Goal: Task Accomplishment & Management: Use online tool/utility

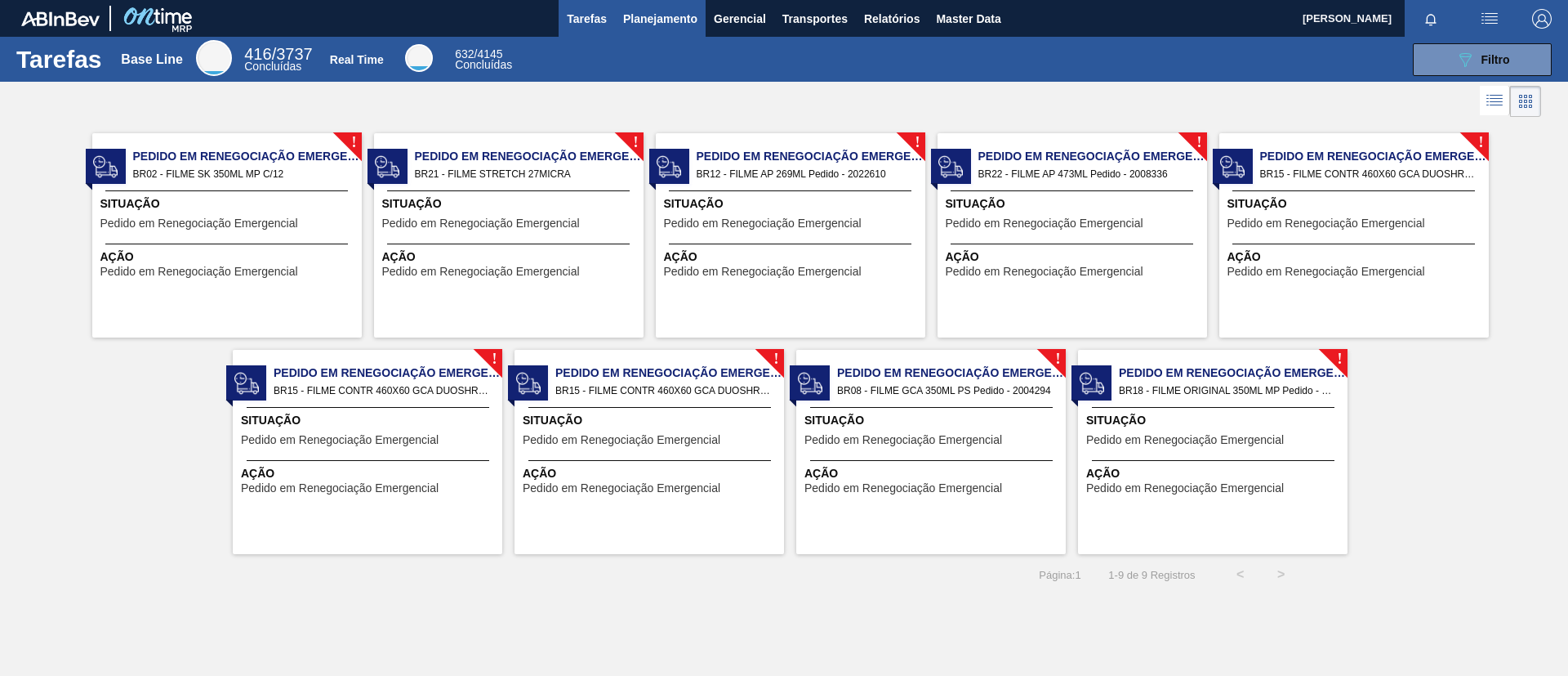
click at [668, 20] on span "Planejamento" at bounding box center [660, 19] width 74 height 20
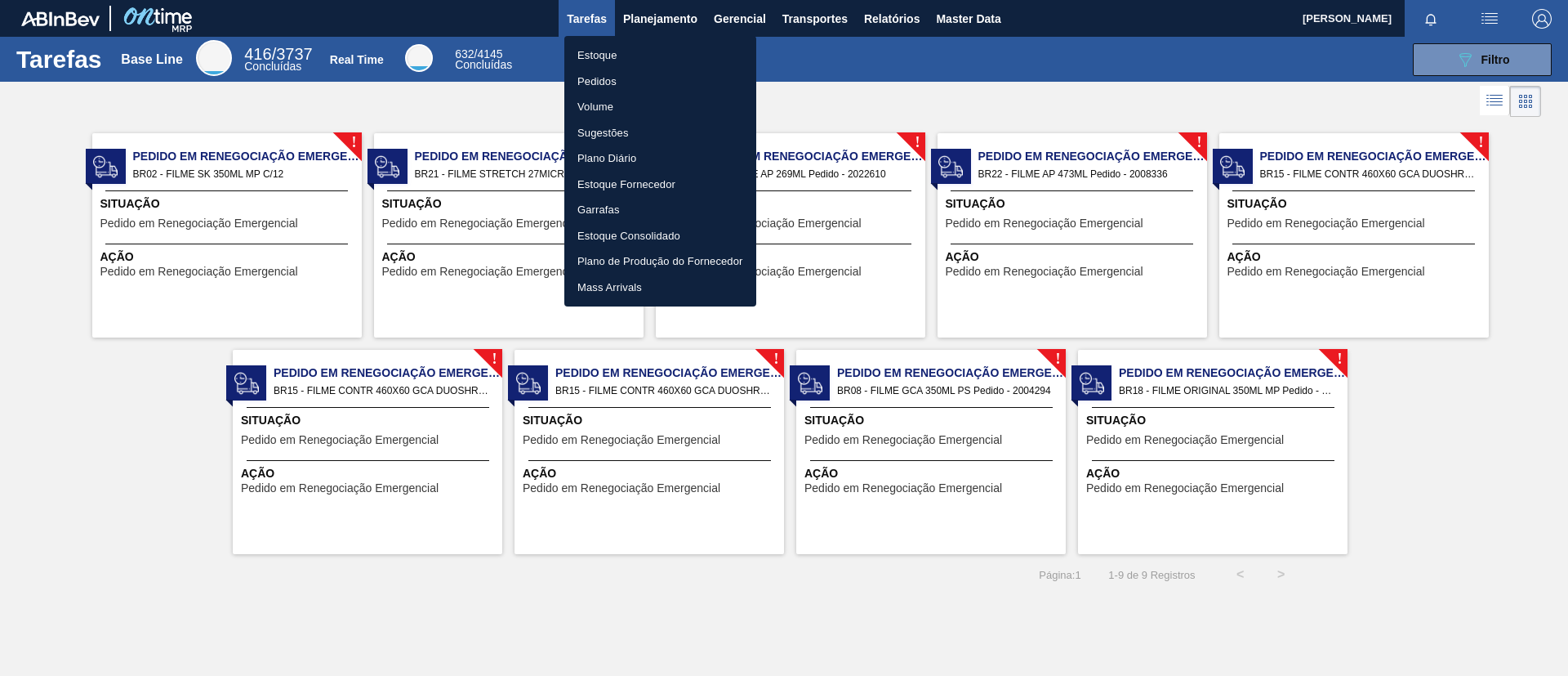
click at [631, 50] on li "Estoque" at bounding box center [660, 56] width 192 height 27
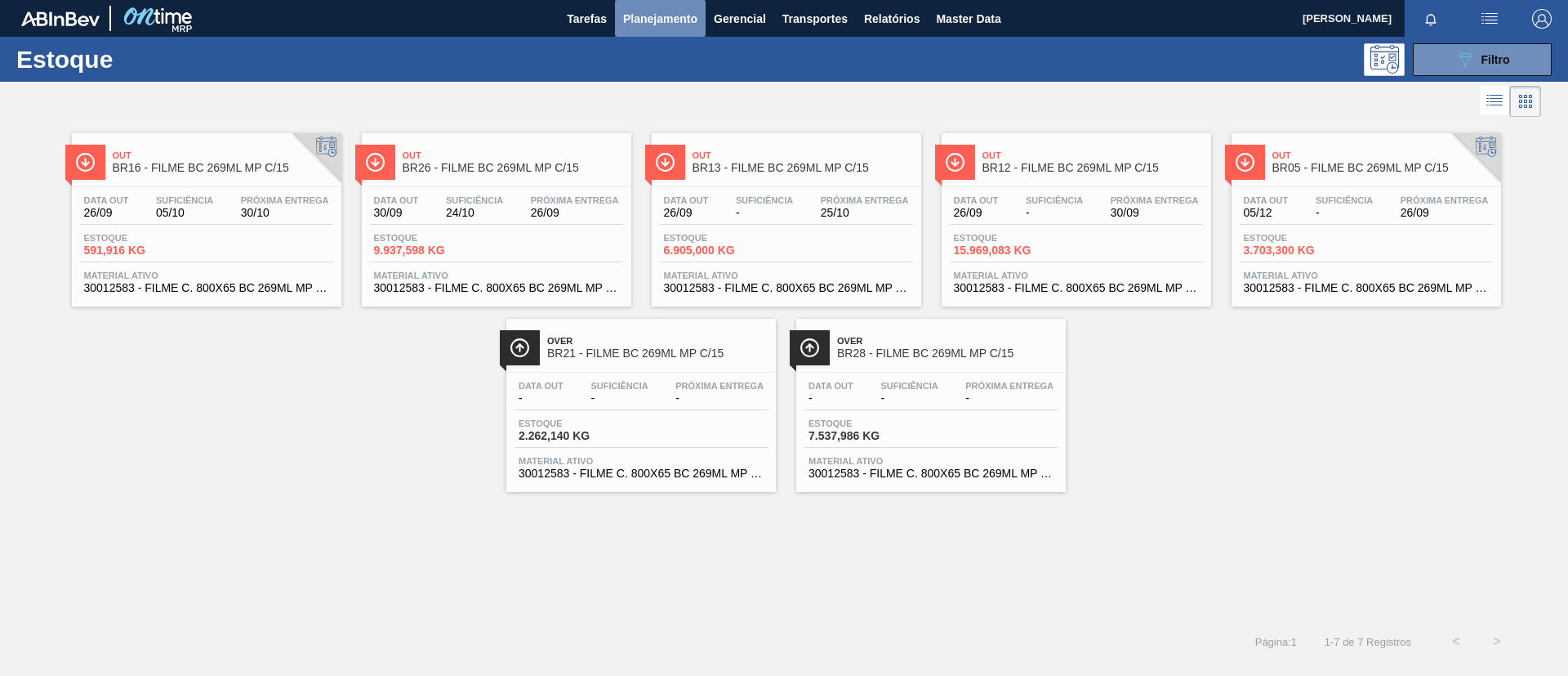
click at [631, 18] on span "Planejamento" at bounding box center [660, 19] width 74 height 20
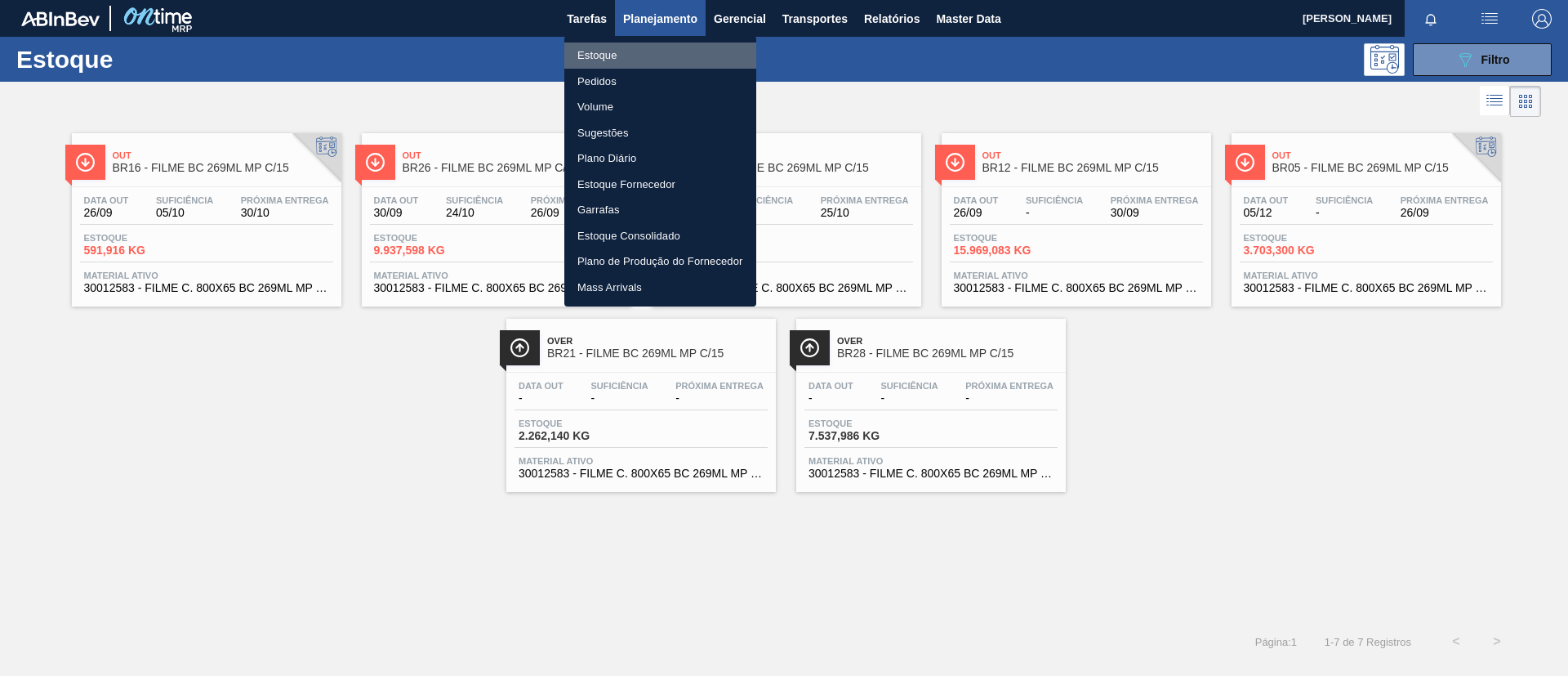
click at [635, 50] on li "Estoque" at bounding box center [660, 56] width 192 height 27
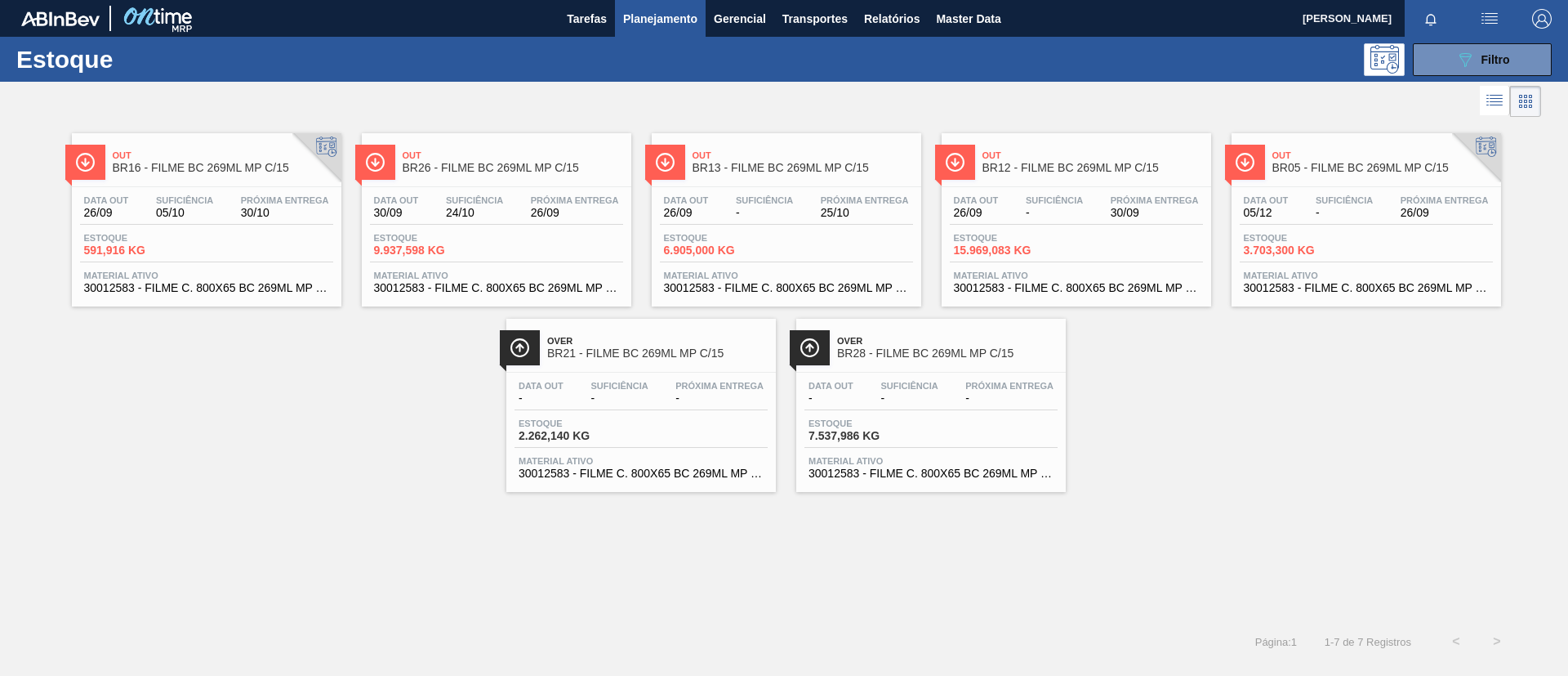
click at [1071, 170] on span "BR12 - FILME BC 269ML MP C/15" at bounding box center [1093, 168] width 221 height 12
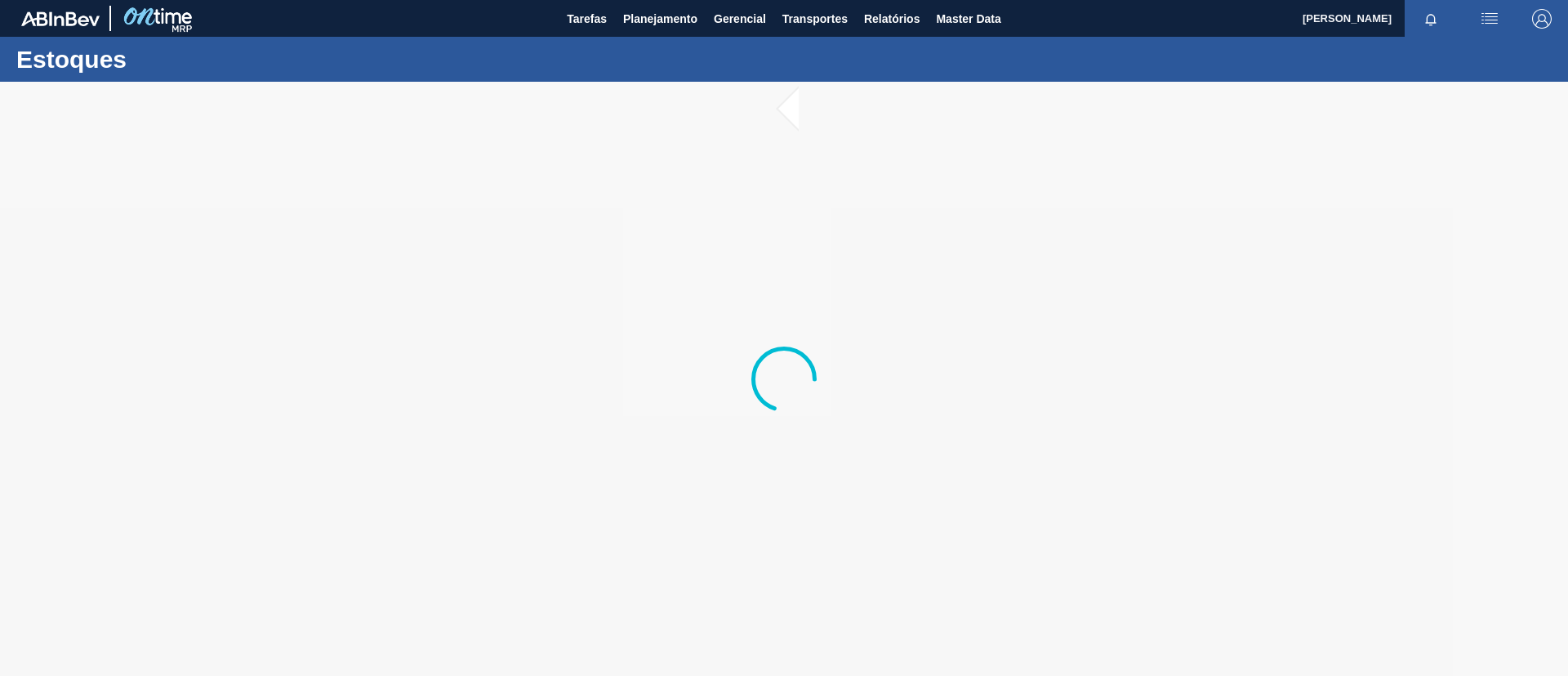
drag, startPoint x: 1071, startPoint y: 174, endPoint x: 763, endPoint y: 349, distance: 354.2
click at [763, 349] on div at bounding box center [784, 379] width 65 height 65
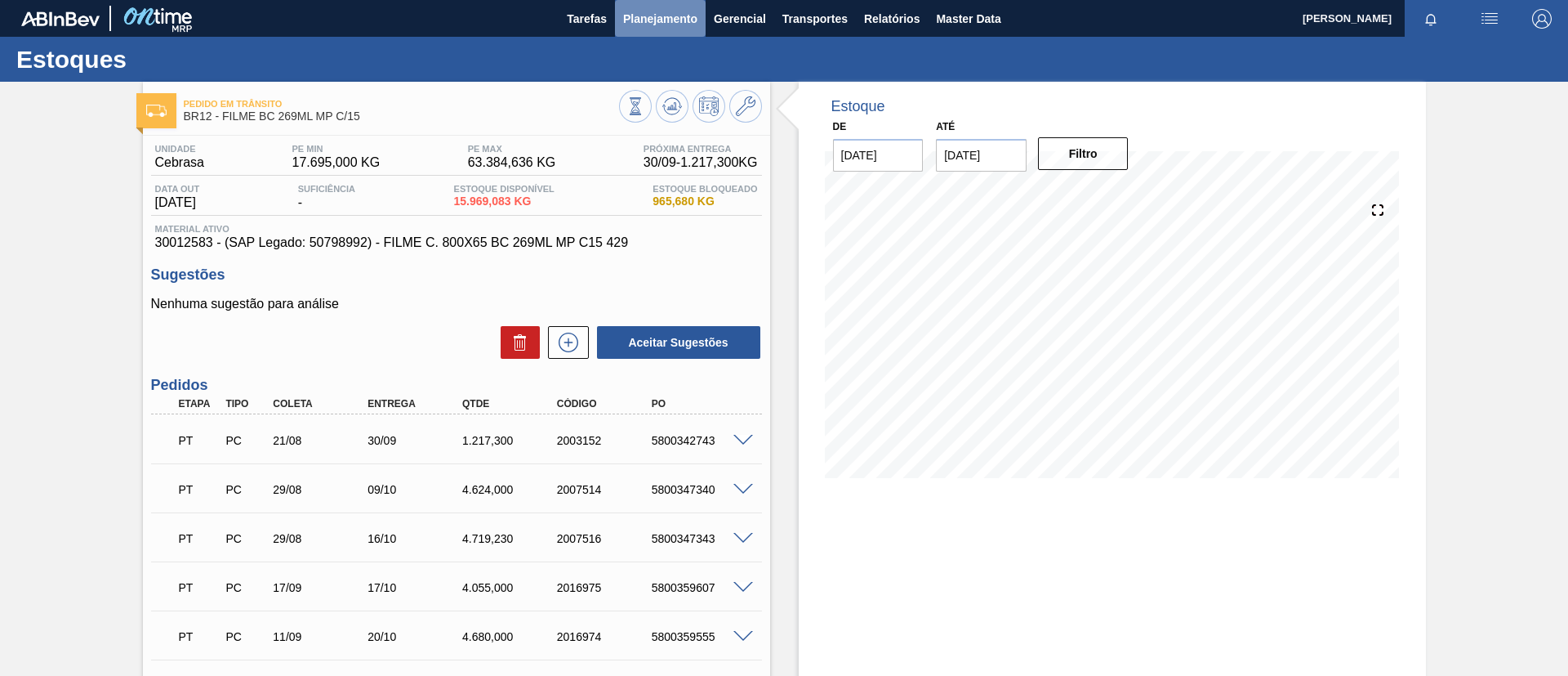
click at [649, 21] on span "Planejamento" at bounding box center [660, 19] width 74 height 20
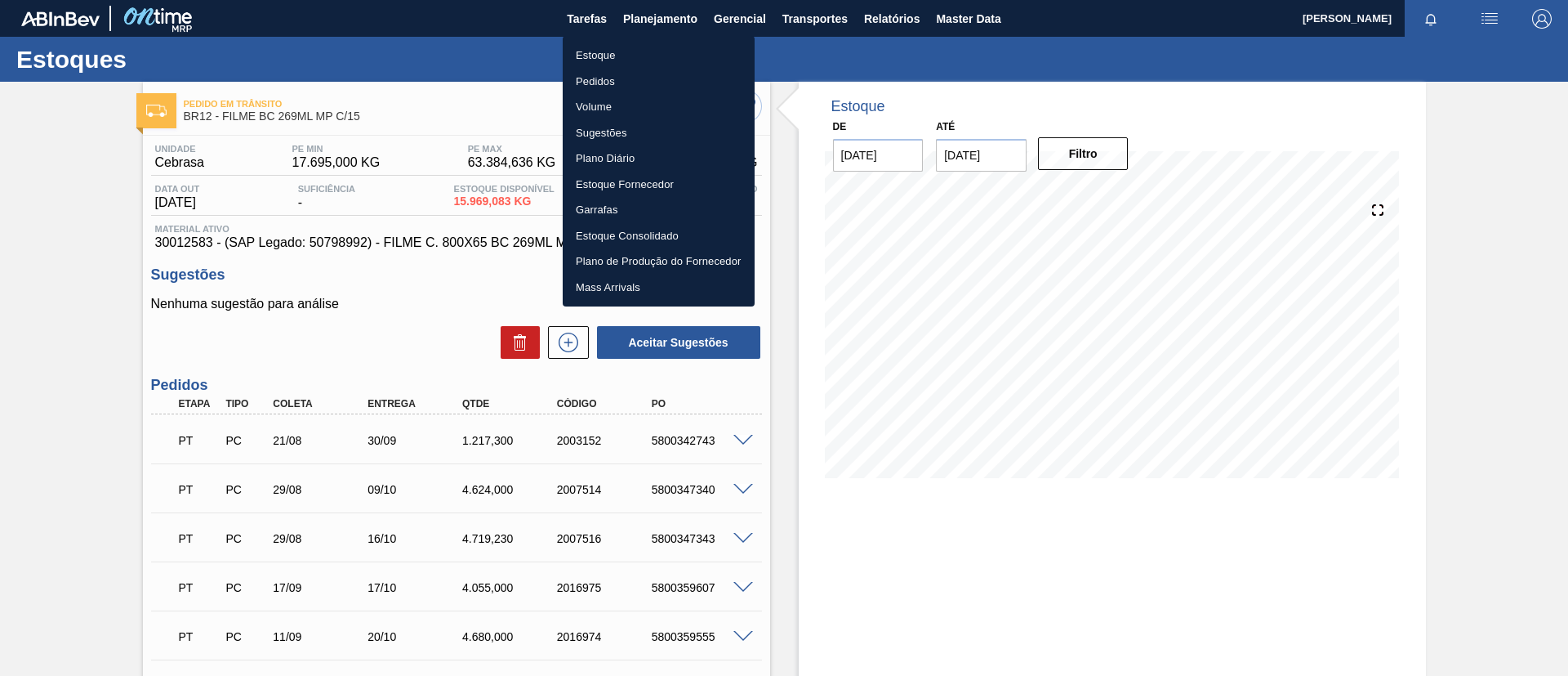
click at [645, 43] on li "Estoque" at bounding box center [659, 56] width 192 height 27
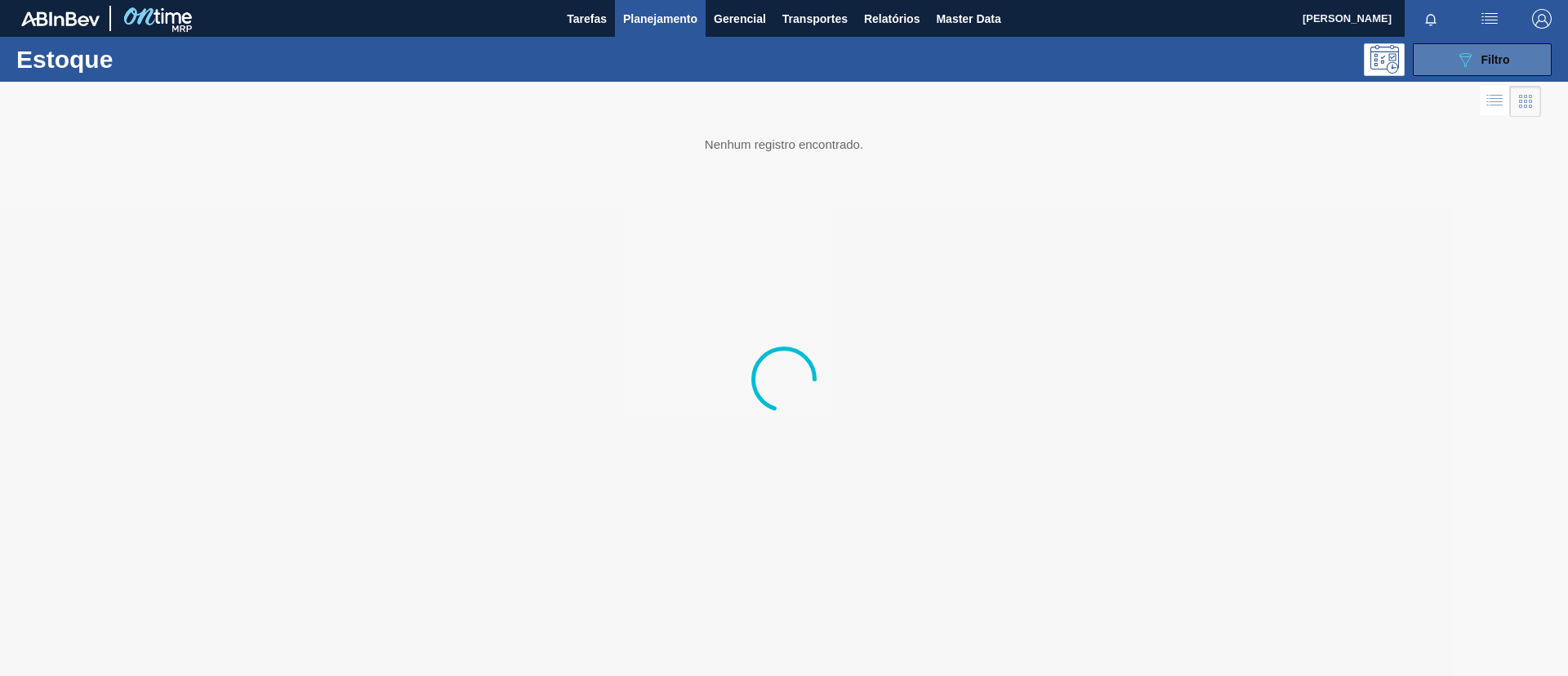
click at [1306, 53] on icon "089F7B8B-B2A5-4AFE-B5C0-19BA573D28AC" at bounding box center [1464, 59] width 20 height 20
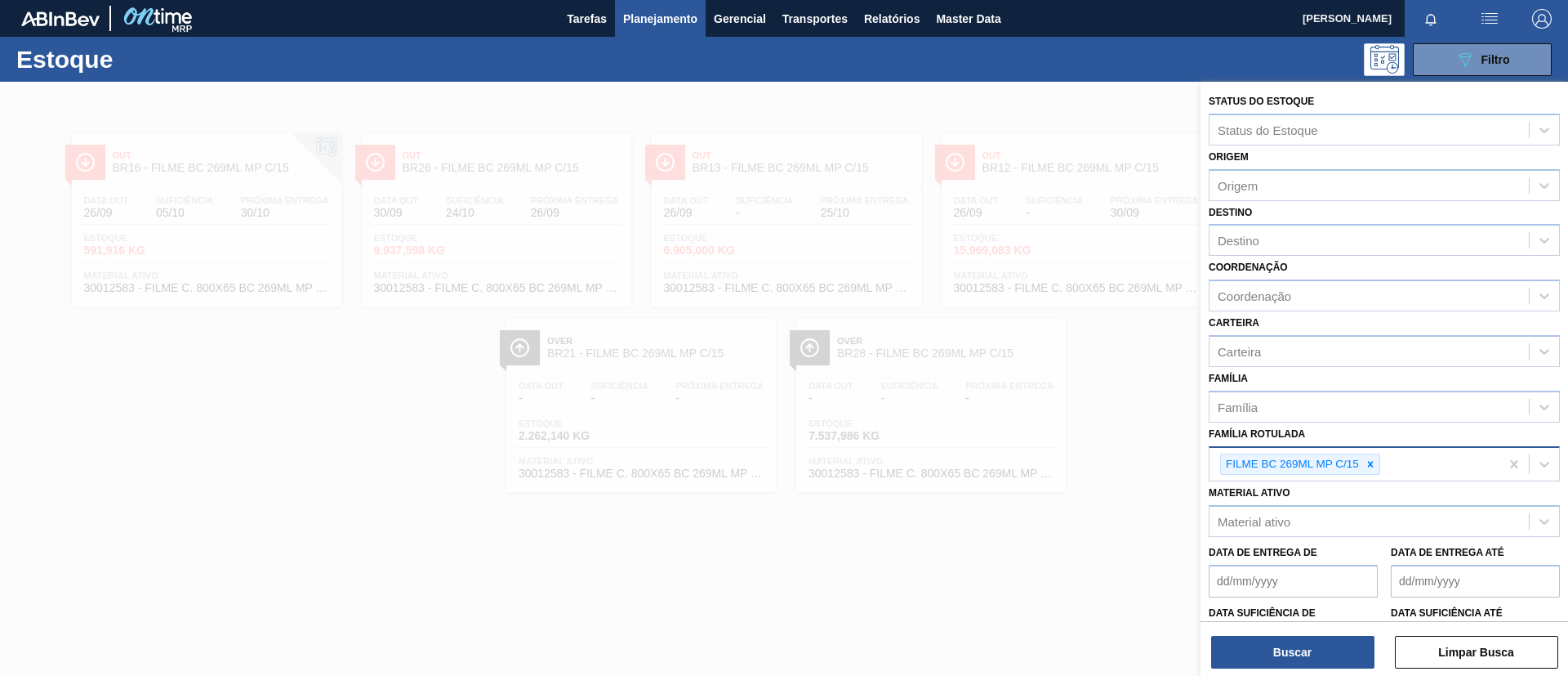
click at [1306, 459] on div at bounding box center [1370, 465] width 18 height 21
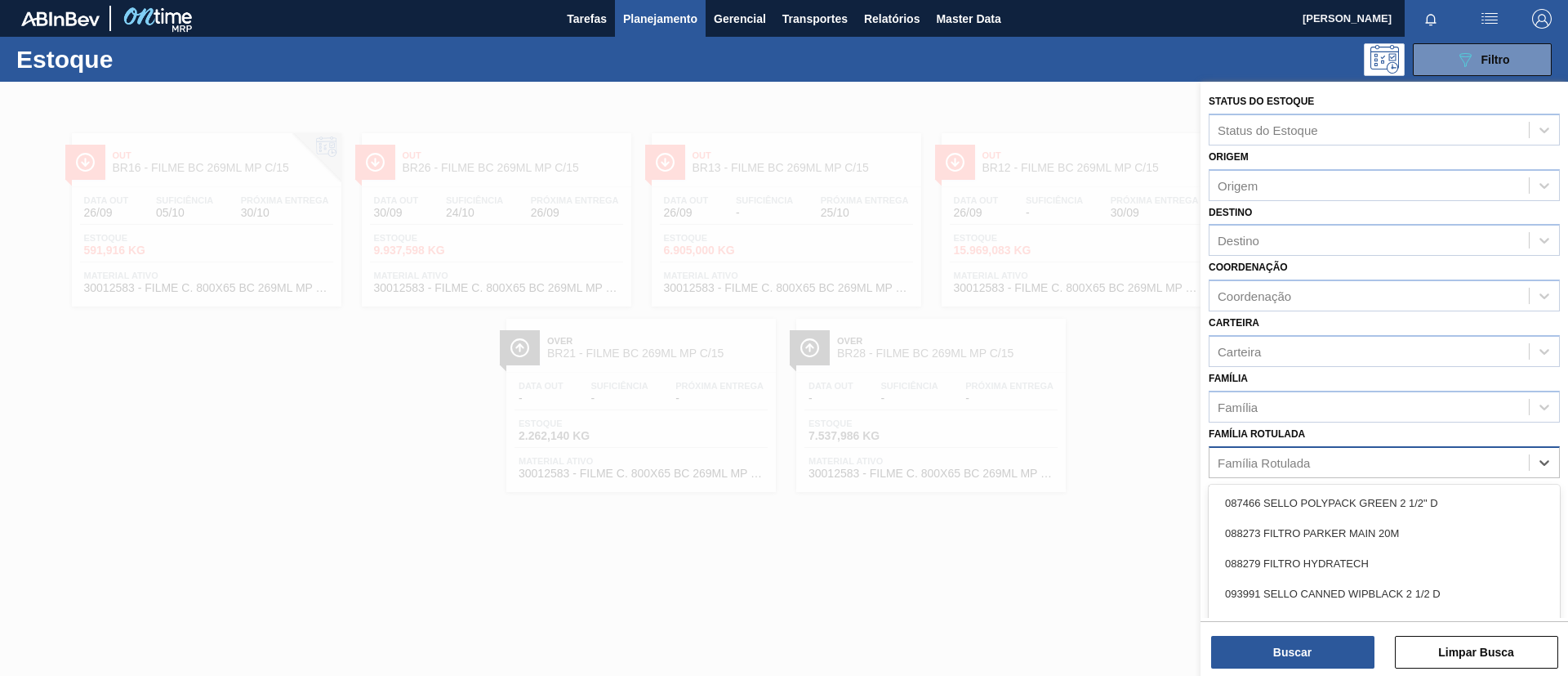
click at [1306, 462] on div "Família Rotulada" at bounding box center [1369, 462] width 319 height 24
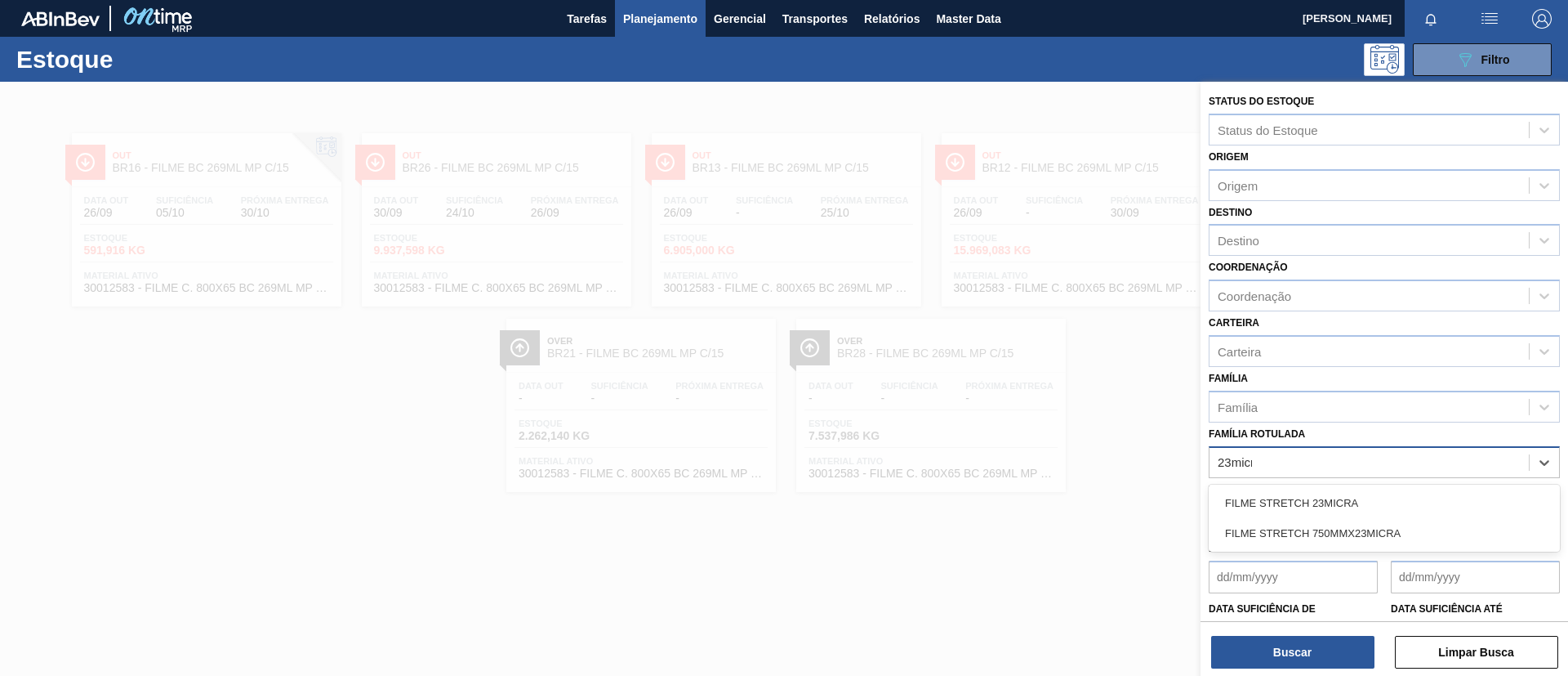
type Rotulada "23micra"
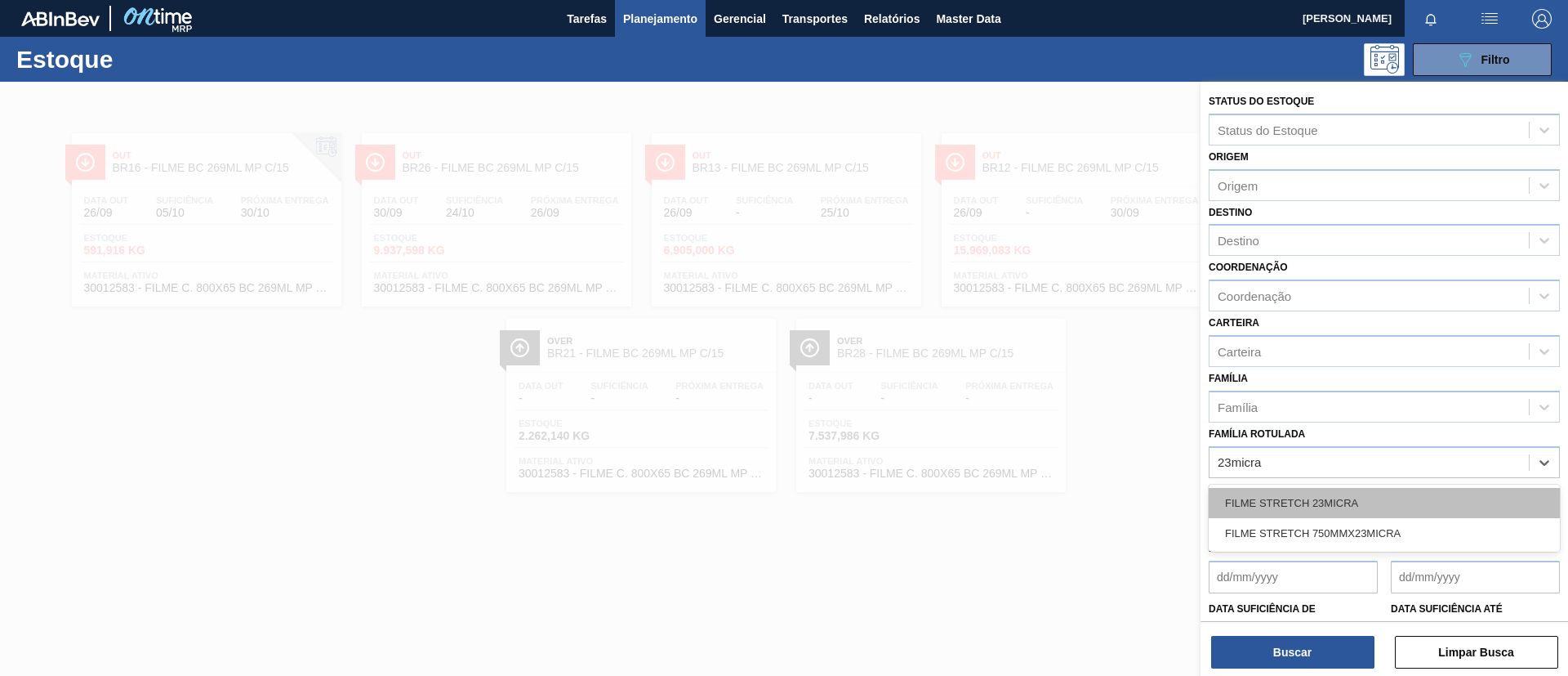
click at [1306, 508] on div "FILME STRETCH 23MICRA" at bounding box center [1384, 502] width 352 height 30
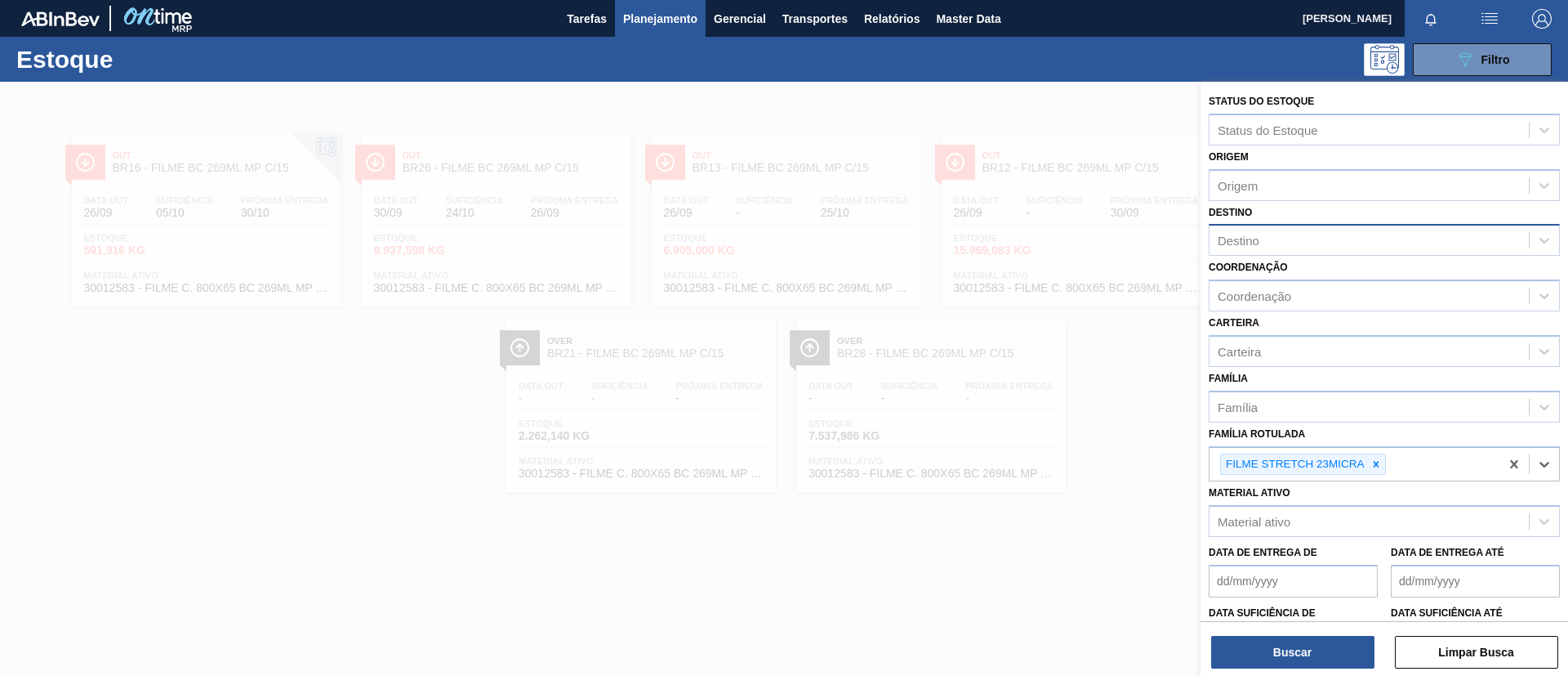
click at [1274, 246] on div "Destino" at bounding box center [1369, 240] width 319 height 24
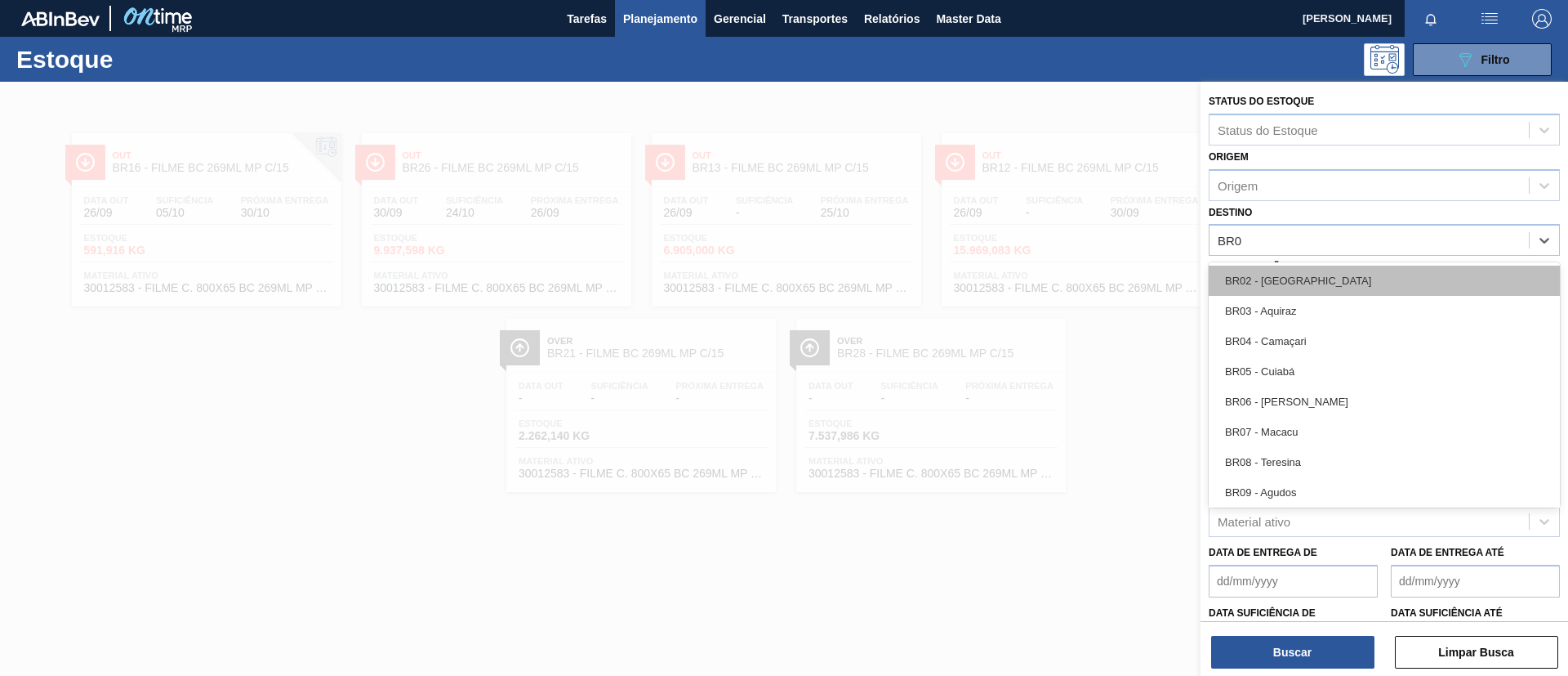
type input "BR05"
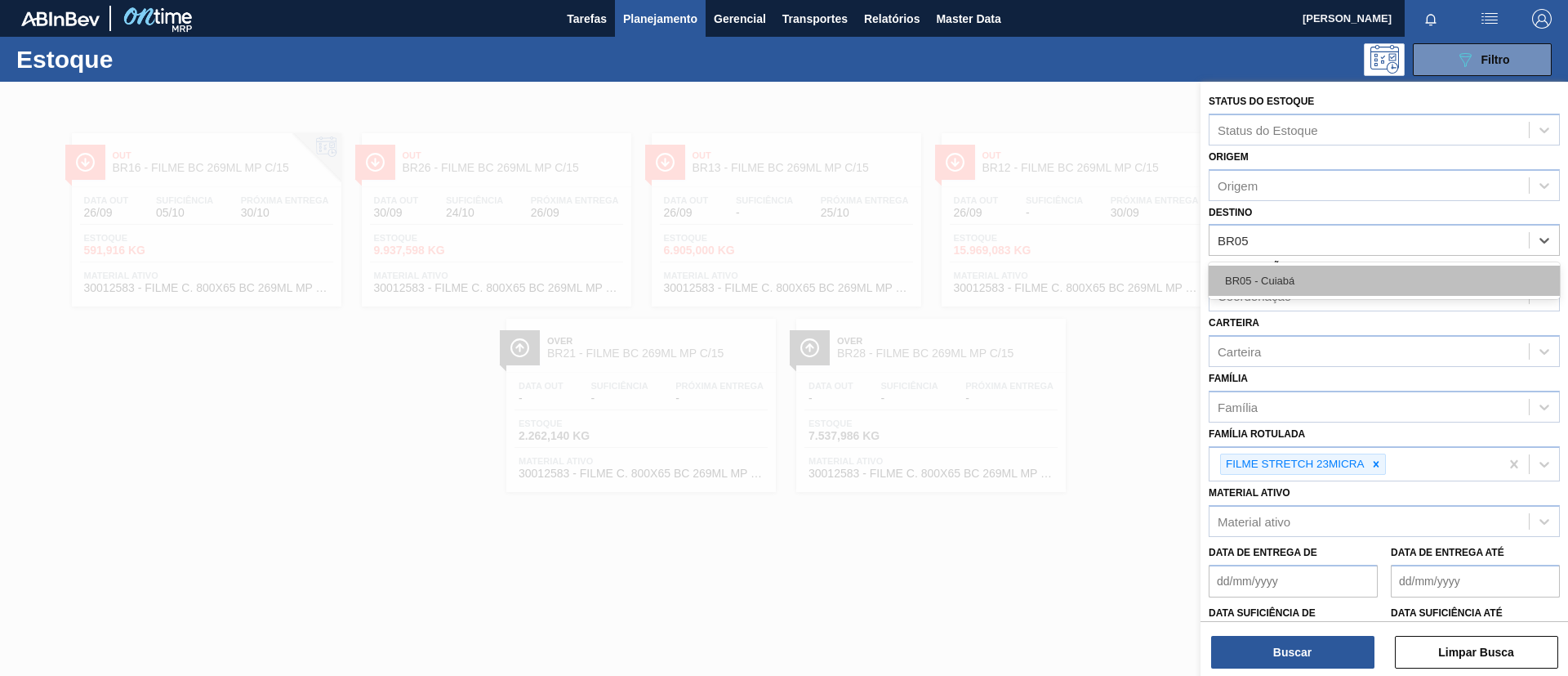
click at [1293, 284] on div "BR05 - Cuiabá" at bounding box center [1384, 280] width 352 height 30
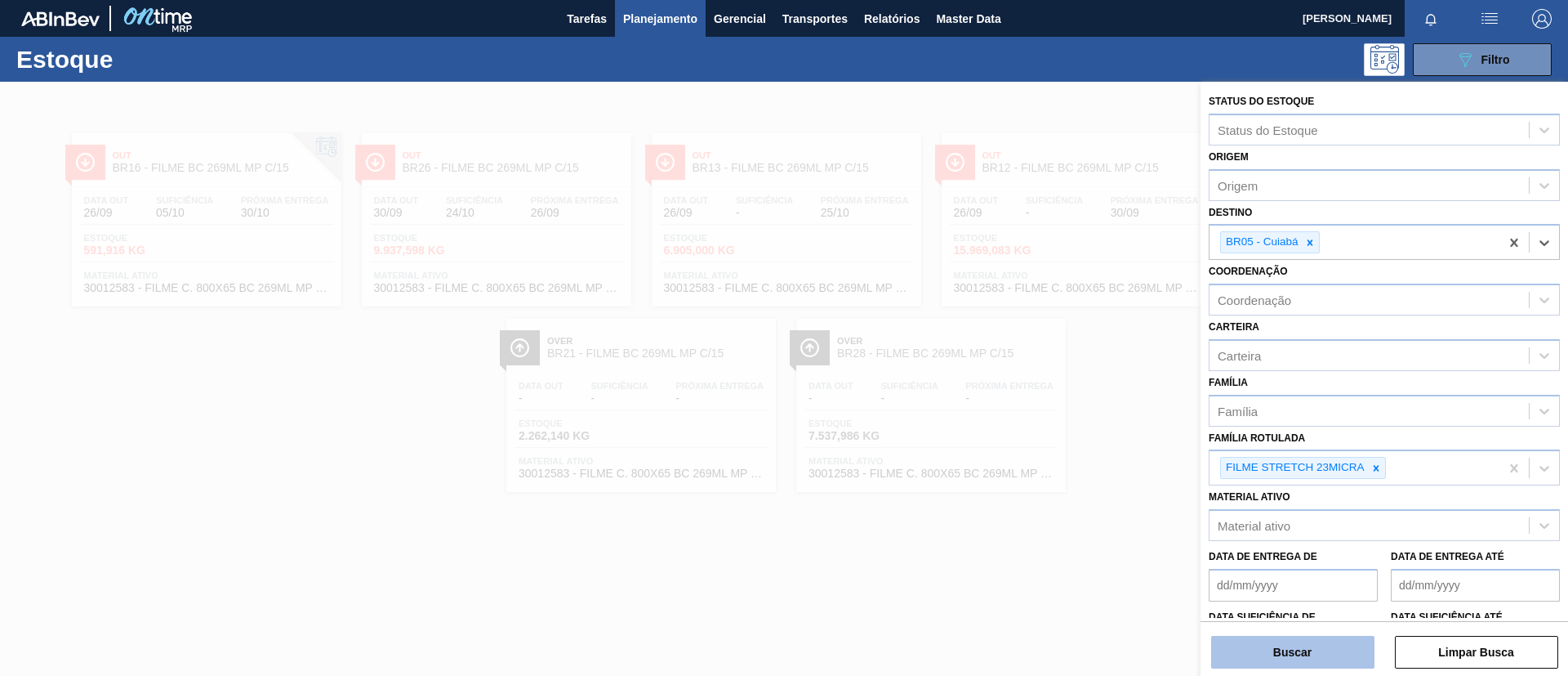
click at [1306, 562] on button "Buscar" at bounding box center [1293, 652] width 163 height 33
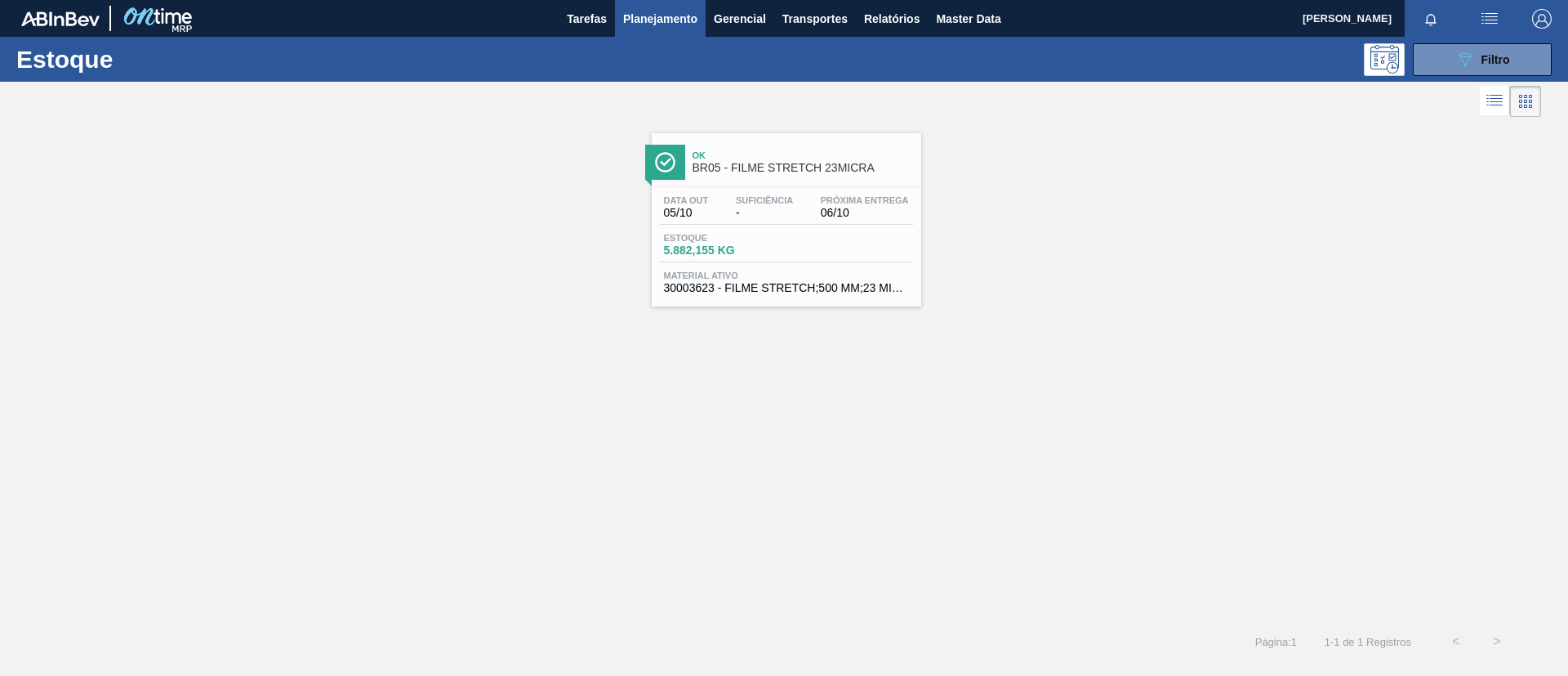
click at [765, 142] on div "Ok BR05 - FILME STRETCH 23MICRA" at bounding box center [786, 159] width 269 height 37
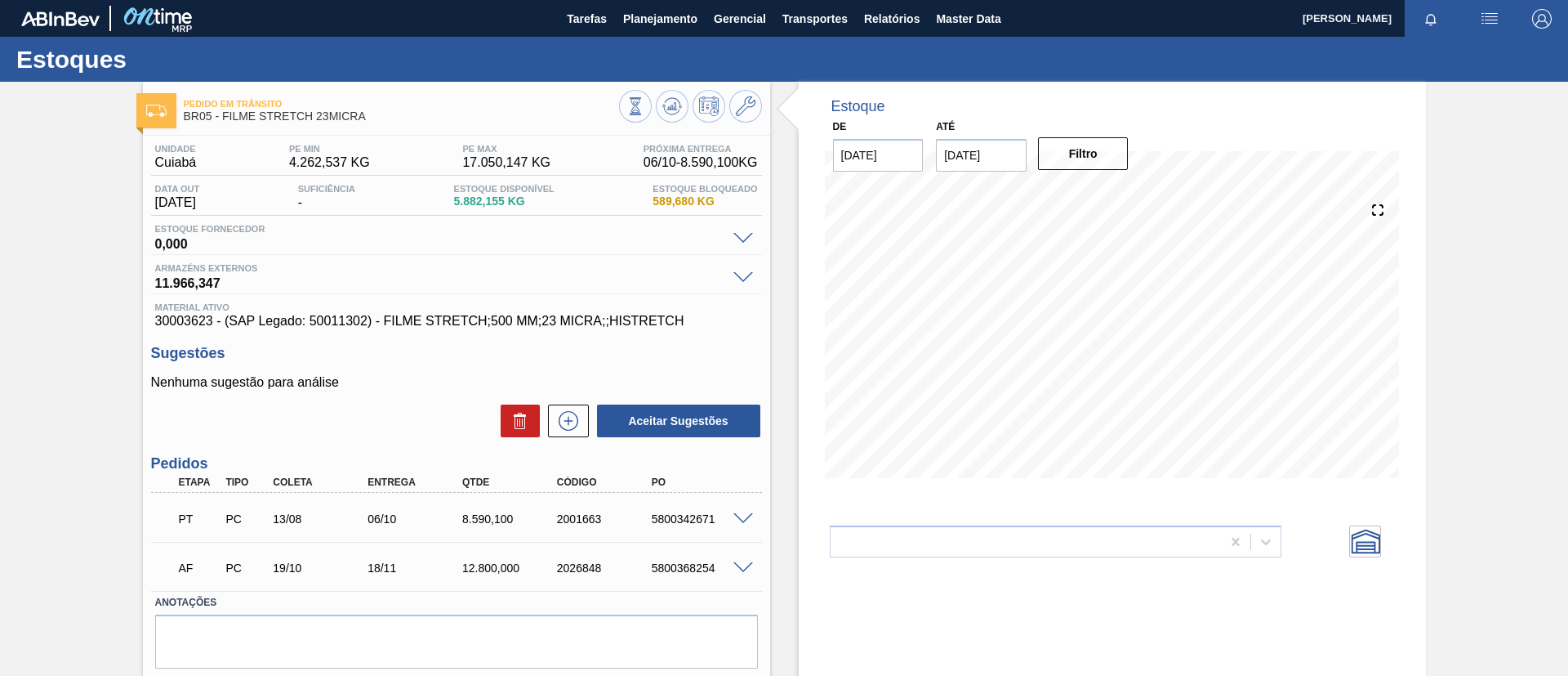
click at [1002, 157] on input "[DATE]" at bounding box center [981, 155] width 91 height 33
click at [1111, 189] on div "outubro 2025" at bounding box center [1034, 194] width 196 height 14
click at [1118, 195] on button "Next Month" at bounding box center [1118, 194] width 11 height 11
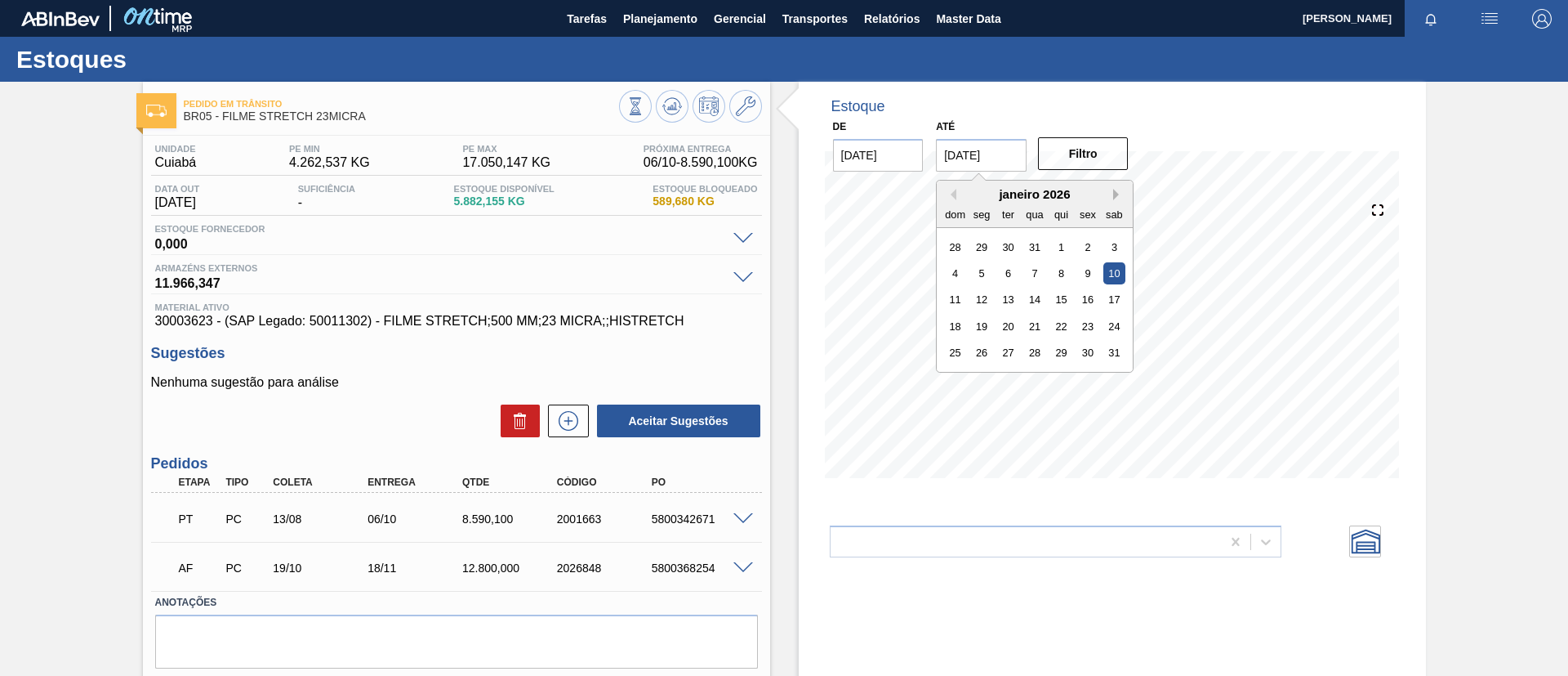
click at [1118, 195] on button "Next Month" at bounding box center [1118, 194] width 11 height 11
click at [1035, 348] on div "29" at bounding box center [1035, 353] width 22 height 22
type input "[DATE]"
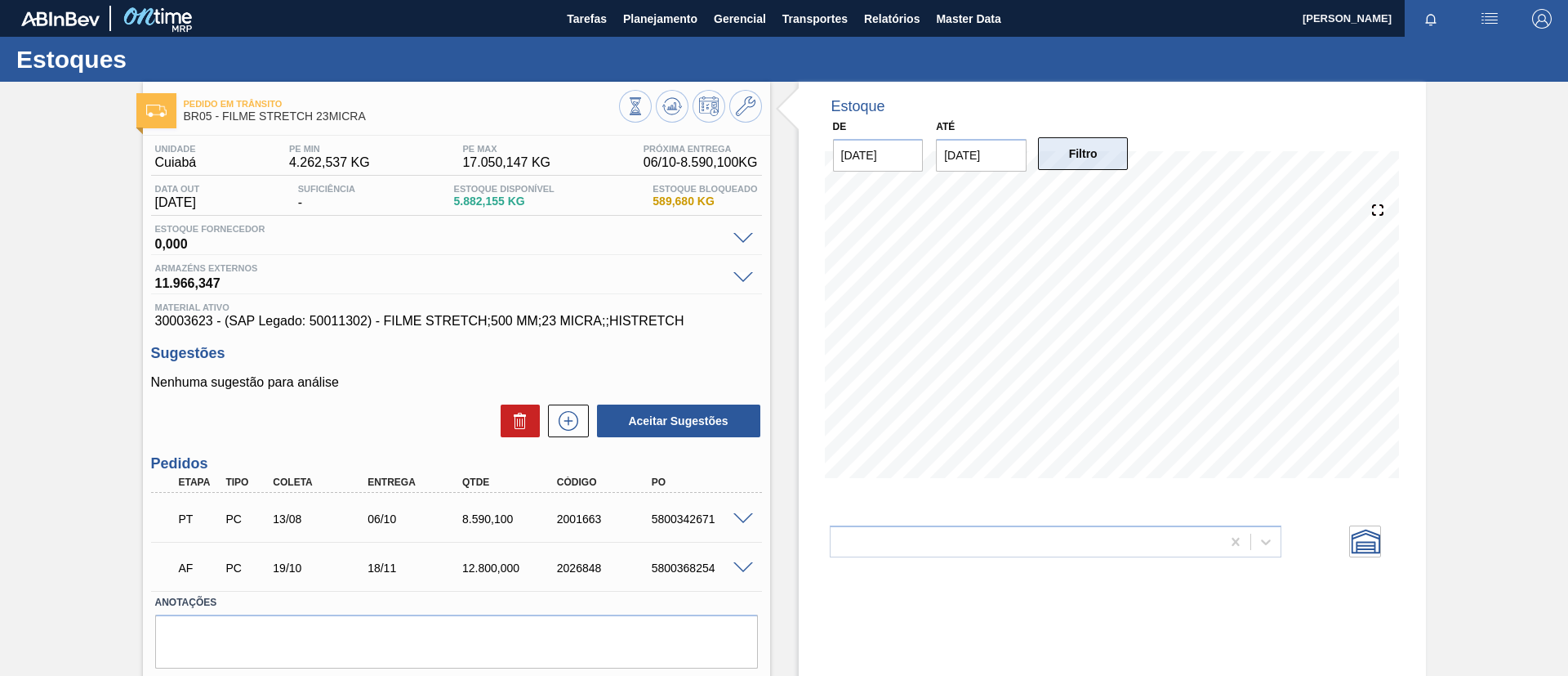
click at [1074, 166] on button "Filtro" at bounding box center [1084, 153] width 91 height 33
click at [653, 30] on button "Planejamento" at bounding box center [660, 18] width 91 height 37
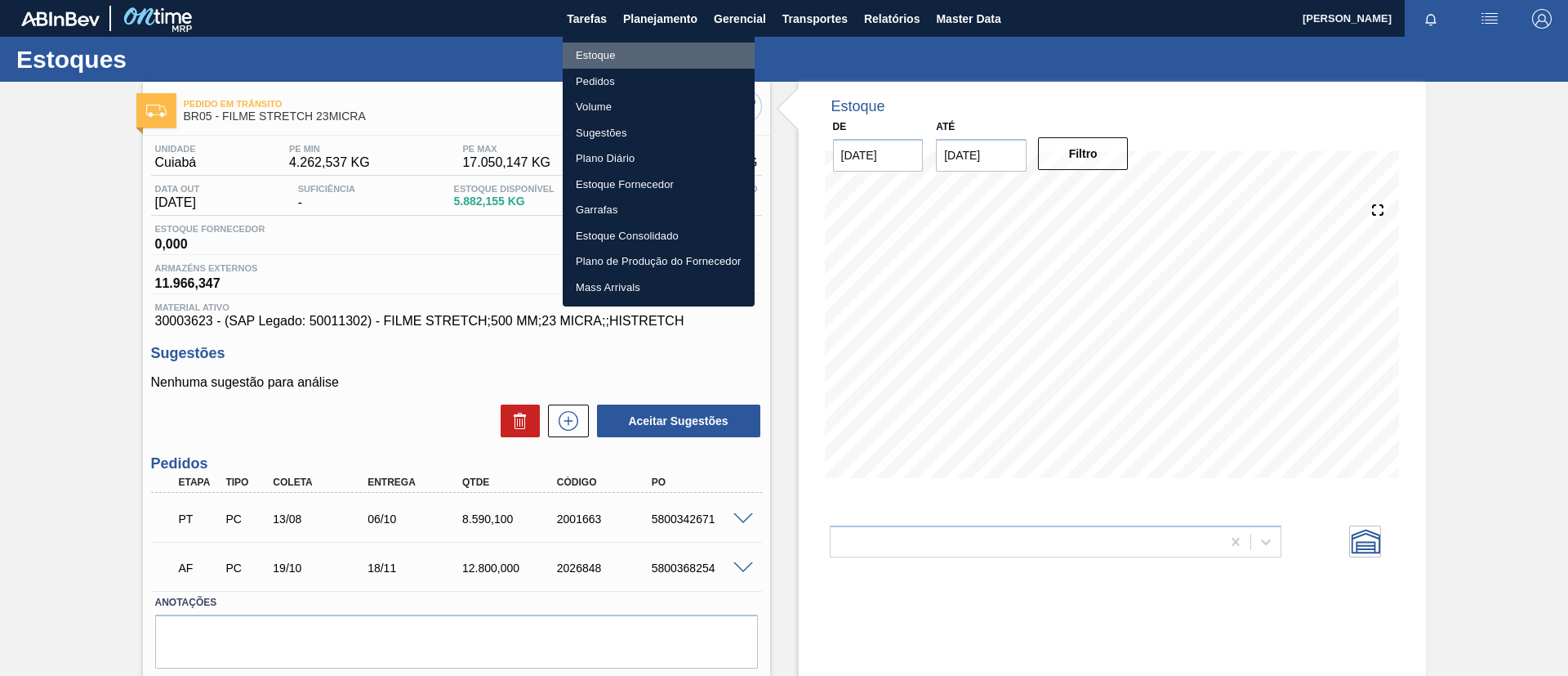
click at [653, 61] on li "Estoque" at bounding box center [659, 56] width 192 height 27
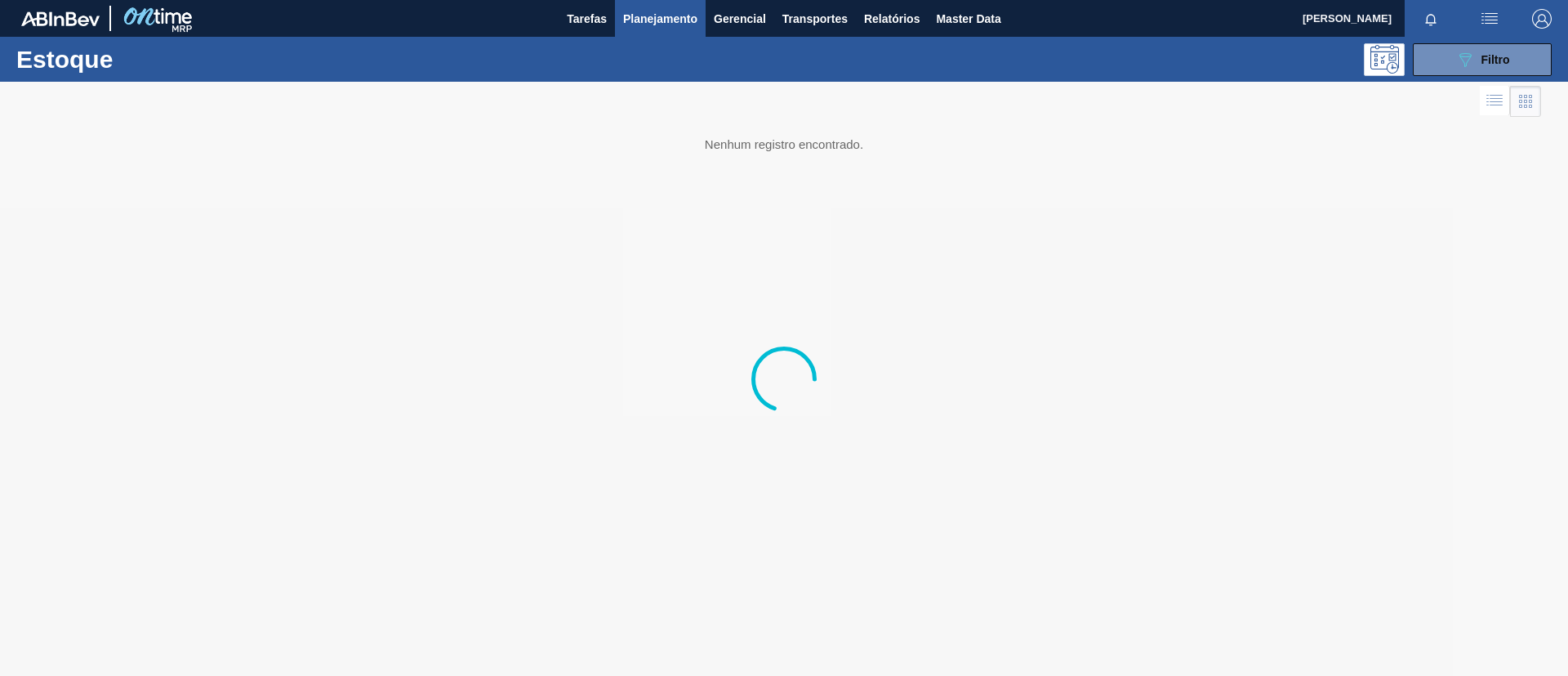
drag, startPoint x: 1499, startPoint y: 58, endPoint x: 1464, endPoint y: 92, distance: 48.8
click at [1306, 58] on span "Filtro" at bounding box center [1495, 59] width 28 height 13
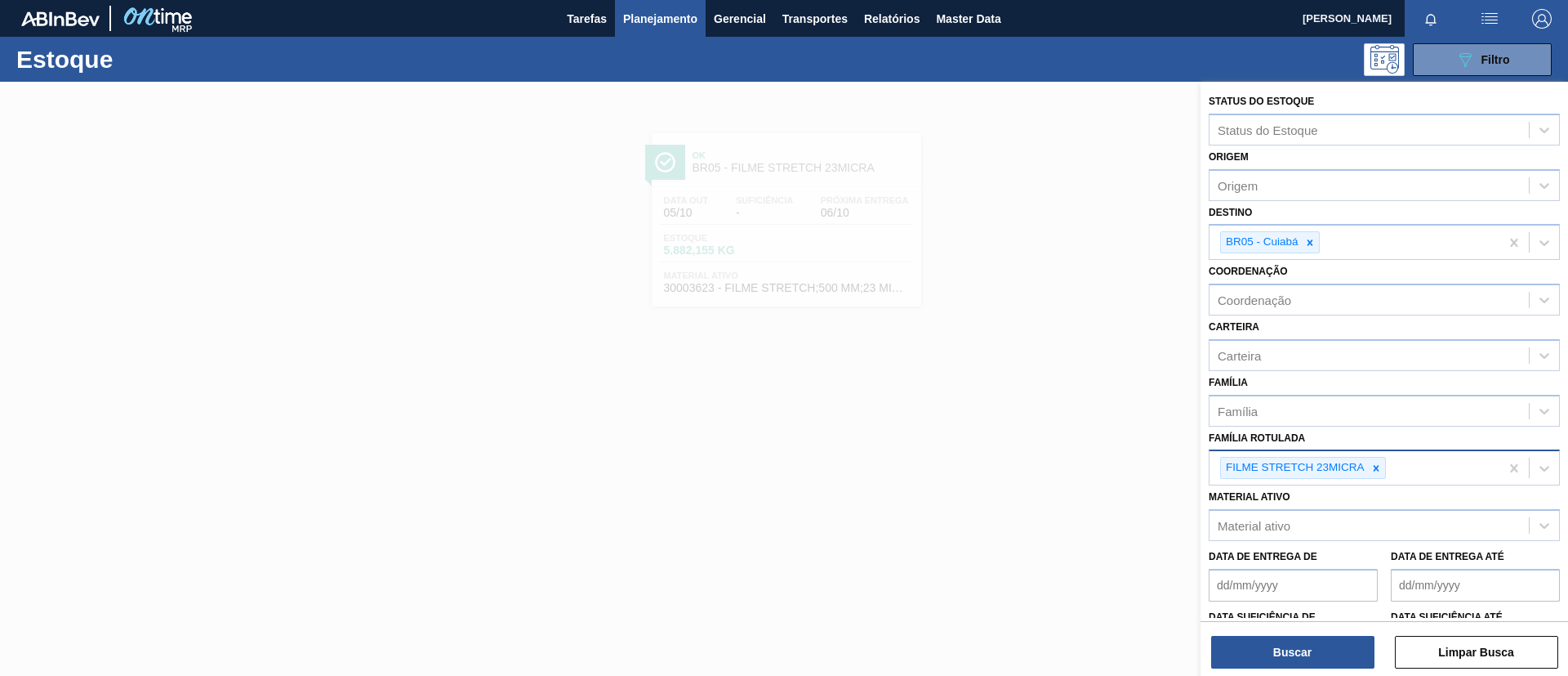
click at [1306, 473] on div "FILME STRETCH 23MICRA" at bounding box center [1303, 468] width 166 height 22
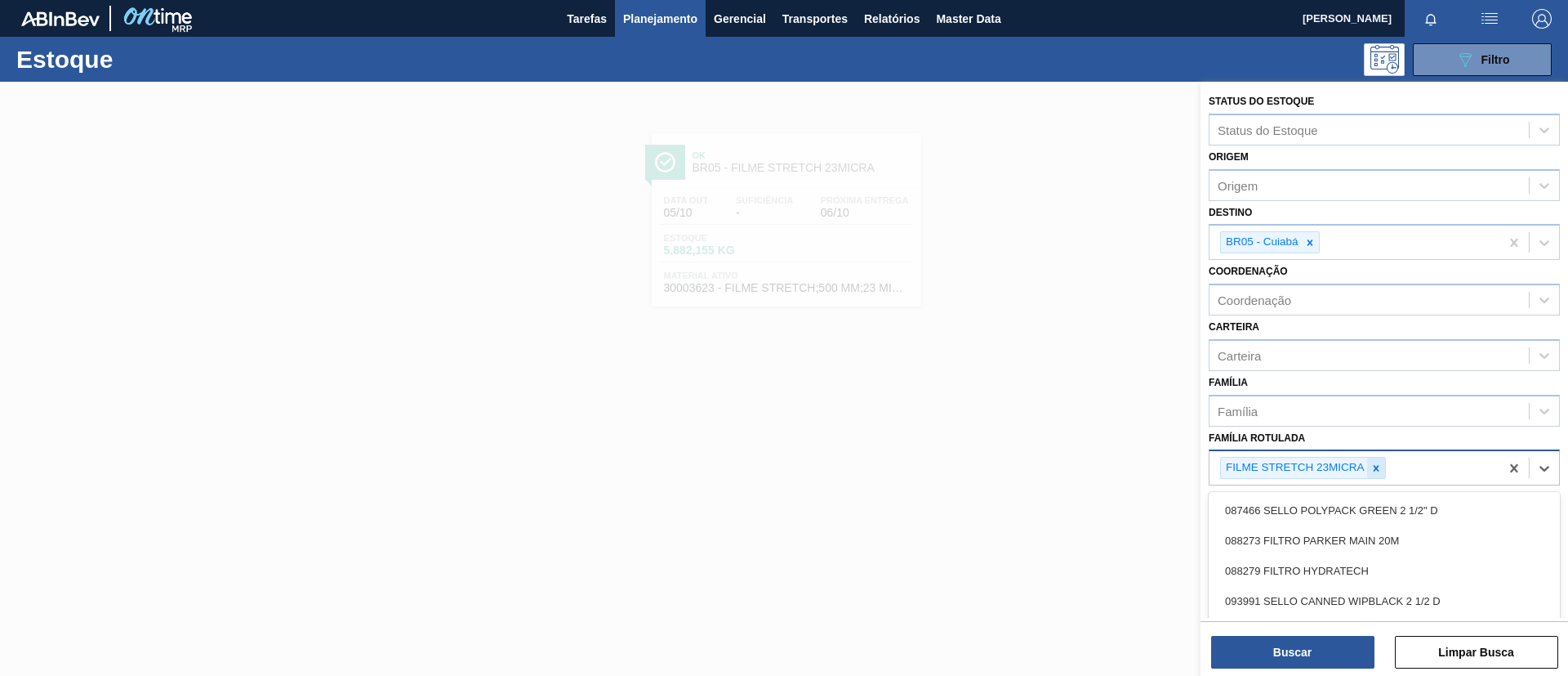
click at [1306, 470] on div at bounding box center [1376, 468] width 18 height 21
click at [1306, 470] on div "Família Rotulada" at bounding box center [1369, 466] width 319 height 24
type Rotulada "BC 269ML MP"
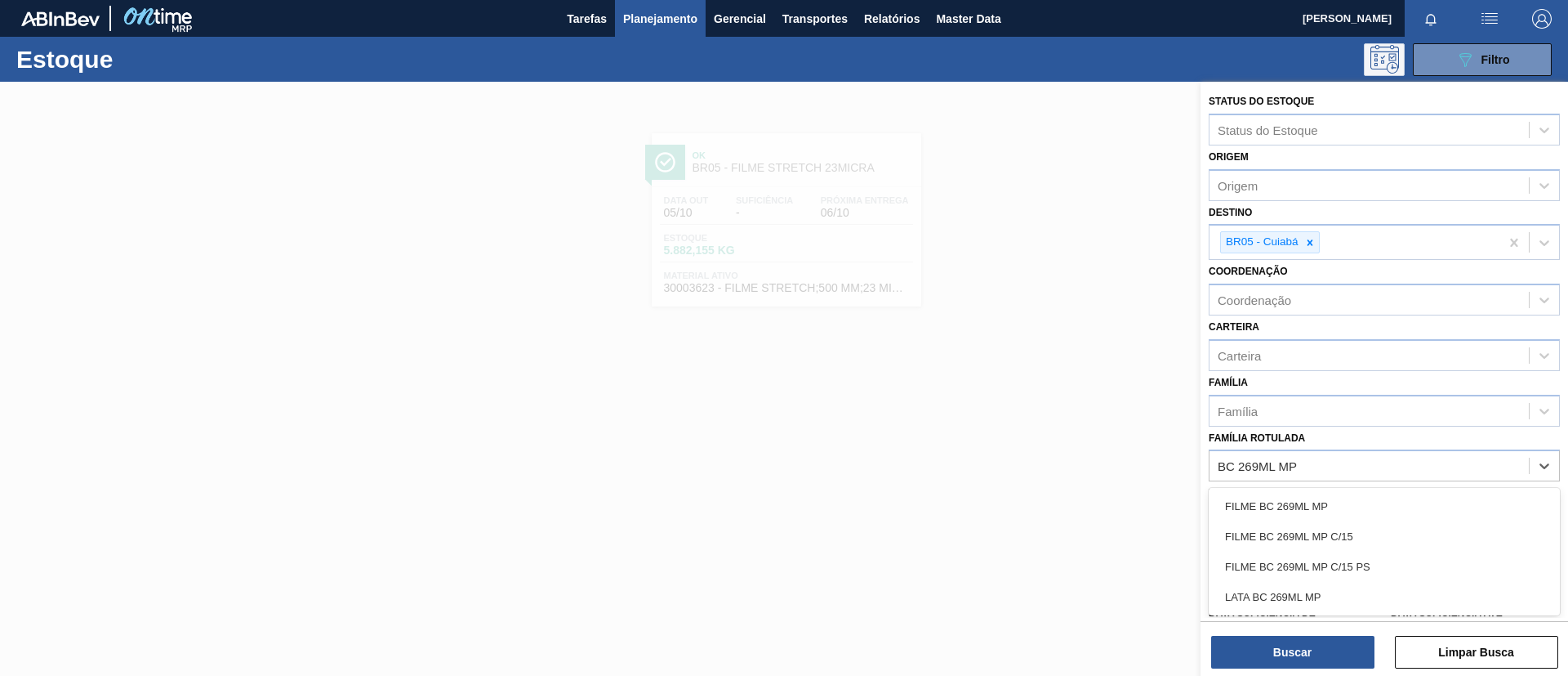
drag, startPoint x: 1432, startPoint y: 538, endPoint x: 1389, endPoint y: 69, distance: 471.0
click at [1306, 538] on div "FILME BC 269ML MP C/15" at bounding box center [1384, 536] width 352 height 30
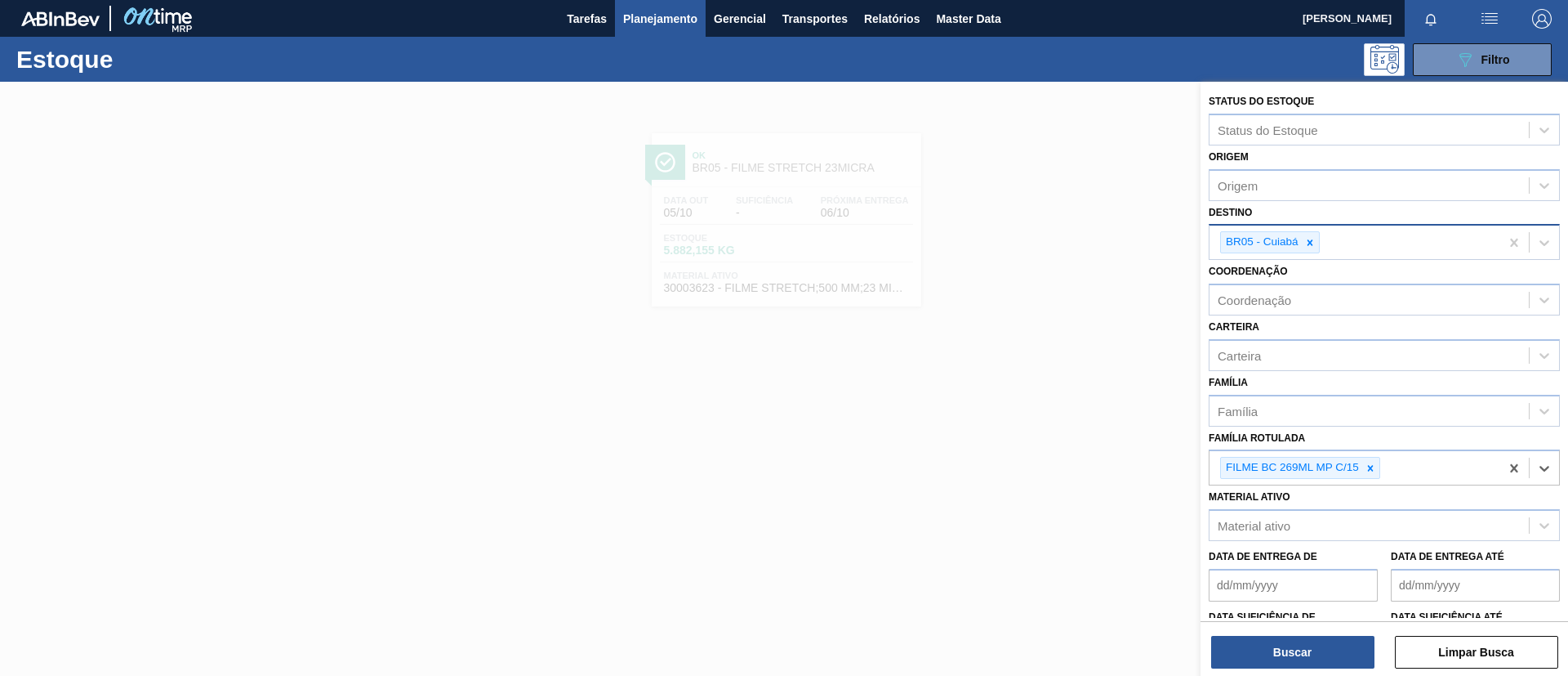
click at [1306, 239] on div "BR05 - Cuiabá" at bounding box center [1354, 242] width 290 height 33
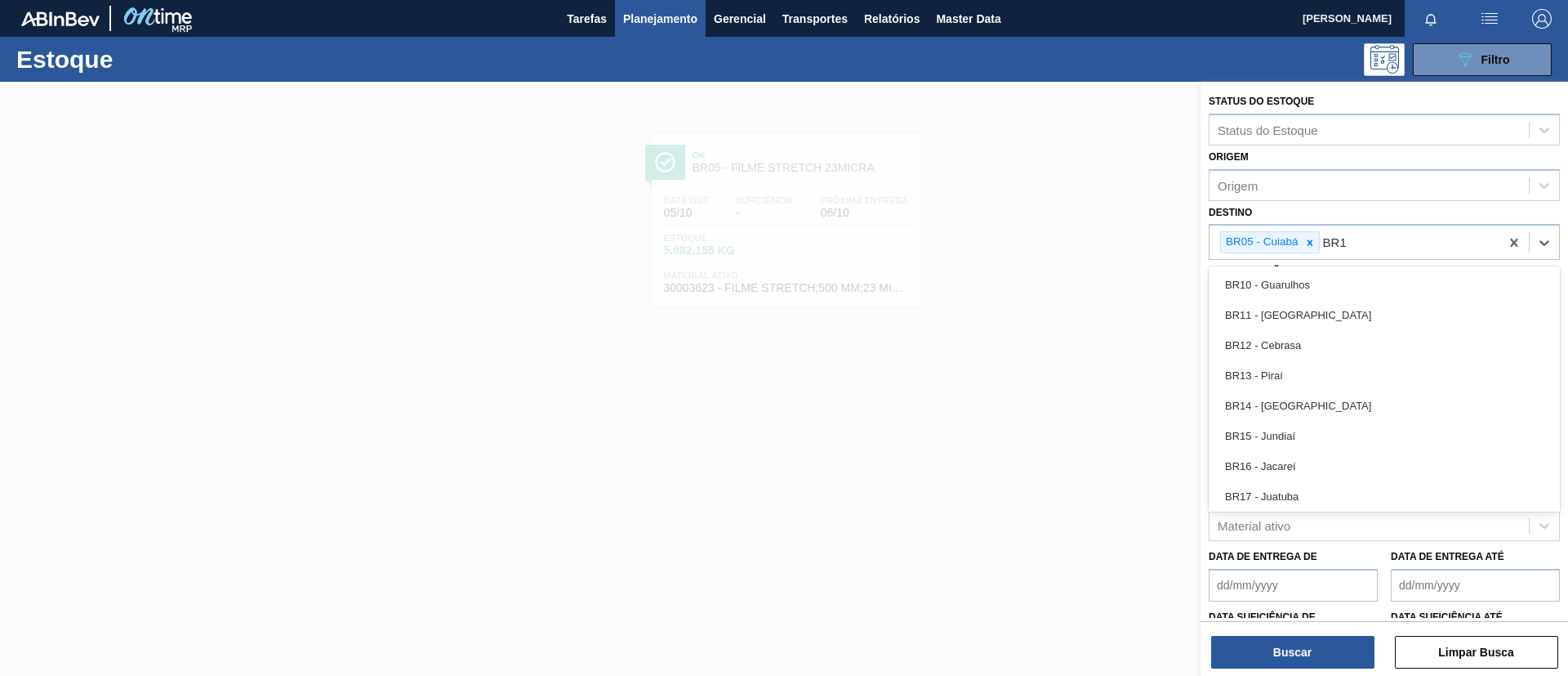
type input "BR12"
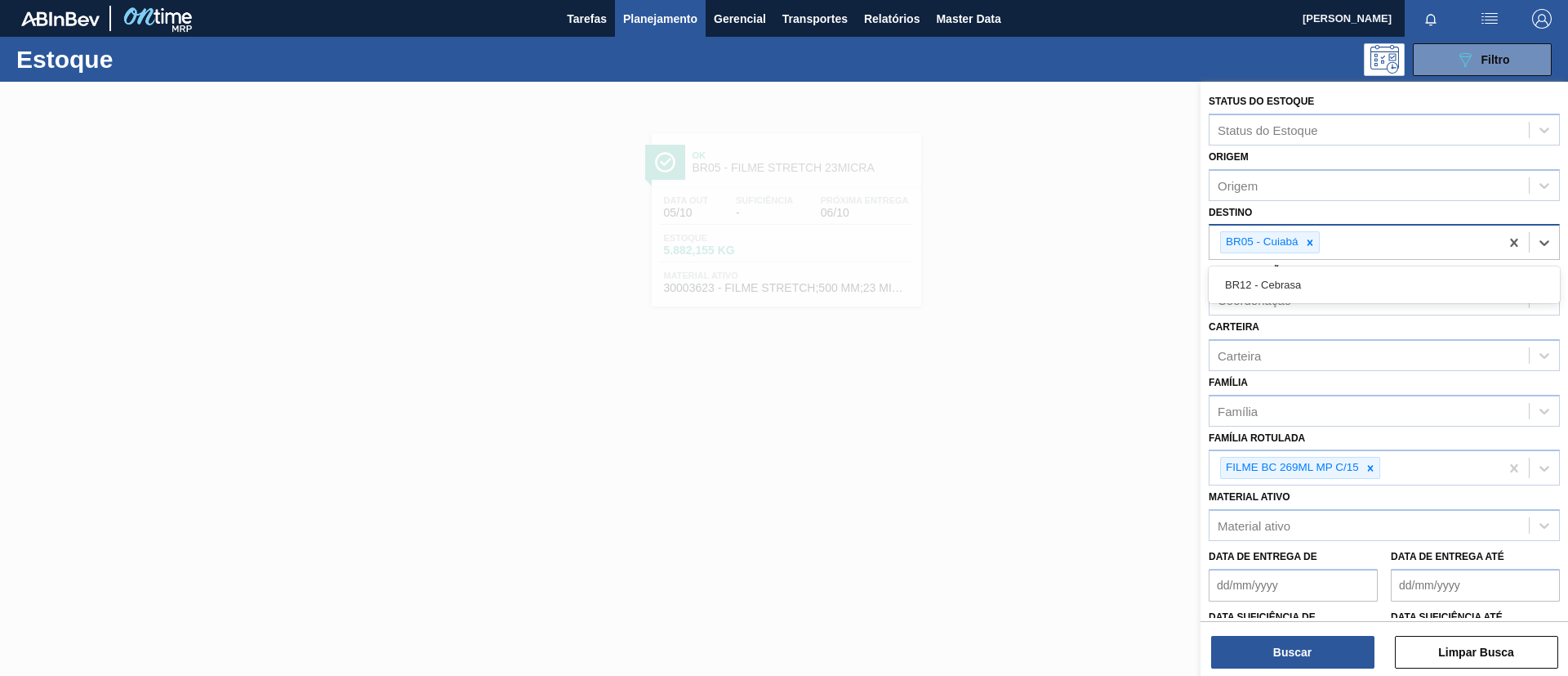
click at [1306, 253] on div "BR05 - Cuiabá BR12" at bounding box center [1354, 242] width 290 height 33
type input "BR16"
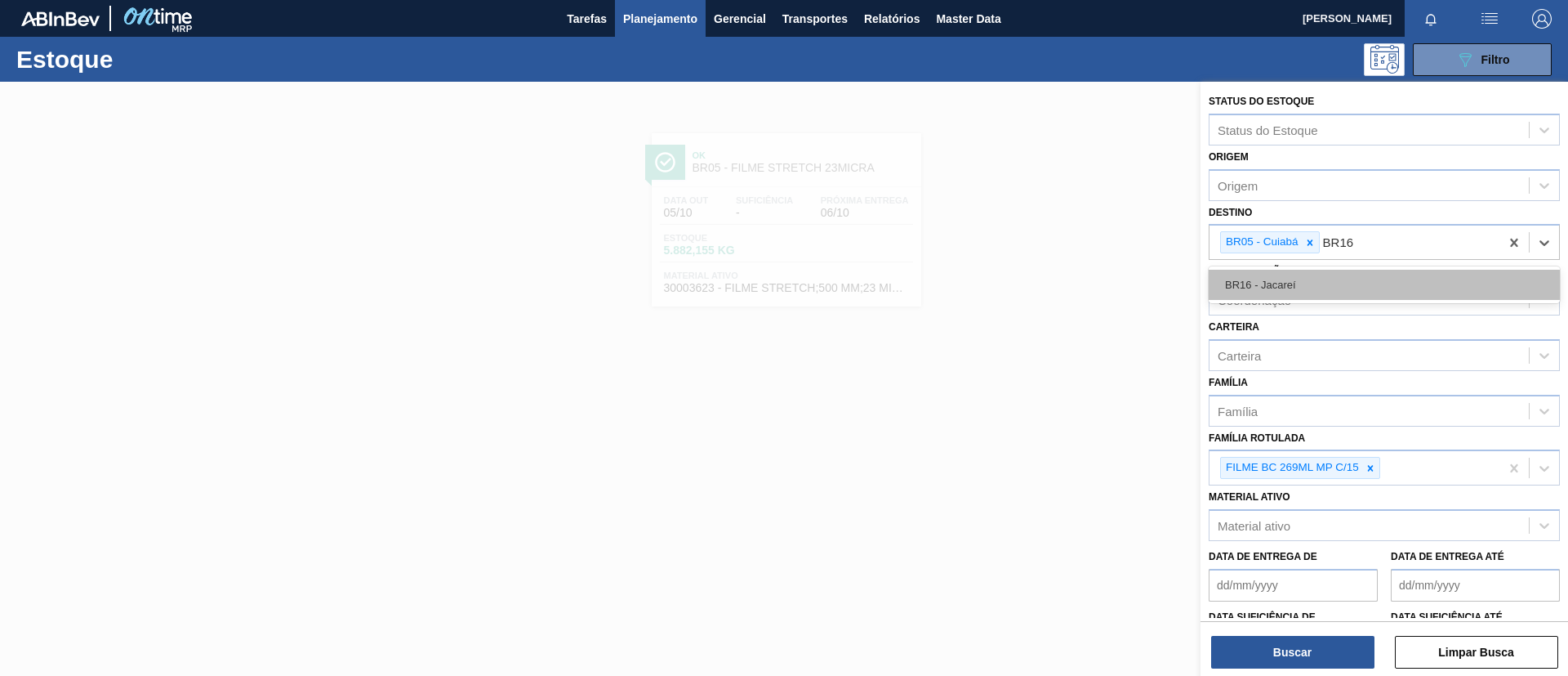
click at [1306, 282] on div "BR16 - Jacareí" at bounding box center [1384, 284] width 352 height 30
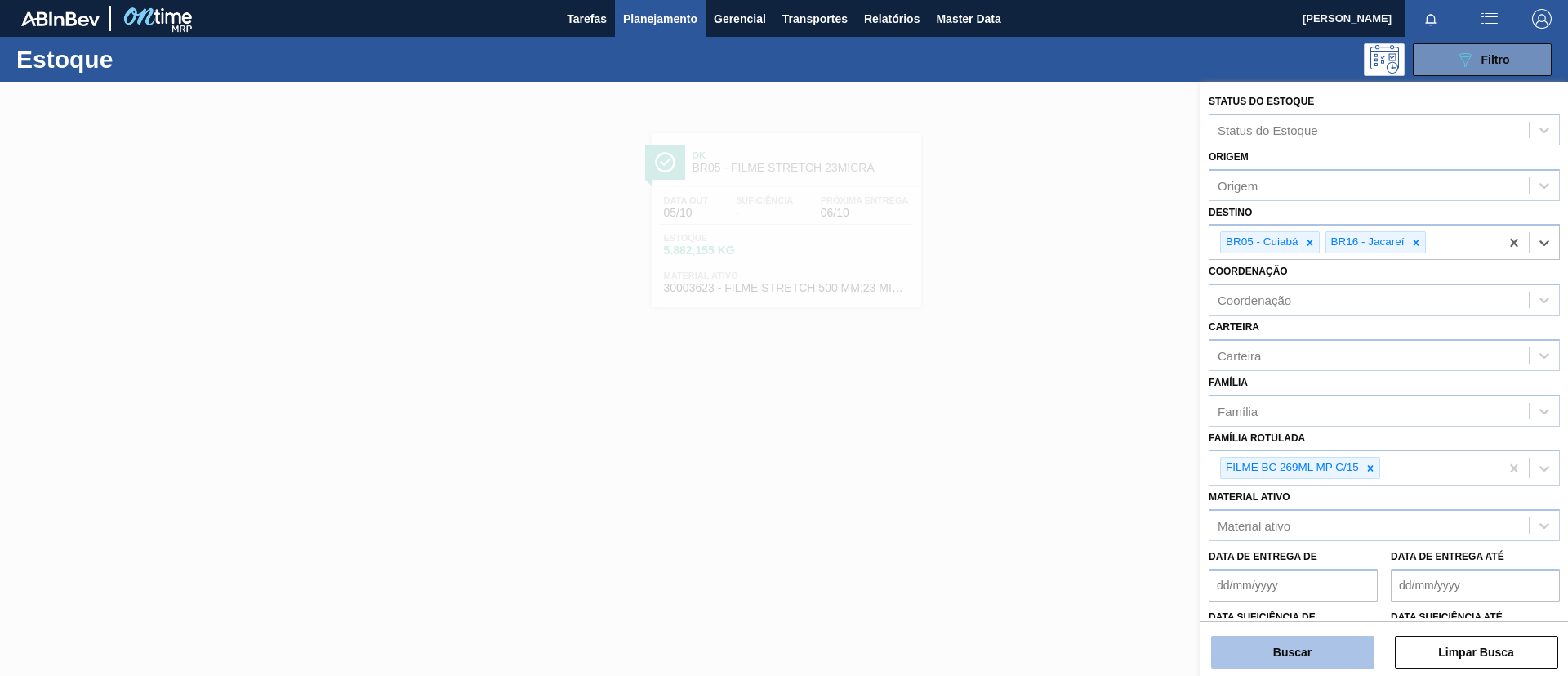
click at [1277, 562] on button "Buscar" at bounding box center [1293, 652] width 163 height 33
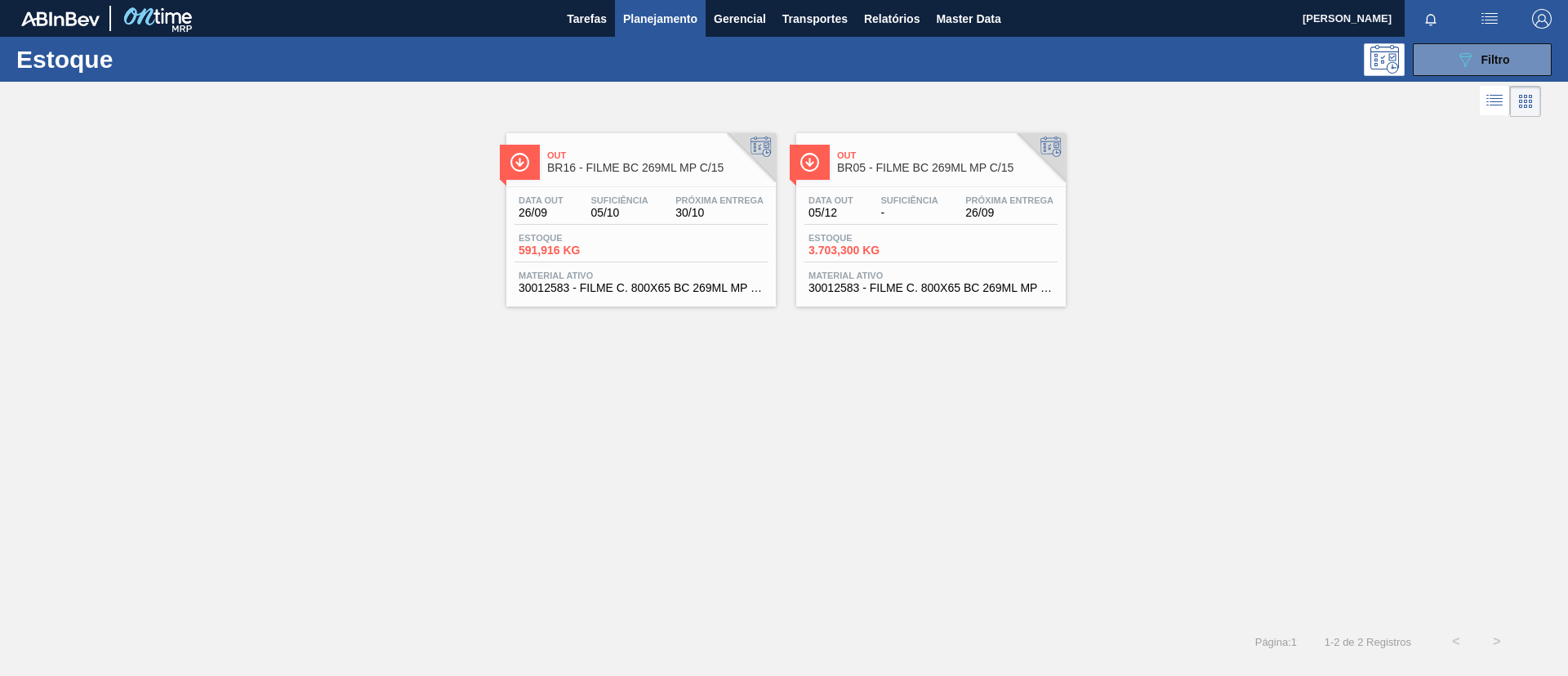
click at [918, 250] on span "3.703,300 KG" at bounding box center [866, 250] width 115 height 12
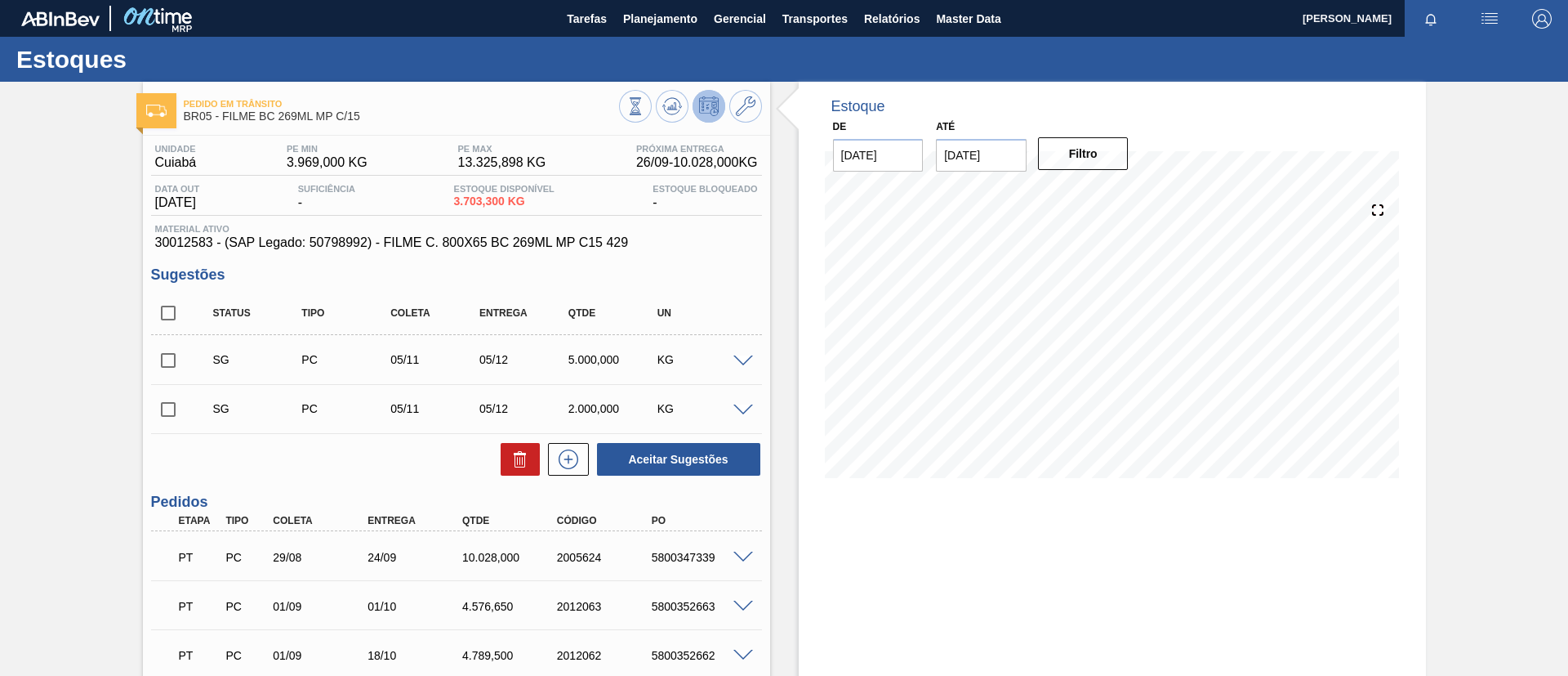
scroll to position [122, 0]
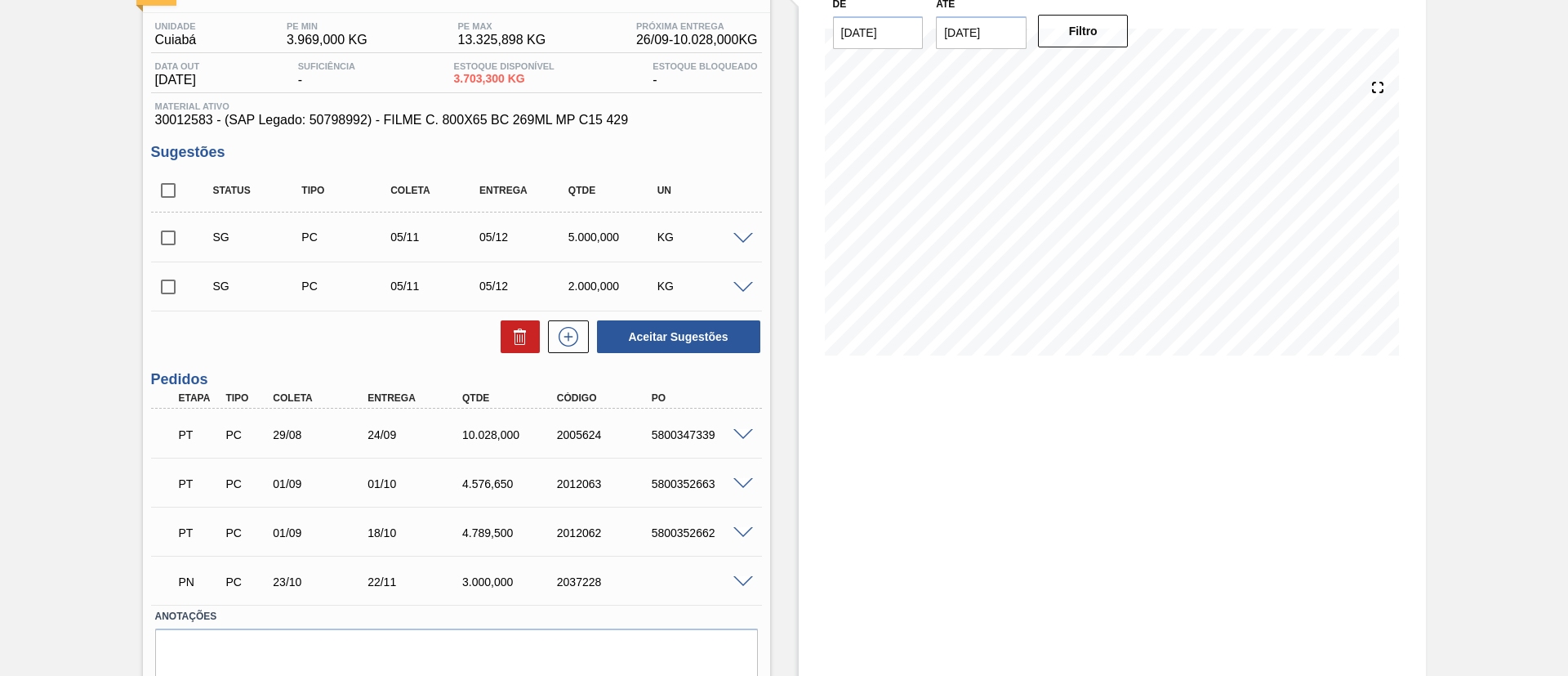
click at [738, 441] on div "5800347339" at bounding box center [701, 434] width 106 height 13
click at [745, 432] on span at bounding box center [743, 435] width 20 height 12
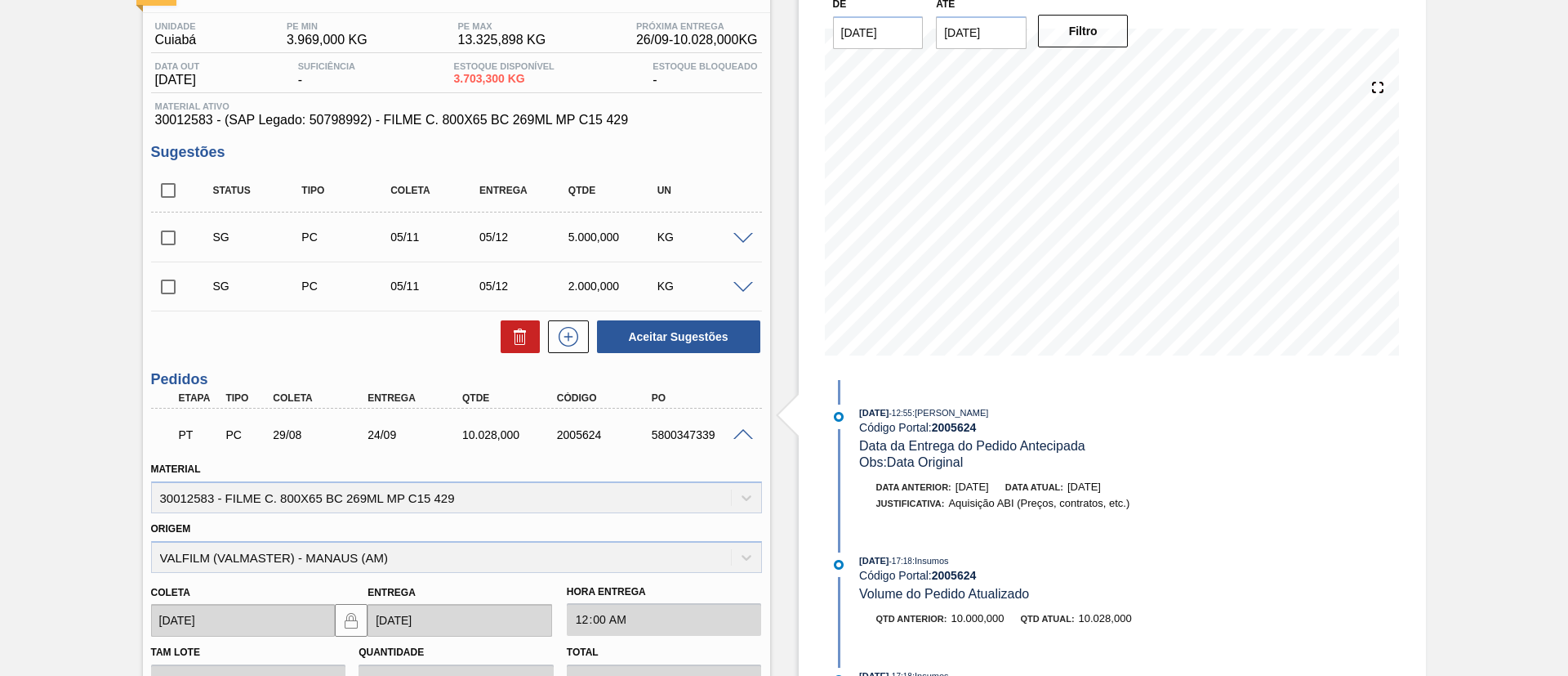
click at [734, 432] on span at bounding box center [743, 435] width 20 height 12
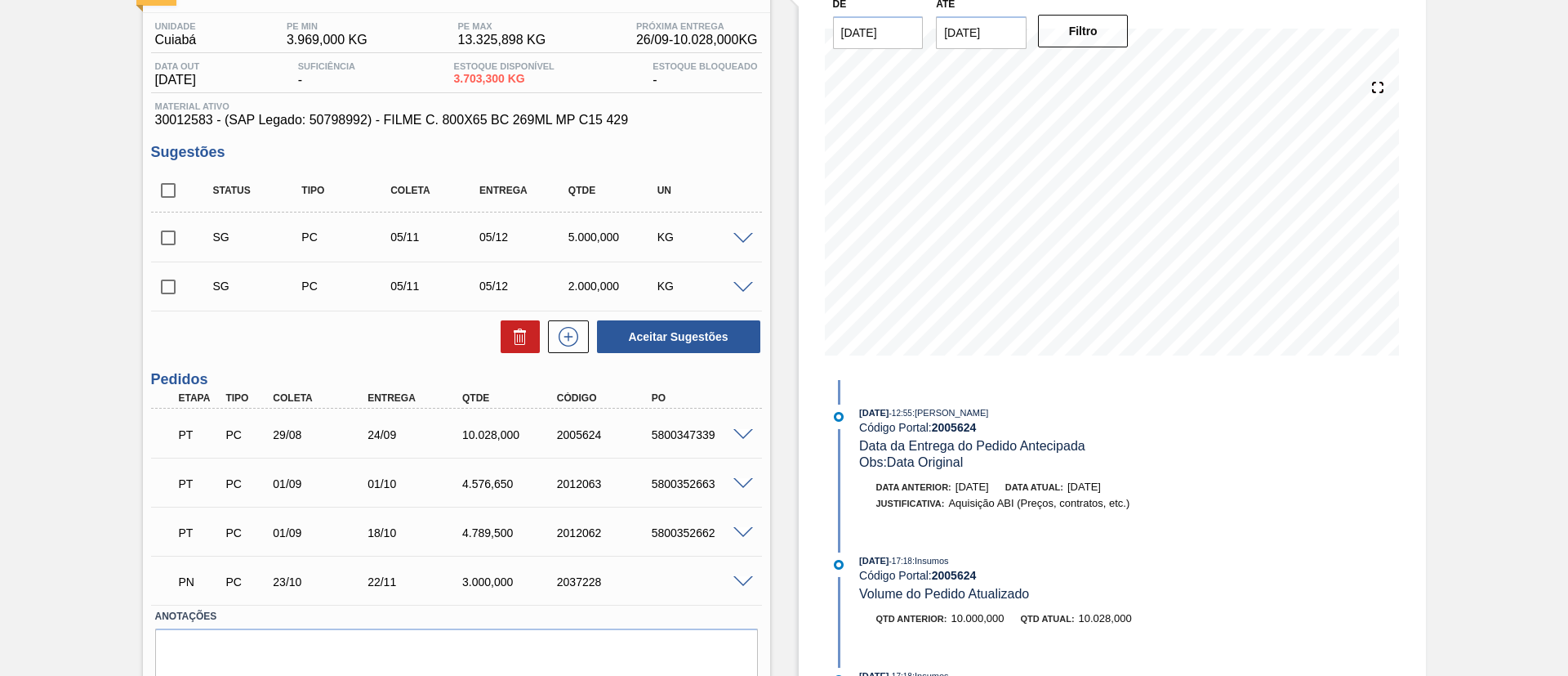
click at [734, 432] on span at bounding box center [743, 435] width 20 height 12
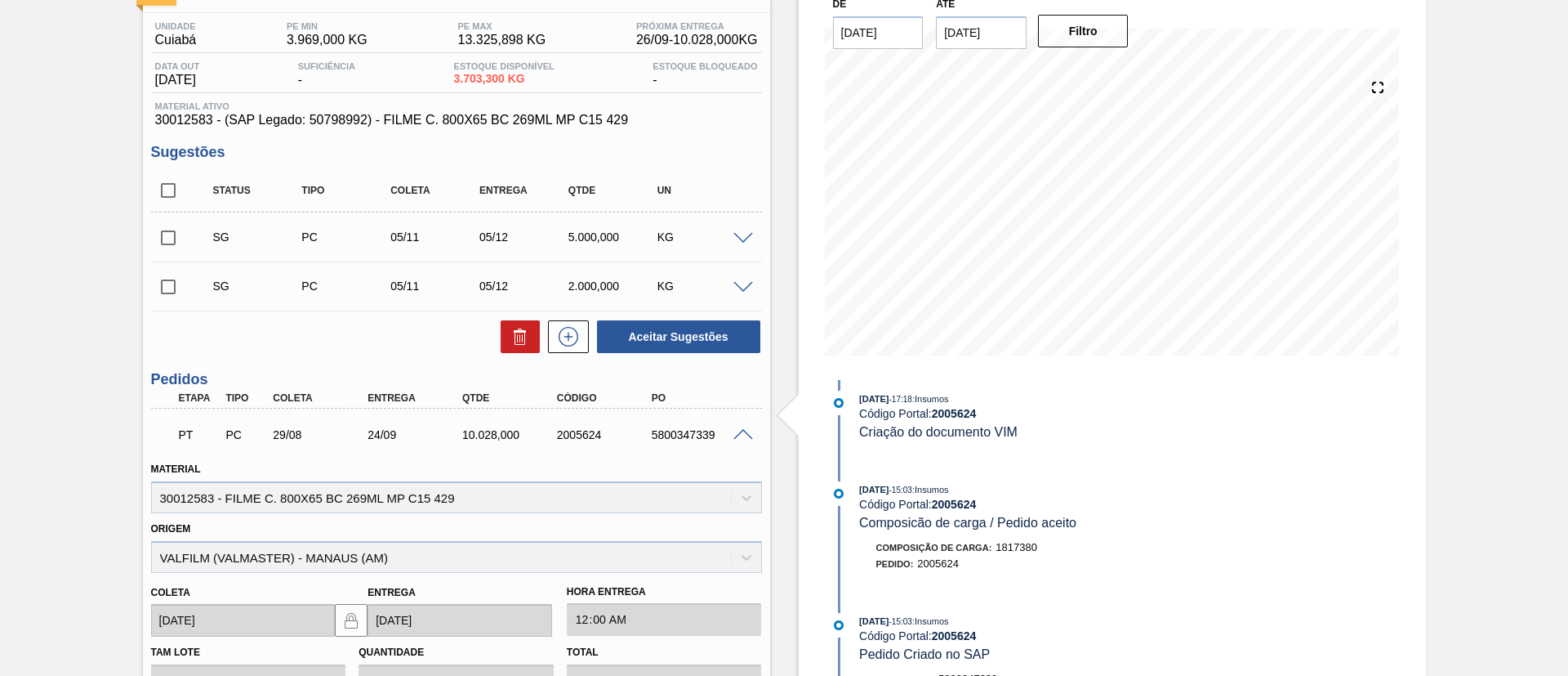
scroll to position [780, 0]
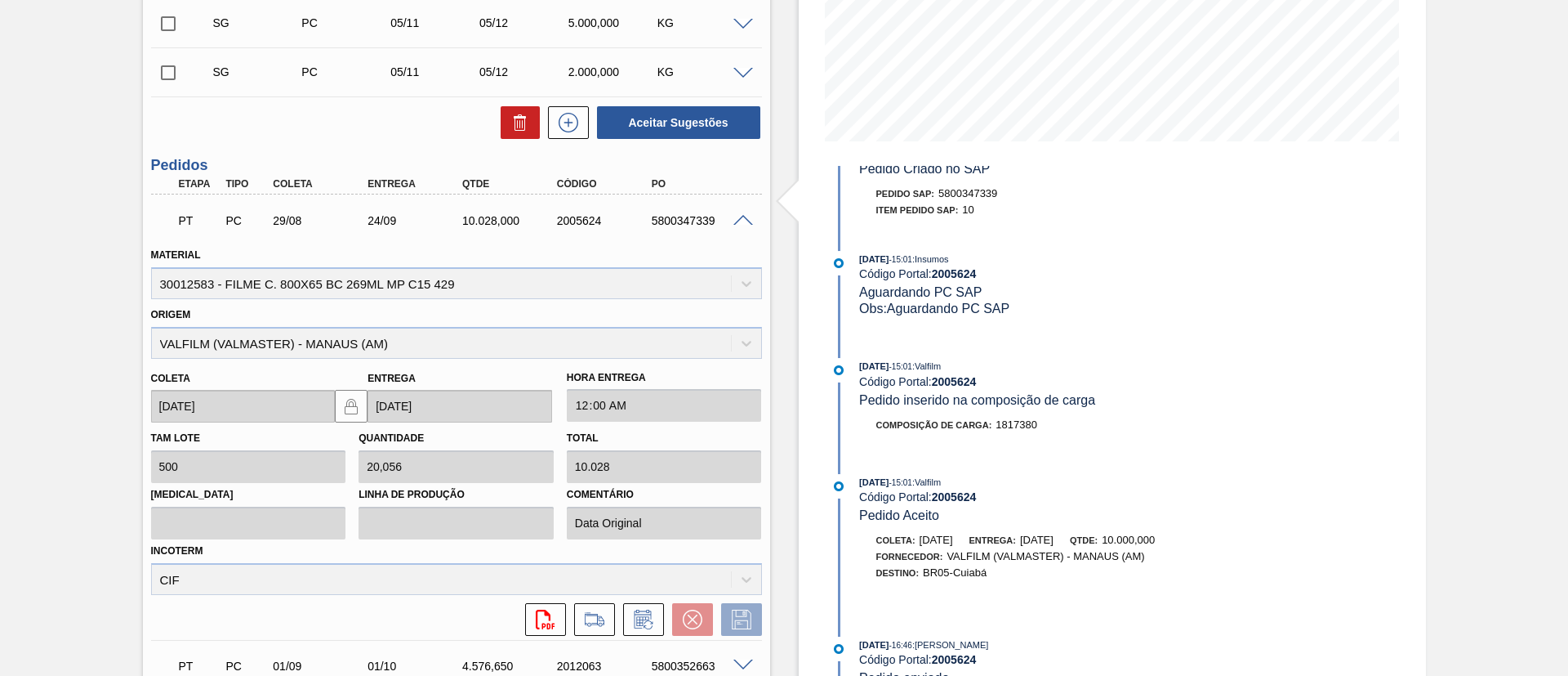
click at [733, 218] on span at bounding box center [743, 221] width 20 height 12
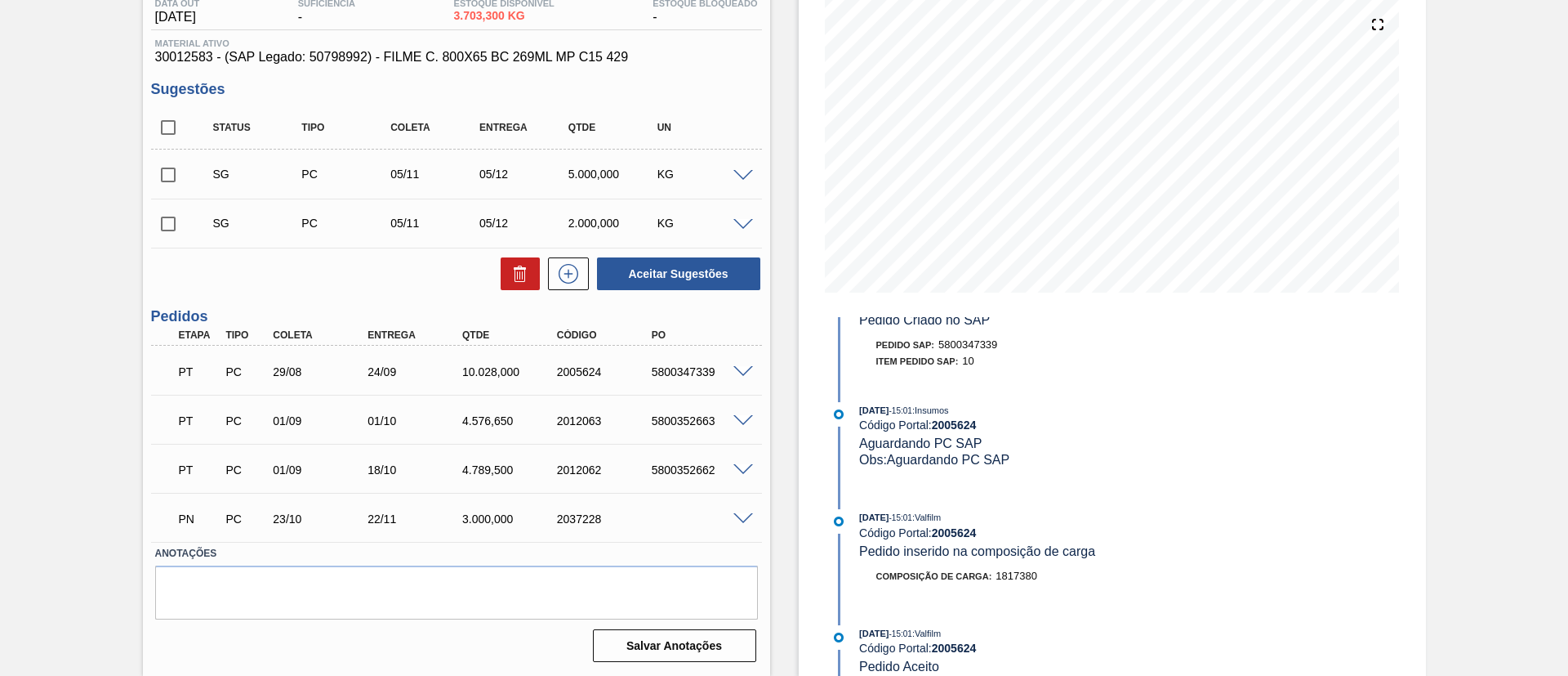
scroll to position [186, 0]
click at [738, 415] on span at bounding box center [743, 421] width 20 height 12
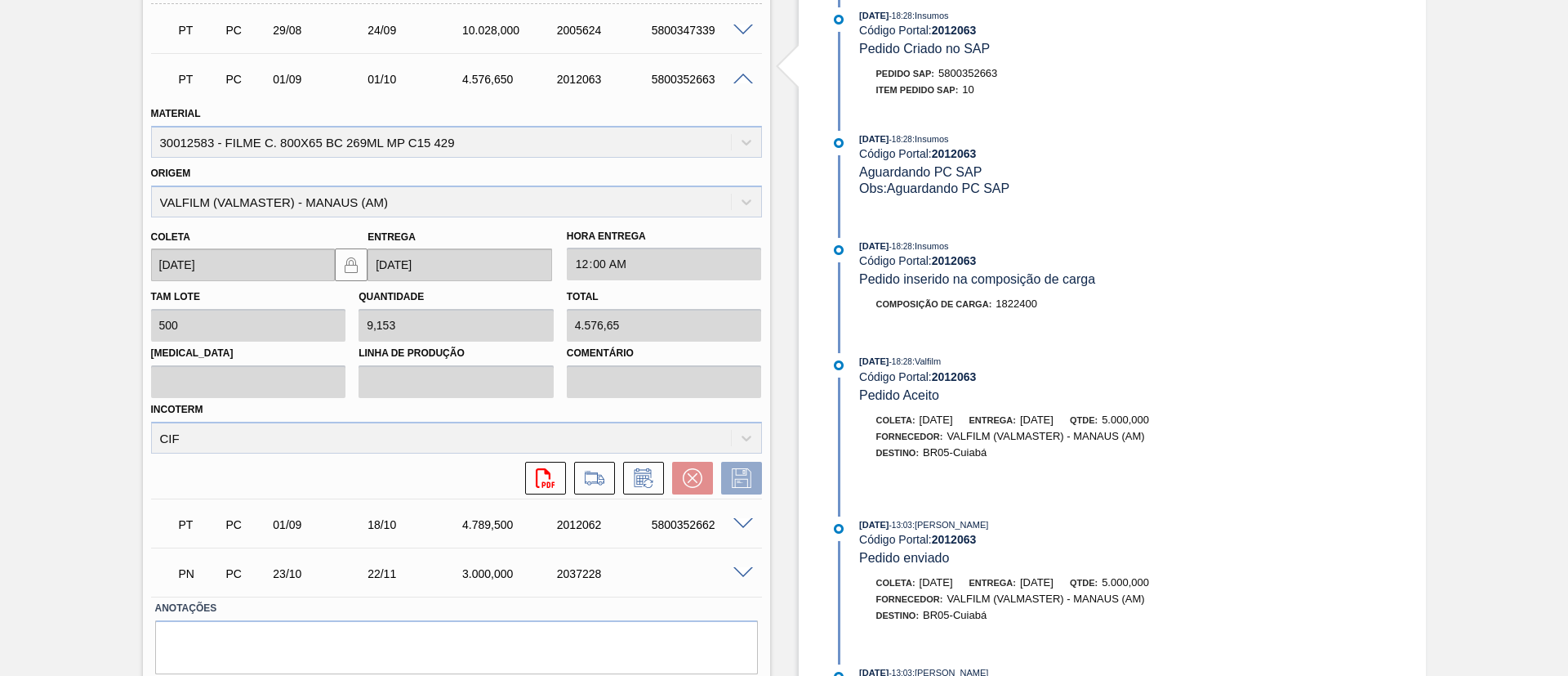
scroll to position [582, 0]
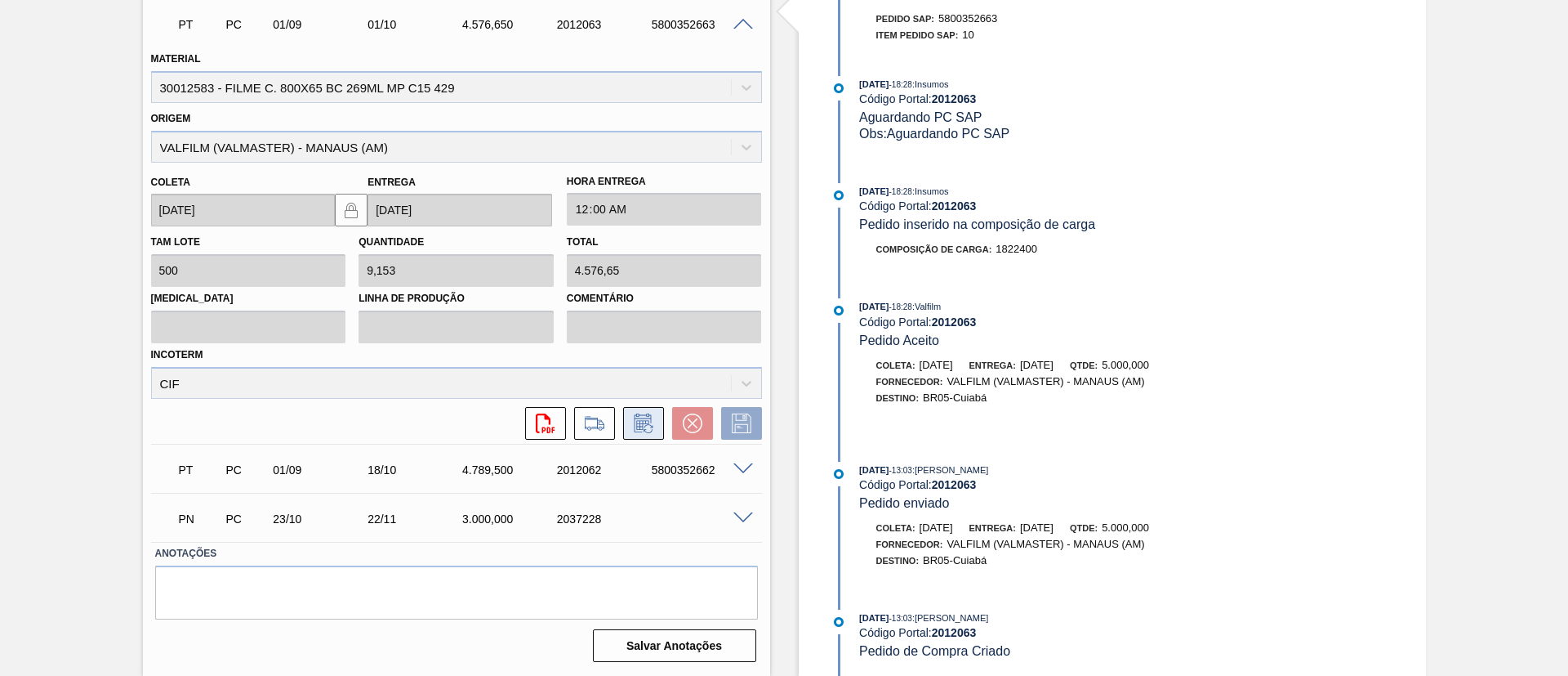
click at [643, 431] on icon at bounding box center [643, 423] width 27 height 20
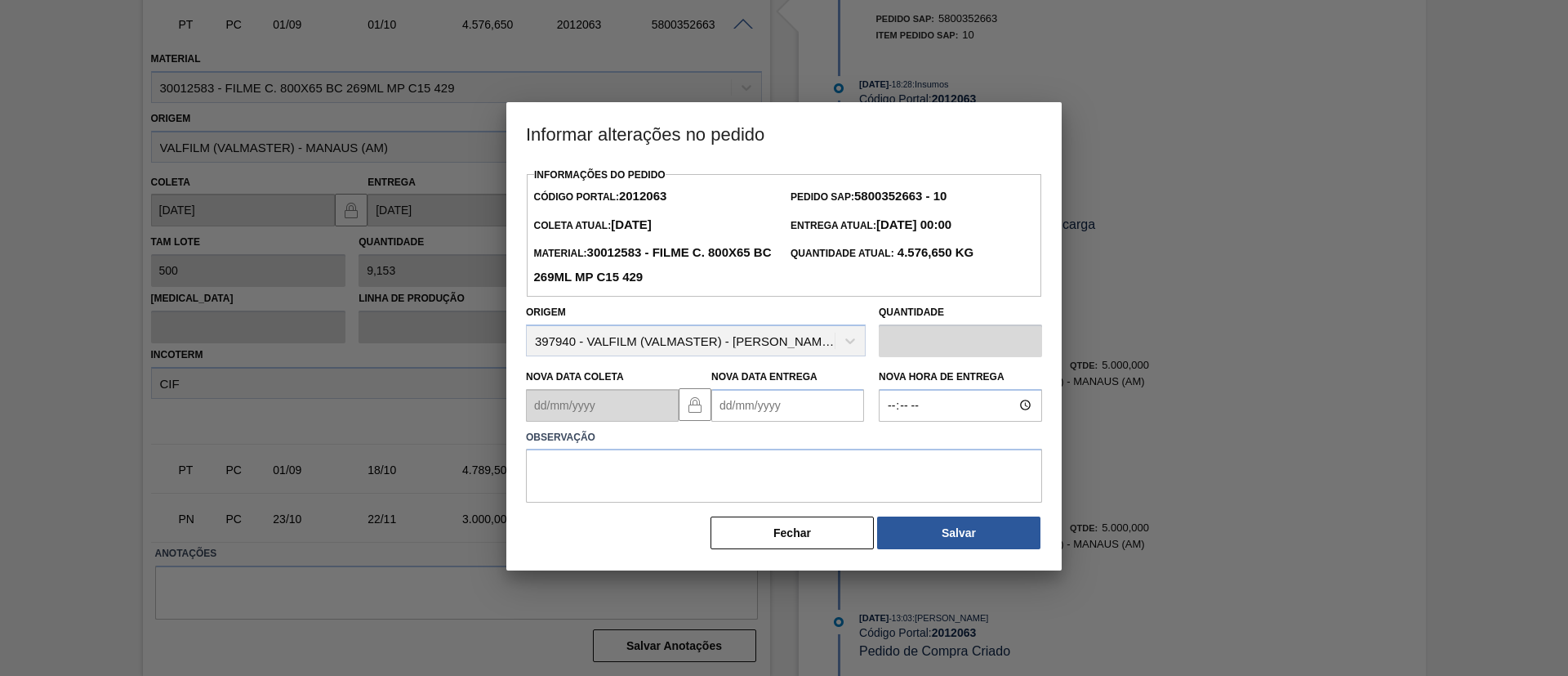
click at [774, 417] on Entrega2012063 "Nova Data Entrega" at bounding box center [788, 405] width 153 height 33
click at [890, 446] on button "Next Month" at bounding box center [894, 444] width 11 height 11
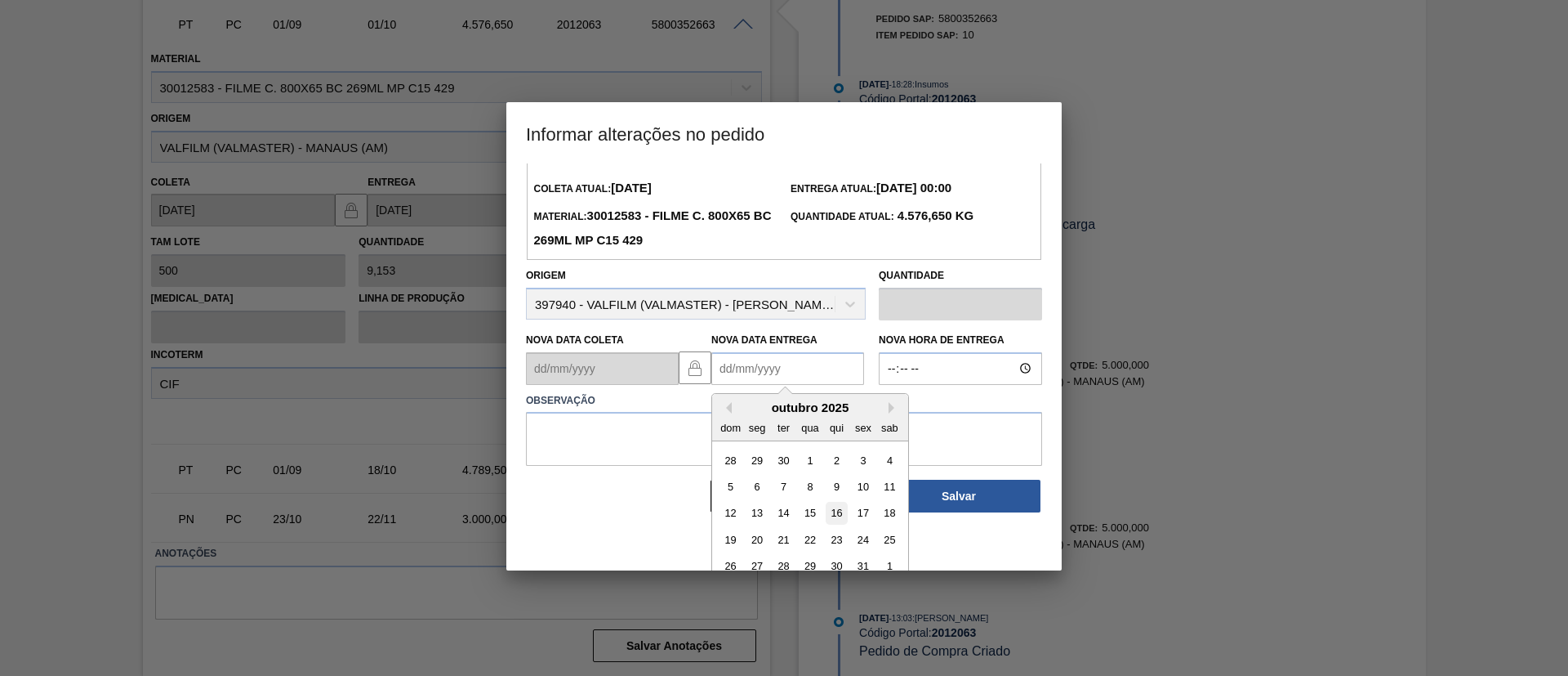
scroll to position [55, 0]
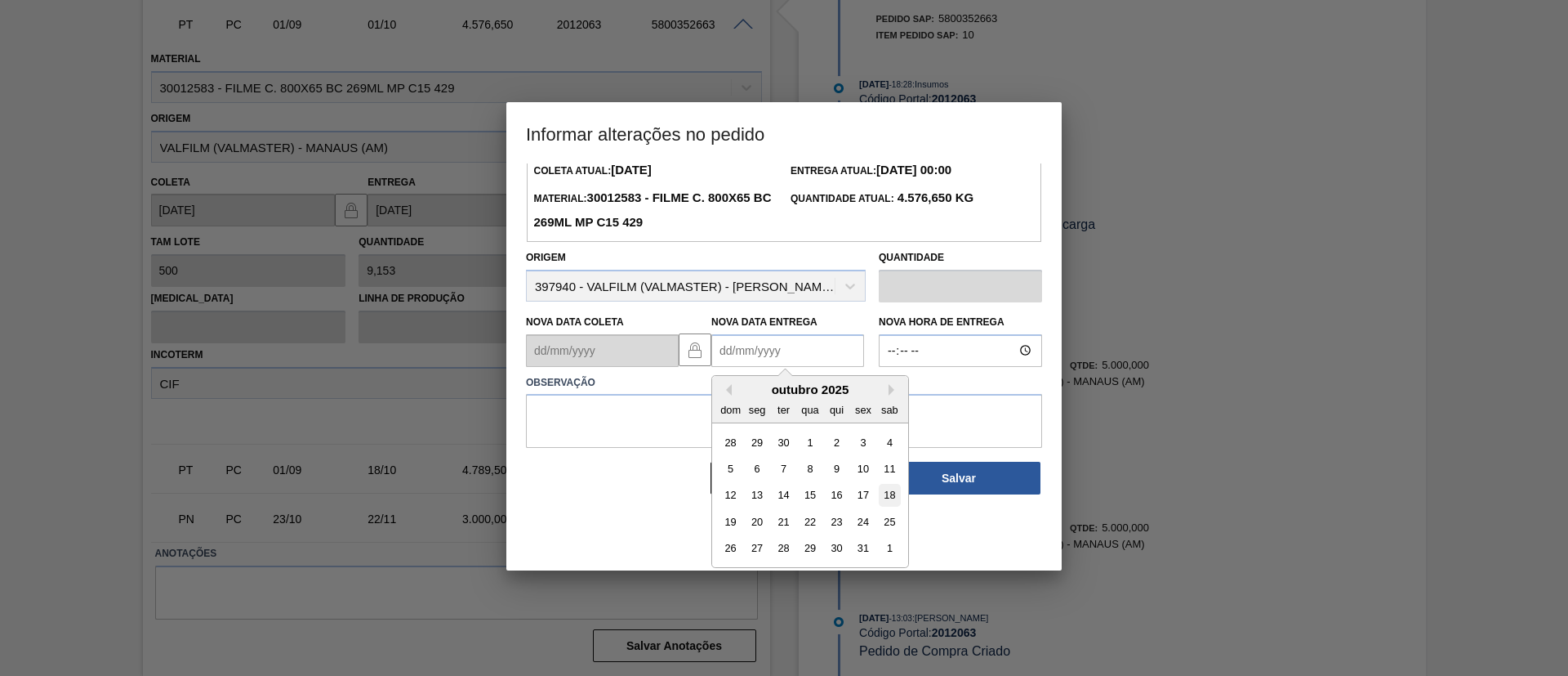
click at [884, 495] on div "18" at bounding box center [890, 495] width 22 height 22
type Entrega2012063 "18/10/2025"
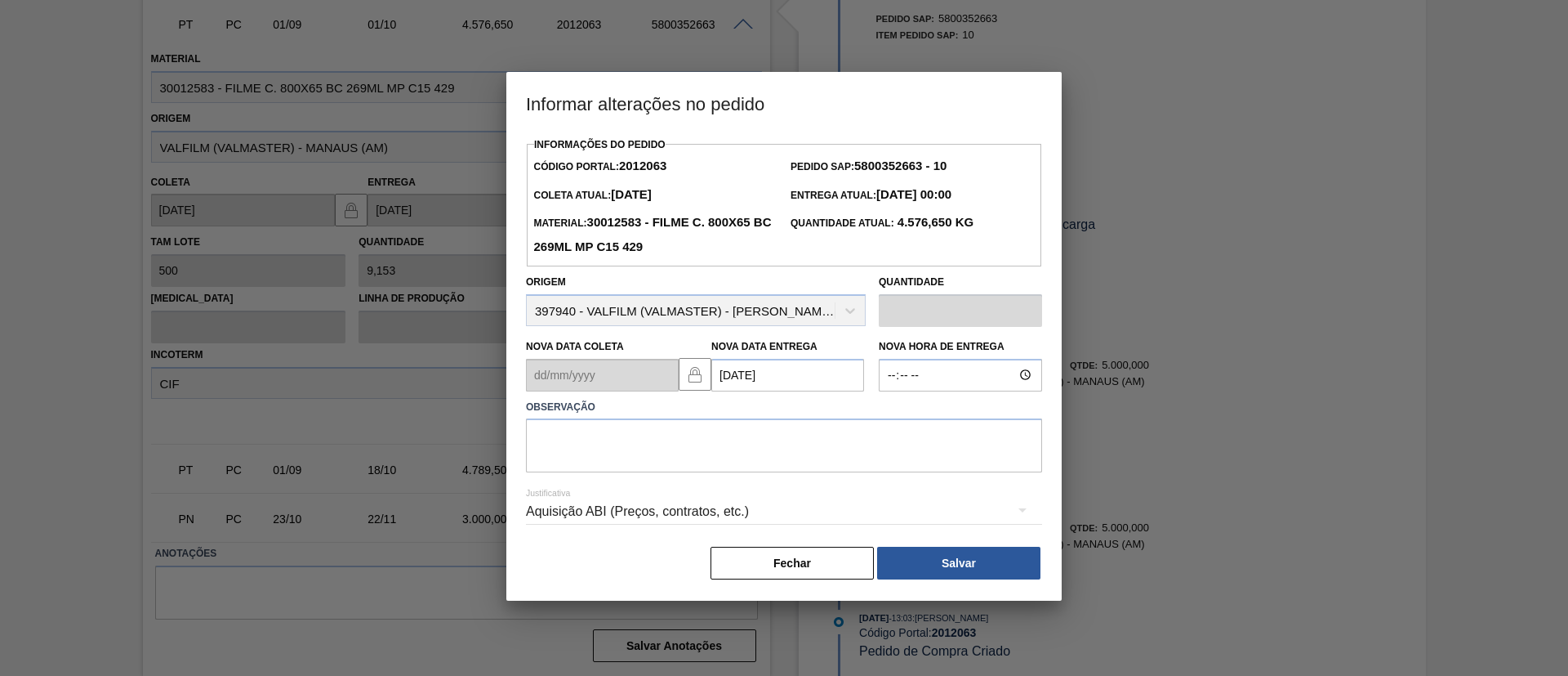
scroll to position [0, 0]
click at [793, 441] on textarea at bounding box center [784, 445] width 516 height 54
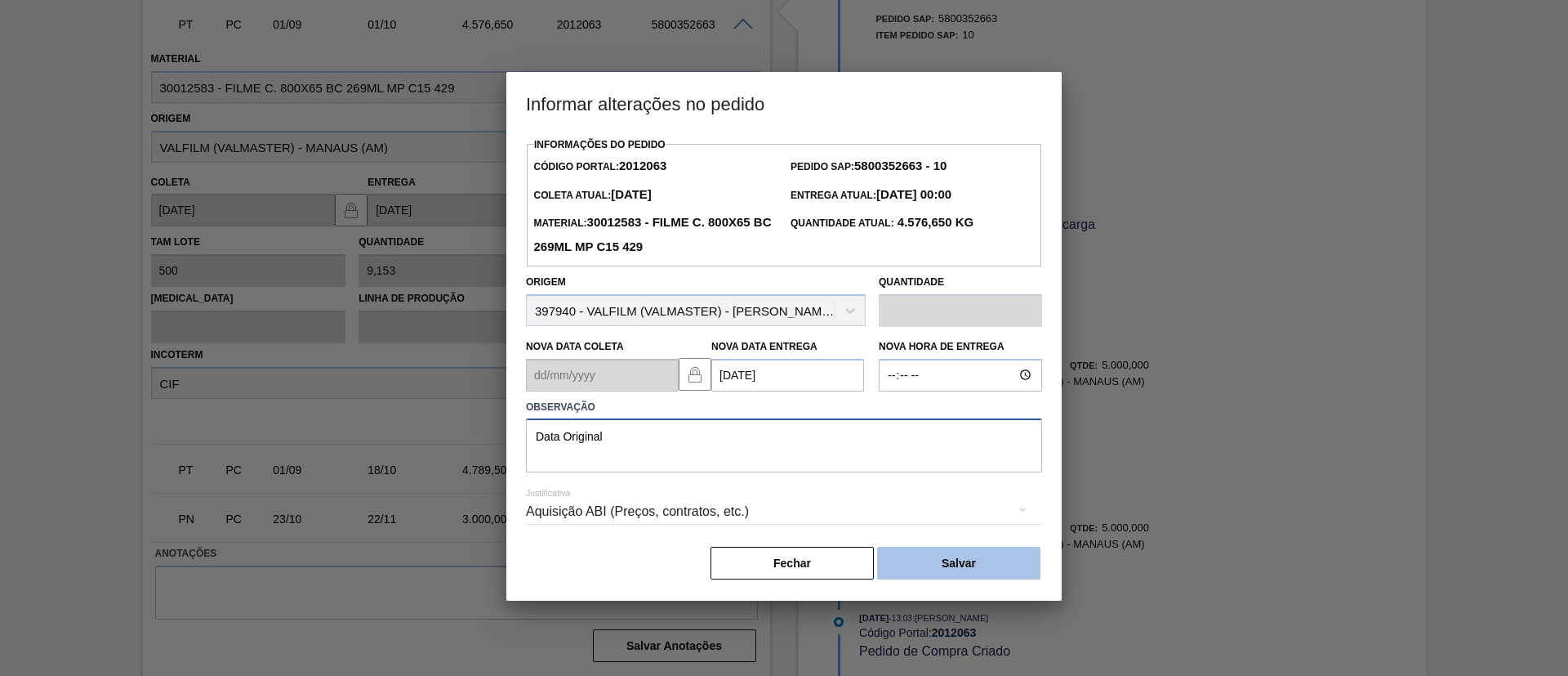
type textarea "Data Original"
click at [967, 555] on button "Salvar" at bounding box center [958, 563] width 163 height 33
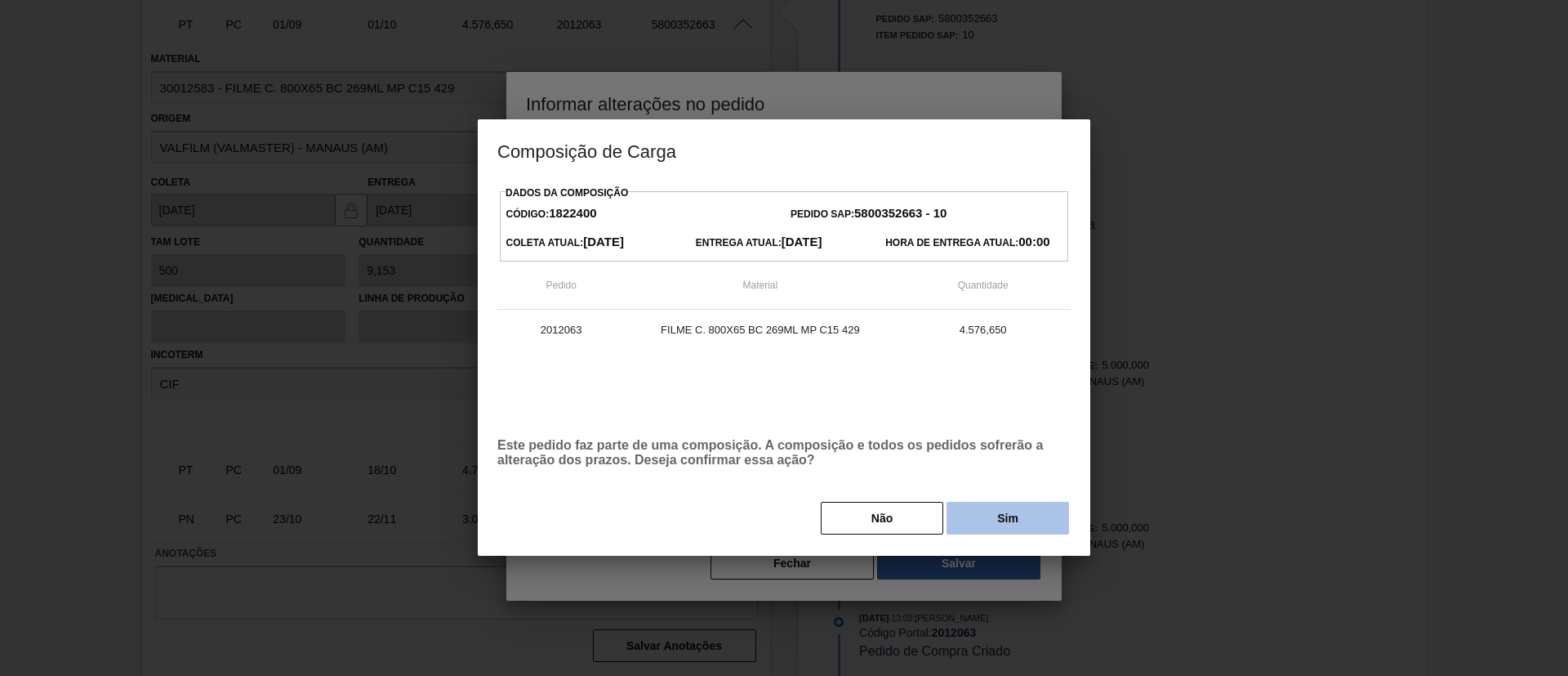
click at [965, 526] on button "Sim" at bounding box center [1008, 518] width 122 height 33
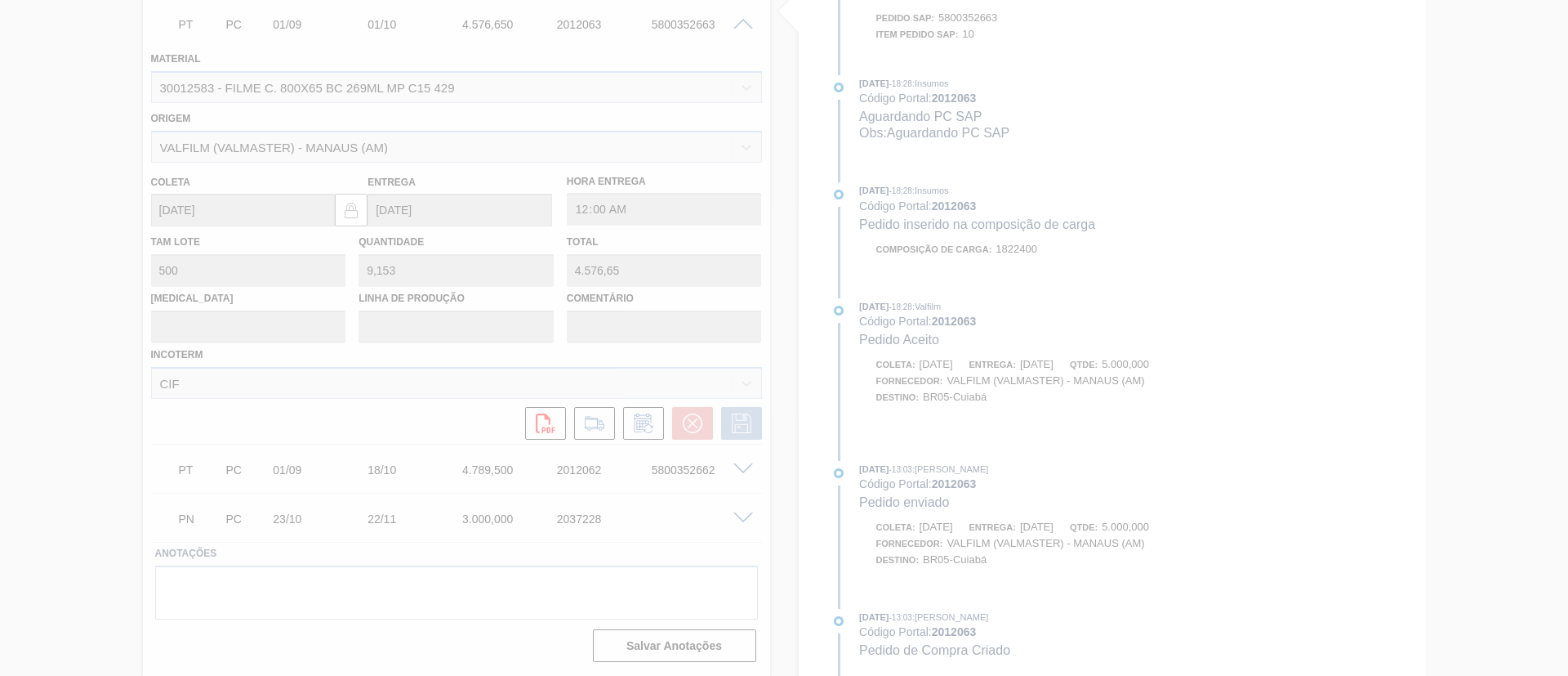
scroll to position [780, 0]
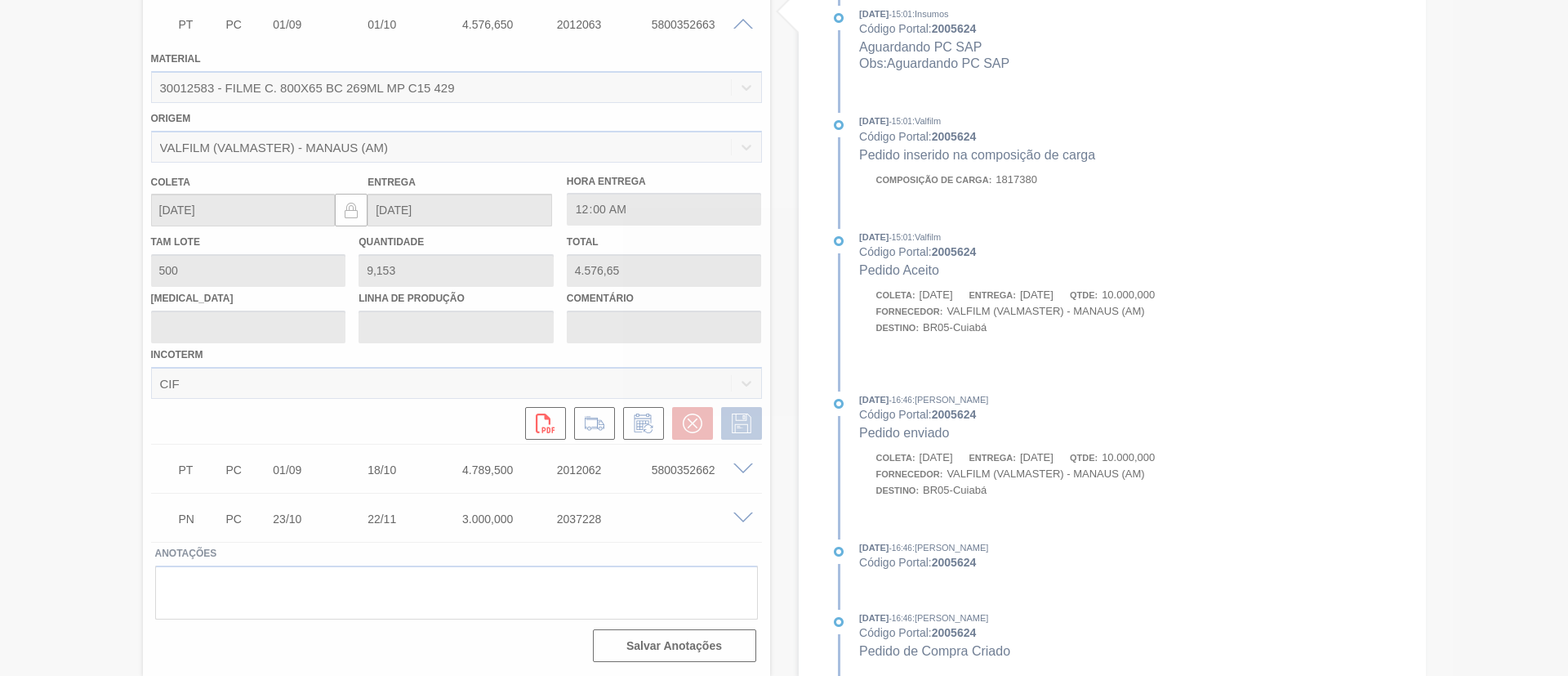
type input "Data Original"
type input "18/10/2025"
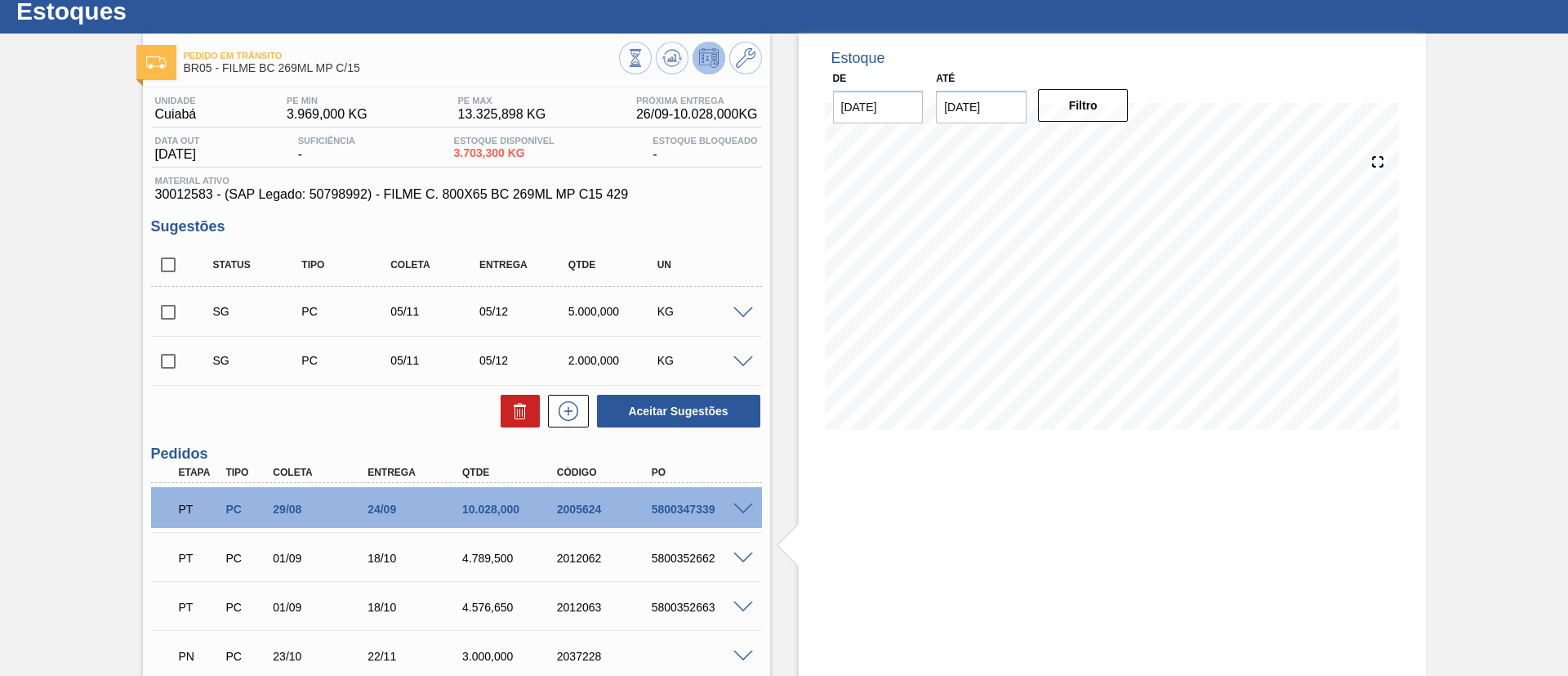
scroll to position [14, 0]
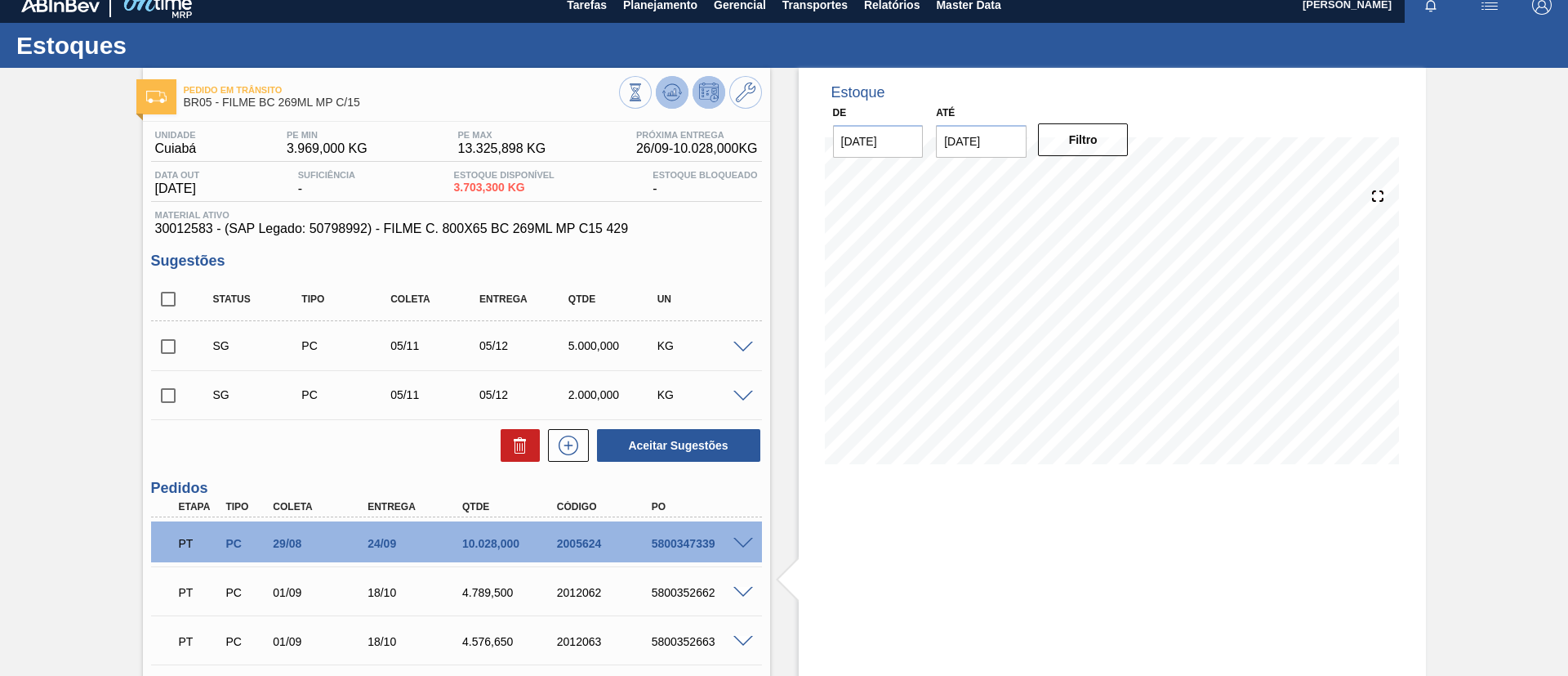
click at [677, 82] on icon at bounding box center [672, 92] width 20 height 20
click at [657, 17] on button "Planejamento" at bounding box center [660, 4] width 91 height 37
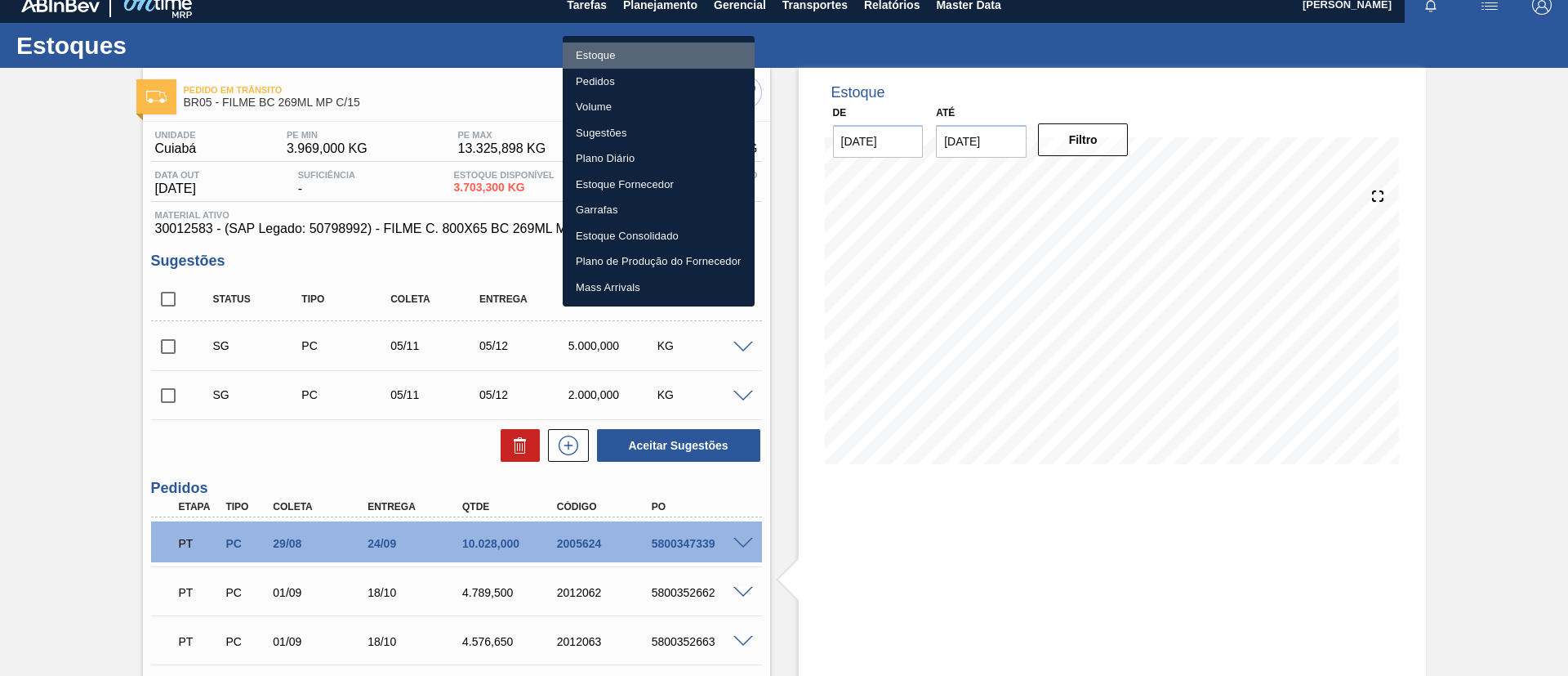
click at [665, 52] on li "Estoque" at bounding box center [659, 56] width 192 height 27
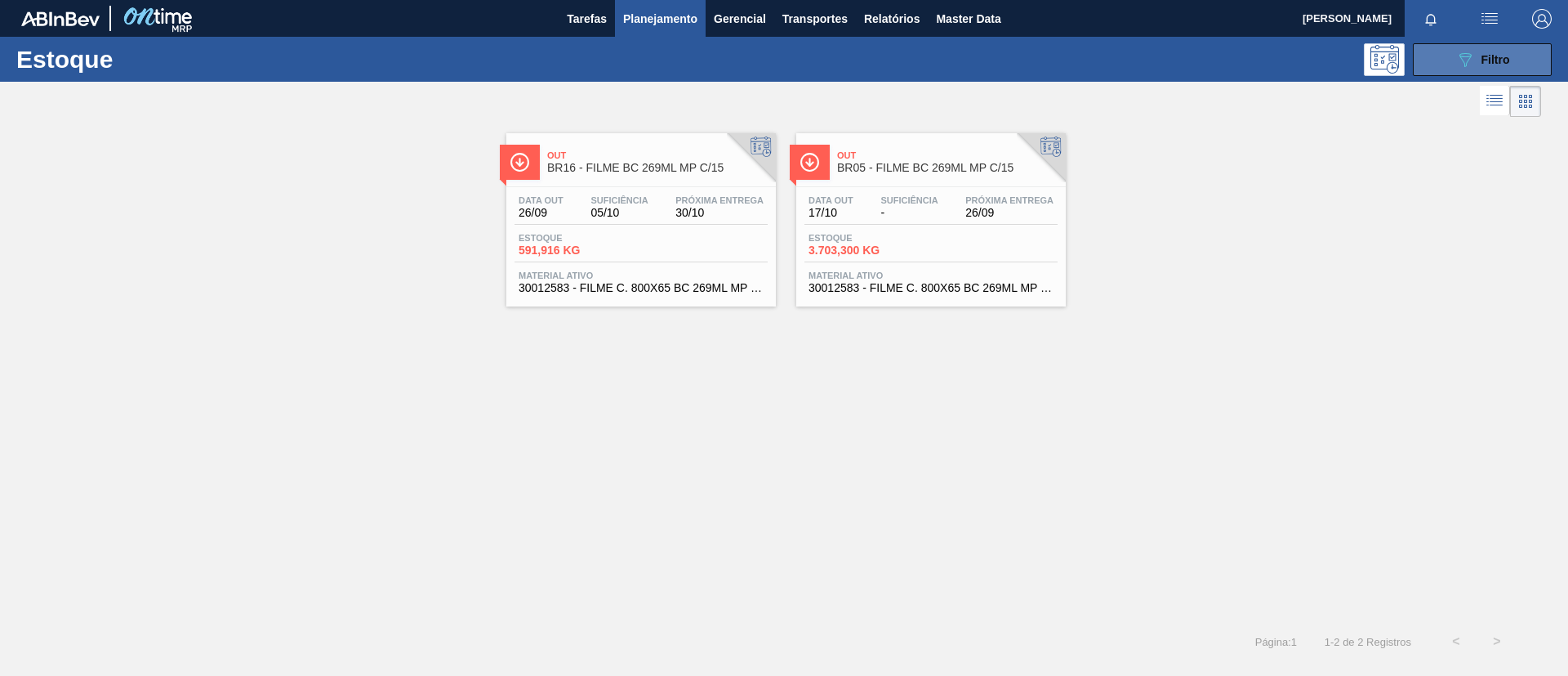
click at [1306, 62] on div "089F7B8B-B2A5-4AFE-B5C0-19BA573D28AC Filtro" at bounding box center [1482, 59] width 55 height 20
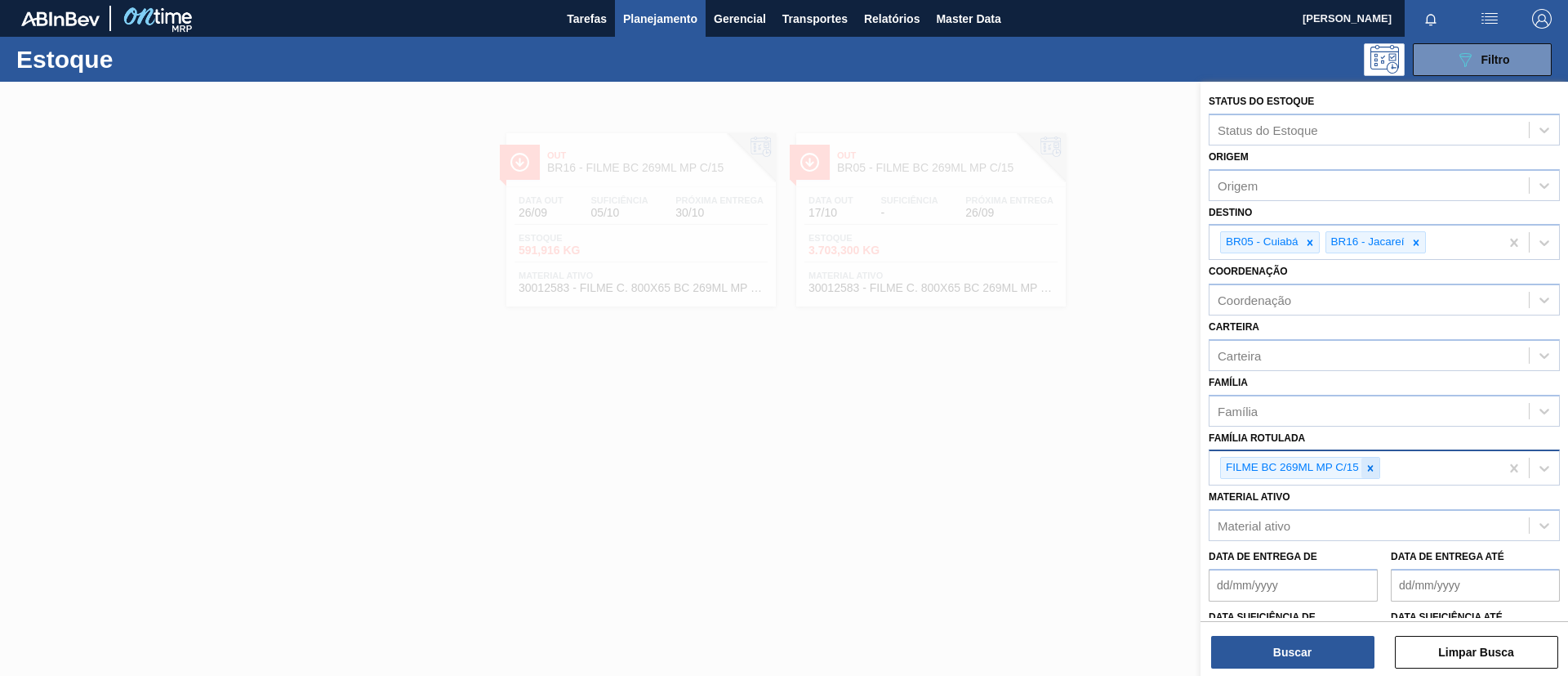
click at [1306, 473] on icon at bounding box center [1370, 467] width 11 height 11
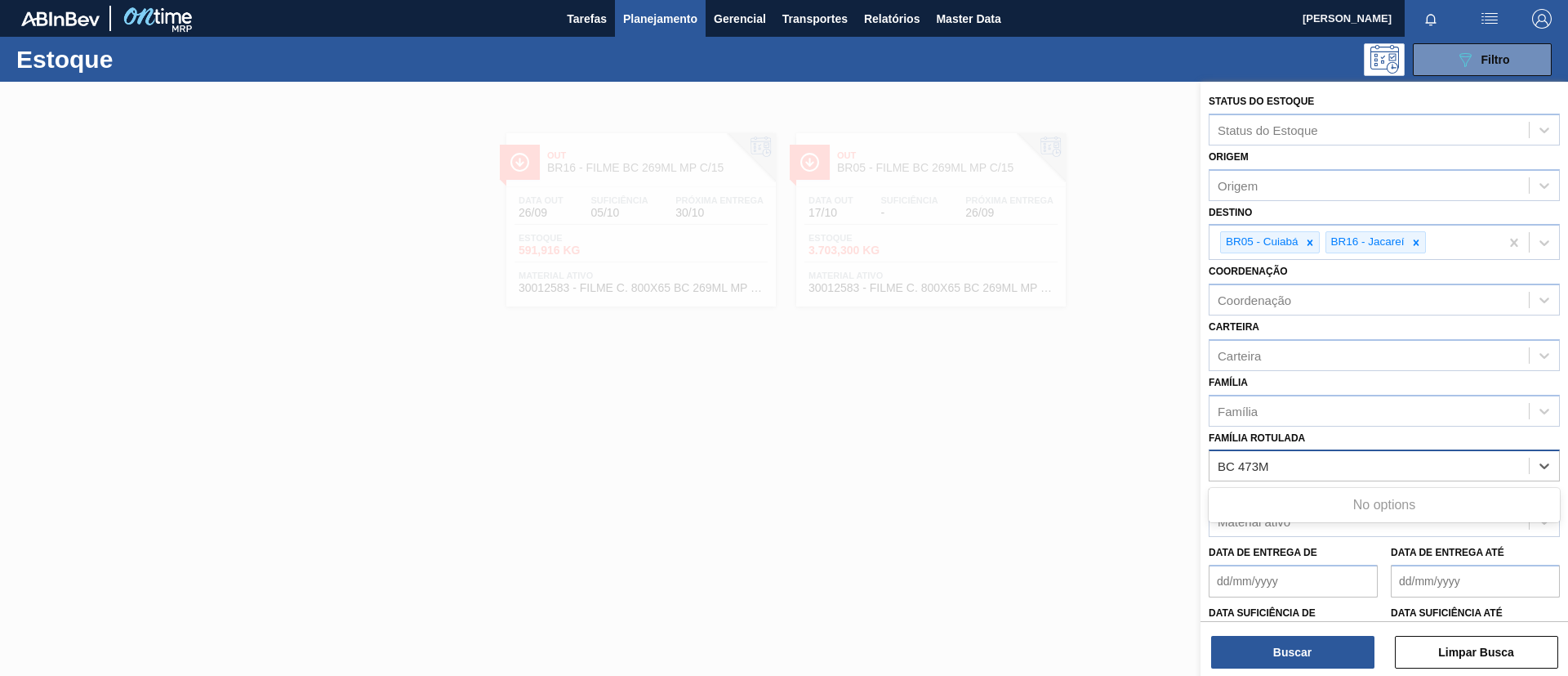
type Rotulada "BC 473ML"
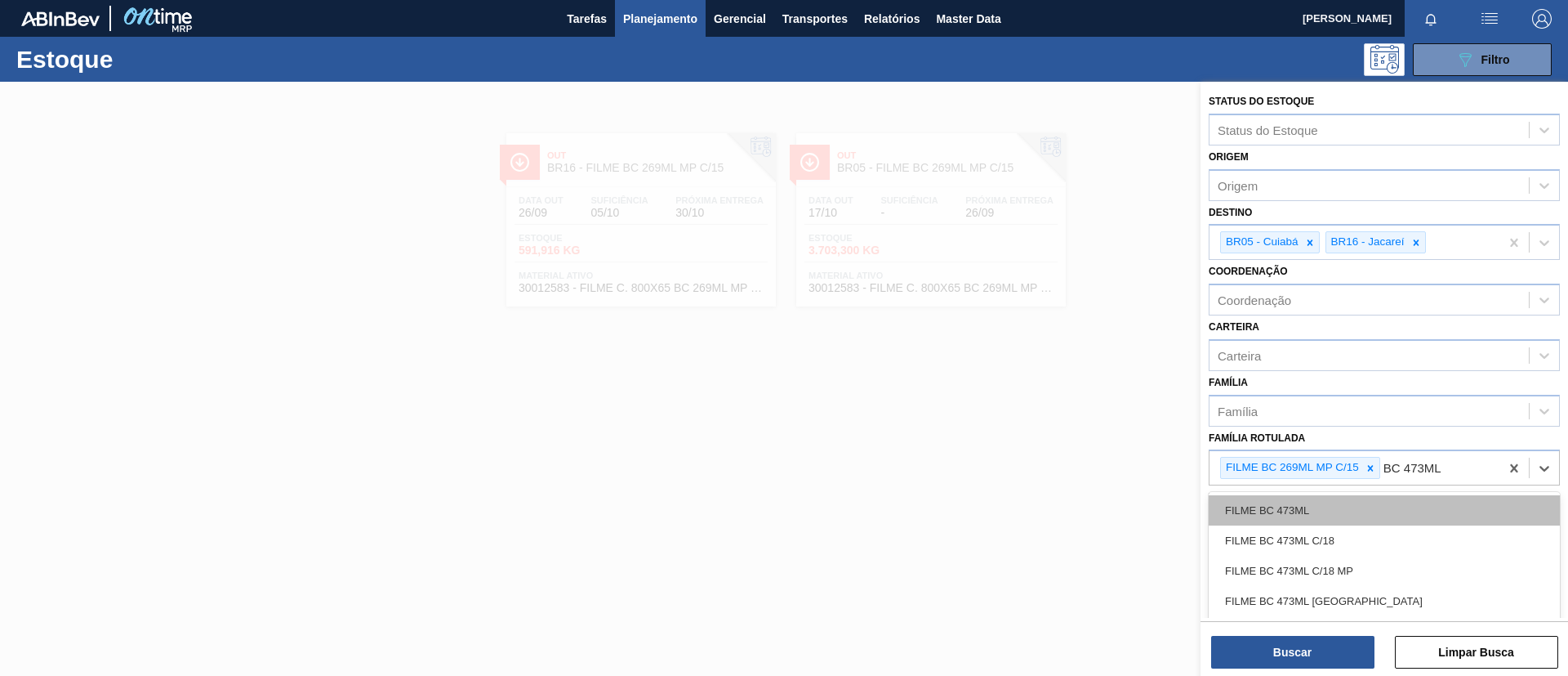
click at [1306, 501] on div "FILME BC 473ML" at bounding box center [1384, 510] width 352 height 30
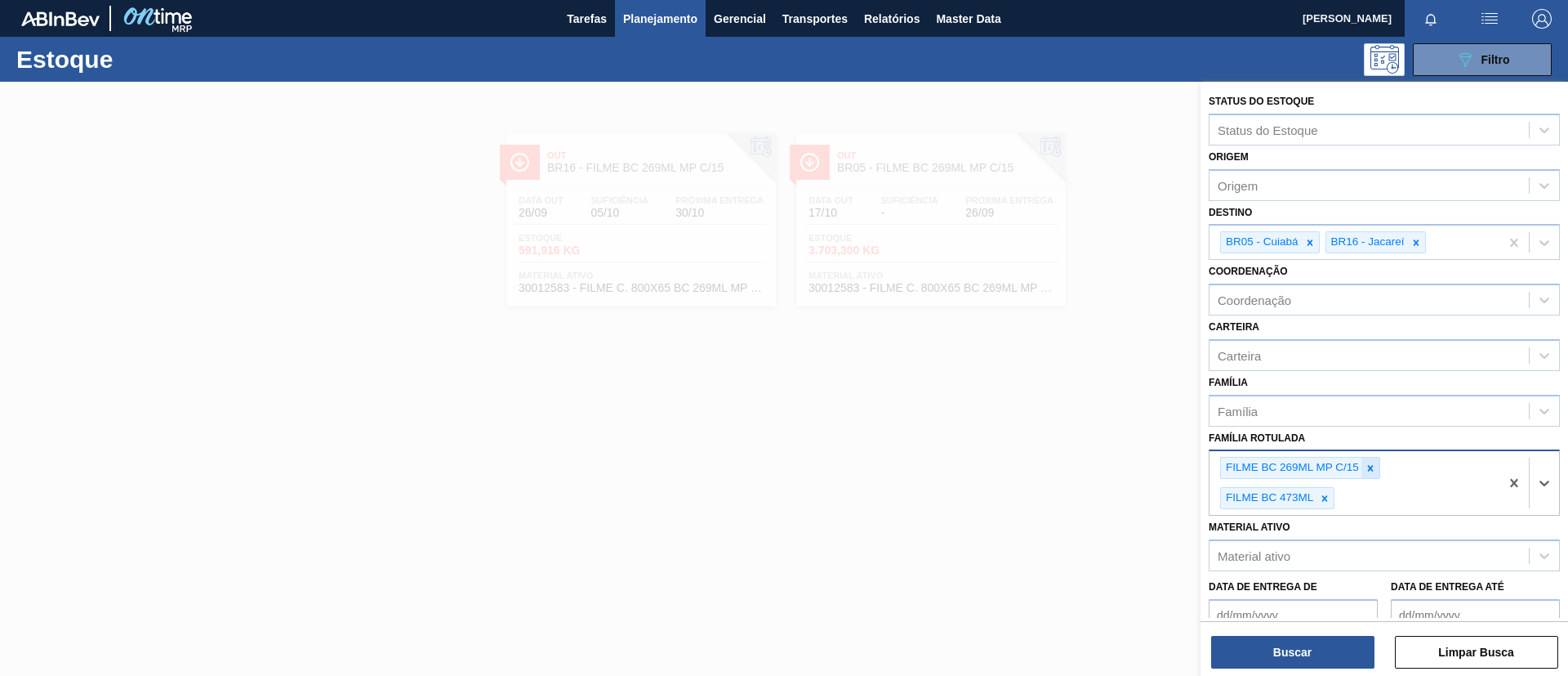
click at [1306, 477] on div at bounding box center [1370, 468] width 18 height 21
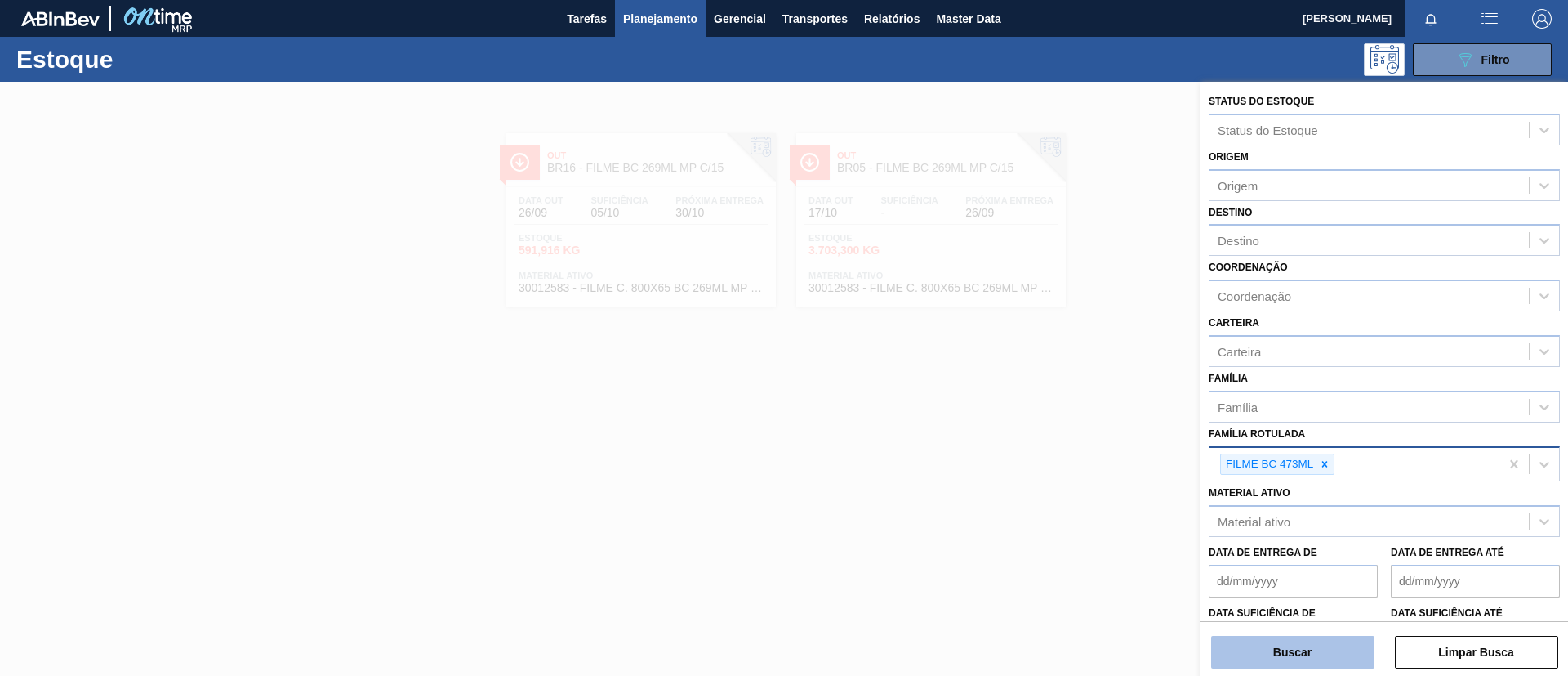
click at [1306, 562] on button "Buscar" at bounding box center [1293, 652] width 163 height 33
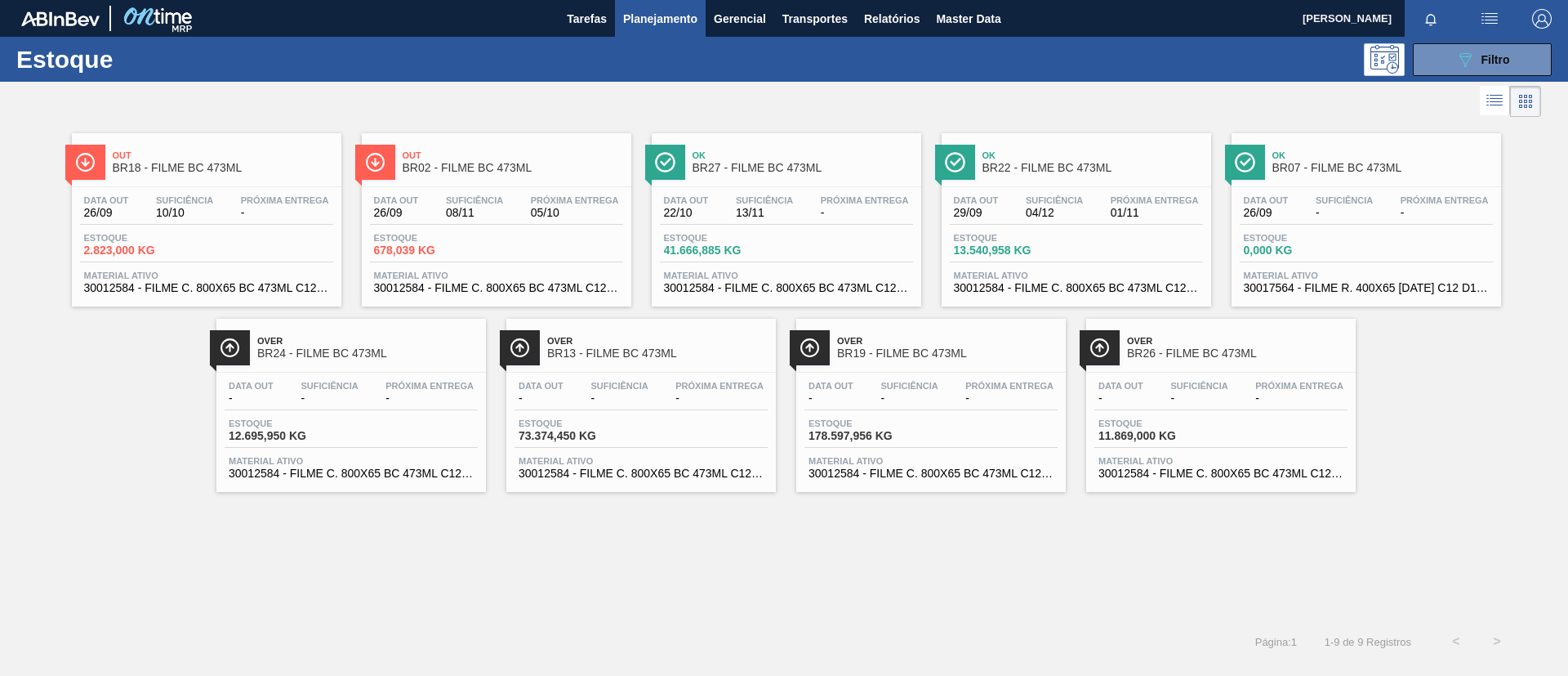
click at [479, 146] on div "Out BR02 - FILME BC 473ML" at bounding box center [513, 162] width 221 height 37
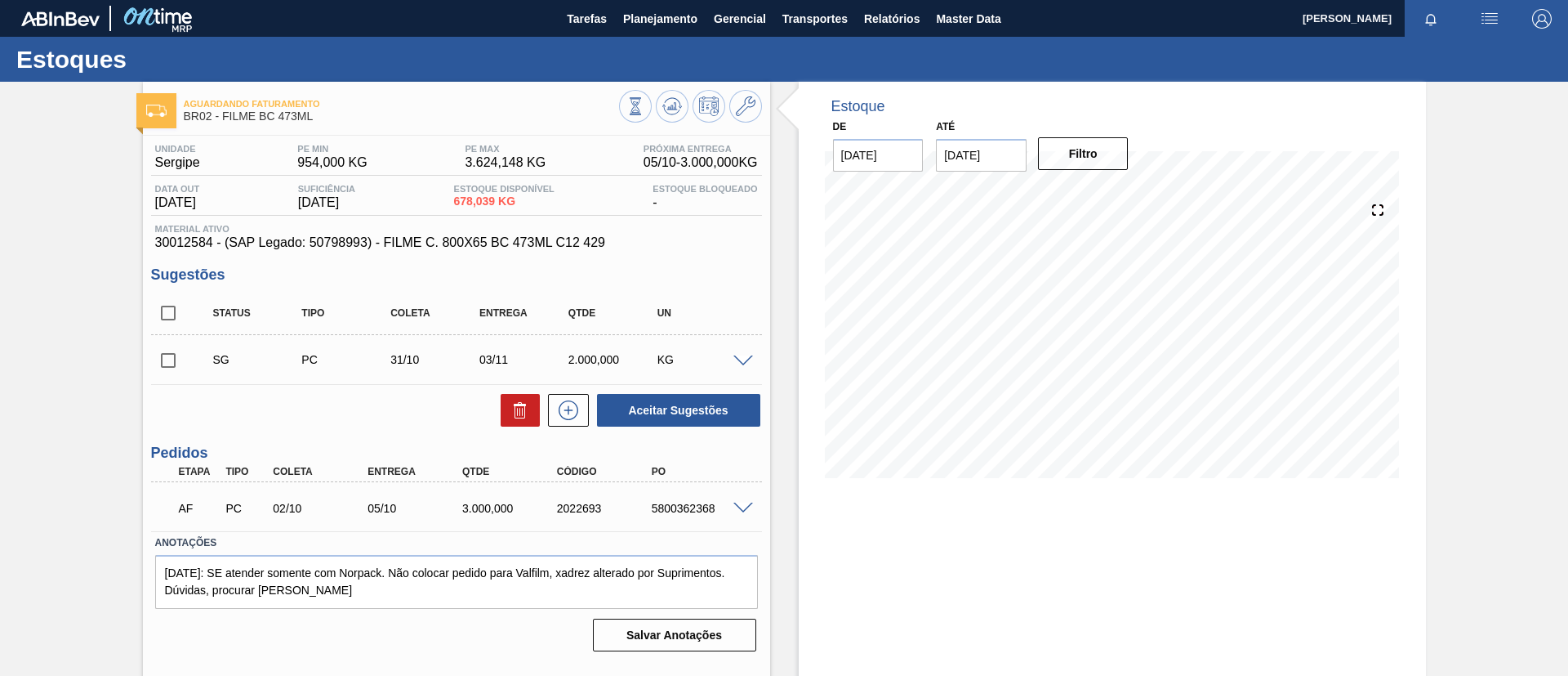
drag, startPoint x: 845, startPoint y: 17, endPoint x: 0, endPoint y: 169, distance: 858.6
click at [0, 169] on div "Aguardando Faturamento BR02 - FILME BC 473ML Unidade Sergipe PE MIN 954,000 KG …" at bounding box center [784, 392] width 1568 height 621
drag, startPoint x: 560, startPoint y: 471, endPoint x: 389, endPoint y: 477, distance: 171.1
click at [389, 477] on div "Etapa Tipo Coleta Entrega Qtde Código PO" at bounding box center [457, 471] width 611 height 21
click at [689, 19] on span "Planejamento" at bounding box center [660, 19] width 74 height 20
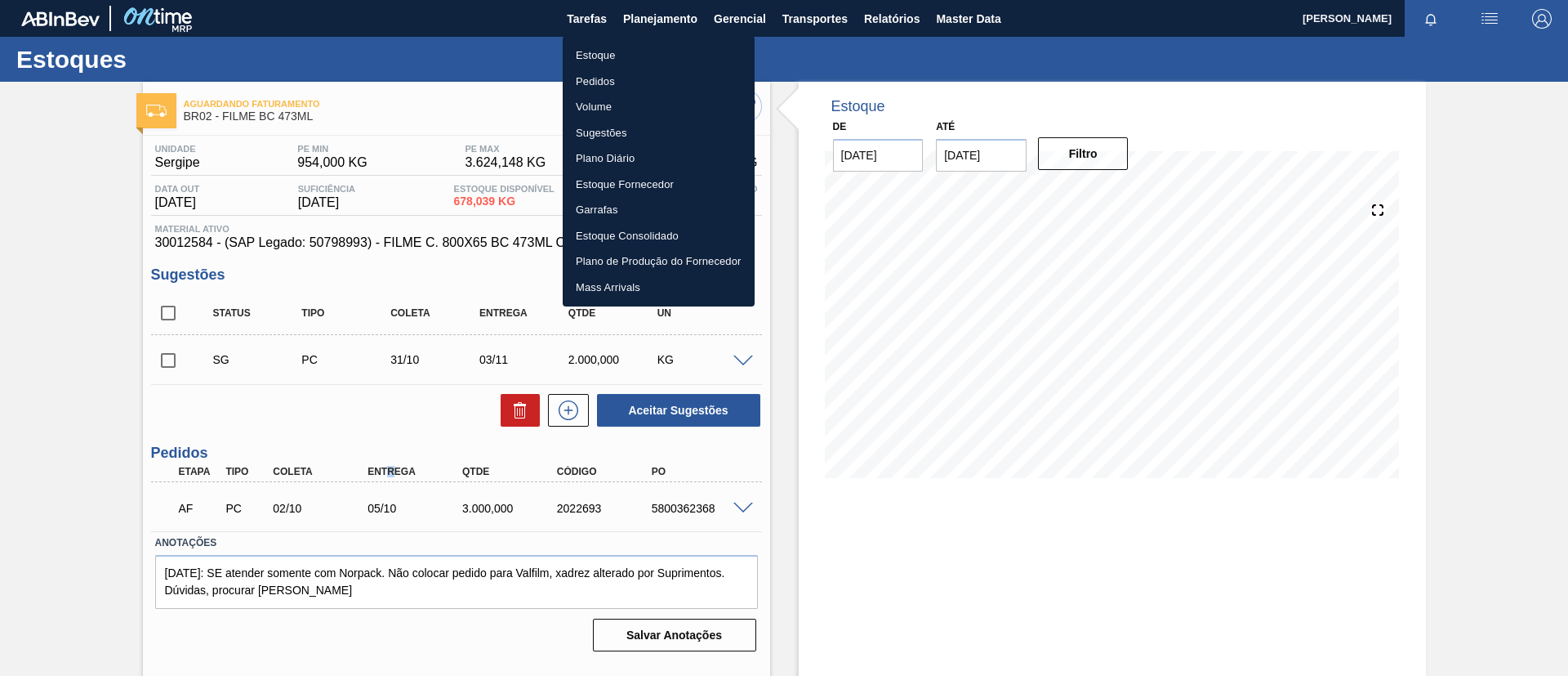
click at [654, 48] on li "Estoque" at bounding box center [659, 56] width 192 height 27
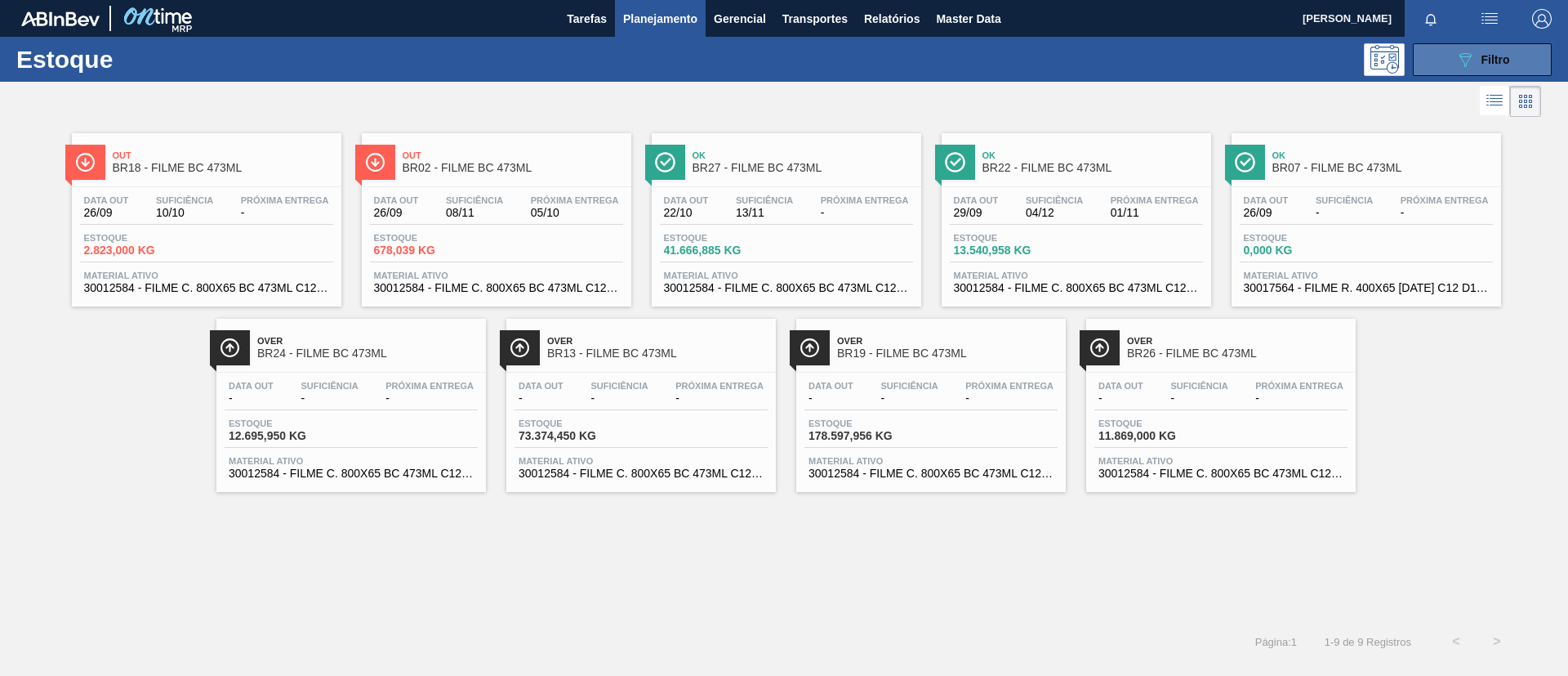
click at [1306, 66] on icon "089F7B8B-B2A5-4AFE-B5C0-19BA573D28AC" at bounding box center [1464, 59] width 20 height 20
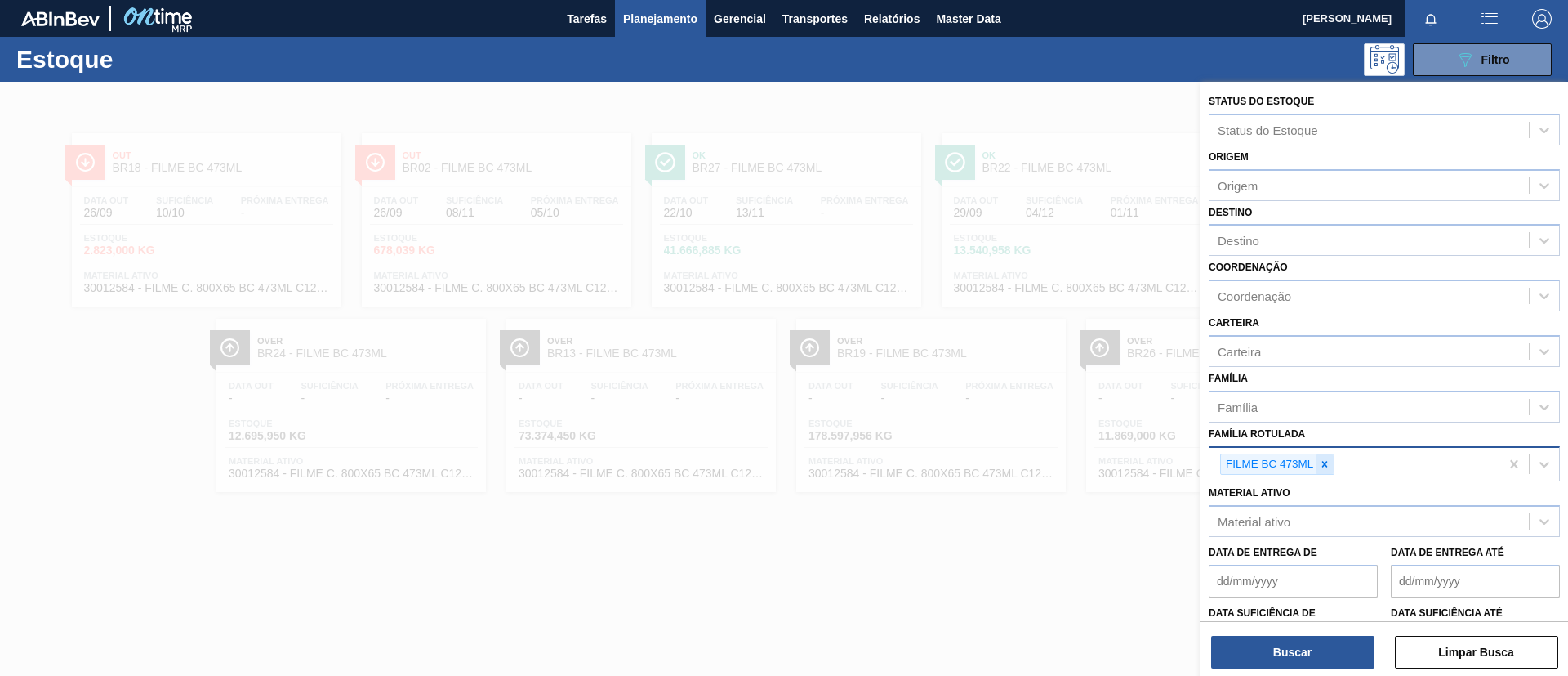
click at [1306, 458] on div at bounding box center [1324, 465] width 18 height 21
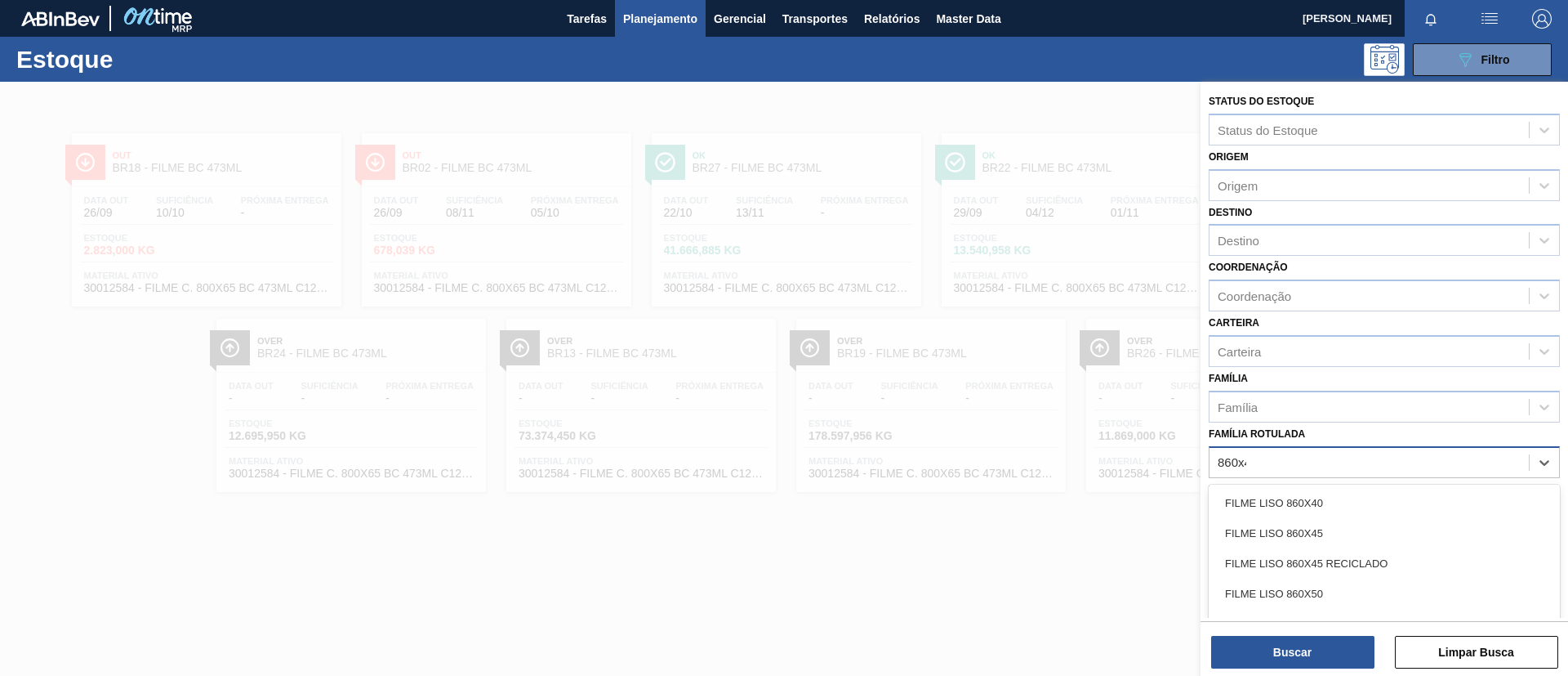
type Rotulada "860x45"
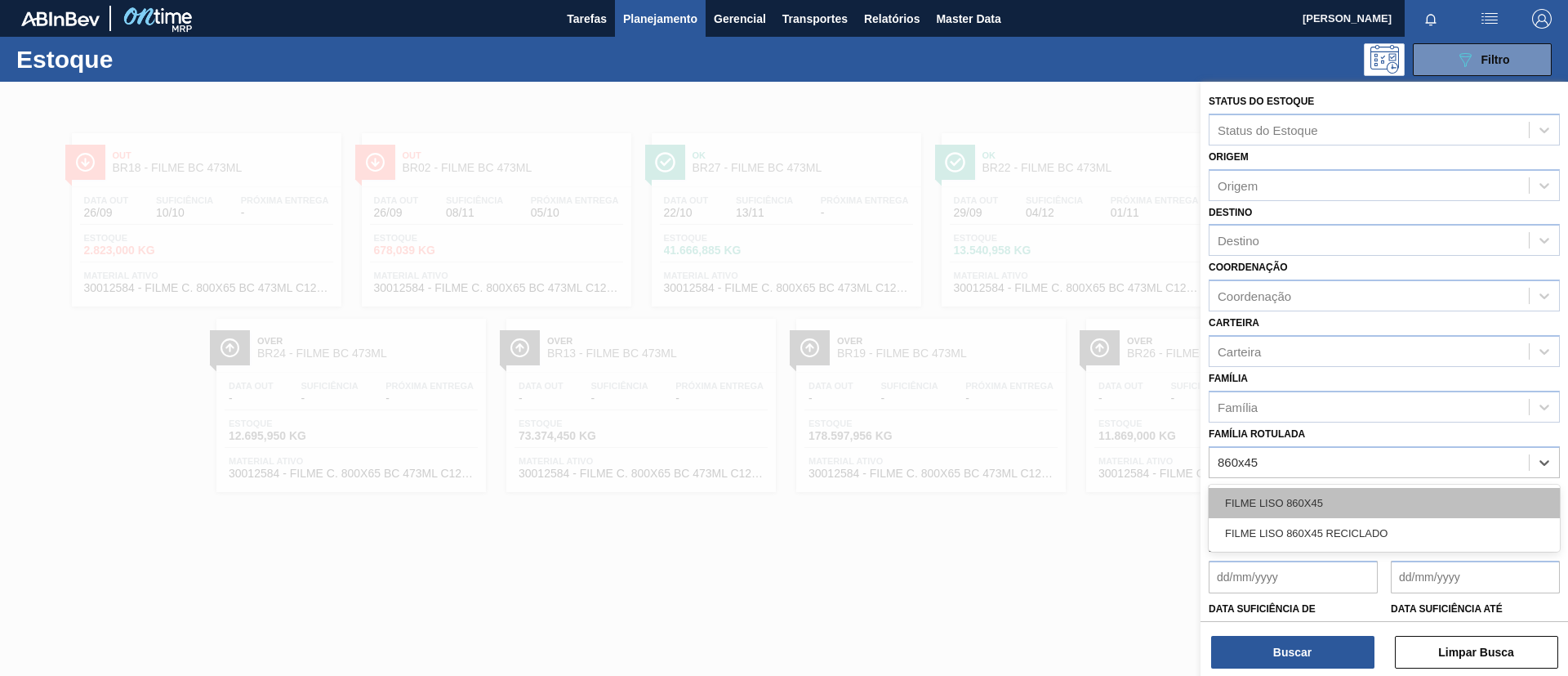
click at [1306, 498] on div "FILME LISO 860X45" at bounding box center [1384, 502] width 352 height 30
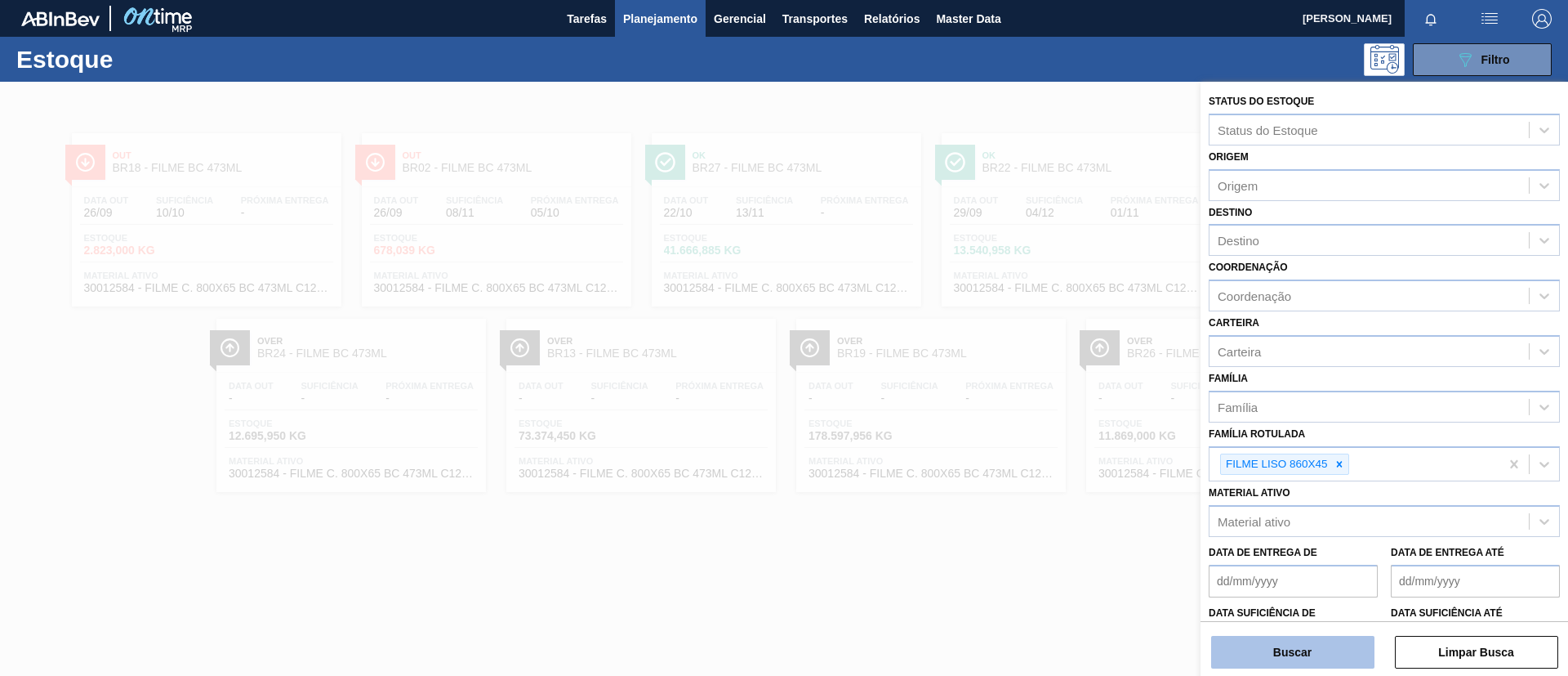
click at [1306, 562] on button "Buscar" at bounding box center [1293, 652] width 163 height 33
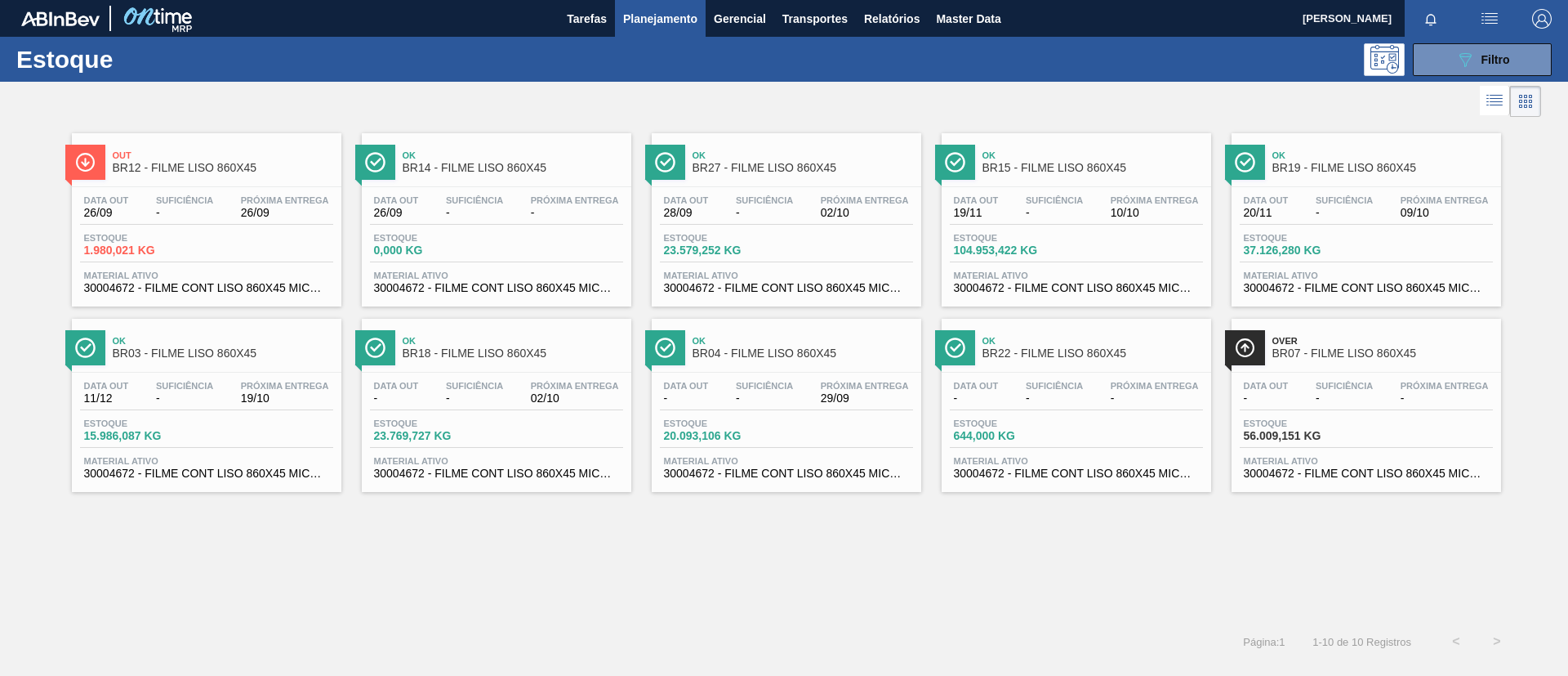
click at [150, 170] on span "BR12 - FILME LISO 860X45" at bounding box center [223, 168] width 221 height 12
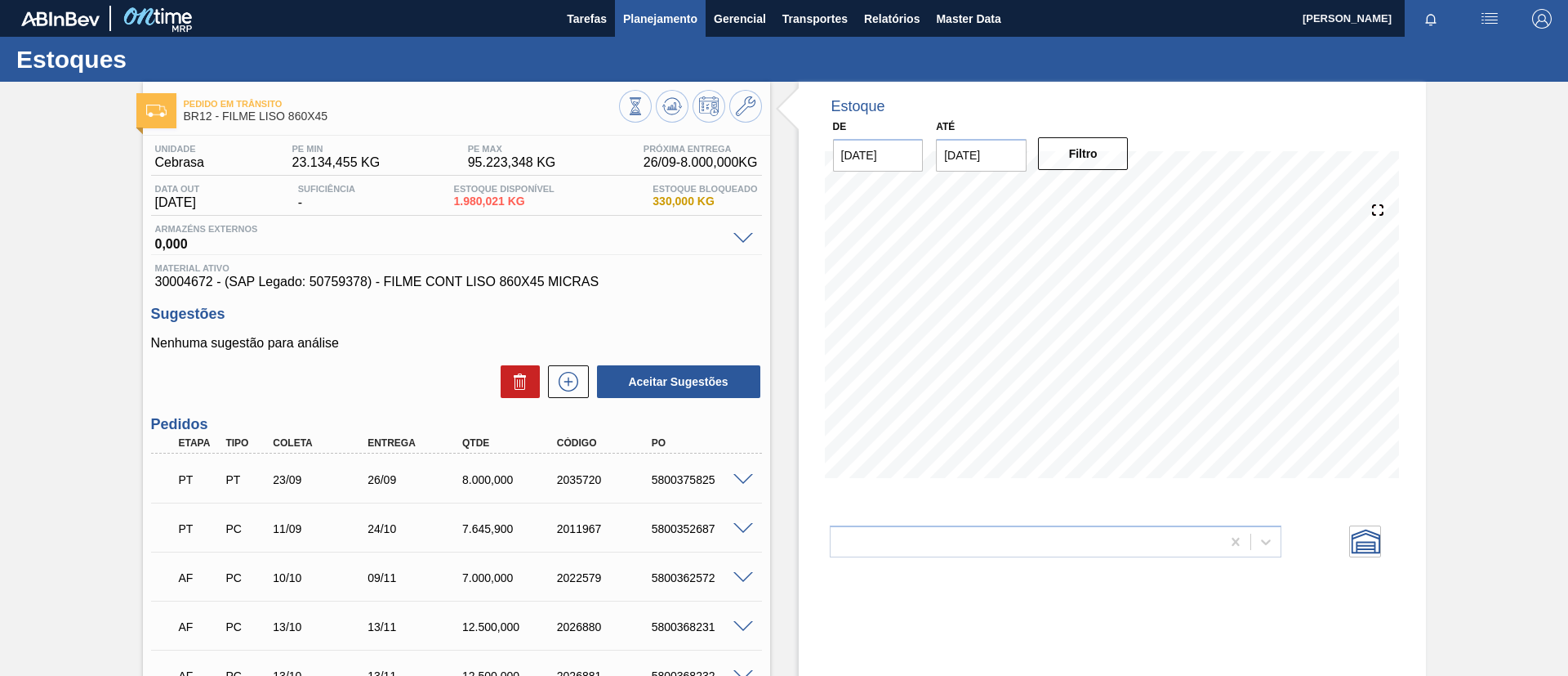
drag, startPoint x: 622, startPoint y: 49, endPoint x: 627, endPoint y: 29, distance: 20.6
click at [621, 41] on div "Estoques" at bounding box center [784, 59] width 1568 height 45
click at [628, 29] on button "Planejamento" at bounding box center [660, 18] width 91 height 37
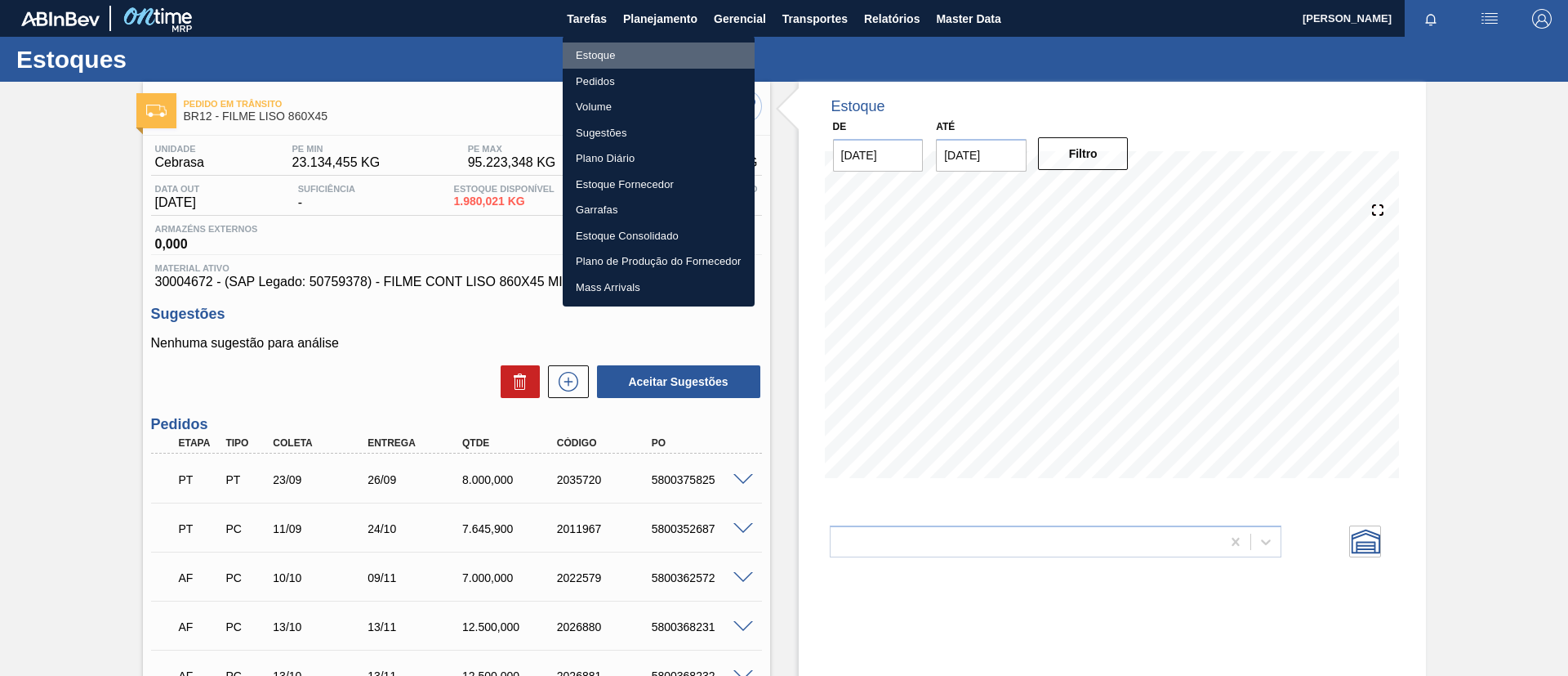
click at [636, 50] on li "Estoque" at bounding box center [659, 56] width 192 height 27
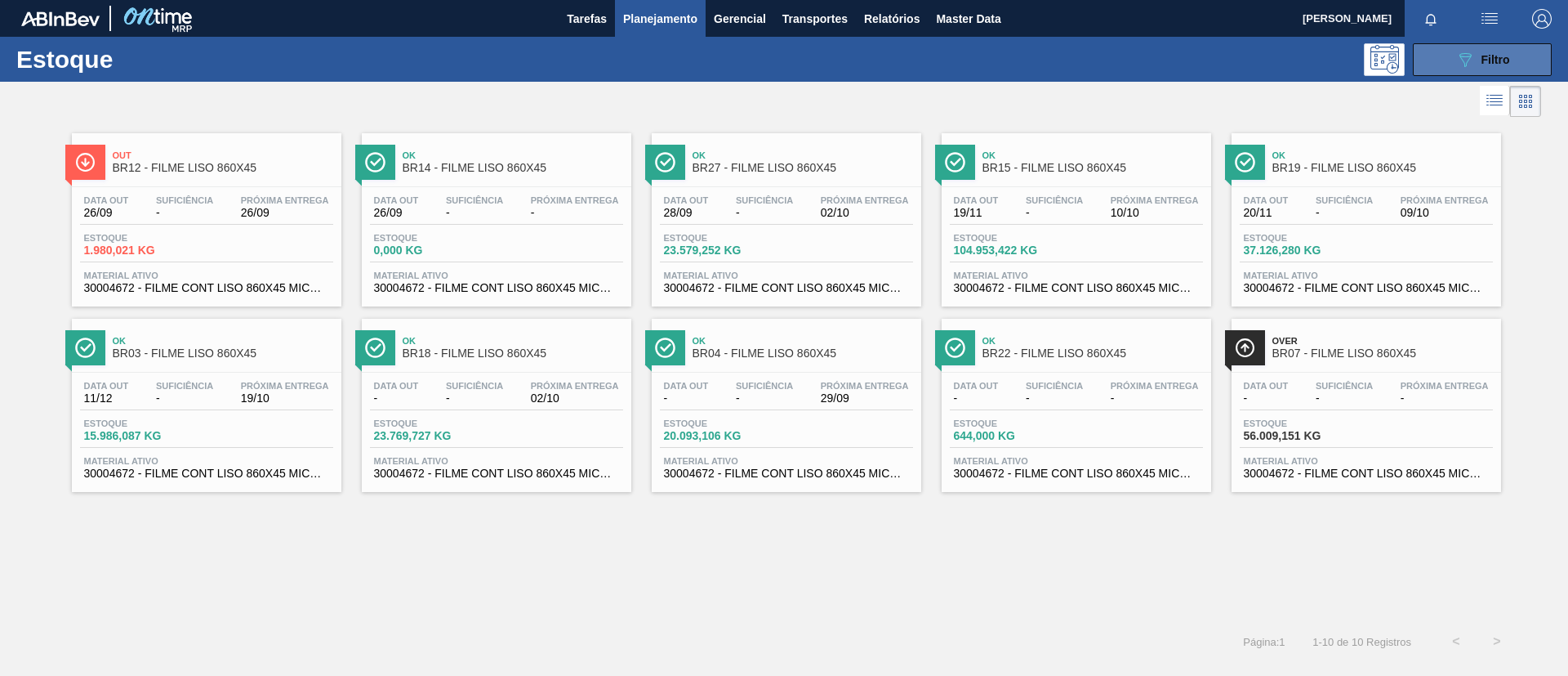
click at [1306, 55] on span "Filtro" at bounding box center [1495, 59] width 28 height 13
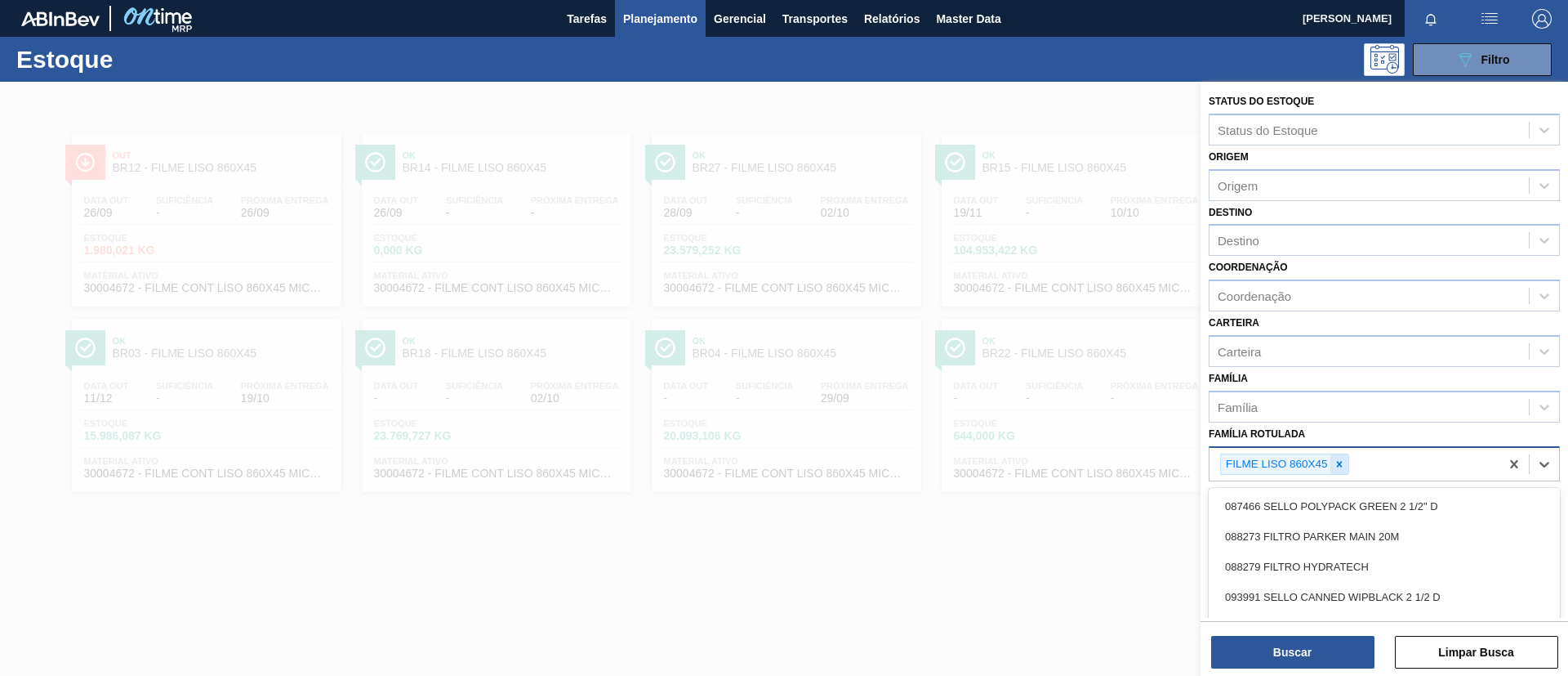
click at [1306, 465] on div "FILME LISO 860X45" at bounding box center [1354, 464] width 290 height 33
click at [1306, 465] on icon at bounding box center [1339, 464] width 11 height 11
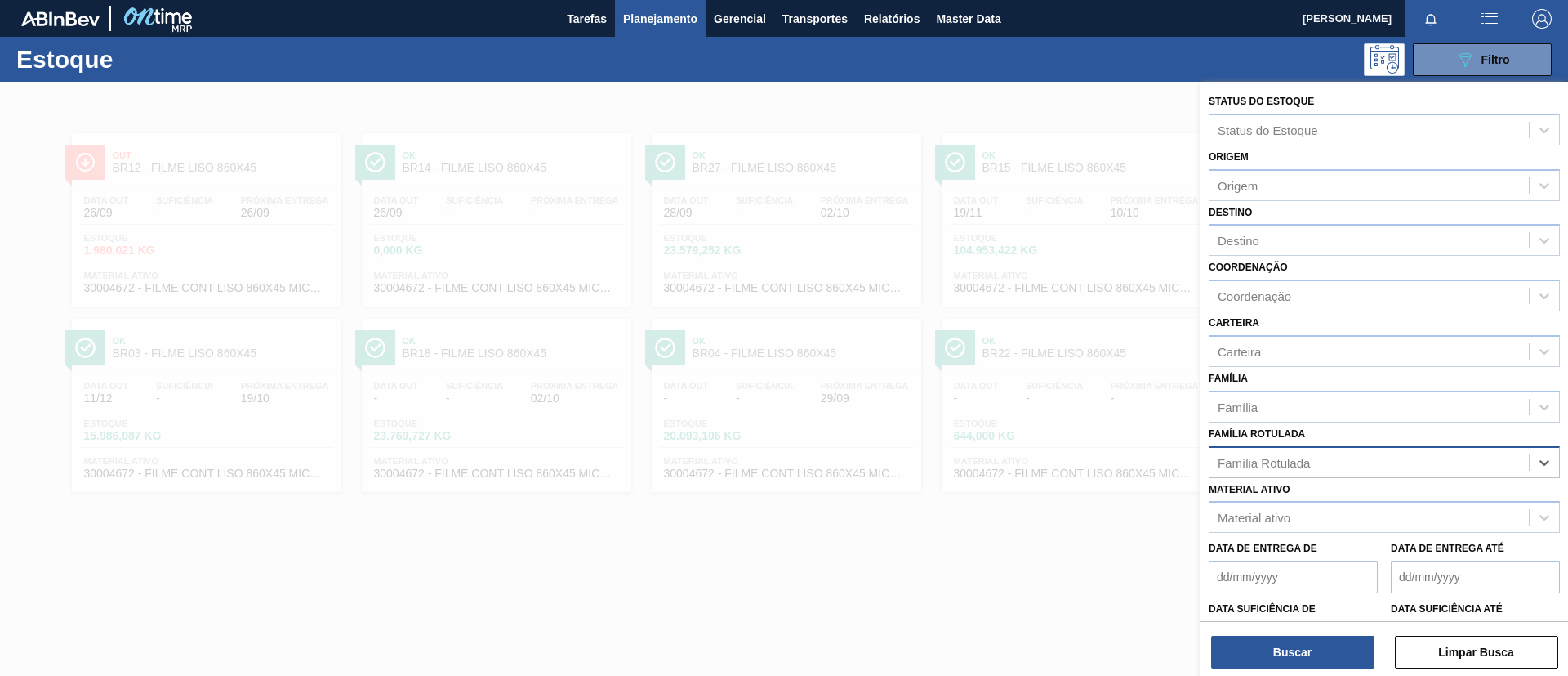
drag, startPoint x: 1344, startPoint y: 465, endPoint x: 1371, endPoint y: 467, distance: 27.1
click at [1306, 467] on div "Família Rotulada" at bounding box center [1369, 462] width 319 height 24
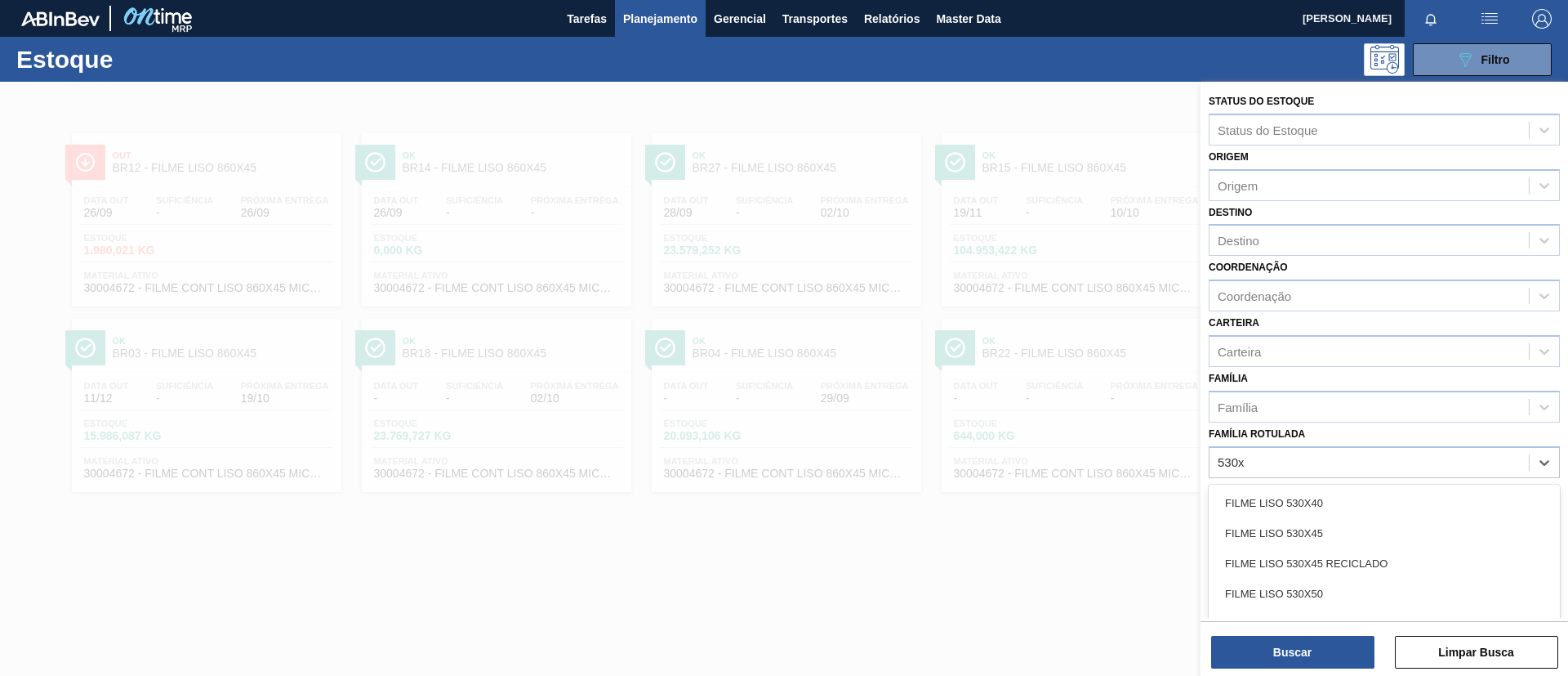
type Rotulada "530x5"
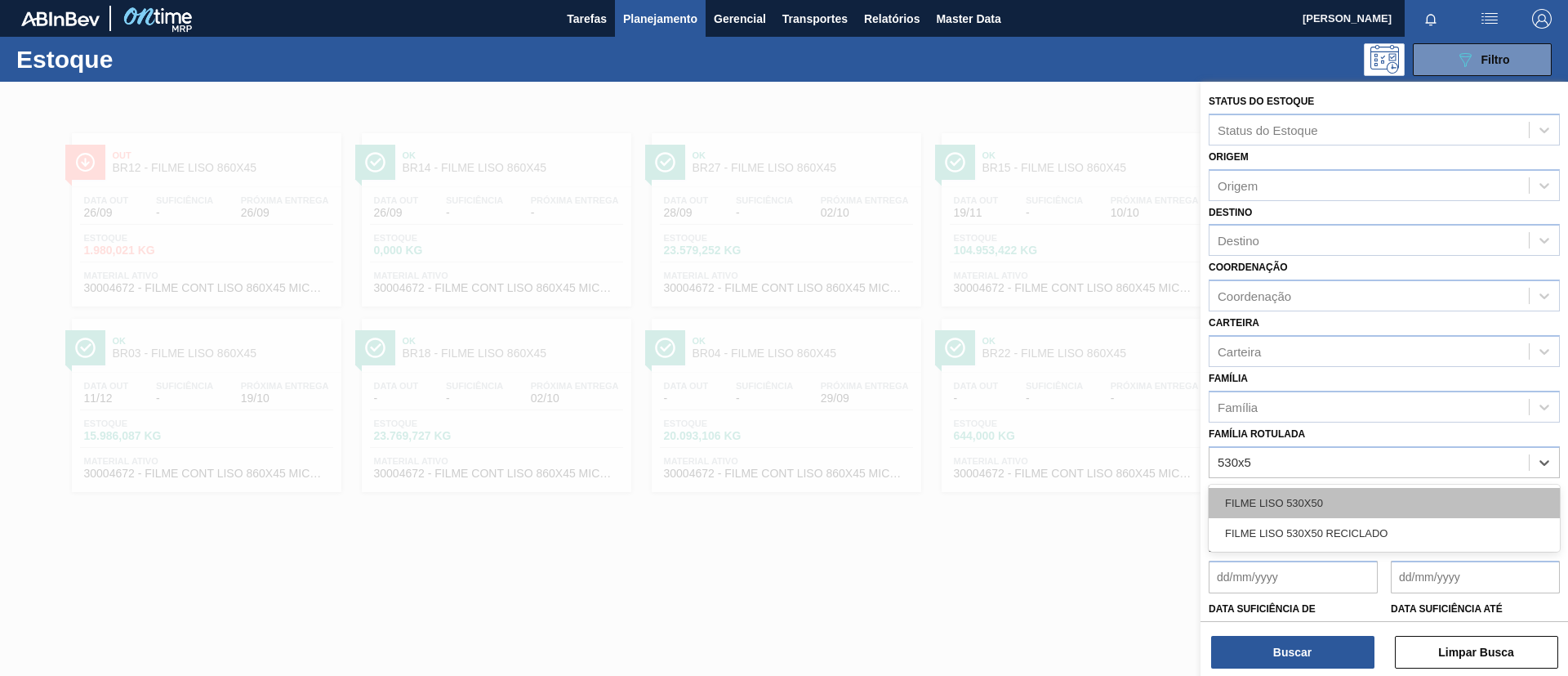
click at [1306, 498] on div "FILME LISO 530X50" at bounding box center [1384, 502] width 352 height 30
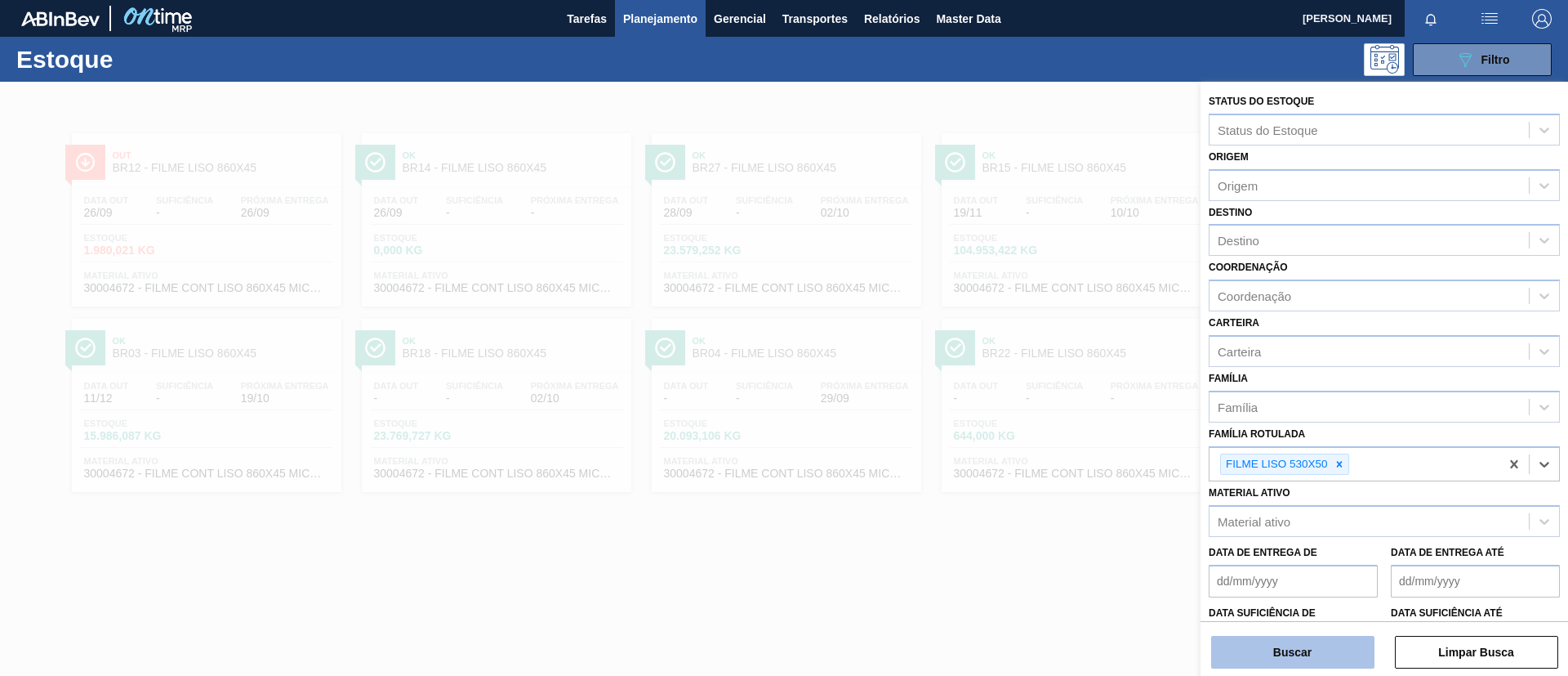
click at [1306, 562] on button "Buscar" at bounding box center [1293, 652] width 163 height 33
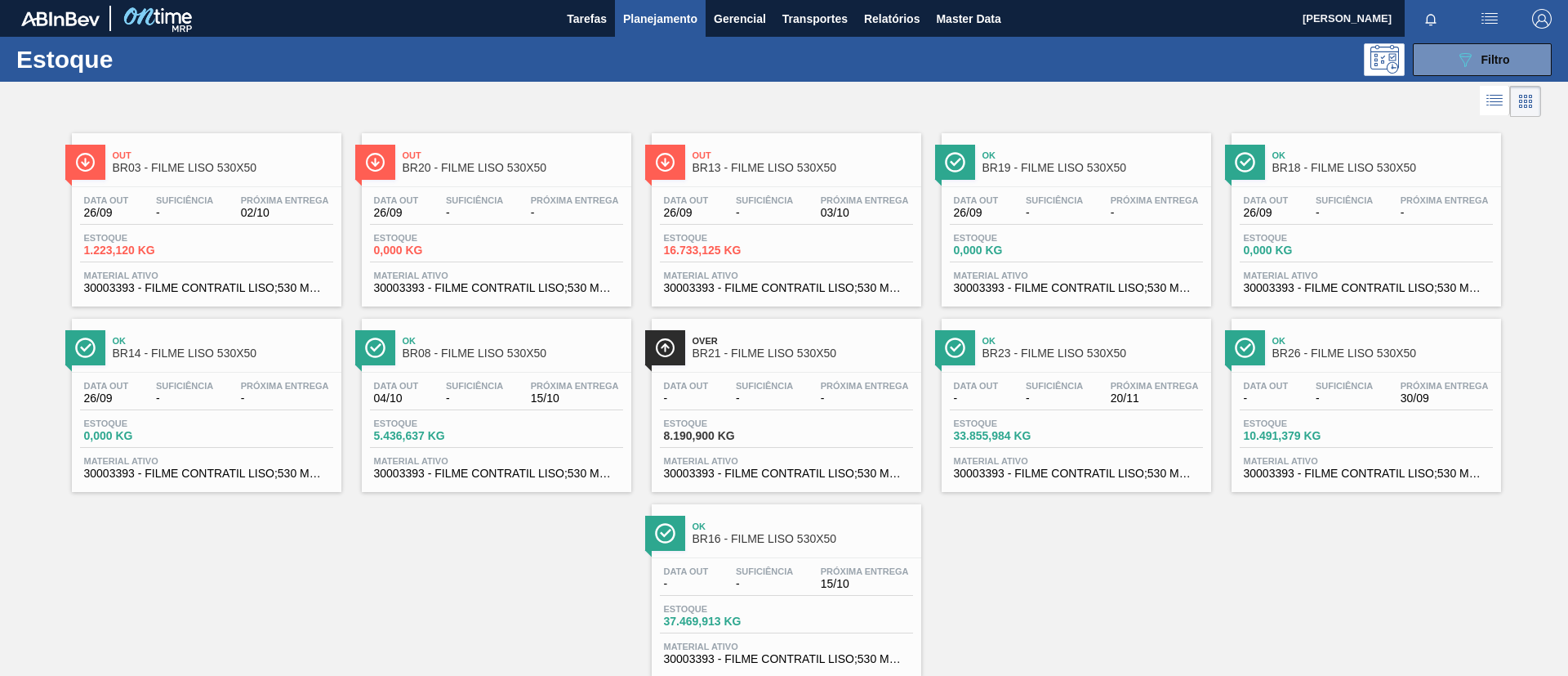
click at [202, 164] on span "BR03 - FILME LISO 530X50" at bounding box center [223, 168] width 221 height 12
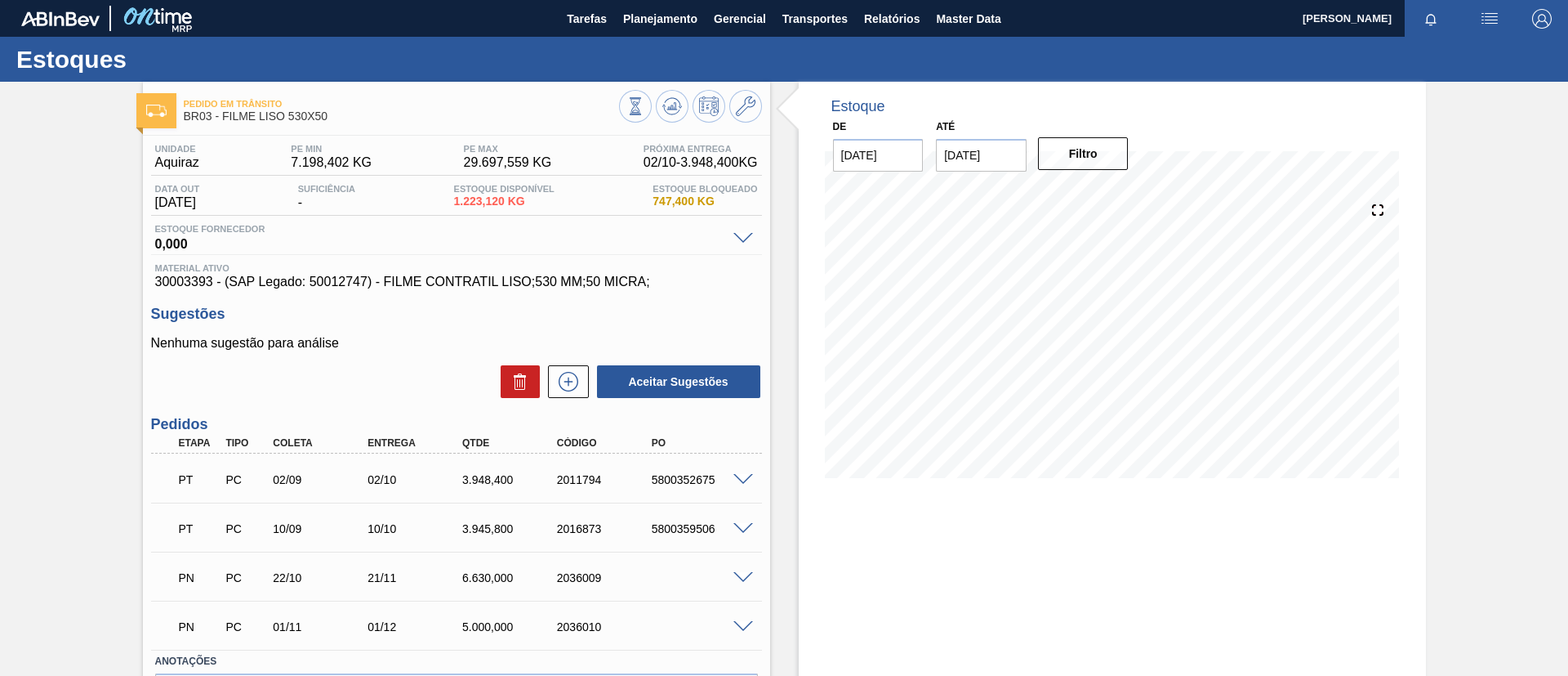
click at [736, 479] on span at bounding box center [743, 480] width 20 height 12
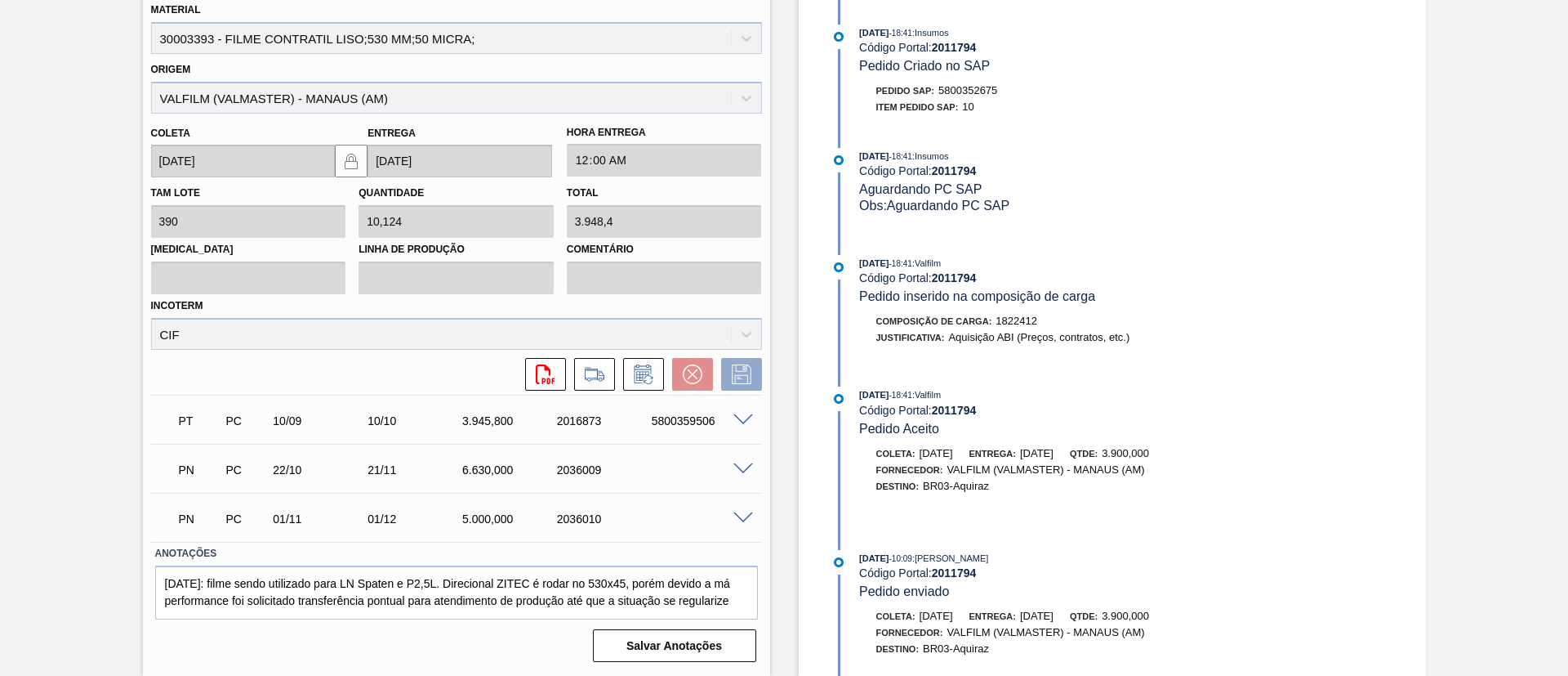
scroll to position [655, 0]
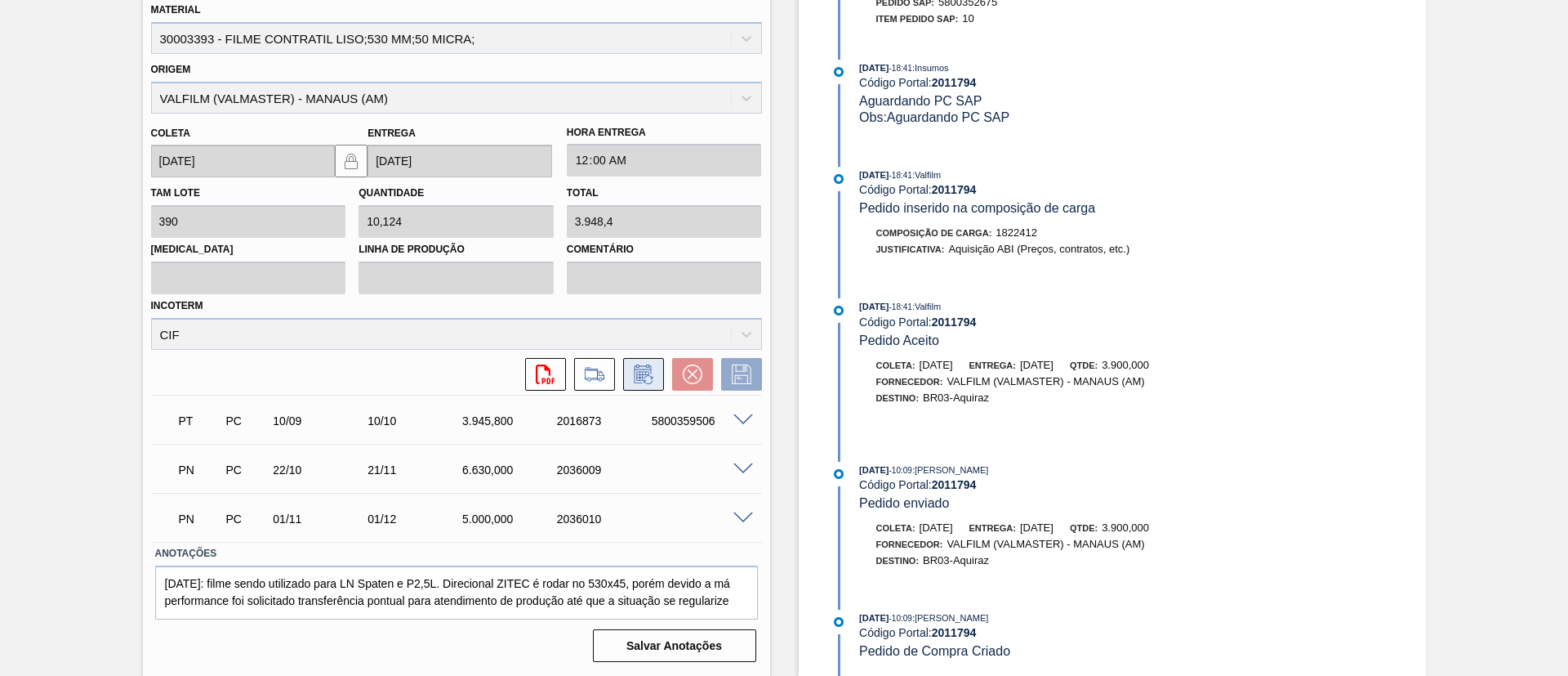
click at [655, 372] on button at bounding box center [644, 374] width 41 height 33
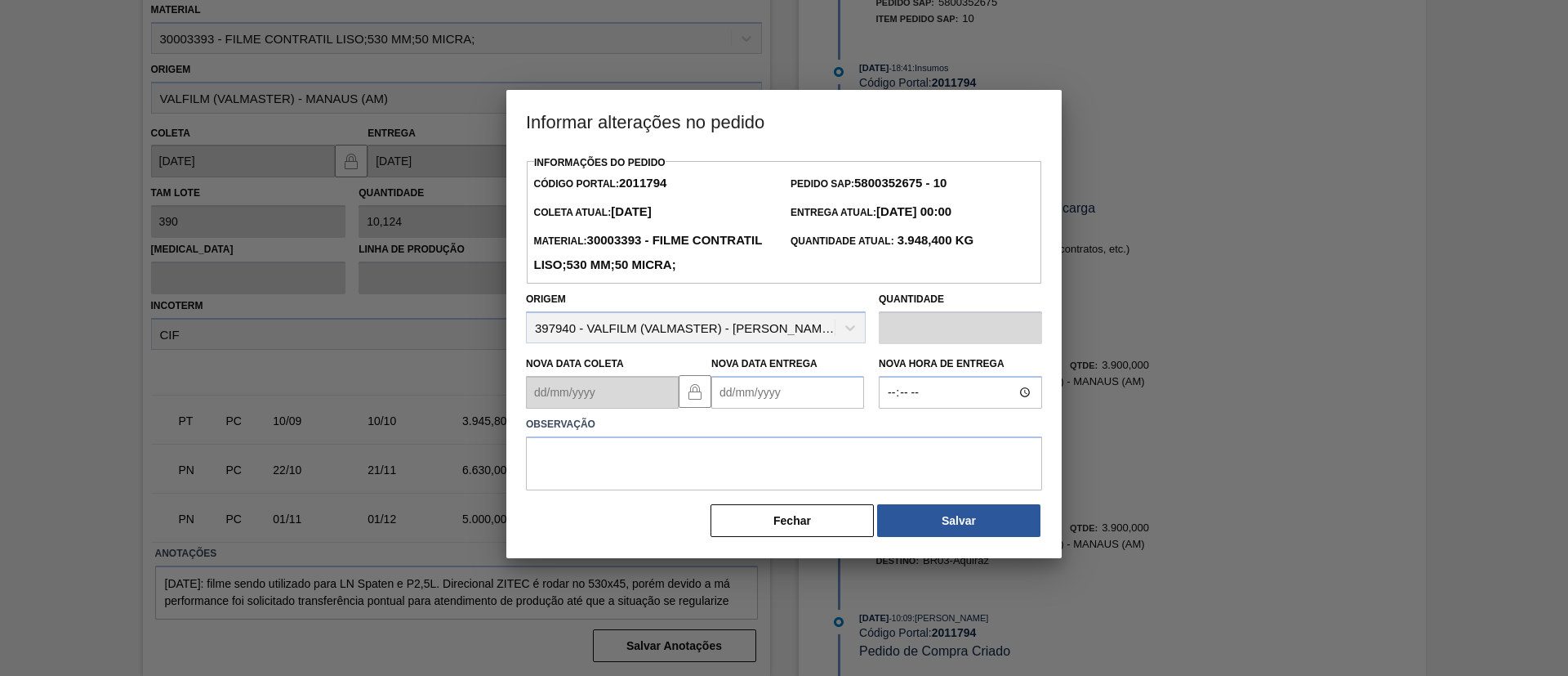
click at [815, 408] on Entrega2011794 "Nova Data Entrega" at bounding box center [788, 392] width 153 height 33
click at [893, 437] on button "Next Month" at bounding box center [894, 430] width 11 height 11
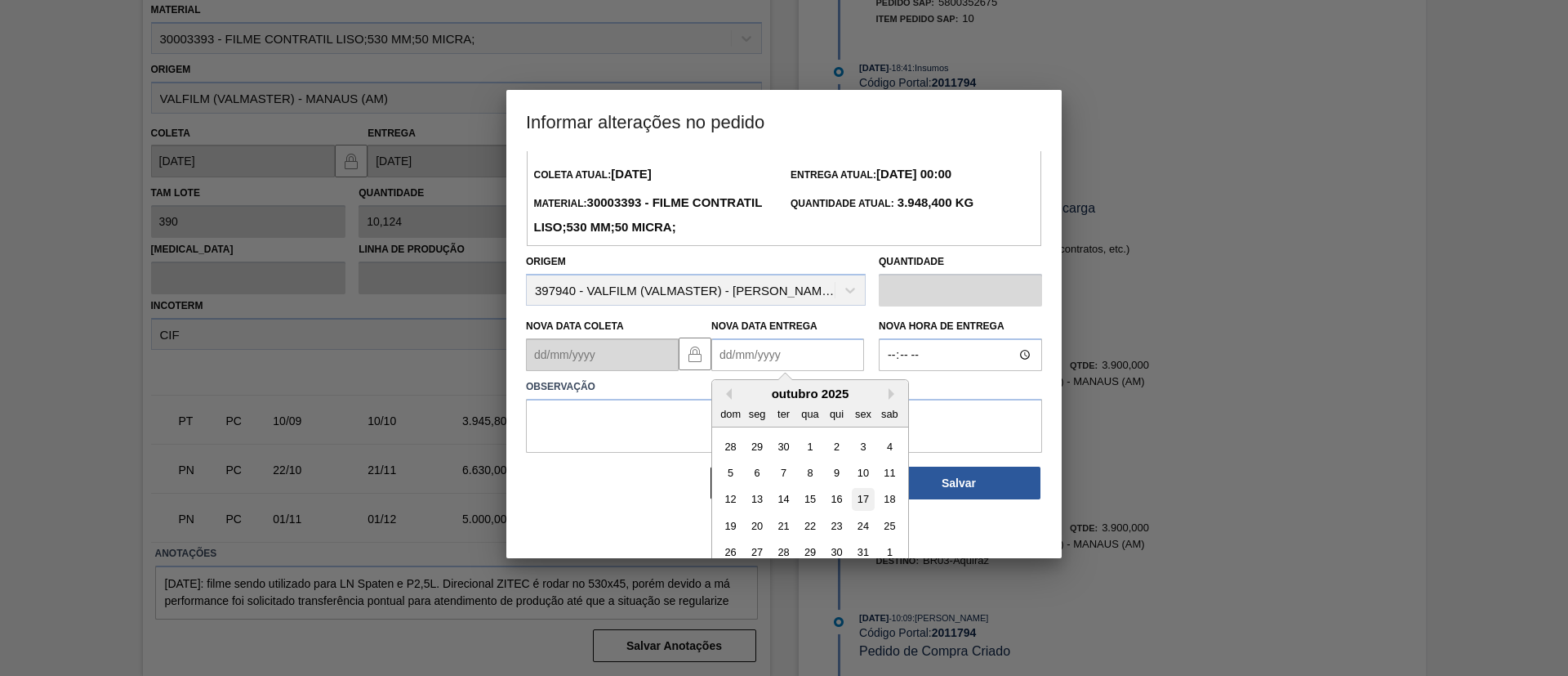
scroll to position [55, 0]
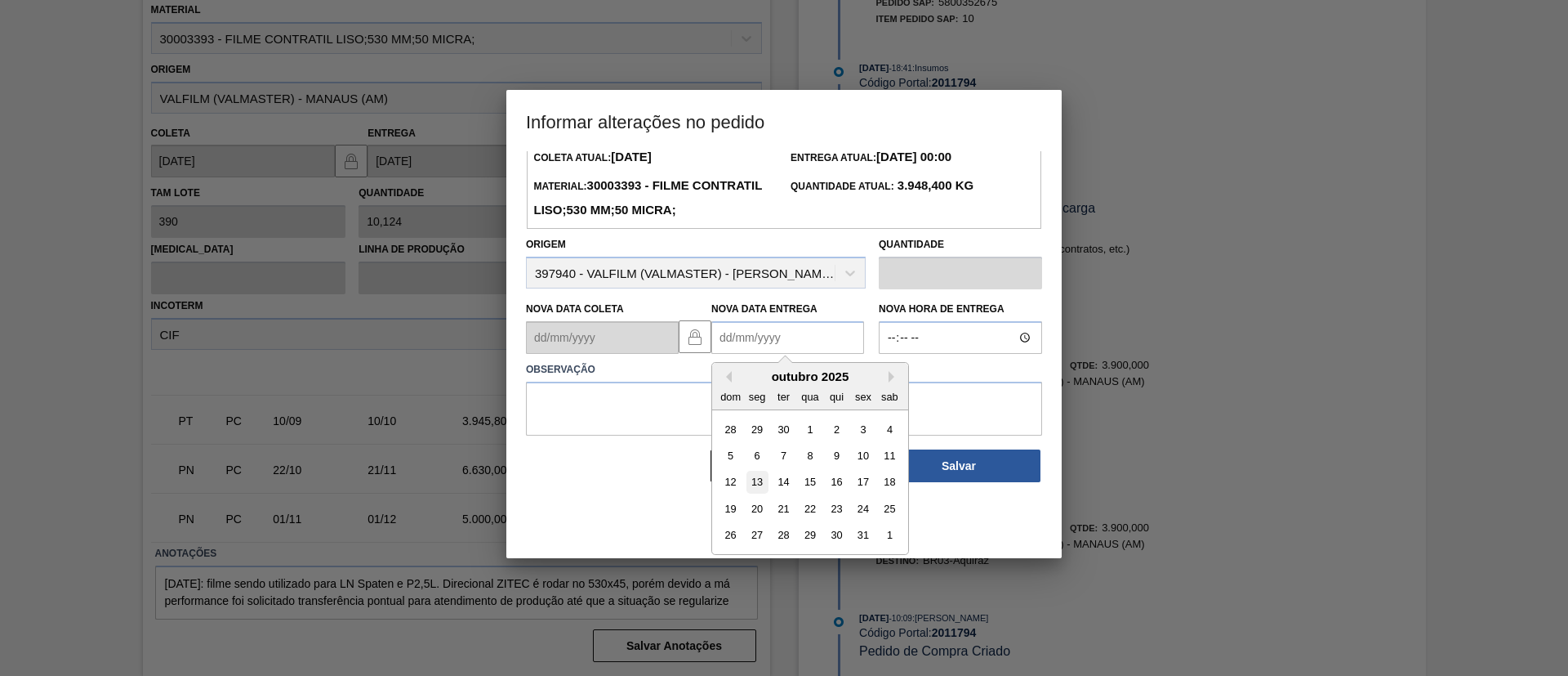
click at [759, 494] on div "13" at bounding box center [758, 483] width 22 height 22
type Entrega2011794 "[DATE]"
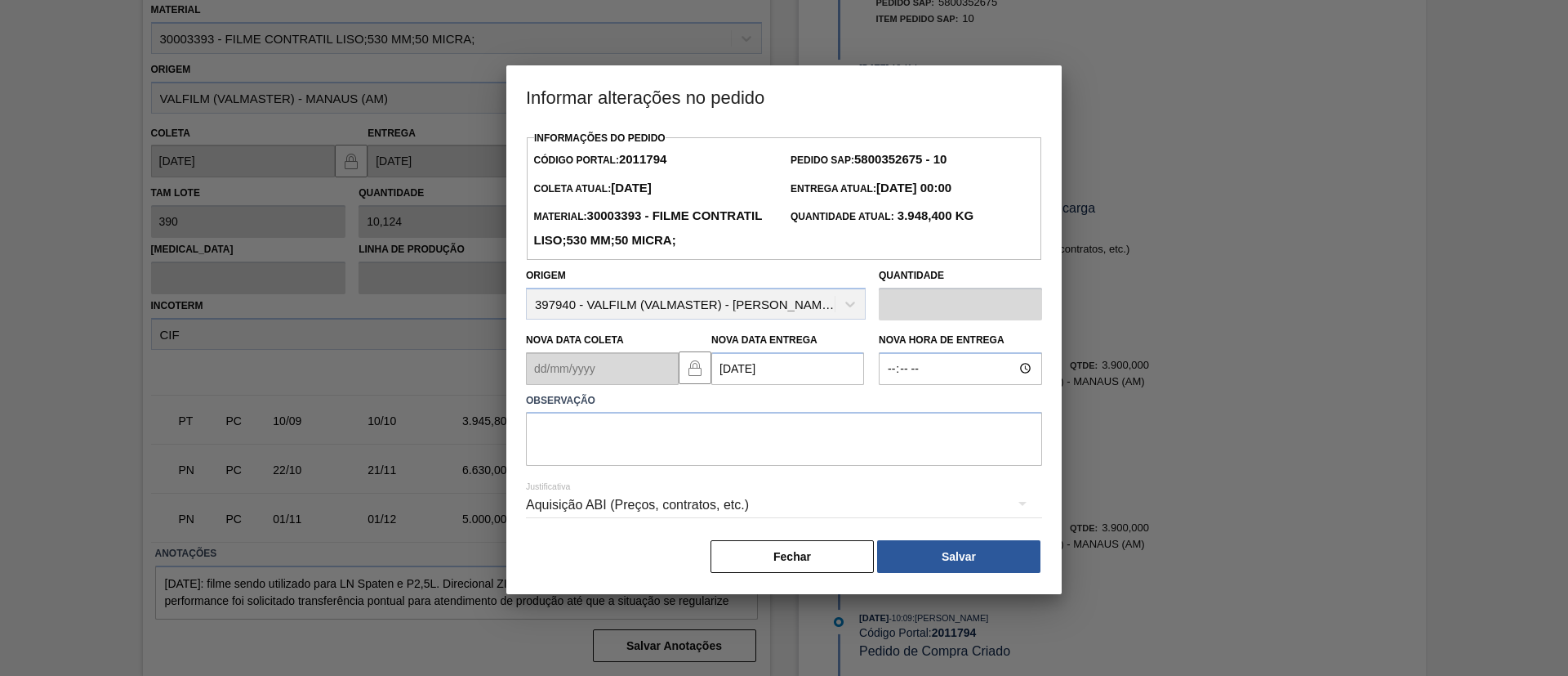
click at [774, 412] on label "Observação" at bounding box center [784, 400] width 516 height 24
click at [784, 453] on textarea at bounding box center [784, 438] width 516 height 54
type textarea "Data Original"
click at [996, 562] on button "Salvar" at bounding box center [958, 556] width 163 height 33
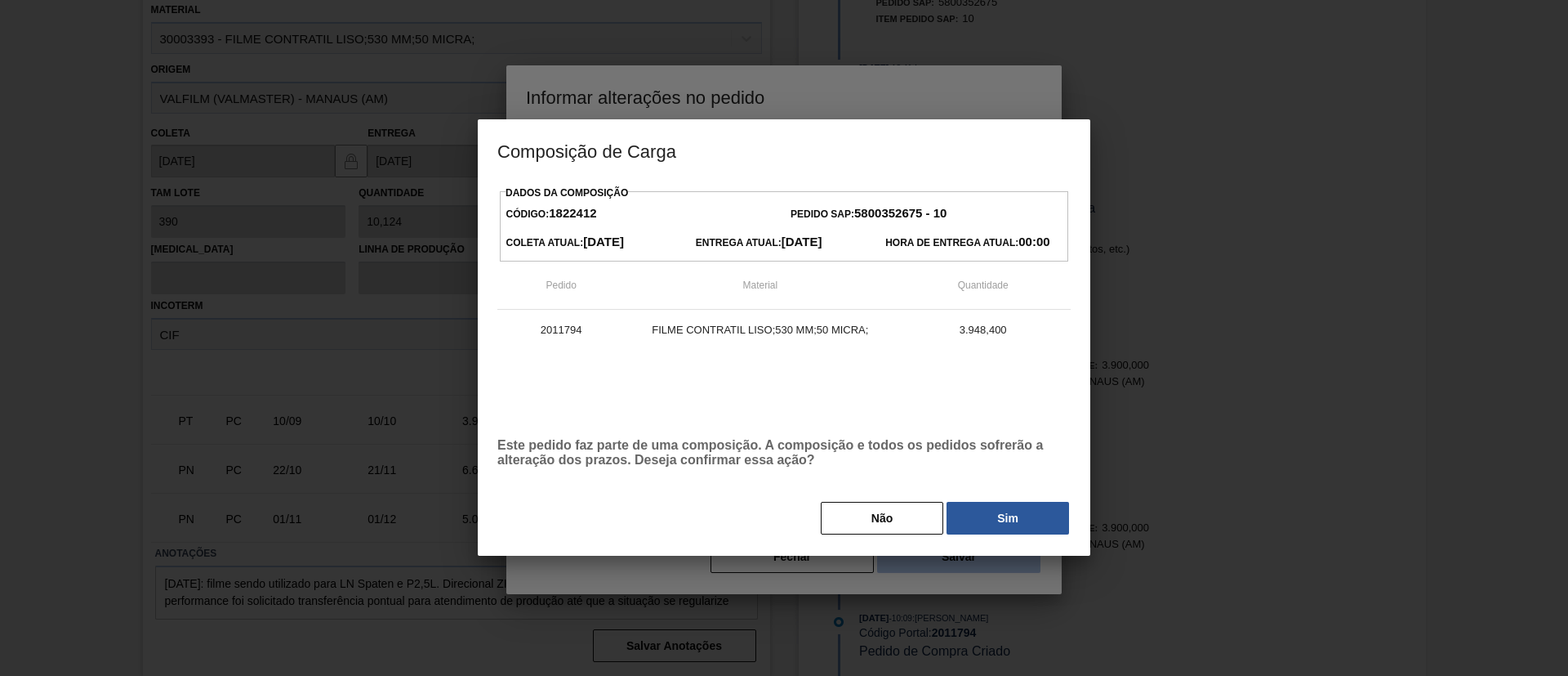
click at [998, 562] on div at bounding box center [784, 338] width 1568 height 676
click at [986, 525] on button "Sim" at bounding box center [1008, 518] width 122 height 33
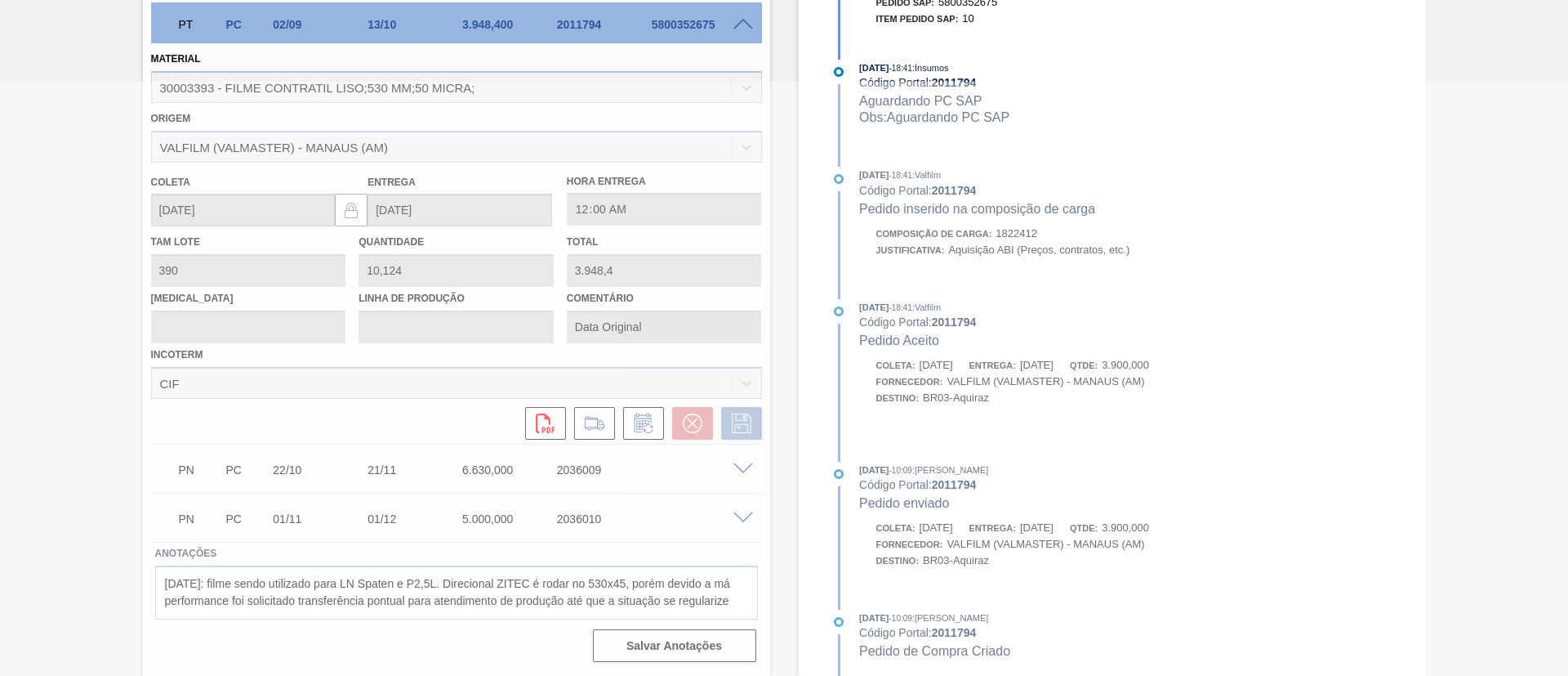
scroll to position [59, 0]
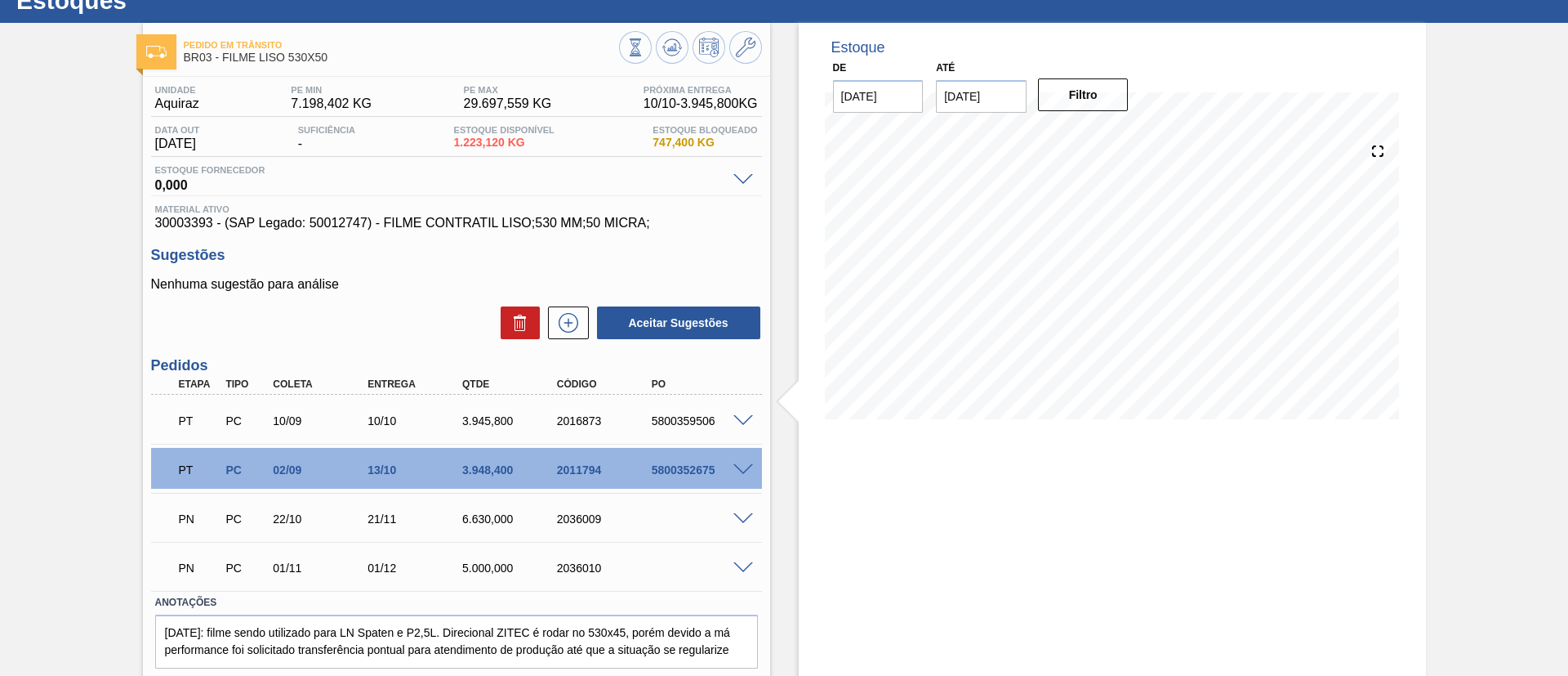
click at [752, 423] on div at bounding box center [746, 419] width 33 height 12
click at [748, 423] on span at bounding box center [743, 421] width 20 height 12
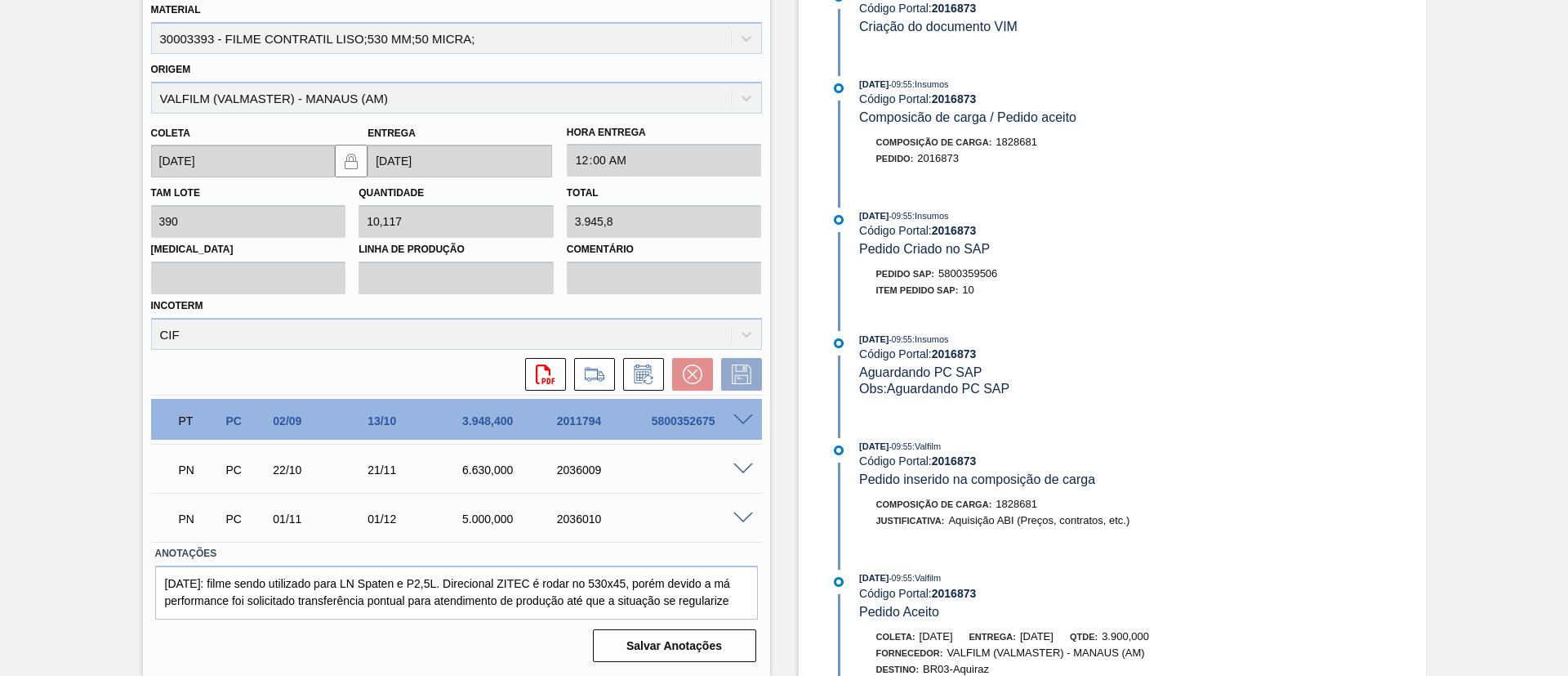
scroll to position [655, 0]
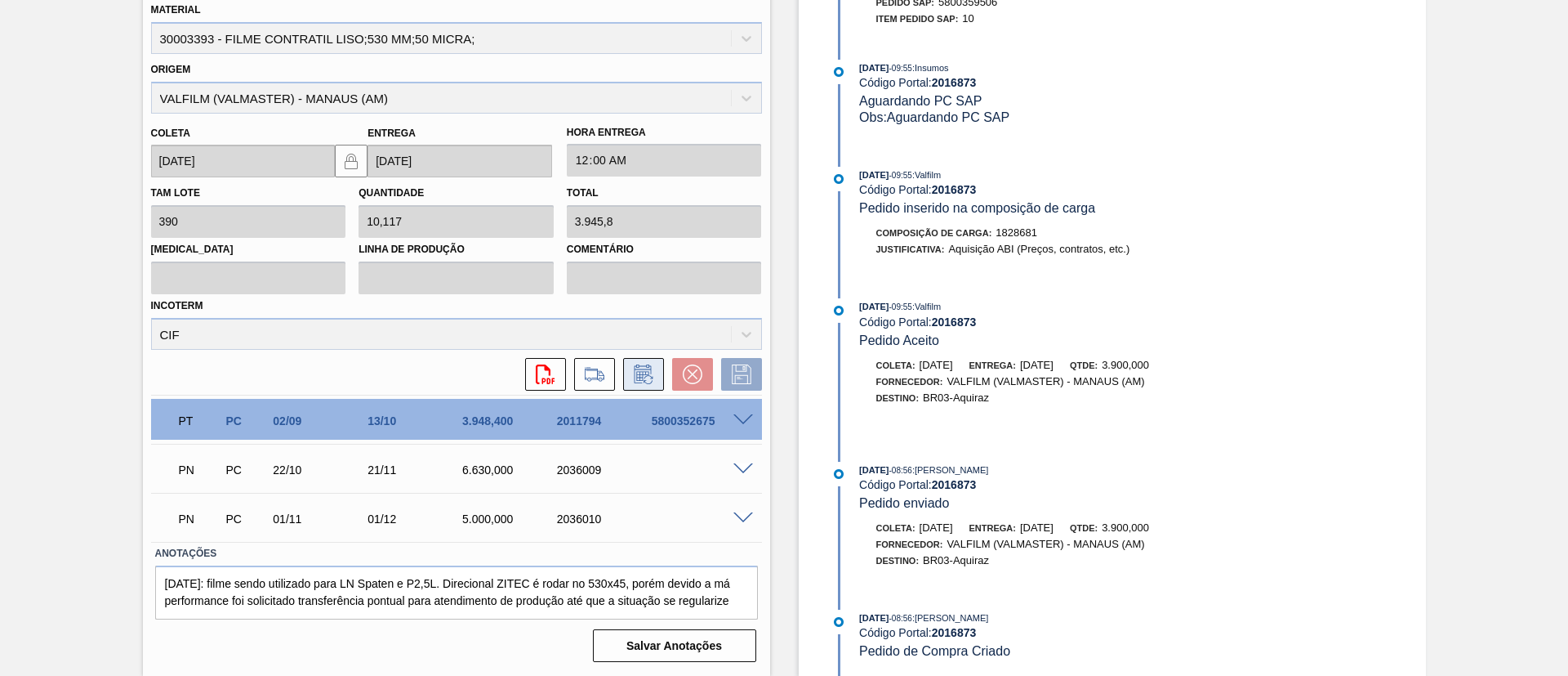
click at [648, 374] on icon at bounding box center [643, 374] width 27 height 20
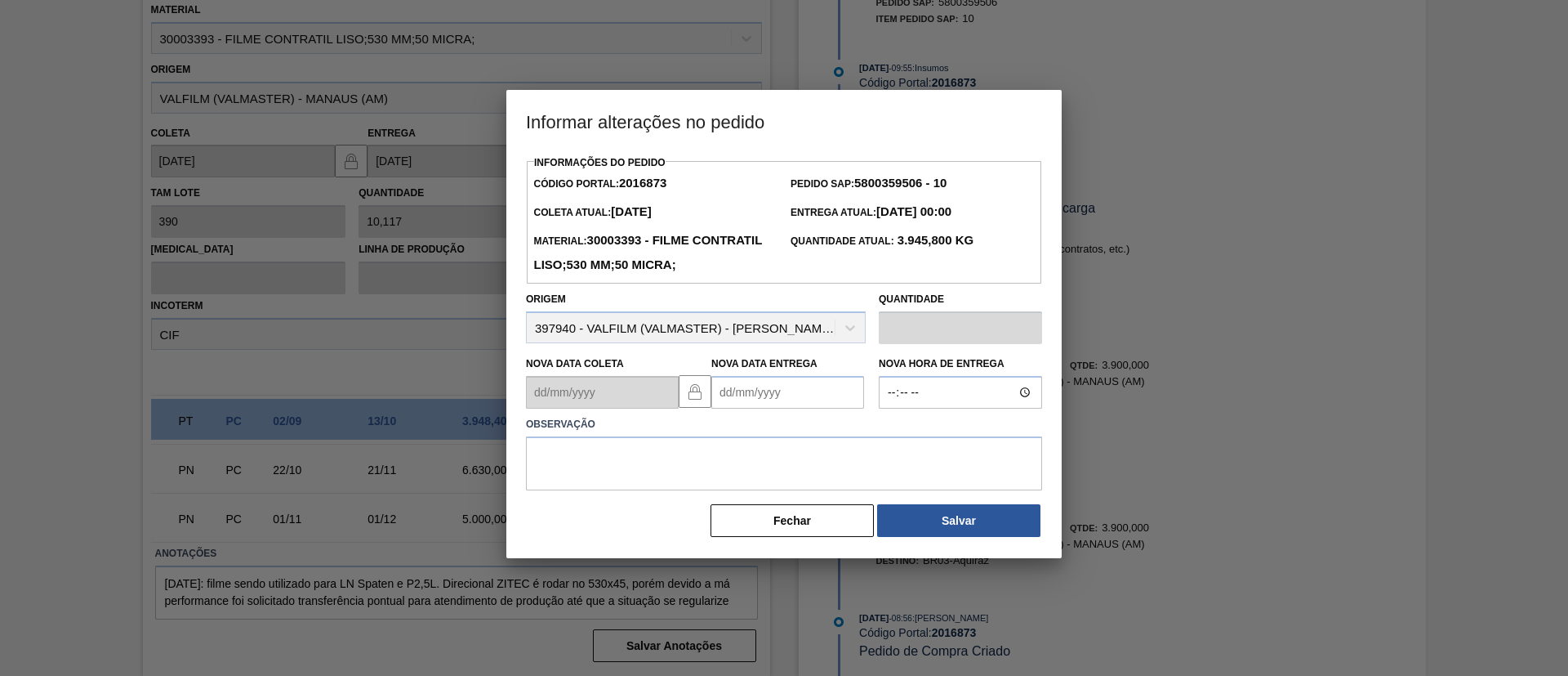
click at [811, 437] on div "Observação" at bounding box center [784, 448] width 530 height 81
click at [820, 408] on Entrega2016873 "Nova Data Entrega" at bounding box center [788, 392] width 153 height 33
click at [890, 437] on button "Next Month" at bounding box center [894, 430] width 11 height 11
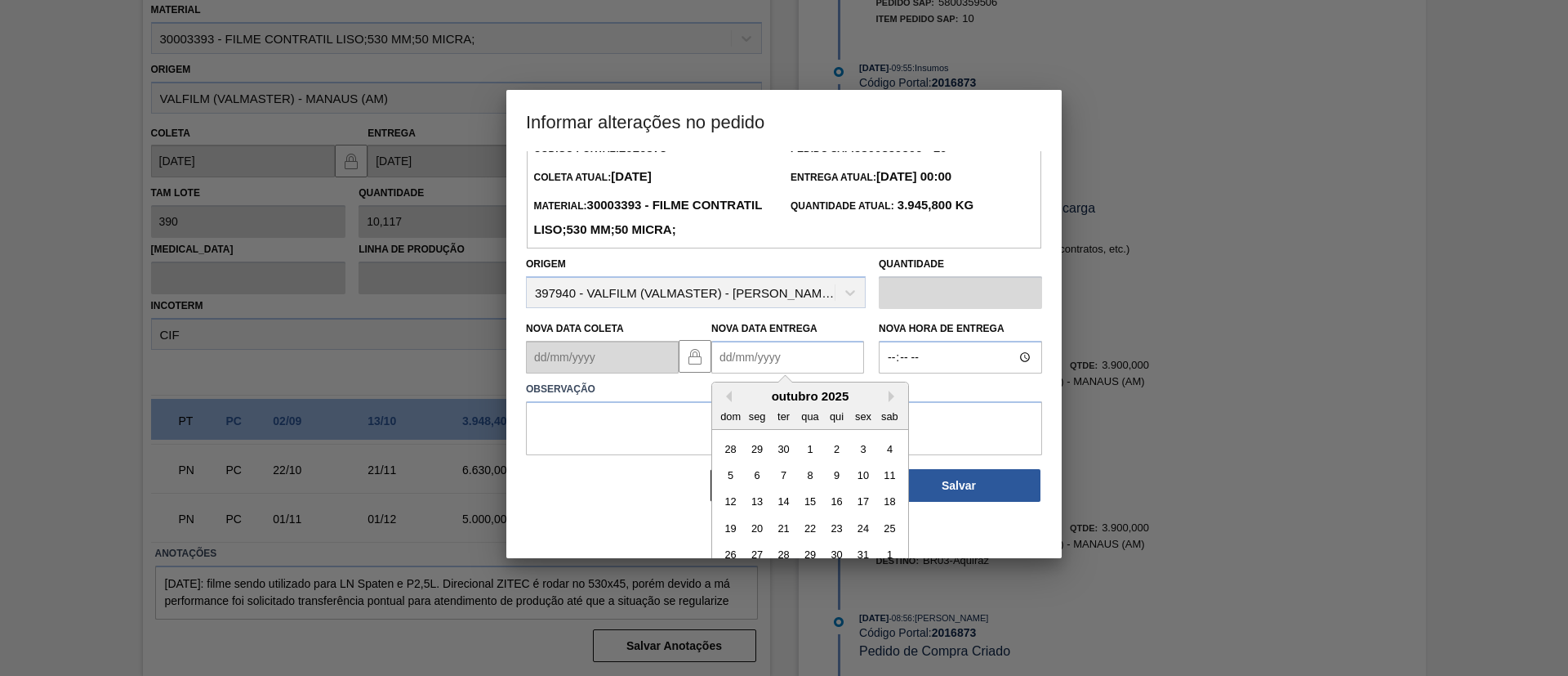
scroll to position [55, 0]
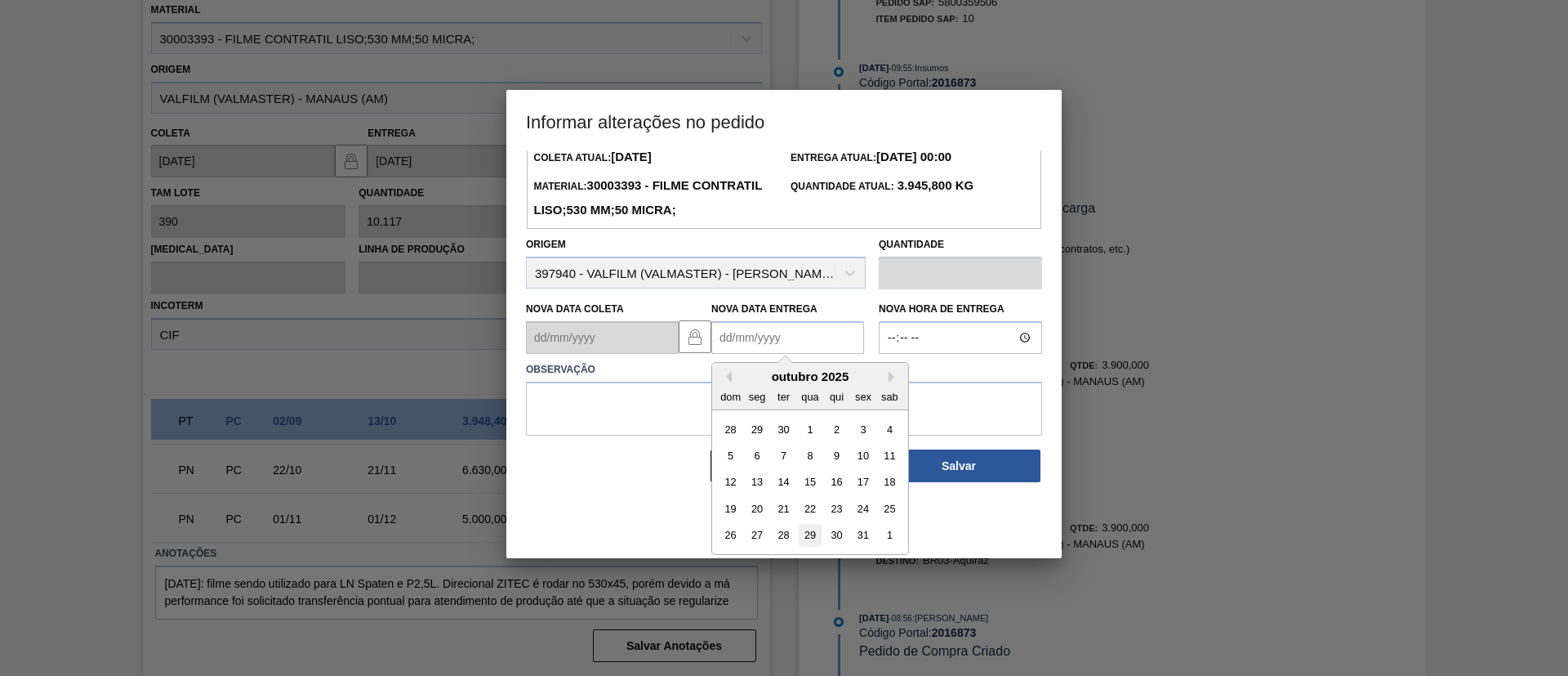
click at [811, 547] on div "29" at bounding box center [810, 536] width 22 height 22
type Entrega2016873 "29/10/2025"
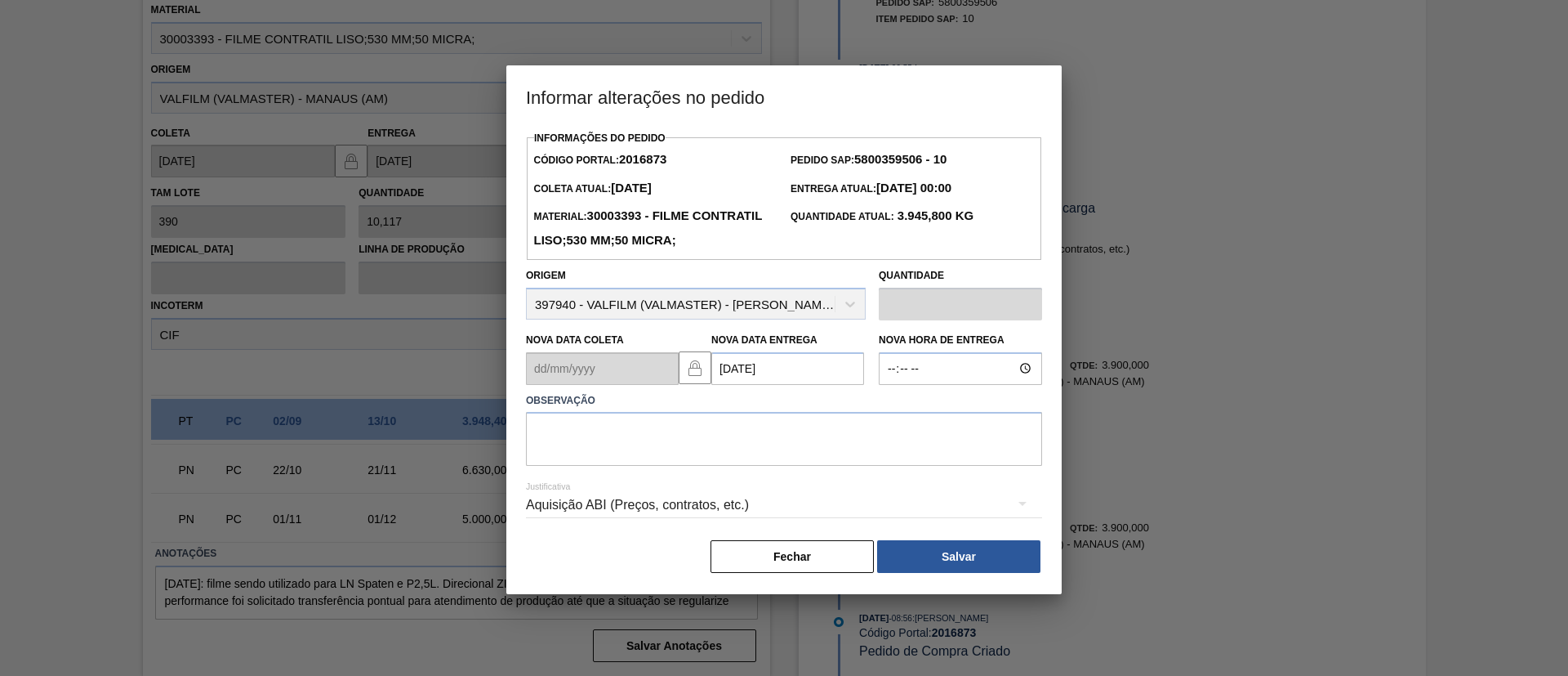
scroll to position [0, 0]
click at [760, 465] on textarea at bounding box center [784, 438] width 516 height 54
type textarea "Data Original"
click at [927, 562] on button "Salvar" at bounding box center [958, 556] width 163 height 33
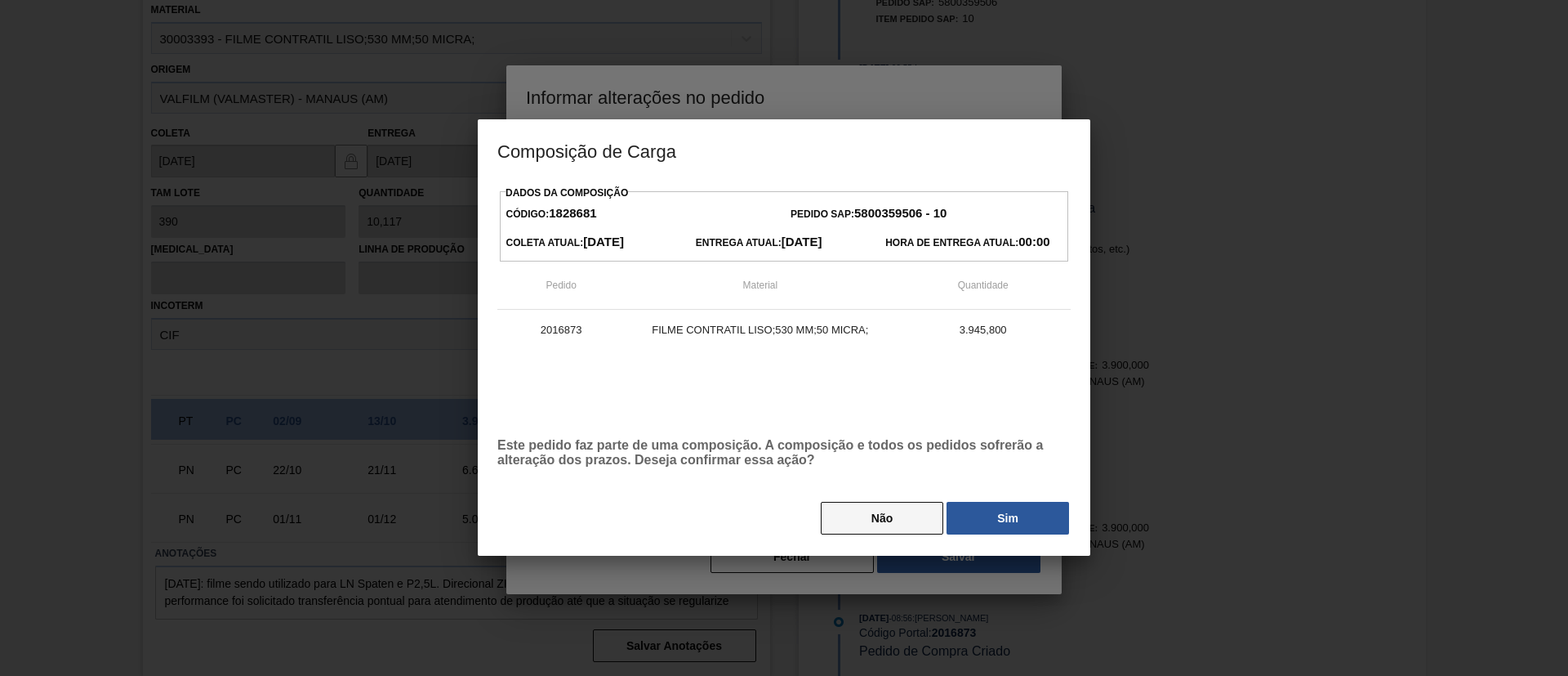
click at [939, 521] on button "Não" at bounding box center [882, 518] width 122 height 33
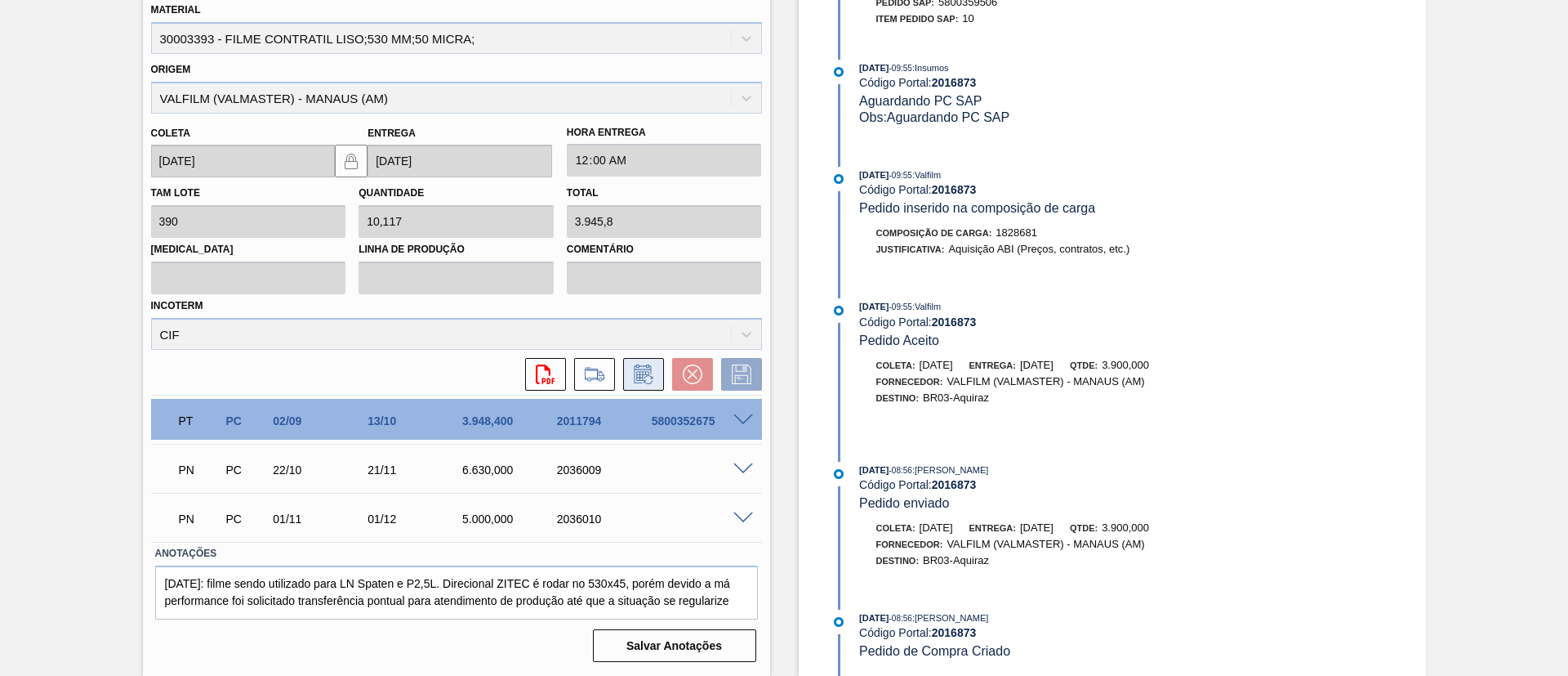
click at [629, 366] on button at bounding box center [644, 374] width 41 height 33
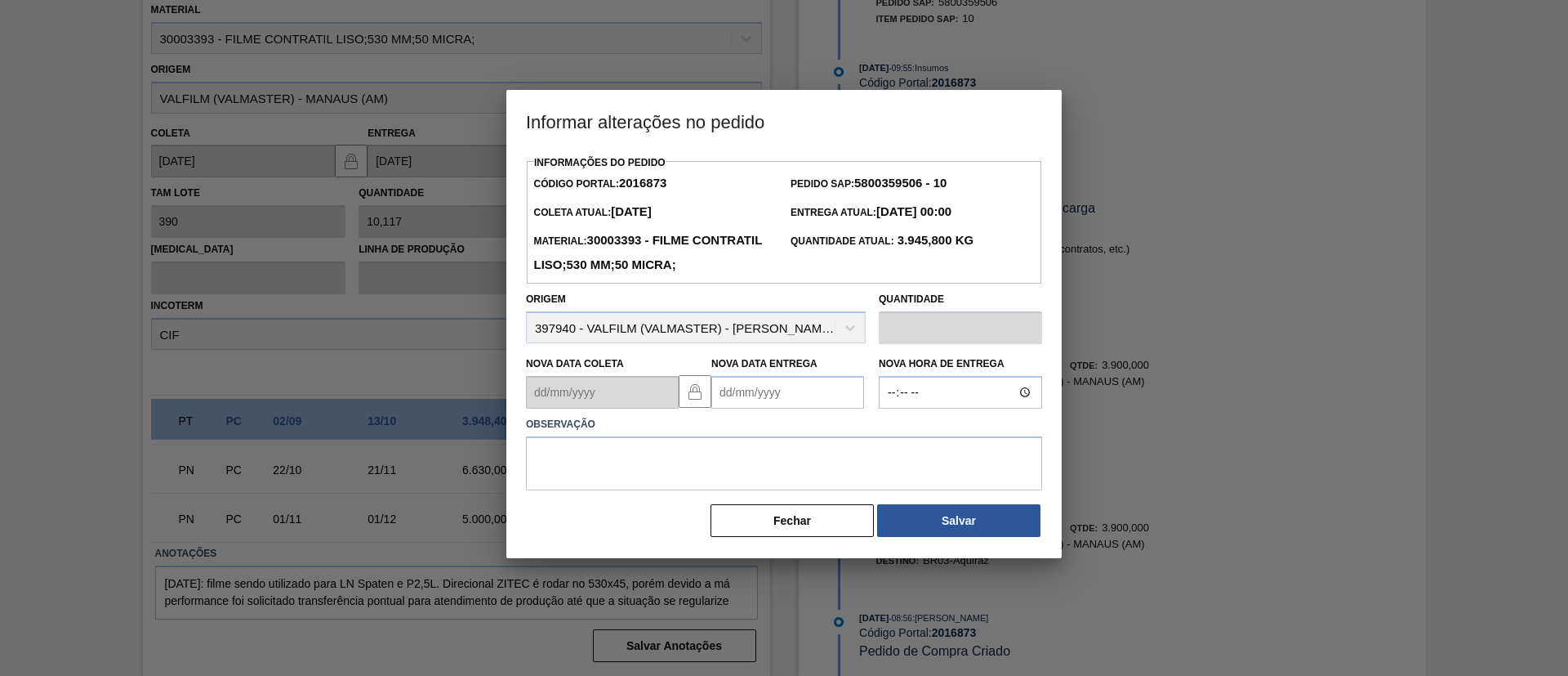
click at [754, 408] on Entrega2016873 "Nova Data Entrega" at bounding box center [788, 392] width 153 height 33
type Entrega2016873 "29/10/2025"
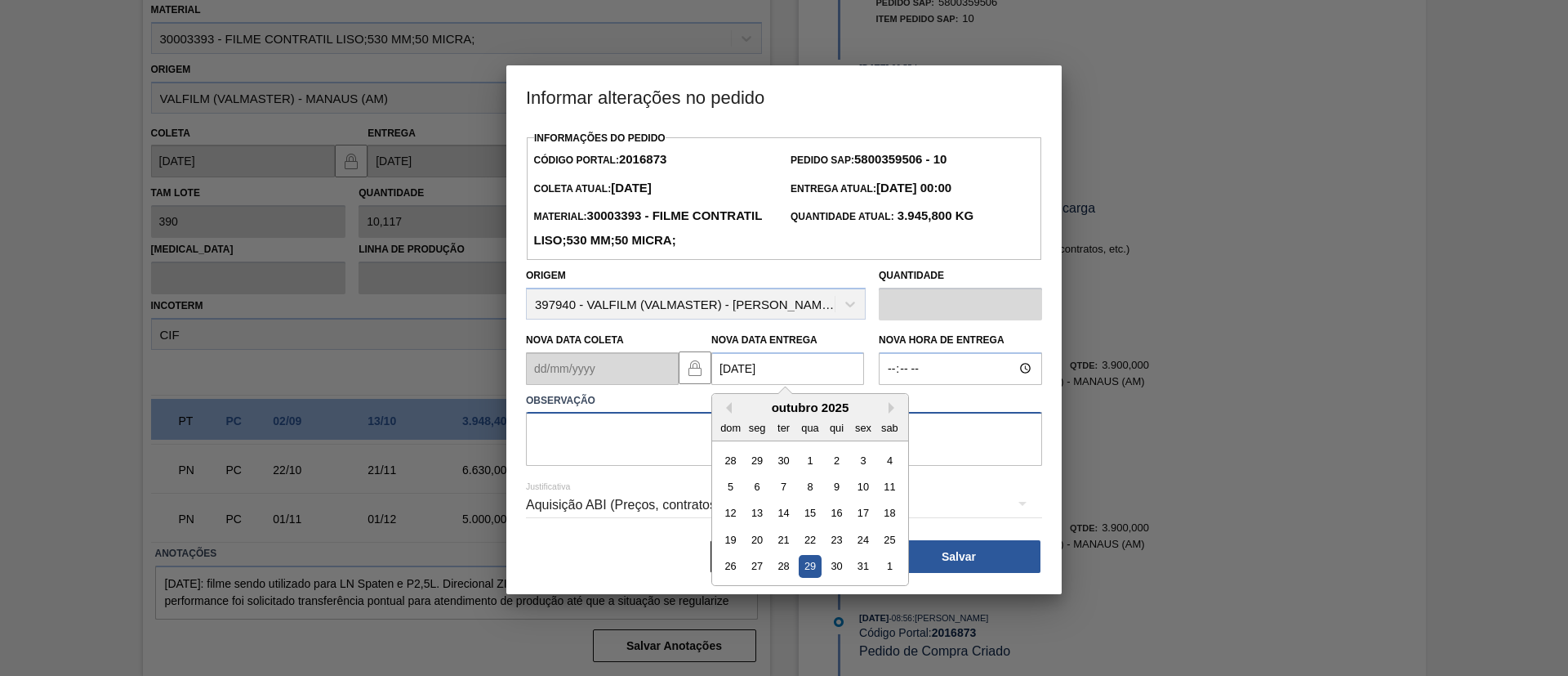
click at [640, 465] on textarea at bounding box center [784, 438] width 516 height 54
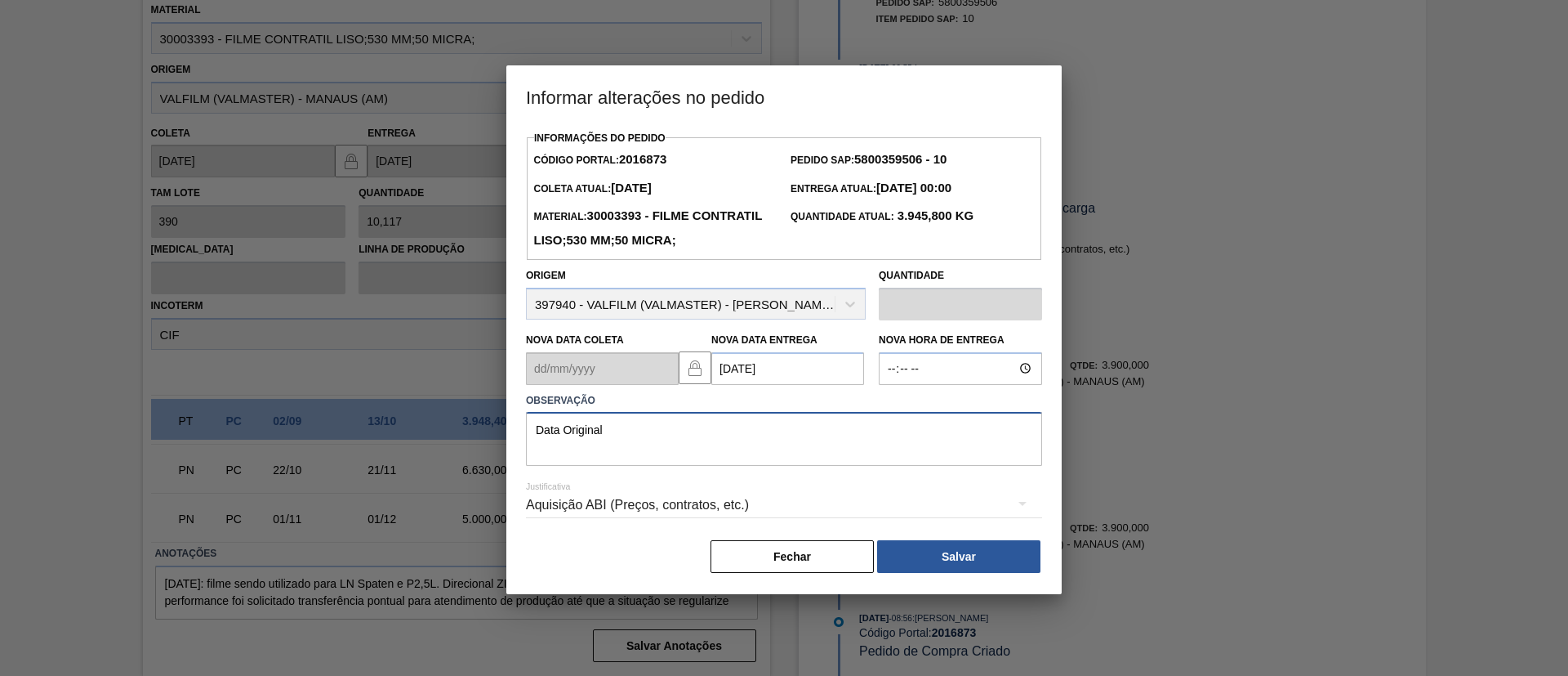
type textarea "Data Original"
click at [956, 536] on div "Aquisição ABI (Preços, contratos, etc.)" at bounding box center [784, 507] width 516 height 59
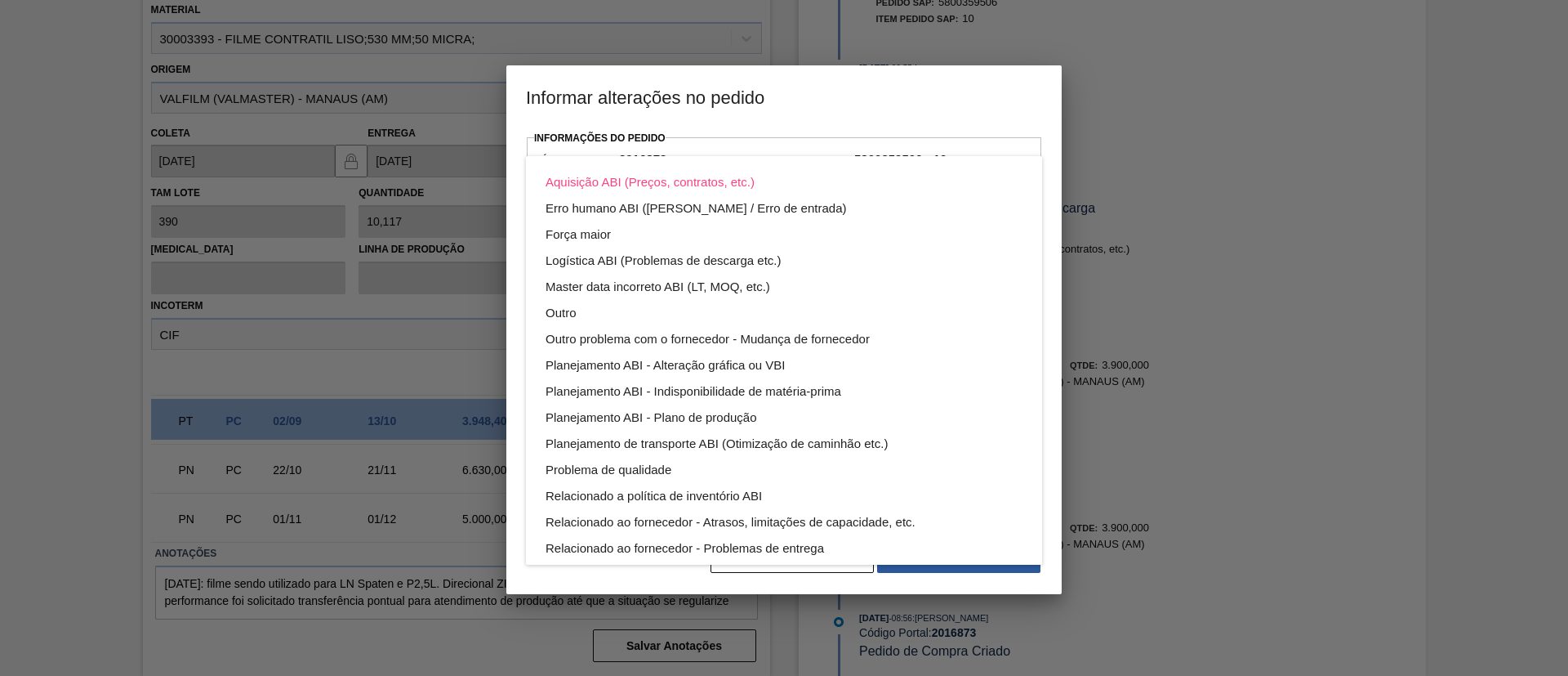
click at [962, 562] on div "Aquisição ABI (Preços, contratos, etc.) Erro humano ABI (Cálculo / Erro de entr…" at bounding box center [784, 338] width 1568 height 676
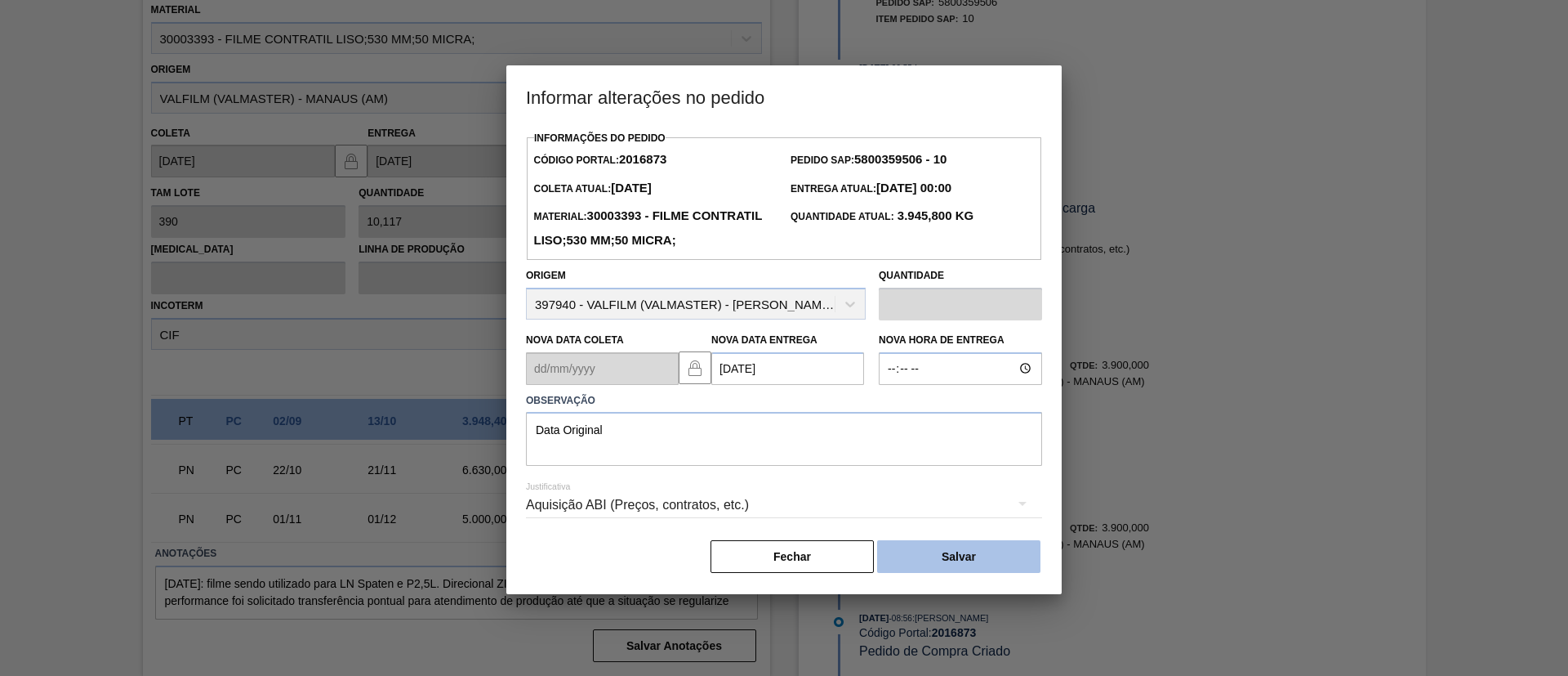
click at [981, 562] on button "Salvar" at bounding box center [958, 556] width 163 height 33
click at [999, 562] on button "Salvar" at bounding box center [958, 556] width 163 height 33
click at [997, 562] on button "Salvar" at bounding box center [958, 556] width 163 height 33
click at [997, 0] on body "Tarefas Planejamento Gerencial Transportes Relatórios Master Data TOMAS SIMOES …" at bounding box center [784, 0] width 1568 height 0
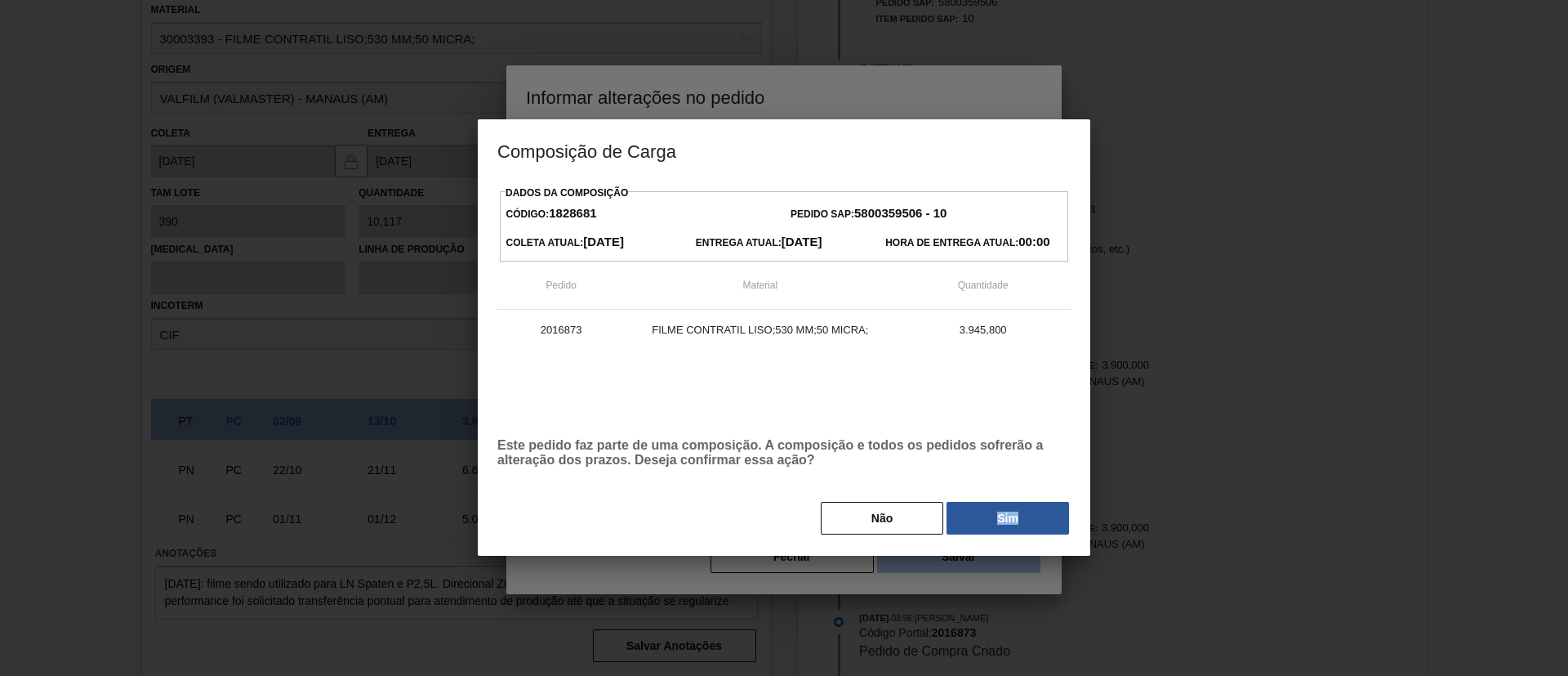
click at [997, 562] on div at bounding box center [784, 338] width 1568 height 676
click at [1025, 512] on button "Sim" at bounding box center [1008, 518] width 122 height 33
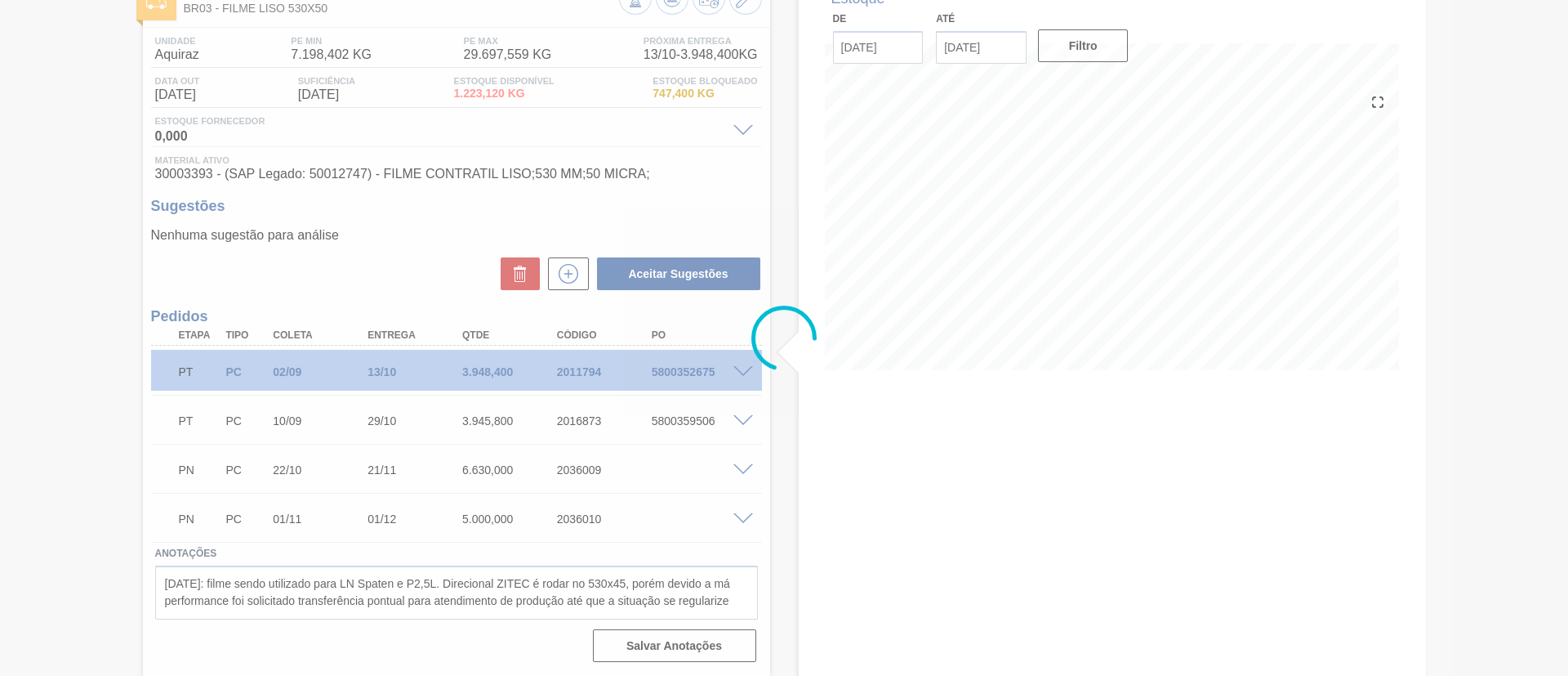
scroll to position [59, 0]
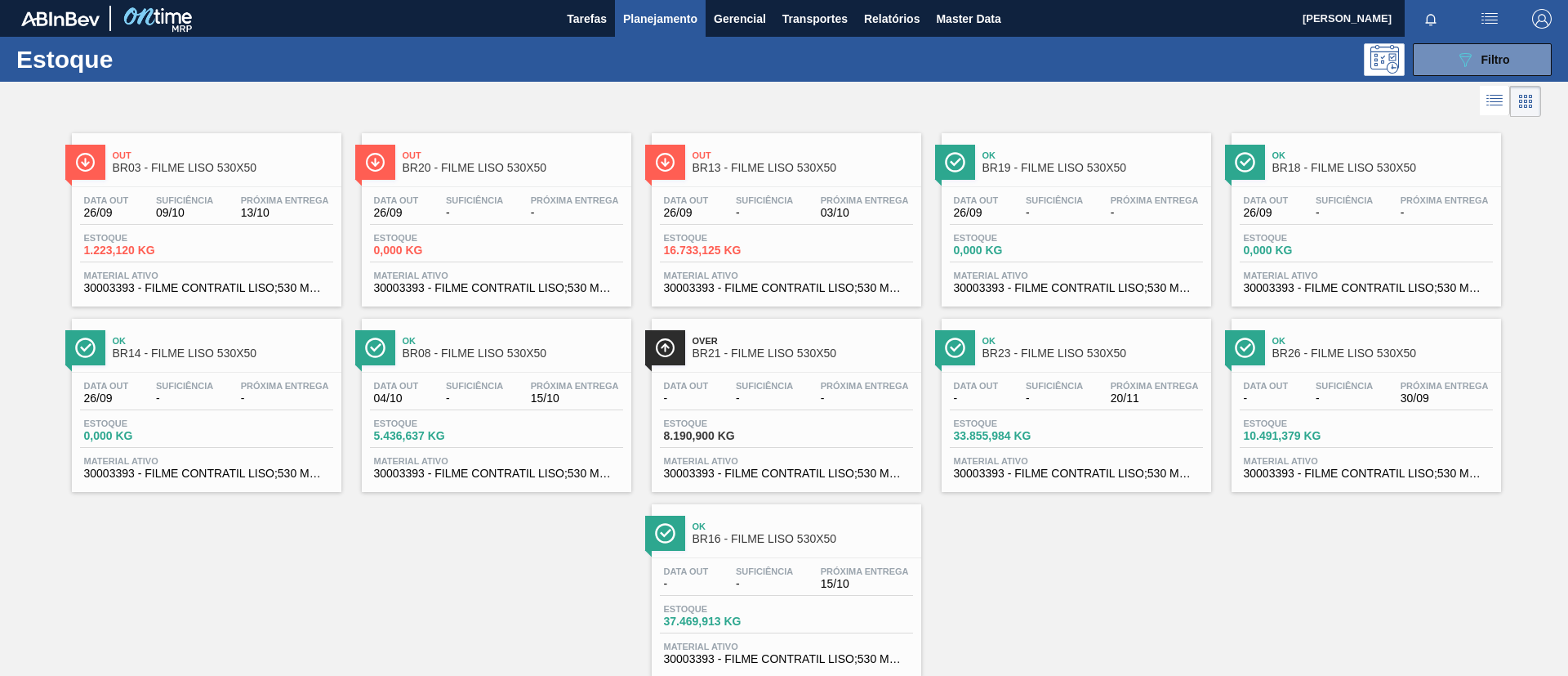
drag, startPoint x: 1442, startPoint y: 67, endPoint x: 1438, endPoint y: 76, distance: 9.8
click at [1306, 66] on button "089F7B8B-B2A5-4AFE-B5C0-19BA573D28AC Filtro" at bounding box center [1482, 60] width 139 height 33
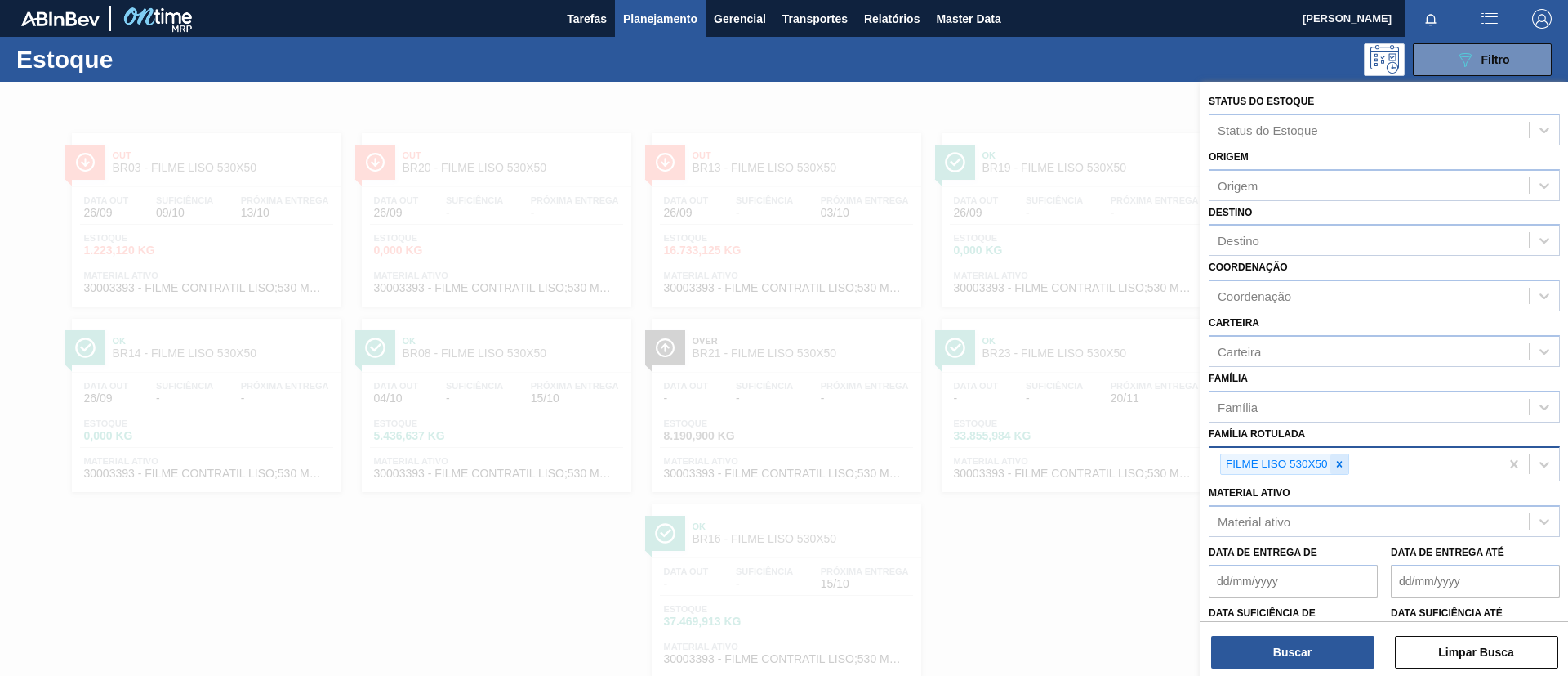
click at [1306, 473] on div at bounding box center [1339, 465] width 18 height 21
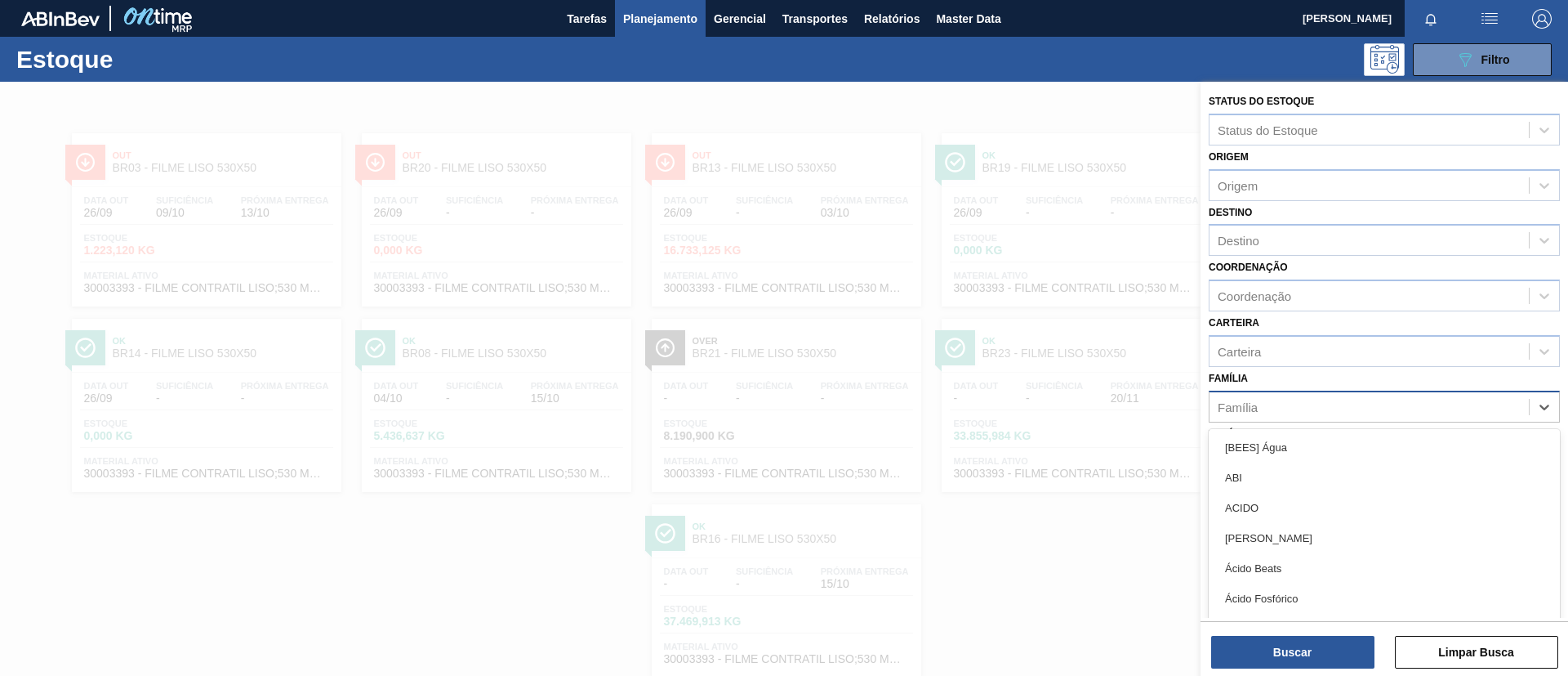
click at [1306, 407] on div "Família" at bounding box center [1369, 406] width 319 height 24
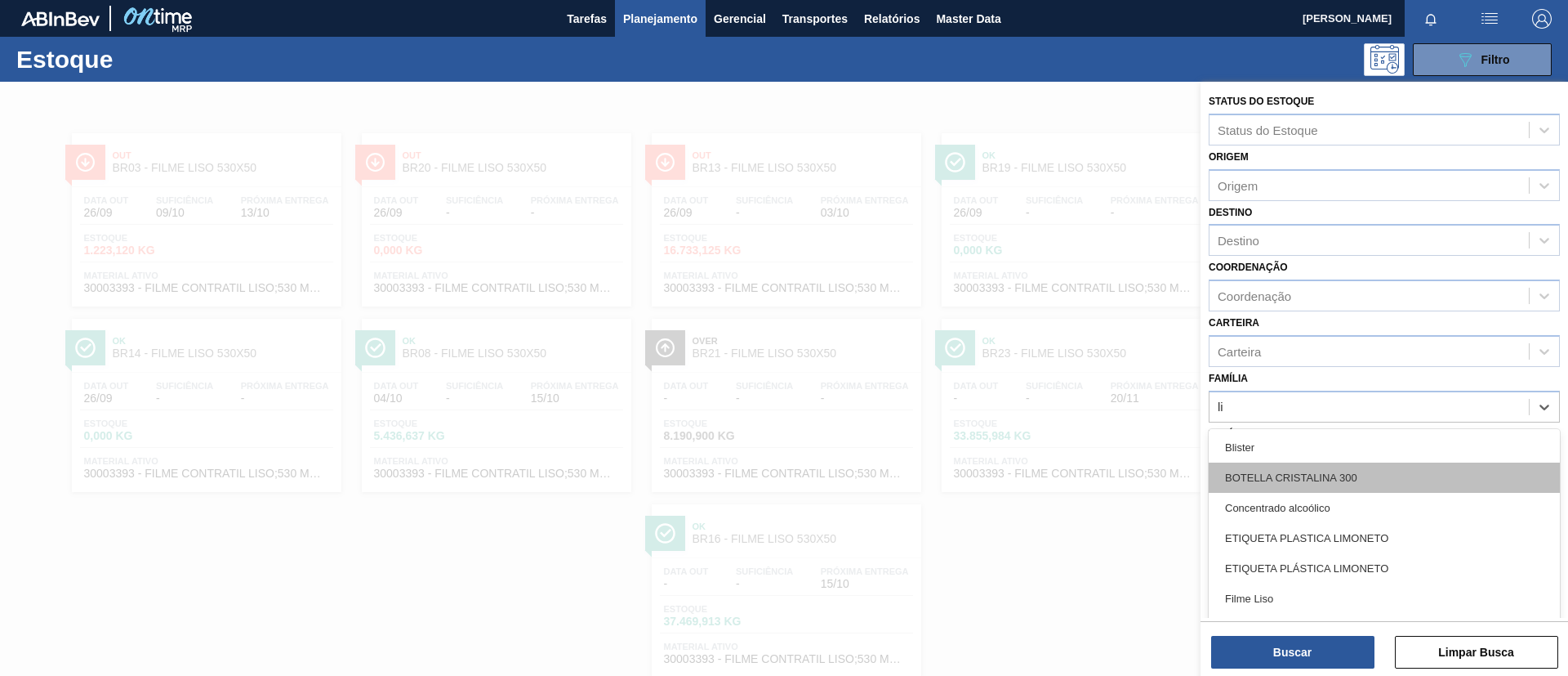
type input "lis"
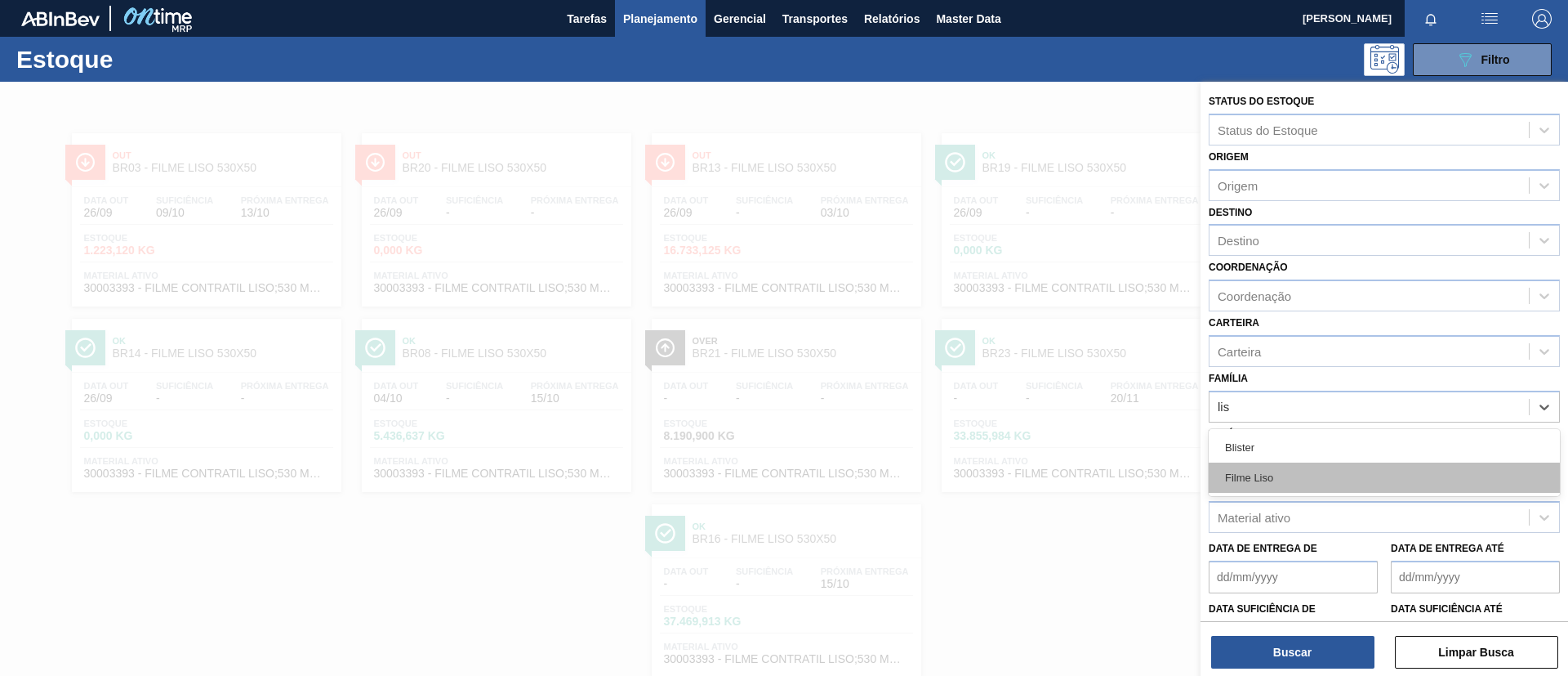
click at [1296, 492] on div "Filme Liso" at bounding box center [1384, 477] width 352 height 30
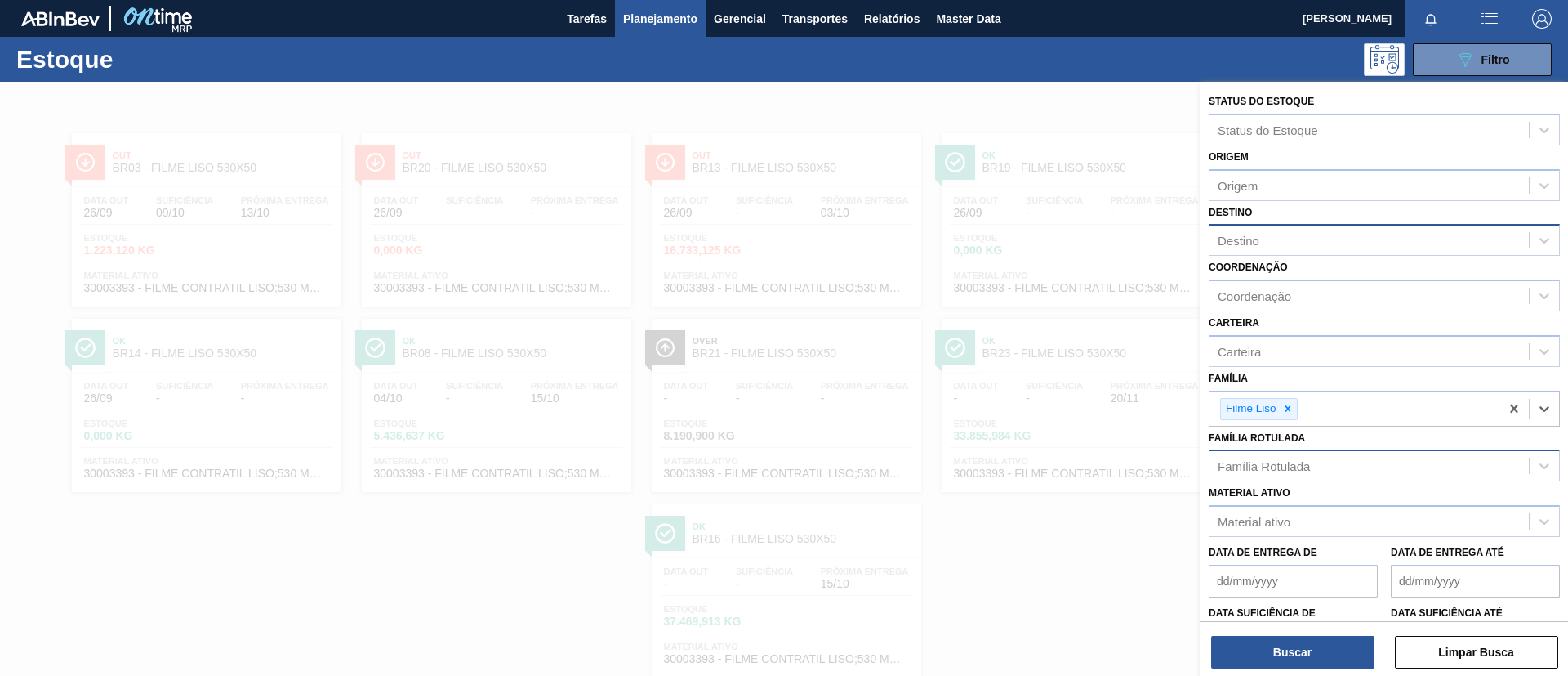
click at [1291, 233] on div "Destino" at bounding box center [1369, 240] width 319 height 24
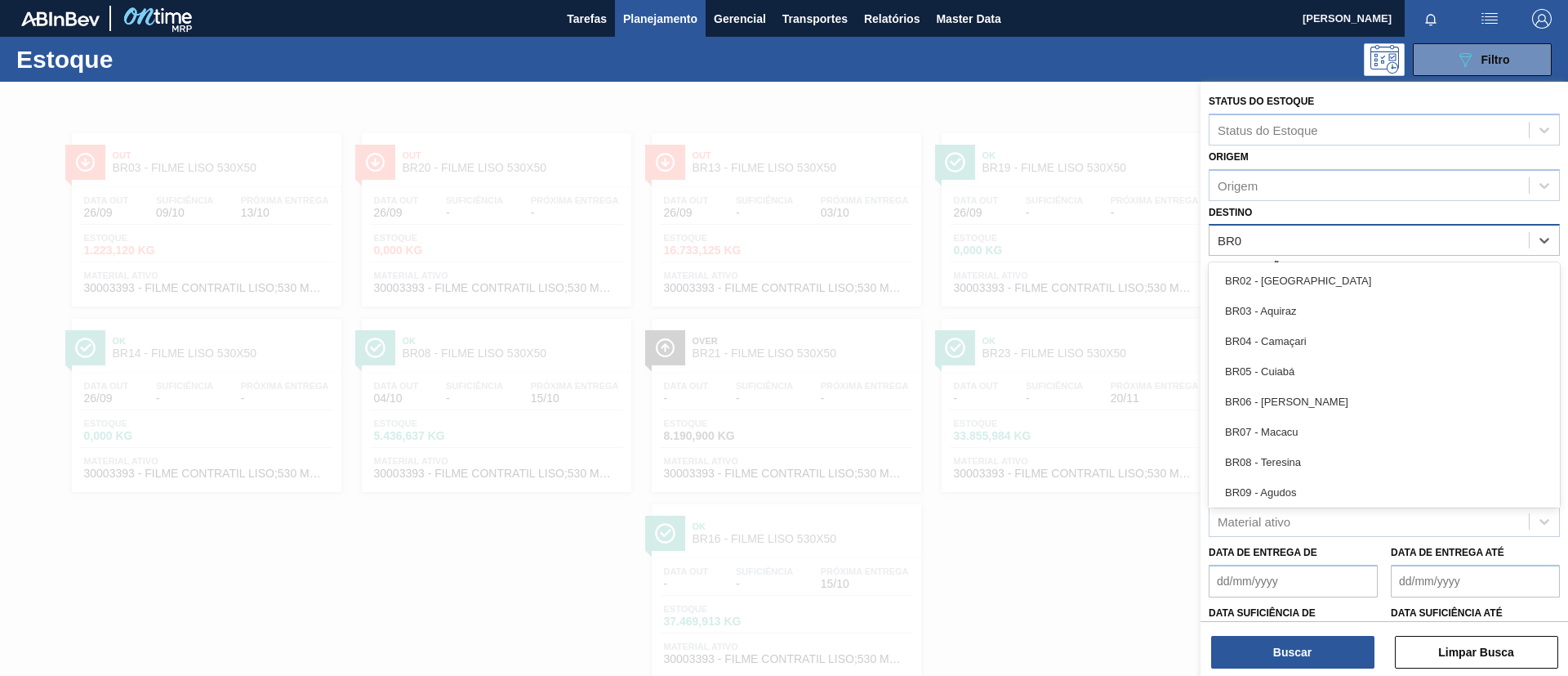
type input "BR03"
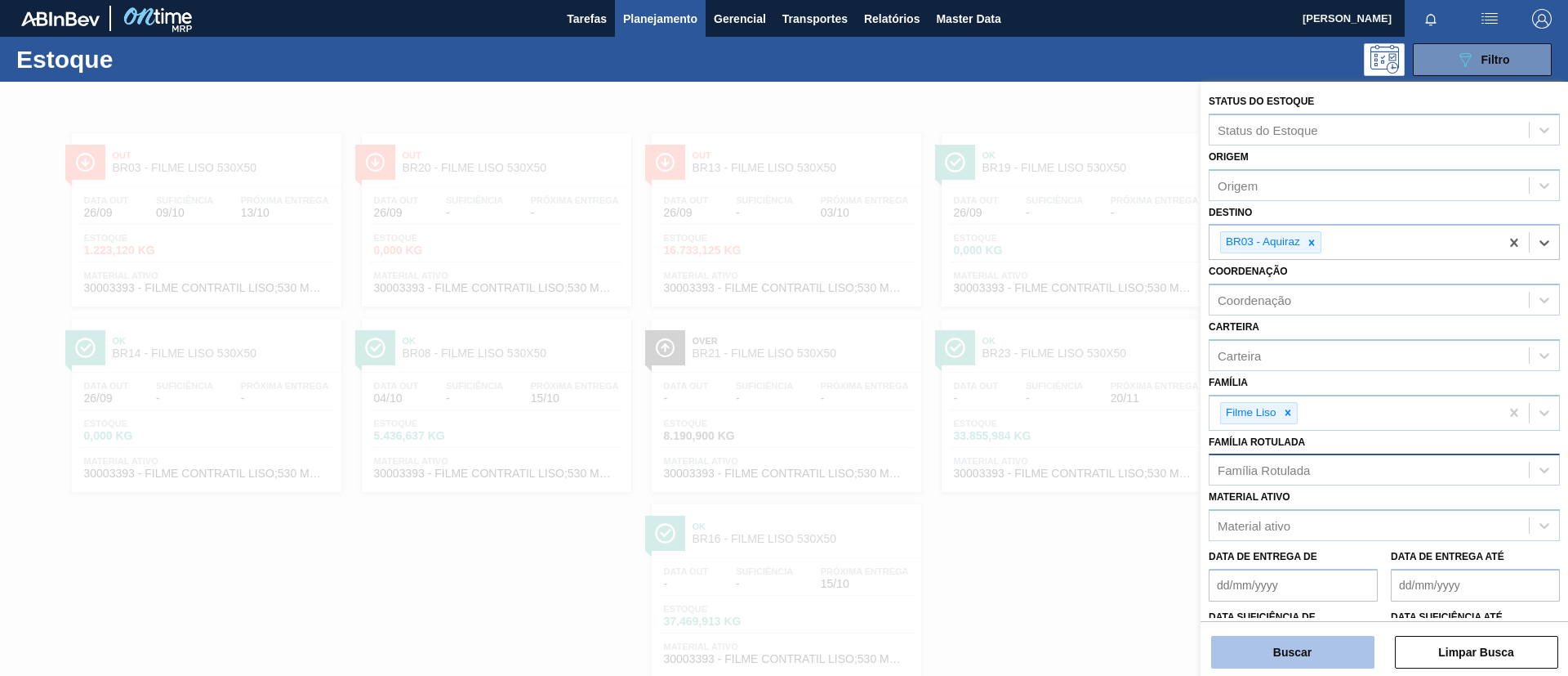
click at [1294, 562] on button "Buscar" at bounding box center [1293, 652] width 163 height 33
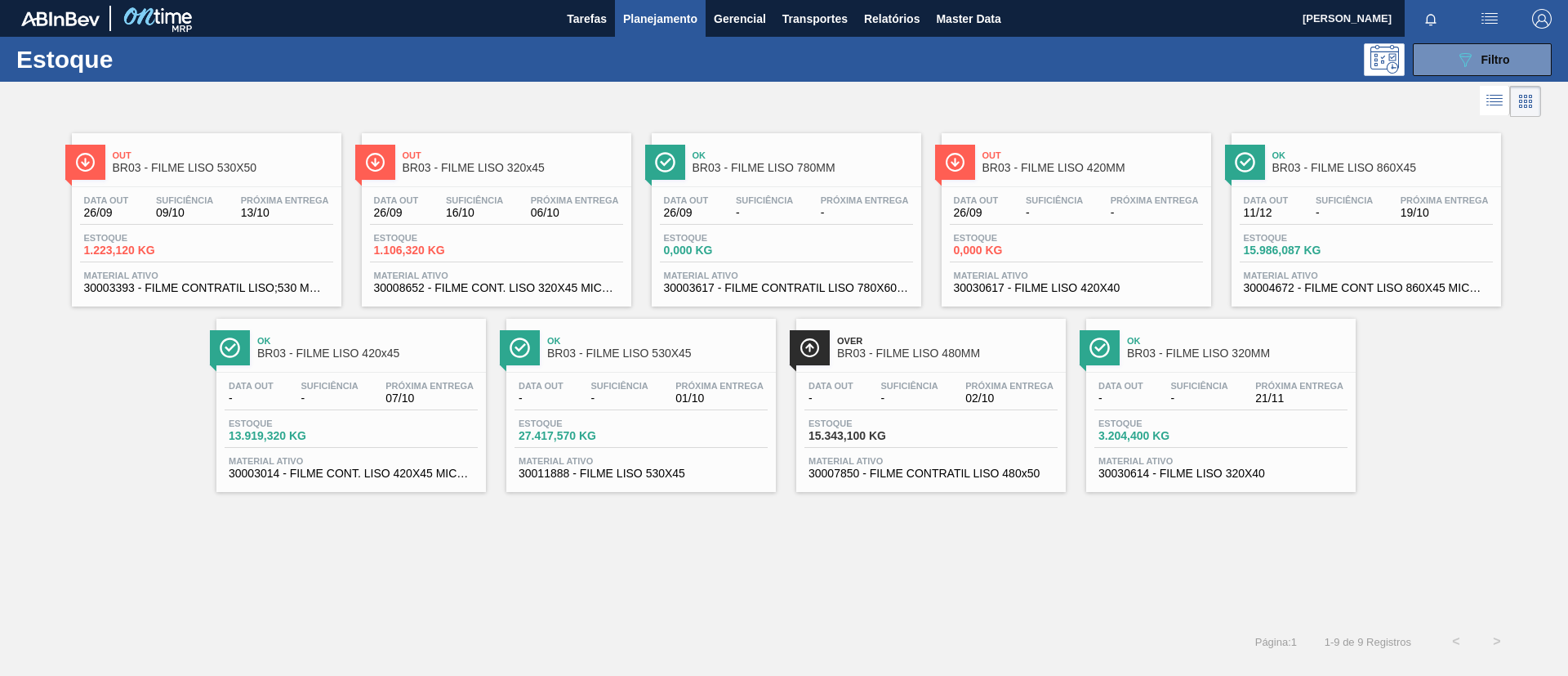
drag, startPoint x: 670, startPoint y: 358, endPoint x: 1031, endPoint y: 1, distance: 507.7
click at [670, 356] on span "BR03 - FILME LISO 530X45" at bounding box center [658, 353] width 221 height 12
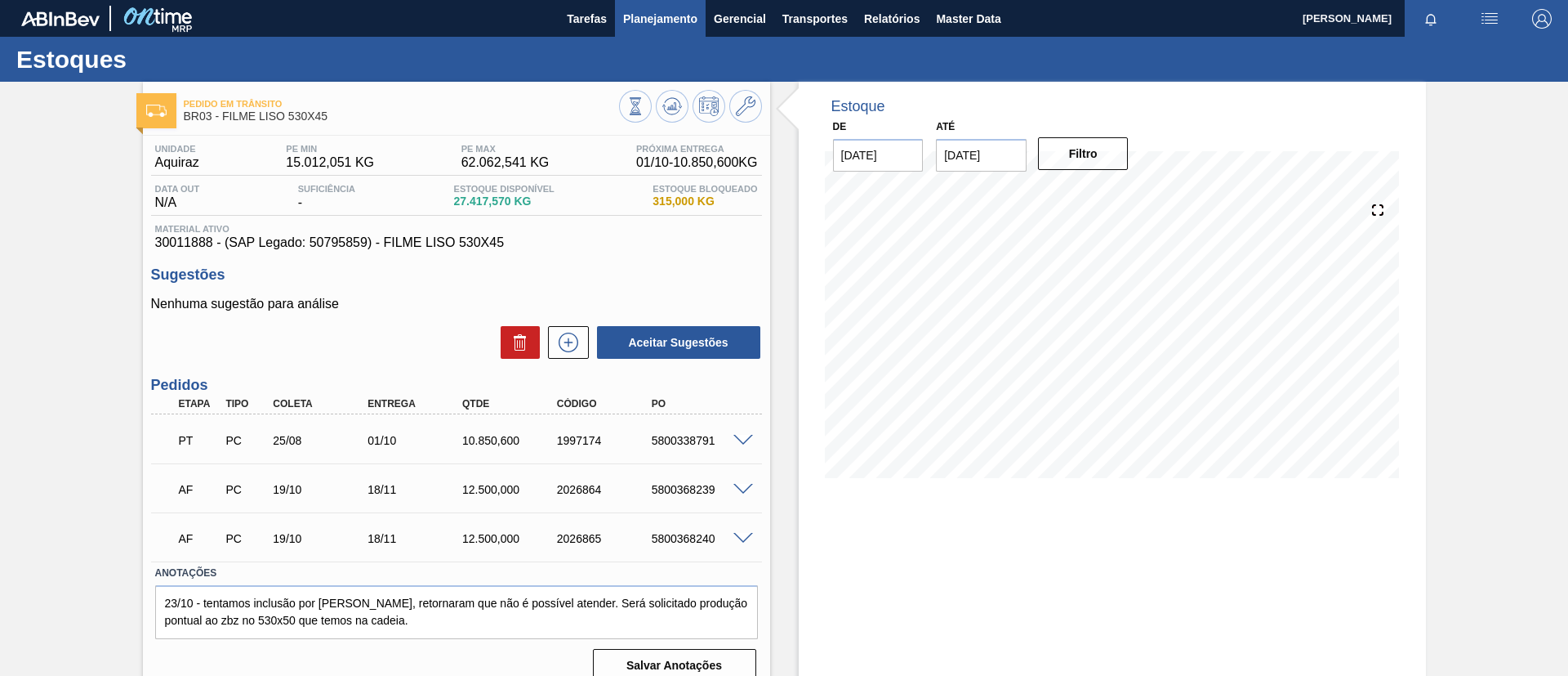
click at [656, 23] on span "Planejamento" at bounding box center [660, 19] width 74 height 20
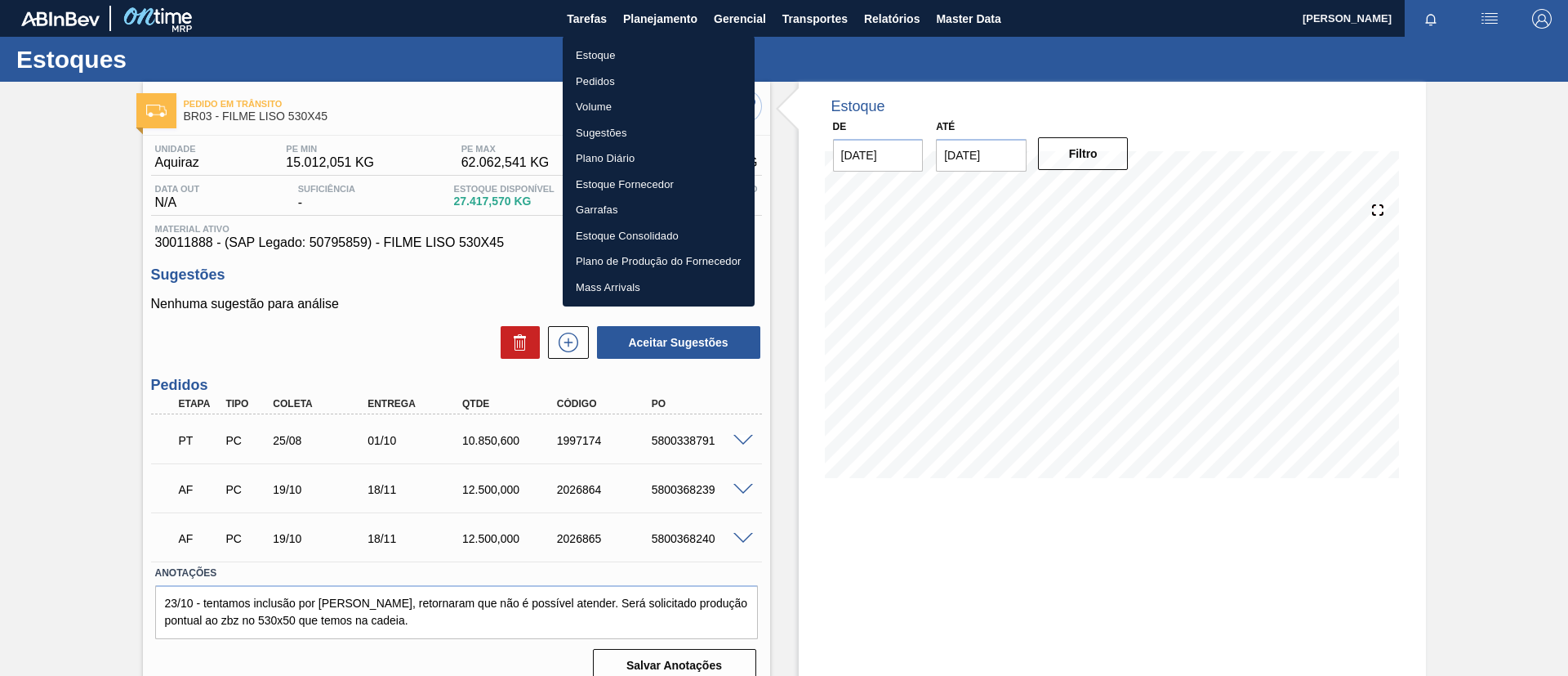
click at [653, 48] on li "Estoque" at bounding box center [659, 56] width 192 height 27
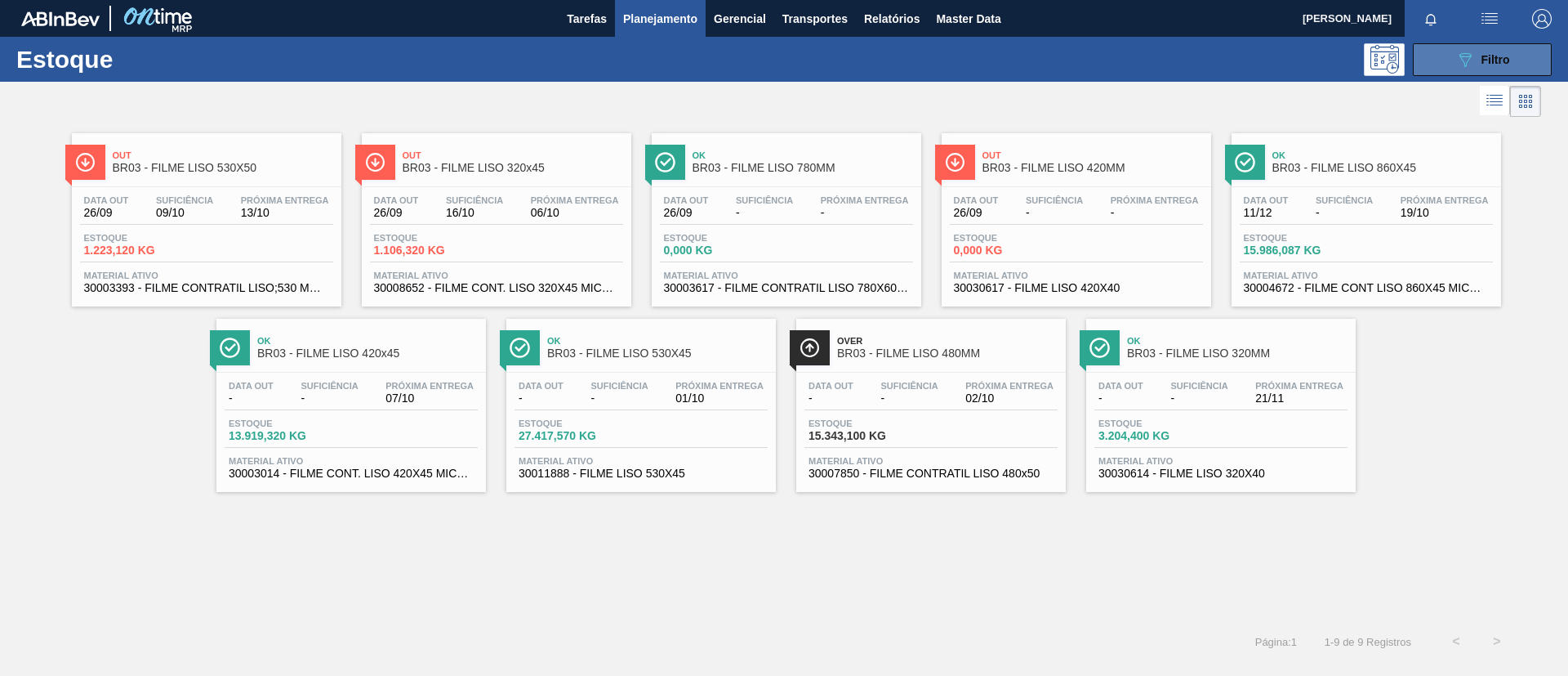
click at [1306, 55] on div "089F7B8B-B2A5-4AFE-B5C0-19BA573D28AC Filtro" at bounding box center [1482, 59] width 55 height 20
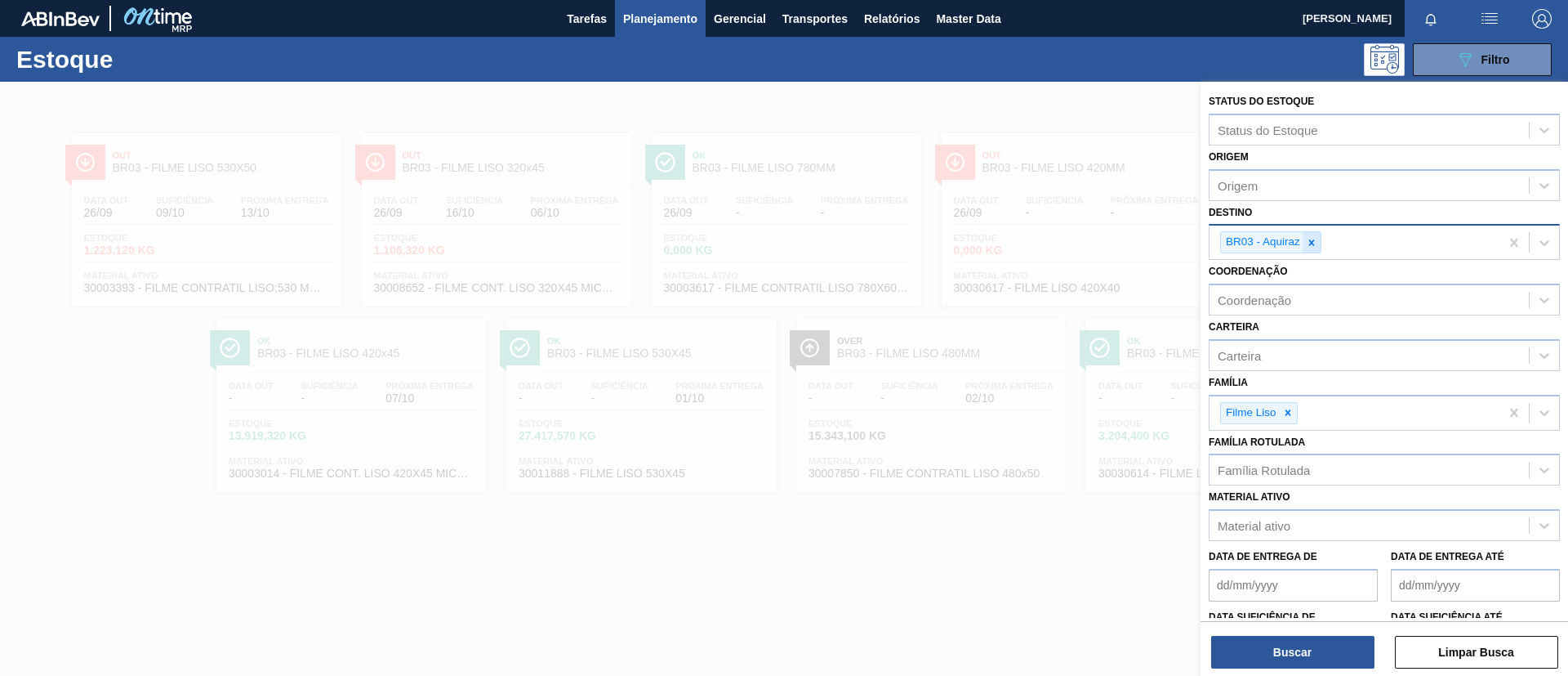
click at [1306, 238] on icon at bounding box center [1311, 242] width 11 height 11
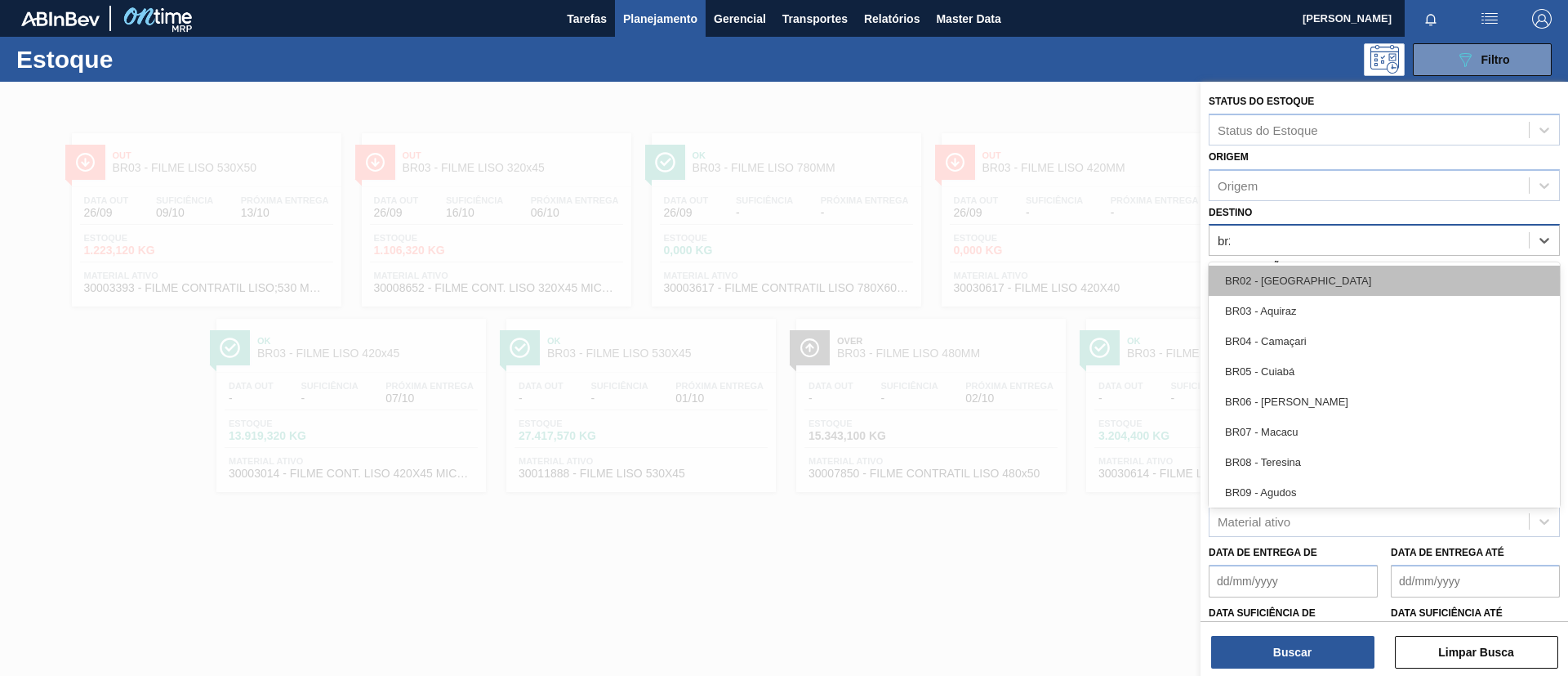
type input "br21"
click at [1306, 288] on div "BR21 - Lages" at bounding box center [1384, 280] width 352 height 30
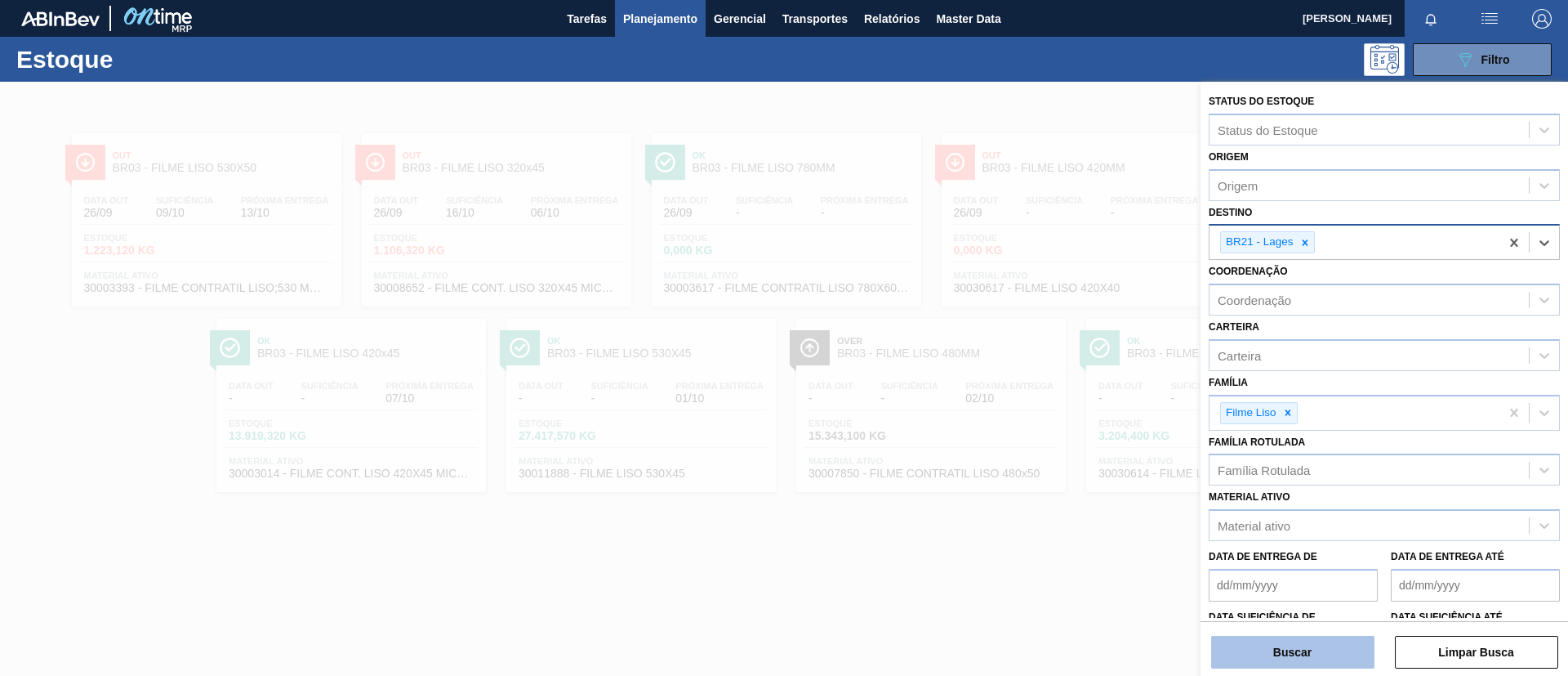
click at [1274, 562] on button "Buscar" at bounding box center [1293, 652] width 163 height 33
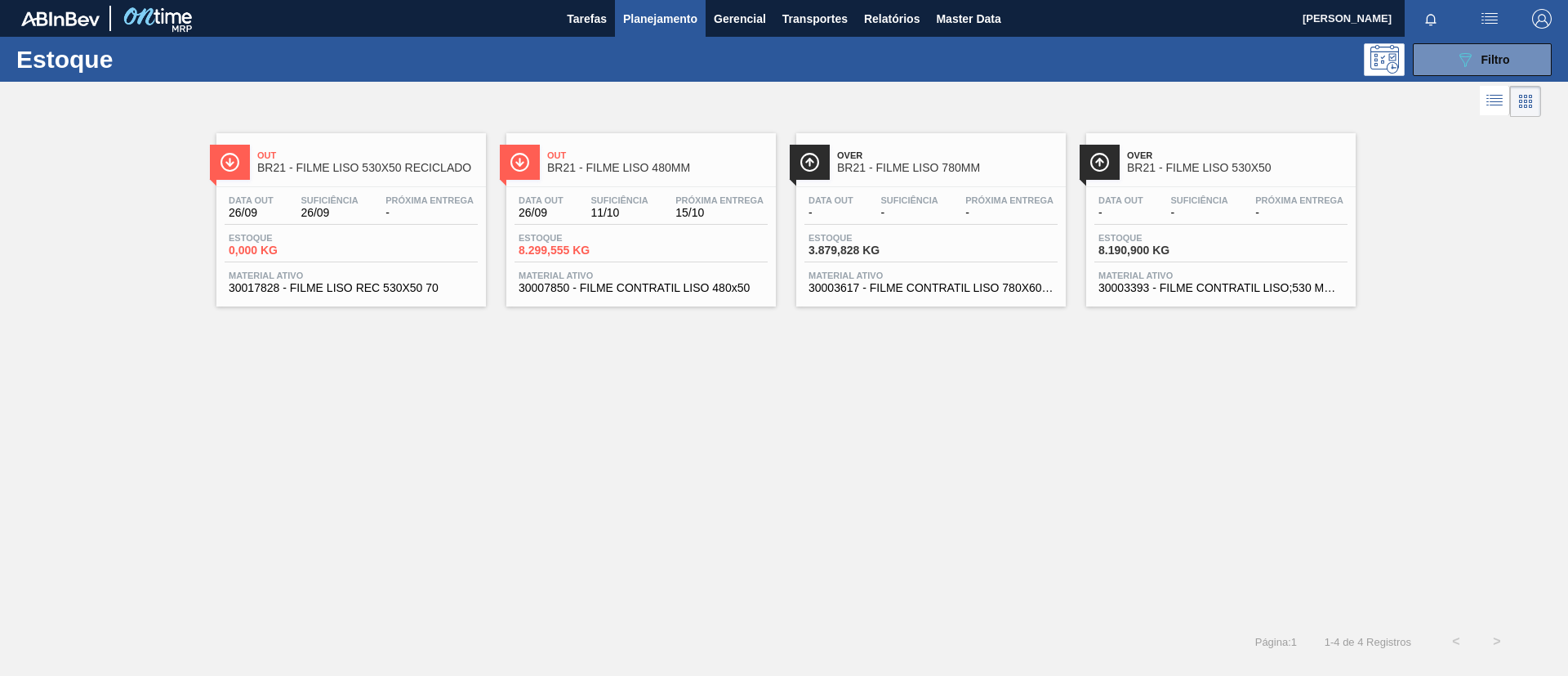
click at [718, 223] on div "Data out 26/09 Suficiência 11/10 Próxima Entrega 15/10" at bounding box center [642, 210] width 253 height 29
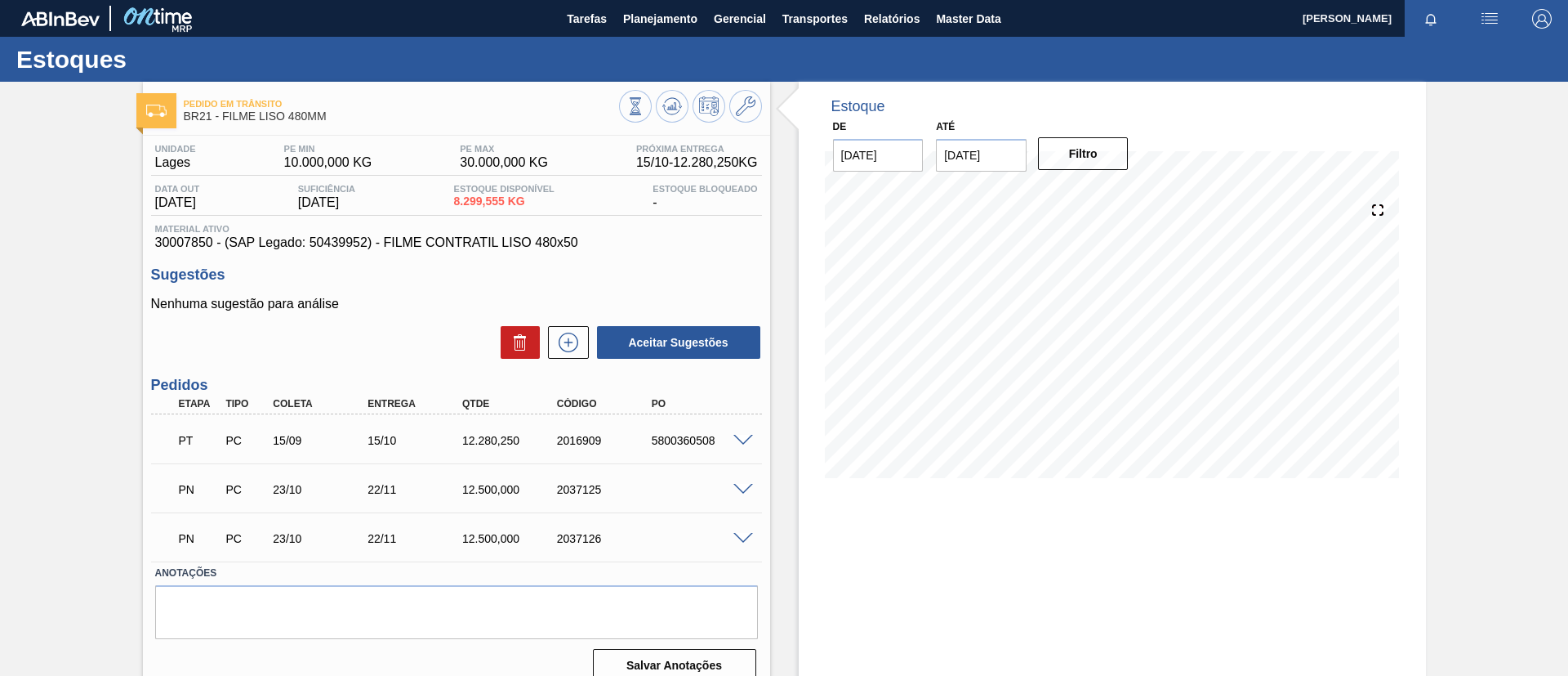
click at [734, 443] on span at bounding box center [743, 441] width 20 height 12
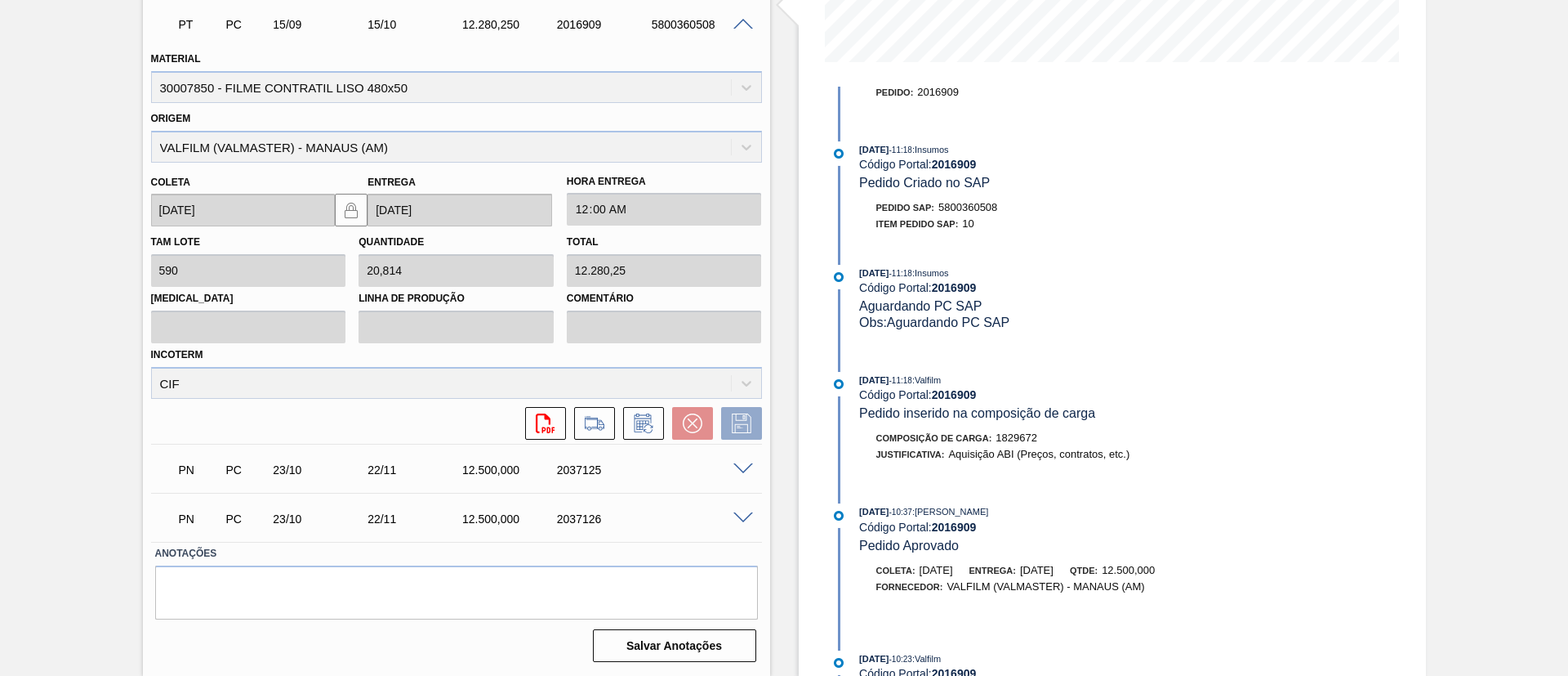
scroll to position [735, 0]
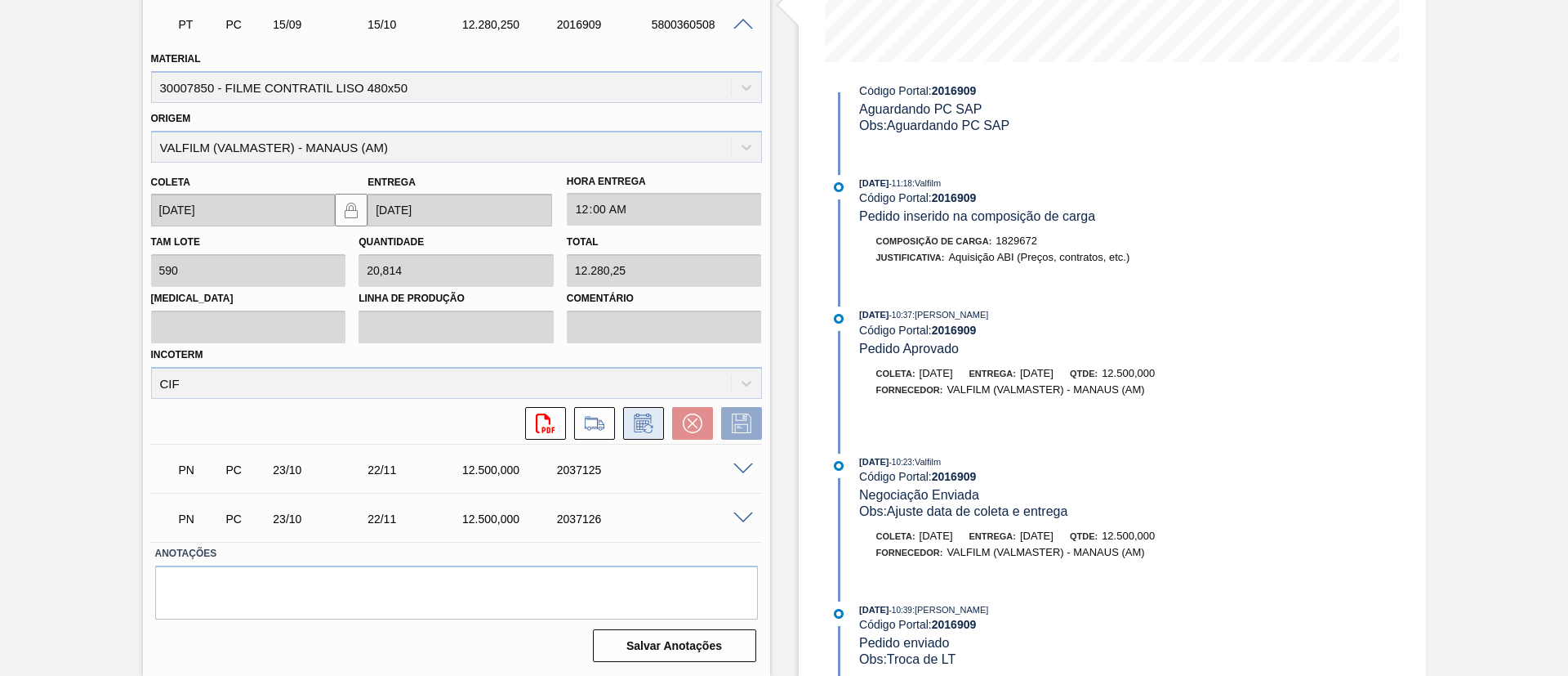
click at [632, 430] on icon at bounding box center [643, 423] width 27 height 20
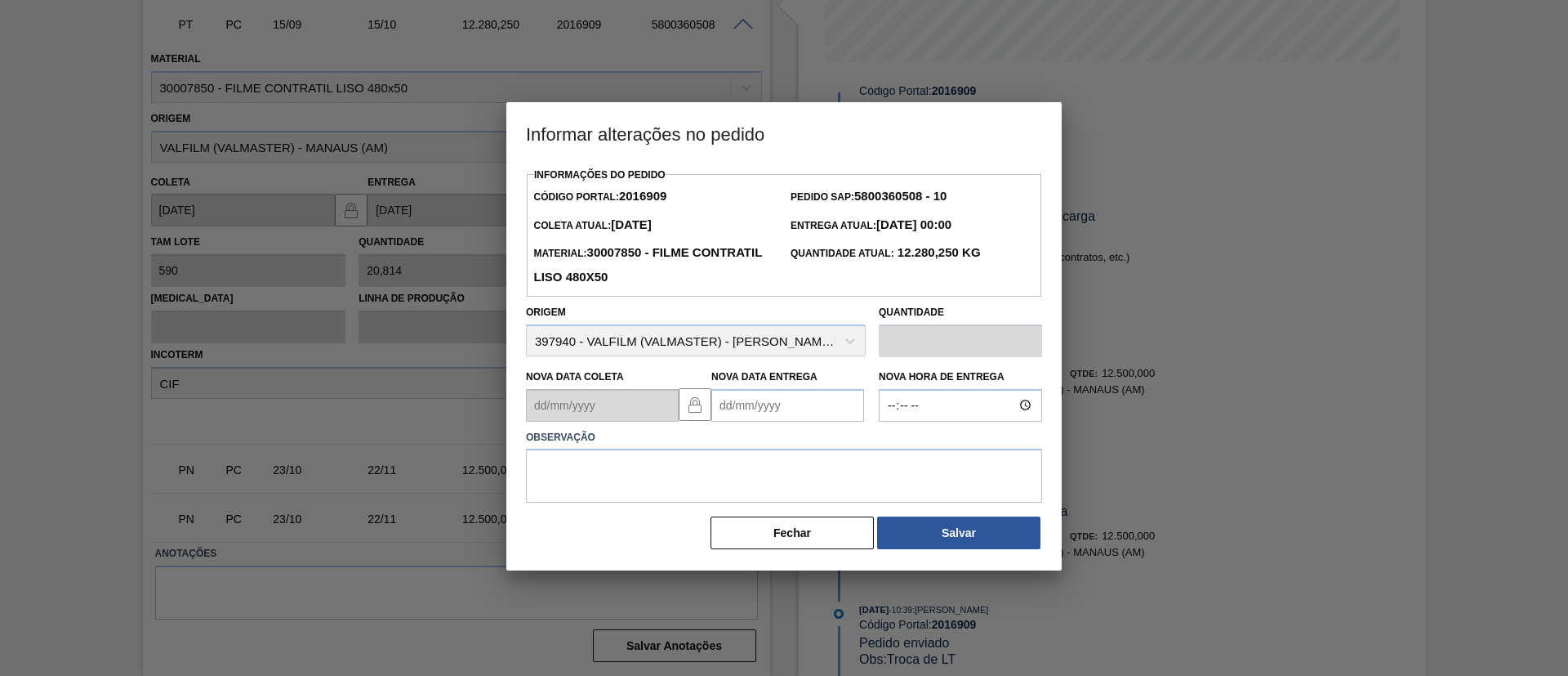
click at [792, 413] on Entrega2016909 "Nova Data Entrega" at bounding box center [788, 405] width 153 height 33
click at [889, 444] on button "Next Month" at bounding box center [894, 444] width 11 height 11
click at [889, 450] on button "Next Month" at bounding box center [894, 444] width 11 height 11
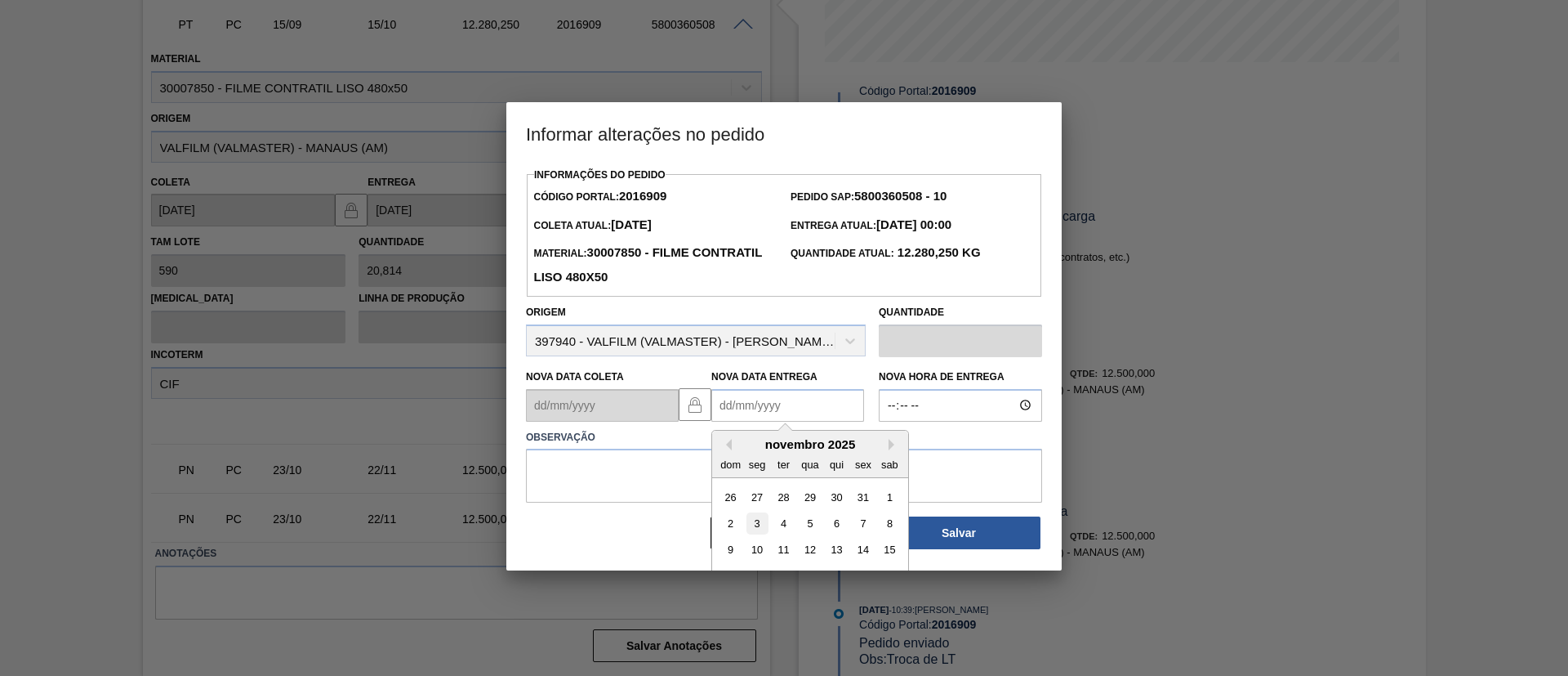
click at [752, 519] on div "3" at bounding box center [758, 524] width 22 height 22
type Entrega2016909 "03/11/2025"
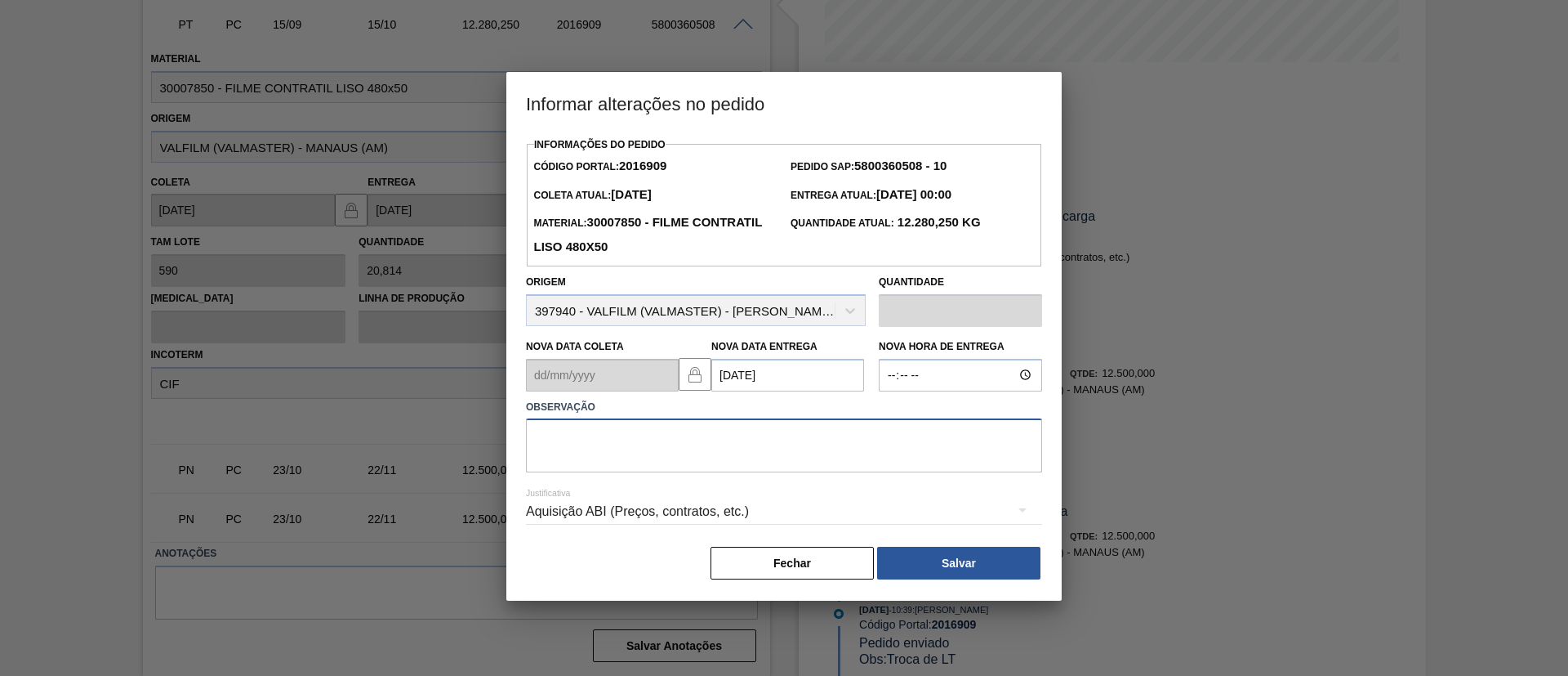
click at [752, 466] on textarea at bounding box center [784, 445] width 516 height 54
type textarea "Data Original"
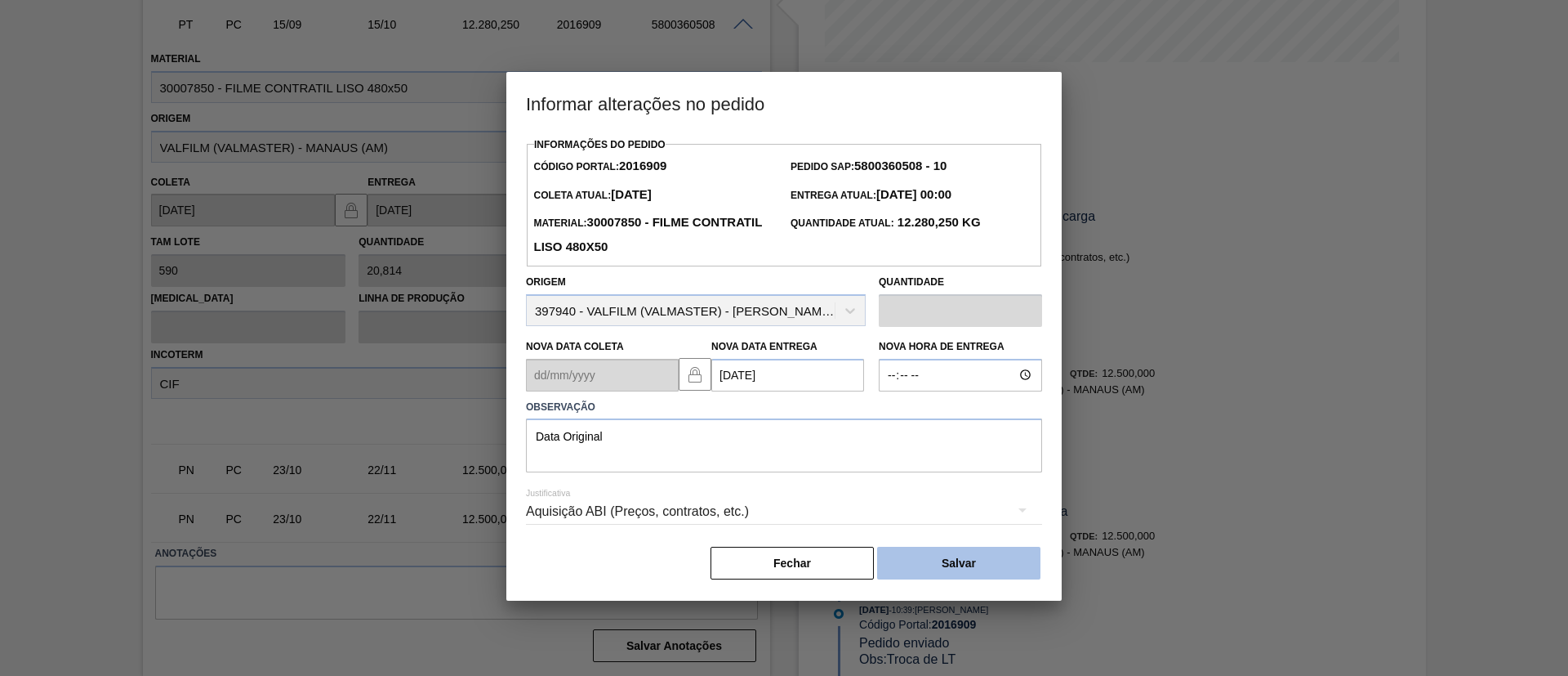
click at [904, 550] on button "Salvar" at bounding box center [958, 563] width 163 height 33
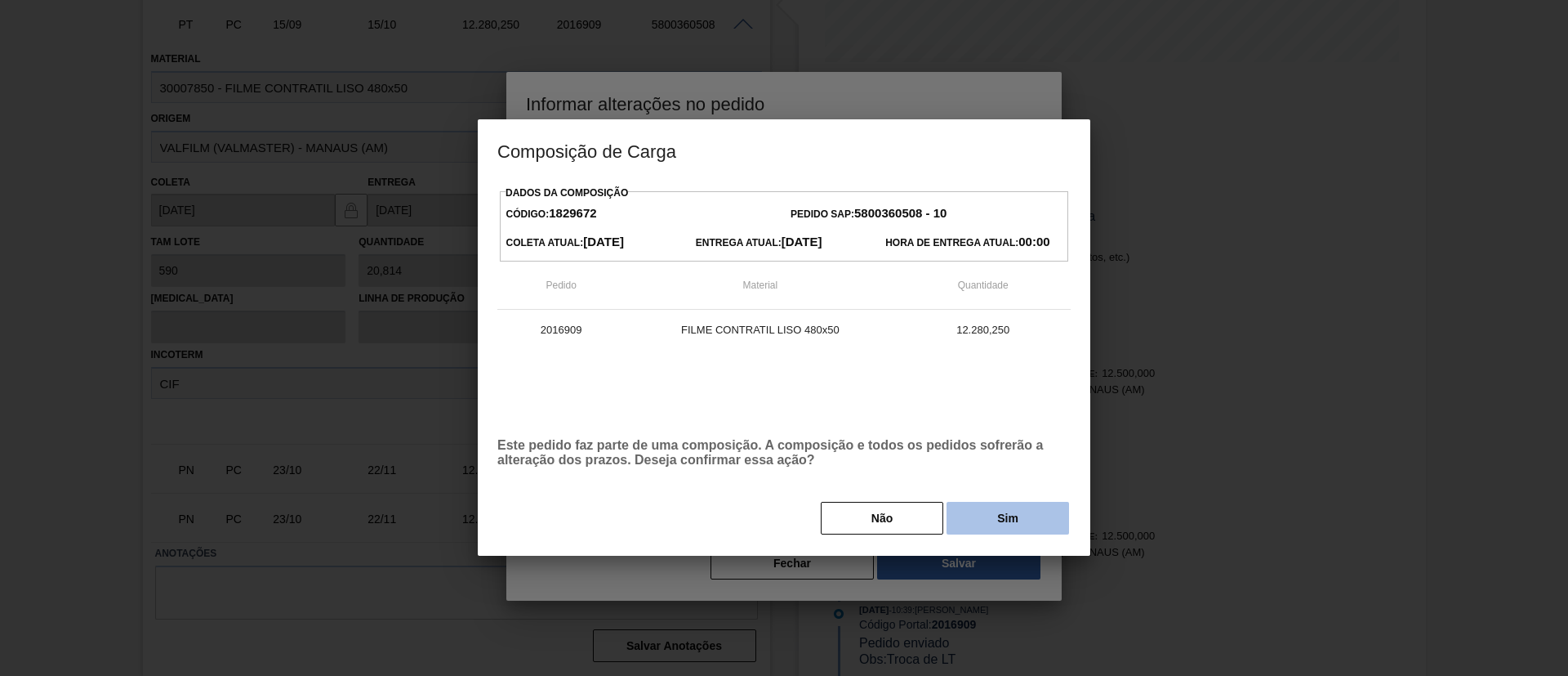
click at [968, 514] on button "Sim" at bounding box center [1008, 518] width 122 height 33
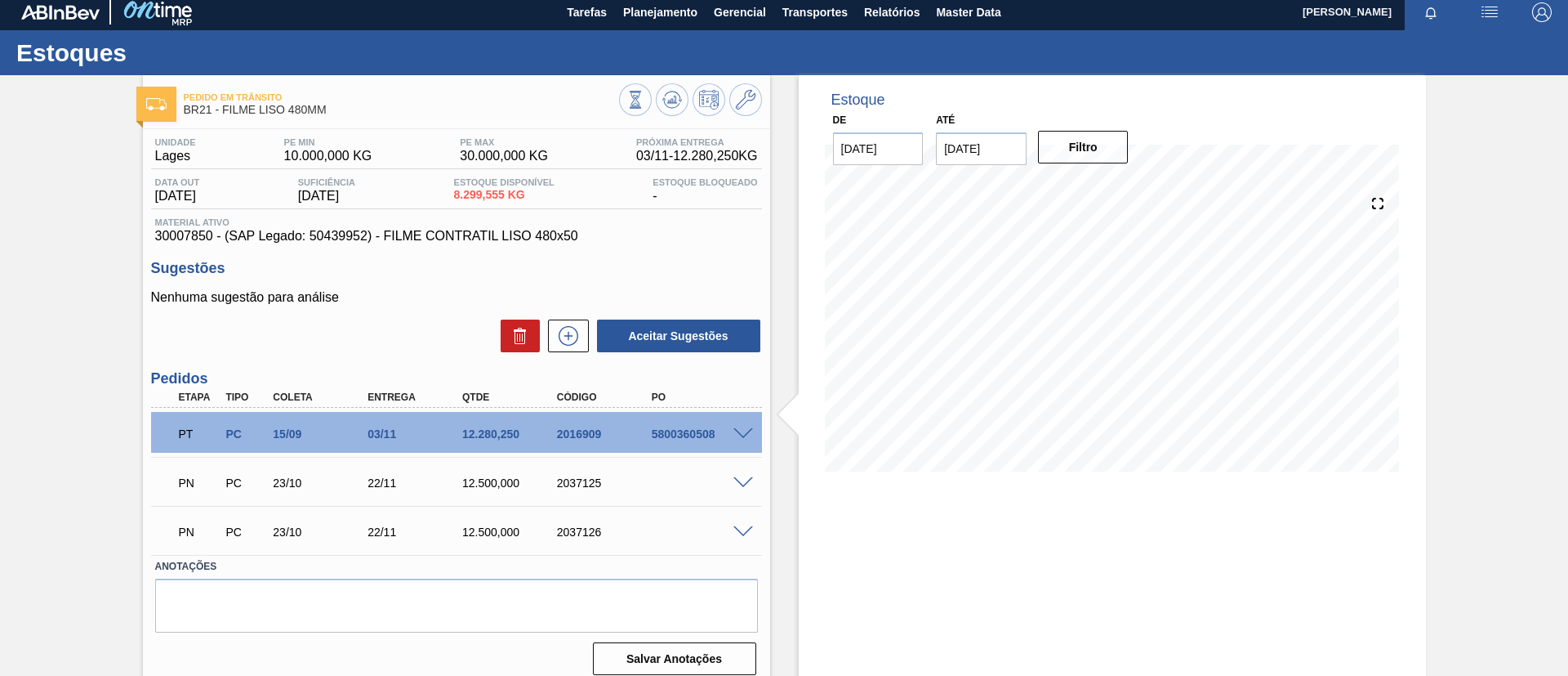
scroll to position [0, 0]
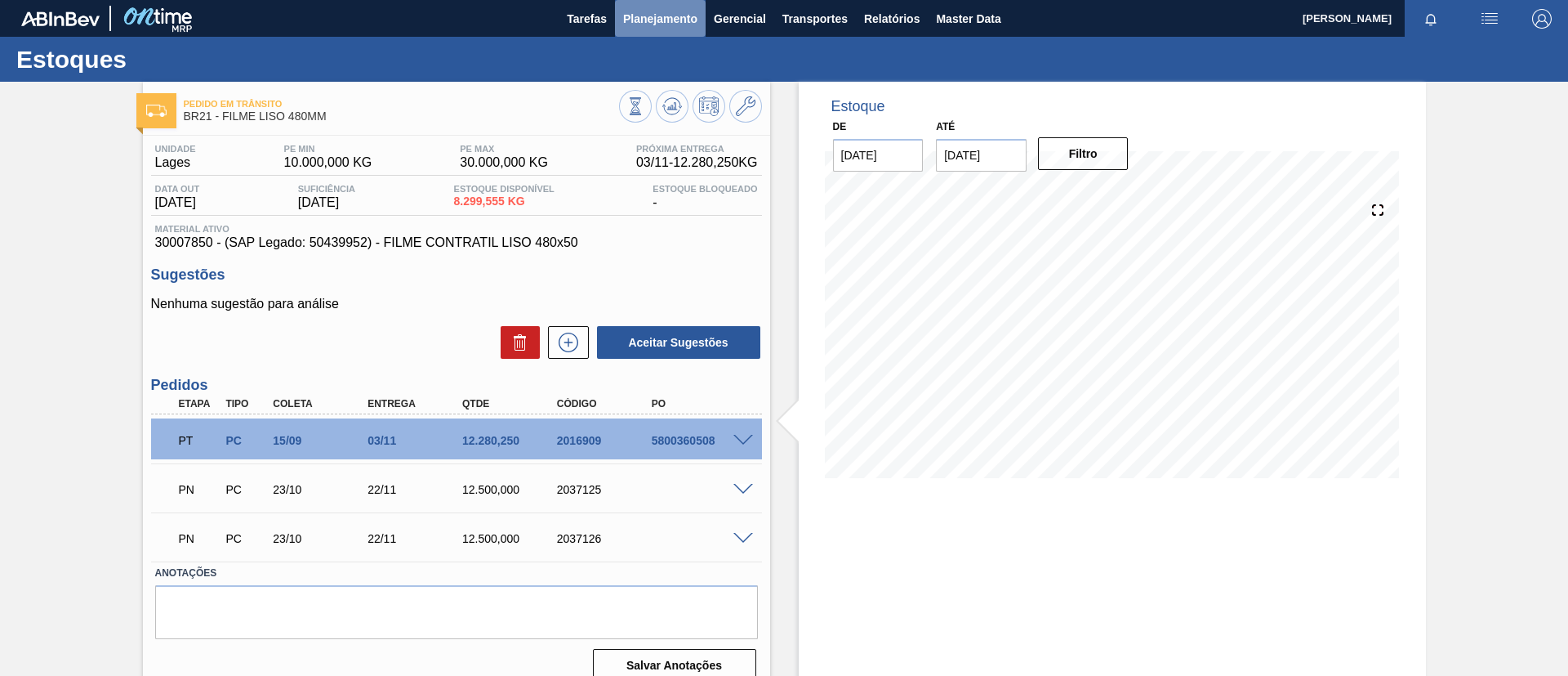
click at [648, 19] on span "Planejamento" at bounding box center [660, 19] width 74 height 20
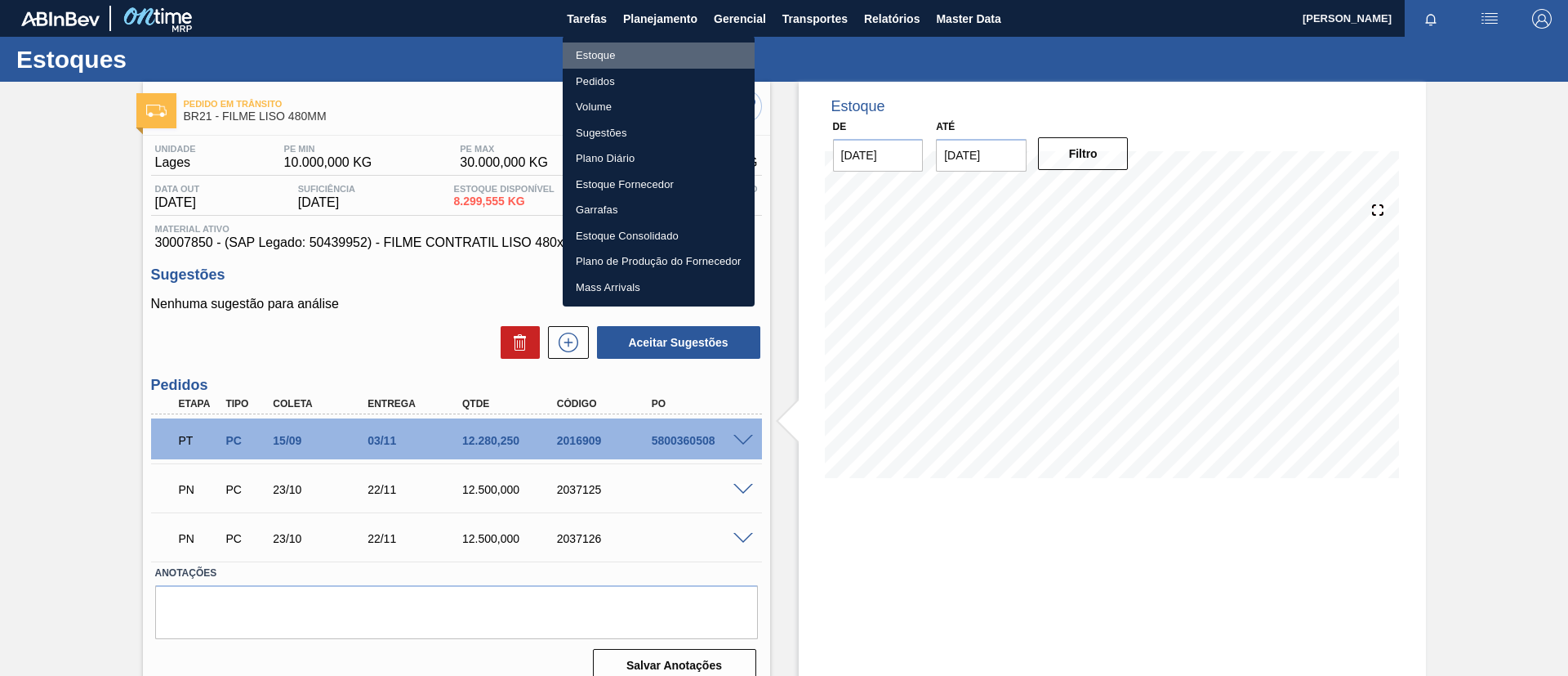
click at [645, 54] on li "Estoque" at bounding box center [659, 56] width 192 height 27
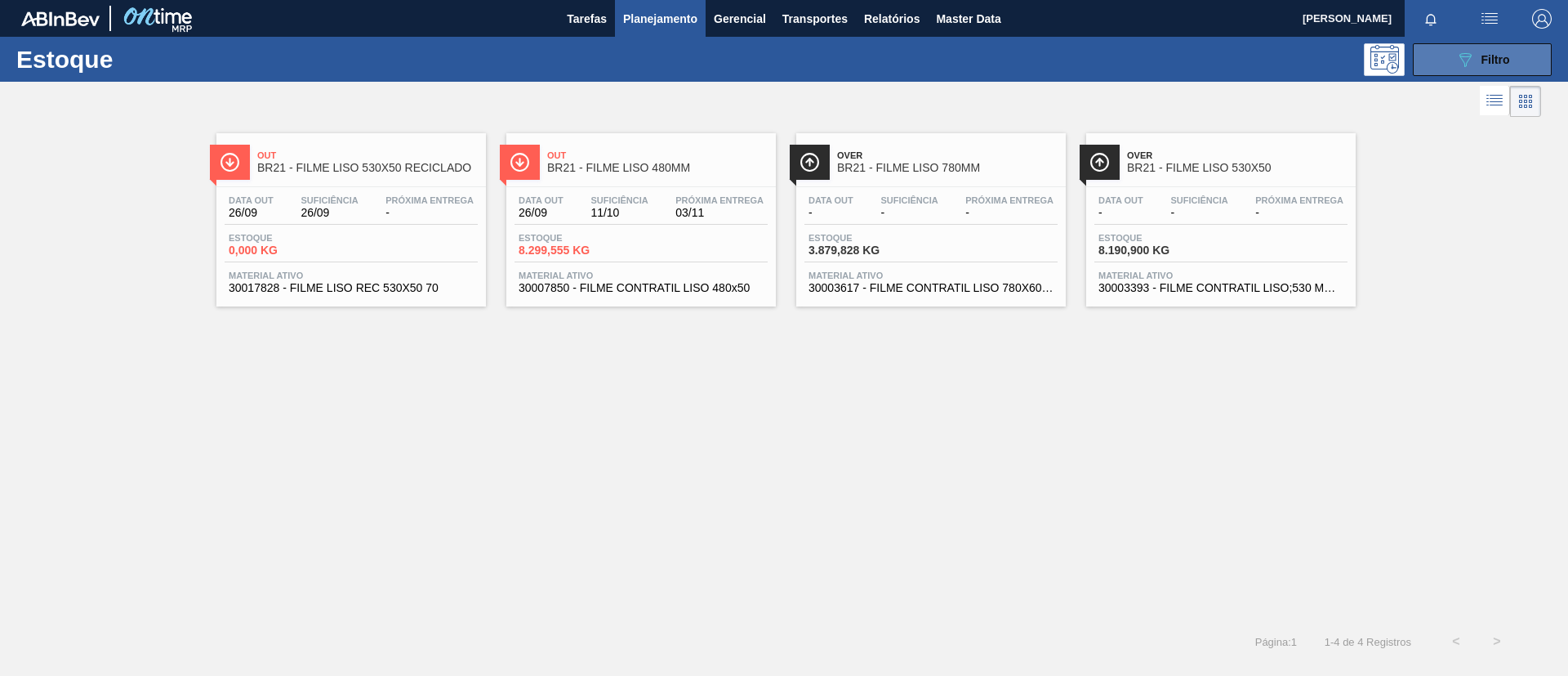
click at [1306, 74] on button "089F7B8B-B2A5-4AFE-B5C0-19BA573D28AC Filtro" at bounding box center [1482, 60] width 139 height 33
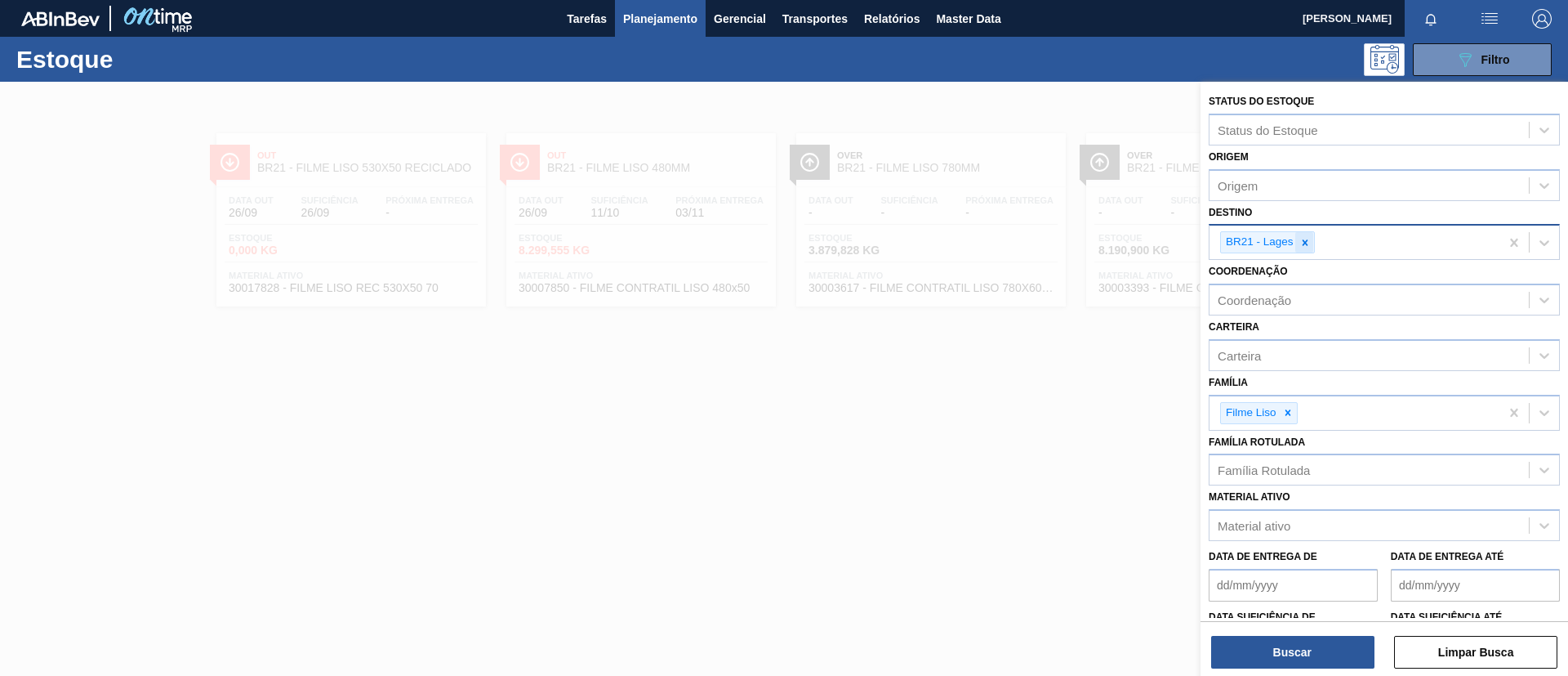
click at [1306, 251] on div at bounding box center [1305, 242] width 18 height 21
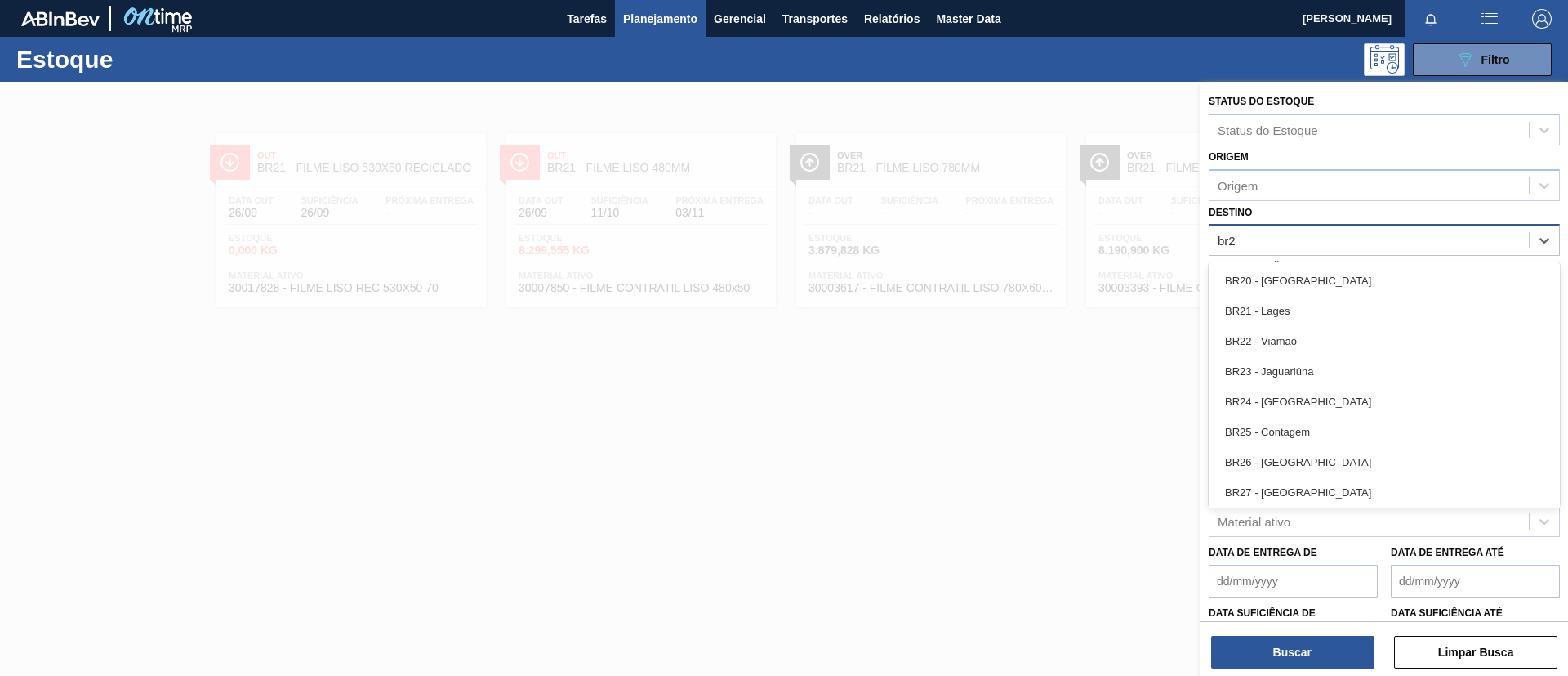
type input "br20"
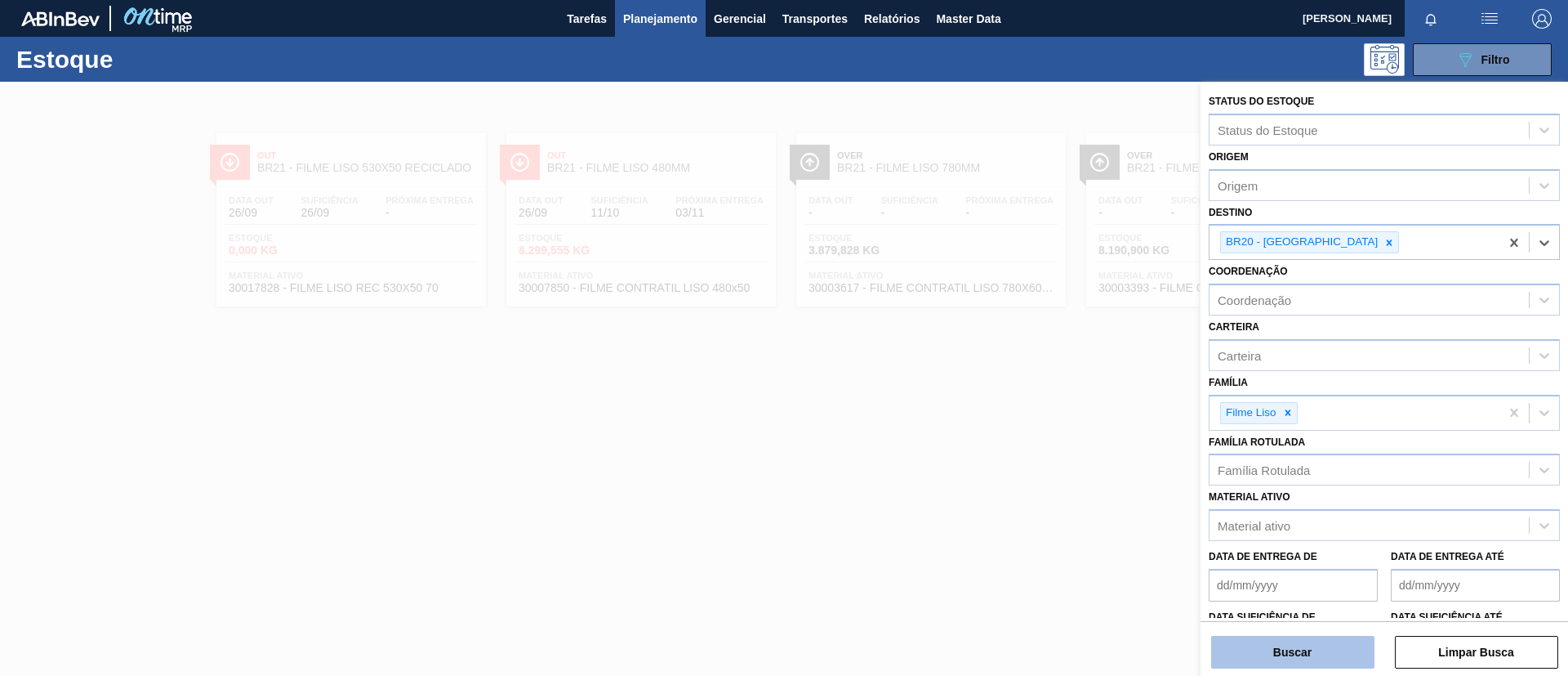
click at [1258, 562] on button "Buscar" at bounding box center [1293, 652] width 163 height 33
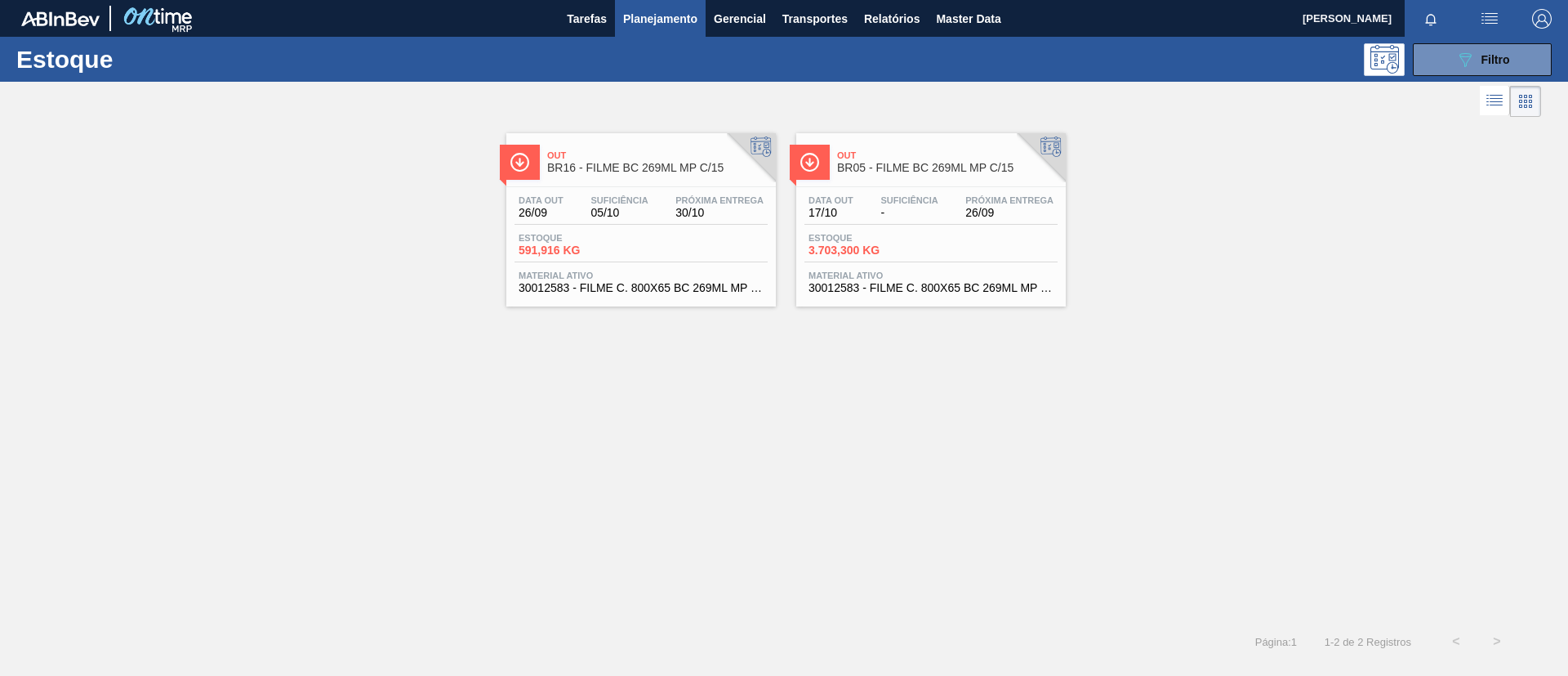
click at [632, 145] on div "Out BR16 - FILME BC 269ML MP C/15" at bounding box center [658, 162] width 221 height 37
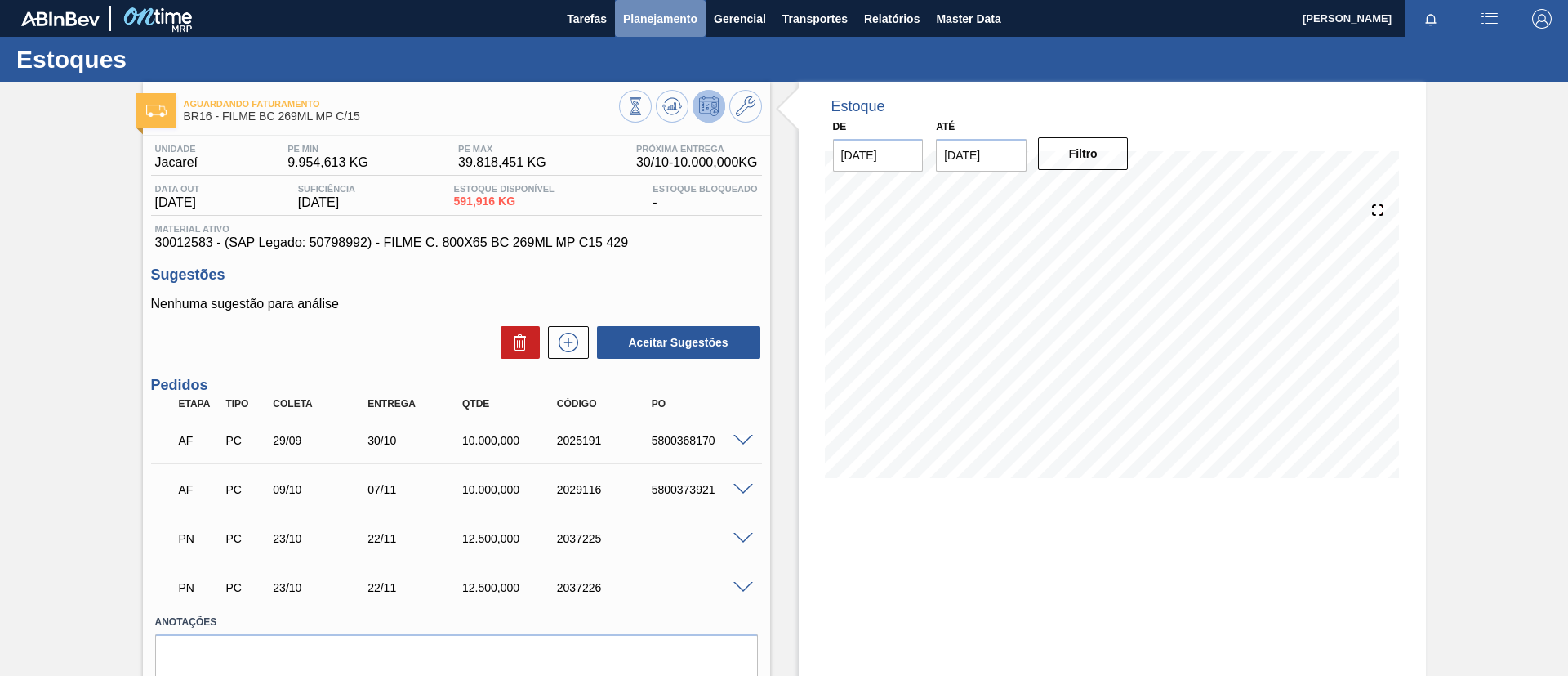
click at [677, 15] on span "Planejamento" at bounding box center [660, 19] width 74 height 20
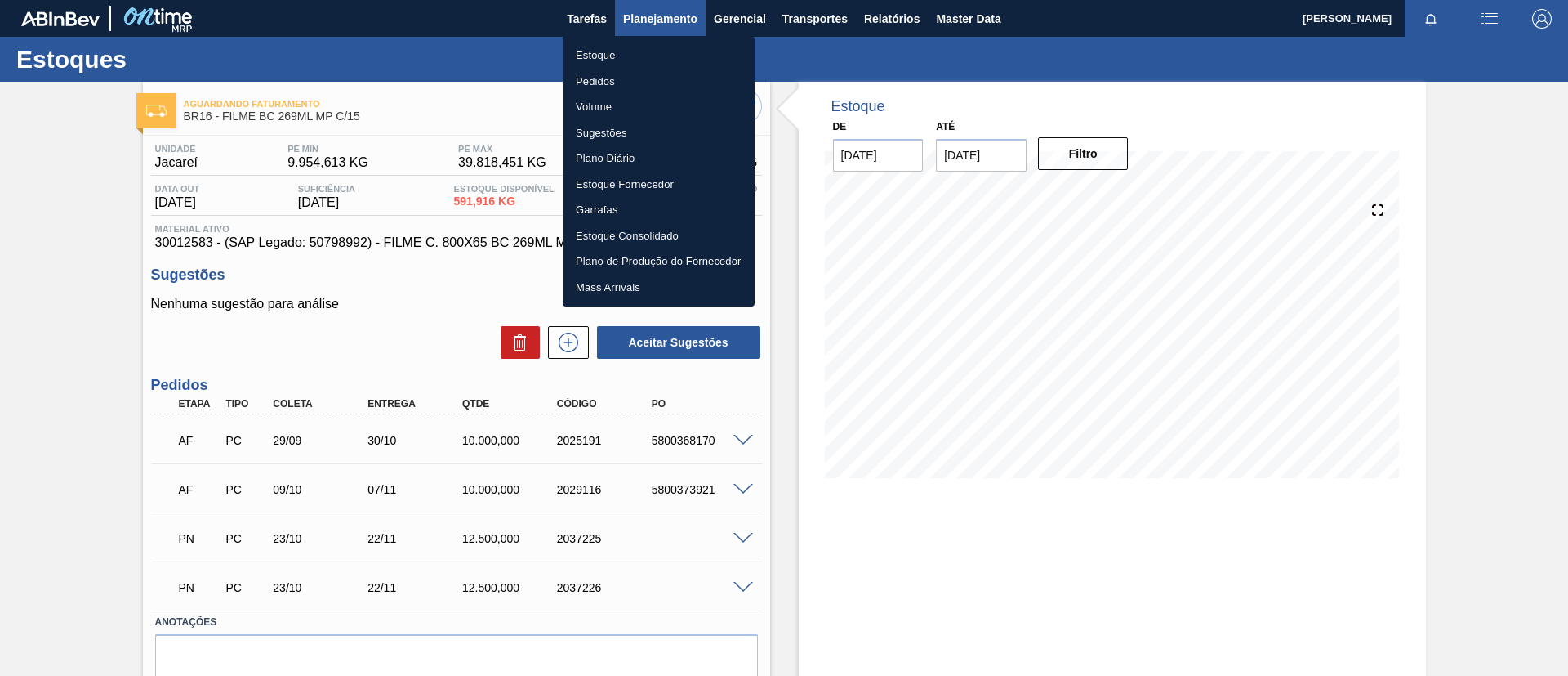
click at [676, 34] on div at bounding box center [784, 338] width 1568 height 676
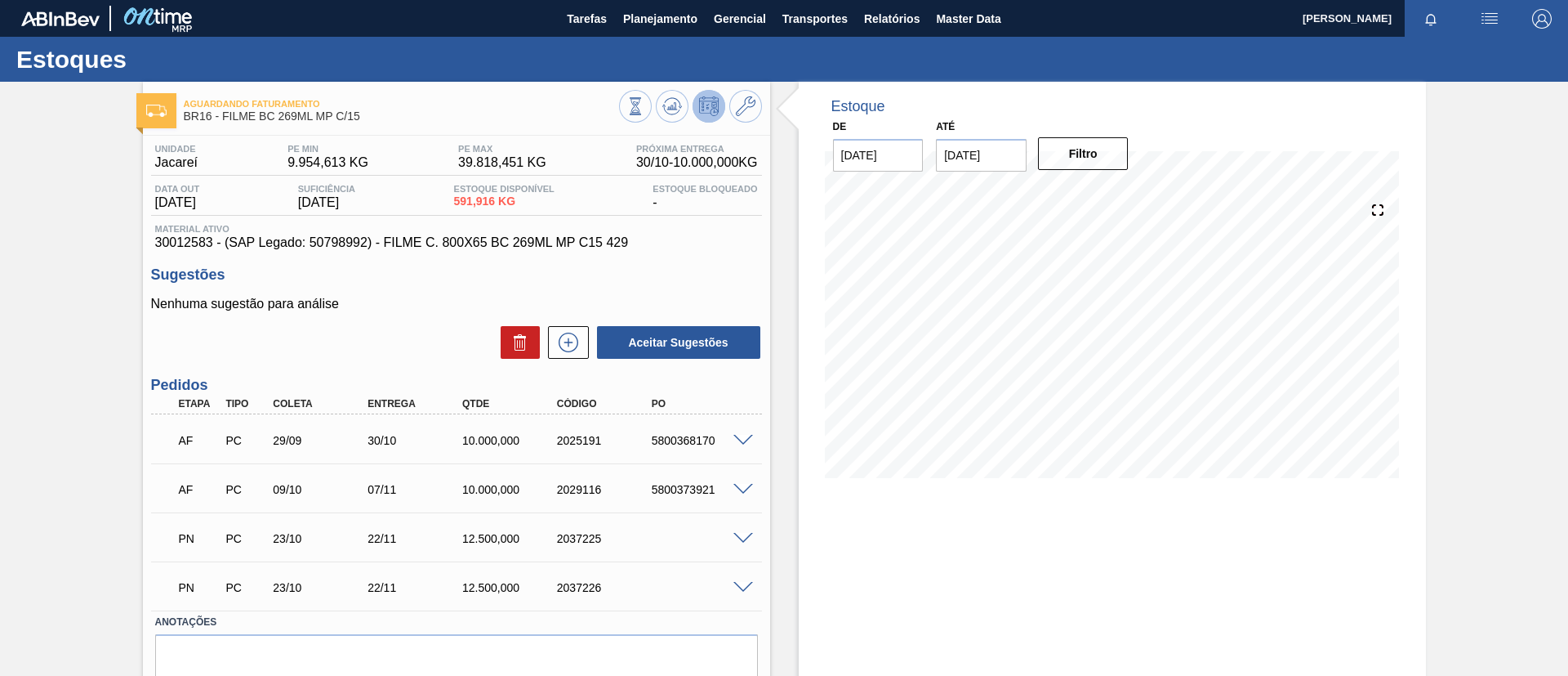
click at [677, 35] on div "Estoque Pedidos Volume Sugestões Plano Diário Estoque Fornecedor Garrafas Estoq…" at bounding box center [784, 338] width 1568 height 676
click at [658, 10] on span "Planejamento" at bounding box center [660, 19] width 74 height 20
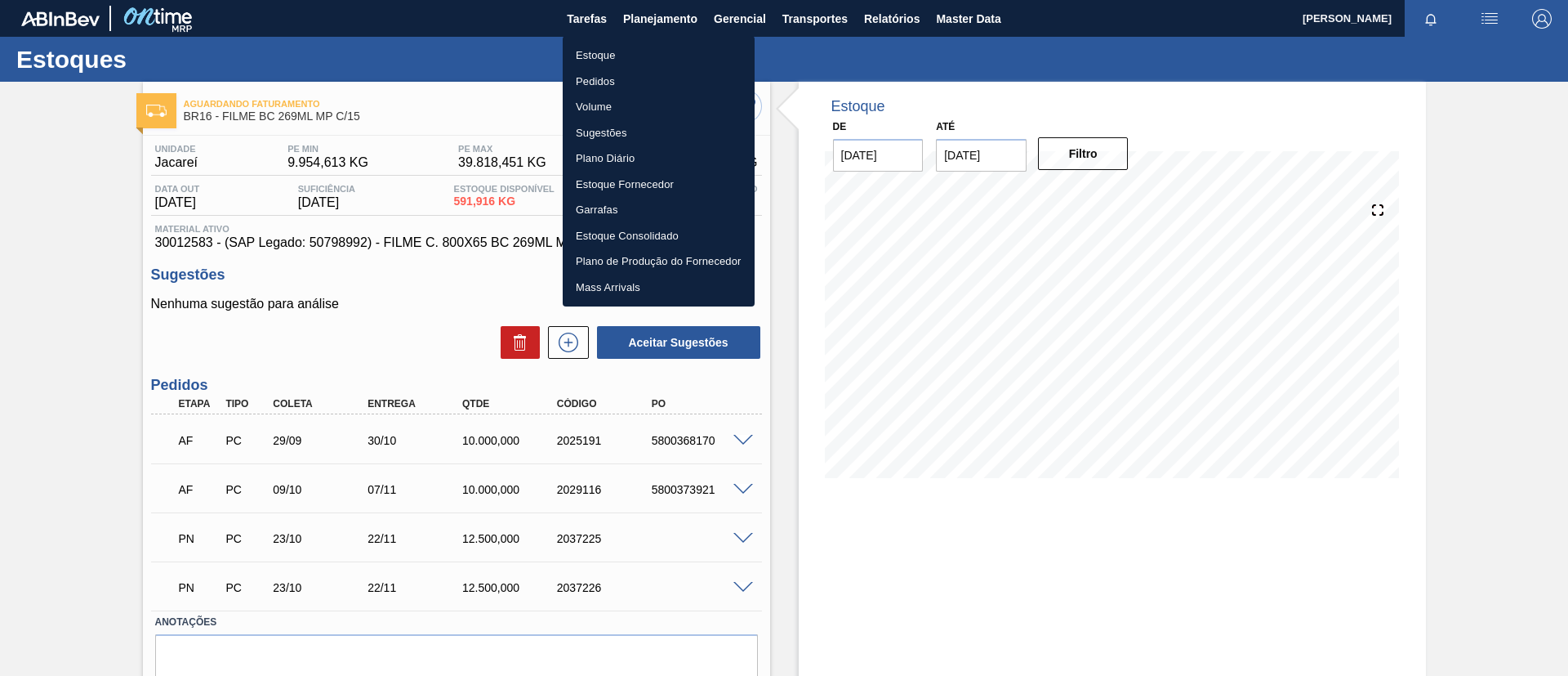
drag, startPoint x: 660, startPoint y: 47, endPoint x: 655, endPoint y: 15, distance: 32.4
click at [661, 49] on li "Estoque" at bounding box center [659, 56] width 192 height 27
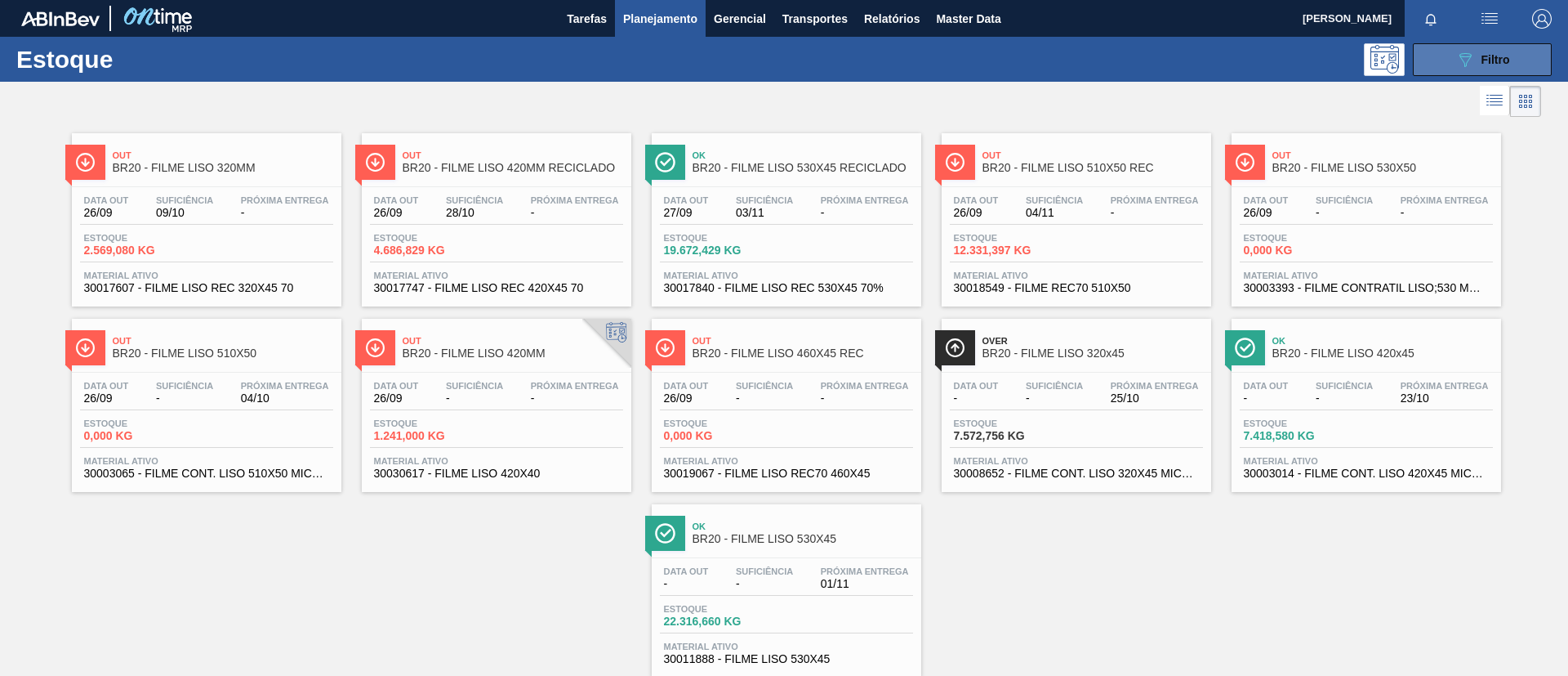
click at [1413, 64] on button "089F7B8B-B2A5-4AFE-B5C0-19BA573D28AC Filtro" at bounding box center [1482, 60] width 139 height 33
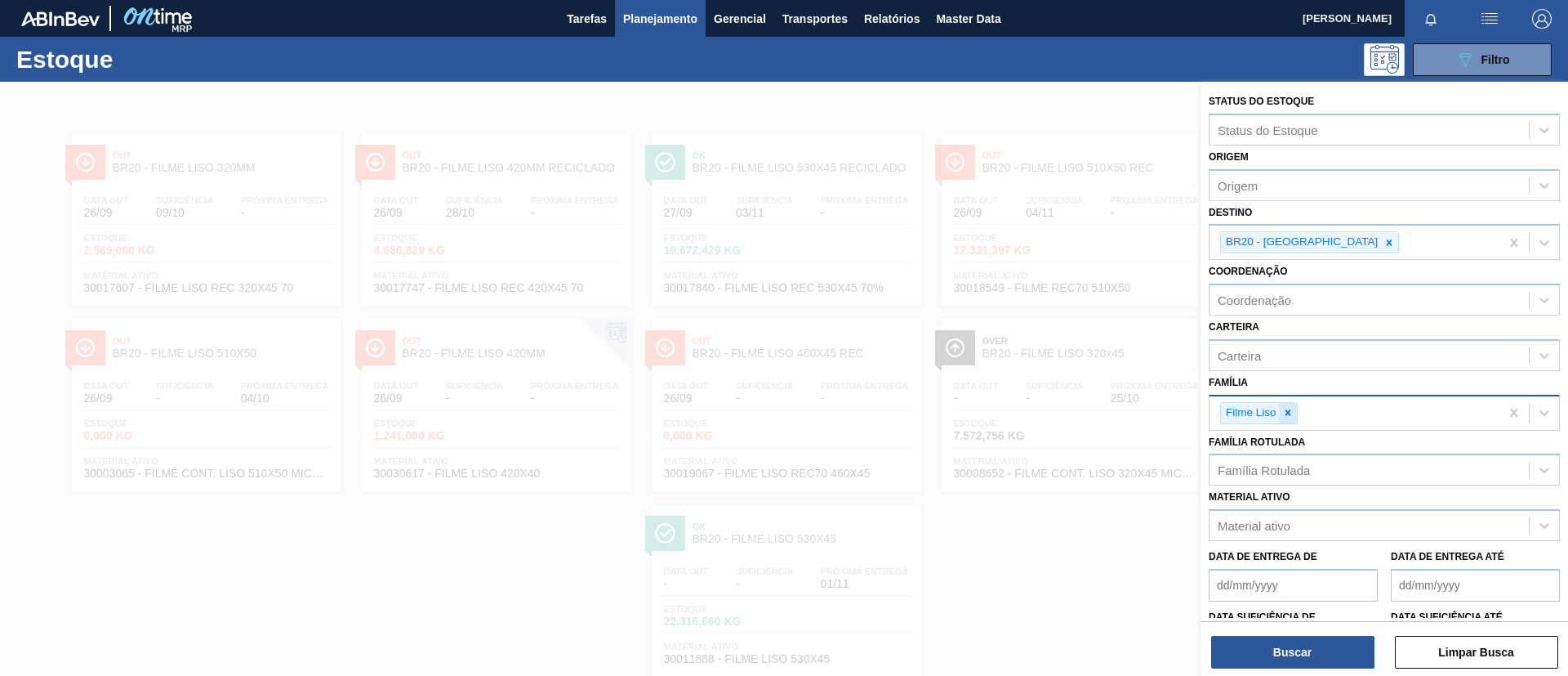
click at [1282, 412] on icon at bounding box center [1287, 412] width 11 height 11
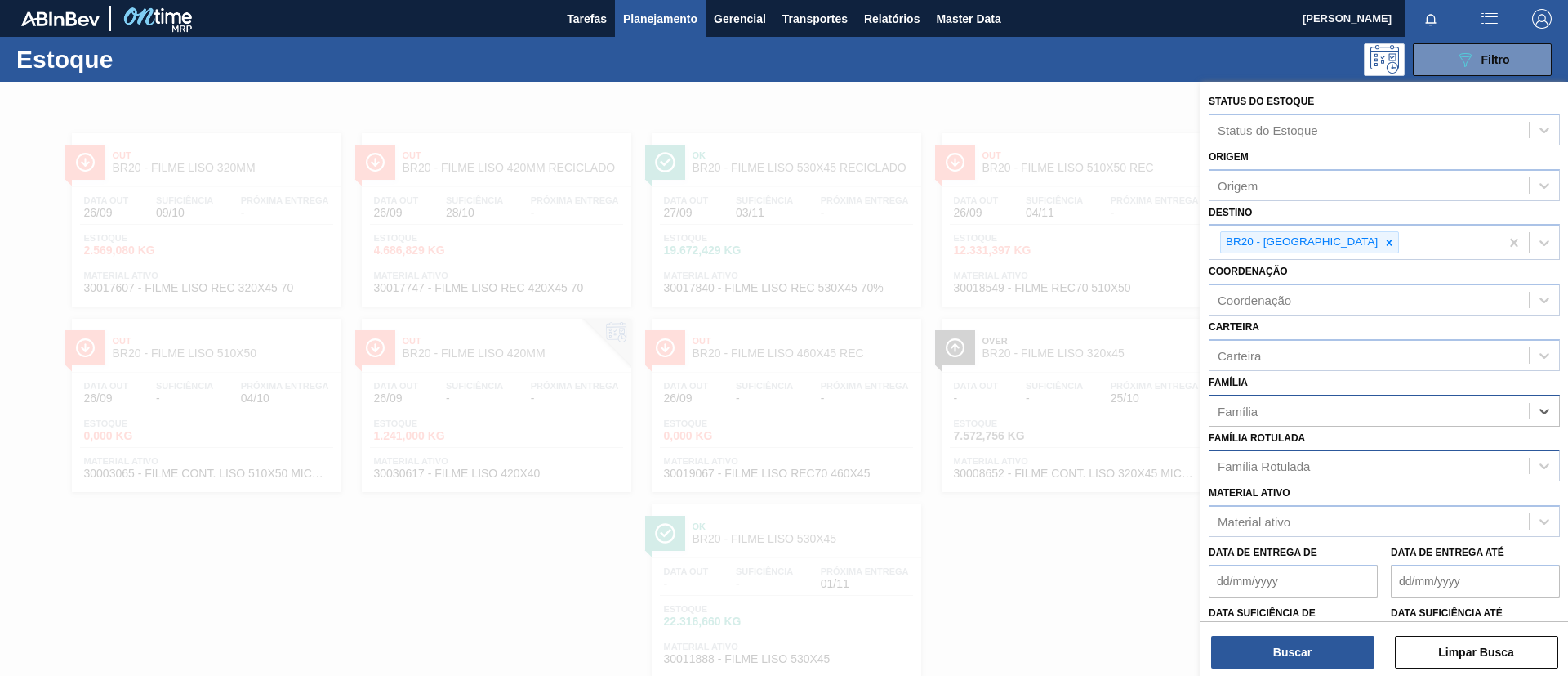
scroll to position [43, 0]
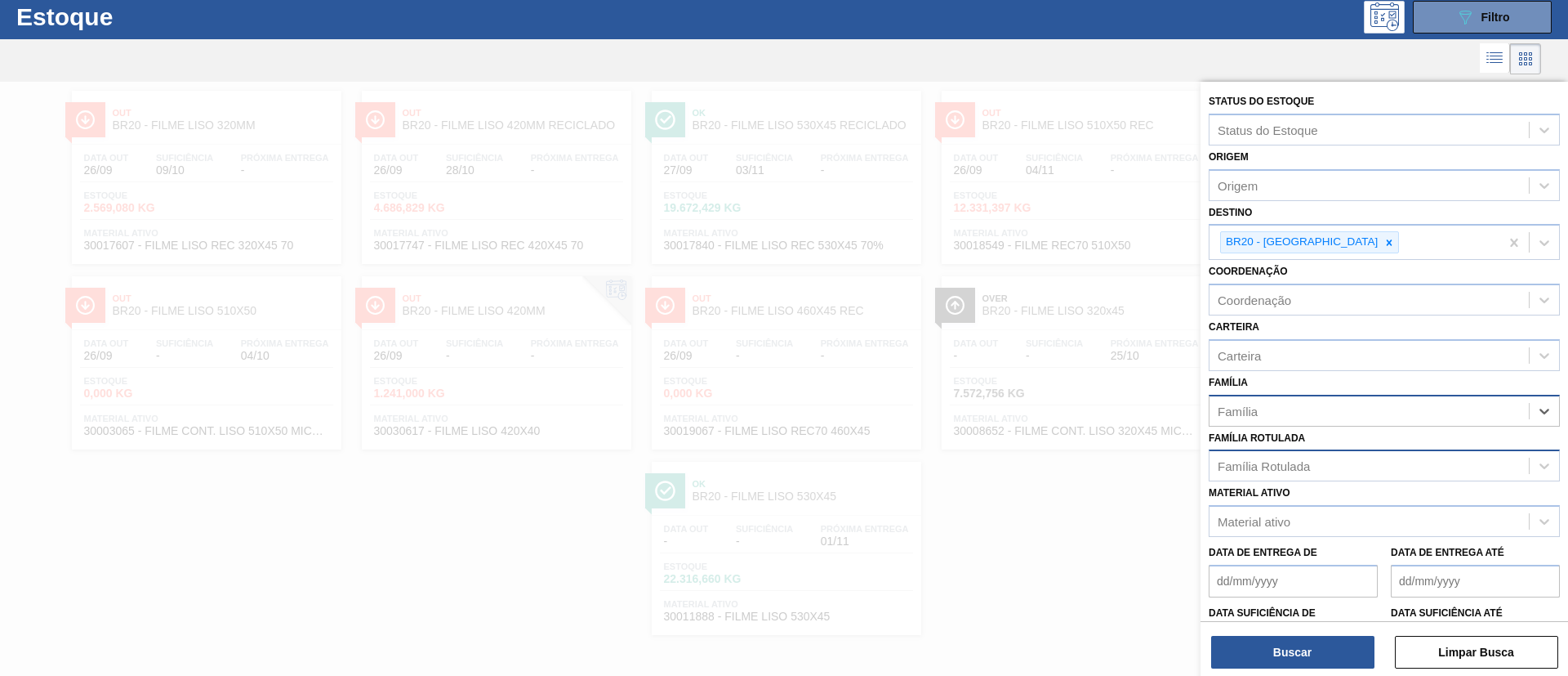
click at [1279, 460] on div "Família Rotulada" at bounding box center [1264, 466] width 92 height 14
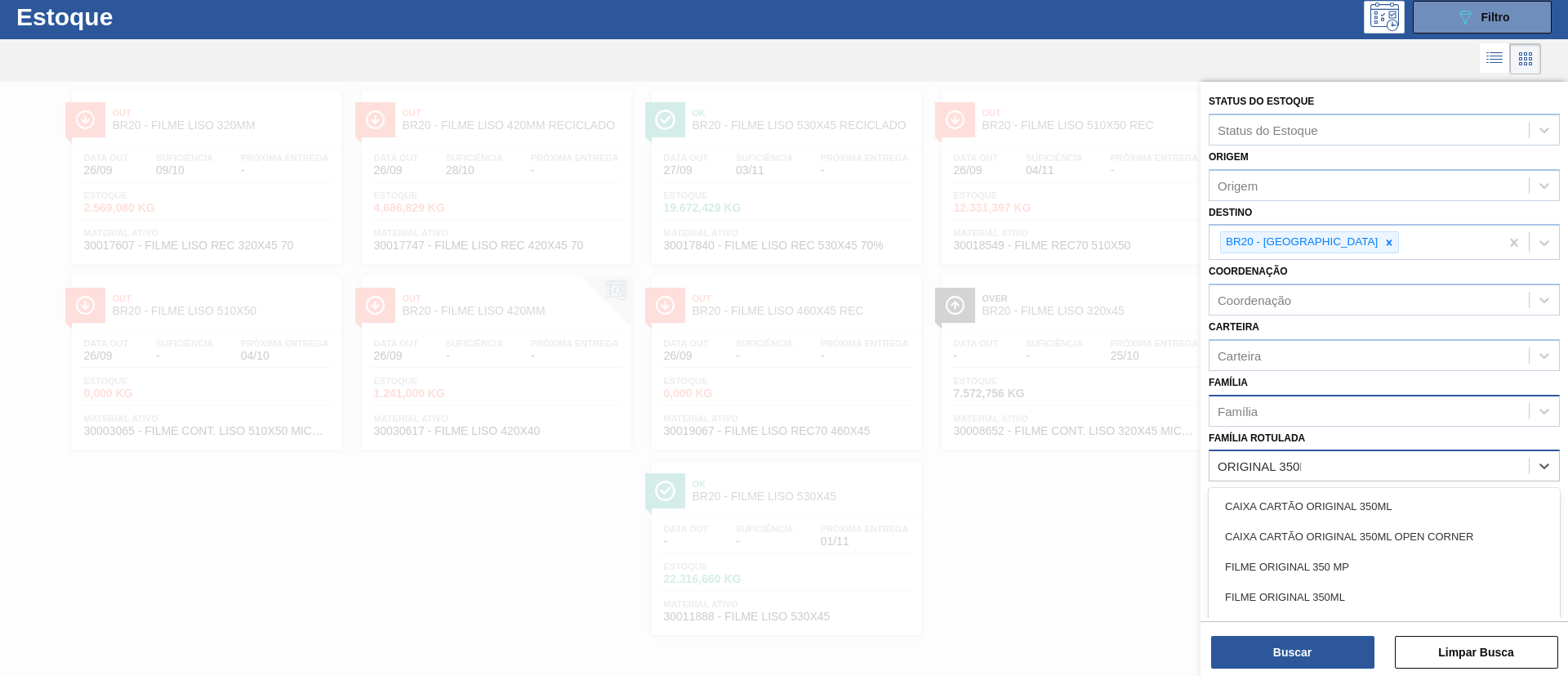
type Rotulada "ORIGINAL 350ML"
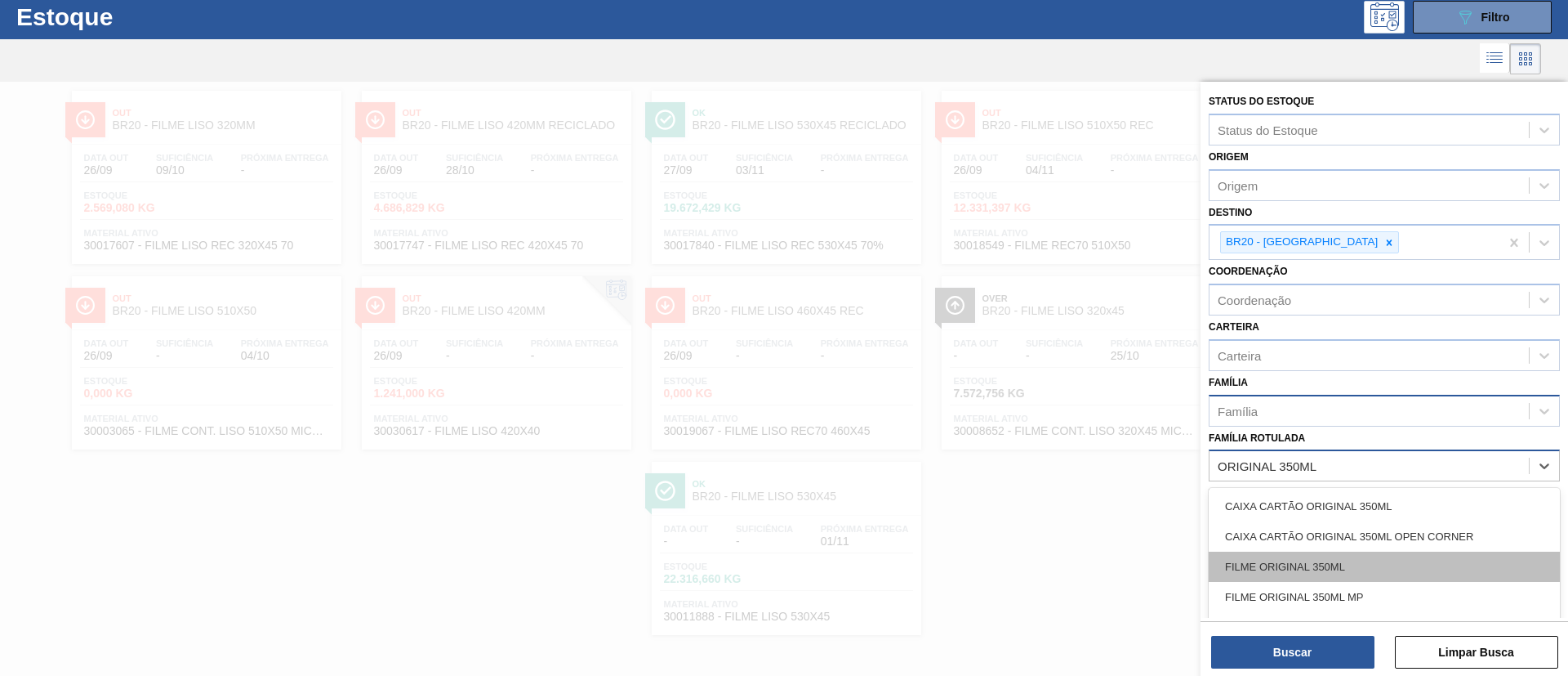
click at [1305, 566] on div "FILME ORIGINAL 350ML" at bounding box center [1384, 566] width 352 height 30
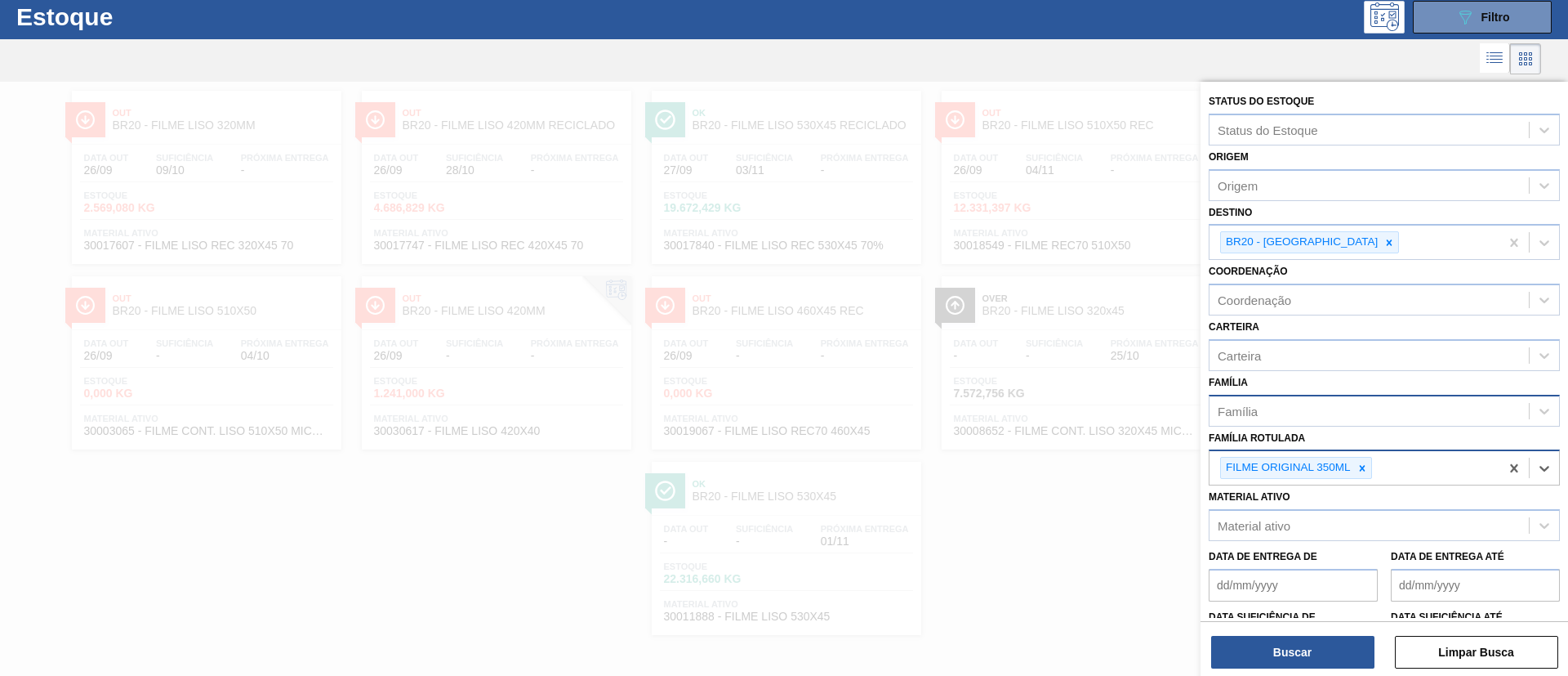
drag, startPoint x: 1313, startPoint y: 246, endPoint x: 1315, endPoint y: 256, distance: 10.2
click at [1381, 246] on div at bounding box center [1389, 242] width 18 height 21
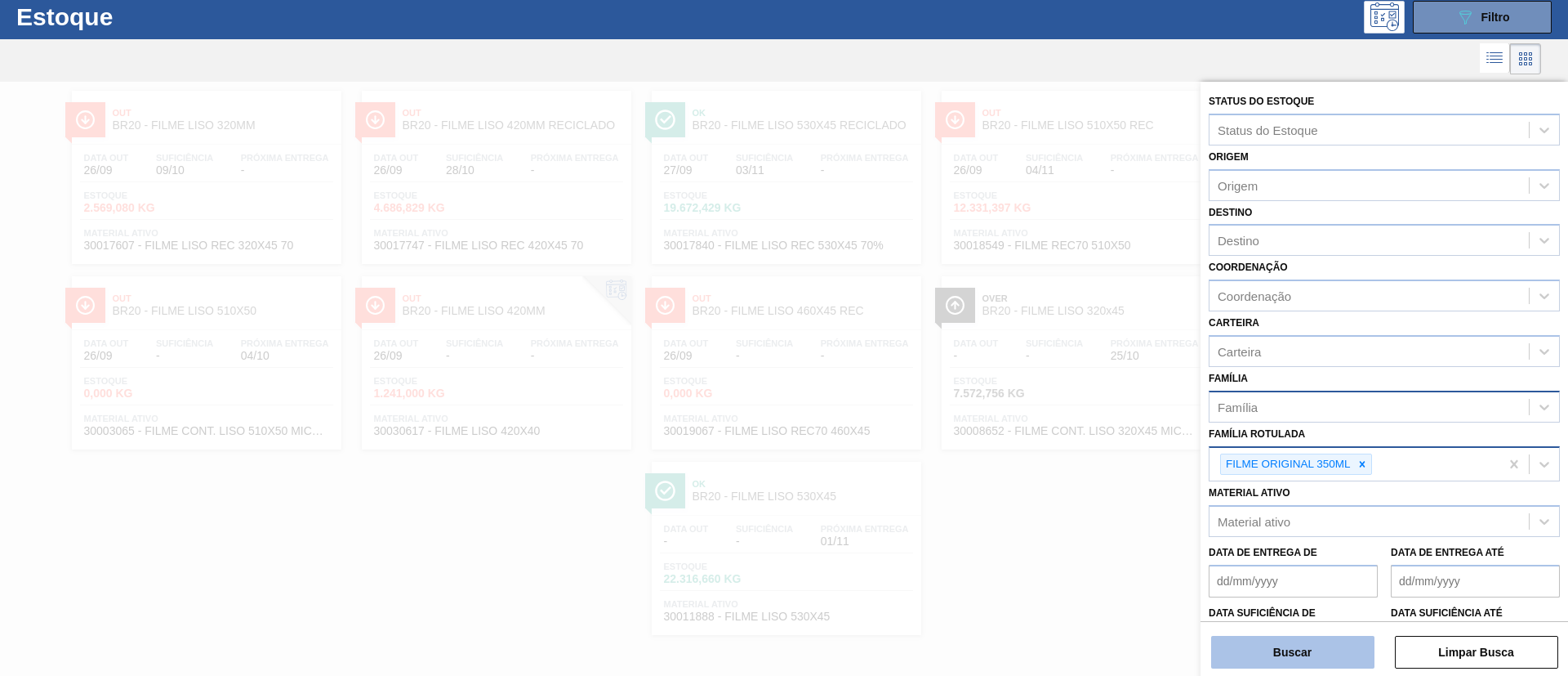
click at [1268, 653] on button "Buscar" at bounding box center [1293, 652] width 163 height 33
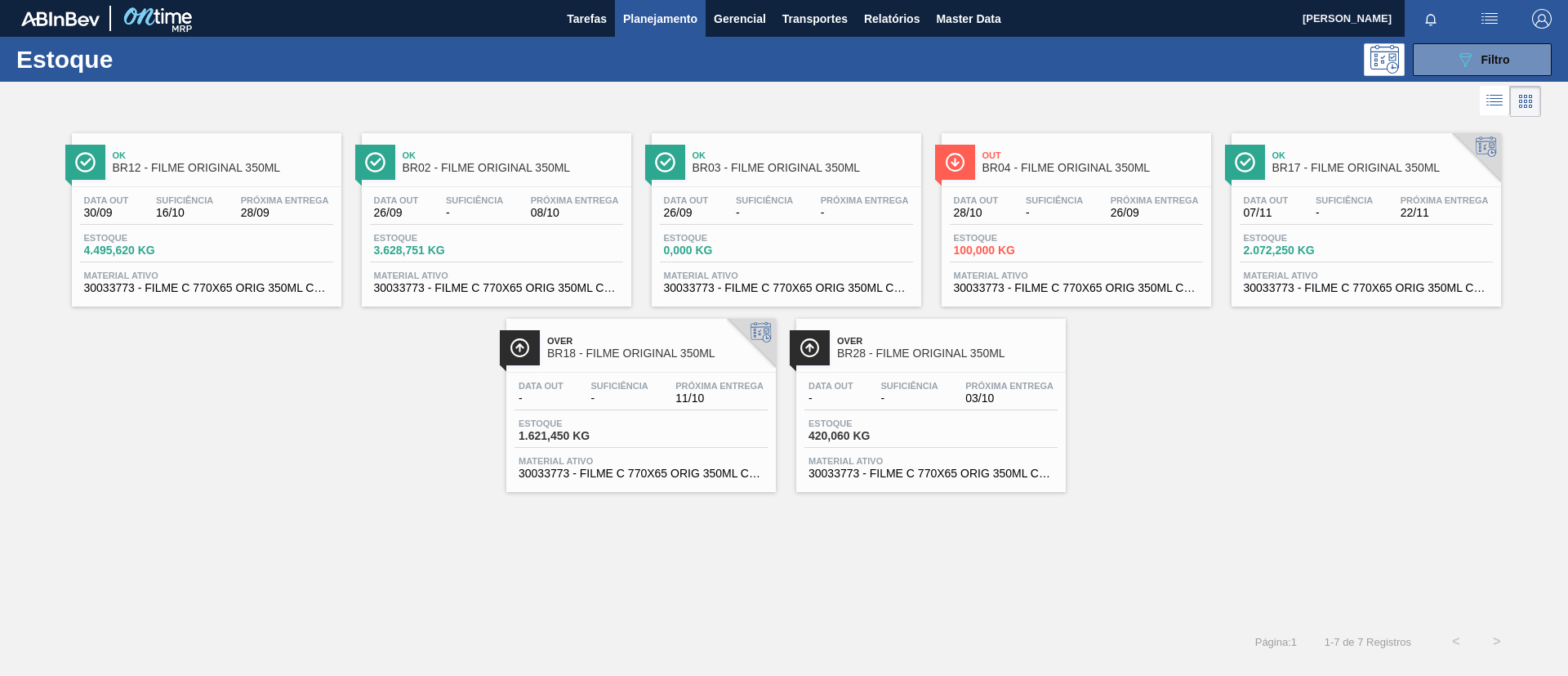
click at [170, 196] on span "Suficiência" at bounding box center [184, 199] width 57 height 9
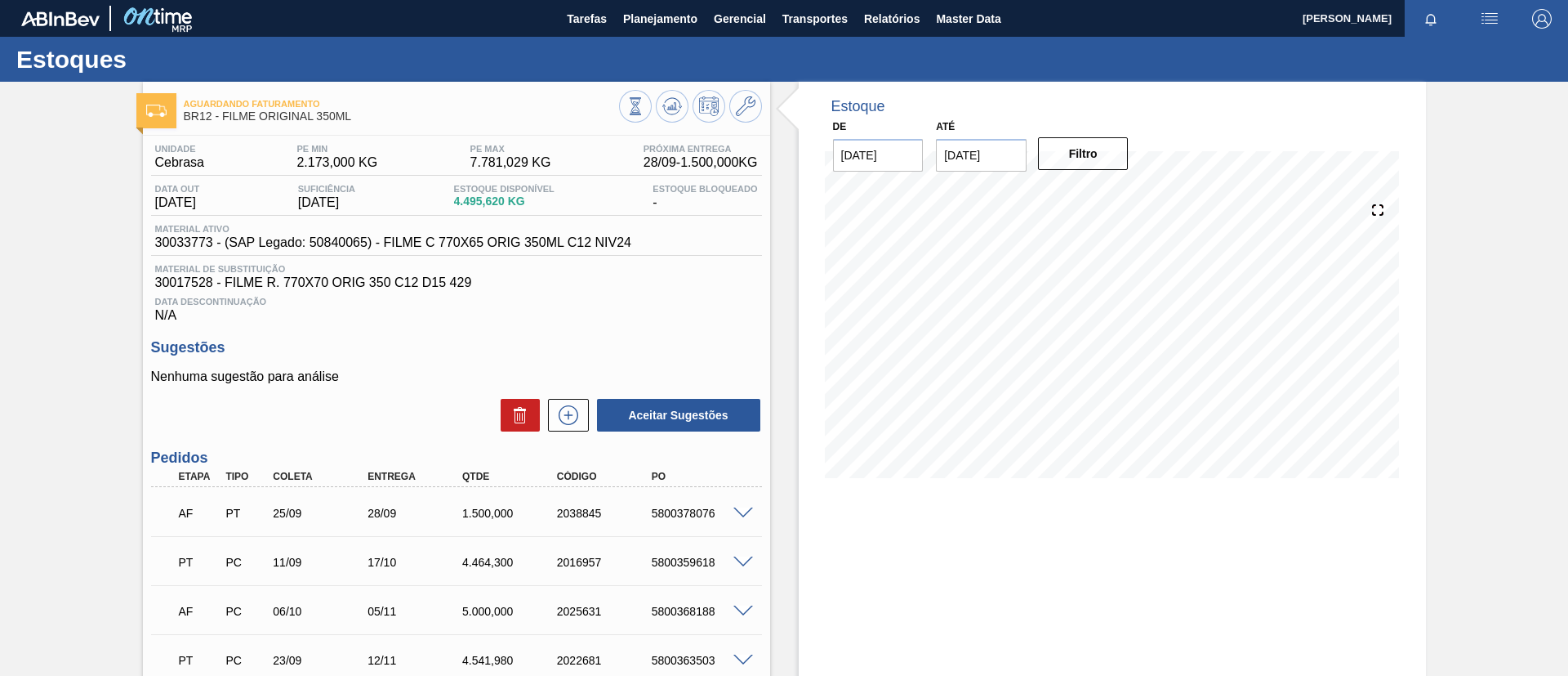
click at [652, 37] on div "Estoques" at bounding box center [784, 59] width 1568 height 45
click at [641, 32] on button "Planejamento" at bounding box center [660, 18] width 91 height 37
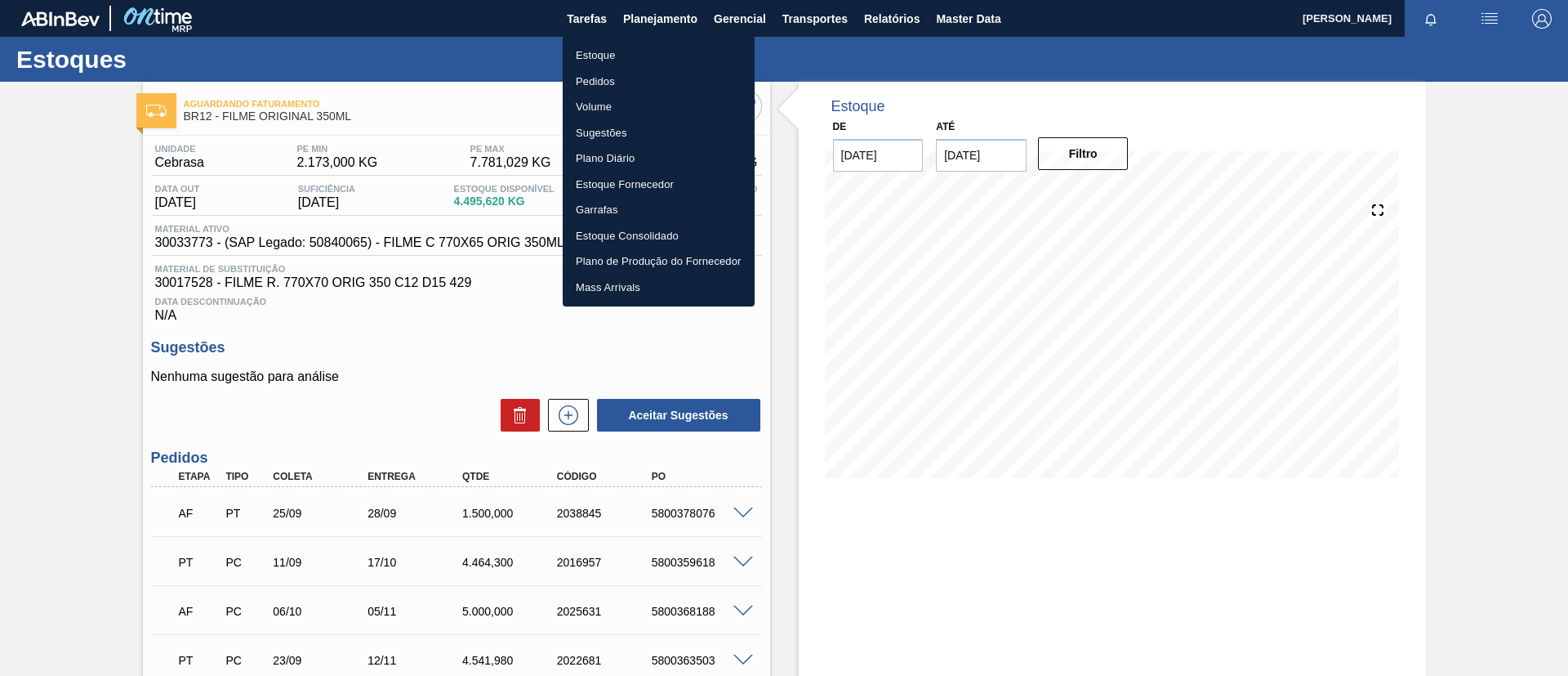
click at [631, 50] on li "Estoque" at bounding box center [659, 56] width 192 height 27
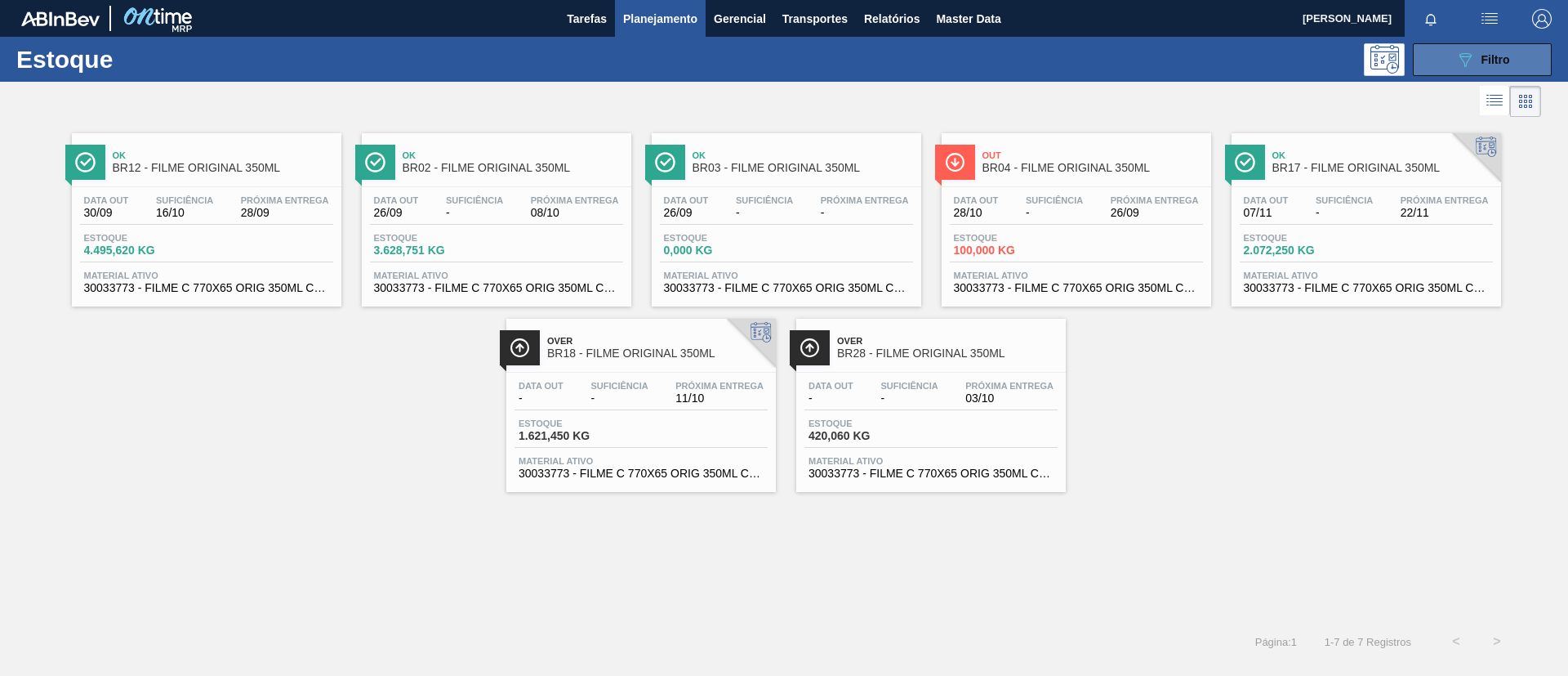
click at [1495, 47] on button "089F7B8B-B2A5-4AFE-B5C0-19BA573D28AC Filtro" at bounding box center [1482, 60] width 139 height 33
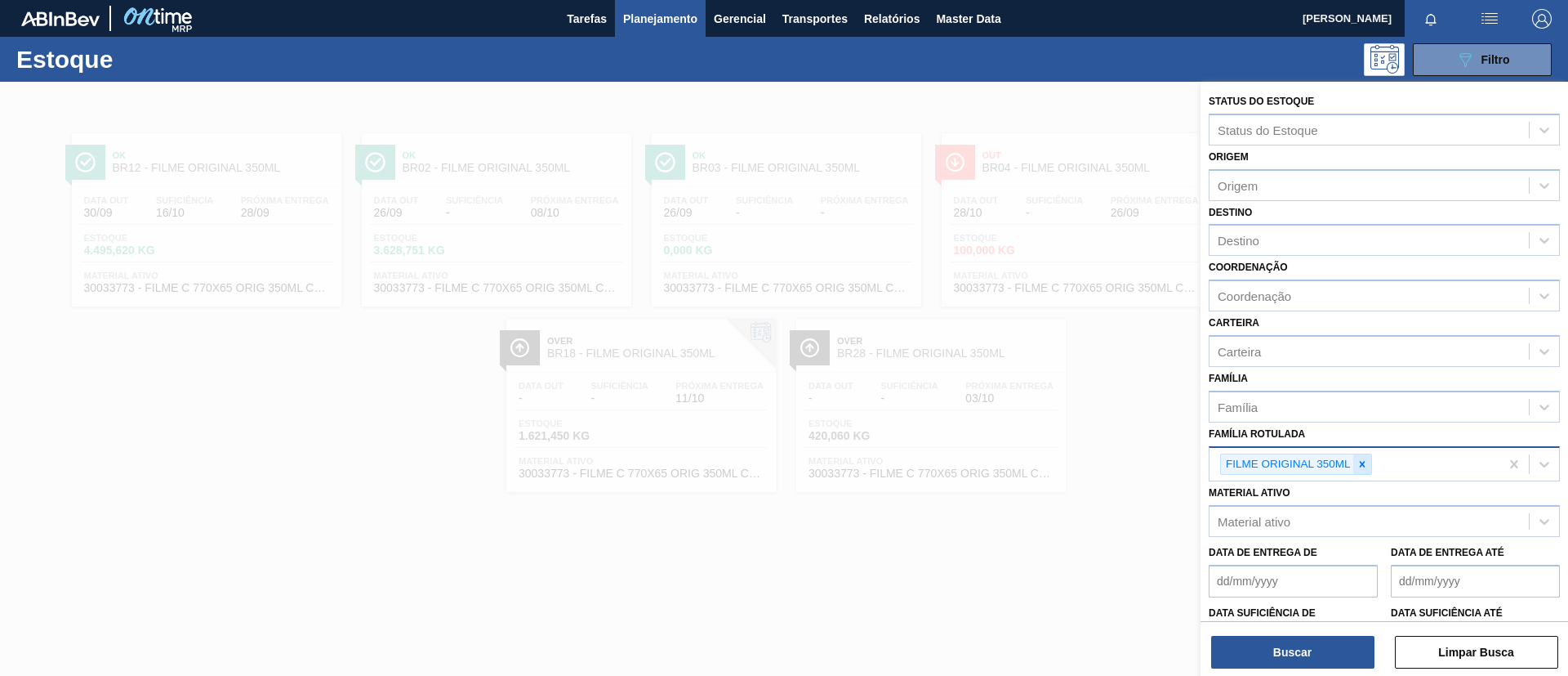
click at [1363, 457] on div at bounding box center [1362, 465] width 18 height 21
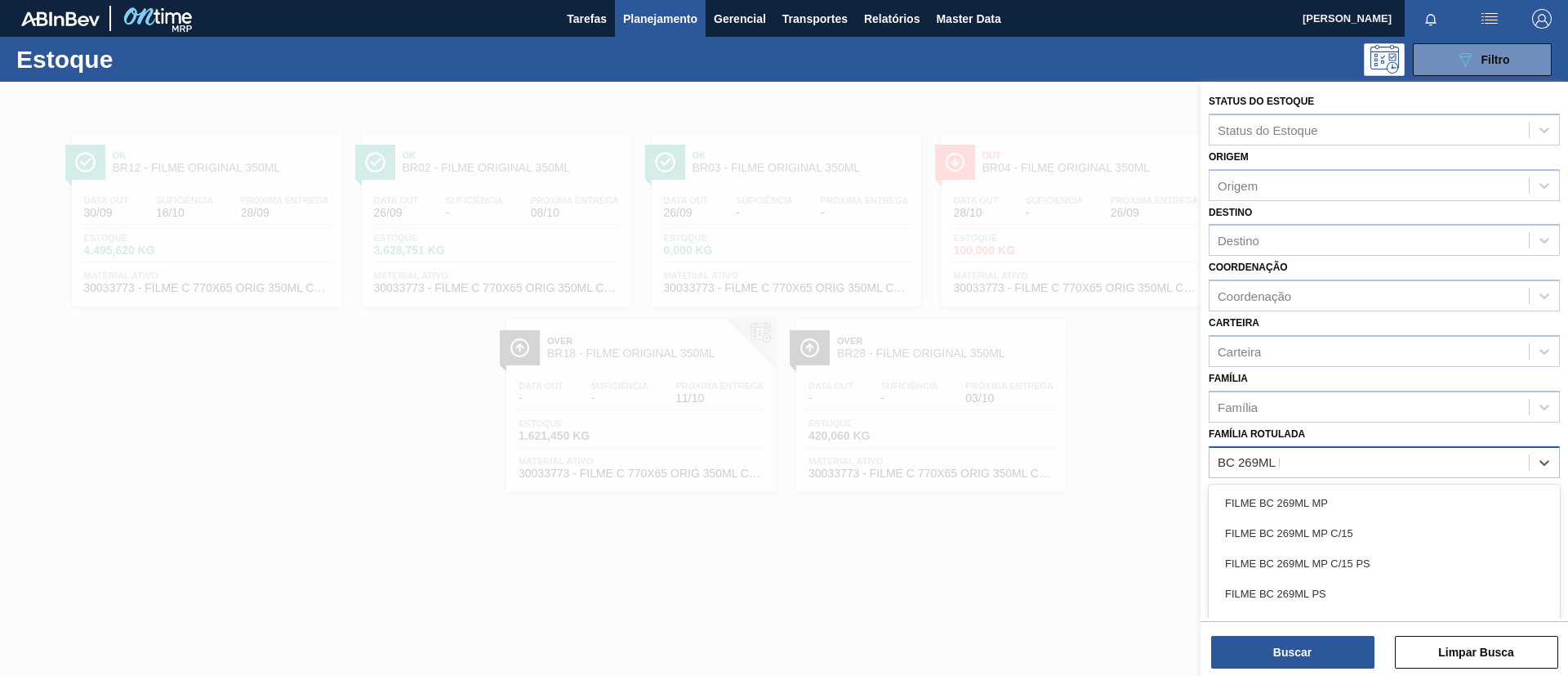
type Rotulada "BC 269ML MP"
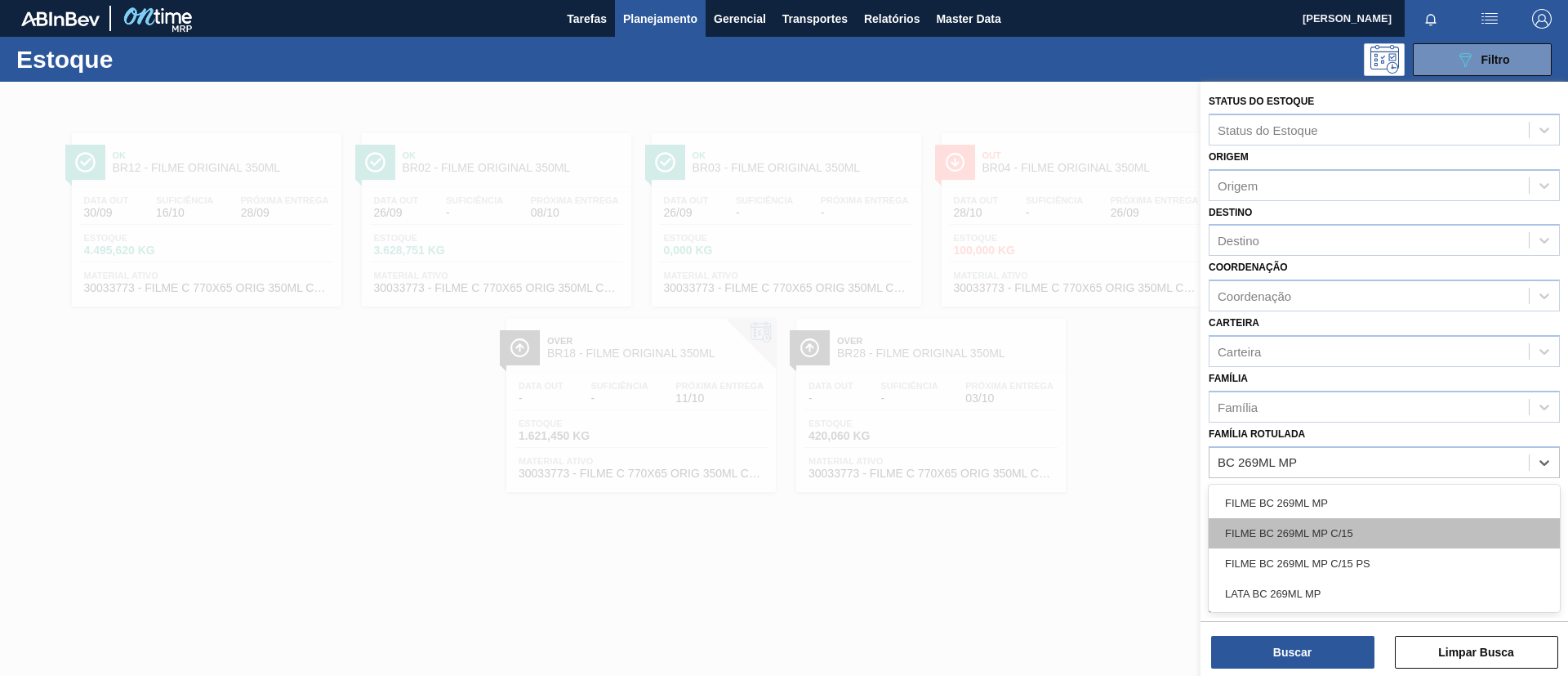
click at [1311, 529] on div "FILME BC 269ML MP C/15" at bounding box center [1384, 532] width 352 height 30
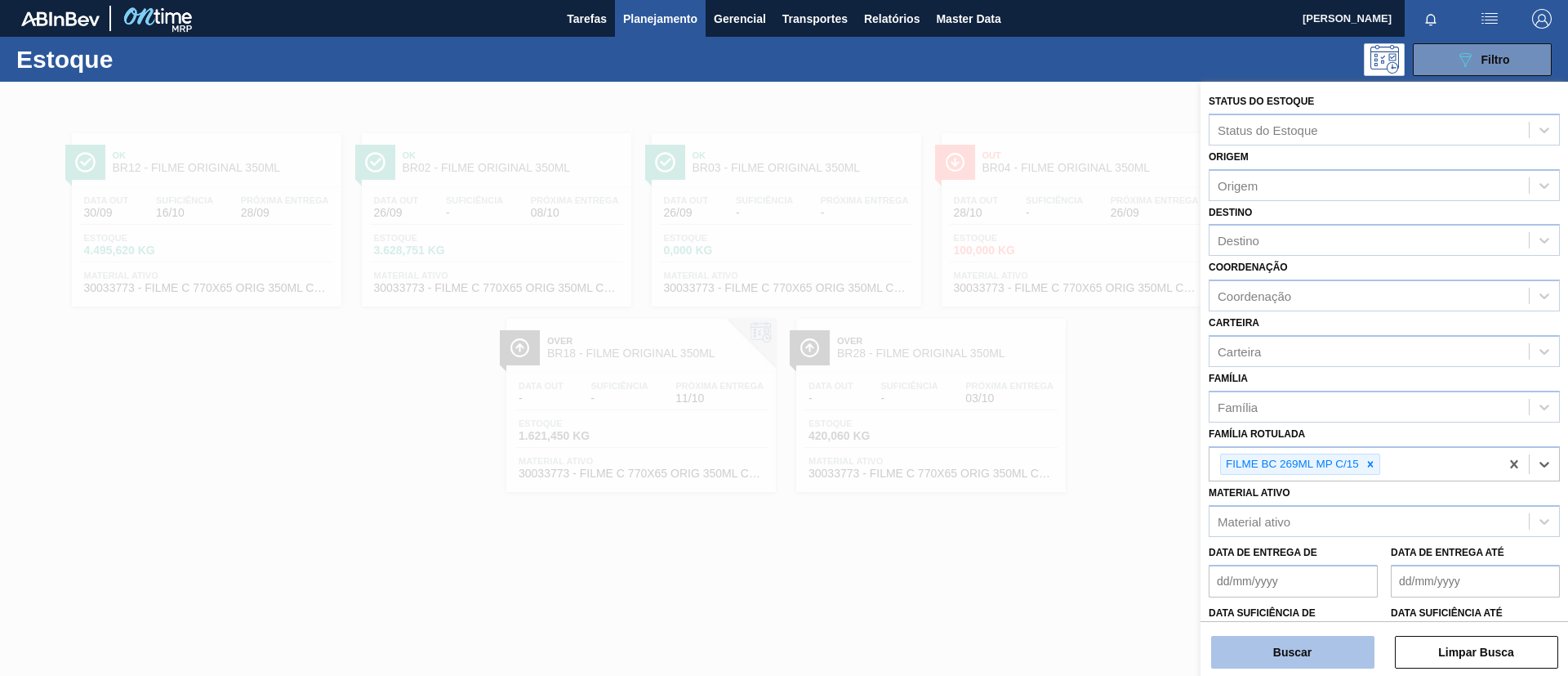
click at [1312, 636] on button "Buscar" at bounding box center [1293, 652] width 163 height 33
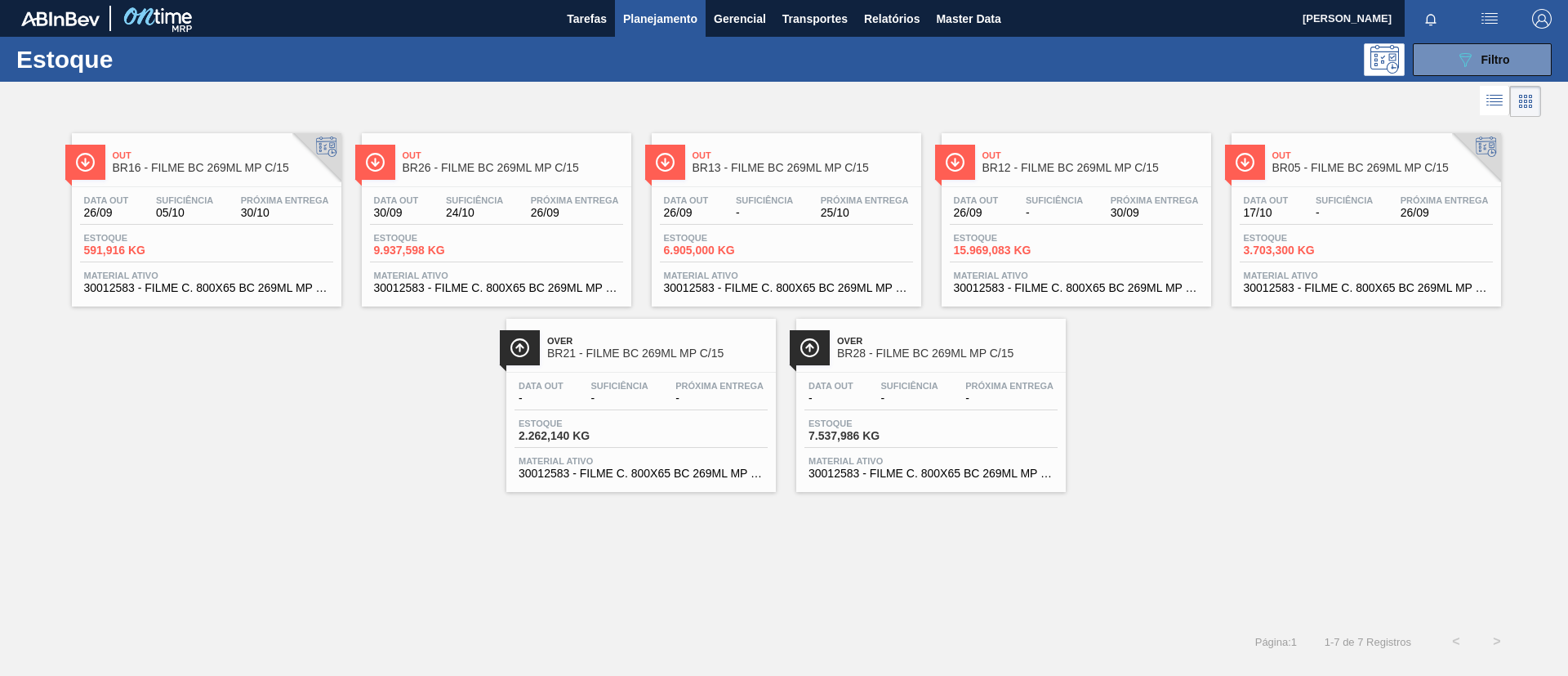
click at [819, 334] on div at bounding box center [809, 347] width 40 height 35
click at [577, 234] on div "Estoque 9.937,598 KG" at bounding box center [497, 247] width 253 height 29
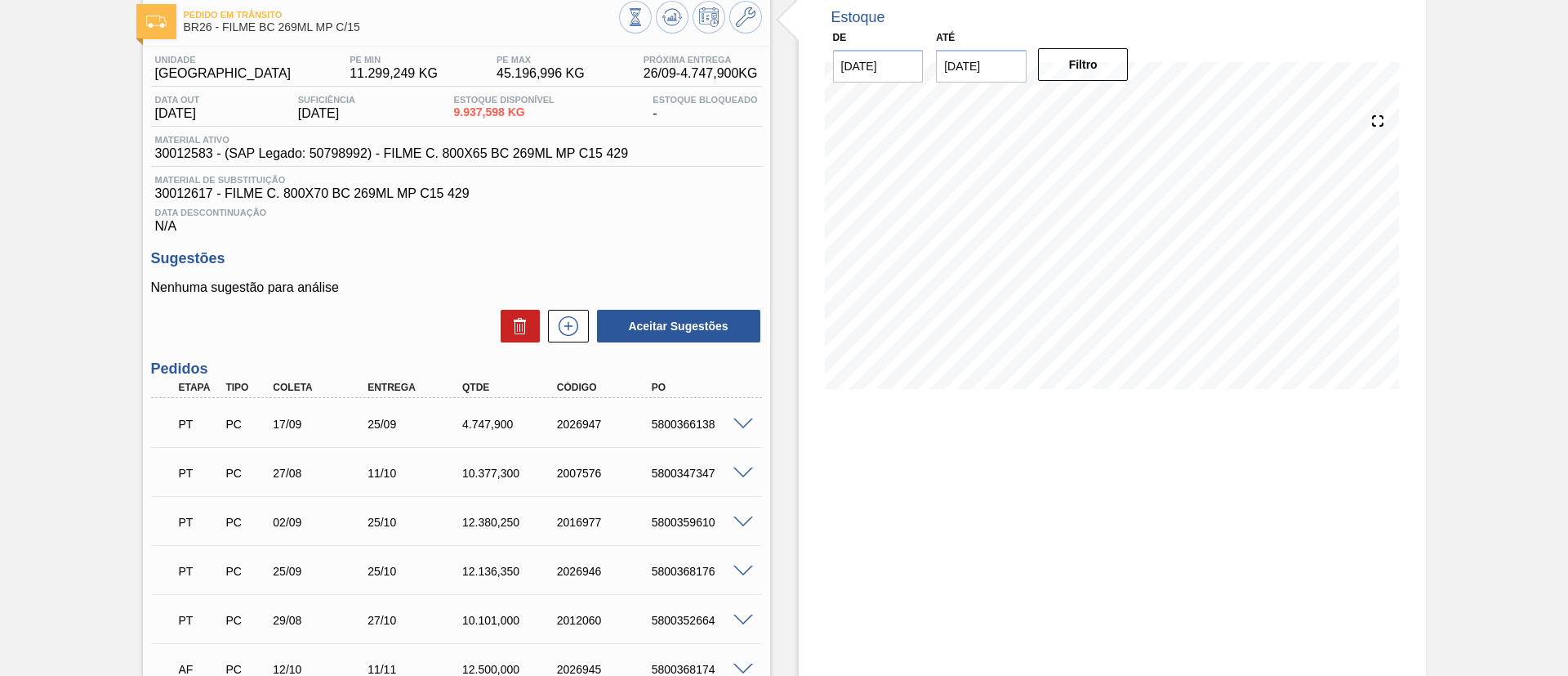
scroll to position [122, 0]
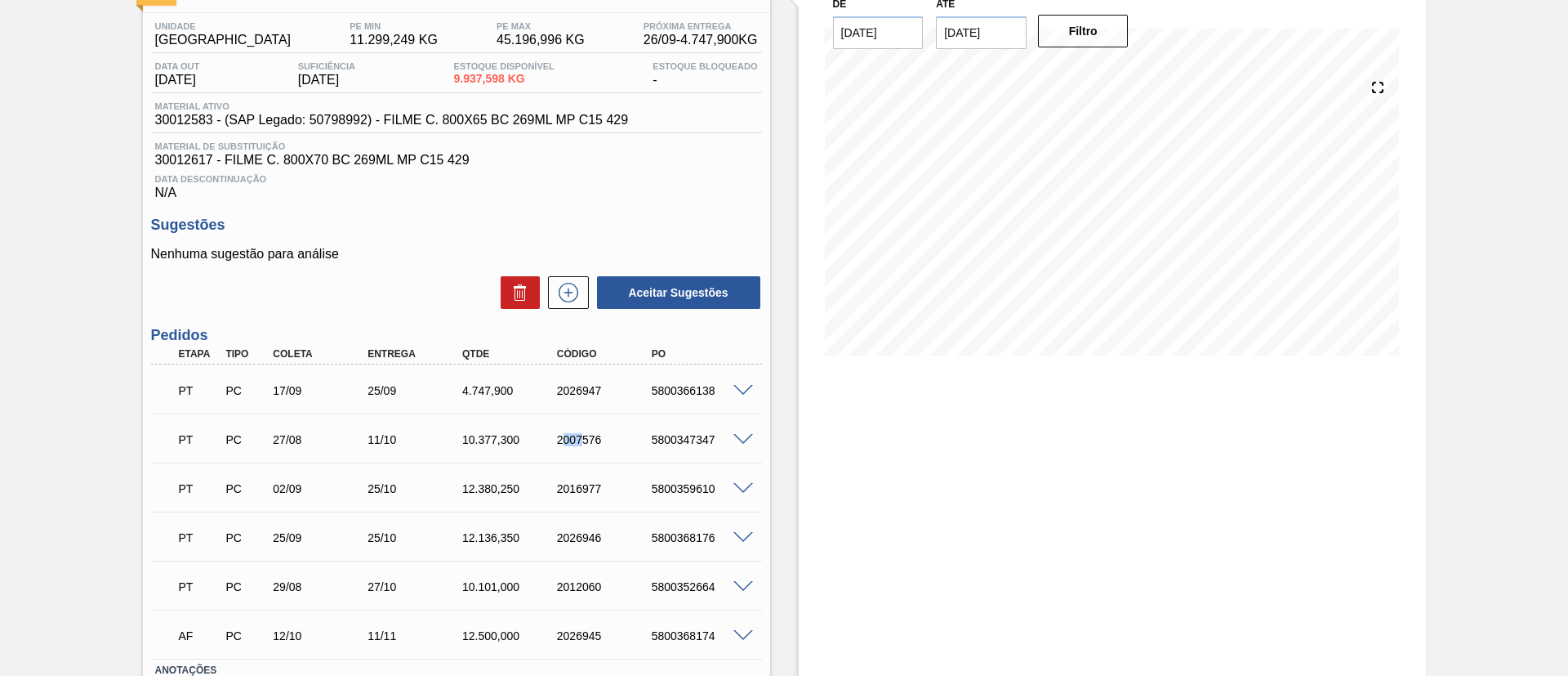
drag, startPoint x: 566, startPoint y: 442, endPoint x: 616, endPoint y: 448, distance: 50.4
click at [585, 448] on div "PT PC 27/08 11/10 10.377,300 2007576 5800347347" at bounding box center [453, 438] width 568 height 33
click at [626, 448] on div "PT PC 27/08 11/10 10.377,300 2007576 5800347347" at bounding box center [453, 438] width 568 height 33
drag, startPoint x: 559, startPoint y: 446, endPoint x: 603, endPoint y: 447, distance: 44.0
click at [603, 447] on div "PT PC 27/08 11/10 10.377,300 2007576 5800347347" at bounding box center [453, 438] width 568 height 33
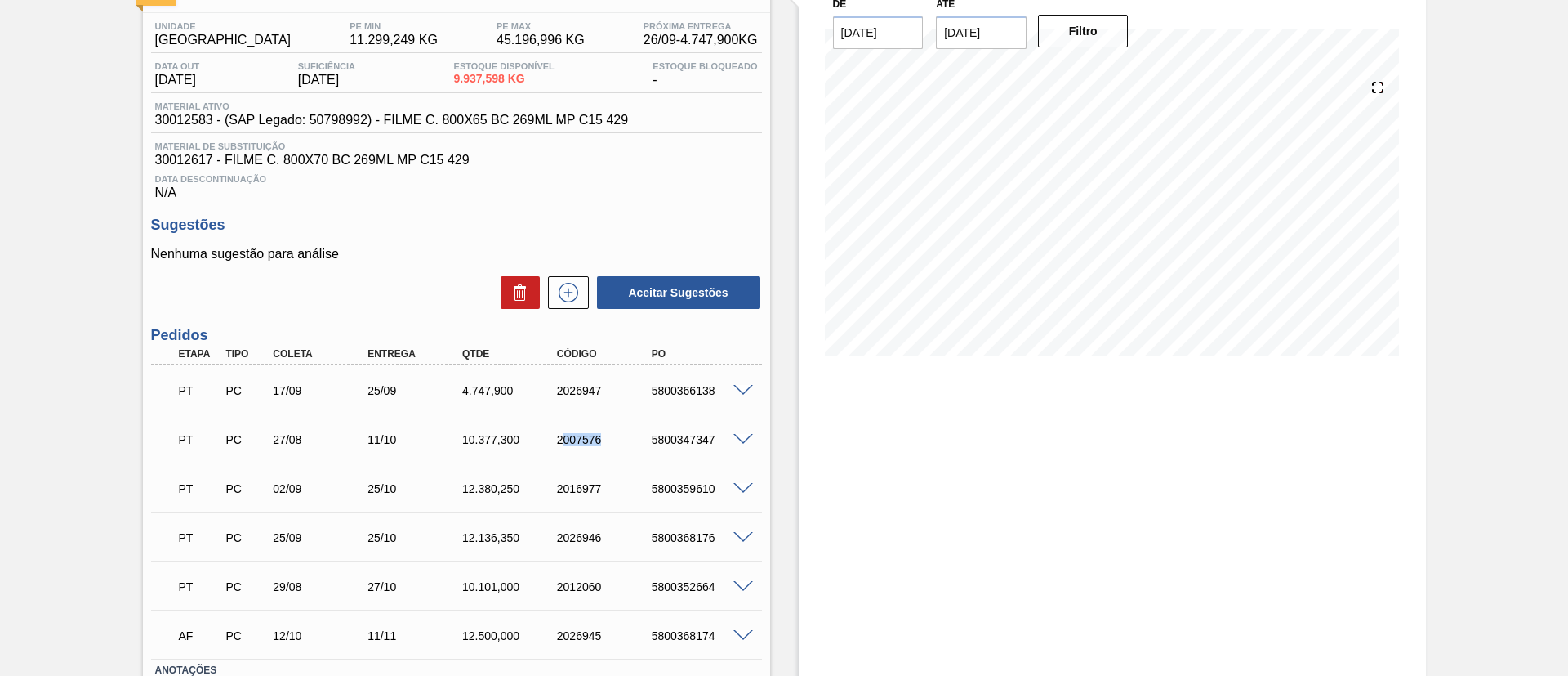
click at [566, 448] on div "PT PC 27/08 11/10 10.377,300 2007576 5800347347" at bounding box center [453, 438] width 568 height 33
drag, startPoint x: 536, startPoint y: 591, endPoint x: 630, endPoint y: 598, distance: 94.3
click at [630, 598] on div "PT PC 29/08 27/10 10.101,000 2012060 5800352664" at bounding box center [453, 585] width 568 height 33
copy div "2012060"
drag, startPoint x: 0, startPoint y: 365, endPoint x: 728, endPoint y: 525, distance: 745.4
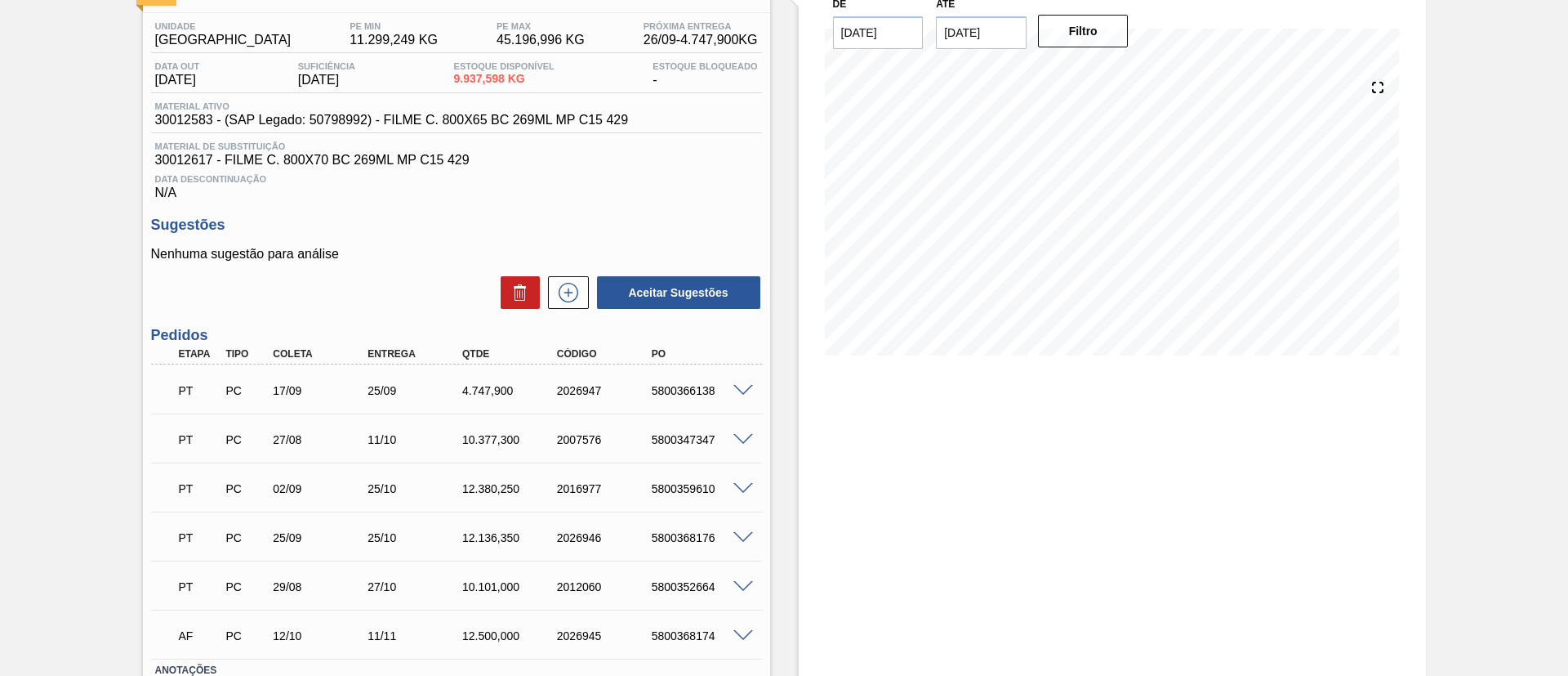
click at [2, 364] on div "Pedido em Trânsito BR26 - FILME BC 269ML MP C/15 Unidade Uberlândia PE MIN 11.2…" at bounding box center [784, 376] width 1568 height 833
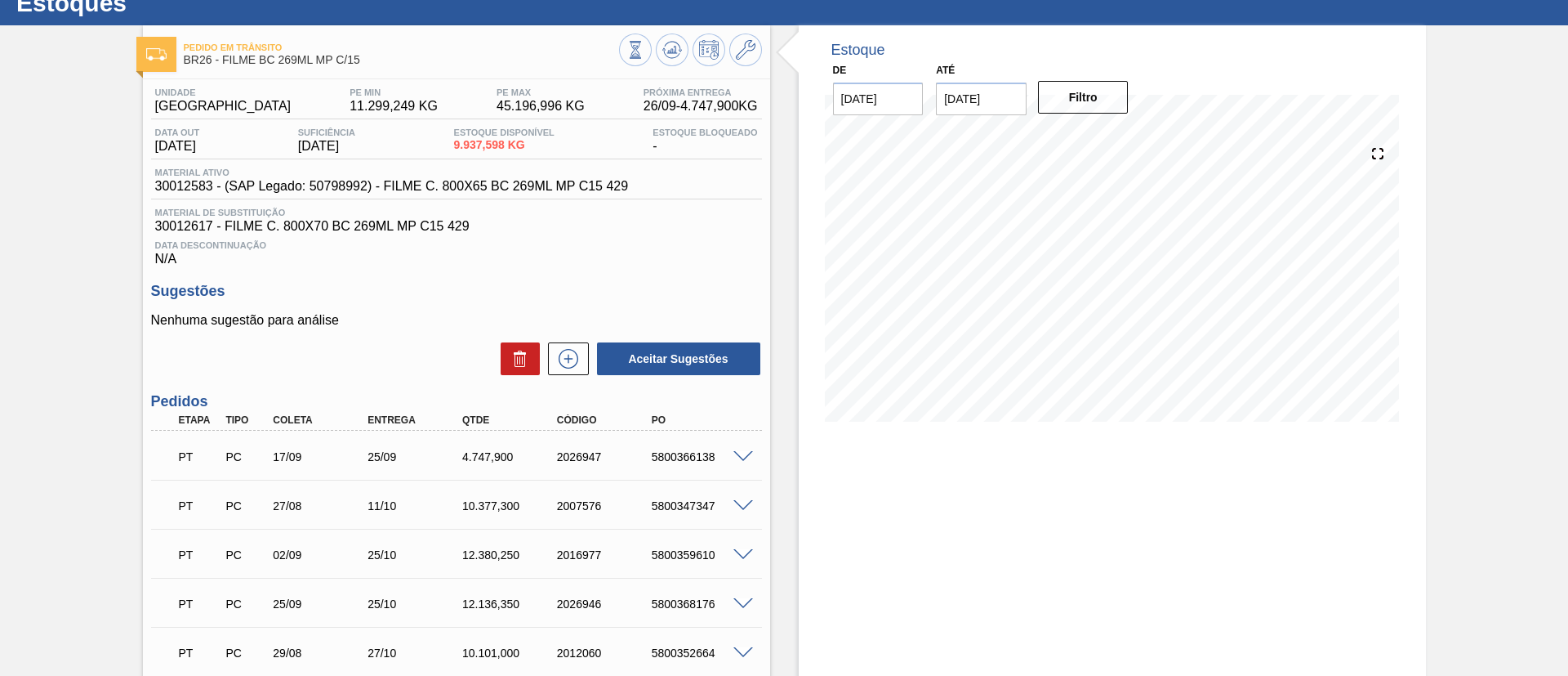
scroll to position [0, 0]
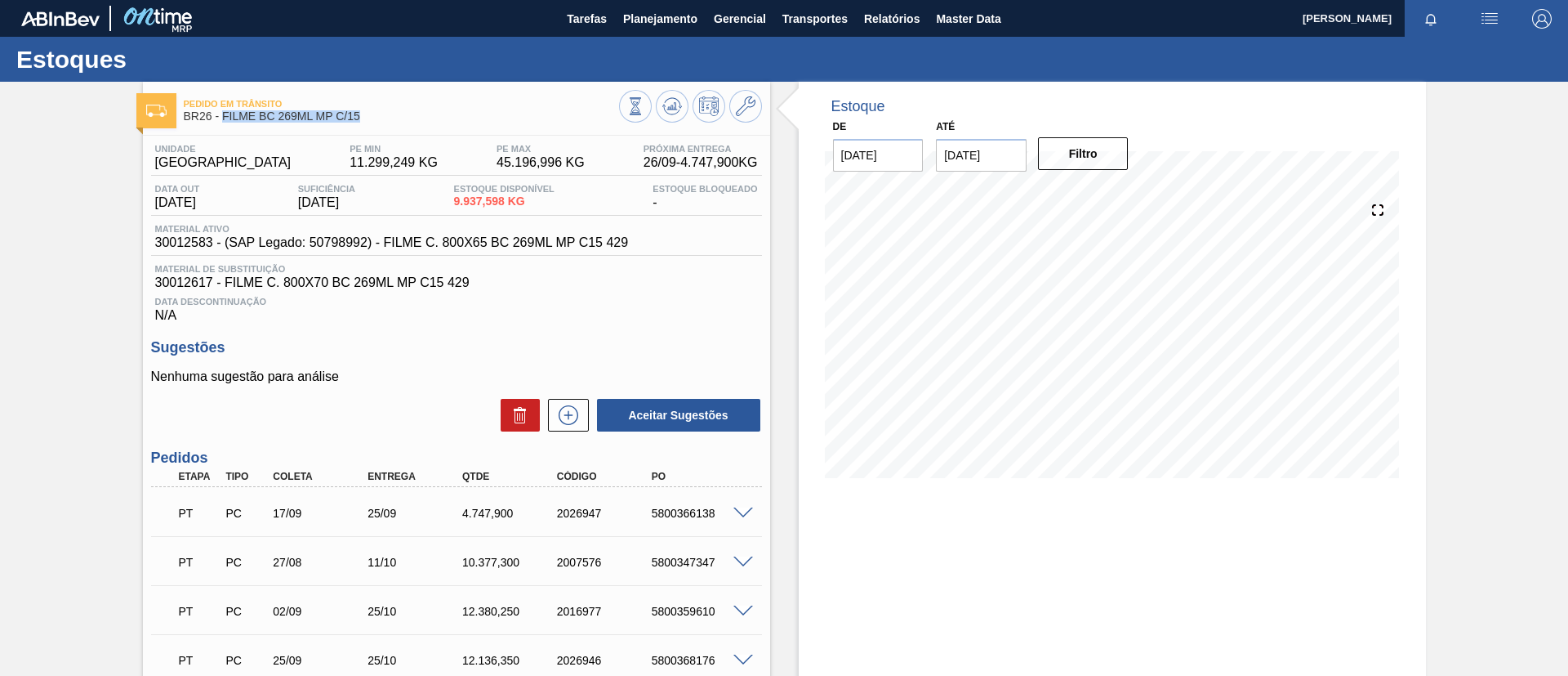
drag, startPoint x: 362, startPoint y: 122, endPoint x: 222, endPoint y: 122, distance: 140.0
click at [222, 122] on div "Pedido em Trânsito BR26 - FILME BC 269ML MP C/15" at bounding box center [401, 110] width 435 height 37
copy span "FILME BC 269ML MP C/15"
click at [560, 416] on icon at bounding box center [568, 415] width 27 height 20
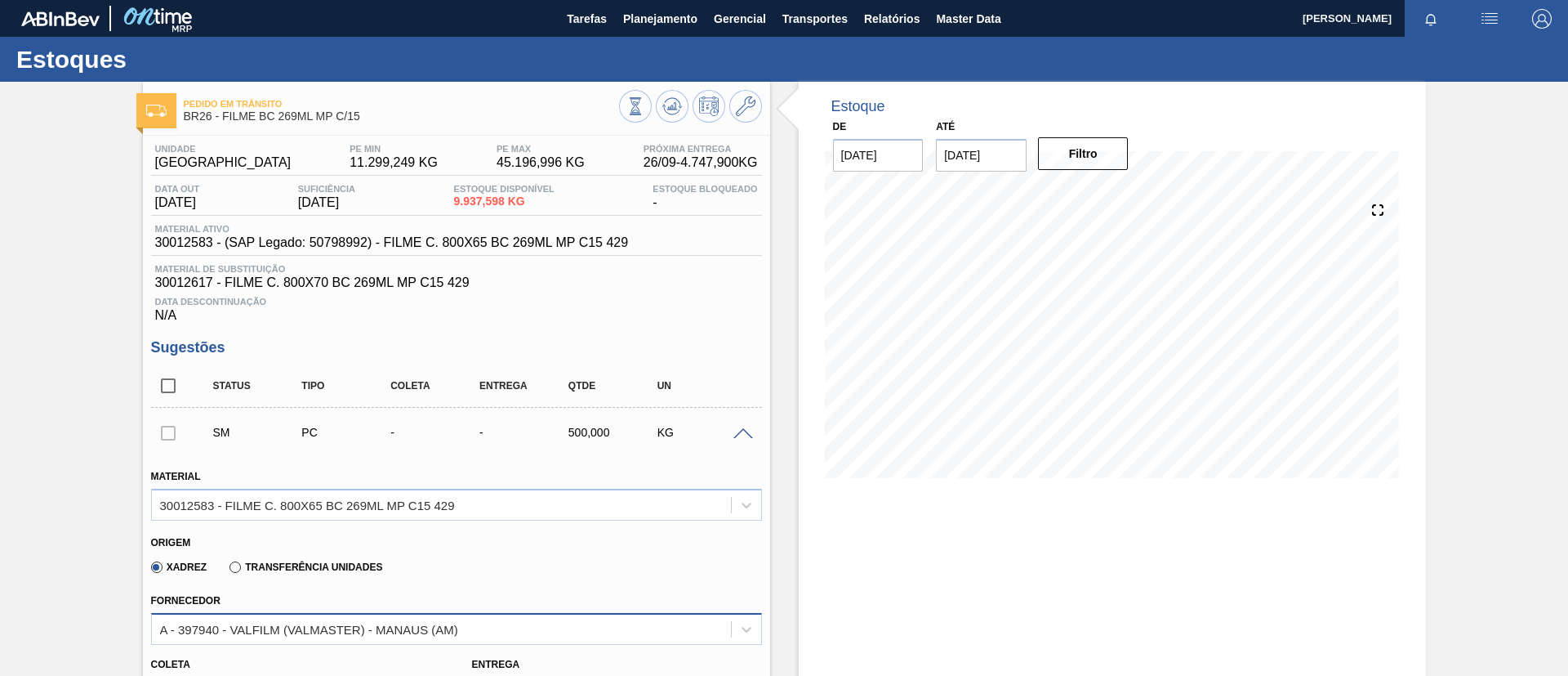
click at [406, 626] on div "A - 397940 - VALFILM (VALMASTER) - MANAUS (AM)" at bounding box center [457, 628] width 611 height 32
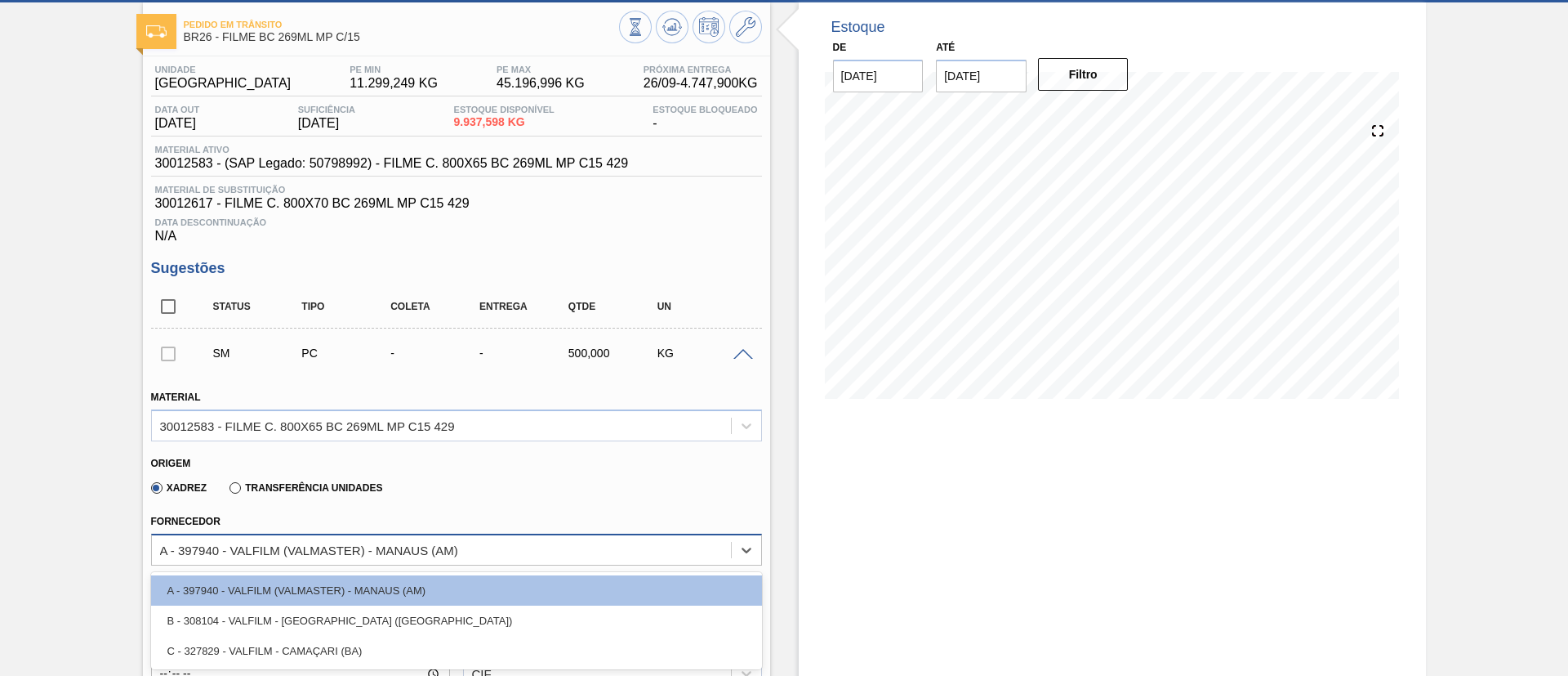
click at [467, 555] on div "A - 397940 - VALFILM (VALMASTER) - MANAUS (AM)" at bounding box center [441, 549] width 579 height 24
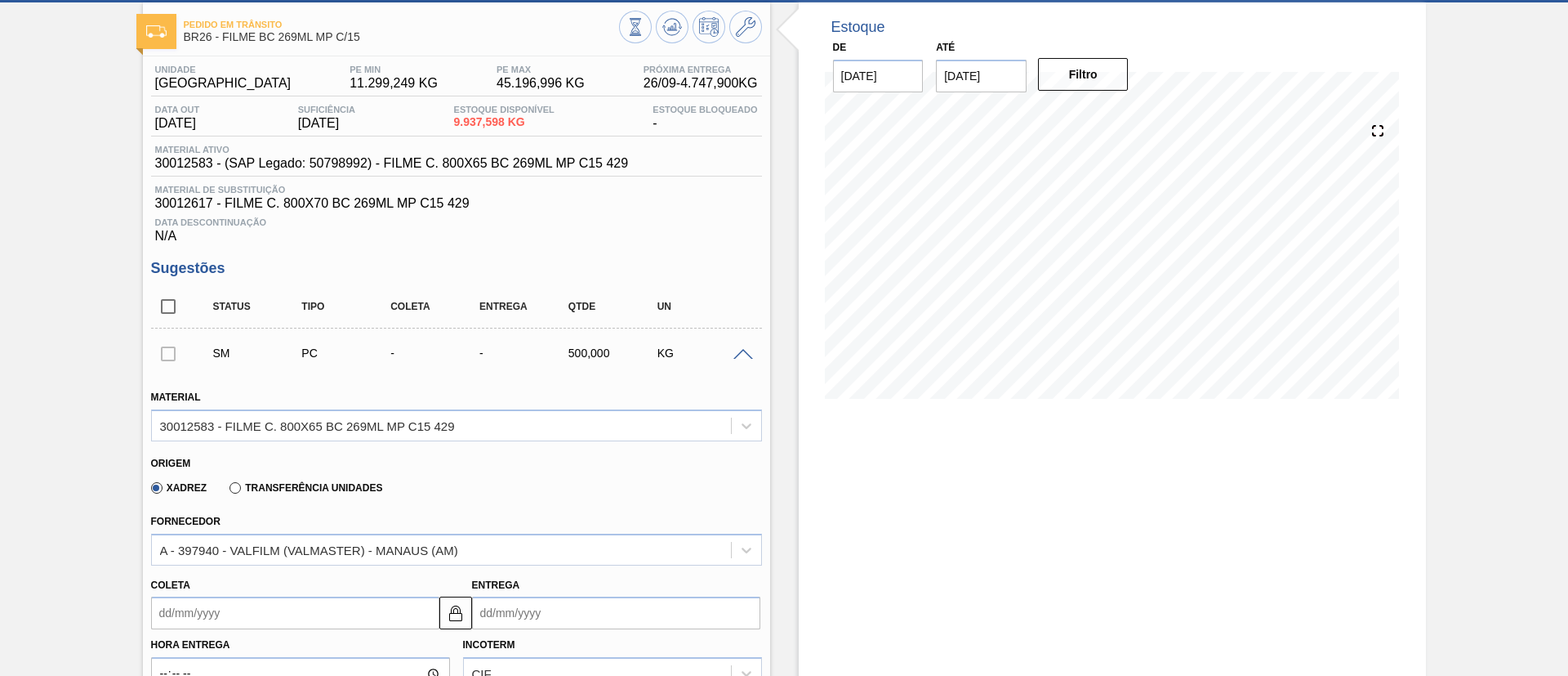
click at [742, 341] on div "SM PC - - 500,000 KG" at bounding box center [457, 353] width 611 height 41
drag, startPoint x: 742, startPoint y: 341, endPoint x: 741, endPoint y: 332, distance: 9.1
click at [742, 333] on div "SM PC - - 500,000 KG" at bounding box center [457, 353] width 611 height 41
click at [737, 355] on span at bounding box center [743, 355] width 20 height 12
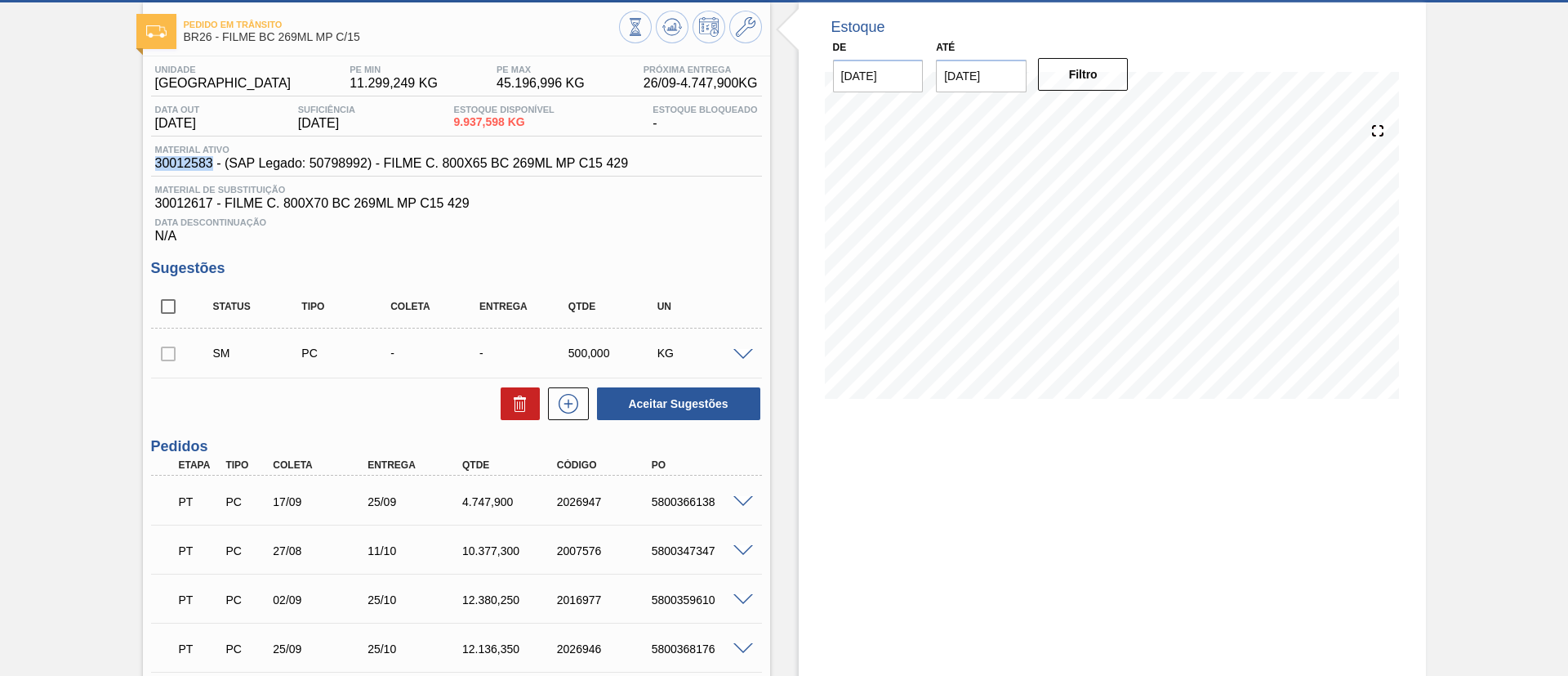
drag, startPoint x: 153, startPoint y: 169, endPoint x: 209, endPoint y: 167, distance: 56.0
click at [209, 167] on div "Unidade Uberlândia PE MIN 11.299,249 KG PE MAX 45.196,996 KG Próxima Entrega 26…" at bounding box center [456, 476] width 627 height 839
copy span "30012583"
click at [58, 349] on div "Pedido em Trânsito BR26 - FILME BC 269ML MP C/15 Unidade Uberlândia PE MIN 11.2…" at bounding box center [784, 453] width 1568 height 901
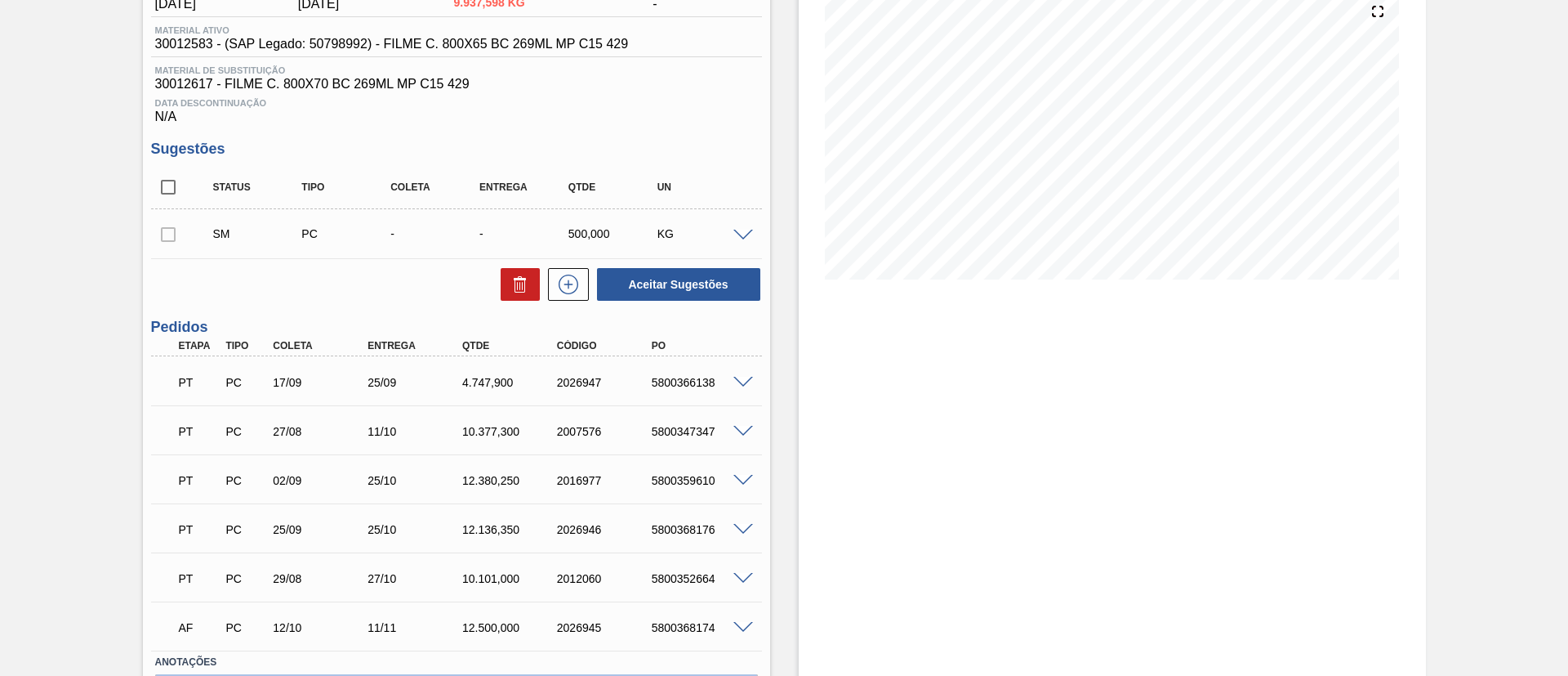
scroll to position [307, 0]
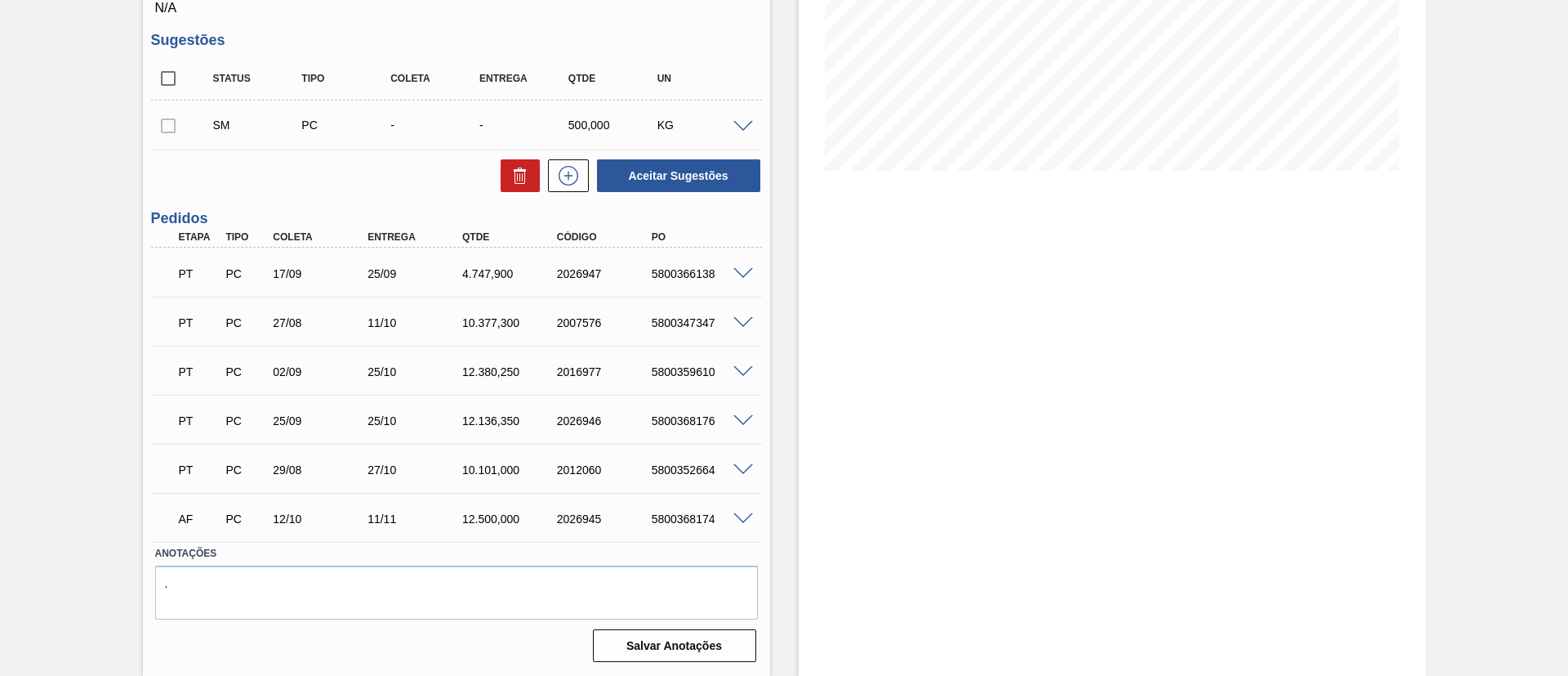
click at [733, 424] on span at bounding box center [743, 421] width 20 height 12
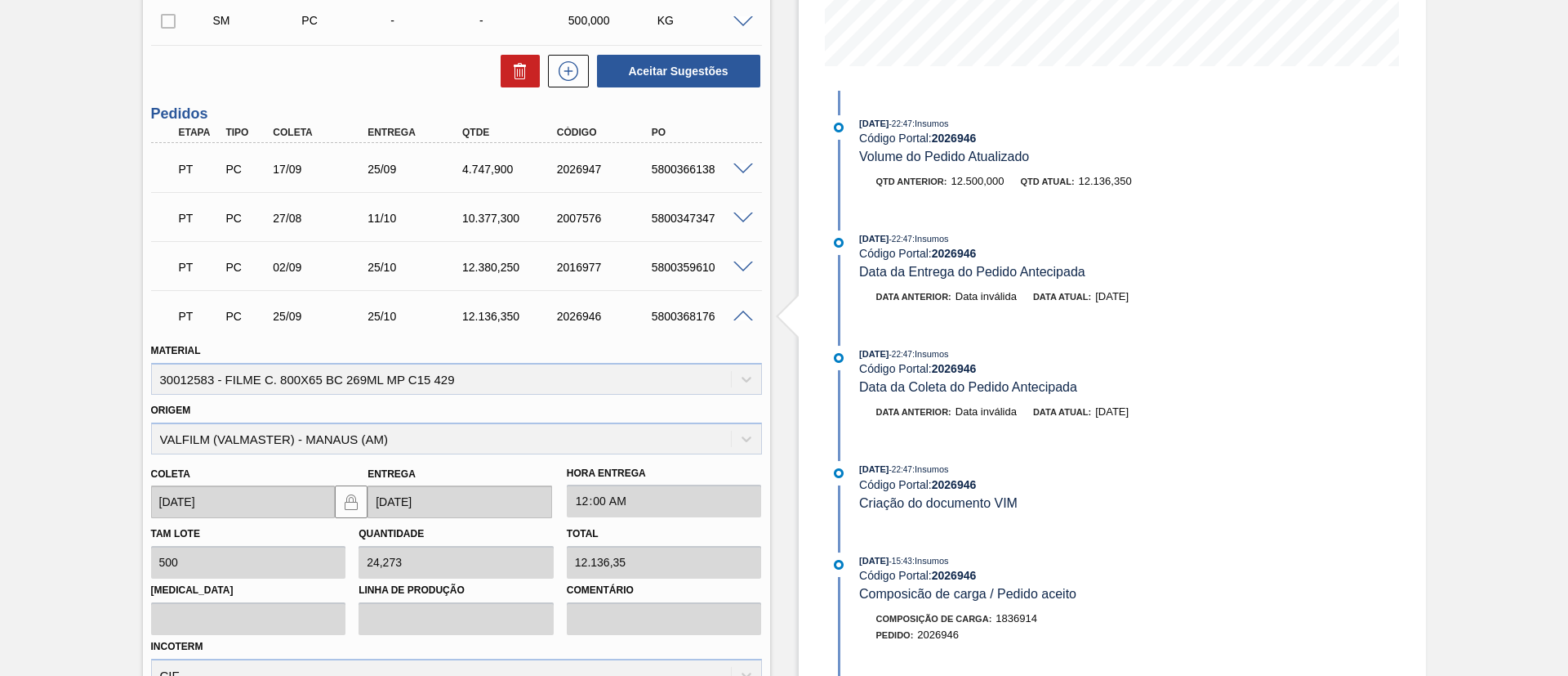
scroll to position [552, 0]
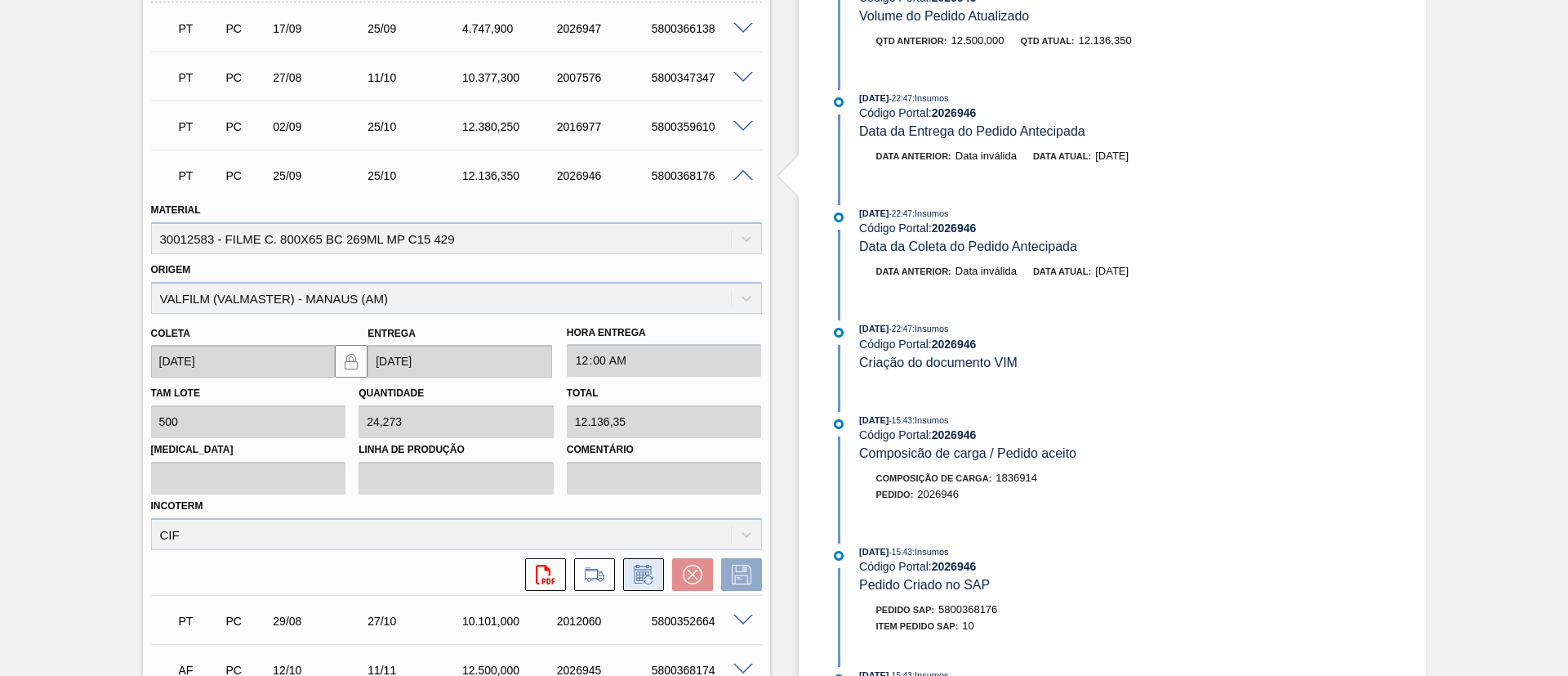
click at [648, 572] on icon at bounding box center [643, 574] width 27 height 20
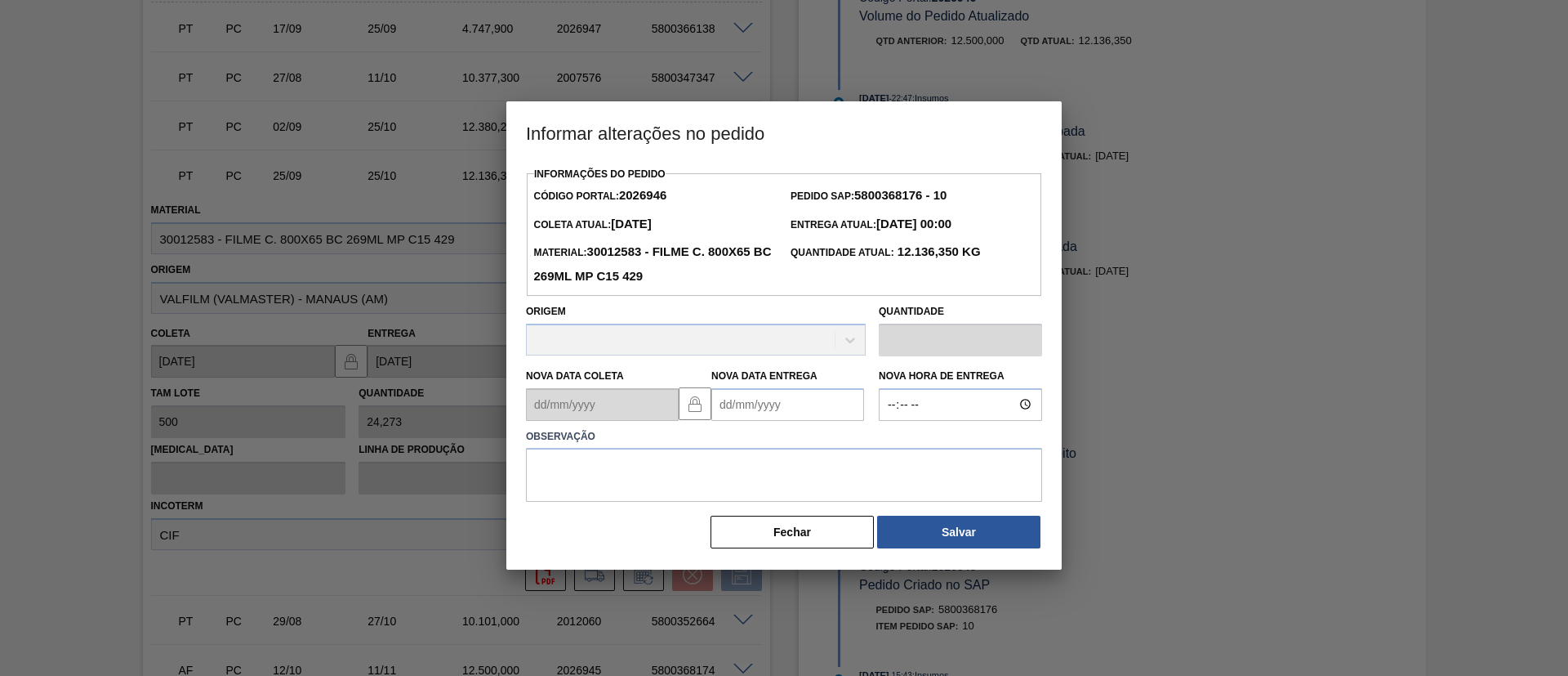
click at [831, 396] on Entrega2026946 "Nova Data Entrega" at bounding box center [788, 405] width 153 height 33
click at [993, 448] on label "Observação" at bounding box center [784, 436] width 516 height 24
click at [822, 531] on button "Fechar" at bounding box center [792, 531] width 163 height 33
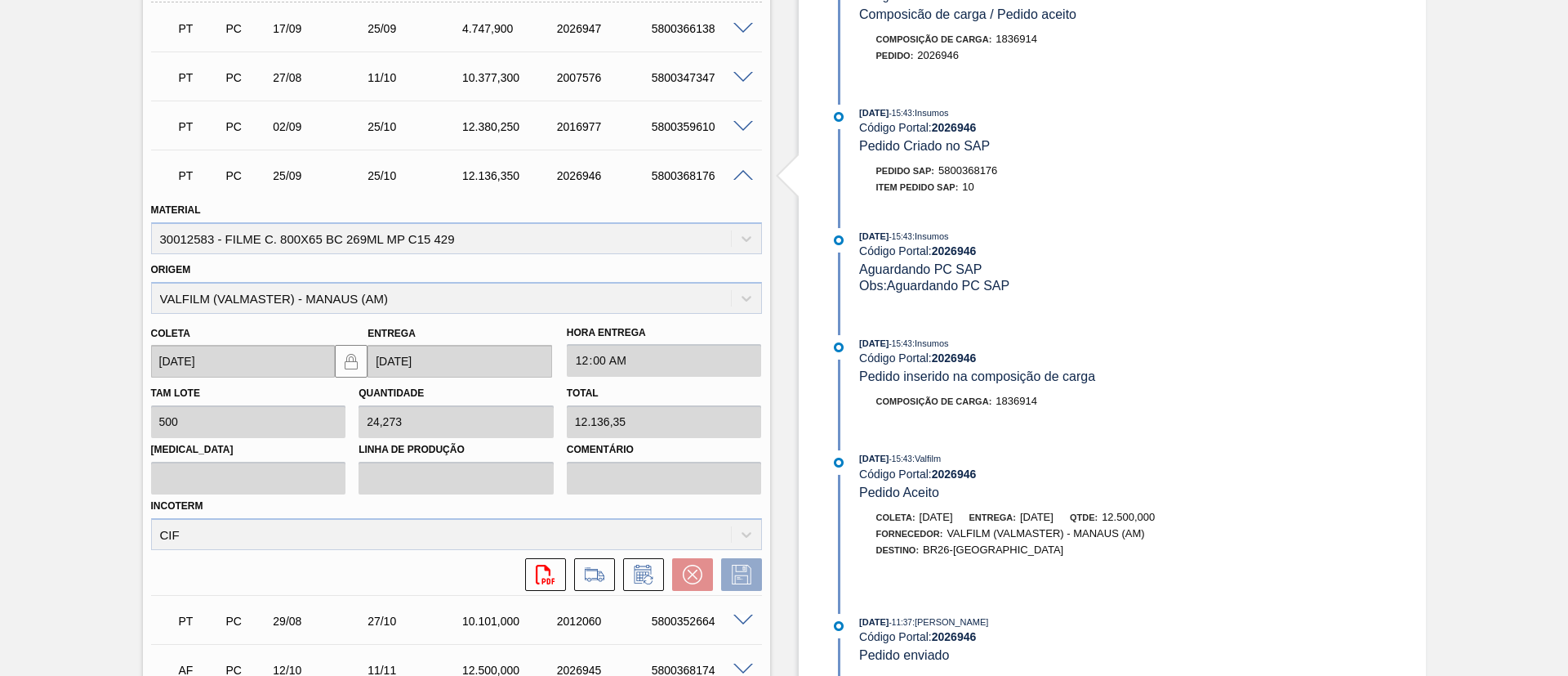
scroll to position [440, 0]
click at [642, 569] on icon at bounding box center [643, 574] width 27 height 20
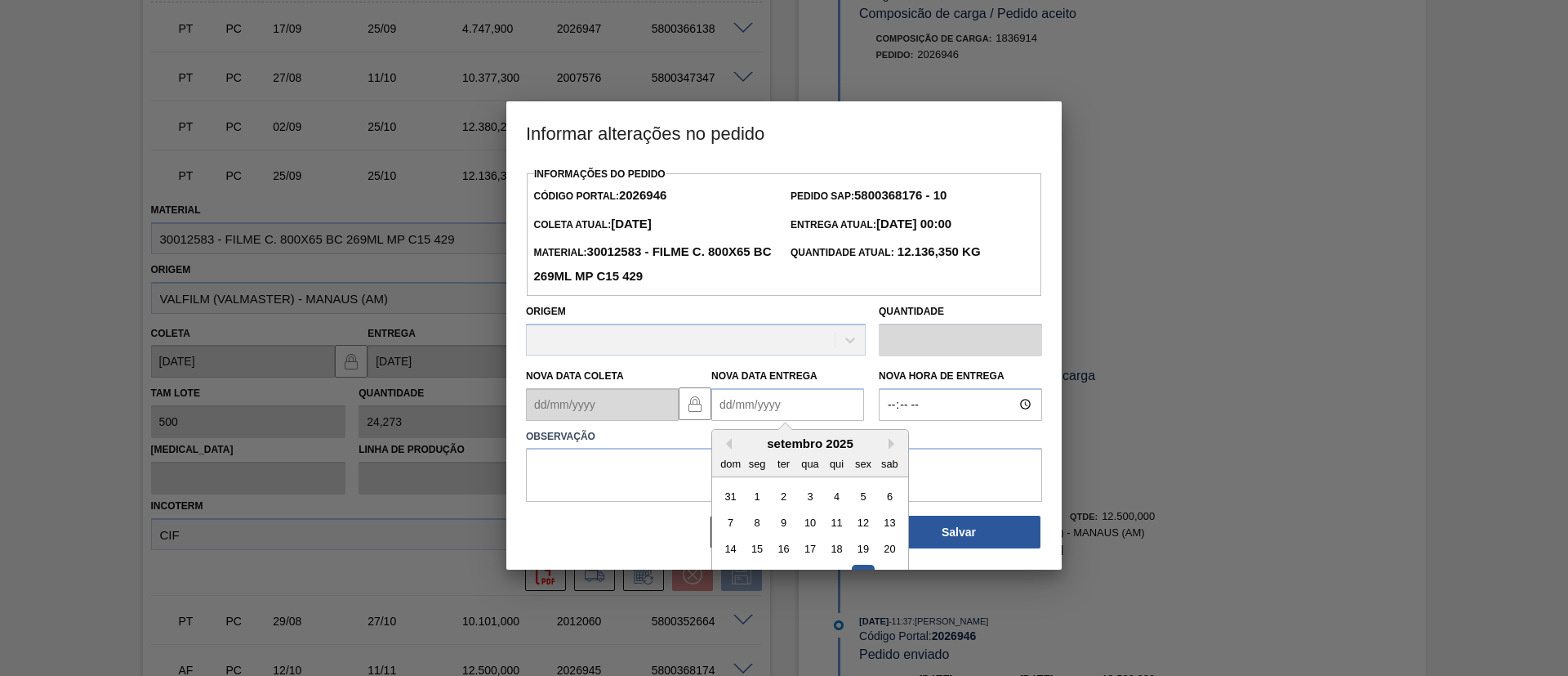
click at [806, 411] on Entrega2026946 "Nova Data Entrega" at bounding box center [788, 405] width 153 height 33
click at [890, 440] on div "setembro 2025" at bounding box center [810, 443] width 196 height 14
click at [890, 443] on button "Next Month" at bounding box center [894, 444] width 11 height 11
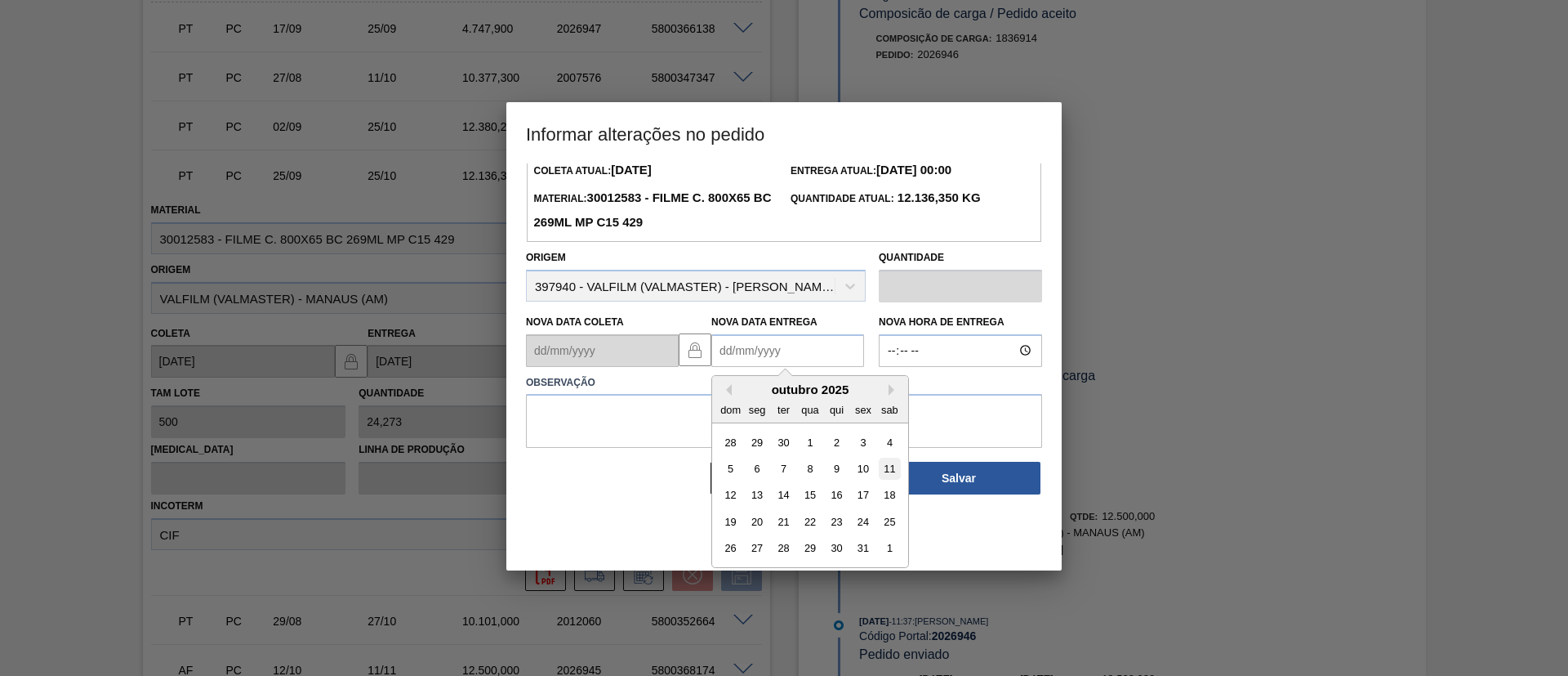
click at [891, 474] on div "11" at bounding box center [890, 469] width 22 height 22
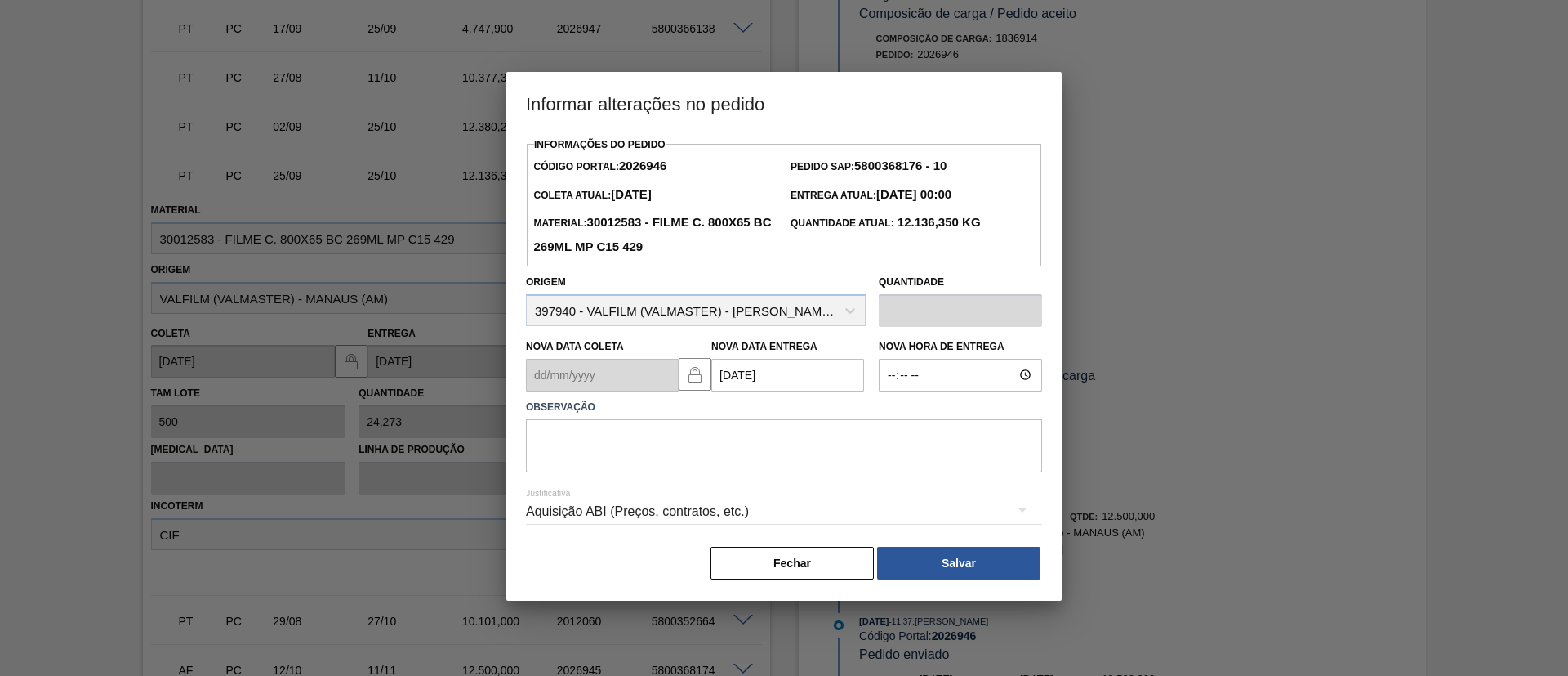
scroll to position [0, 0]
click at [843, 439] on textarea at bounding box center [784, 445] width 516 height 54
click at [839, 370] on Entrega2026946 "11/10/2025" at bounding box center [788, 375] width 153 height 33
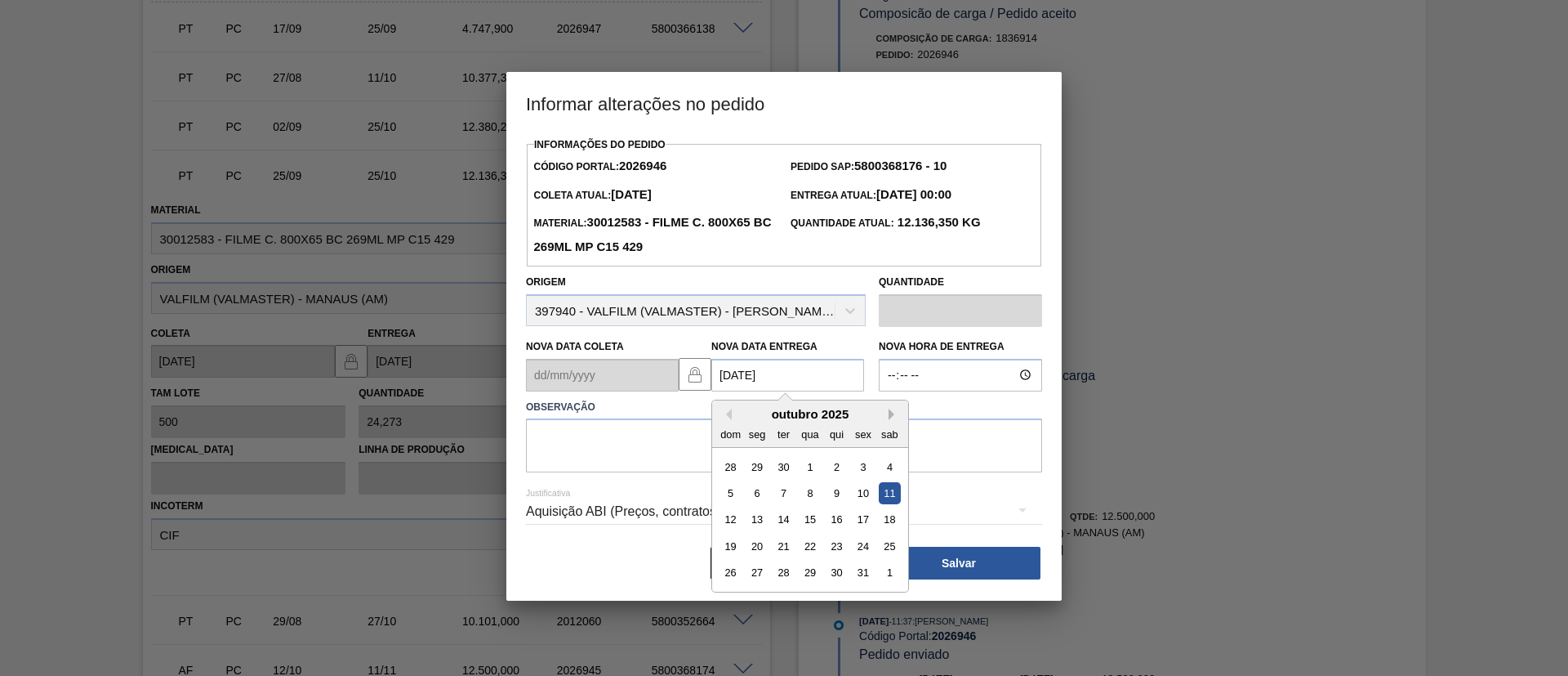
click at [892, 412] on button "Next Month" at bounding box center [894, 413] width 11 height 11
click at [784, 518] on div "11" at bounding box center [784, 519] width 22 height 22
type Entrega2026946 "11/11/2025"
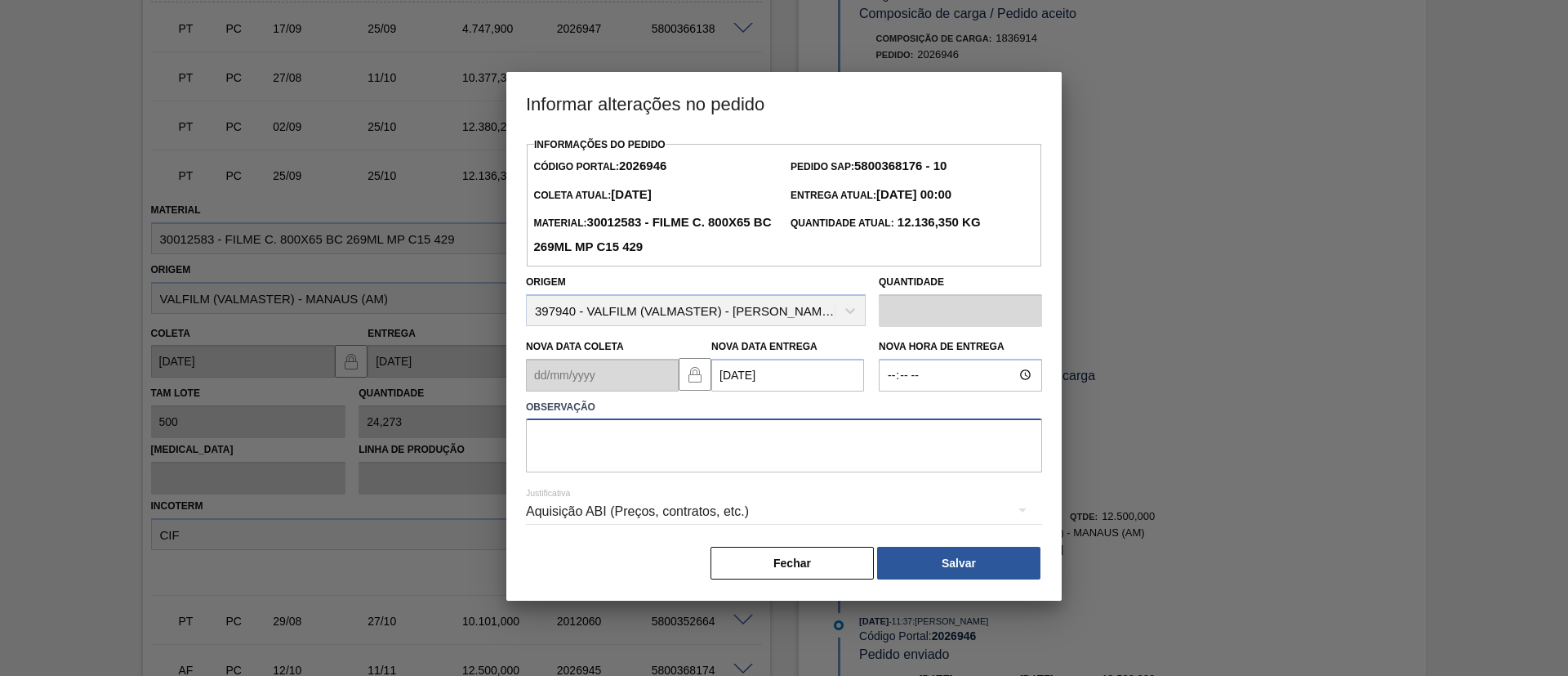
click at [776, 430] on textarea at bounding box center [784, 445] width 516 height 54
type textarea "Data Original"
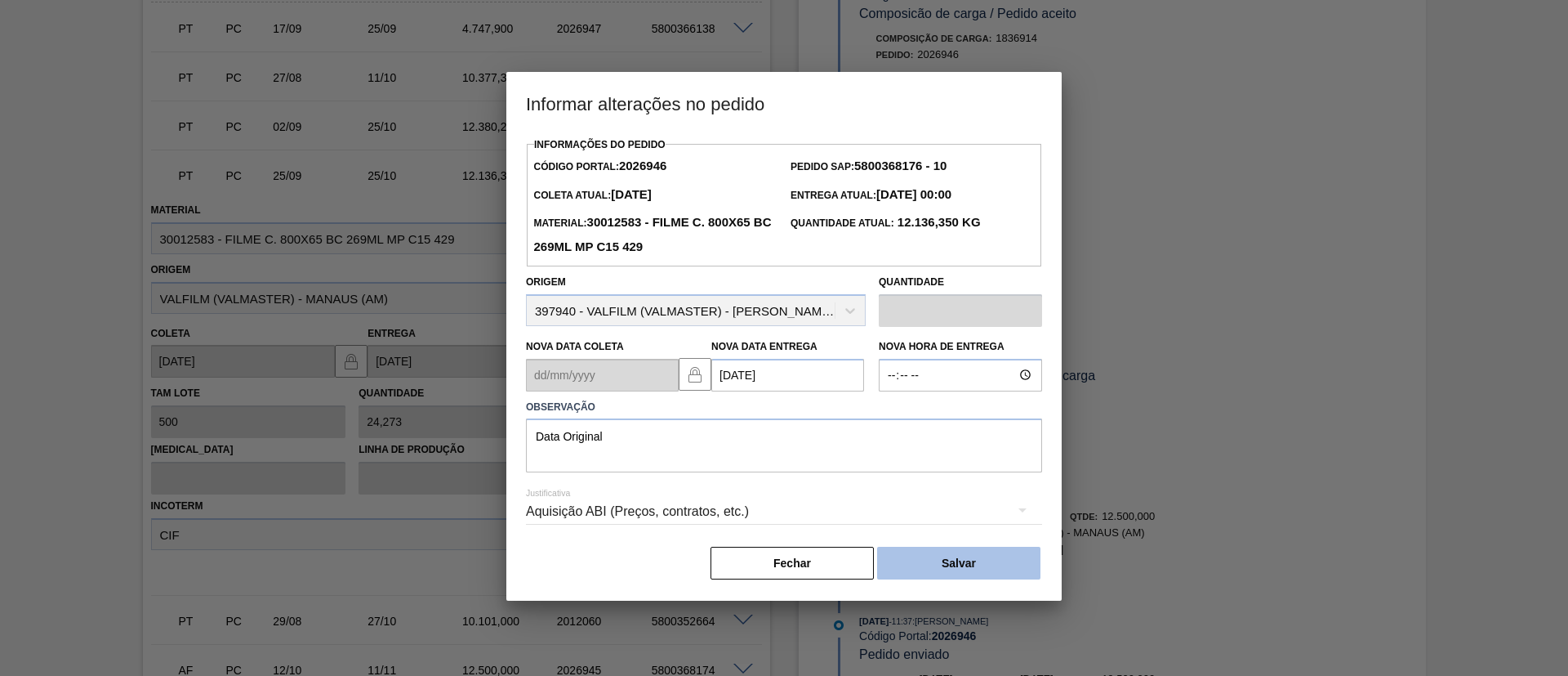
click at [914, 552] on button "Salvar" at bounding box center [958, 563] width 163 height 33
click at [996, 560] on button "Salvar" at bounding box center [958, 563] width 163 height 33
click at [1009, 549] on div "Fechar Salvar" at bounding box center [784, 563] width 516 height 36
click at [1013, 560] on button "Salvar" at bounding box center [958, 563] width 163 height 33
click at [997, 569] on button "Salvar" at bounding box center [958, 563] width 163 height 33
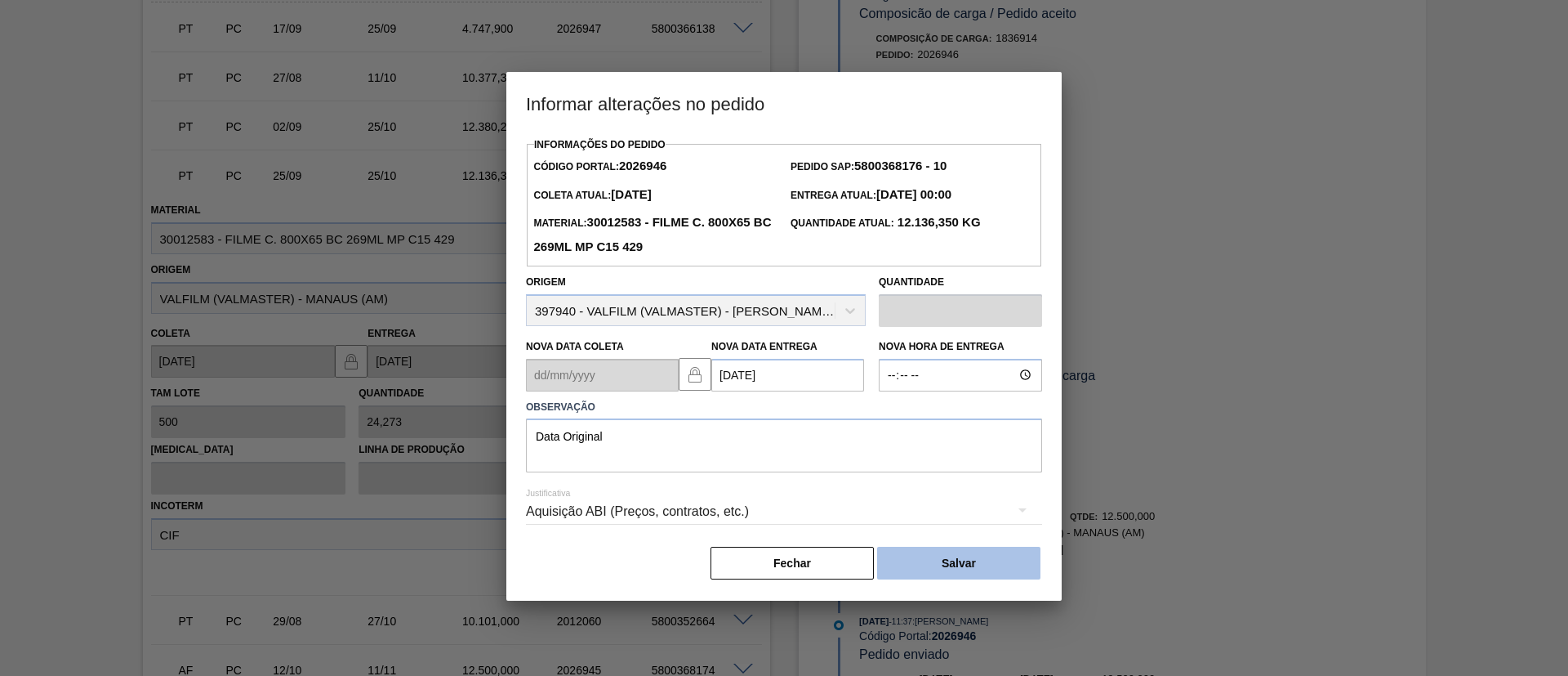
click at [997, 569] on button "Salvar" at bounding box center [958, 563] width 163 height 33
click at [851, 553] on button "Fechar" at bounding box center [792, 563] width 163 height 33
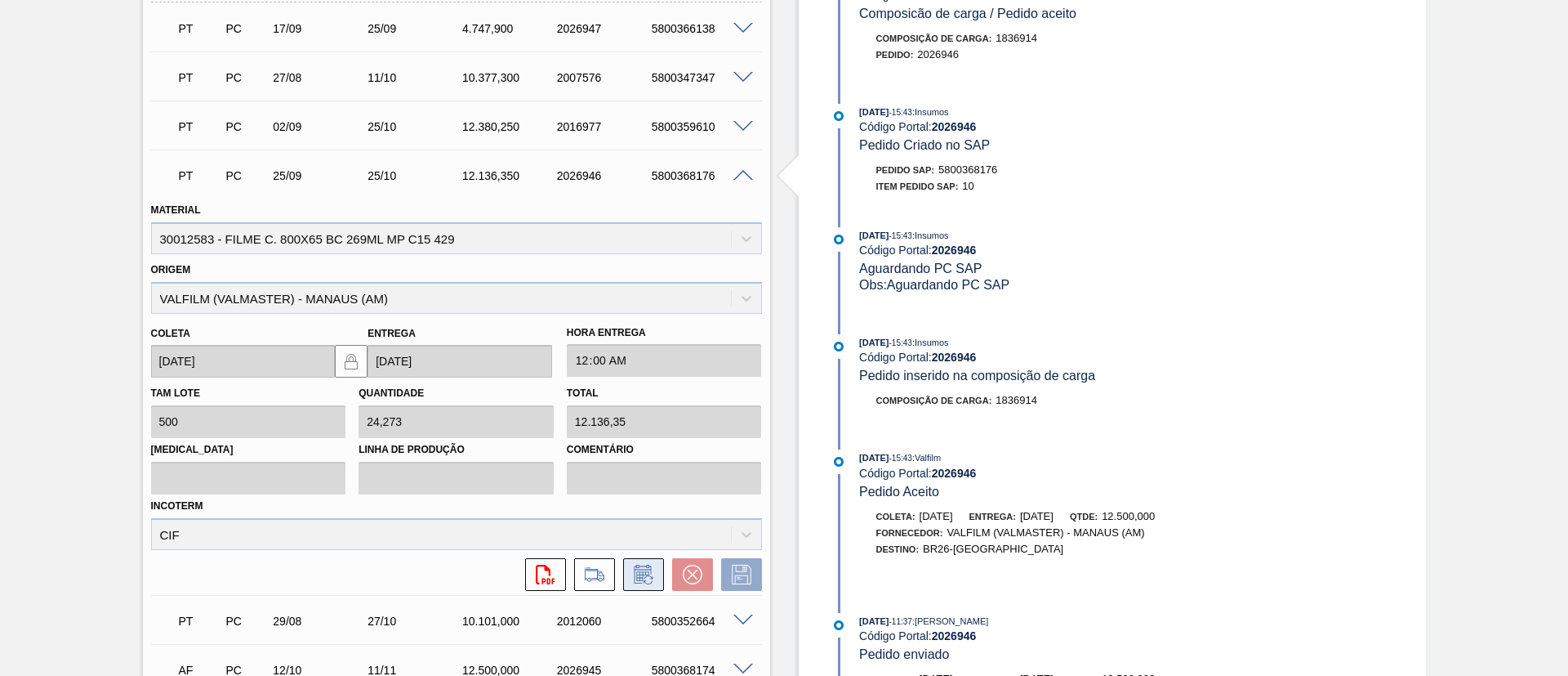
click at [654, 574] on icon at bounding box center [643, 574] width 27 height 20
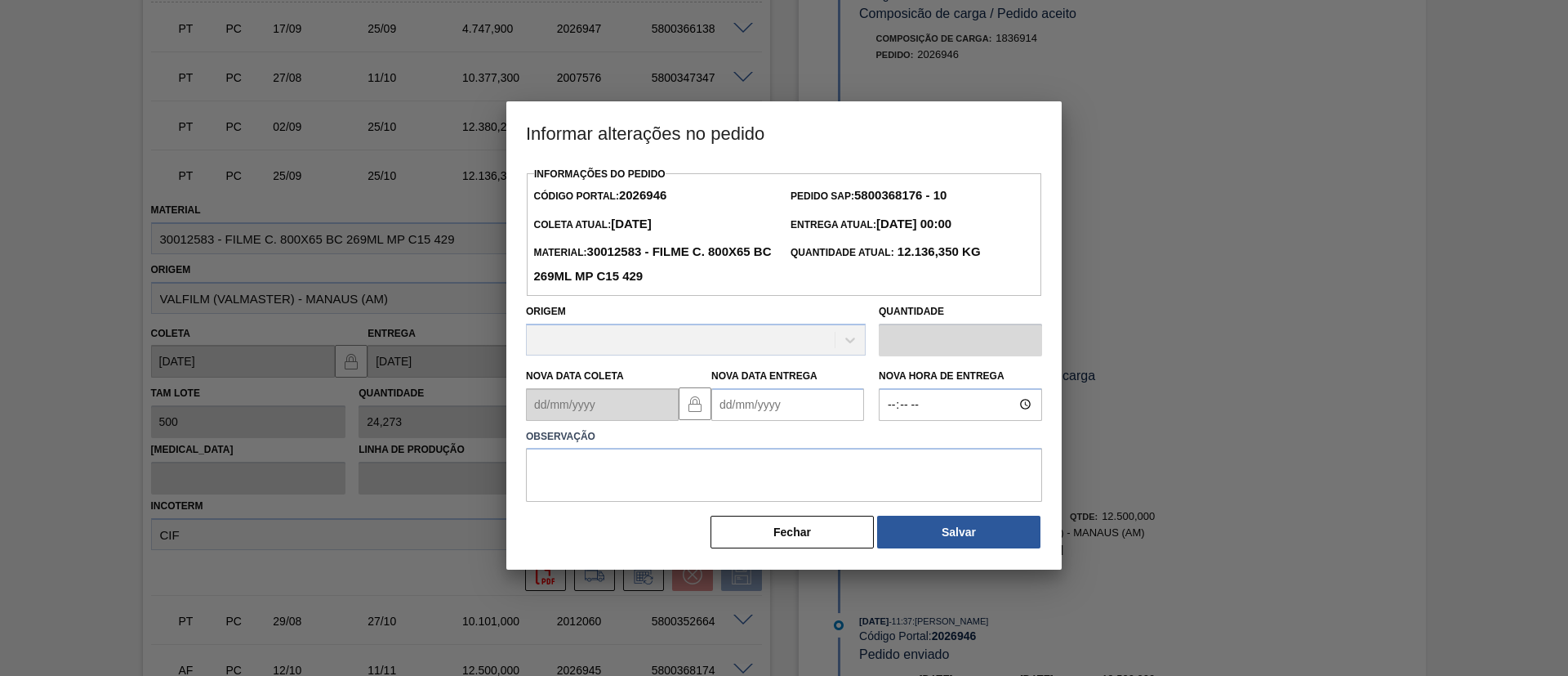
click at [808, 400] on Entrega2026946 "Nova Data Entrega" at bounding box center [788, 405] width 153 height 33
type Entrega2026946 "11/11/2025"
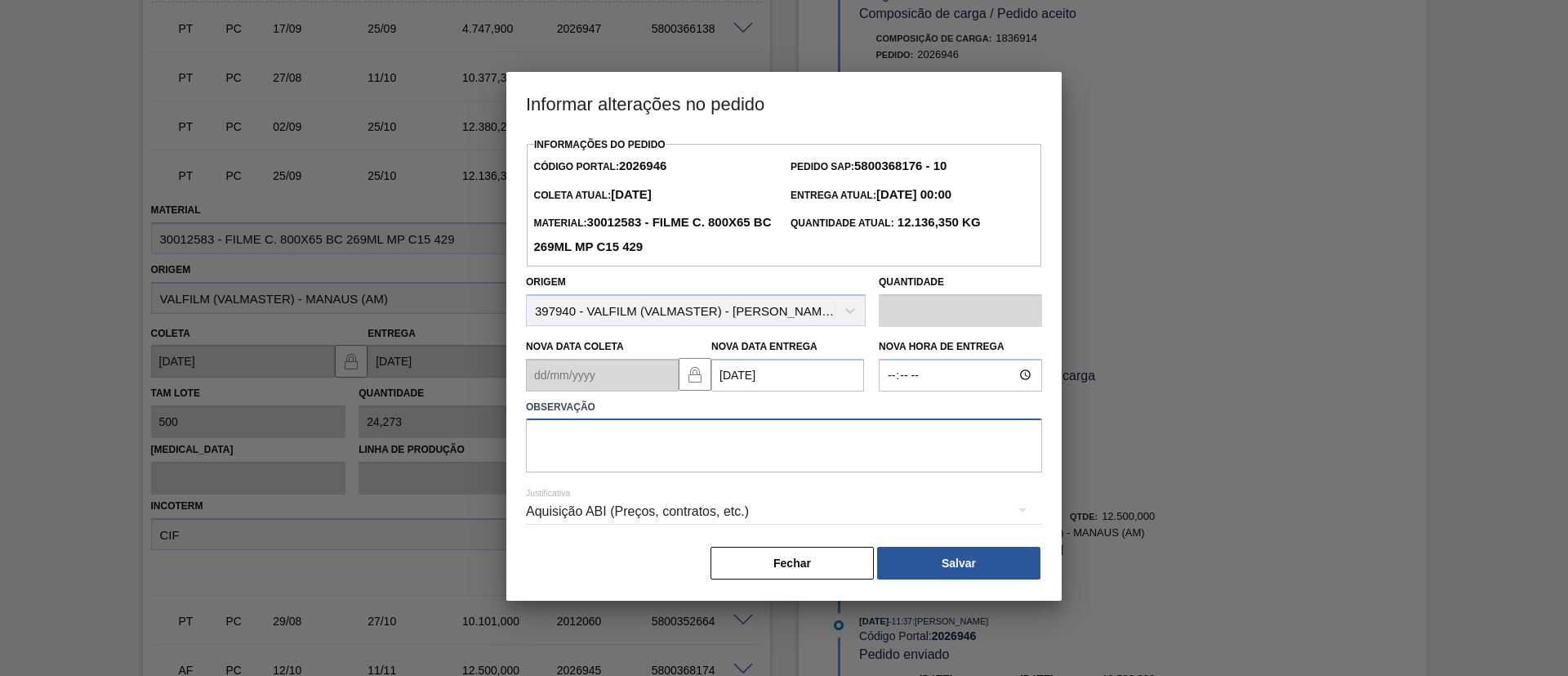
click at [967, 471] on textarea at bounding box center [784, 445] width 516 height 54
type textarea "Data original"
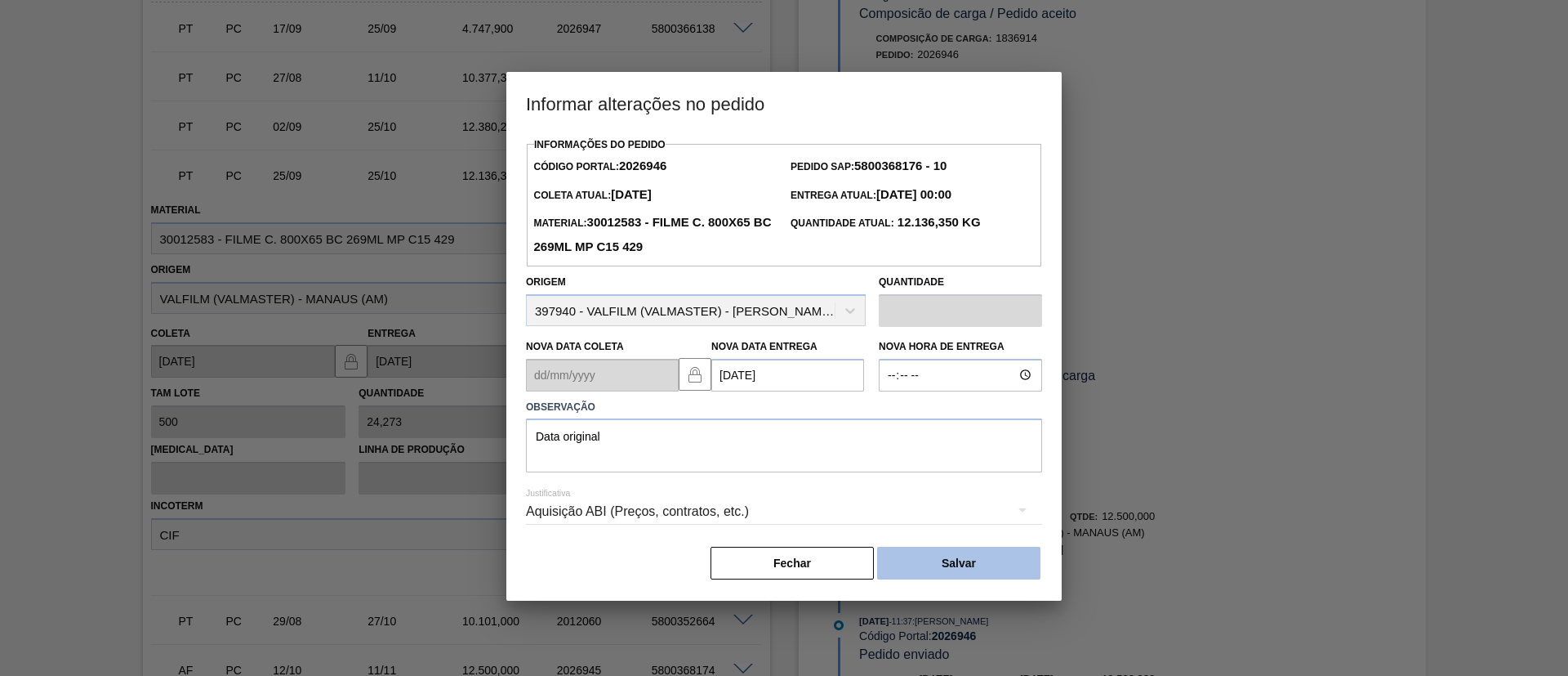
click at [952, 564] on button "Salvar" at bounding box center [958, 563] width 163 height 33
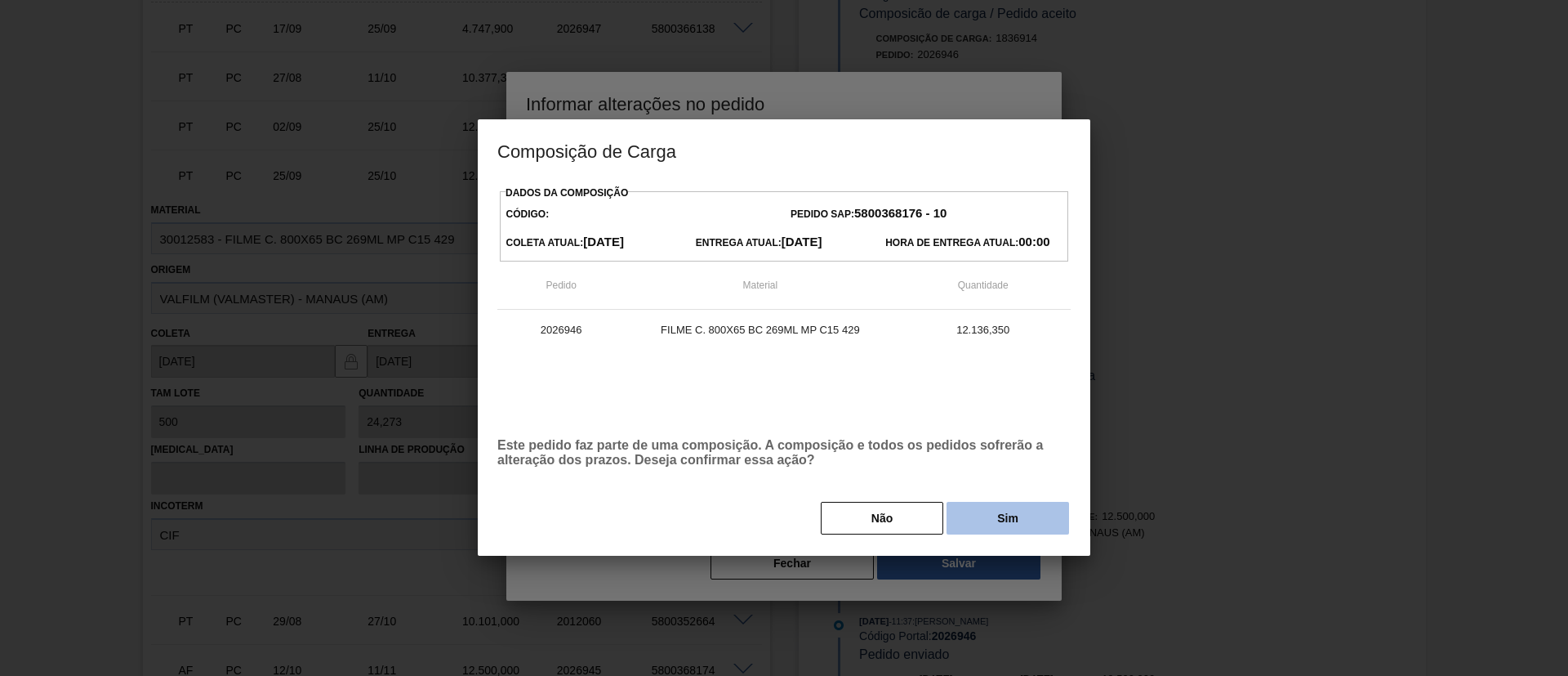
click at [982, 521] on button "Sim" at bounding box center [1008, 518] width 122 height 33
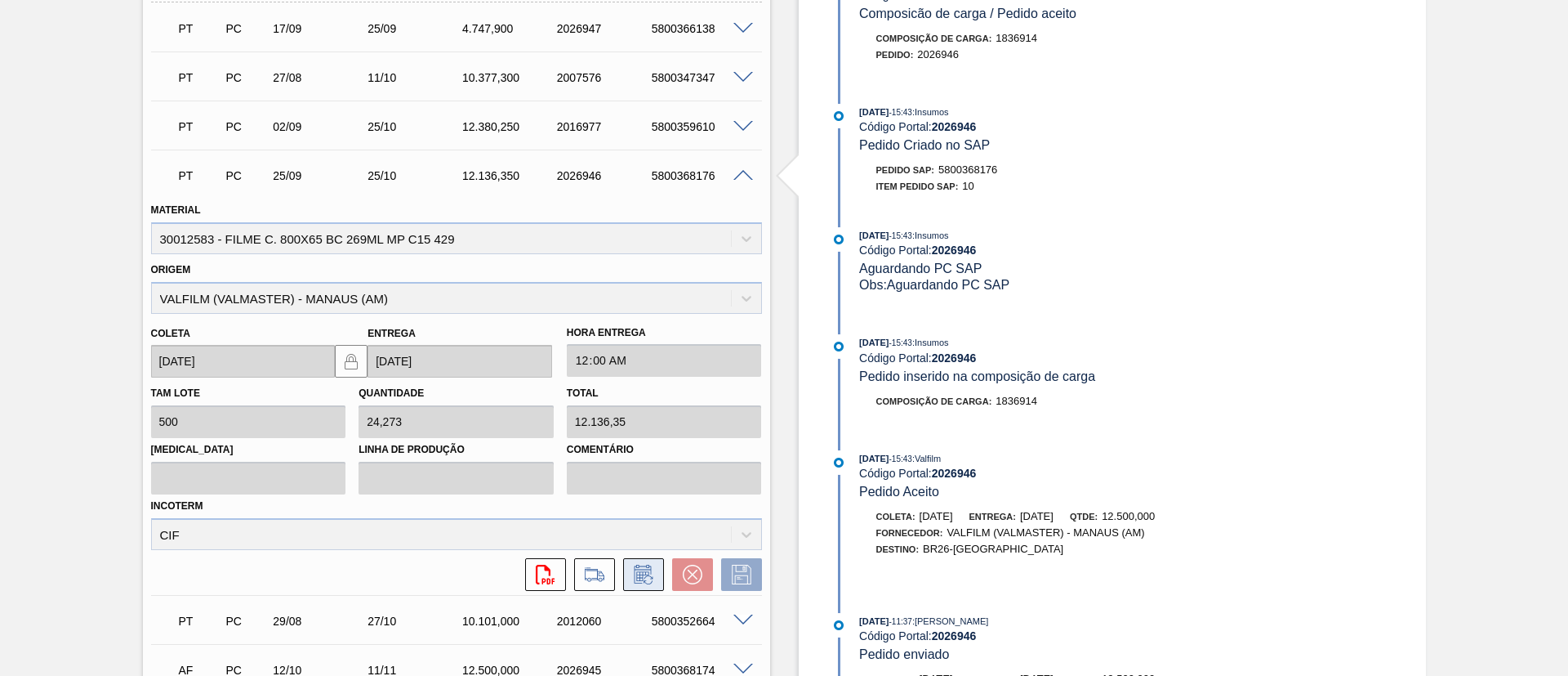
scroll to position [1222, 0]
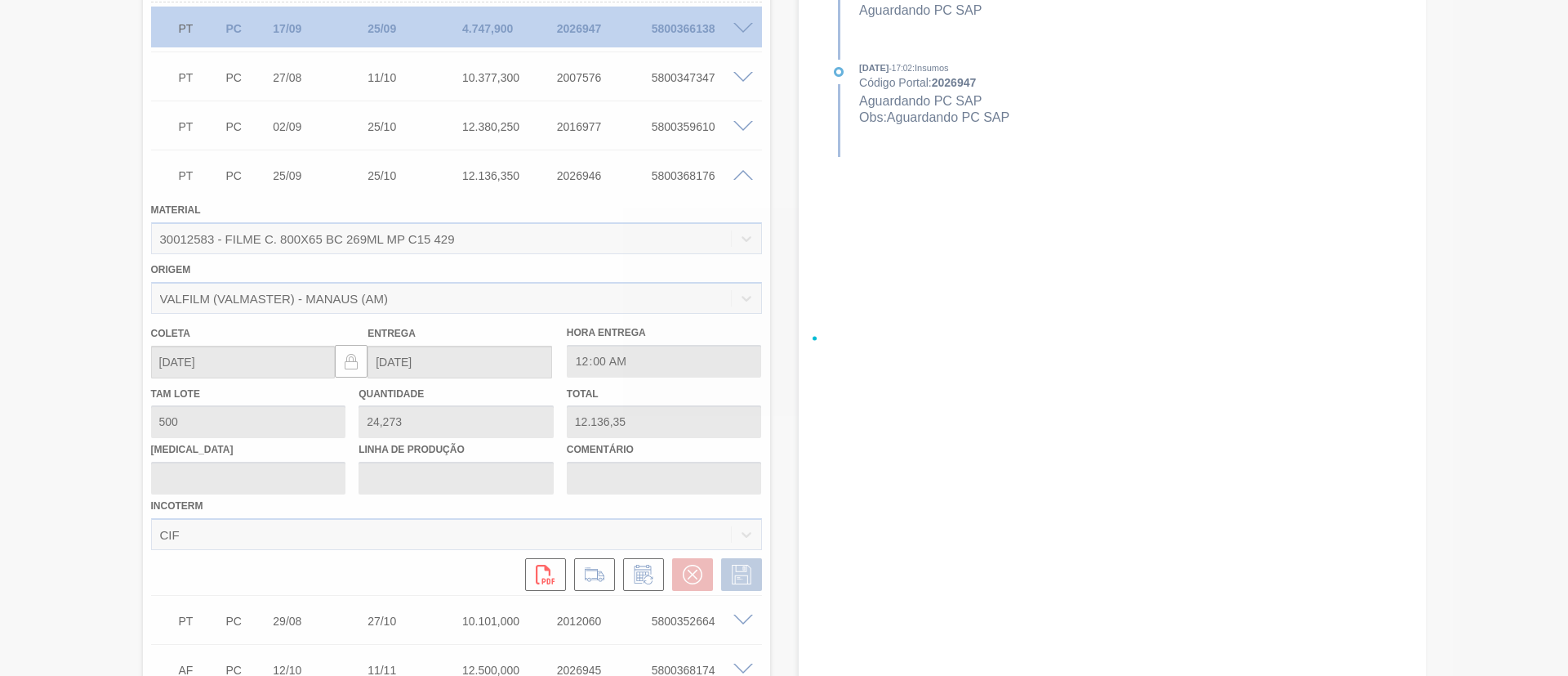
type input "Data original"
type input "11/11/2025"
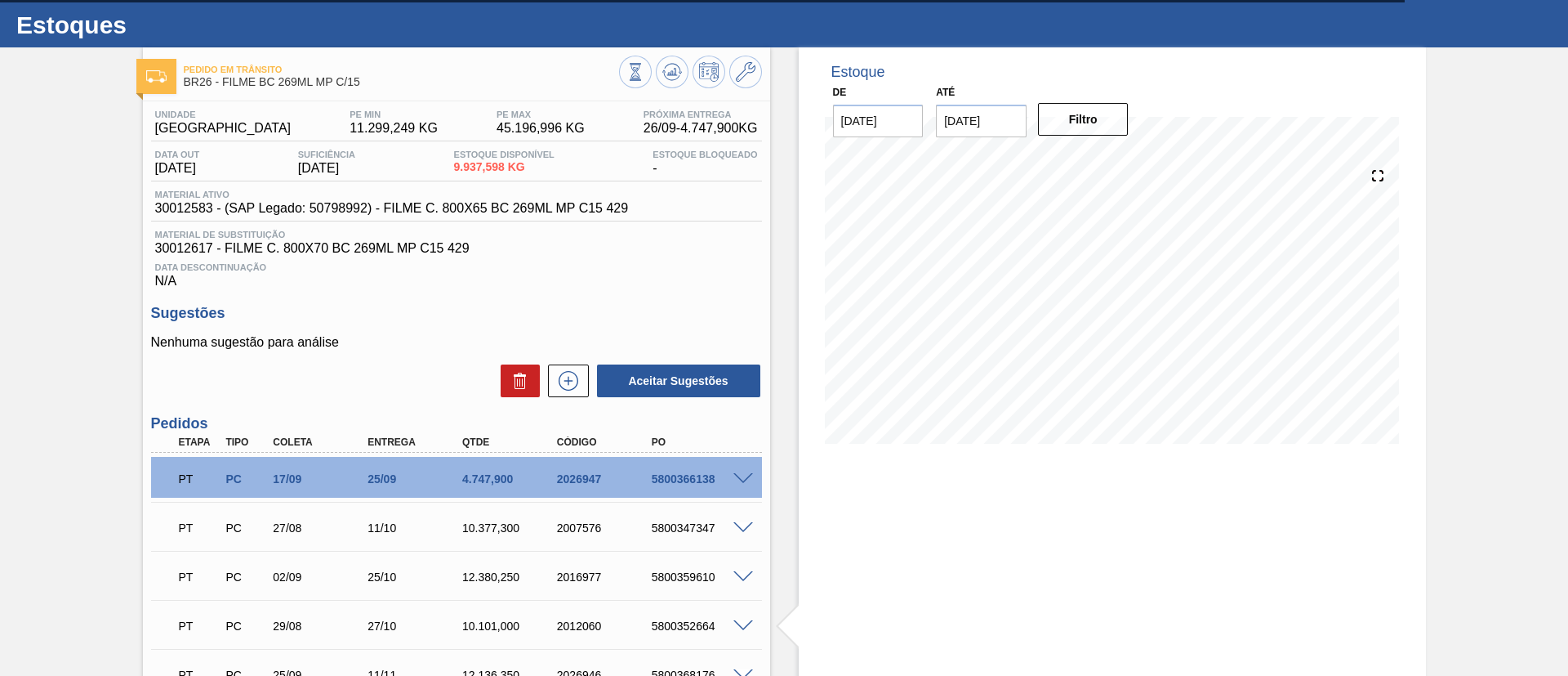
scroll to position [0, 0]
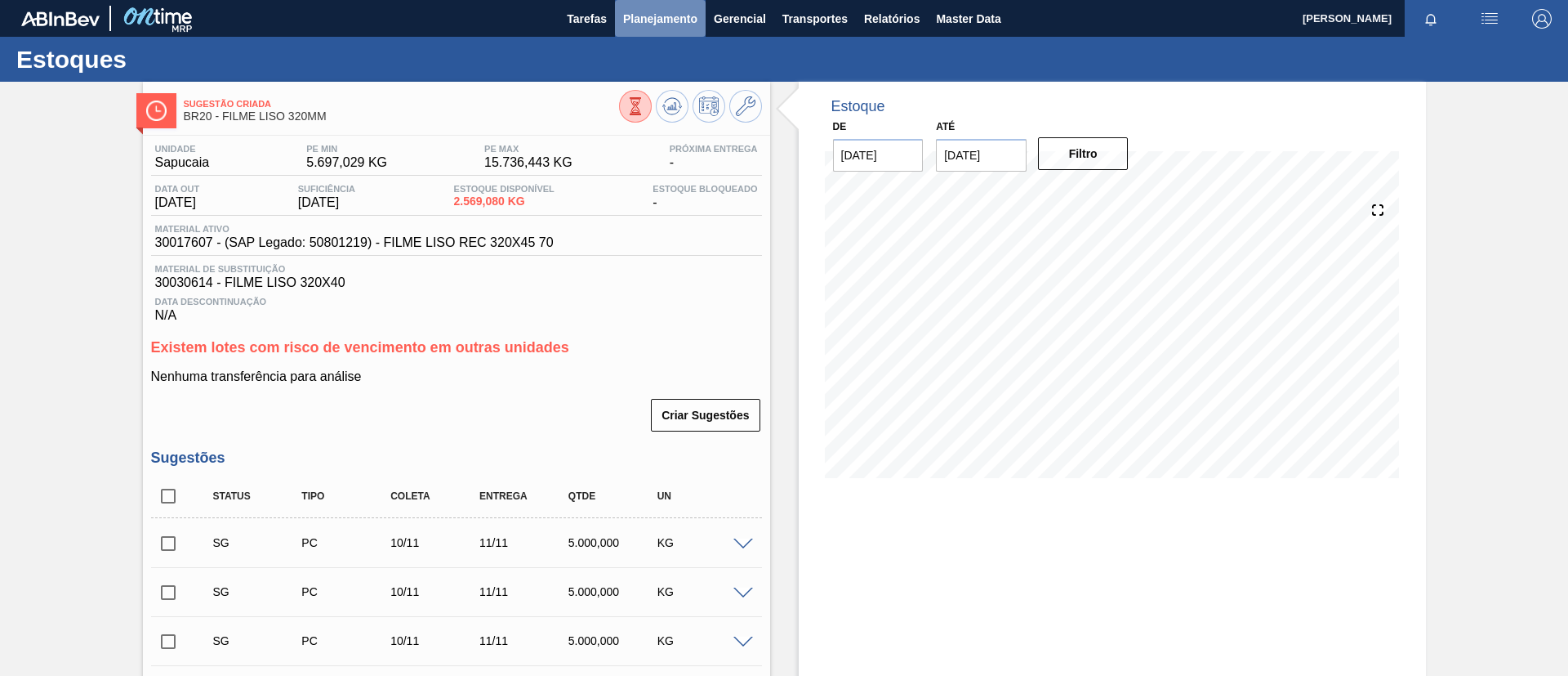
click at [666, 13] on span "Planejamento" at bounding box center [660, 19] width 74 height 20
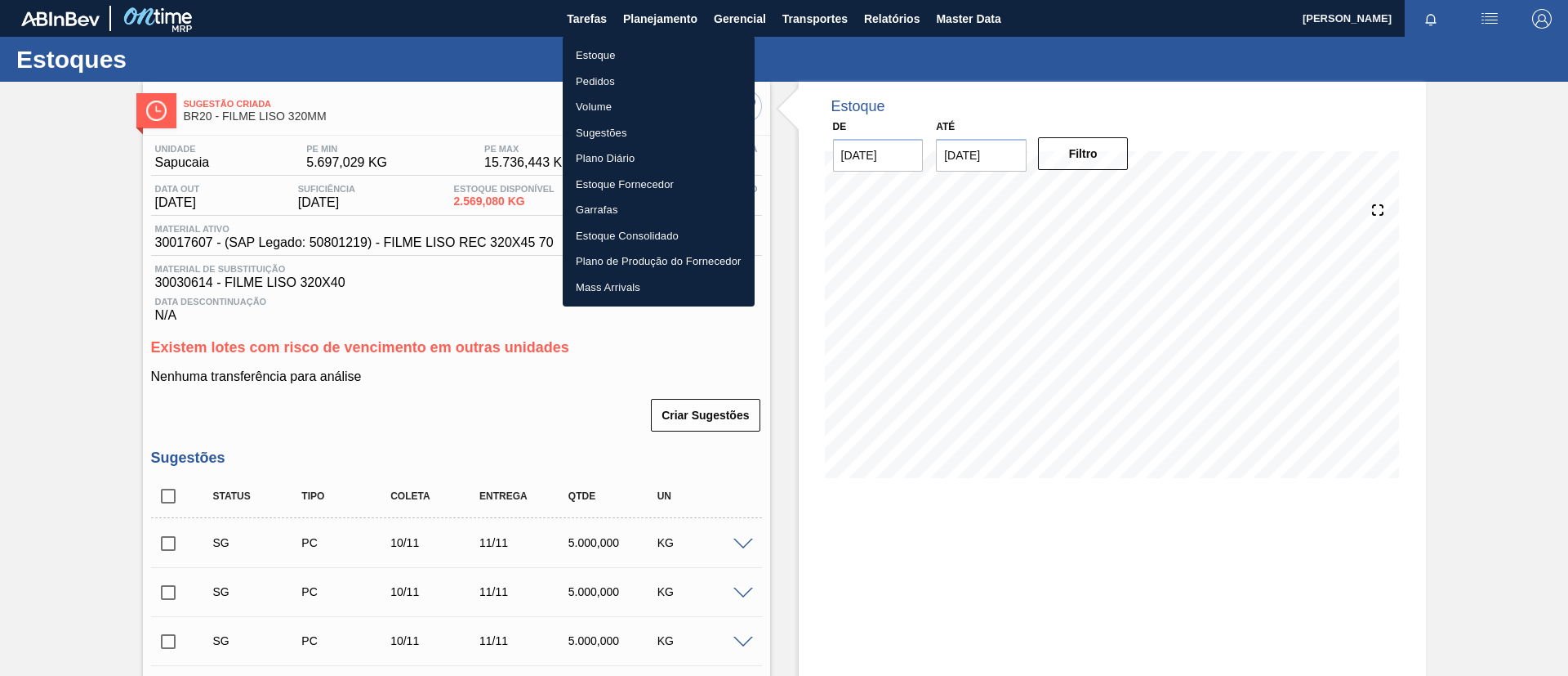
click at [634, 81] on li "Pedidos" at bounding box center [659, 81] width 192 height 27
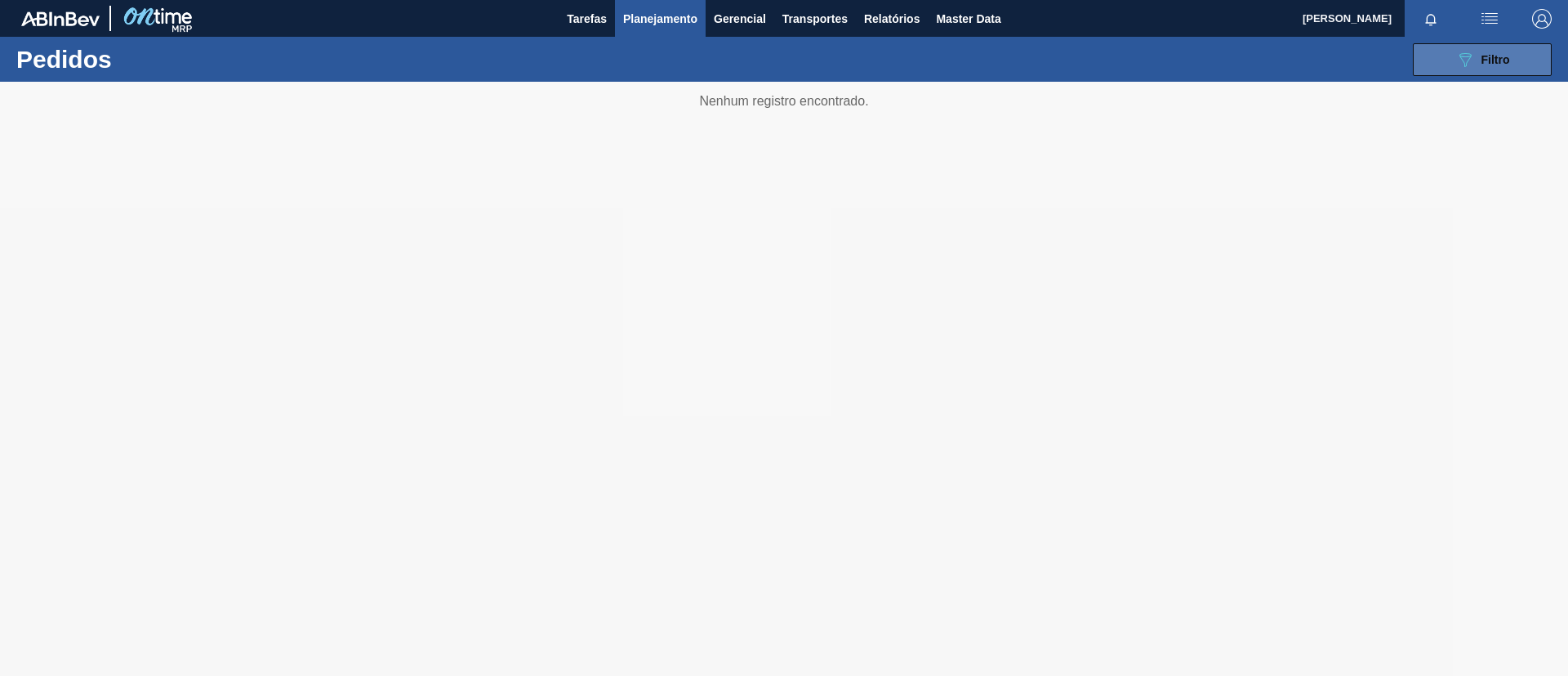
click at [1504, 51] on div "089F7B8B-B2A5-4AFE-B5C0-19BA573D28AC Filtro" at bounding box center [1482, 59] width 55 height 20
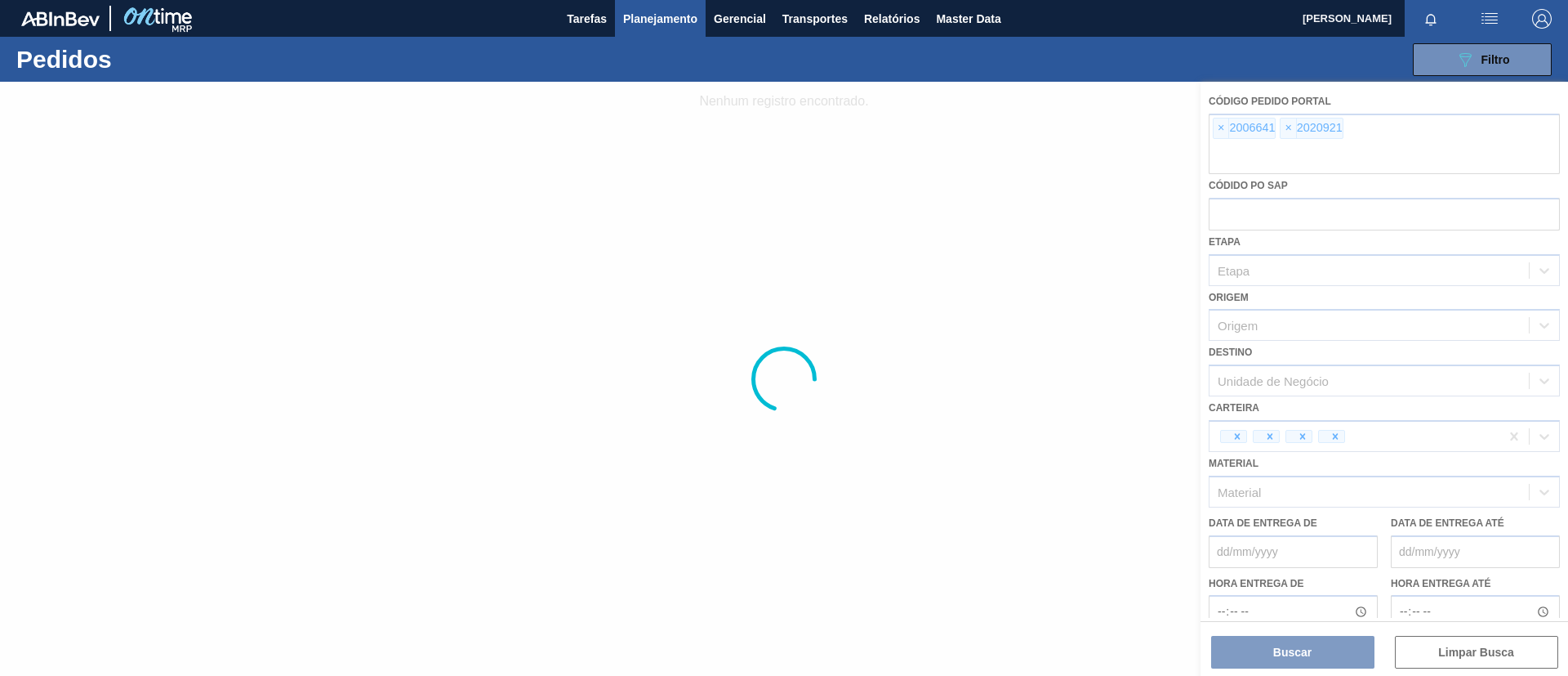
click at [1224, 129] on div at bounding box center [784, 378] width 1568 height 594
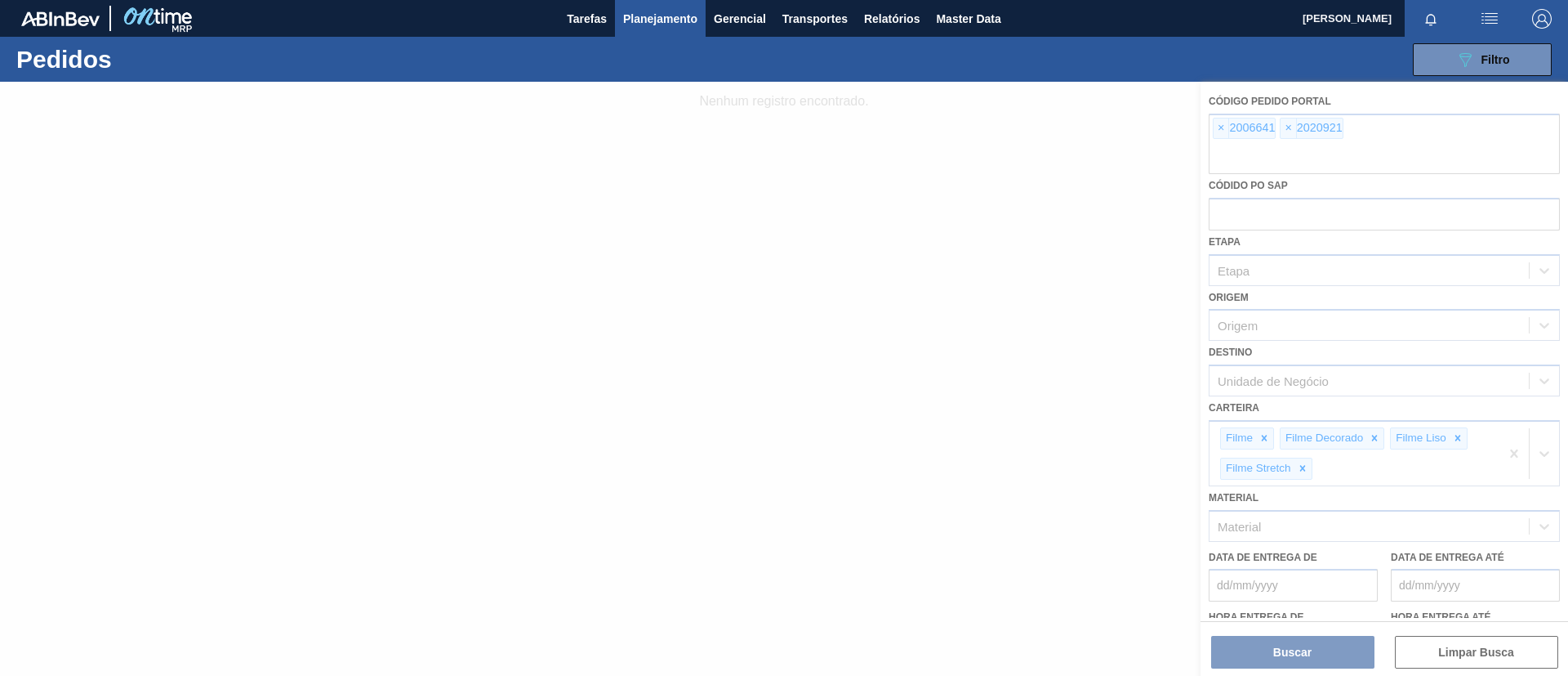
click at [1216, 131] on div at bounding box center [784, 378] width 1568 height 594
click at [1222, 131] on div at bounding box center [784, 378] width 1568 height 594
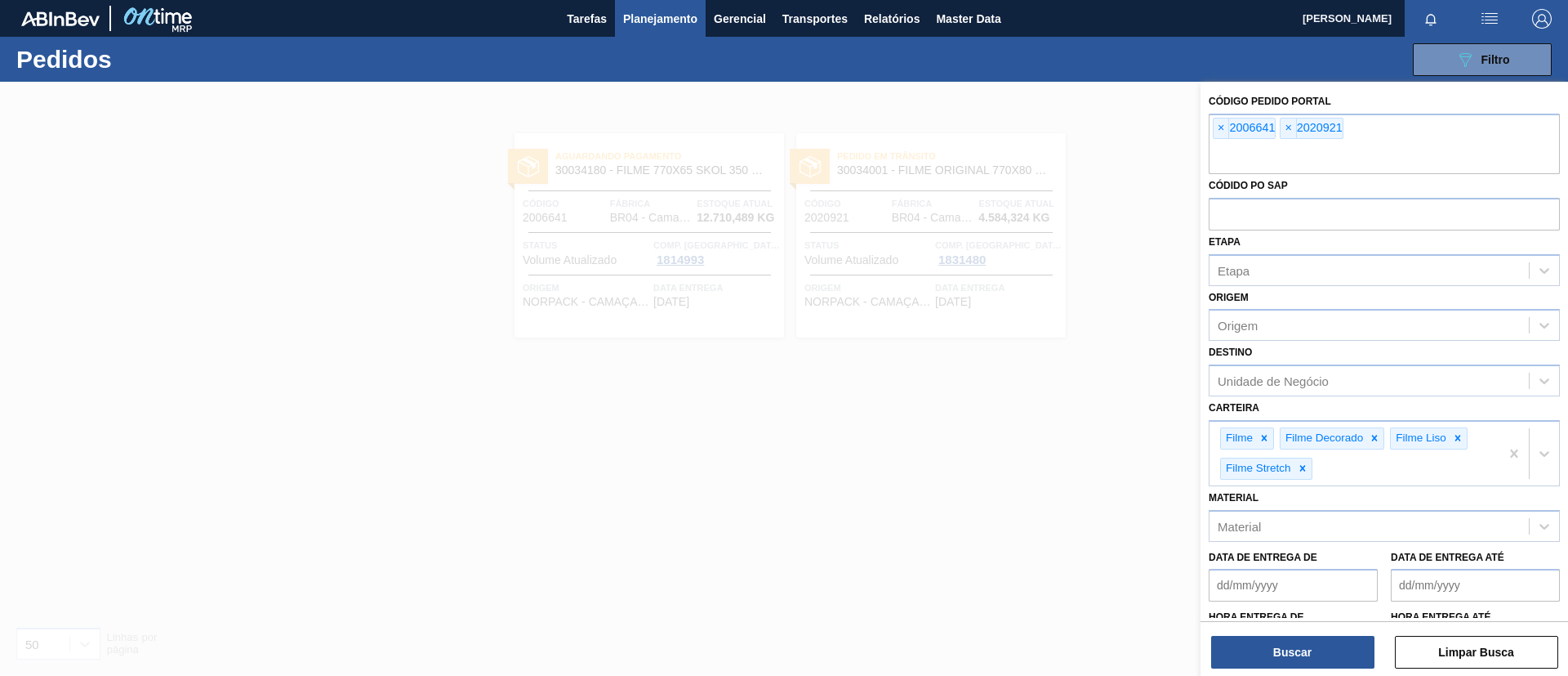
click at [1222, 133] on span "×" at bounding box center [1222, 127] width 15 height 20
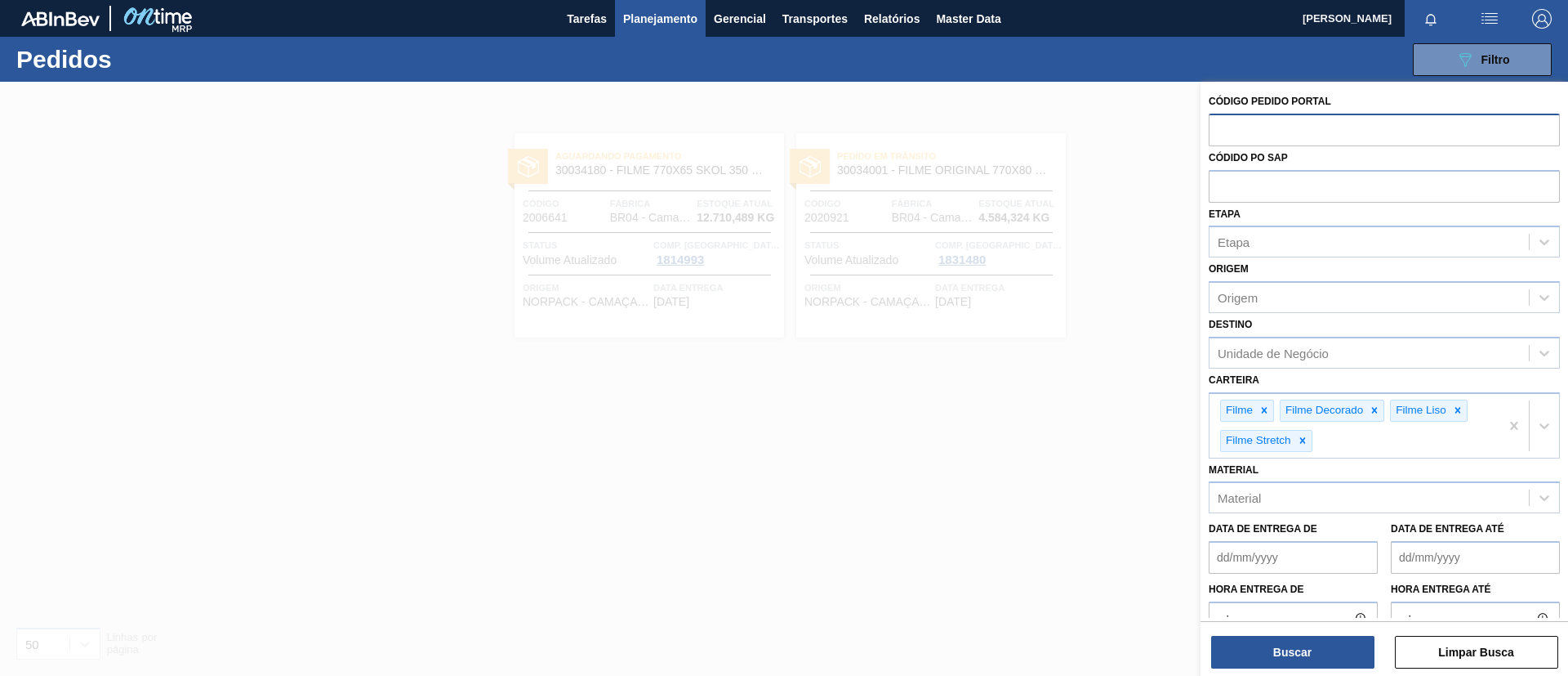
paste input "text"
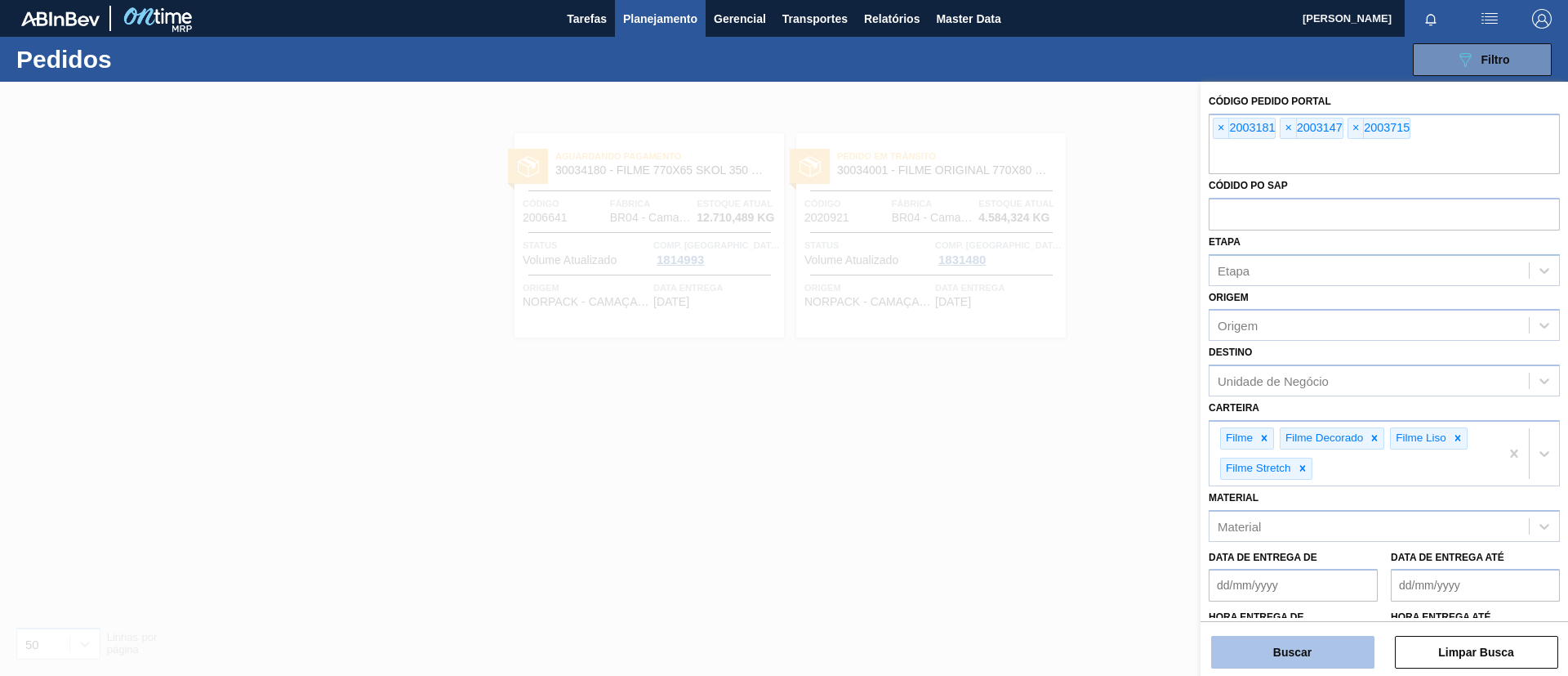
click at [1292, 648] on button "Buscar" at bounding box center [1293, 652] width 163 height 33
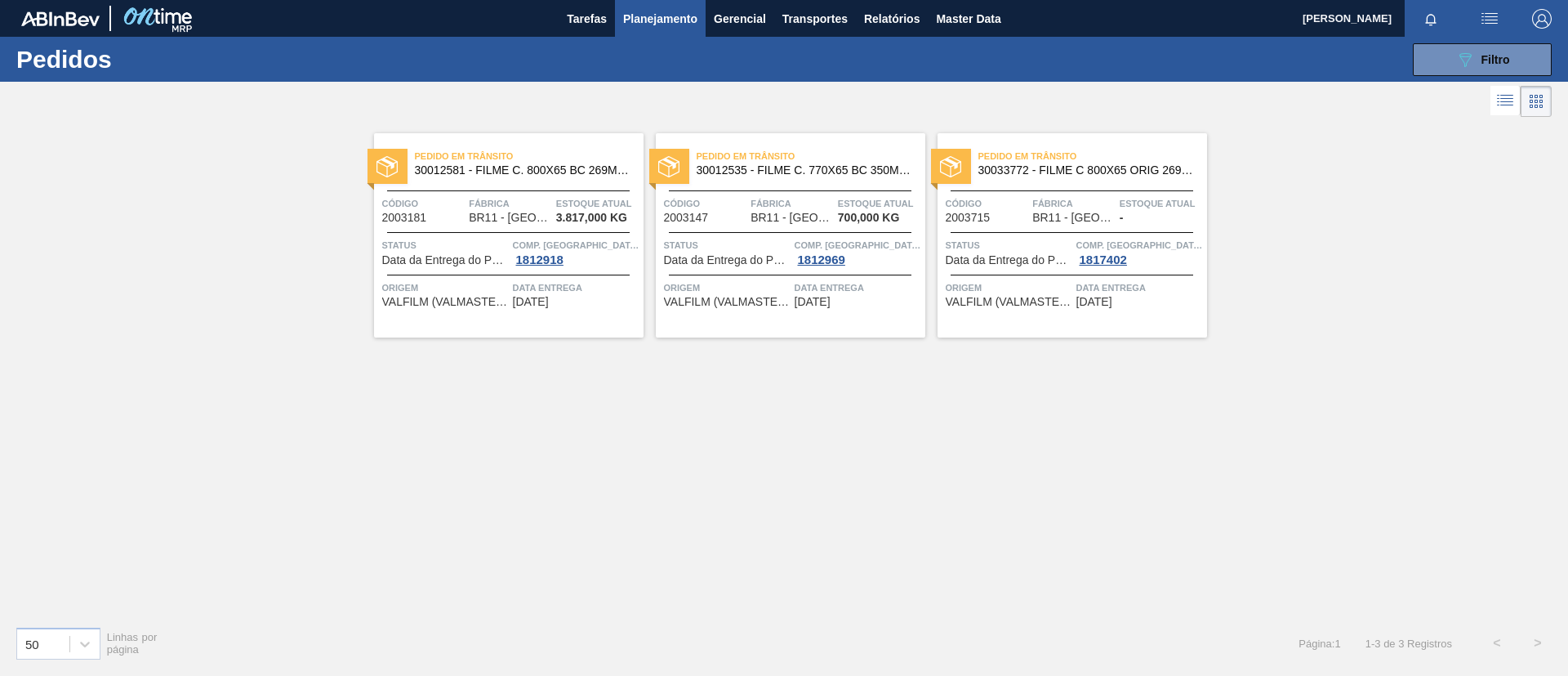
click at [866, 174] on span "30012535 - FILME C. 770X65 BC 350ML C12 429" at bounding box center [804, 170] width 216 height 12
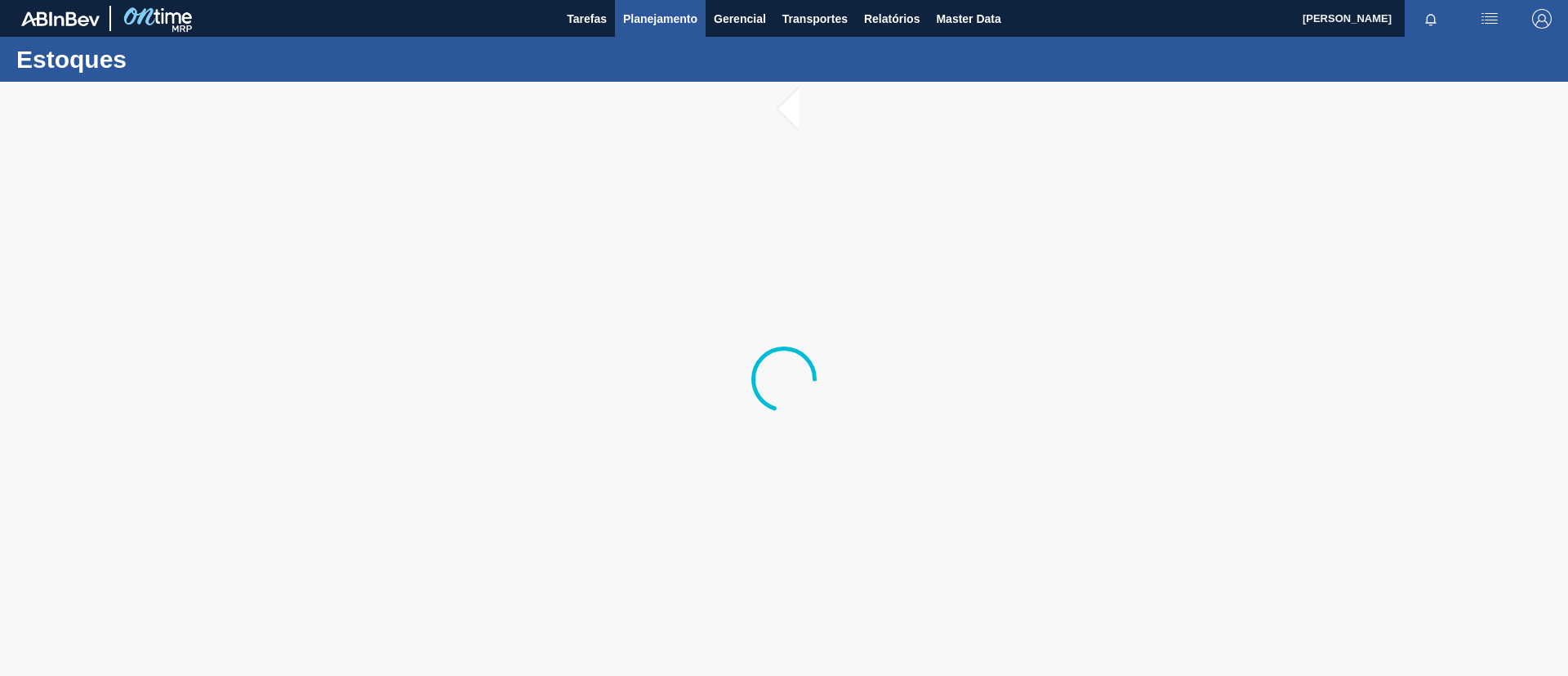
click at [648, 19] on span "Planejamento" at bounding box center [660, 19] width 74 height 20
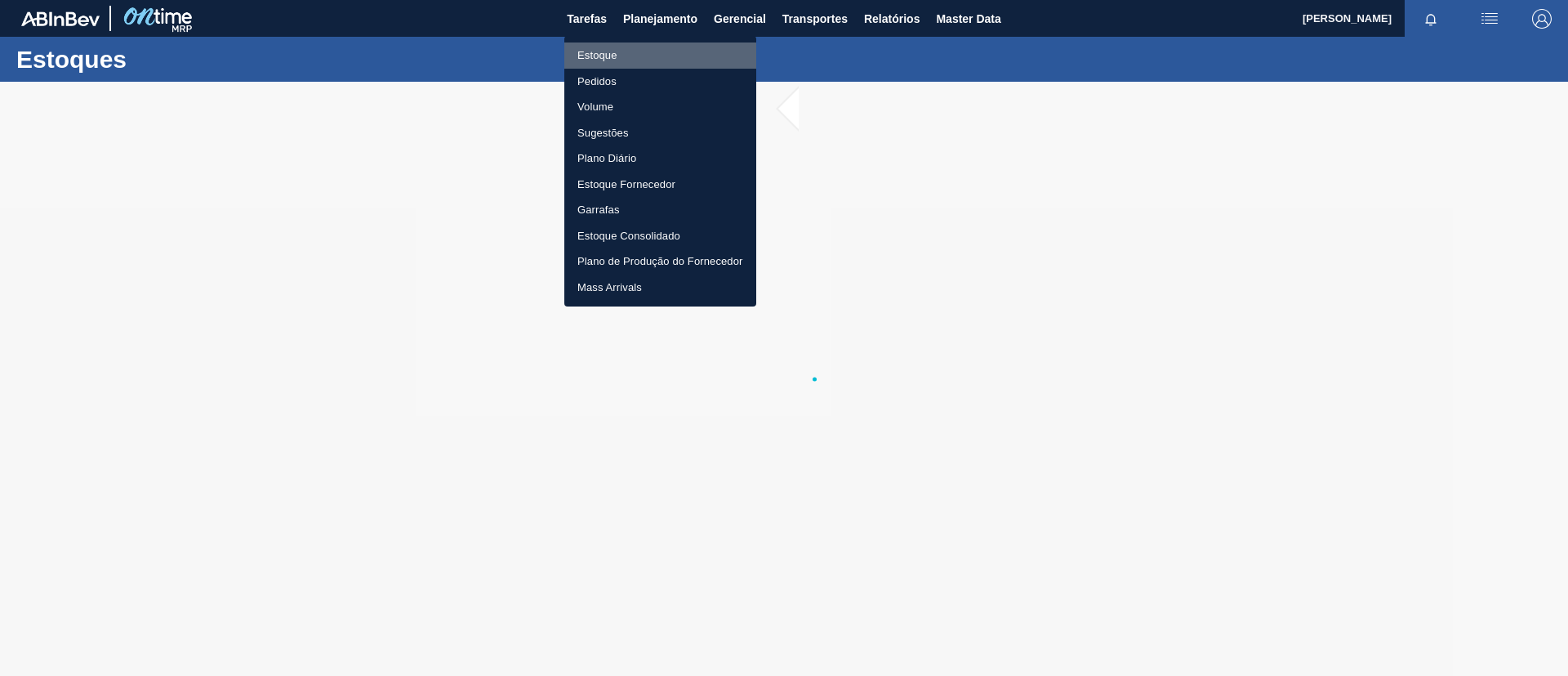
click at [636, 53] on li "Estoque" at bounding box center [660, 56] width 192 height 27
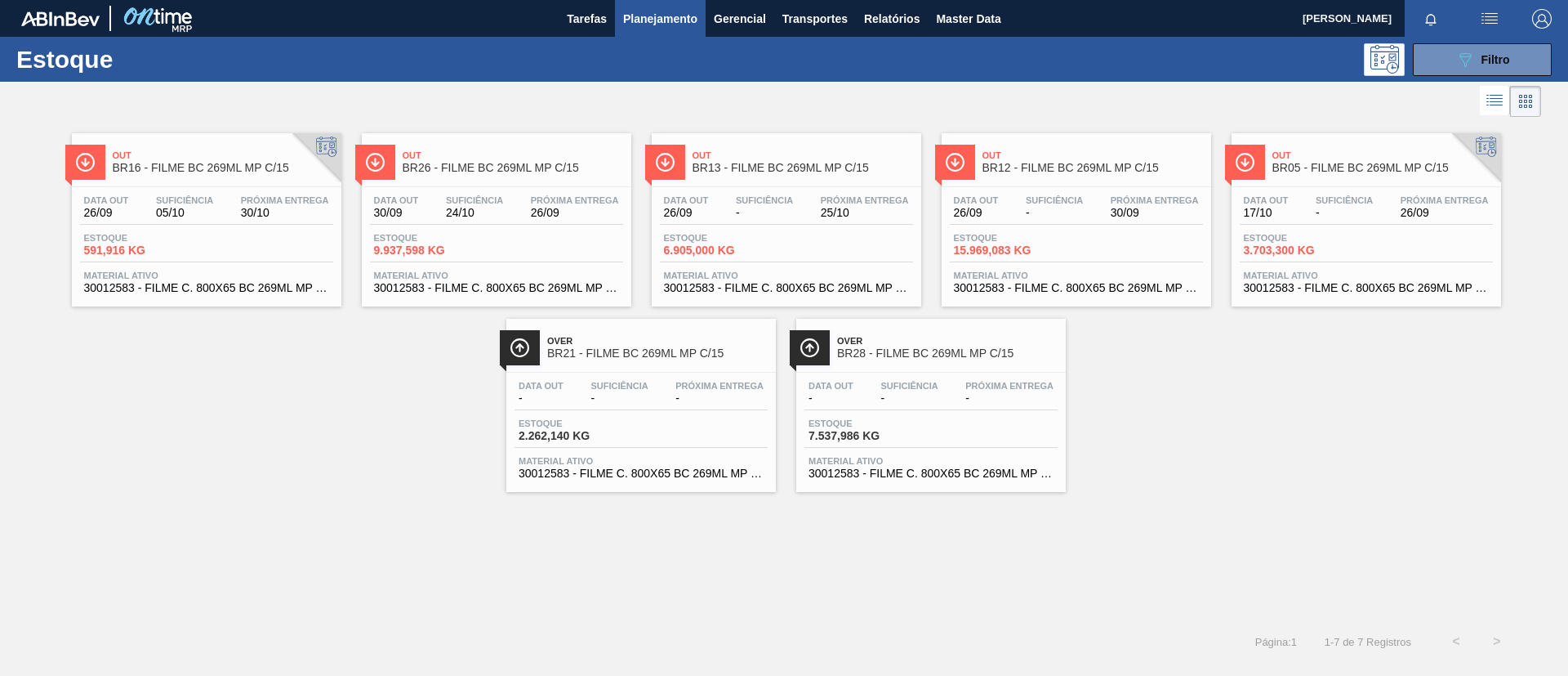
drag, startPoint x: 211, startPoint y: 130, endPoint x: 352, endPoint y: 15, distance: 182.0
click at [209, 129] on link "Out BR16 - FILME BC 269ML MP C/15 Data out 26/09 Suficiência 05/10 Próxima Entr…" at bounding box center [204, 213] width 290 height 186
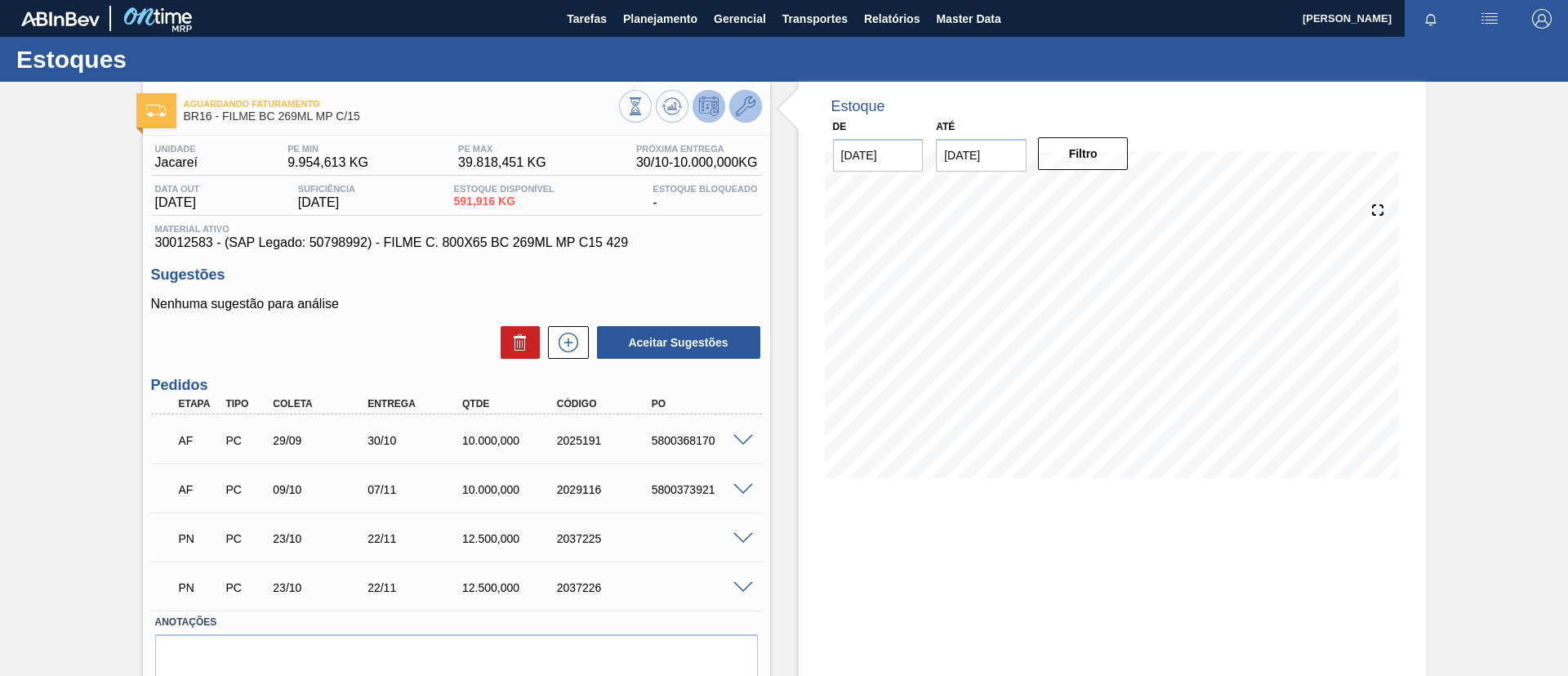
click at [746, 104] on icon at bounding box center [745, 106] width 20 height 20
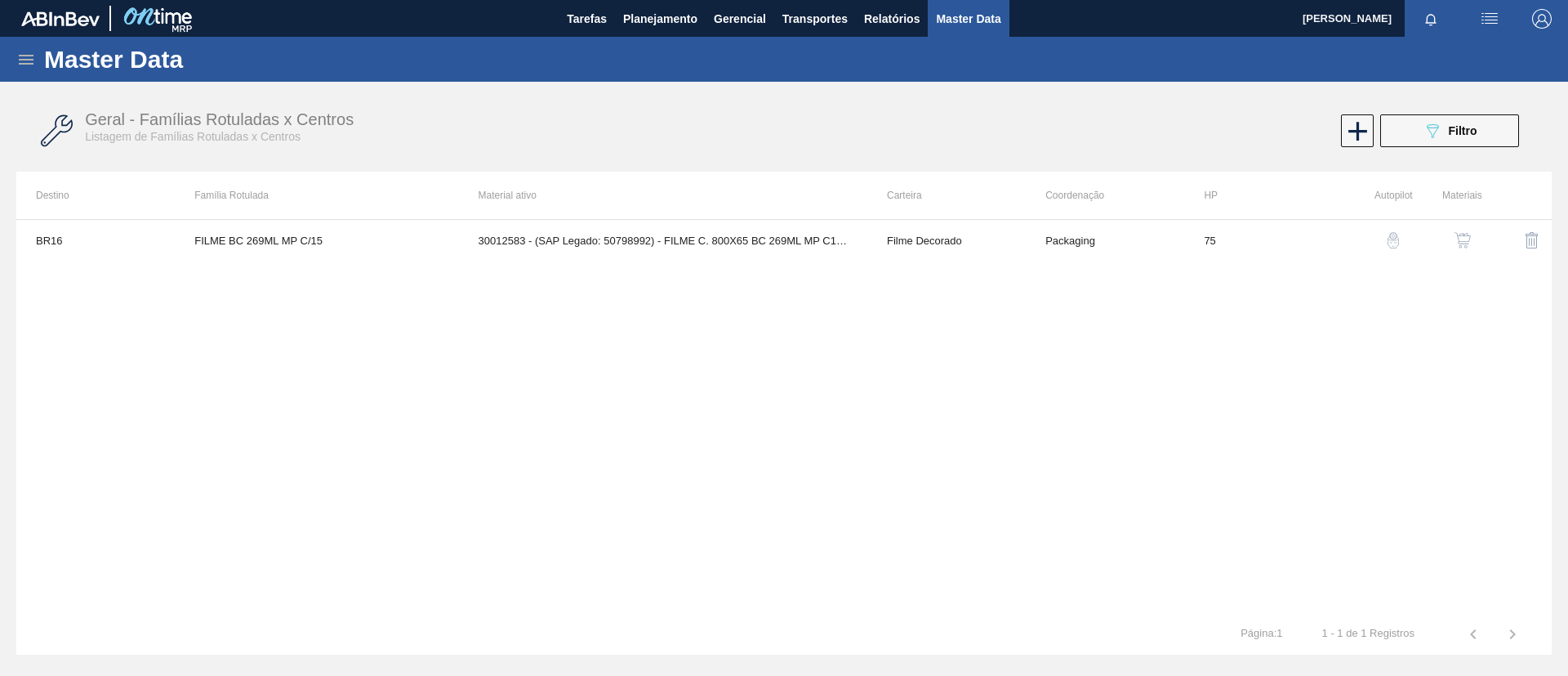
click at [1464, 246] on img "button" at bounding box center [1462, 240] width 16 height 16
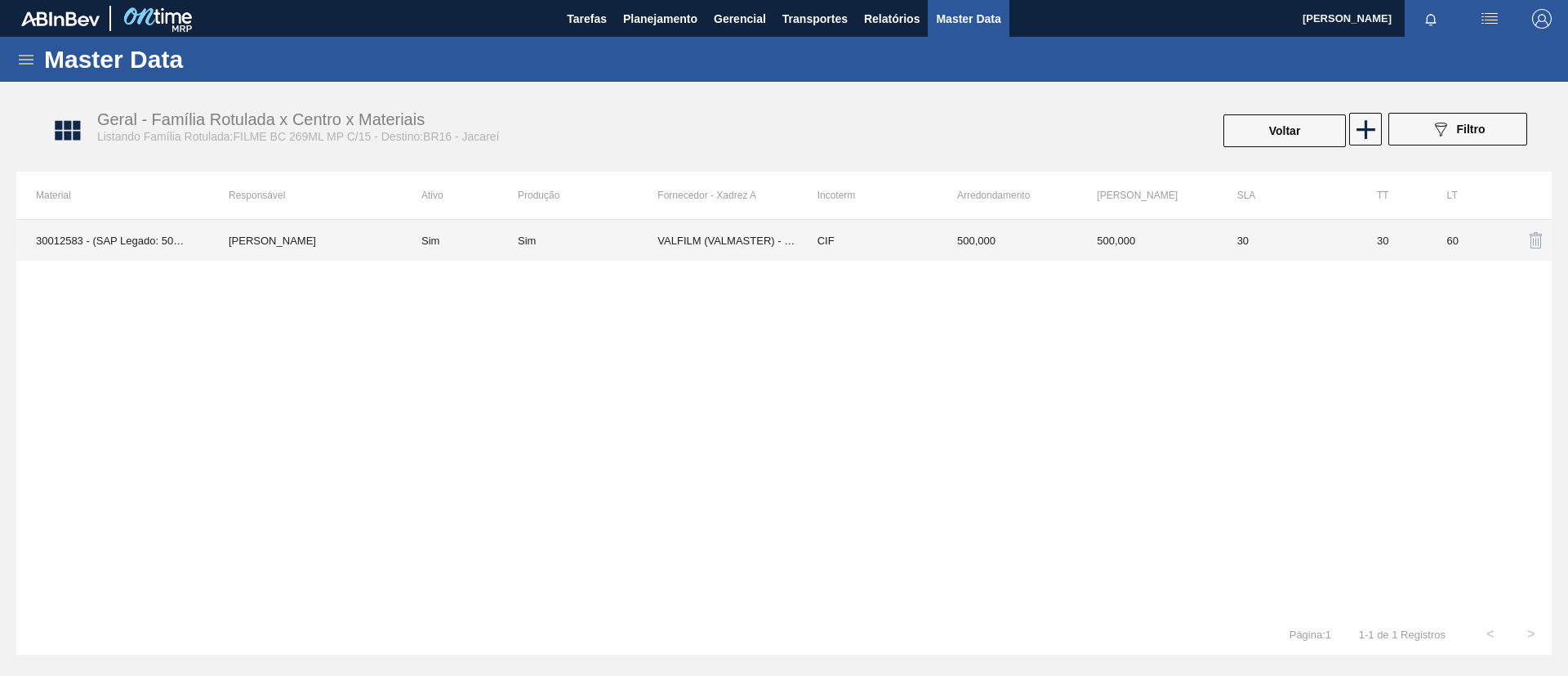
click at [569, 251] on td "Sim" at bounding box center [587, 240] width 139 height 41
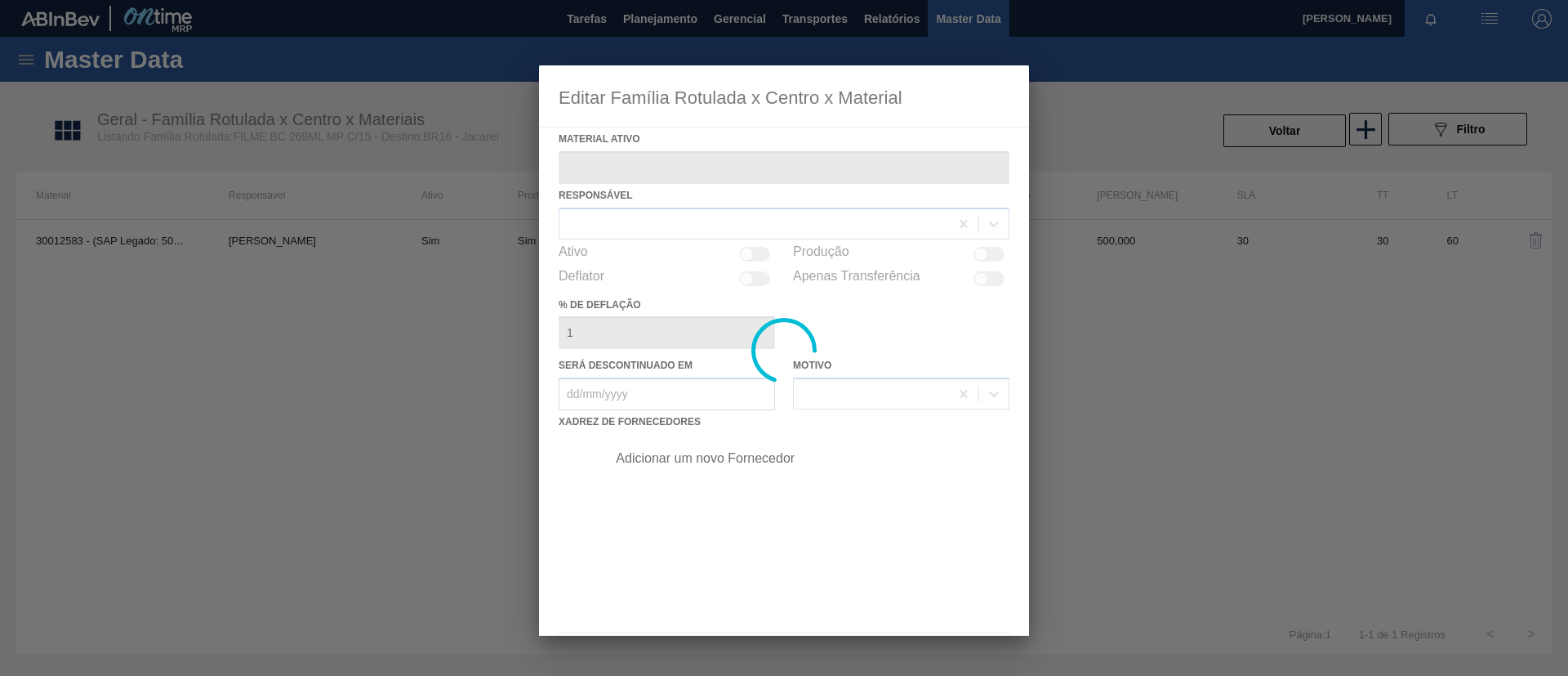
type ativo "30012583 - (SAP Legado: 50798992) - FILME C. 800X65 BC 269ML MP C15 429"
checkbox input "true"
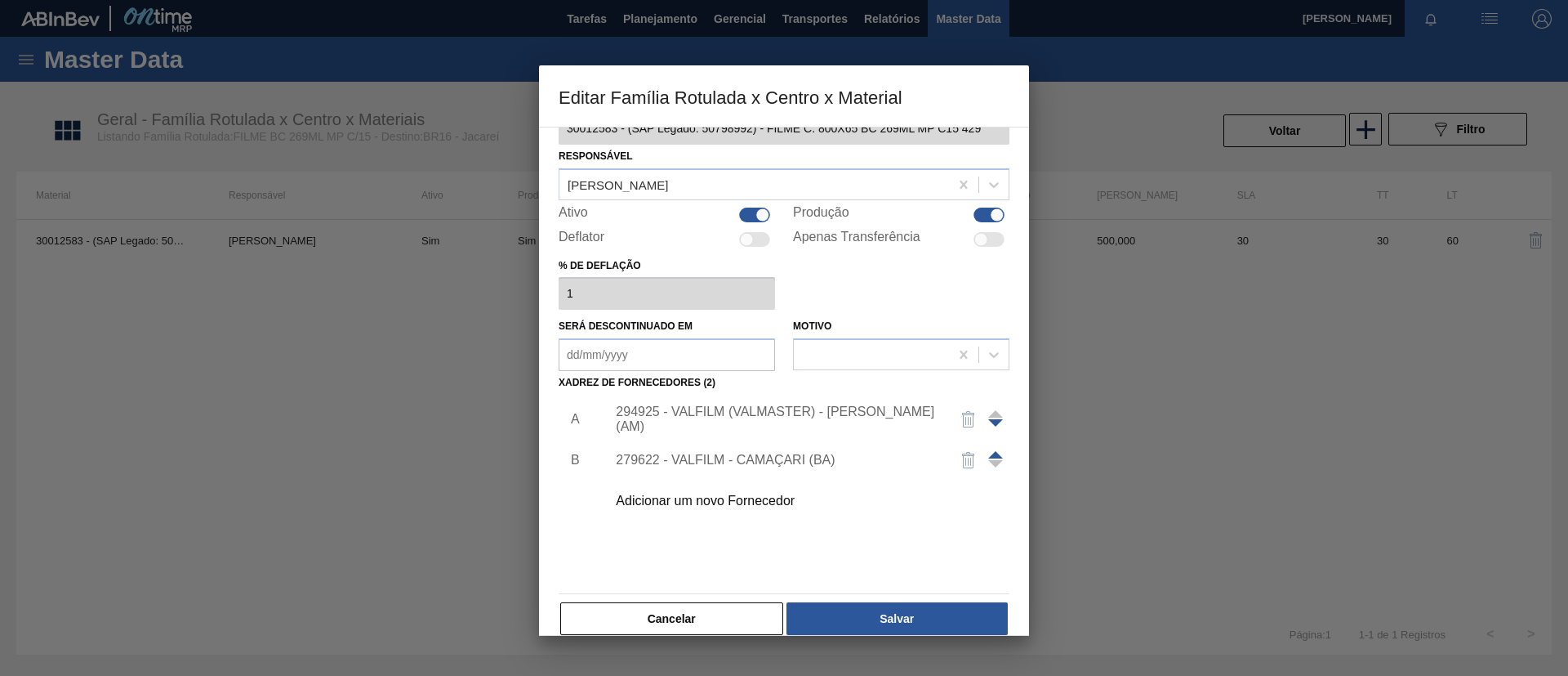
scroll to position [61, 0]
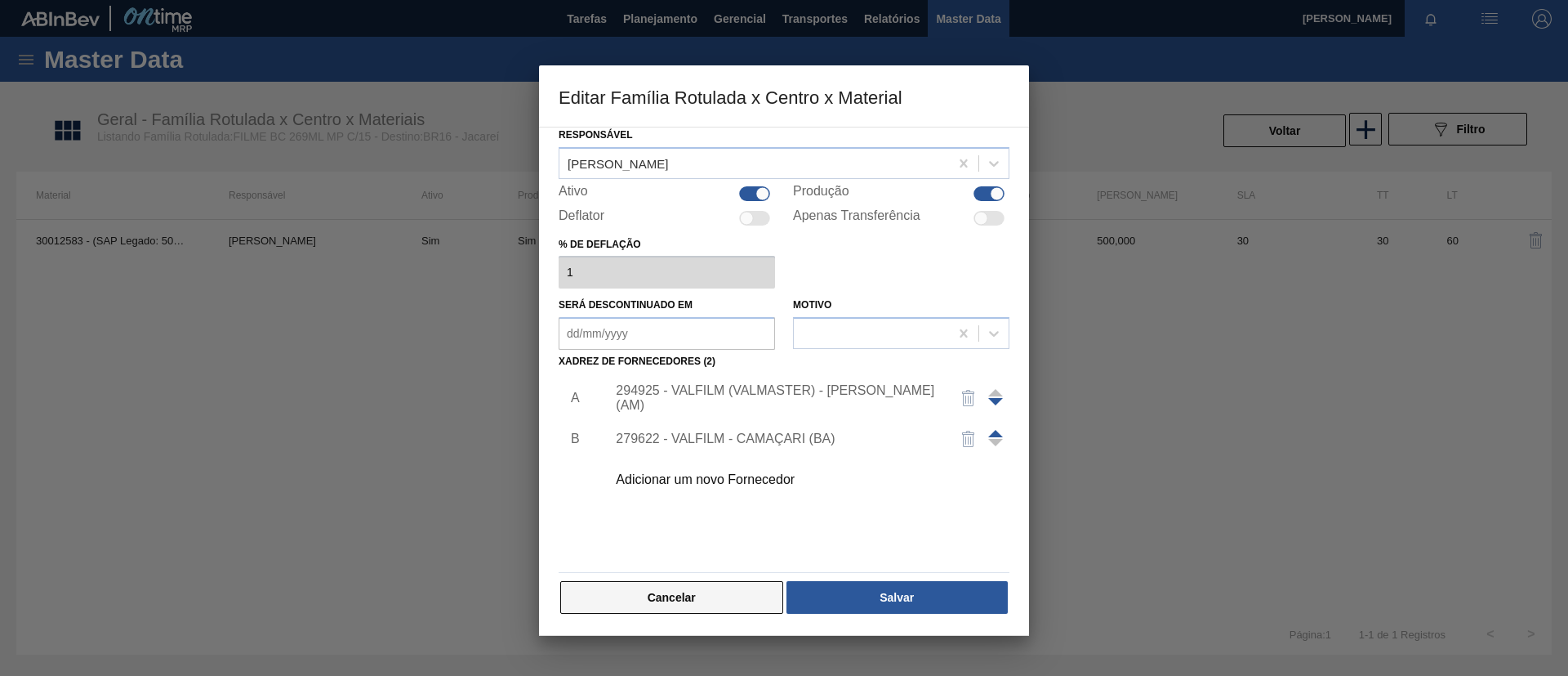
click at [719, 589] on button "Cancelar" at bounding box center [672, 597] width 223 height 33
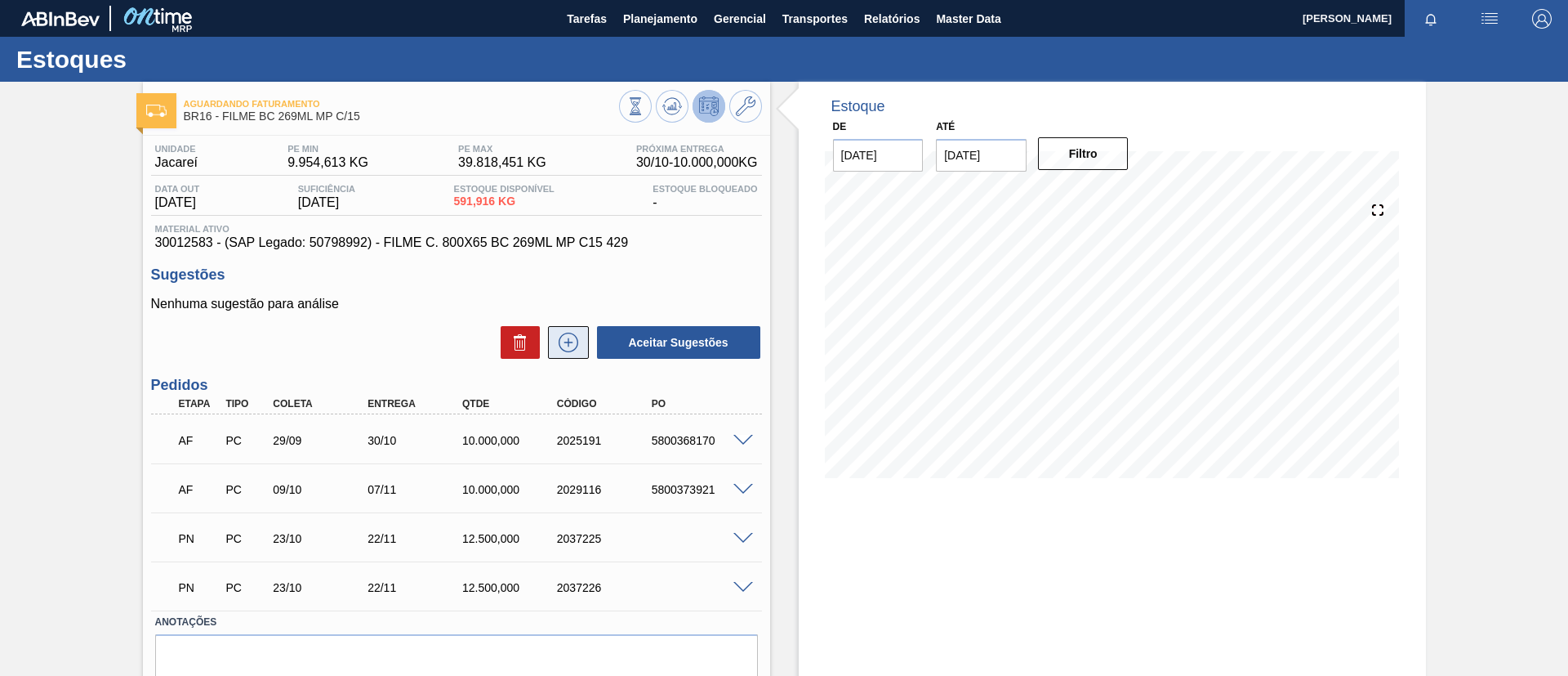
click at [569, 352] on icon at bounding box center [568, 342] width 20 height 20
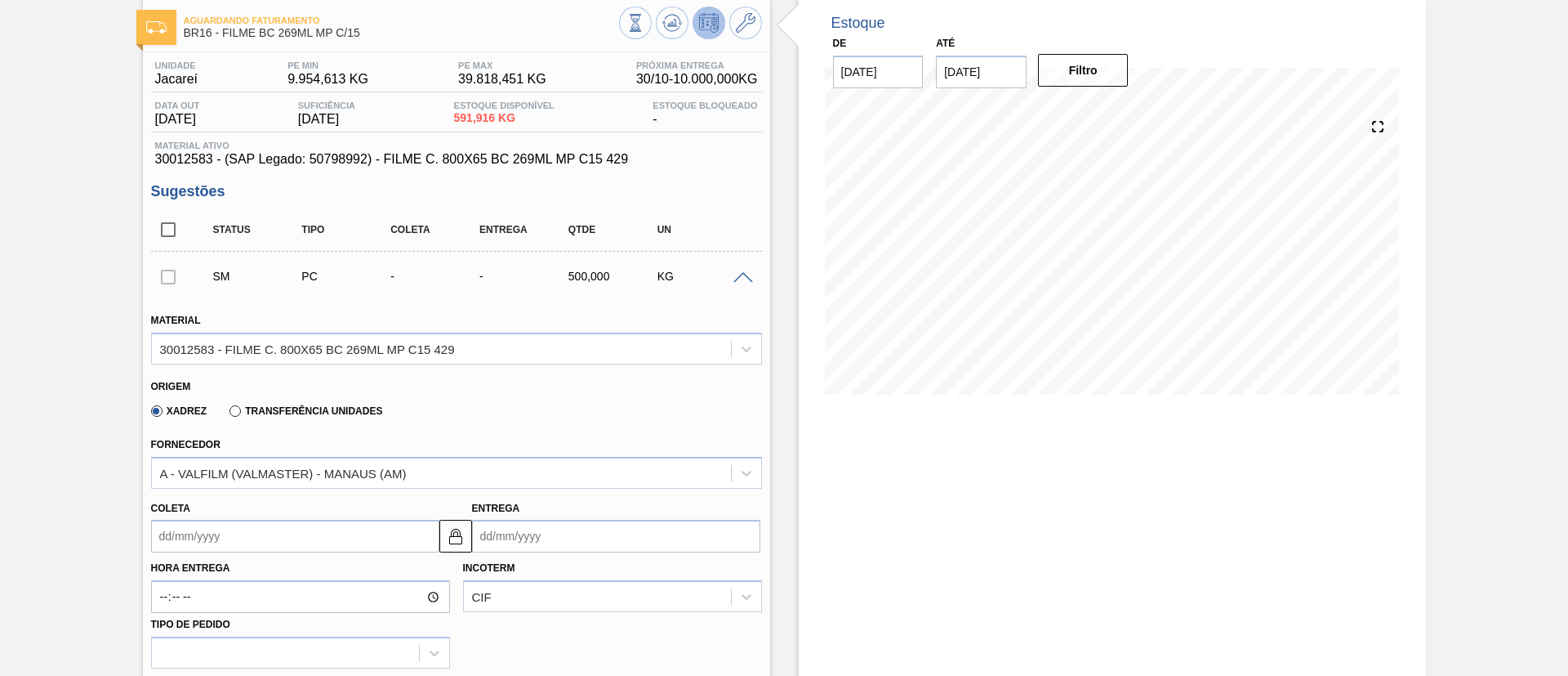
scroll to position [122, 0]
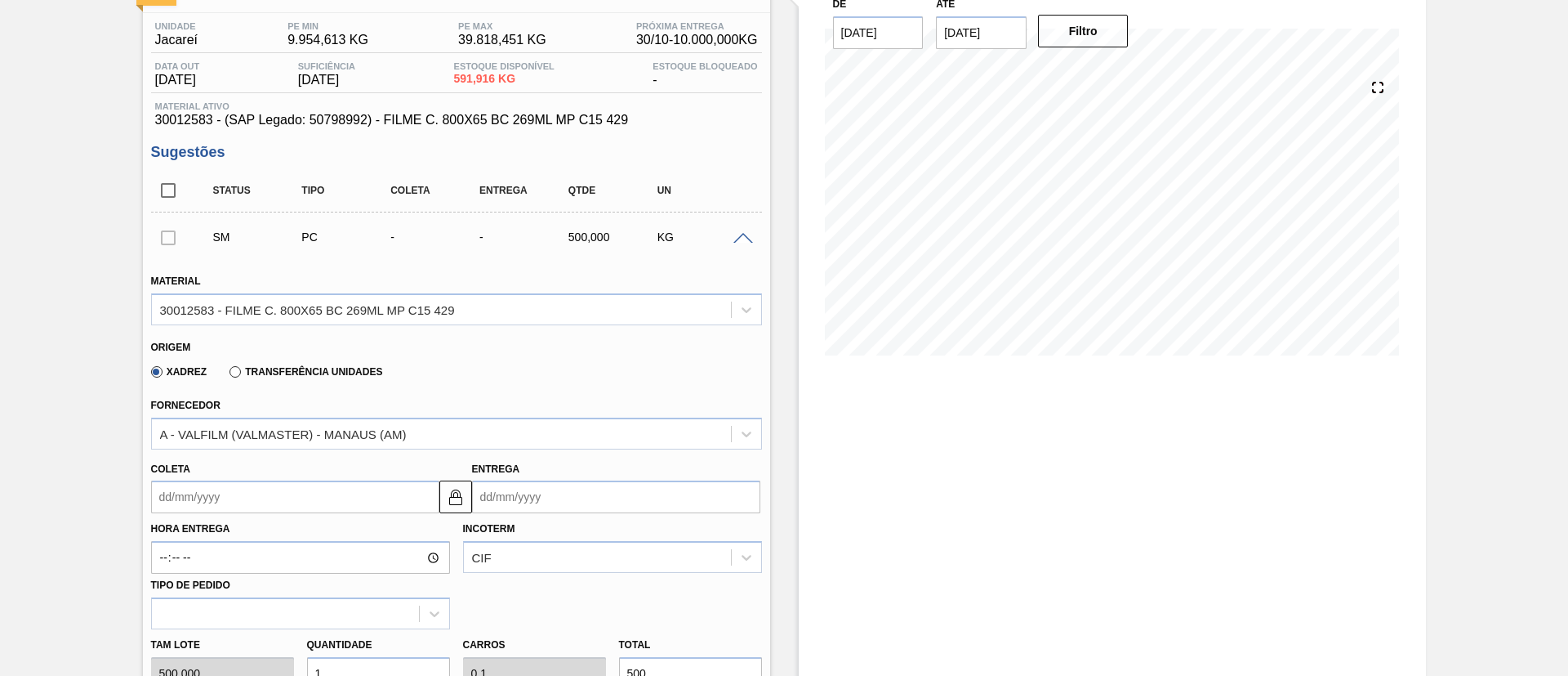
click at [382, 458] on div "Coleta" at bounding box center [295, 486] width 288 height 56
click at [379, 442] on div "A - VALFILM (VALMASTER) - MANAUS (AM)" at bounding box center [441, 434] width 579 height 24
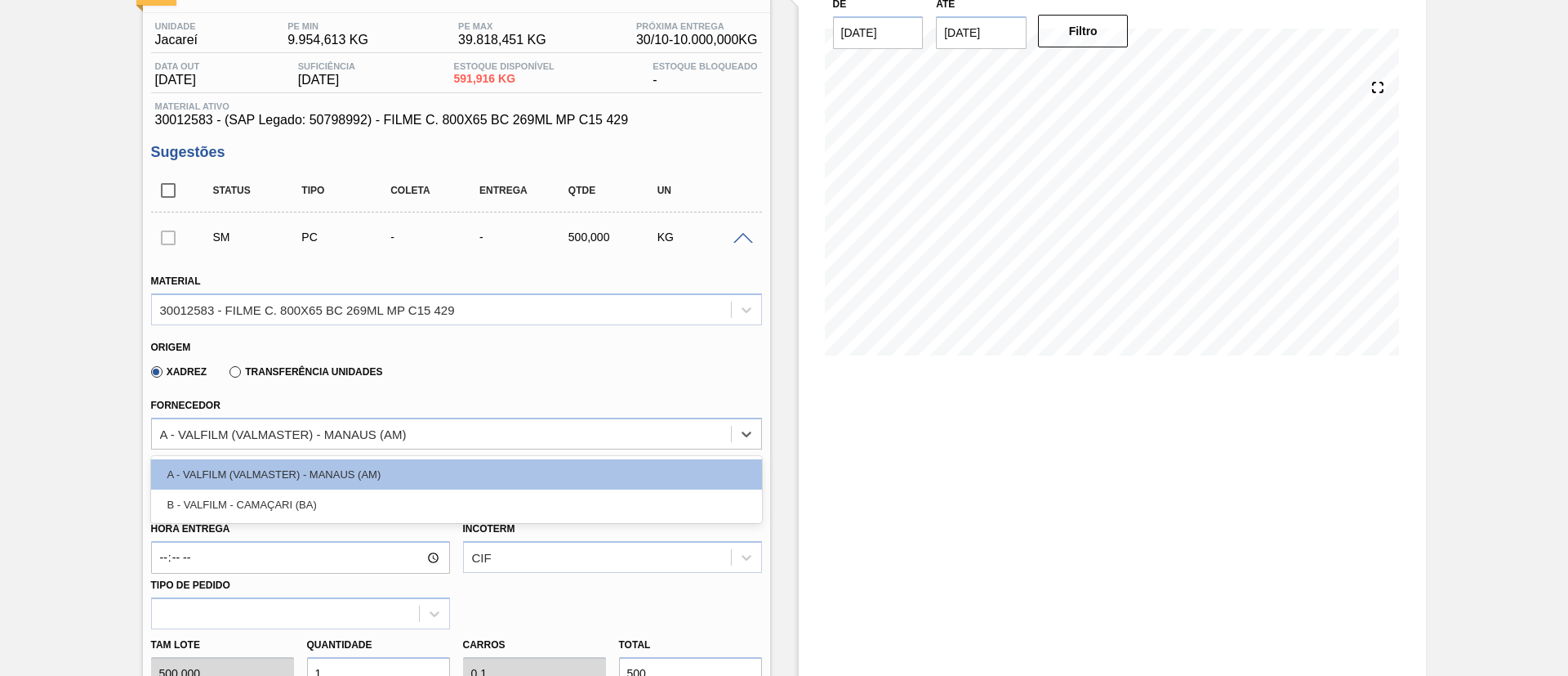
click at [371, 501] on div "B - VALFILM - CAMAÇARI (BA)" at bounding box center [457, 504] width 611 height 30
type input "0,04"
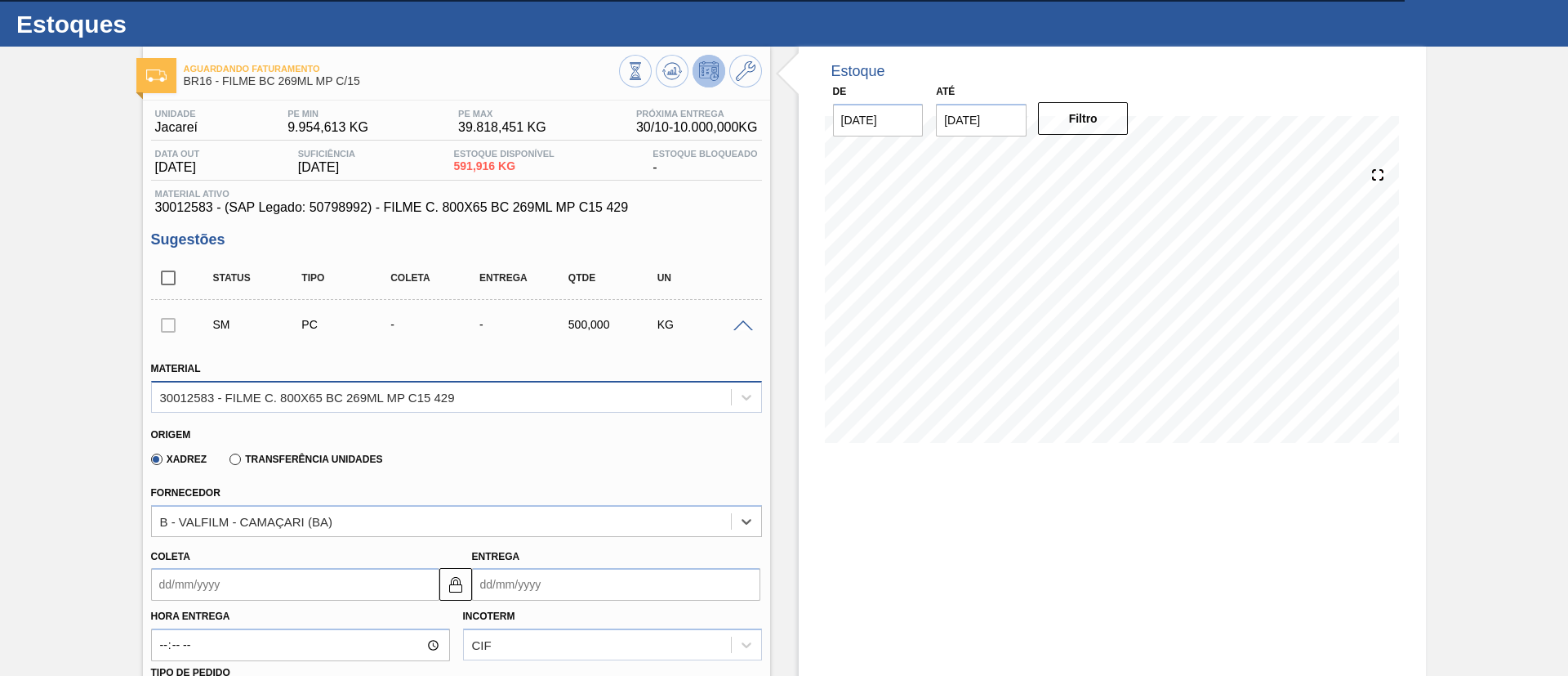
scroll to position [0, 0]
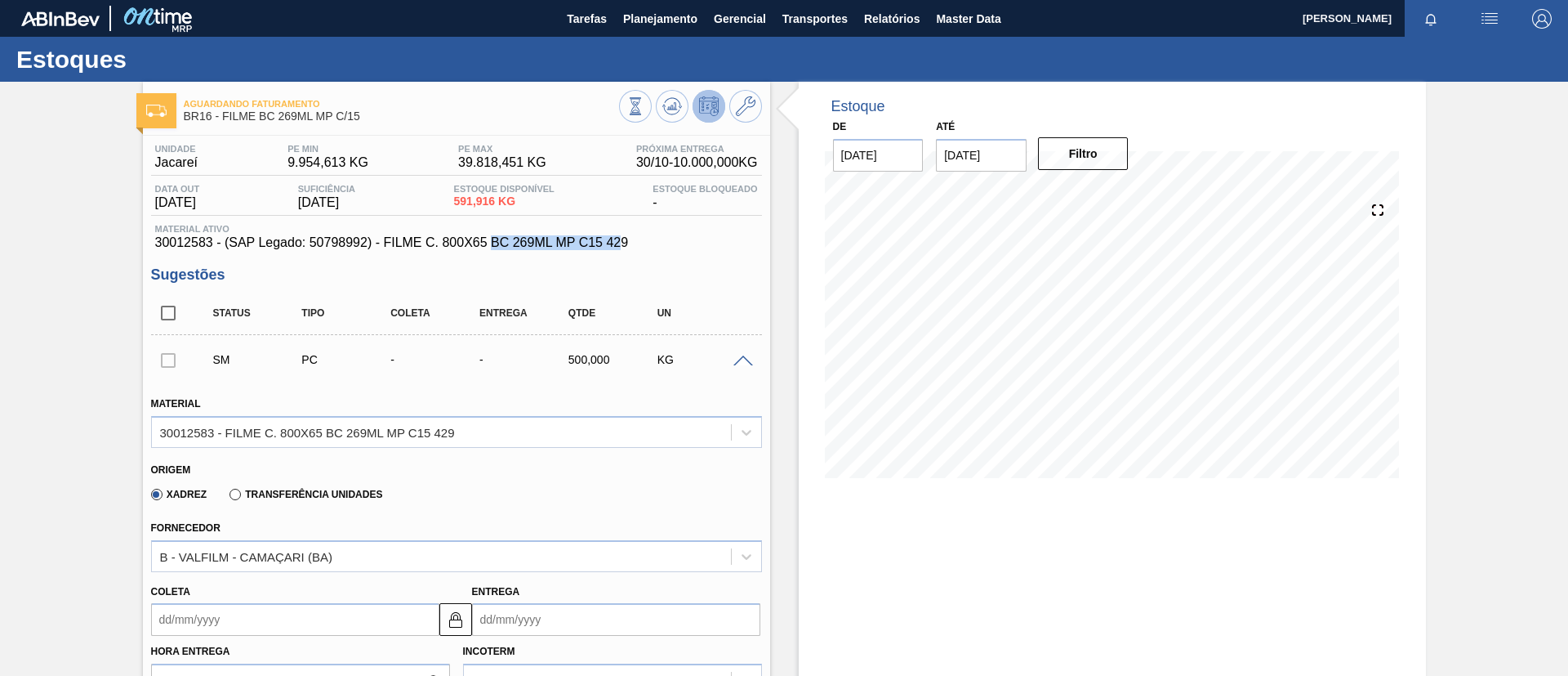
drag, startPoint x: 620, startPoint y: 245, endPoint x: 490, endPoint y: 247, distance: 130.0
click at [490, 247] on span "30012583 - (SAP Legado: 50798992) - FILME C. 800X65 BC 269ML MP C15 429" at bounding box center [456, 242] width 603 height 15
click at [592, 234] on div "Material ativo 30012583 - (SAP Legado: 50798992) - FILME C. 800X65 BC 269ML MP …" at bounding box center [457, 237] width 611 height 27
drag, startPoint x: 644, startPoint y: 245, endPoint x: 149, endPoint y: 247, distance: 495.0
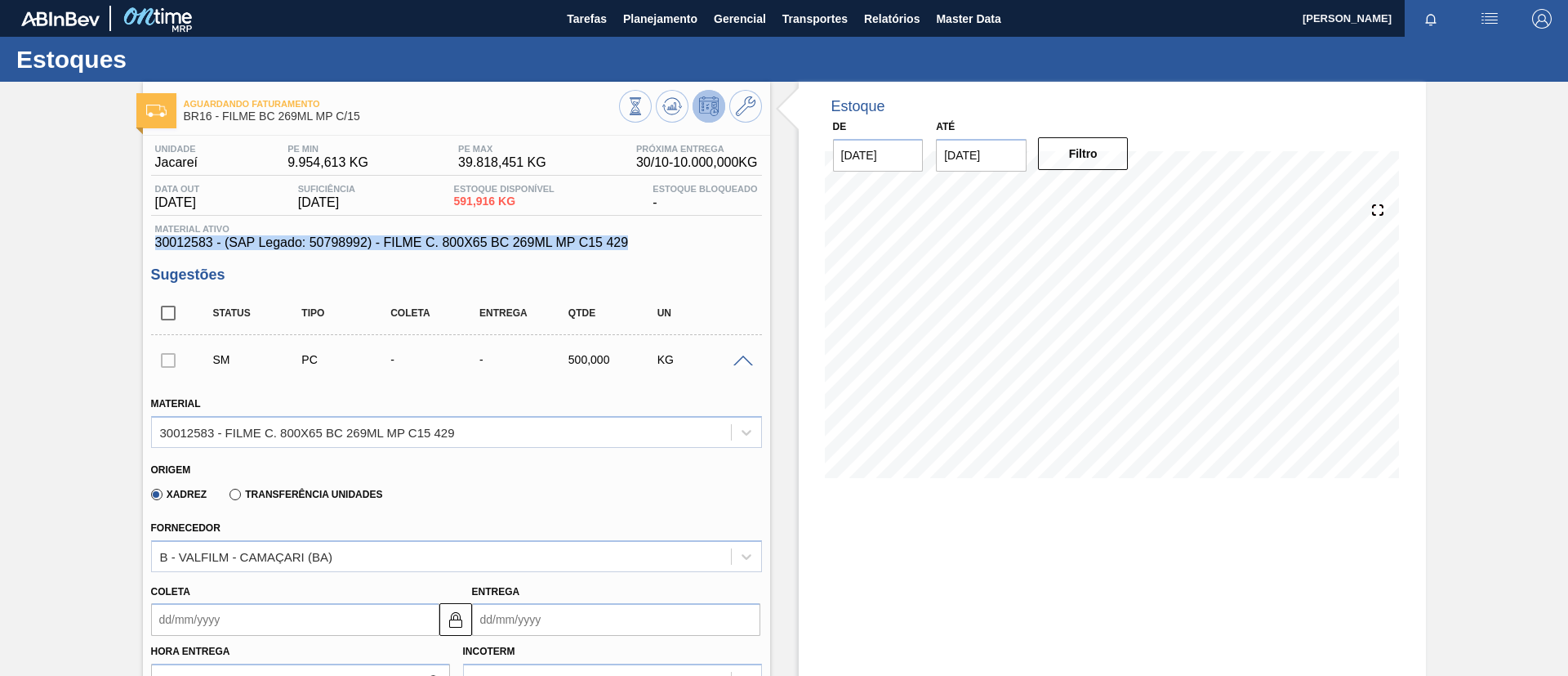
copy span "30012583 - (SAP Legado: 50798992) - FILME C. 800X65 BC 269ML MP C15 429"
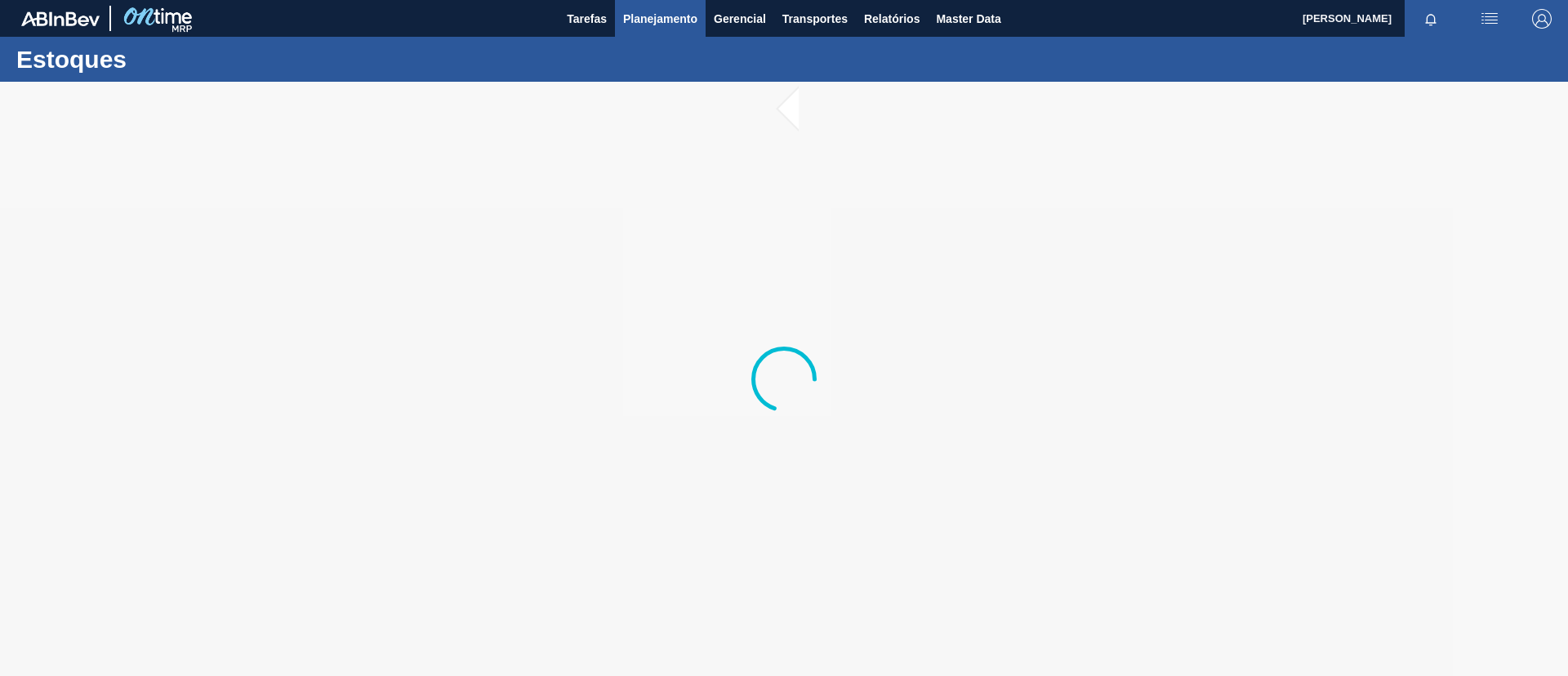
click at [634, 25] on span "Planejamento" at bounding box center [660, 19] width 74 height 20
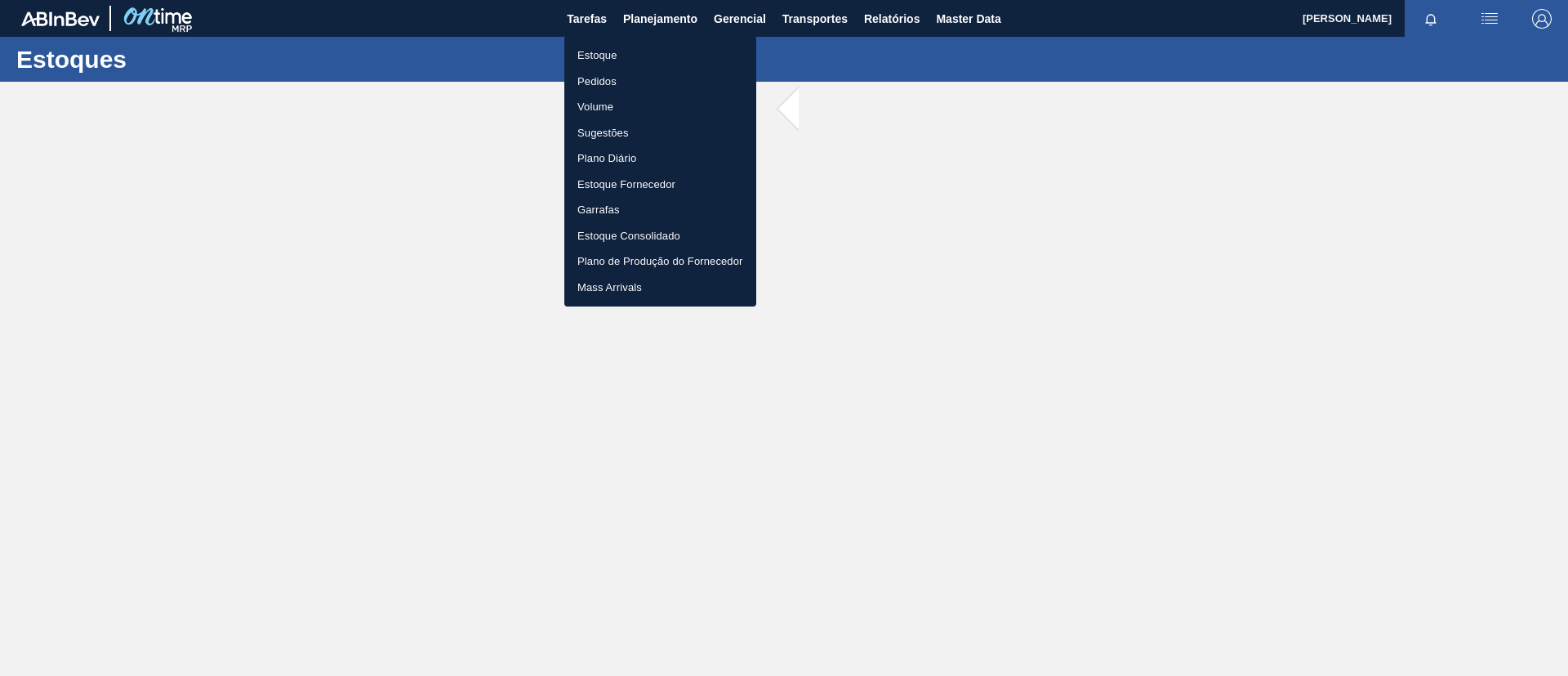
click at [650, 46] on li "Estoque" at bounding box center [660, 56] width 192 height 27
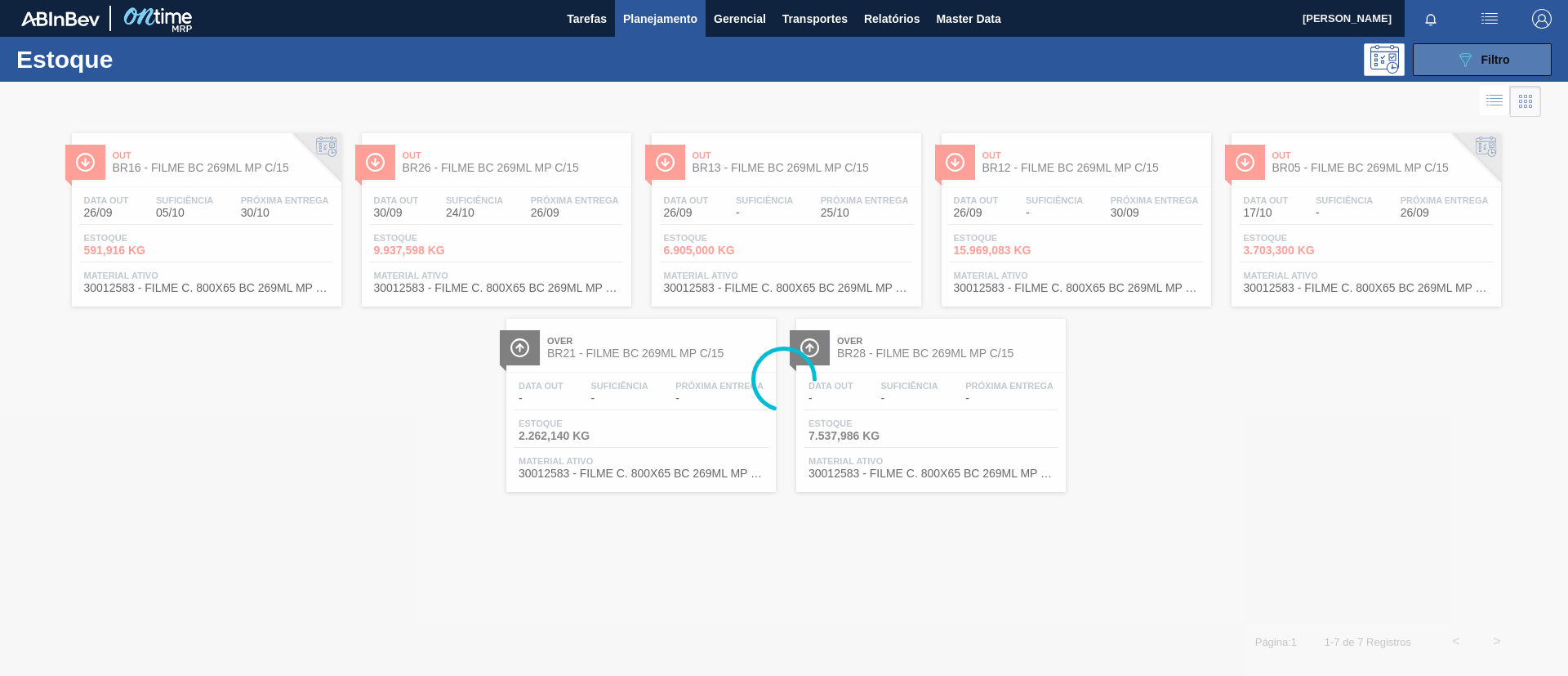
click at [1462, 60] on icon "089F7B8B-B2A5-4AFE-B5C0-19BA573D28AC" at bounding box center [1464, 59] width 20 height 20
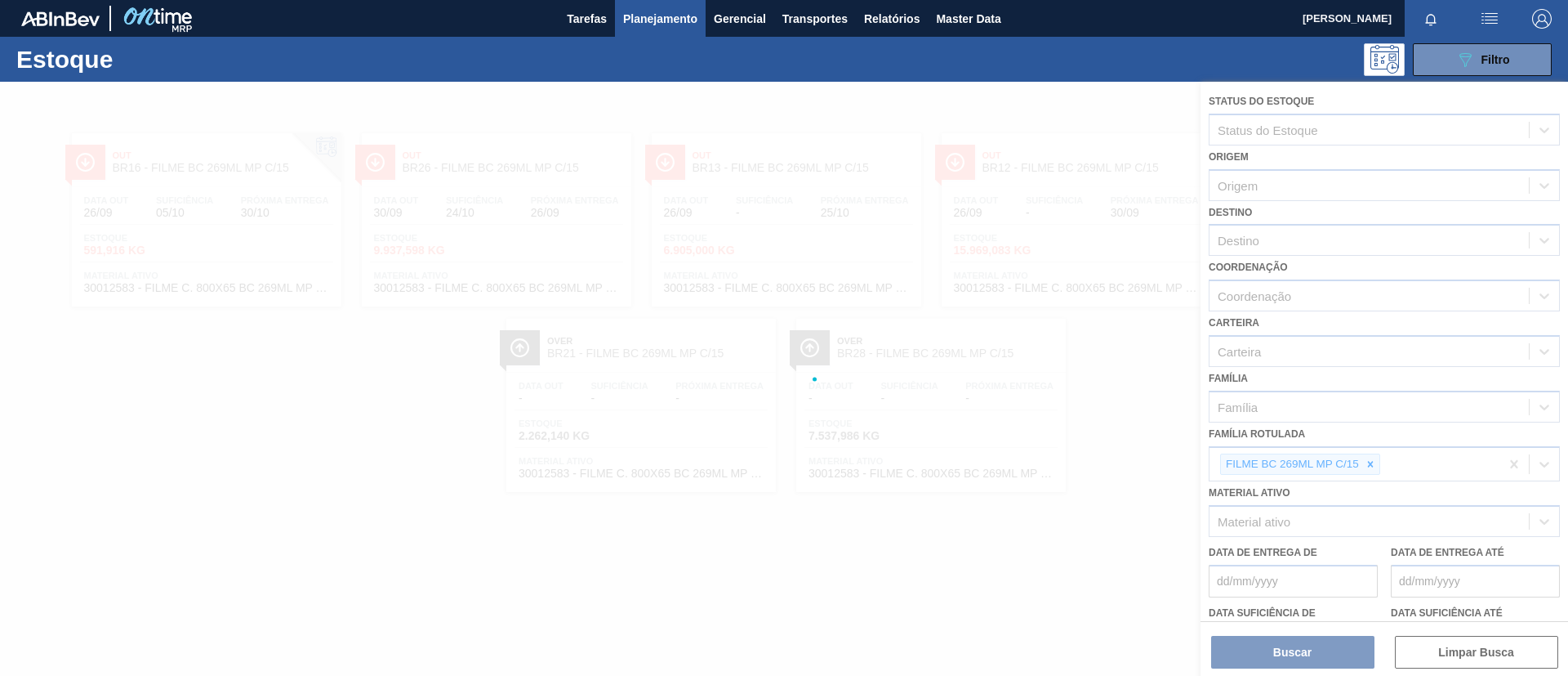
click at [1373, 460] on div at bounding box center [784, 378] width 1568 height 594
drag, startPoint x: 1373, startPoint y: 460, endPoint x: 1424, endPoint y: 465, distance: 51.2
click at [1424, 465] on div at bounding box center [784, 378] width 1568 height 594
click at [1372, 458] on div at bounding box center [784, 378] width 1568 height 594
click at [1376, 464] on div at bounding box center [784, 378] width 1568 height 594
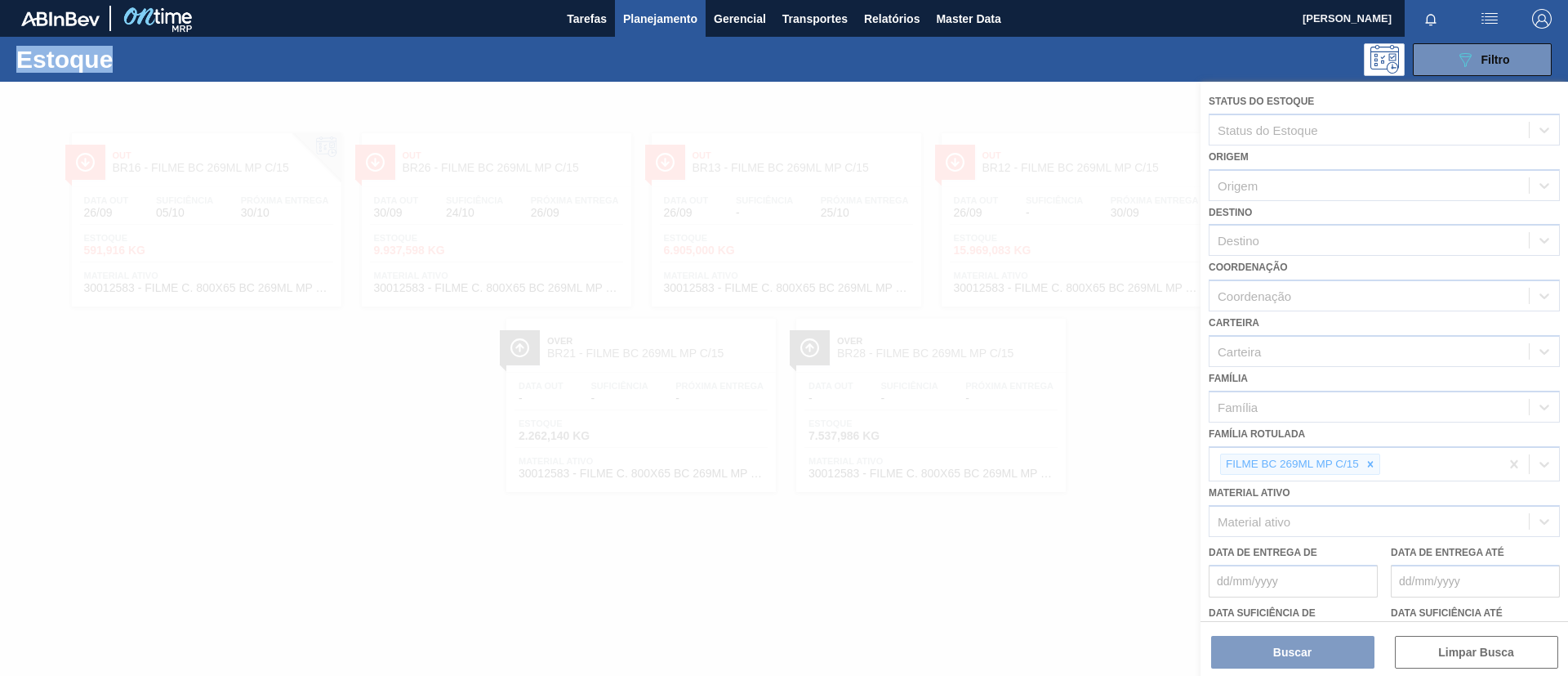
click at [1376, 464] on div at bounding box center [784, 378] width 1568 height 594
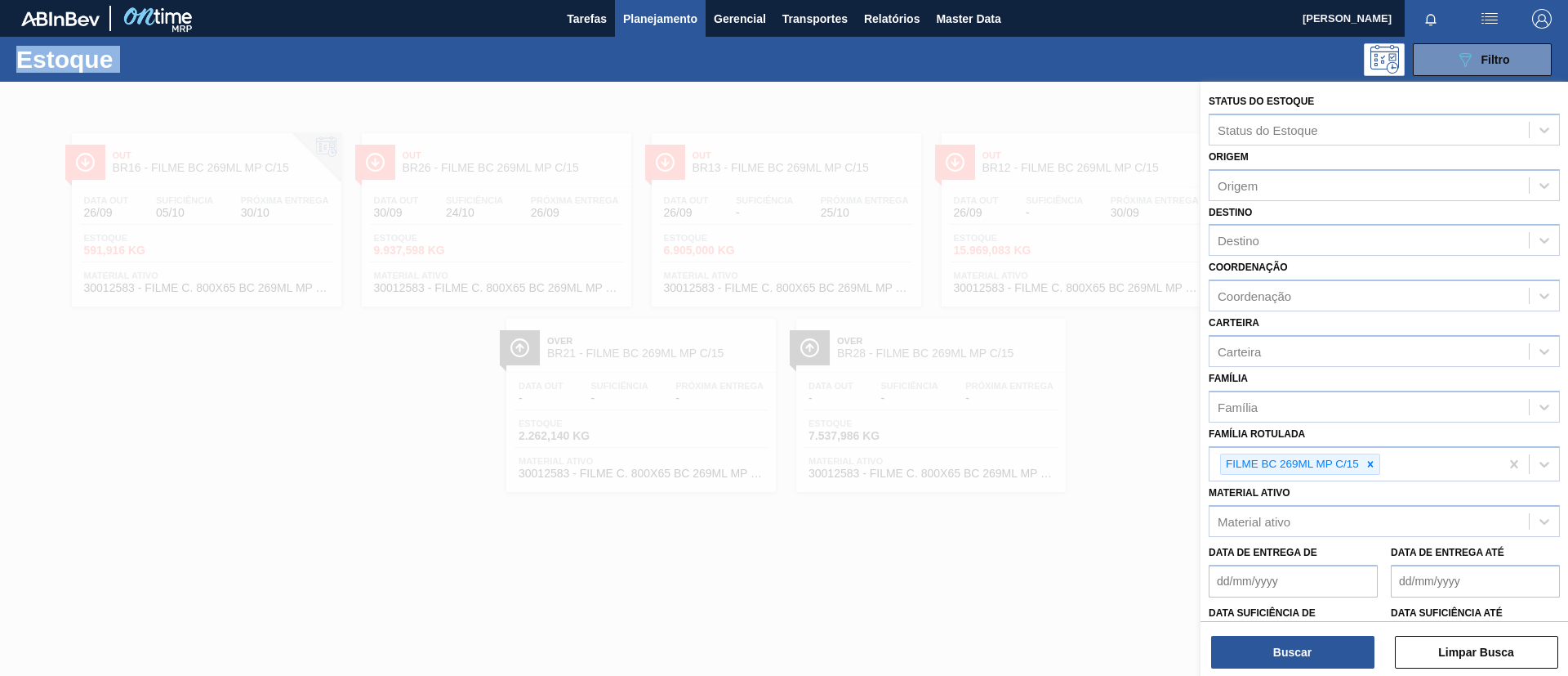
drag, startPoint x: 1370, startPoint y: 463, endPoint x: 1331, endPoint y: 423, distance: 55.9
click at [1369, 463] on icon at bounding box center [1370, 464] width 11 height 11
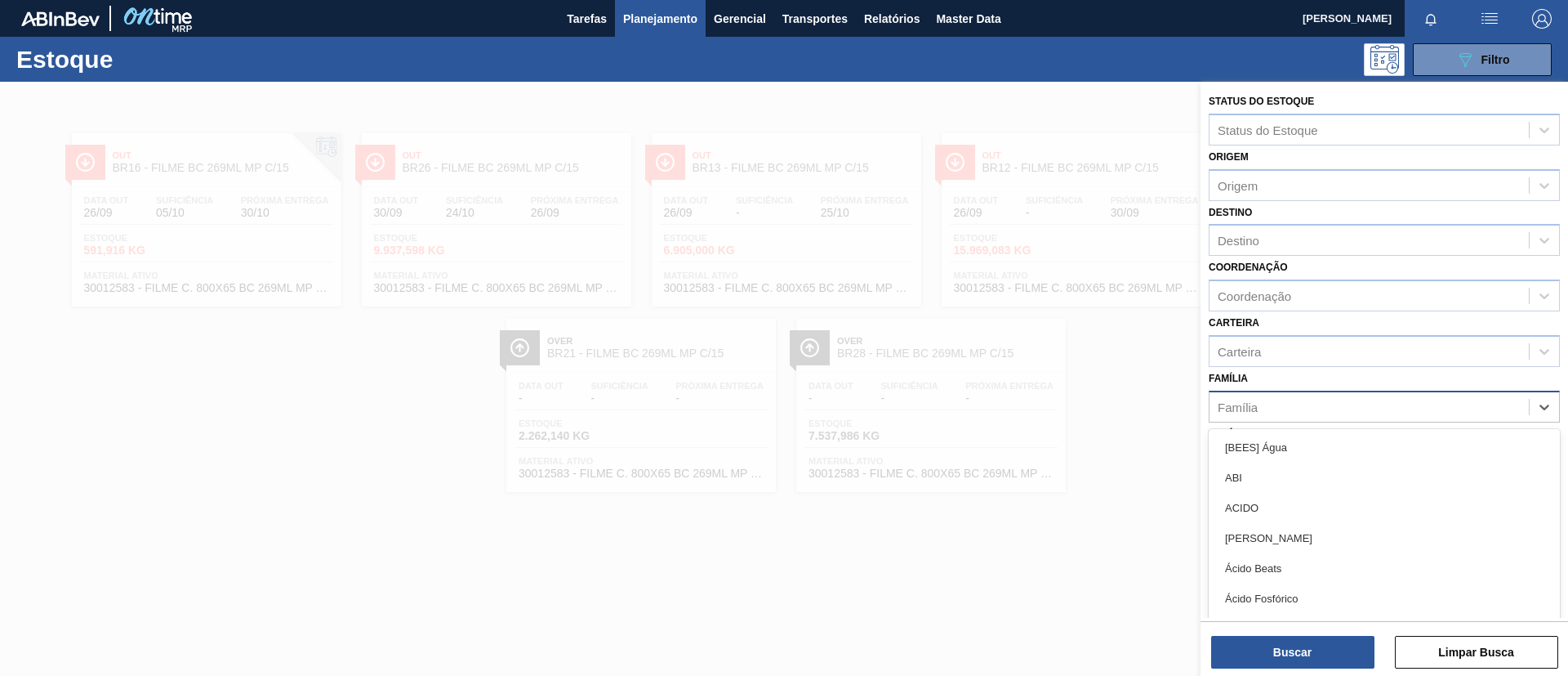
click at [1313, 399] on div "Família" at bounding box center [1369, 406] width 319 height 24
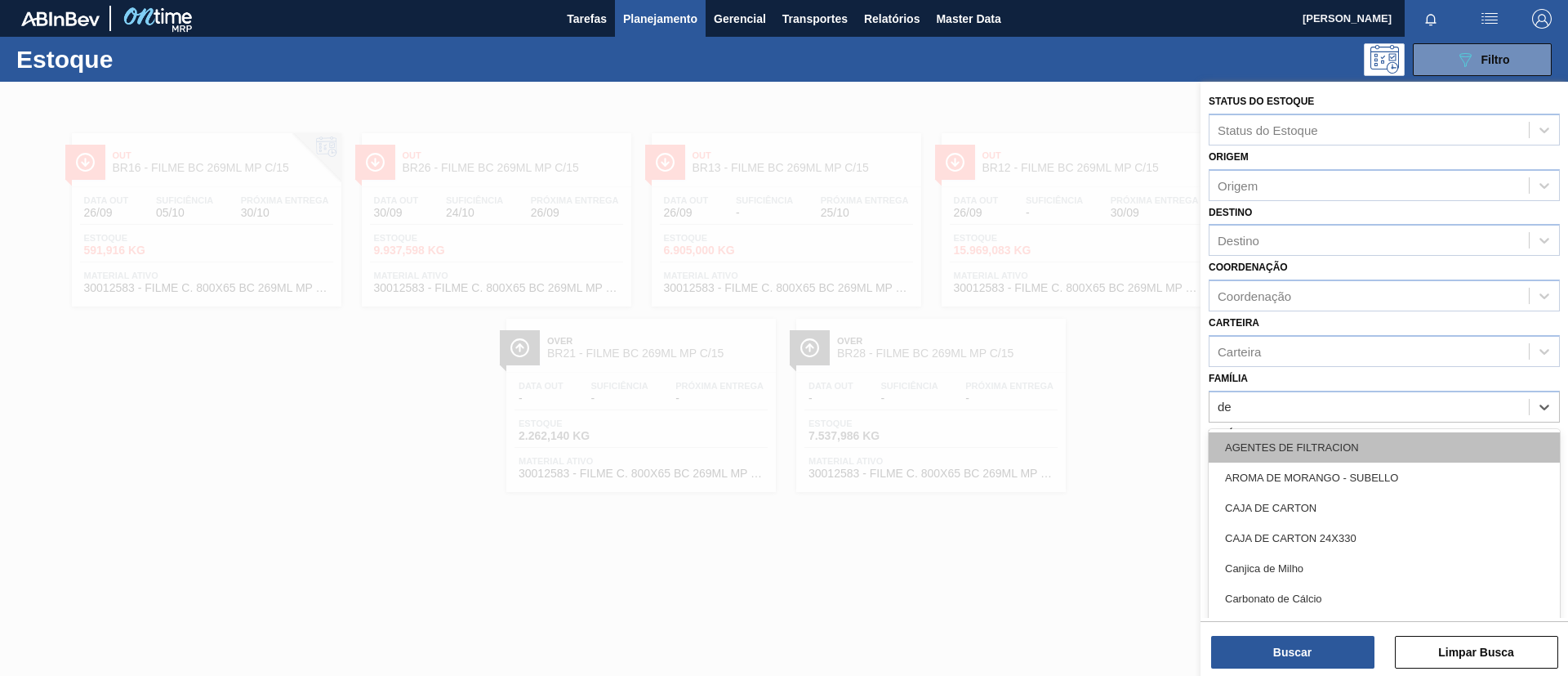
type input "dec"
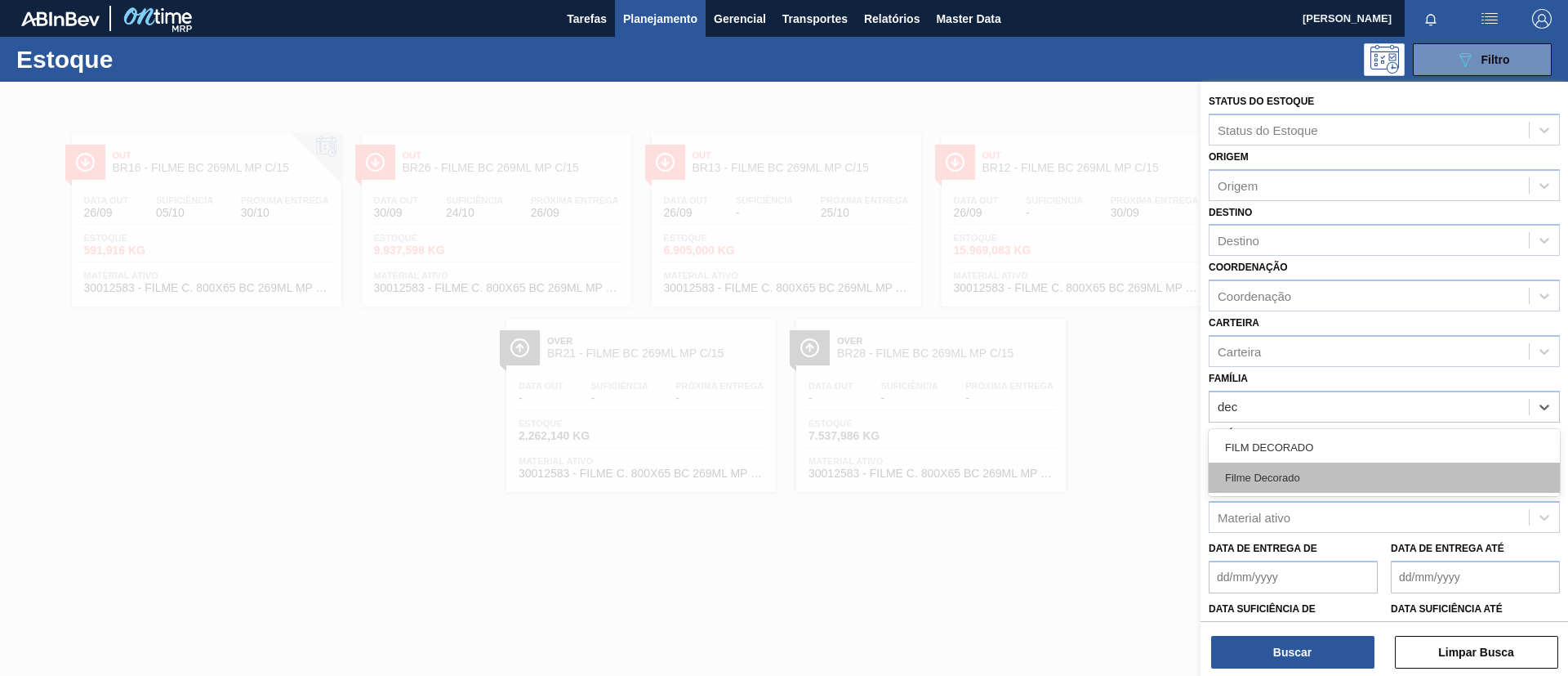
click at [1311, 466] on div "Filme Decorado" at bounding box center [1384, 477] width 352 height 30
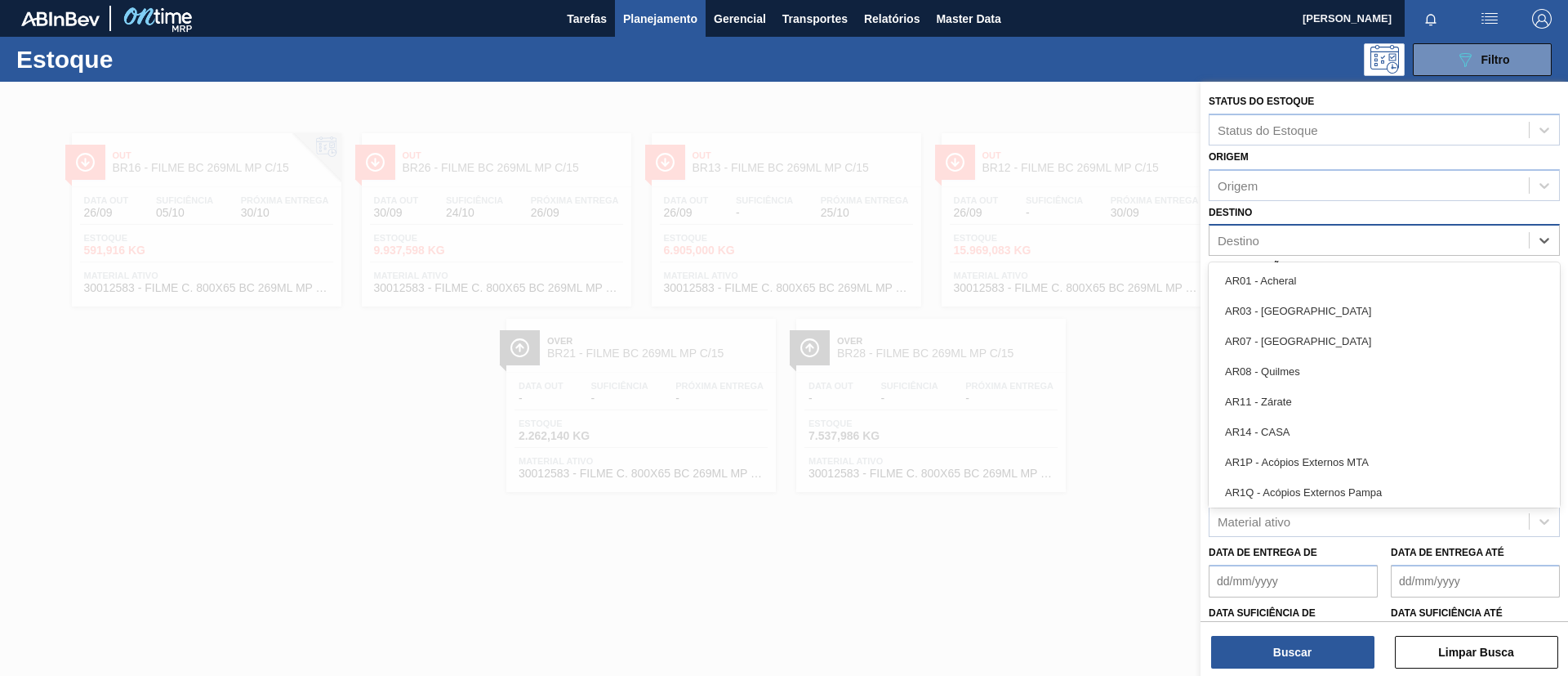
click at [1295, 246] on div "Destino" at bounding box center [1369, 240] width 319 height 24
type input "br09"
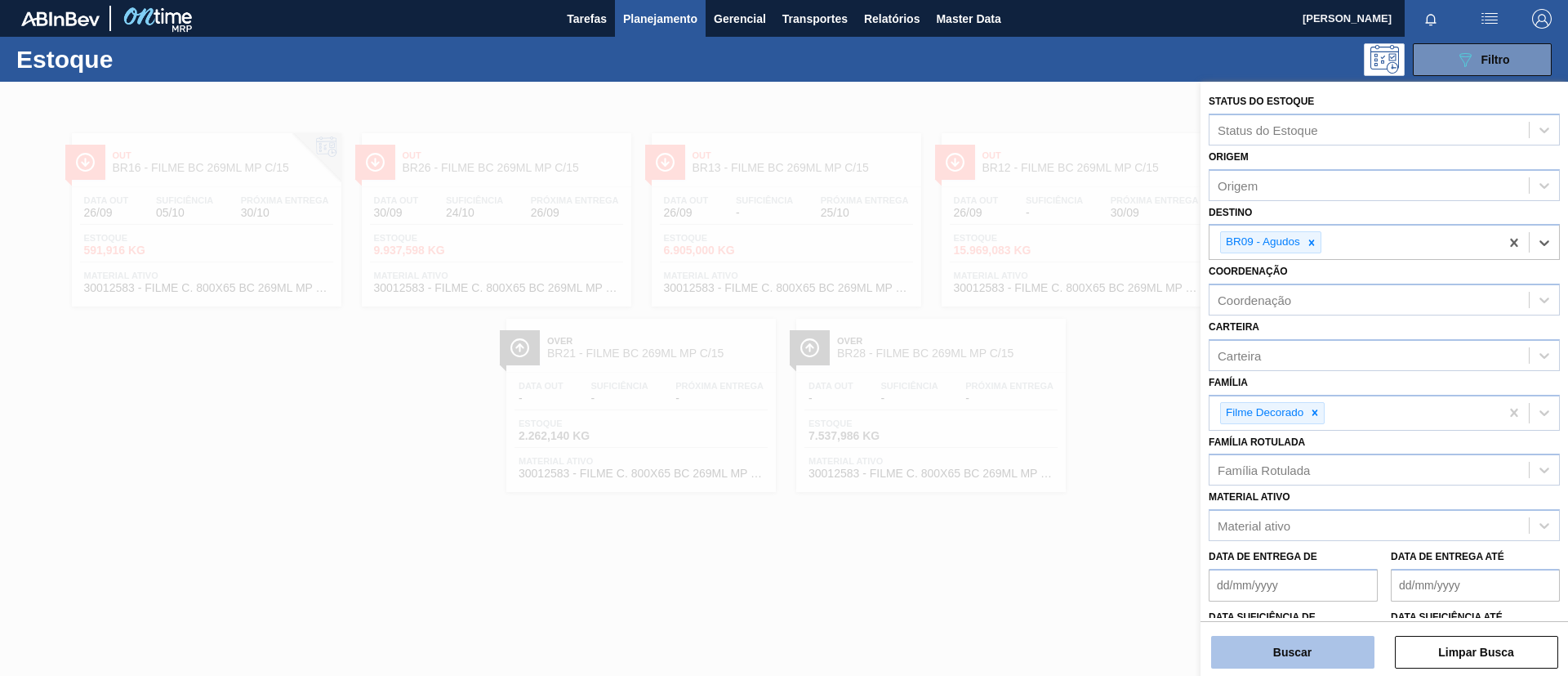
click at [1237, 654] on button "Buscar" at bounding box center [1293, 652] width 163 height 33
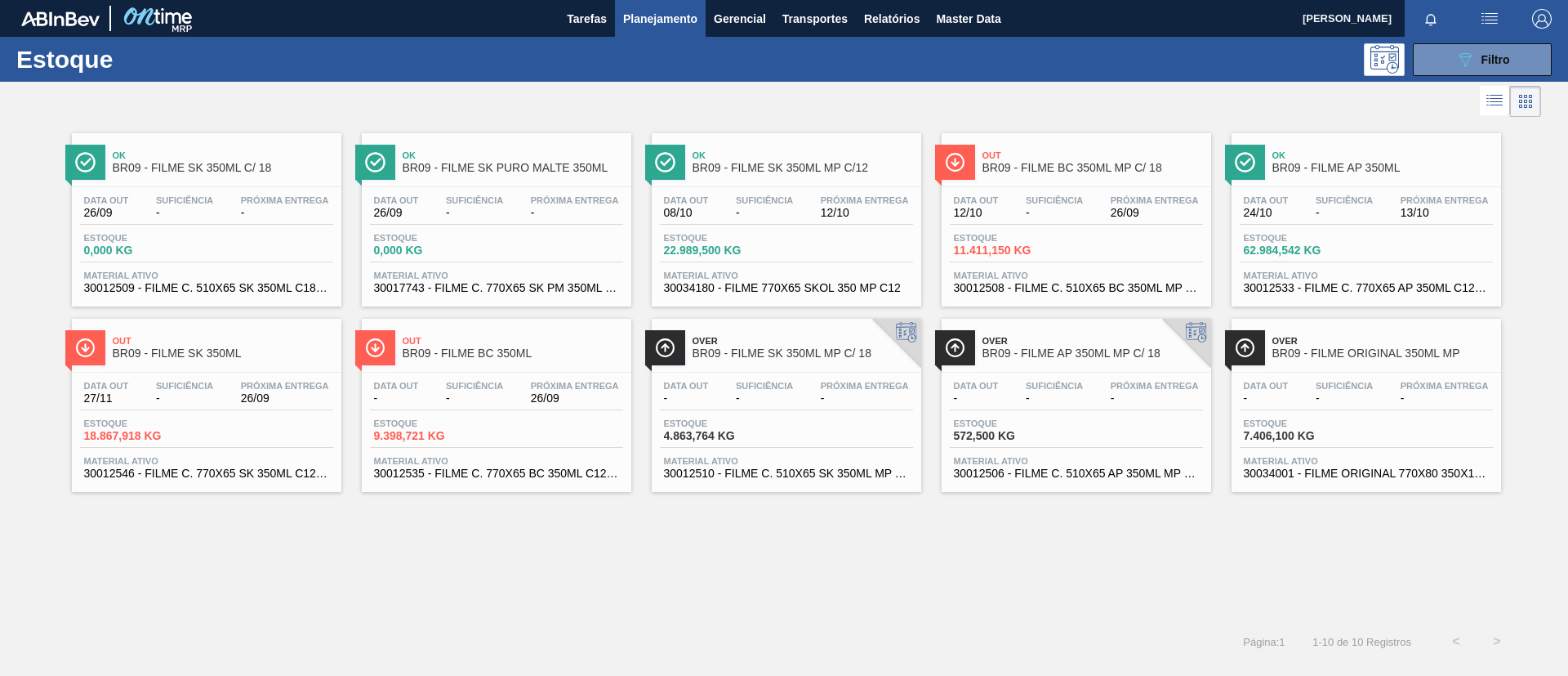
click at [547, 404] on span "26/09" at bounding box center [575, 398] width 88 height 12
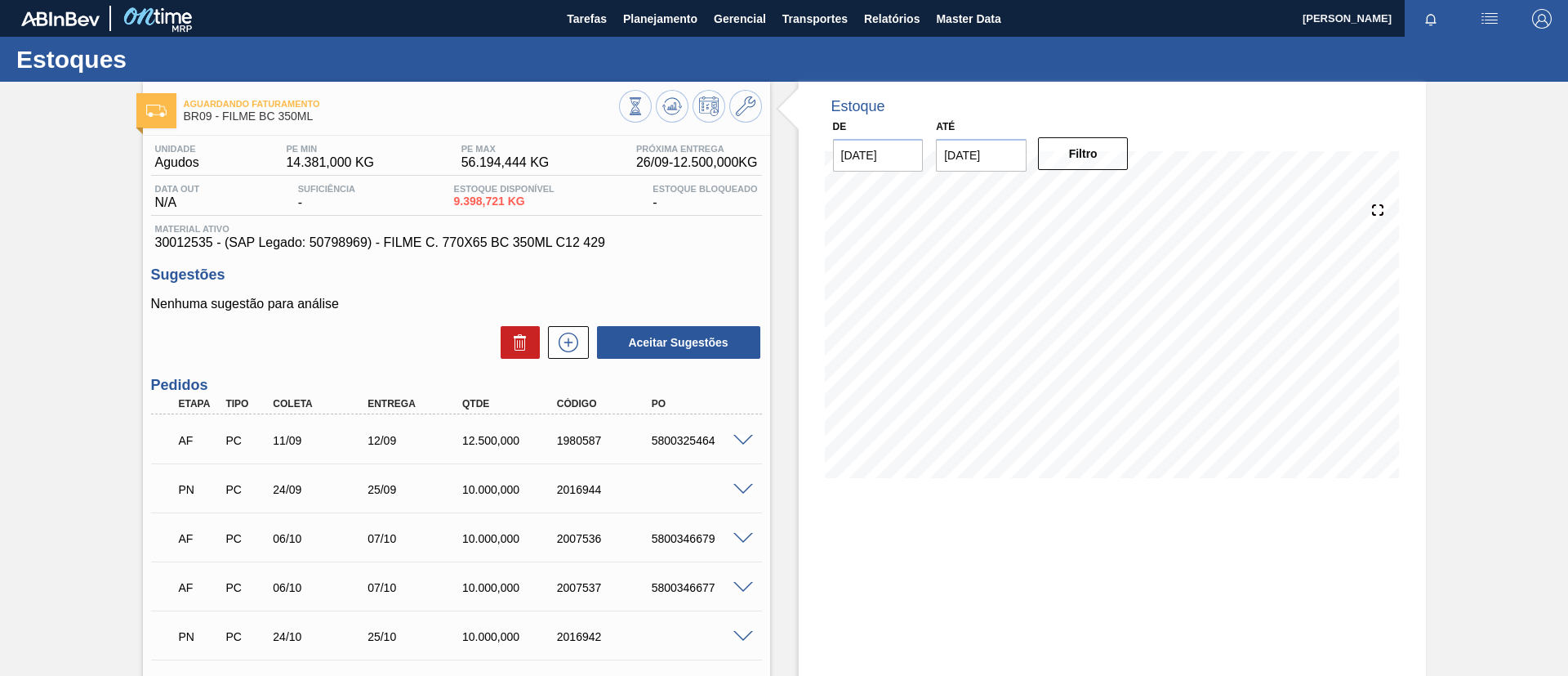
drag, startPoint x: 766, startPoint y: 491, endPoint x: 311, endPoint y: 460, distance: 456.1
click at [311, 460] on div "AF PC 11/09 12/09 12.500,000 1980587 5800325464 Material 30012535 - FILME C. 77…" at bounding box center [457, 438] width 611 height 49
click at [741, 440] on span at bounding box center [743, 441] width 20 height 12
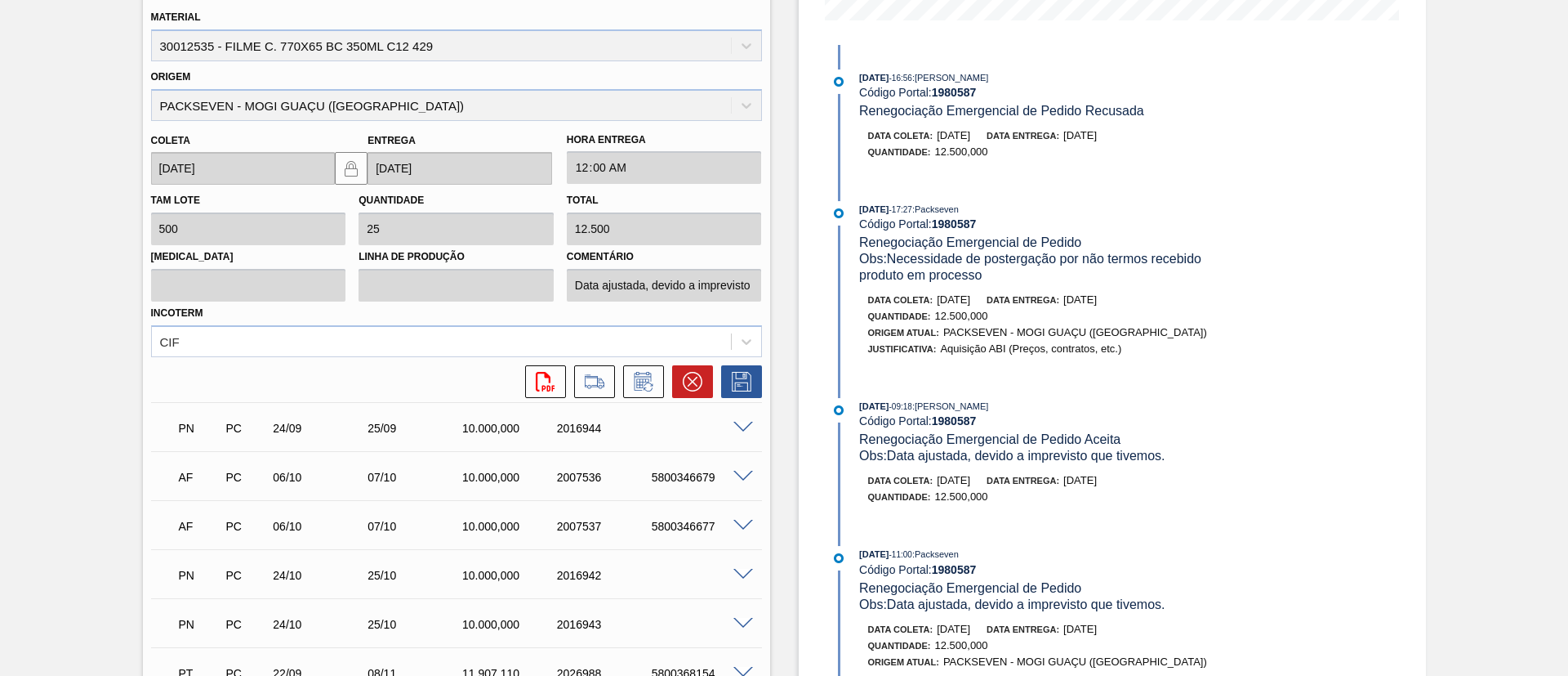
scroll to position [368, 0]
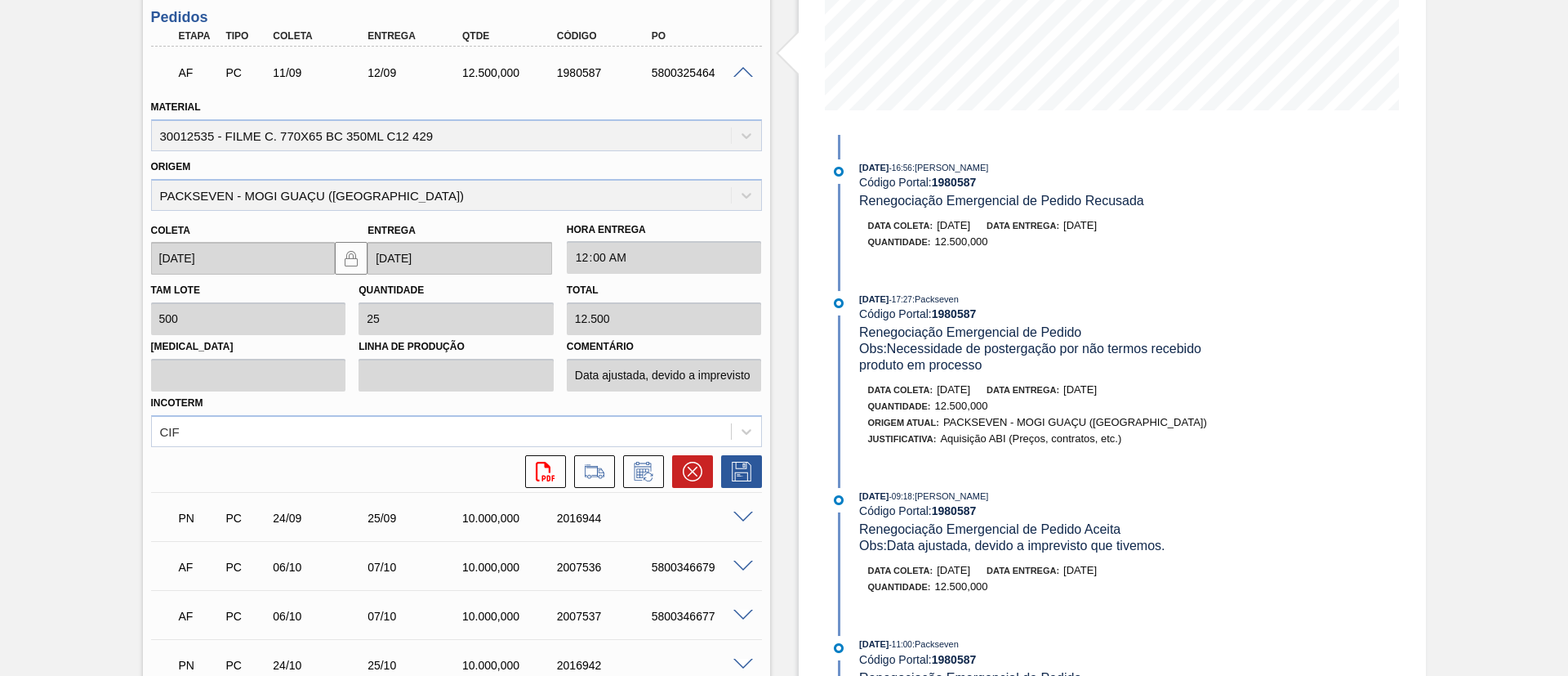
click at [737, 74] on span at bounding box center [743, 73] width 20 height 12
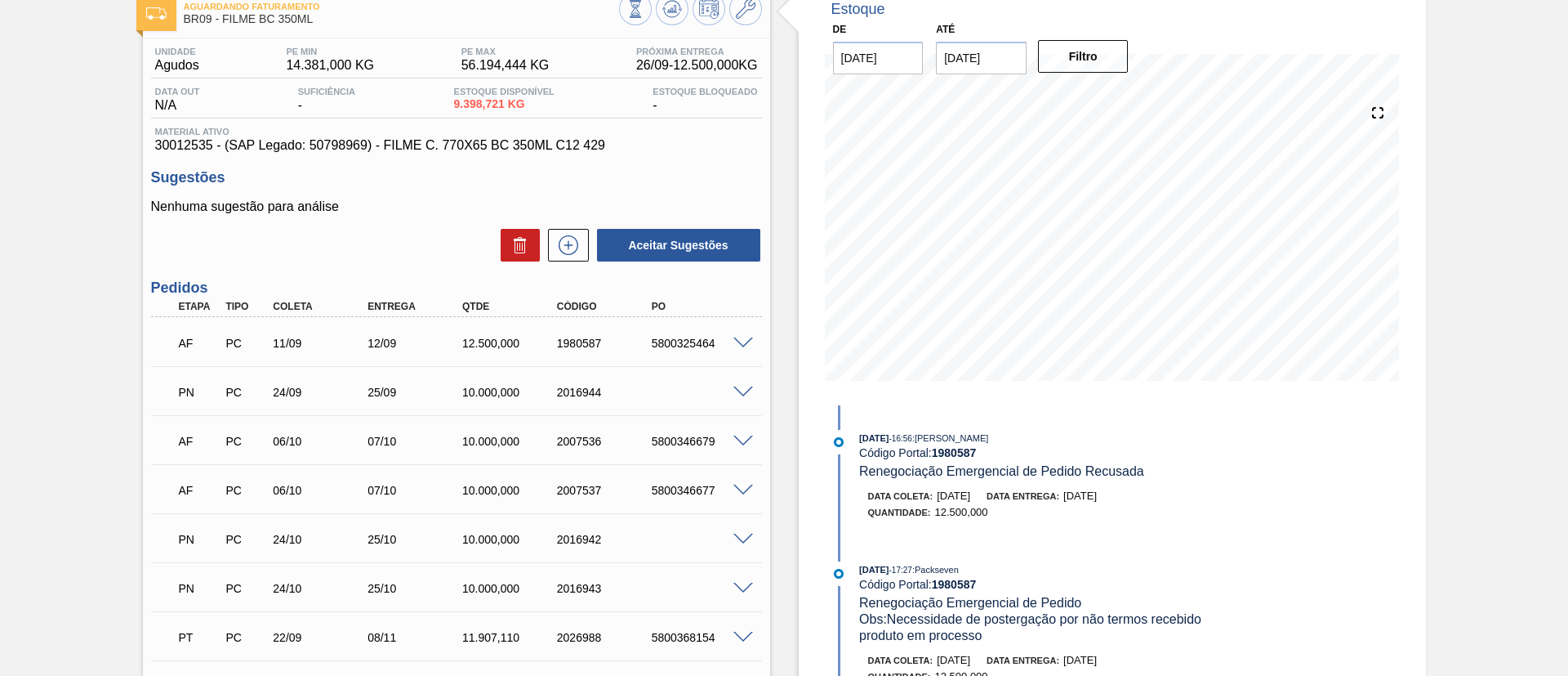
scroll to position [0, 0]
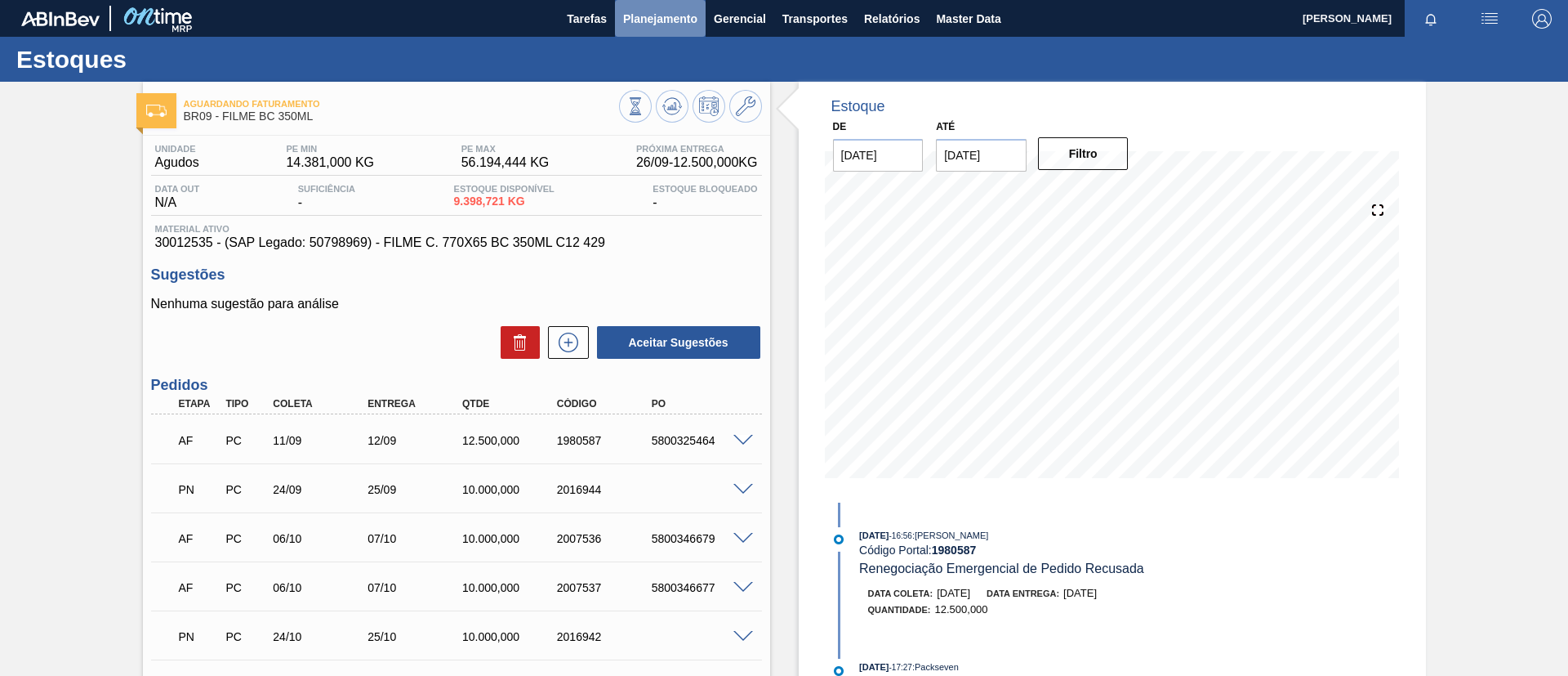
click at [638, 36] on button "Planejamento" at bounding box center [660, 18] width 91 height 37
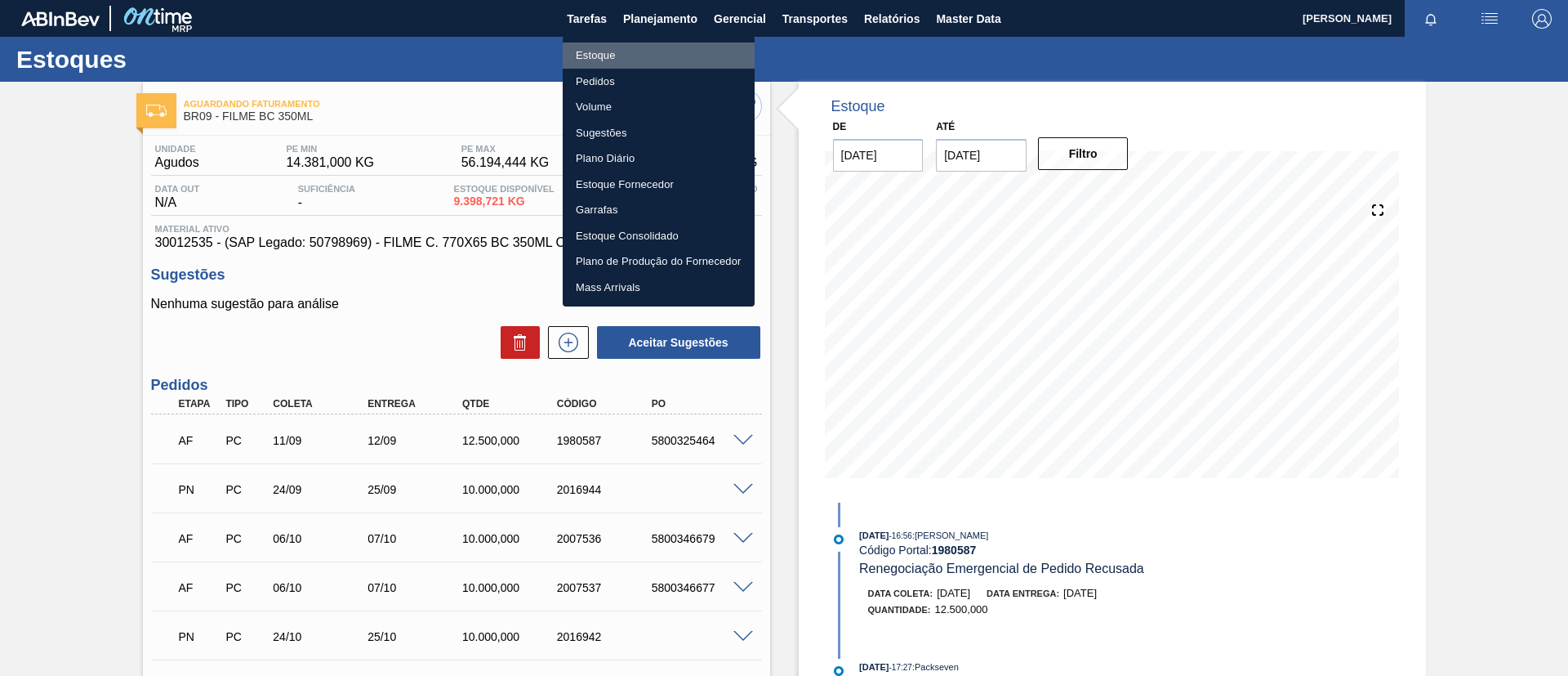
click at [637, 43] on li "Estoque" at bounding box center [659, 56] width 192 height 27
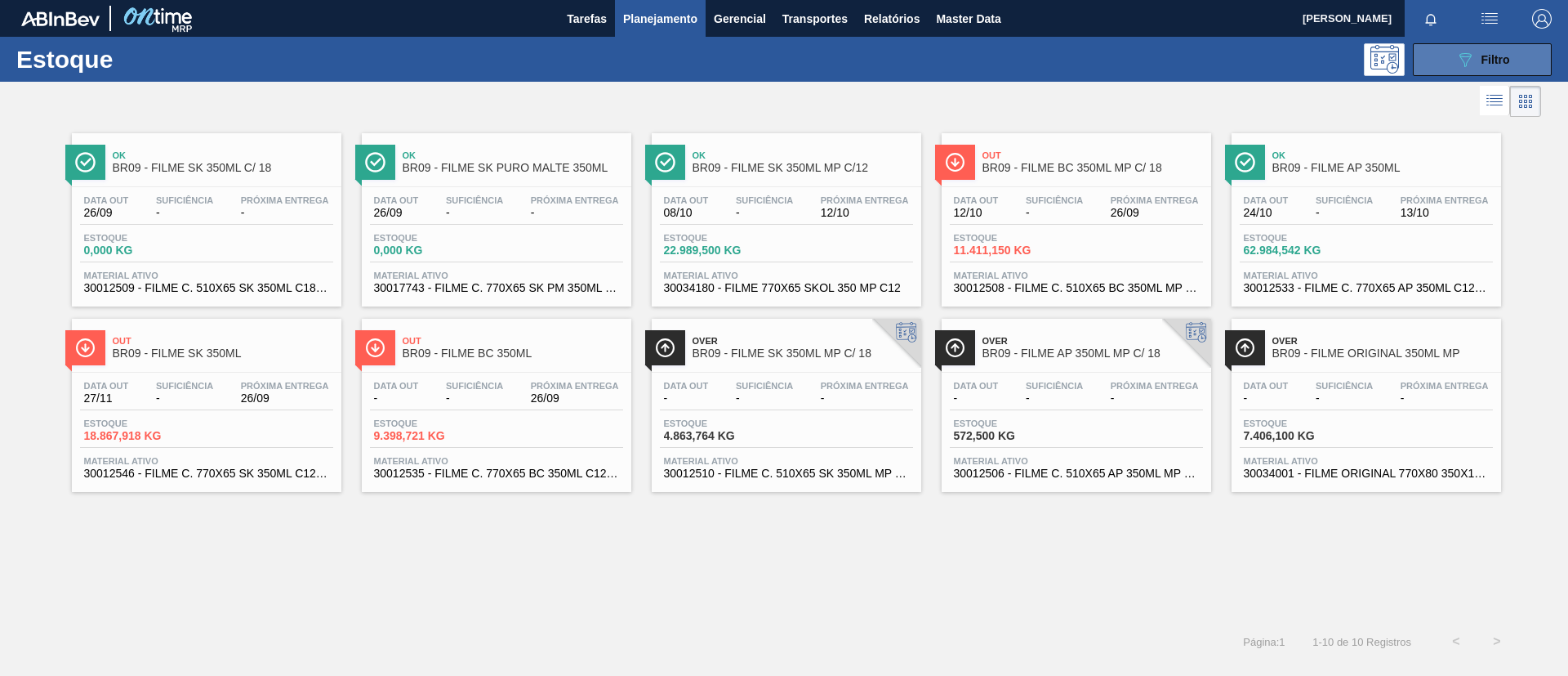
click at [1459, 50] on icon "089F7B8B-B2A5-4AFE-B5C0-19BA573D28AC" at bounding box center [1464, 59] width 20 height 20
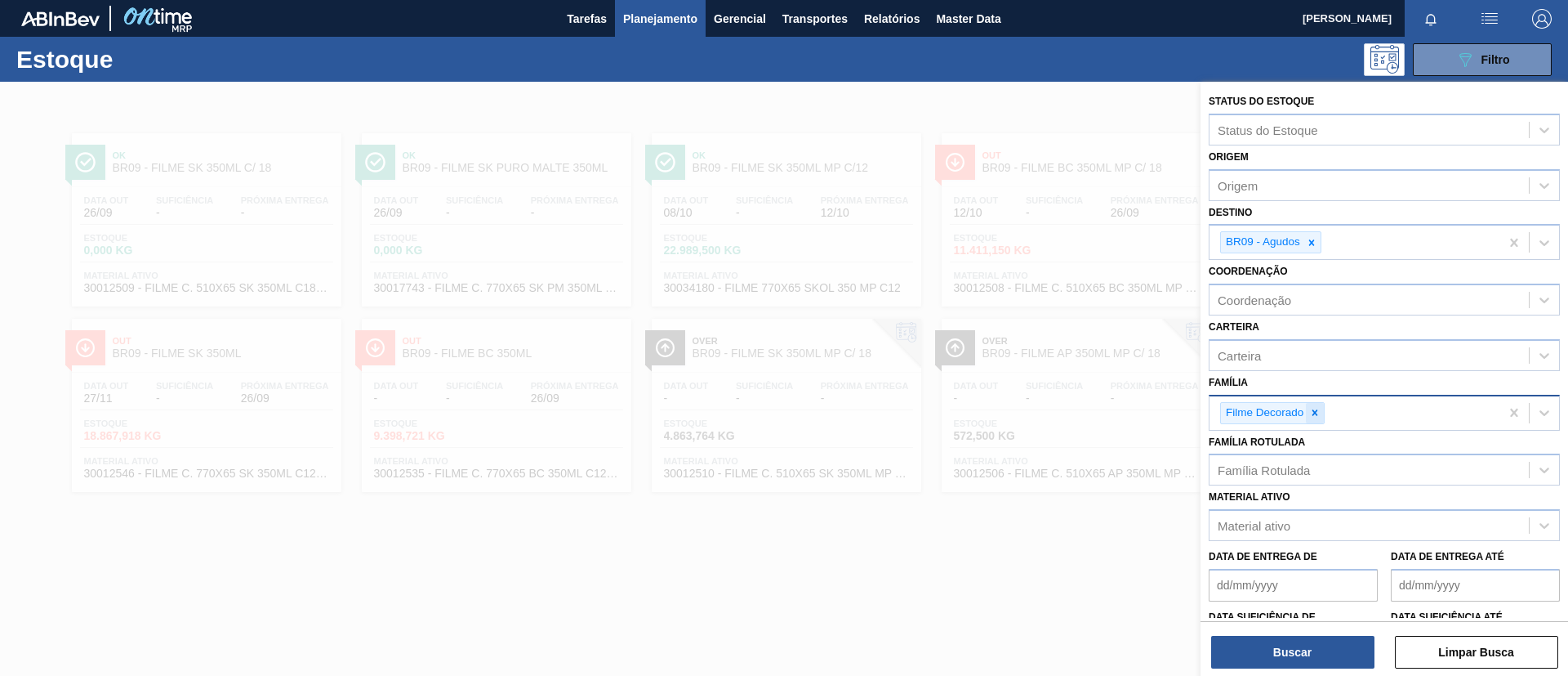
click at [1310, 412] on icon at bounding box center [1315, 412] width 11 height 11
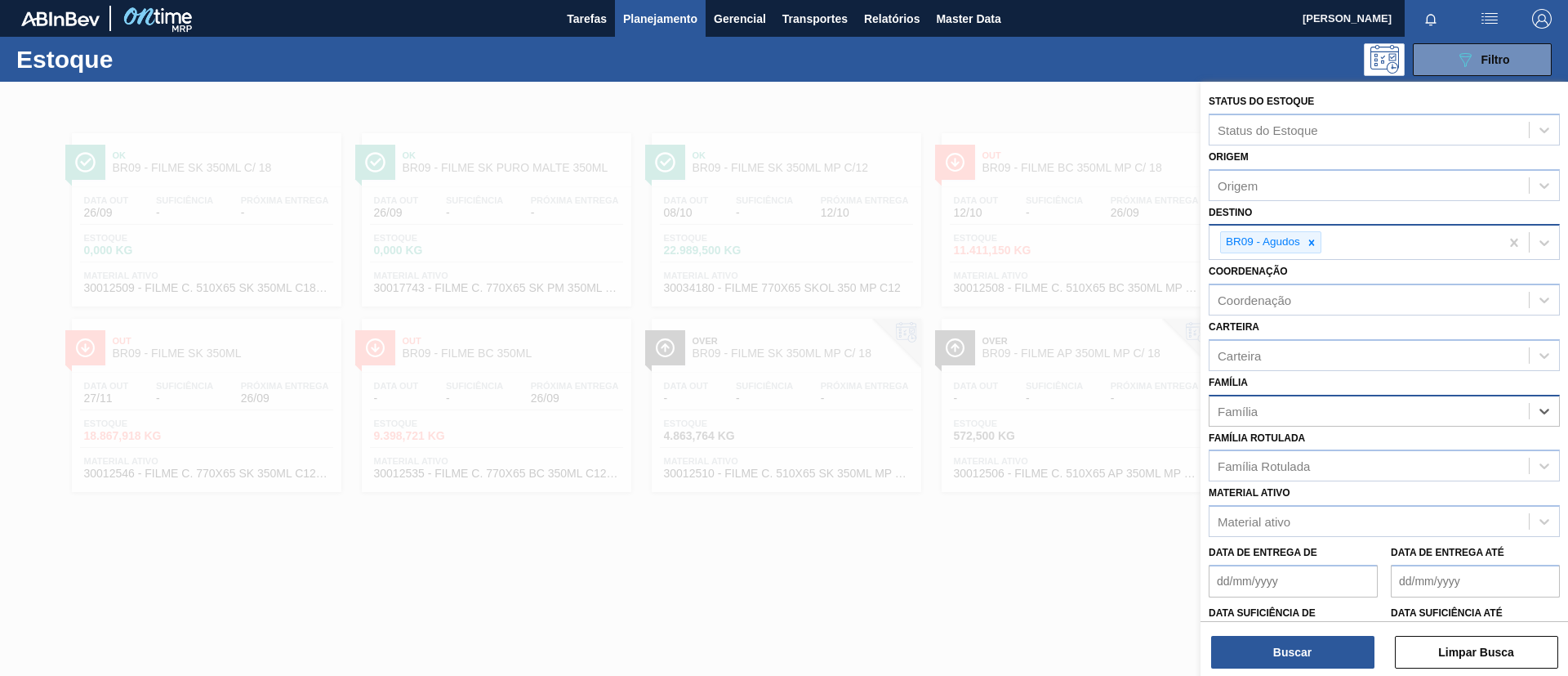
click at [1316, 234] on div at bounding box center [1311, 242] width 18 height 21
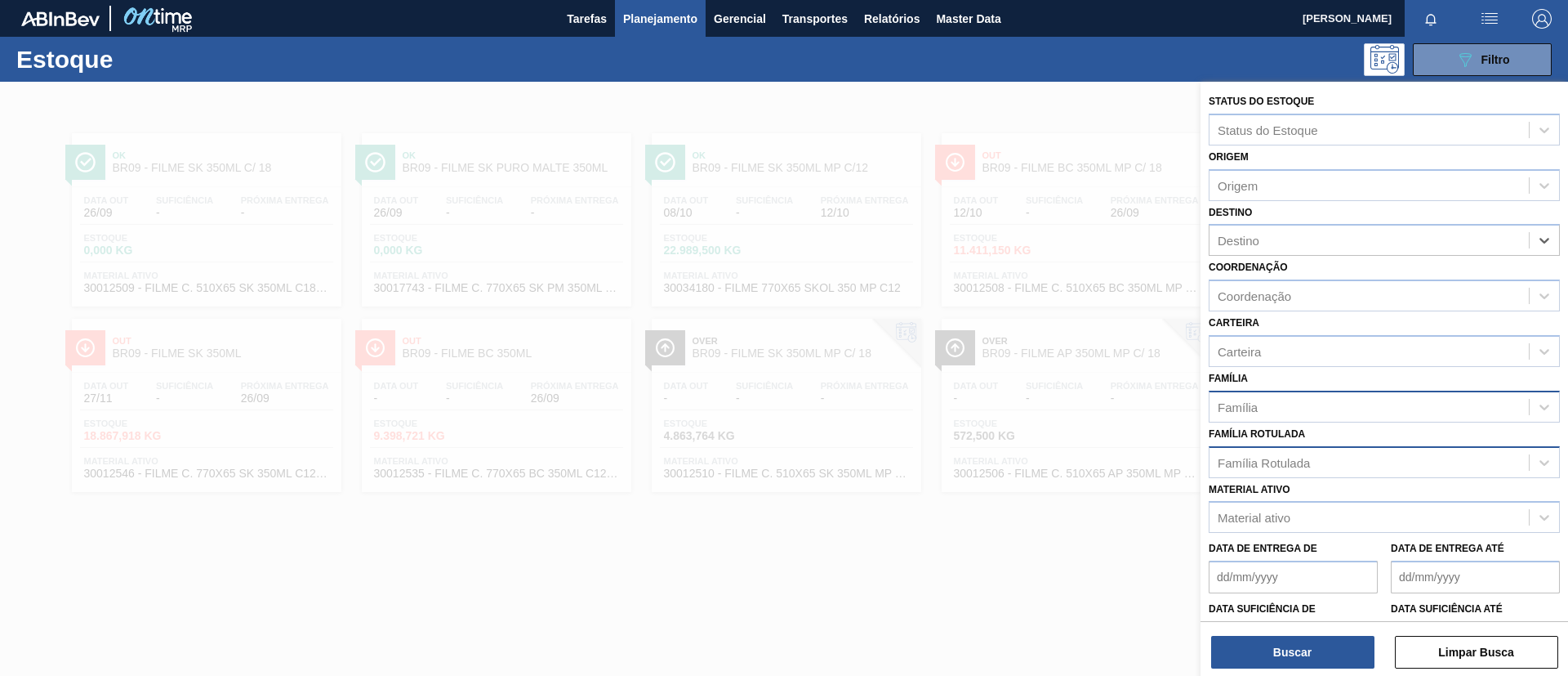
click at [1313, 463] on div "Família Rotulada" at bounding box center [1369, 462] width 319 height 24
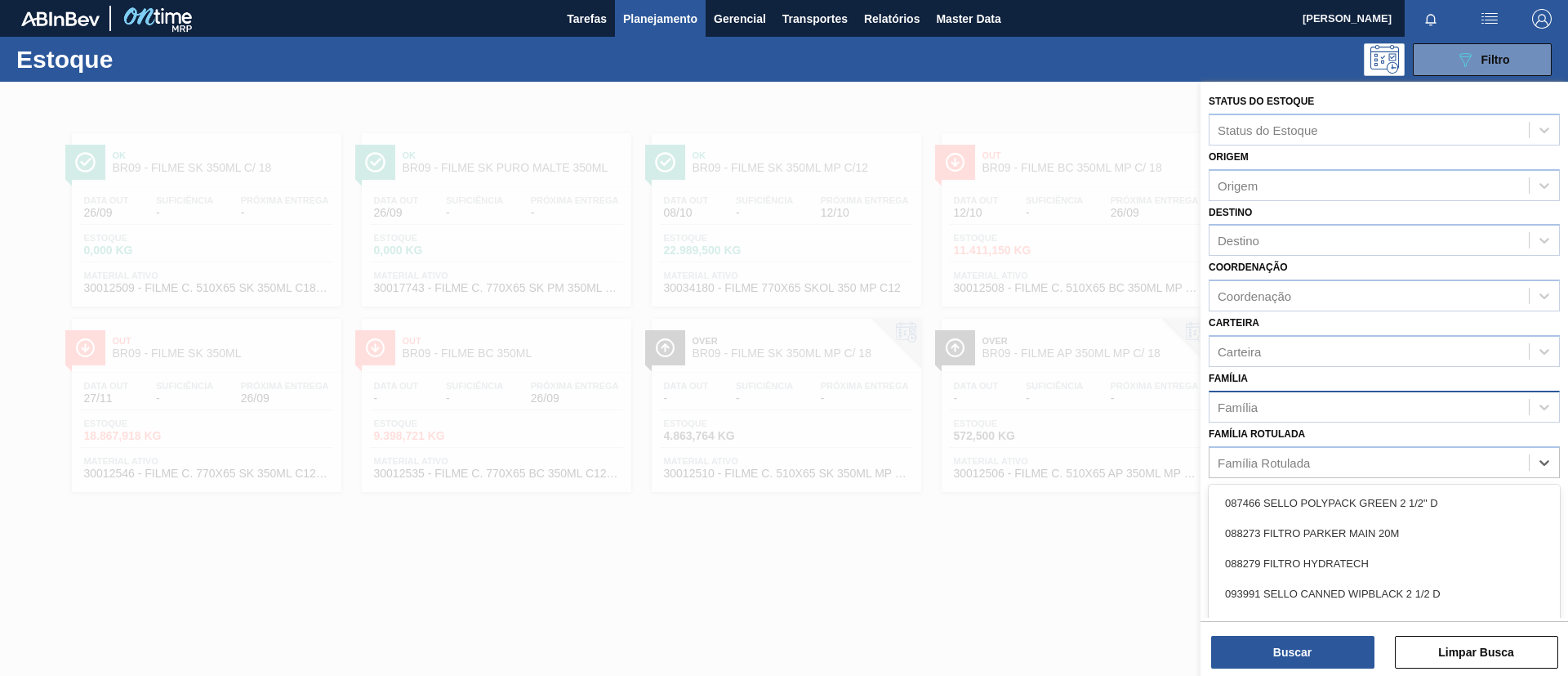
paste Rotulada "FILME PC TW 350ML"
type Rotulada "FILME PC TW 350ML"
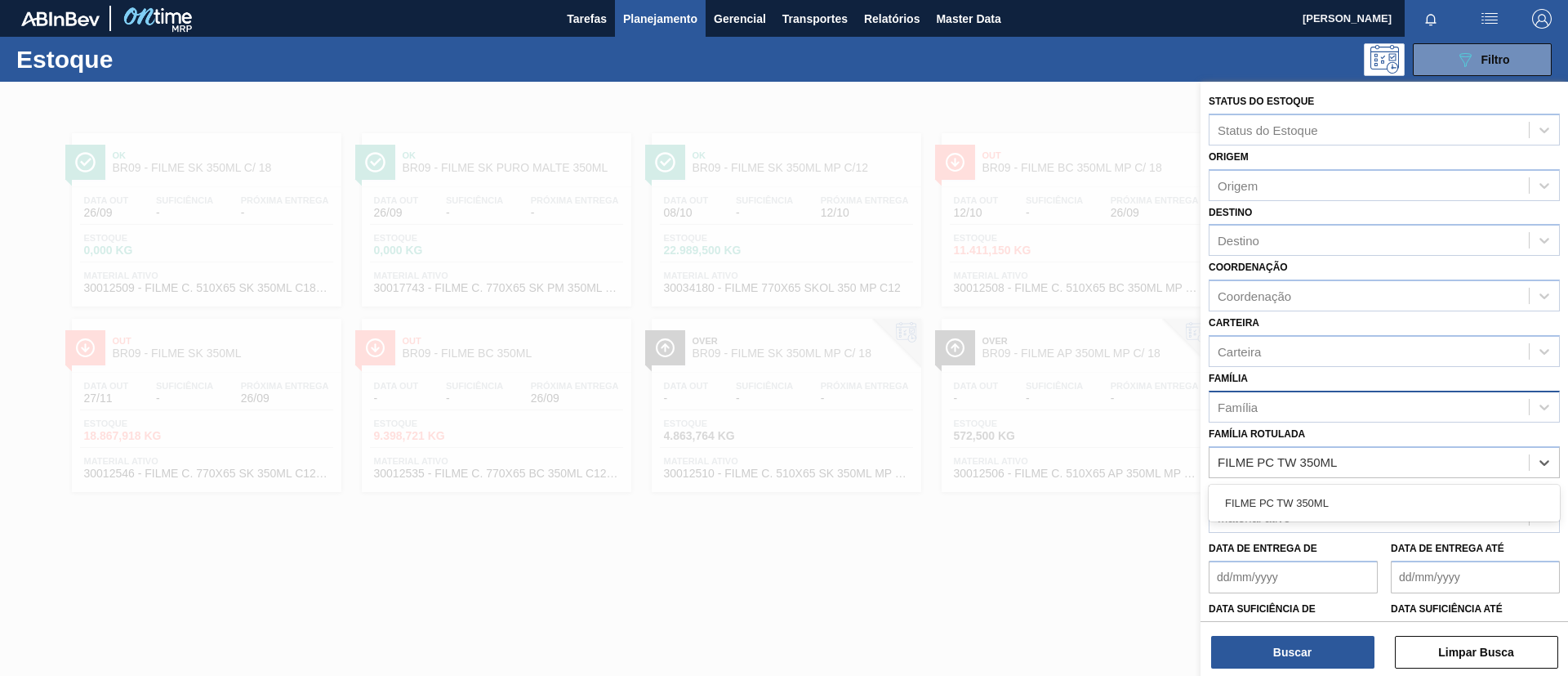
click at [1338, 496] on div "FILME PC TW 350ML" at bounding box center [1384, 502] width 352 height 30
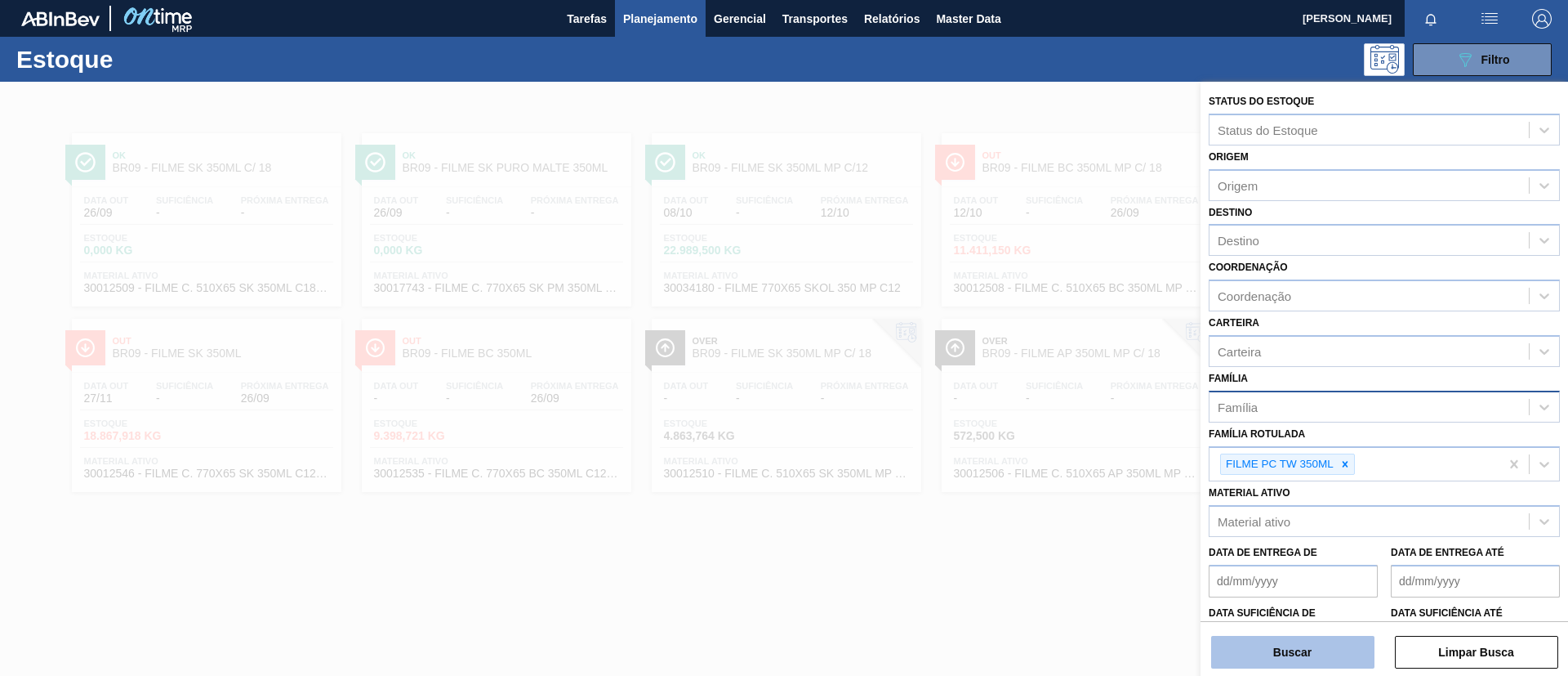
click at [1325, 637] on button "Buscar" at bounding box center [1293, 652] width 163 height 33
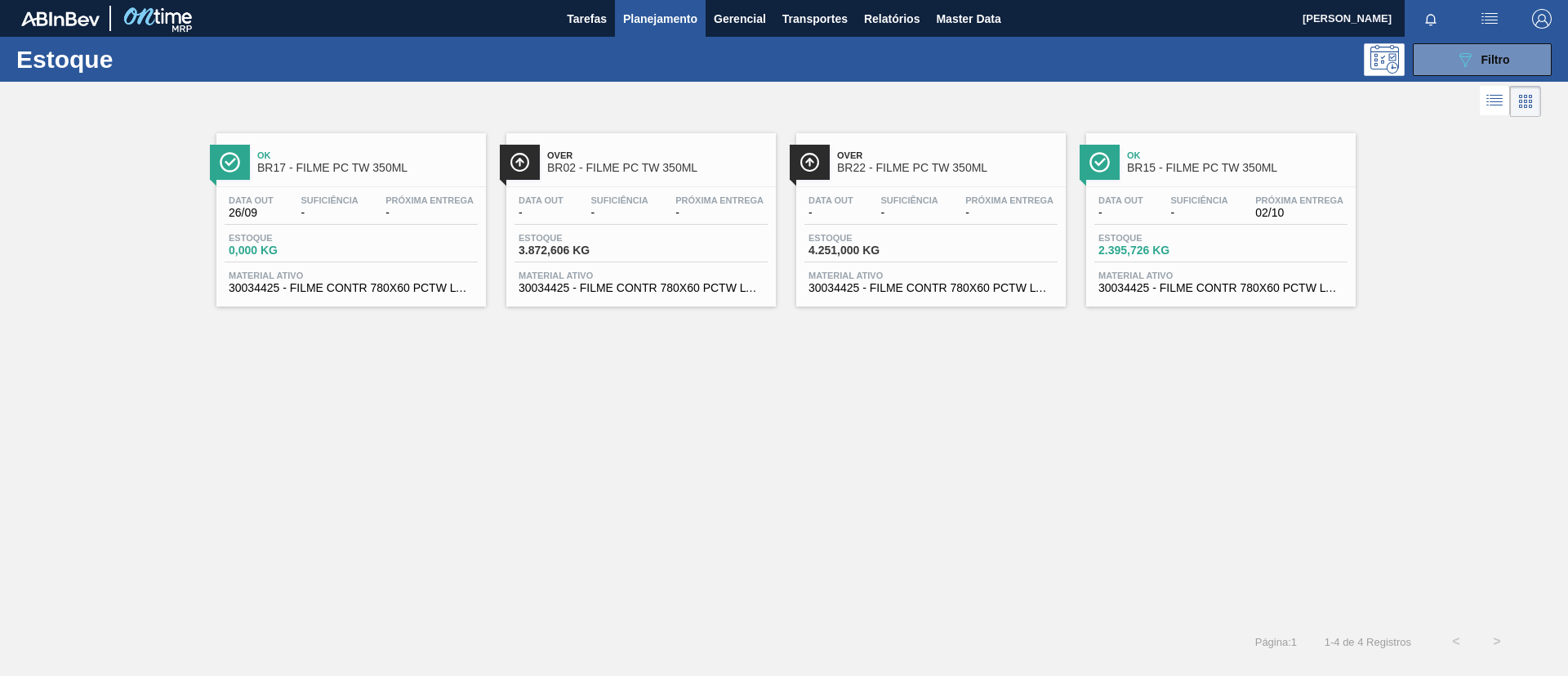
click at [829, 180] on div "Over BR22 - FILME PC TW 350ML Data out - Suficiência - Próxima Entrega - Estoqu…" at bounding box center [931, 220] width 269 height 173
click at [1169, 199] on div "Suficiência -" at bounding box center [1198, 207] width 65 height 24
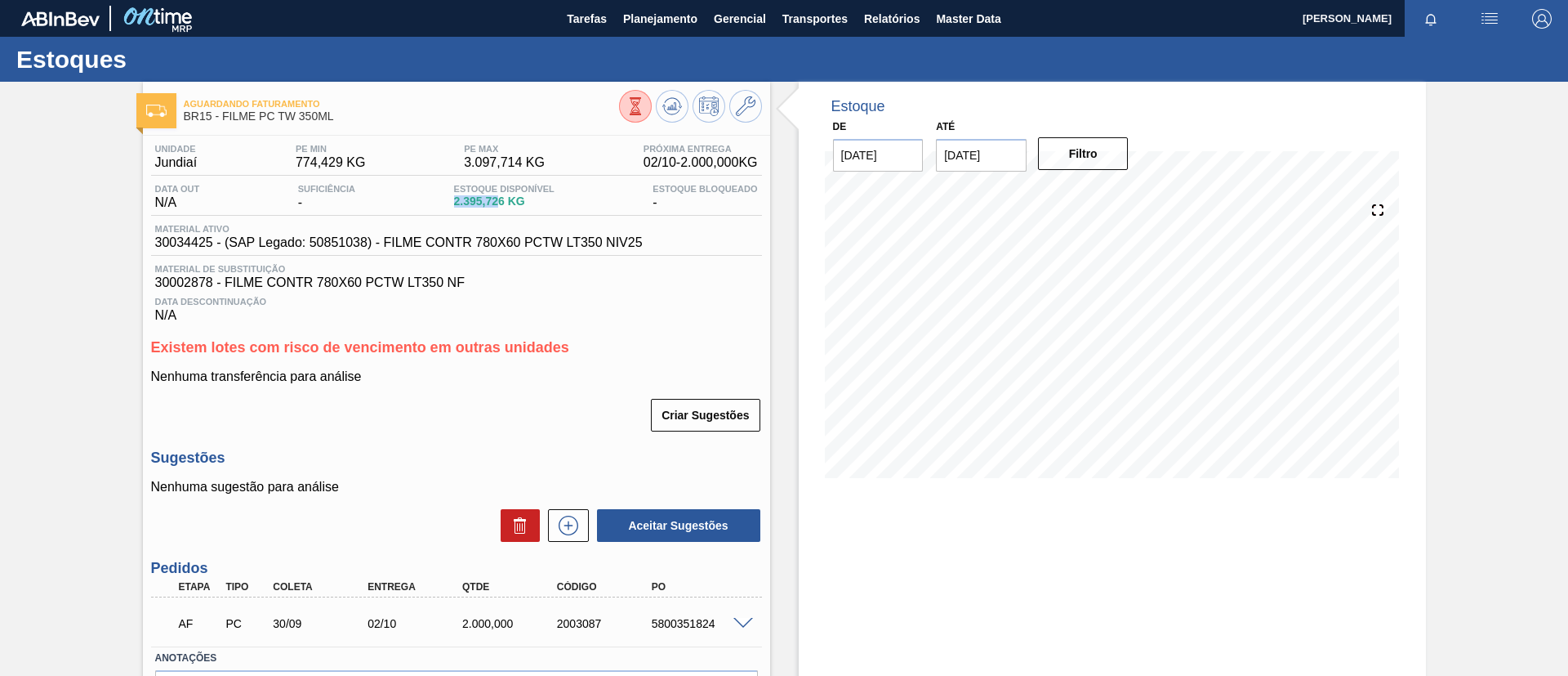
drag, startPoint x: 441, startPoint y: 205, endPoint x: 495, endPoint y: 205, distance: 54.0
click at [495, 205] on div "Data out N/A Suficiência - Estoque Disponível 2.395,726 KG Estoque Bloqueado -" at bounding box center [457, 199] width 611 height 32
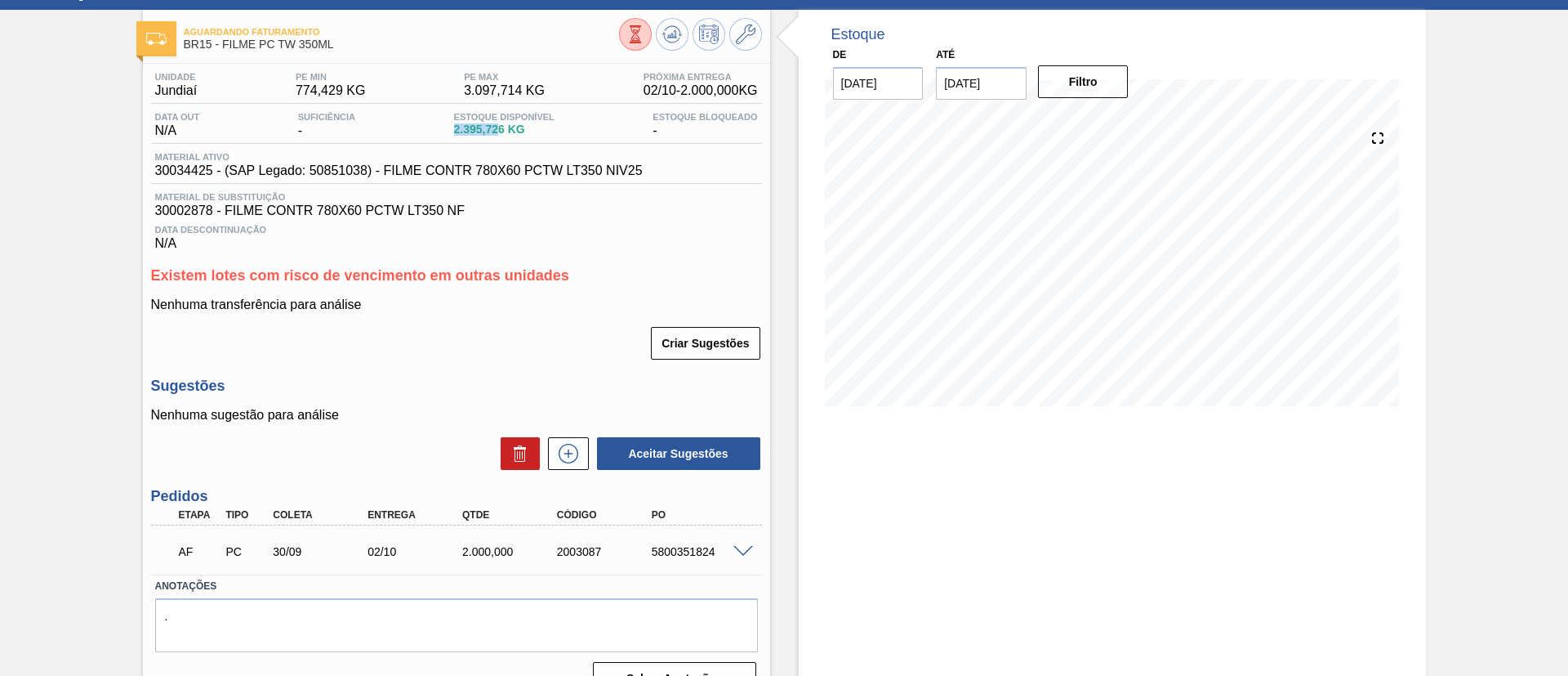
scroll to position [104, 0]
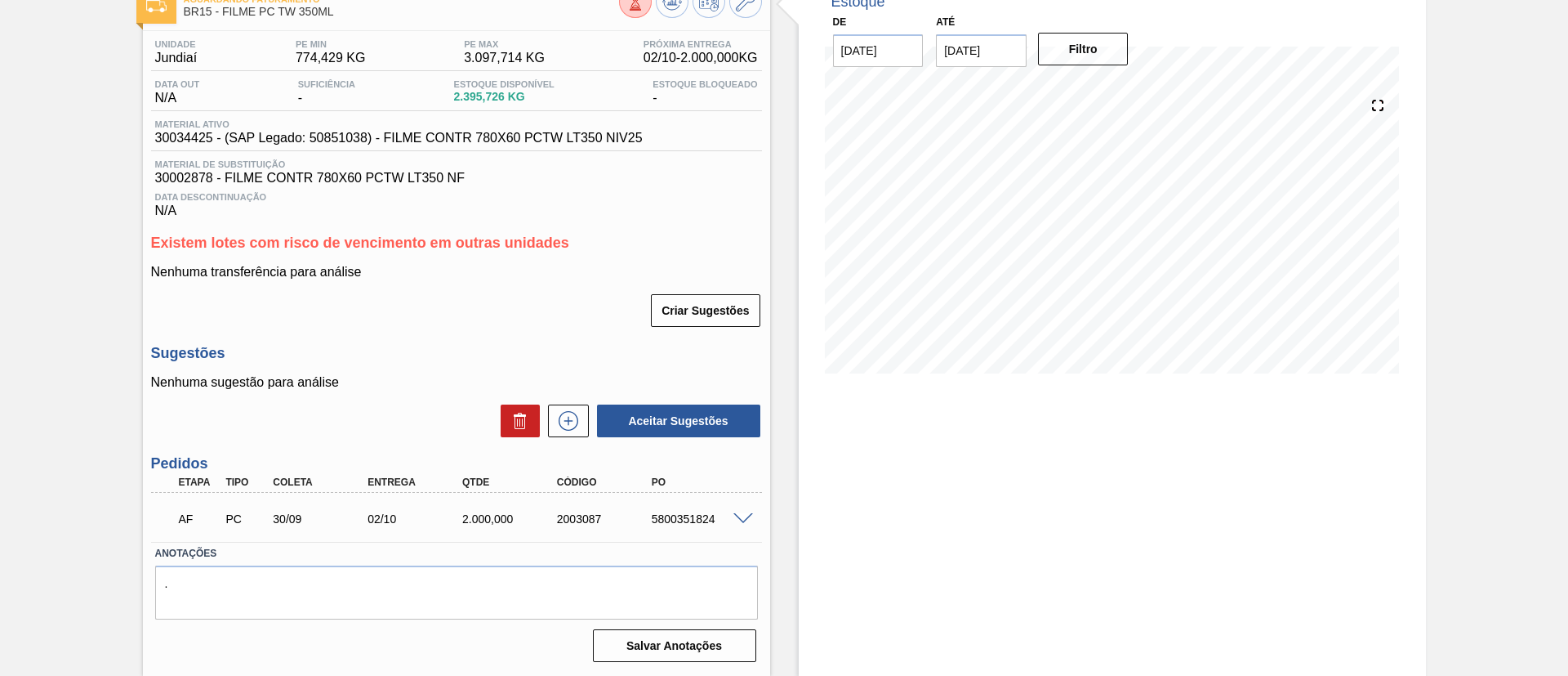
click at [371, 515] on div "02/10" at bounding box center [417, 519] width 106 height 13
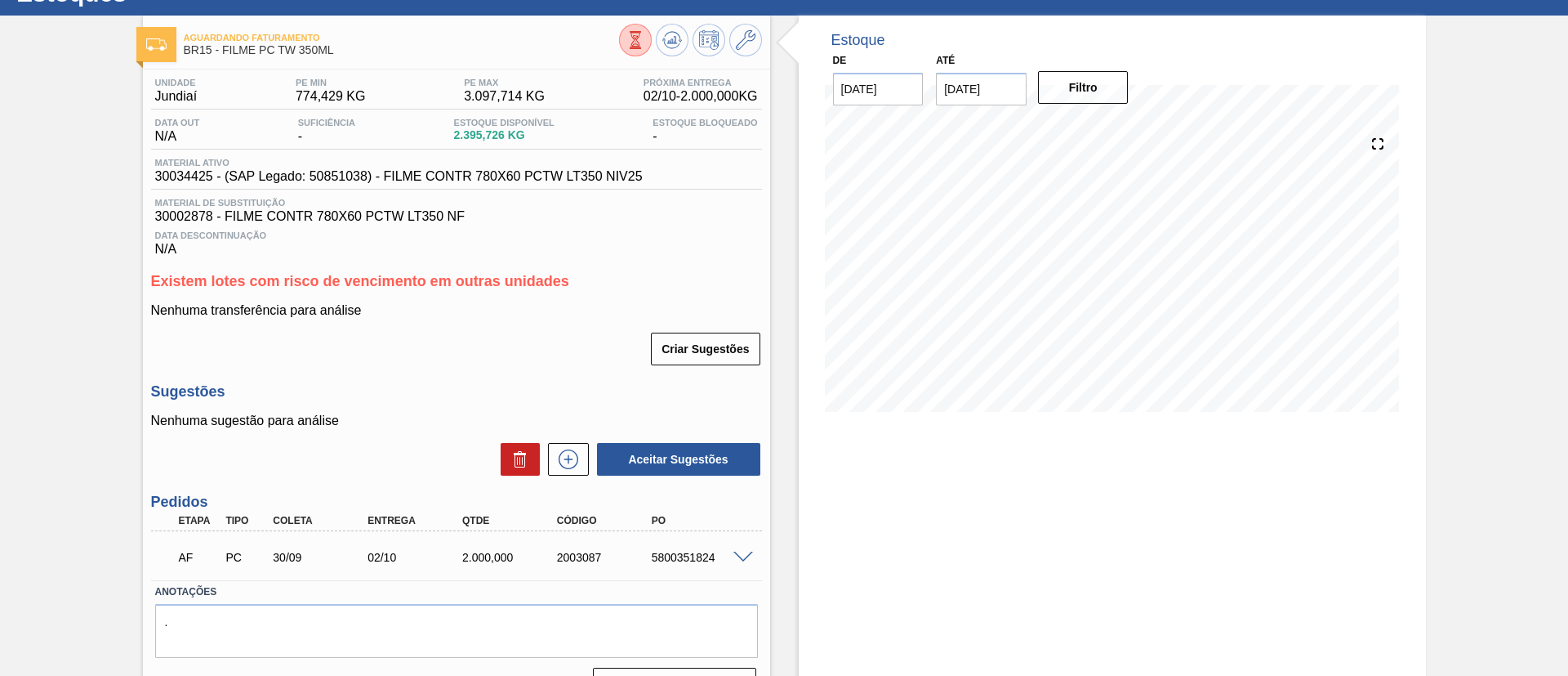
scroll to position [0, 0]
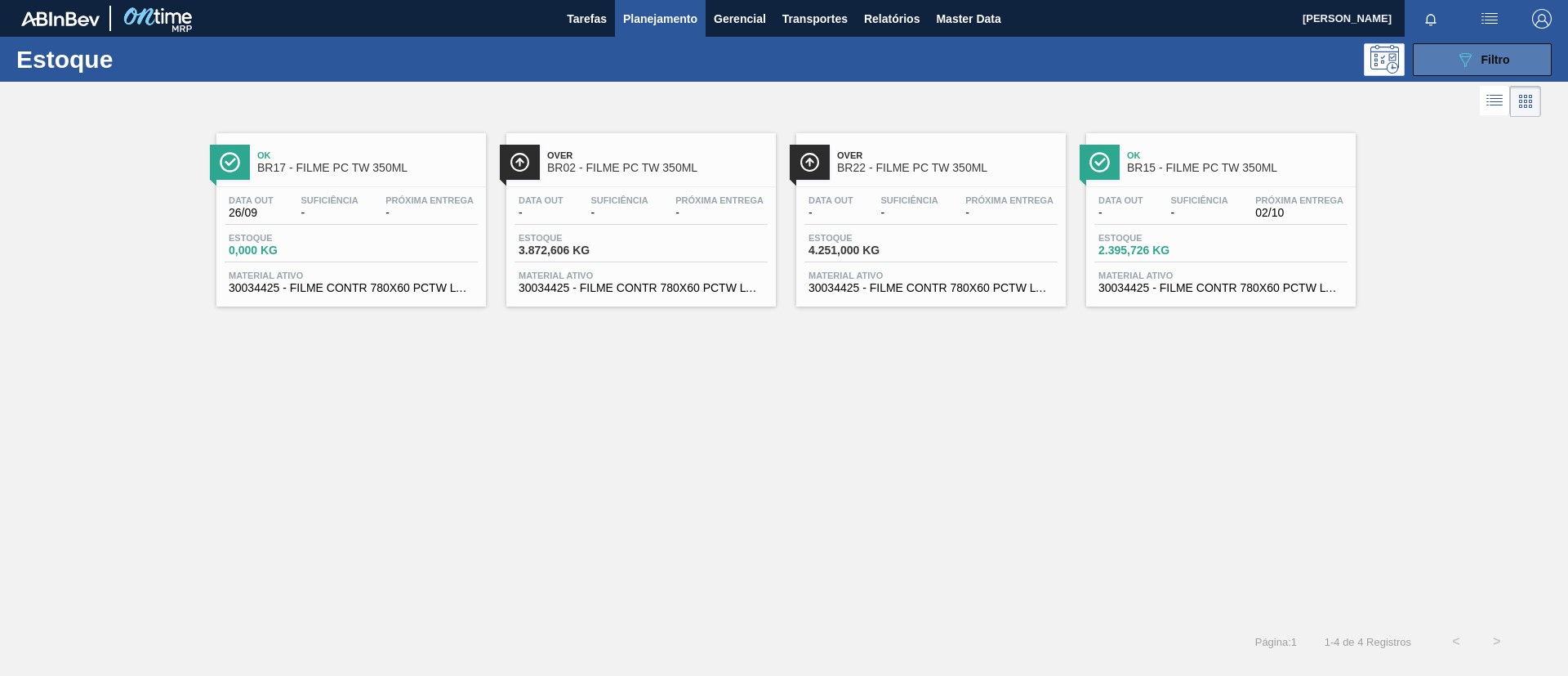
click at [1479, 74] on button "089F7B8B-B2A5-4AFE-B5C0-19BA573D28AC Filtro" at bounding box center [1482, 60] width 139 height 33
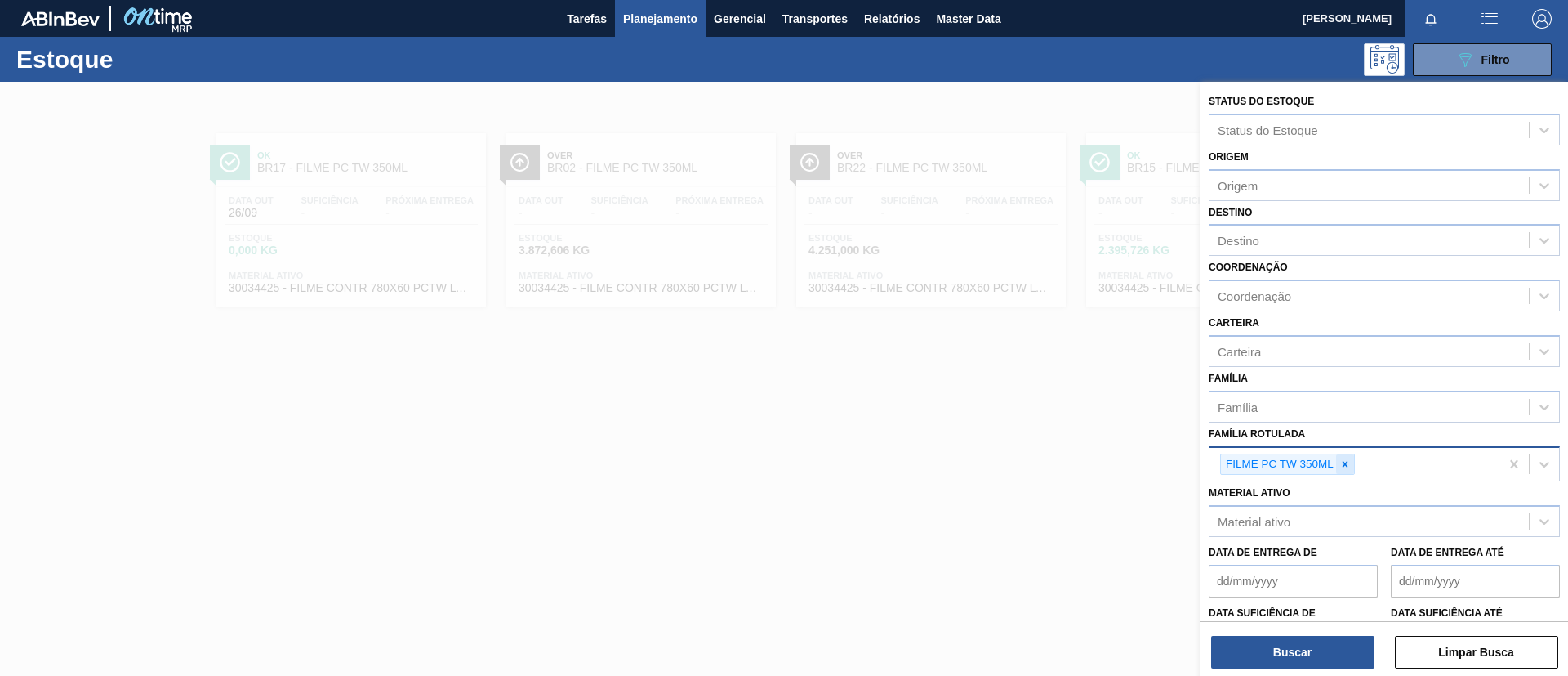
click at [1344, 461] on icon at bounding box center [1346, 463] width 6 height 6
paste Rotulada "FILME AP 350ML"
type Rotulada "FILME AP 350ML"
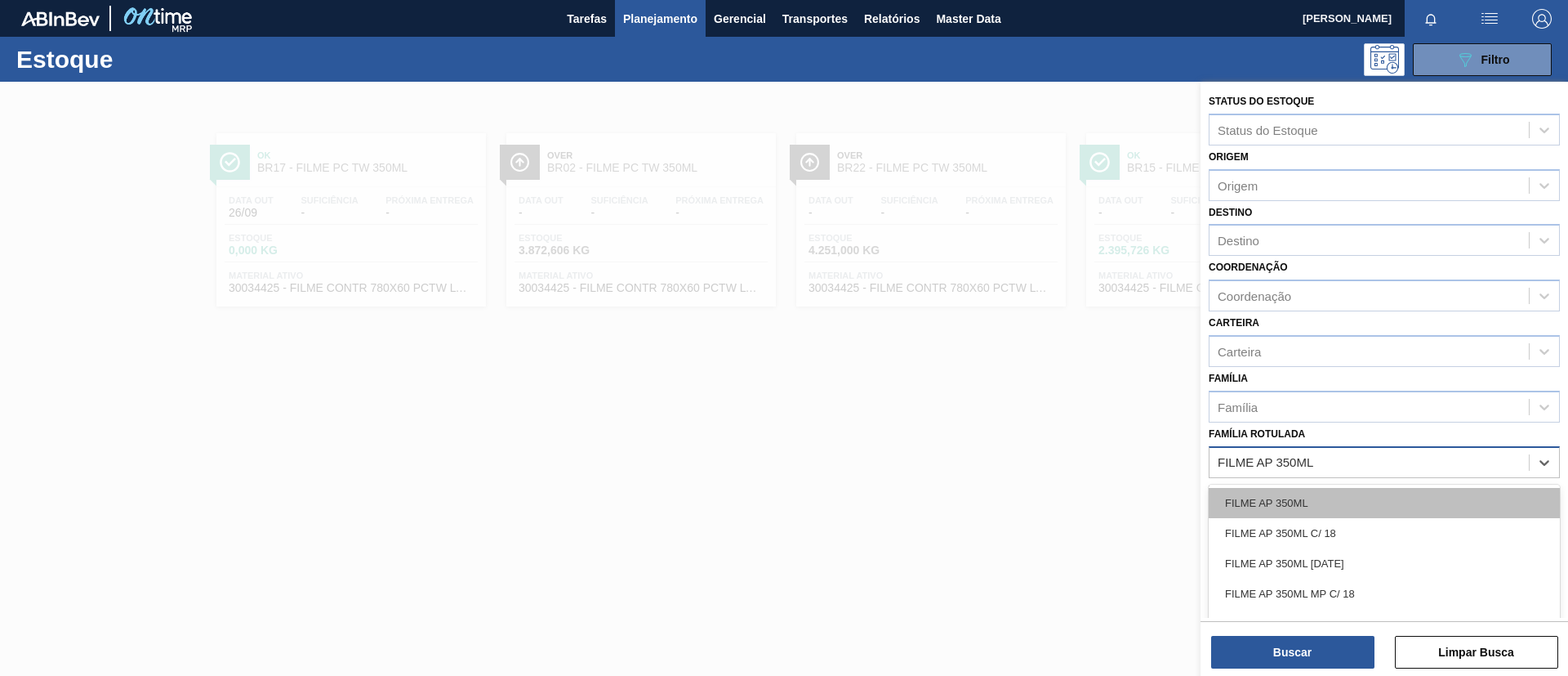
click at [1346, 495] on div "FILME AP 350ML" at bounding box center [1384, 502] width 352 height 30
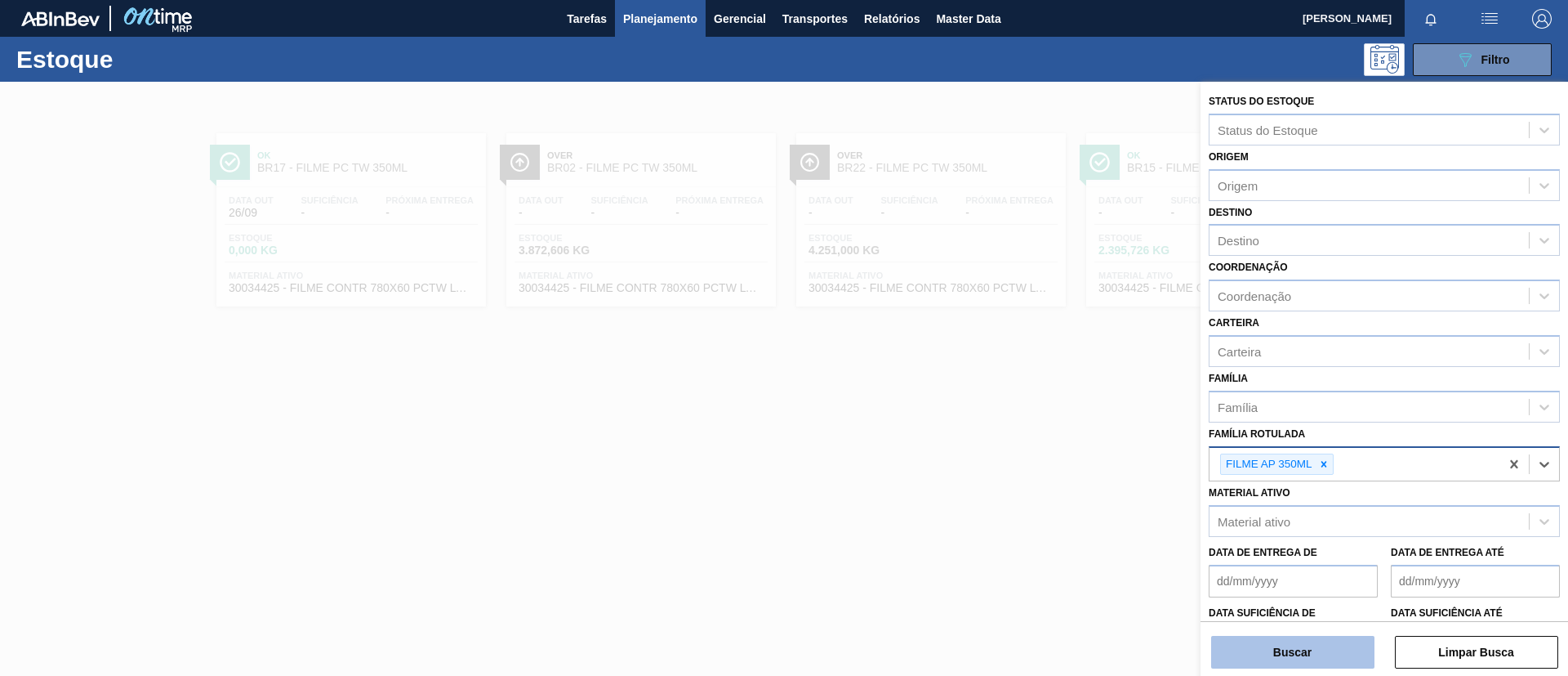
click at [1340, 637] on button "Buscar" at bounding box center [1293, 652] width 163 height 33
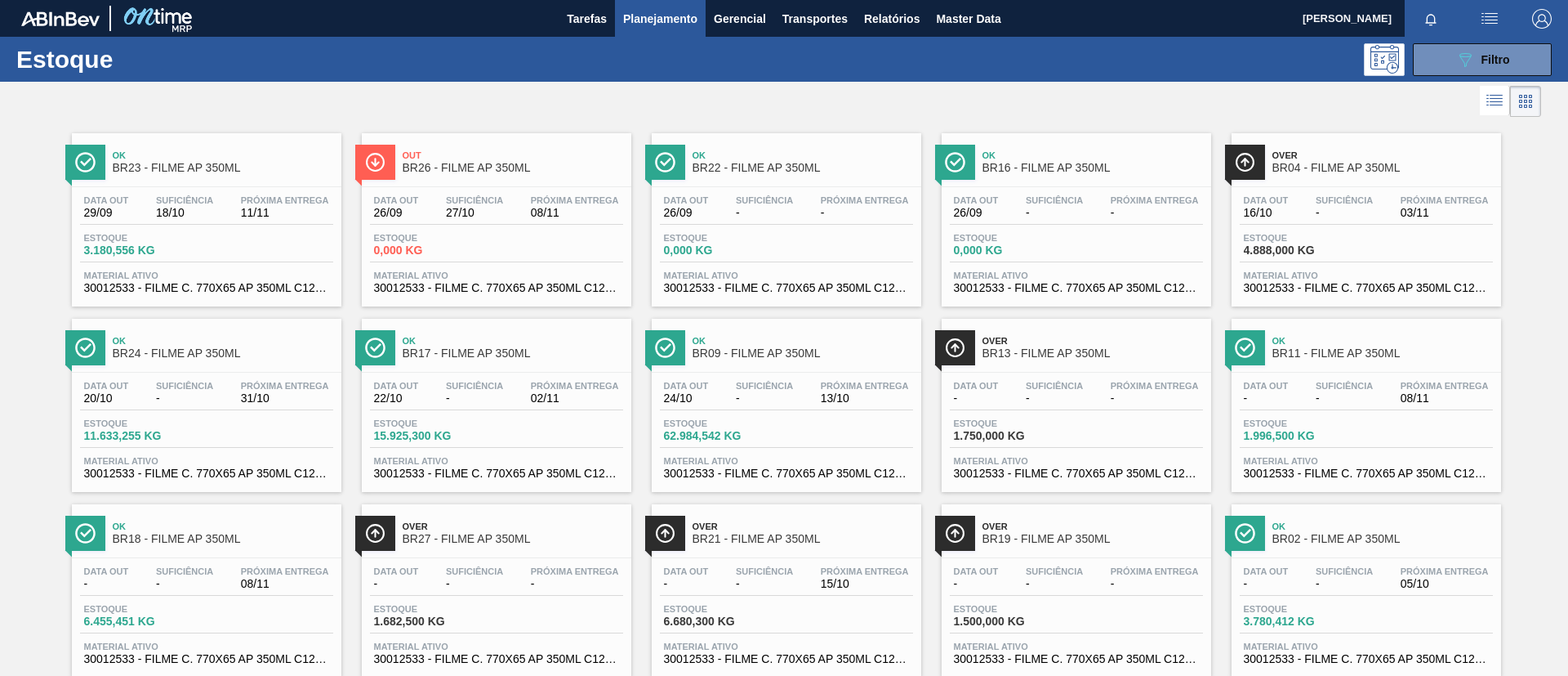
click at [520, 158] on span "Out" at bounding box center [513, 155] width 221 height 9
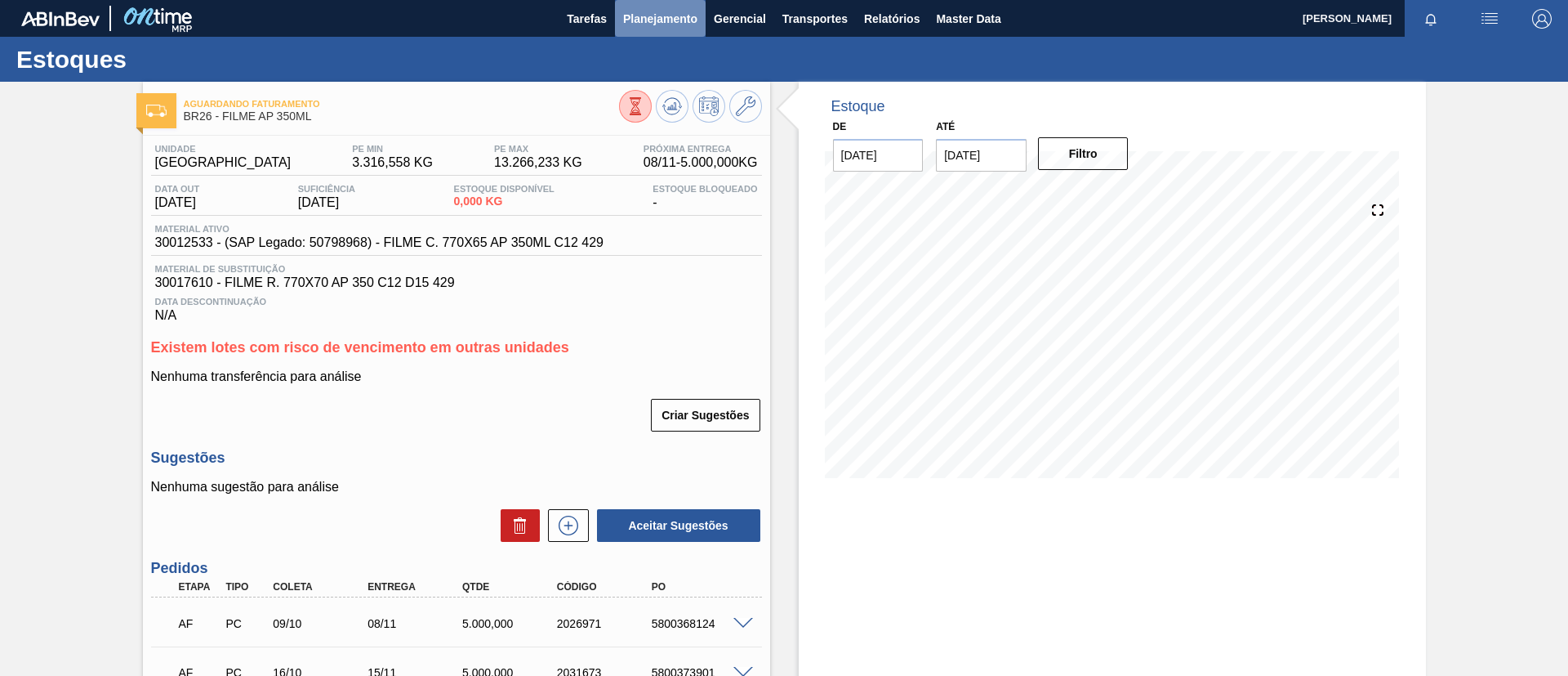
click at [669, 23] on span "Planejamento" at bounding box center [660, 19] width 74 height 20
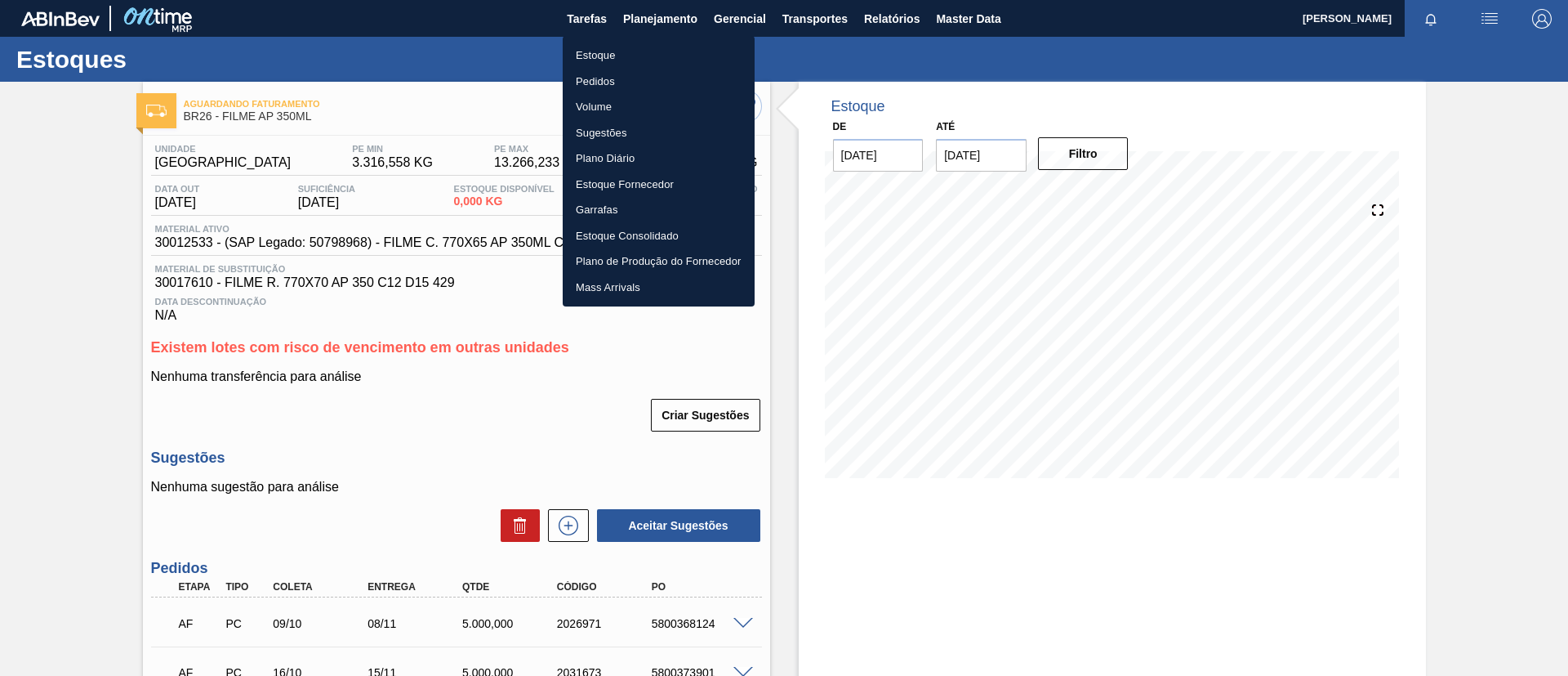
click at [656, 60] on li "Estoque" at bounding box center [659, 56] width 192 height 27
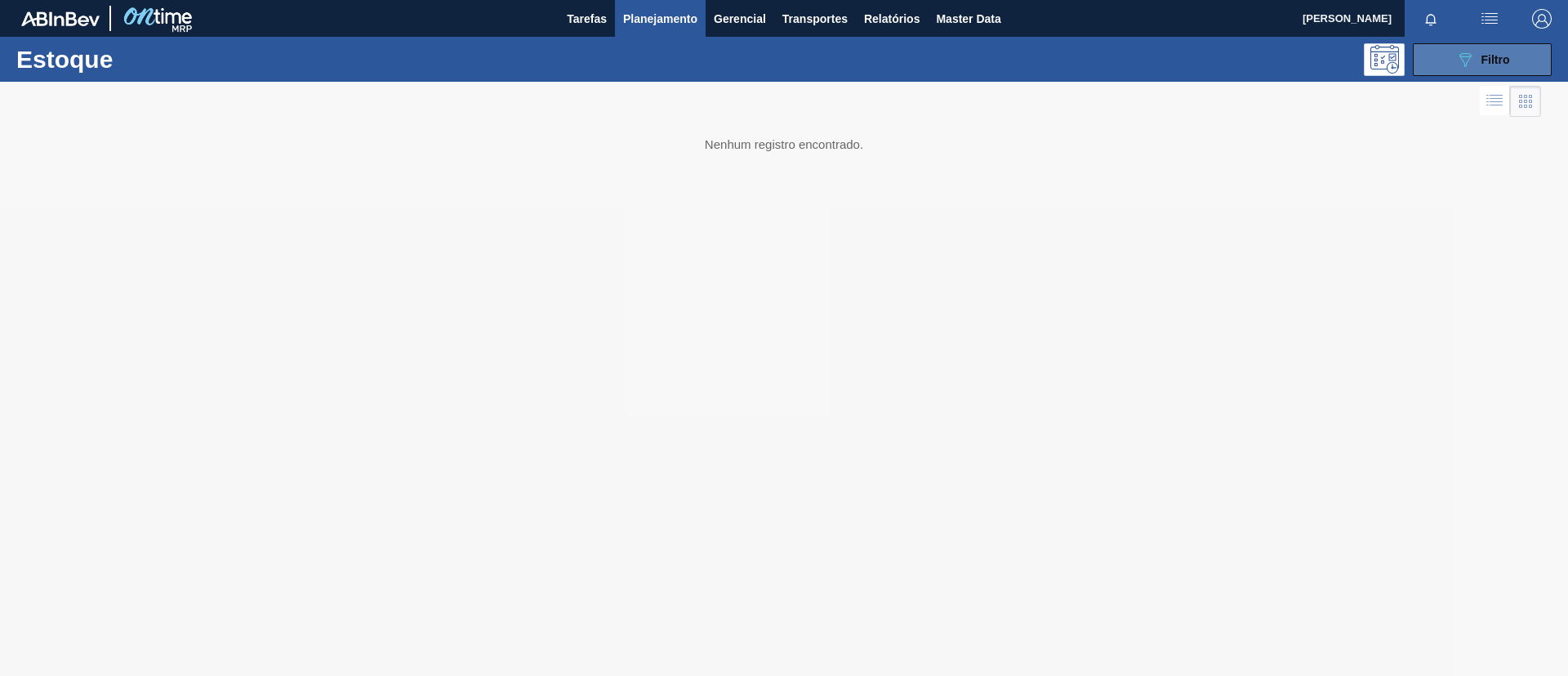
click at [1487, 56] on span "Filtro" at bounding box center [1495, 59] width 28 height 13
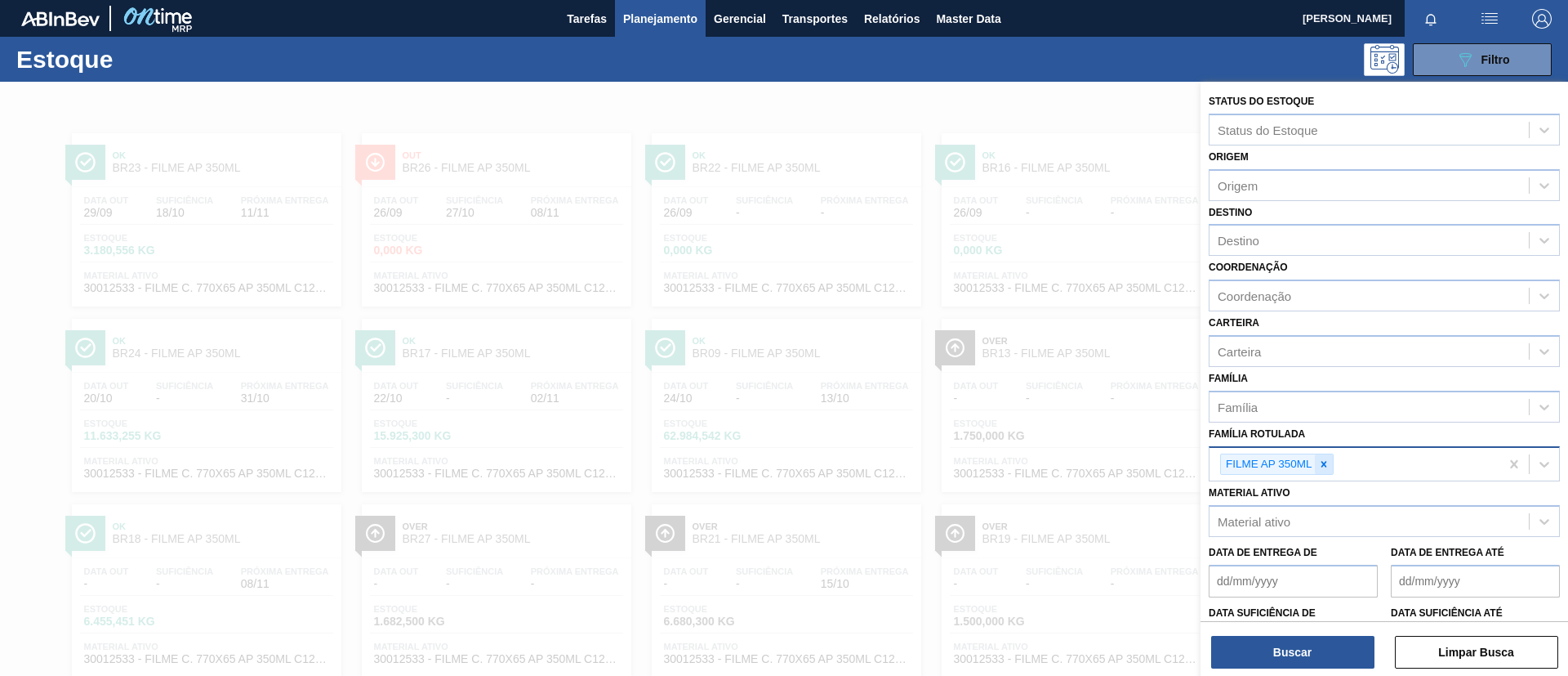
click at [1321, 462] on icon at bounding box center [1323, 464] width 11 height 11
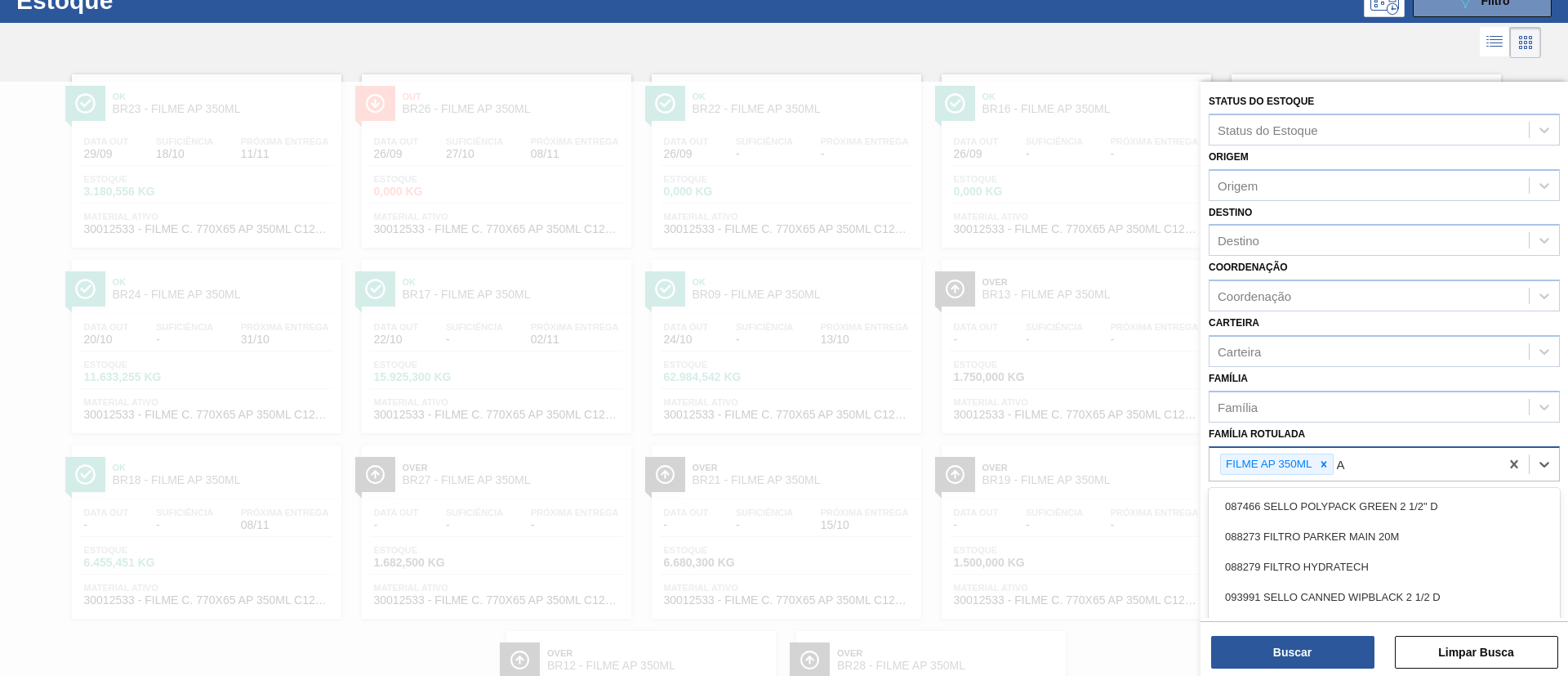
scroll to position [63, 0]
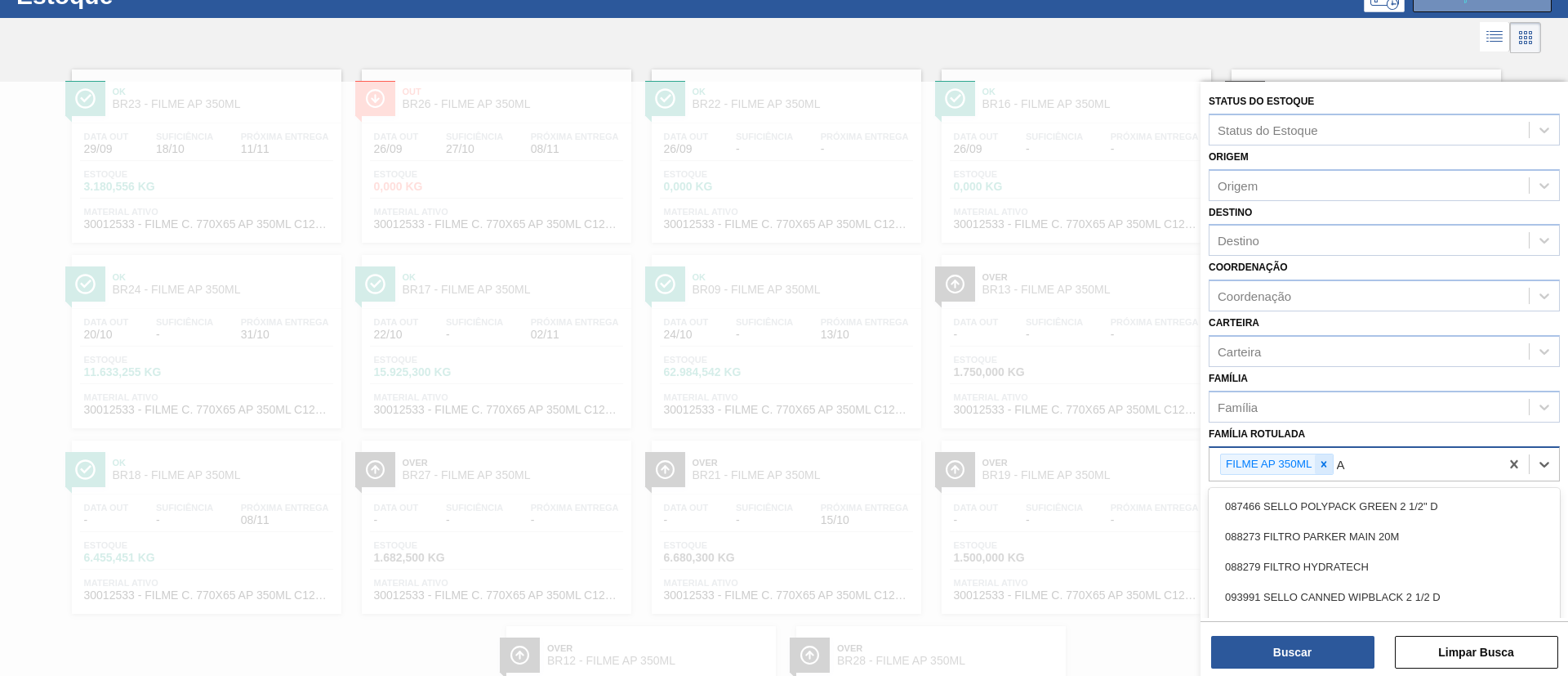
click at [1321, 460] on icon at bounding box center [1323, 464] width 11 height 11
type Rotulada "AP 269ML MP"
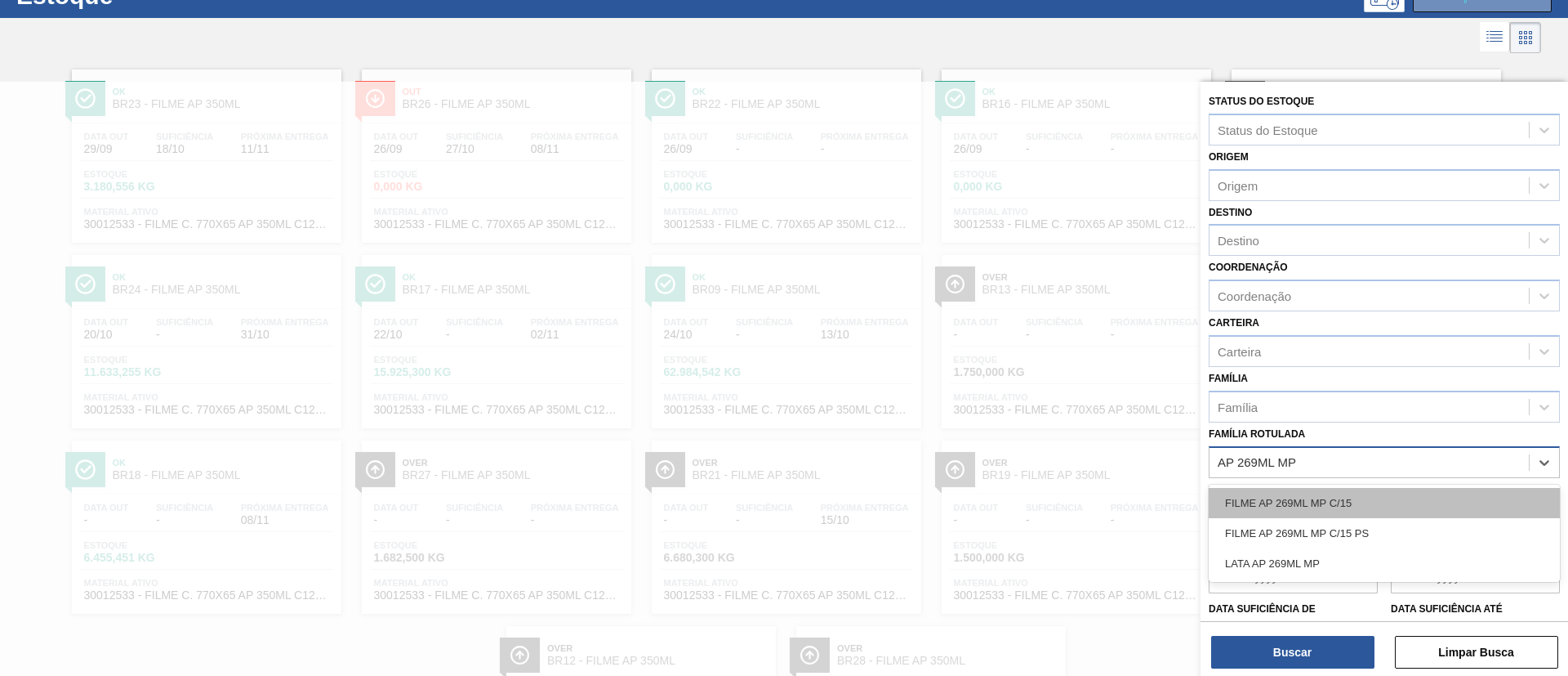
click at [1383, 511] on div "FILME AP 269ML MP C/15" at bounding box center [1384, 502] width 352 height 30
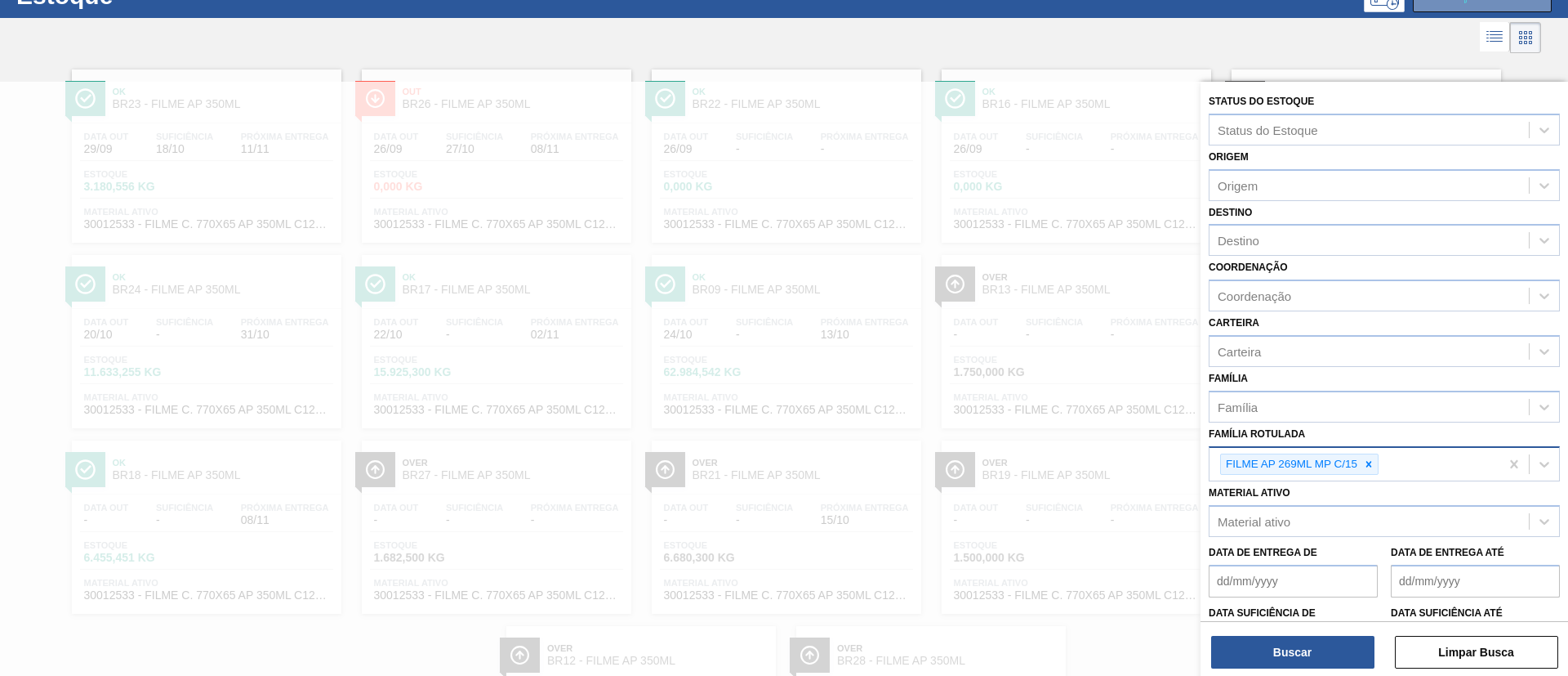
click at [1335, 634] on div "Buscar Limpar Busca" at bounding box center [1385, 643] width 368 height 45
click at [1335, 638] on button "Buscar" at bounding box center [1293, 652] width 163 height 33
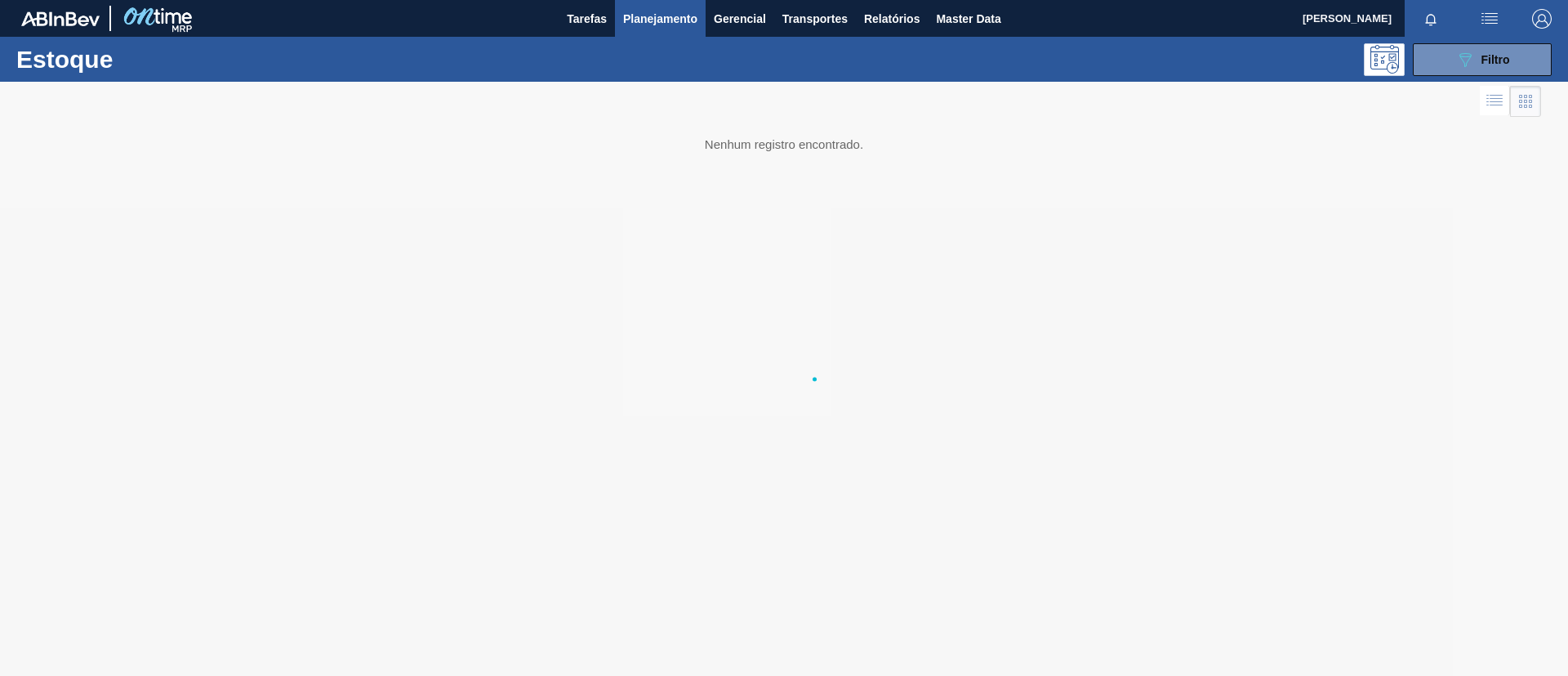
scroll to position [0, 0]
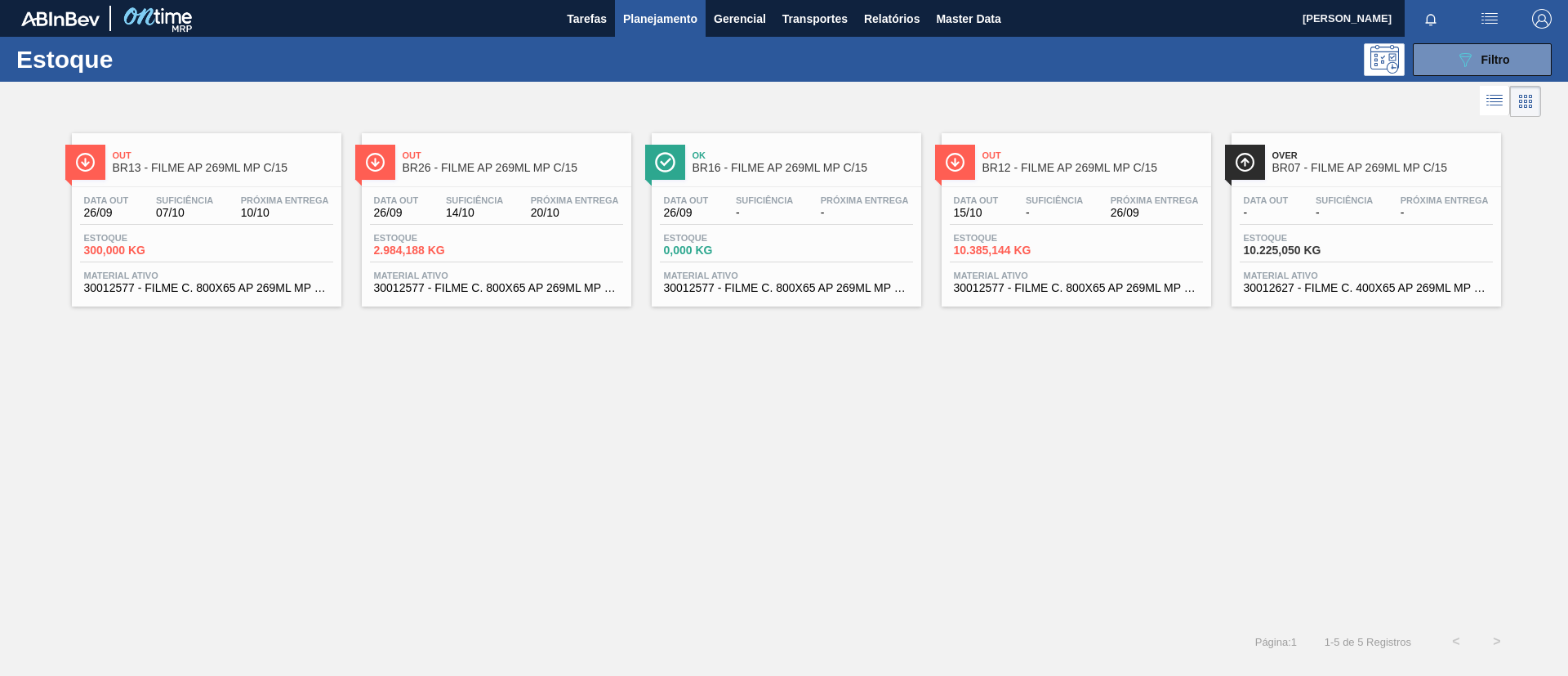
click at [279, 158] on span "Out" at bounding box center [223, 155] width 221 height 9
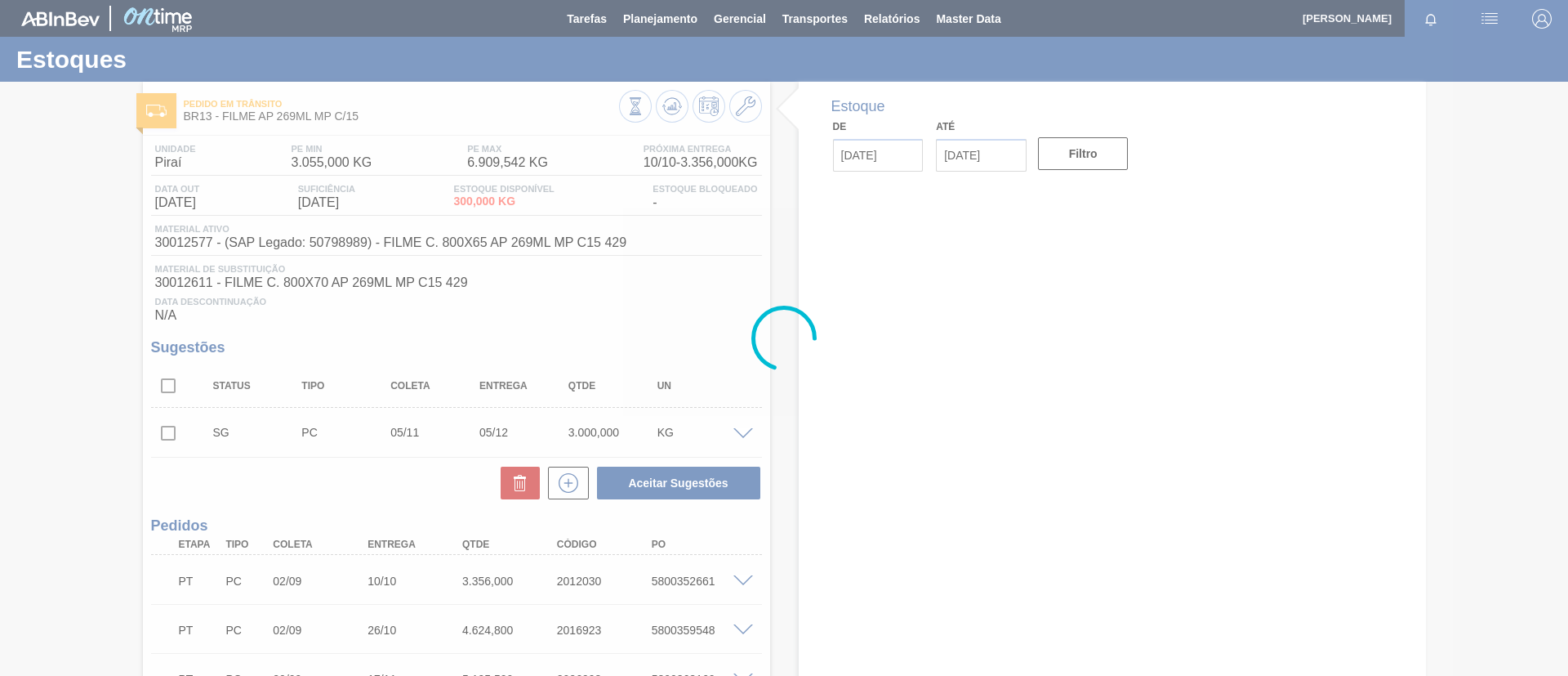
click at [9, 190] on div at bounding box center [784, 338] width 1568 height 676
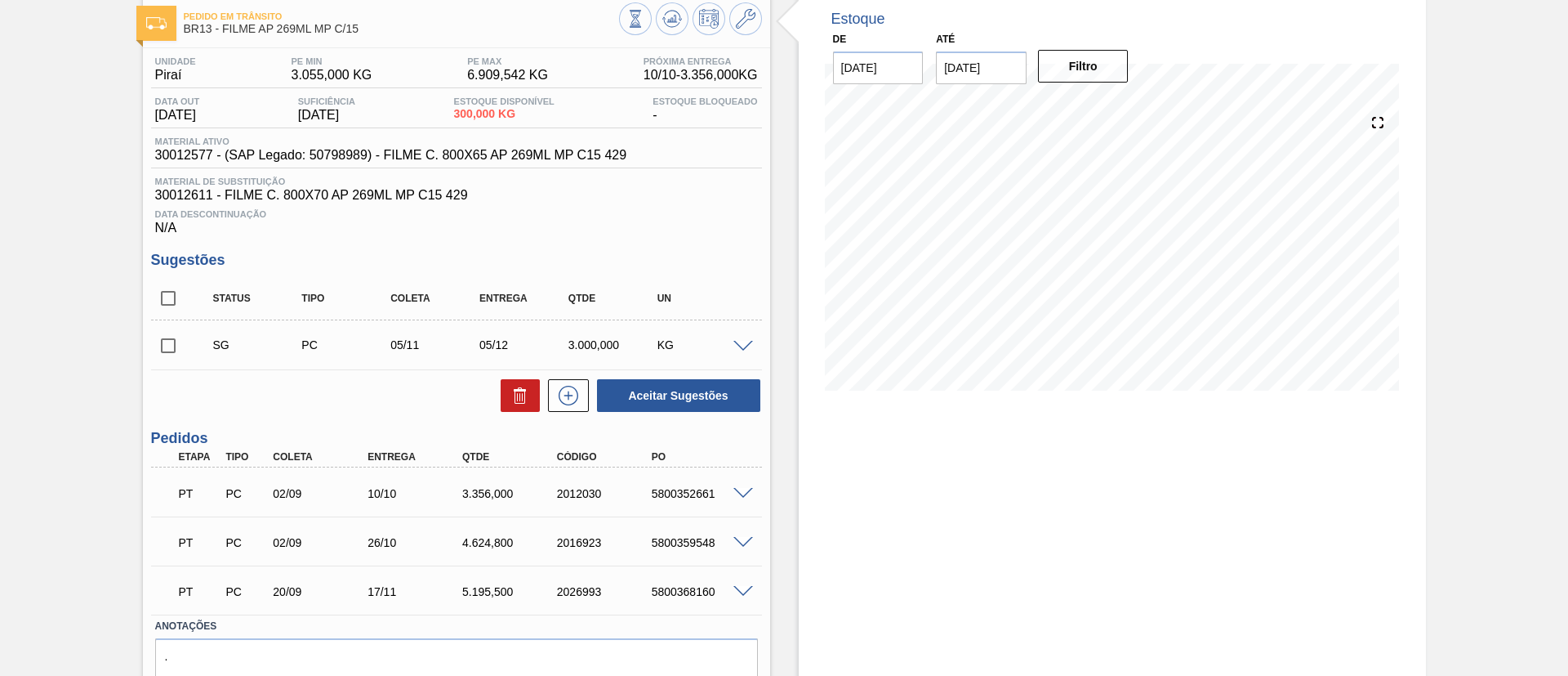
scroll to position [122, 0]
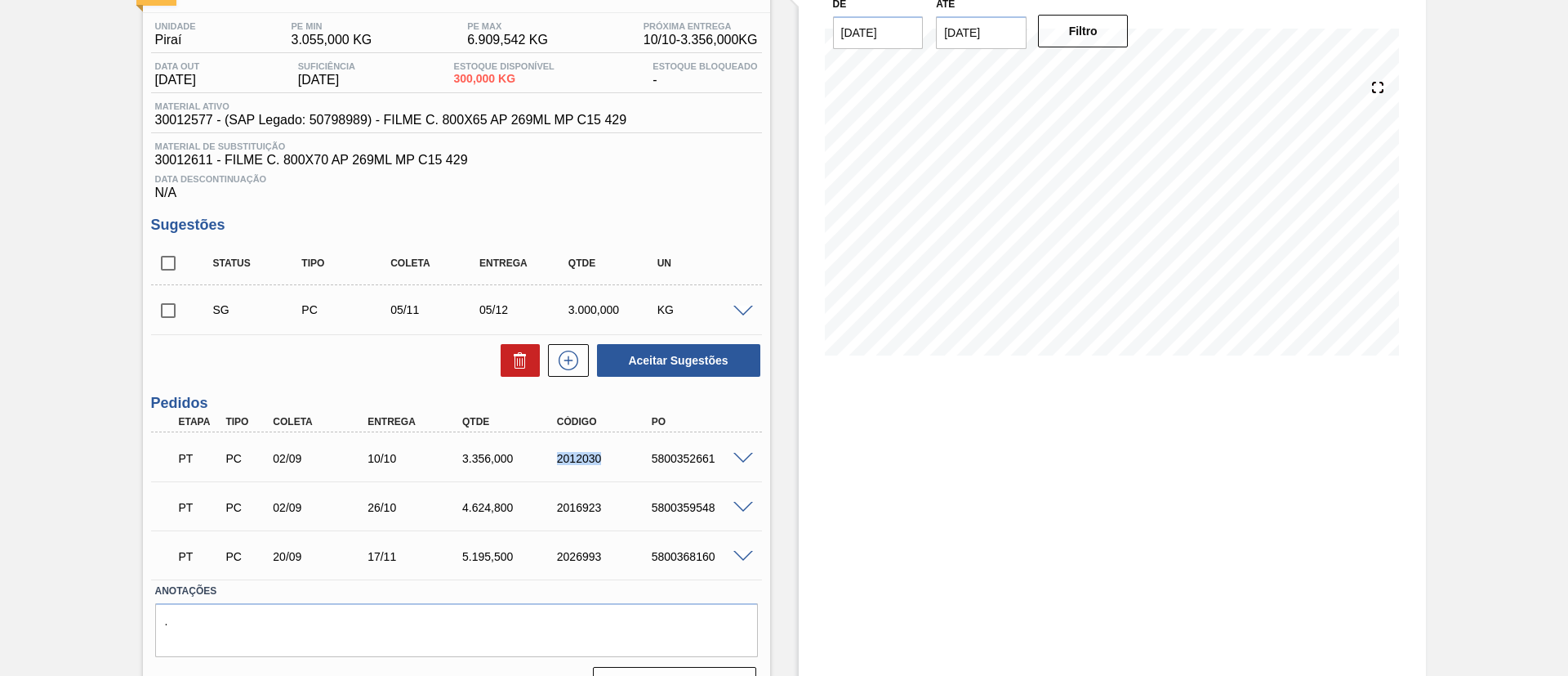
drag, startPoint x: 540, startPoint y: 461, endPoint x: 622, endPoint y: 466, distance: 82.2
click at [622, 466] on div "PT PC 02/09 10/10 3.356,000 2012030 5800352661" at bounding box center [453, 457] width 568 height 33
copy div "2012030"
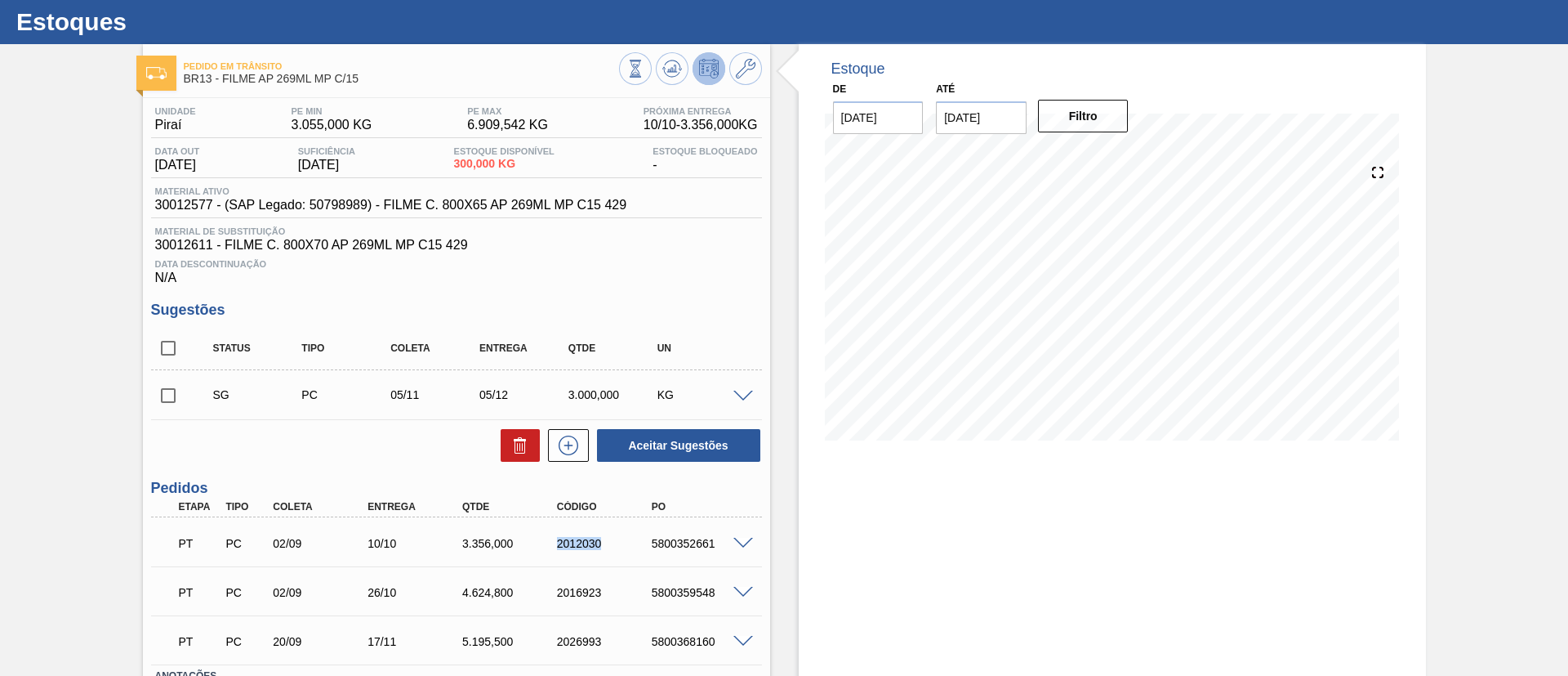
scroll to position [0, 0]
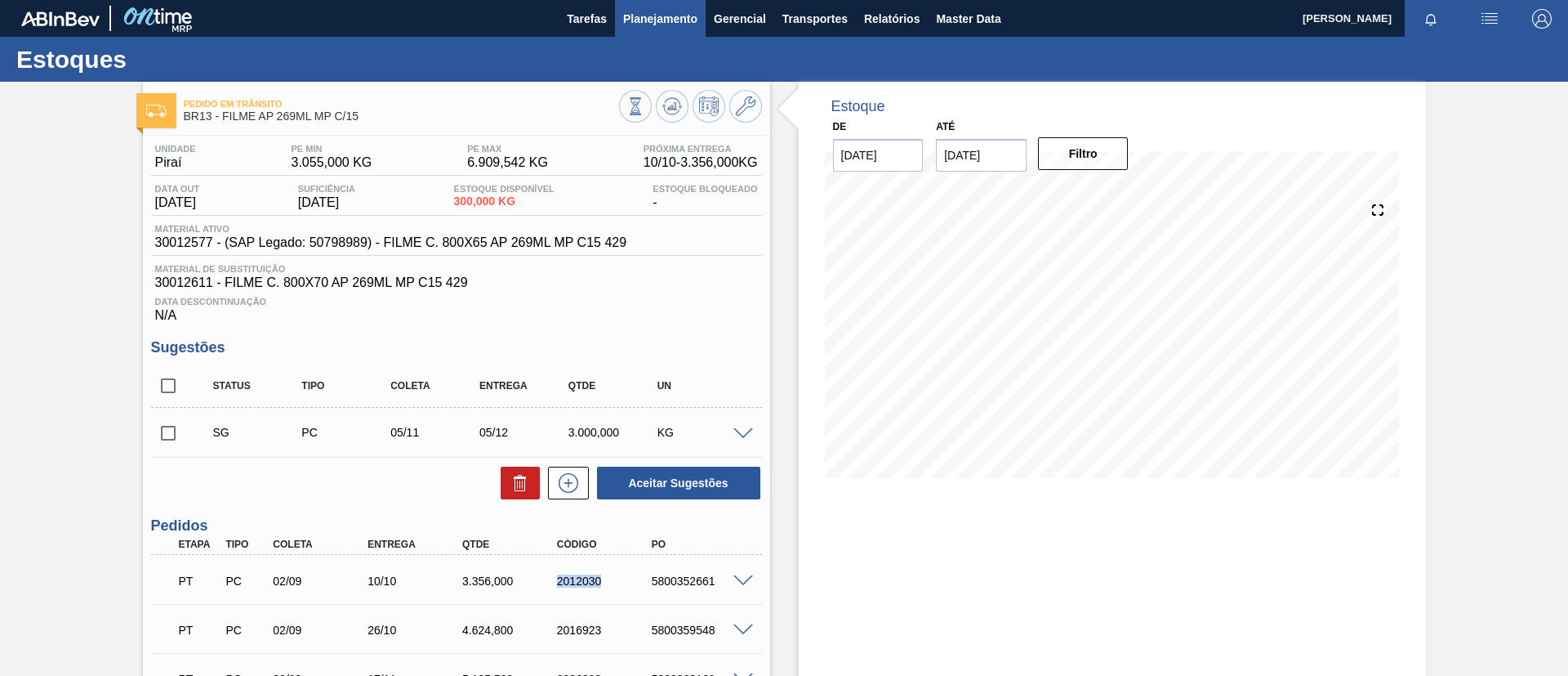
click at [672, 28] on button "Planejamento" at bounding box center [660, 18] width 91 height 37
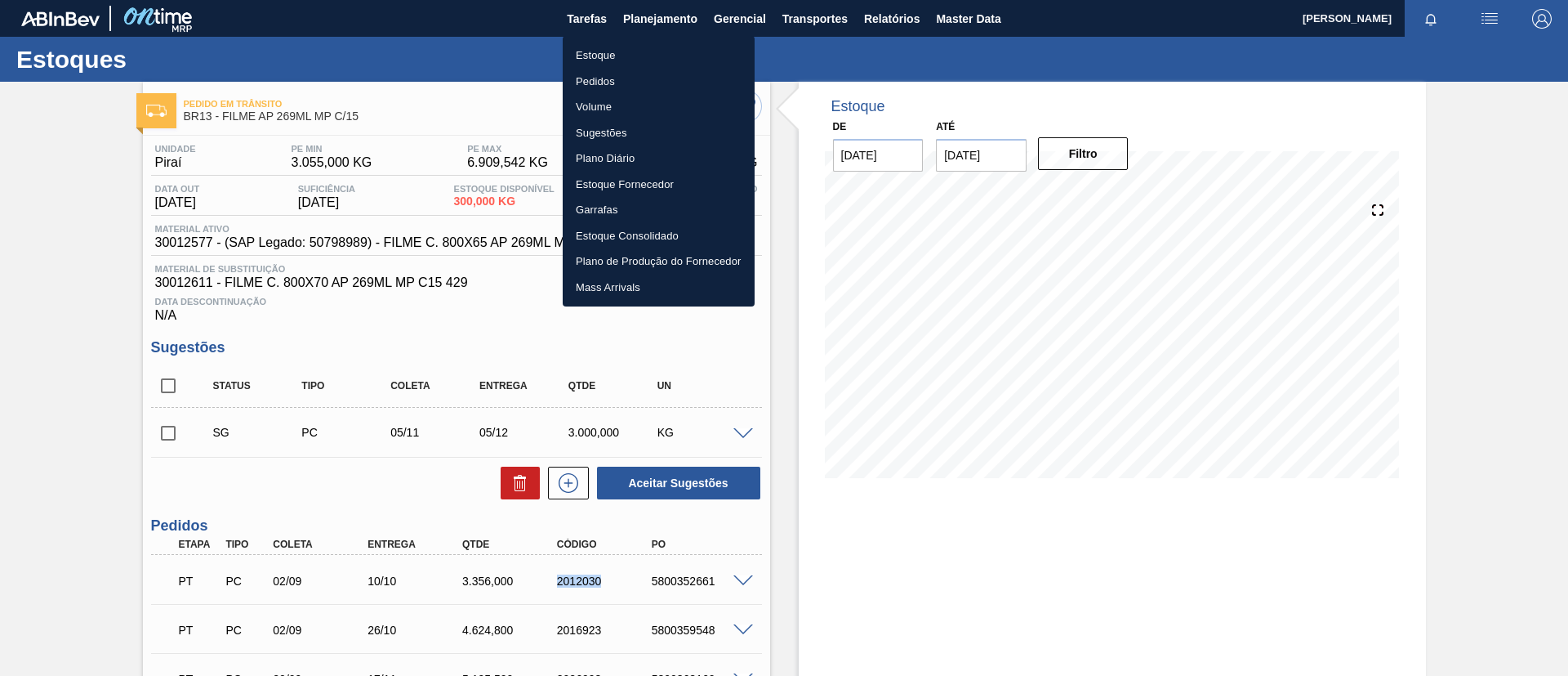
click at [649, 64] on li "Estoque" at bounding box center [659, 56] width 192 height 27
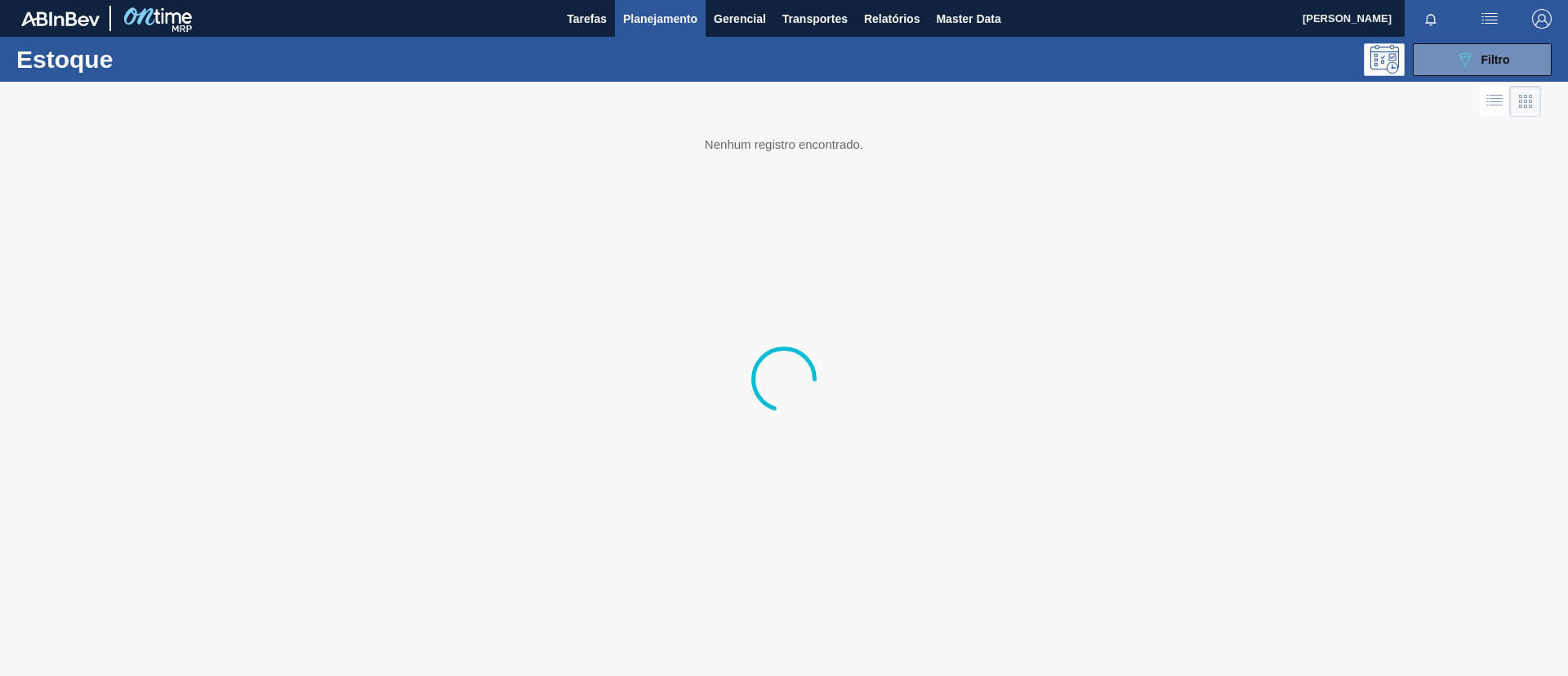
click at [1439, 83] on div at bounding box center [784, 378] width 1568 height 594
click at [1440, 55] on button "089F7B8B-B2A5-4AFE-B5C0-19BA573D28AC Filtro" at bounding box center [1482, 60] width 139 height 33
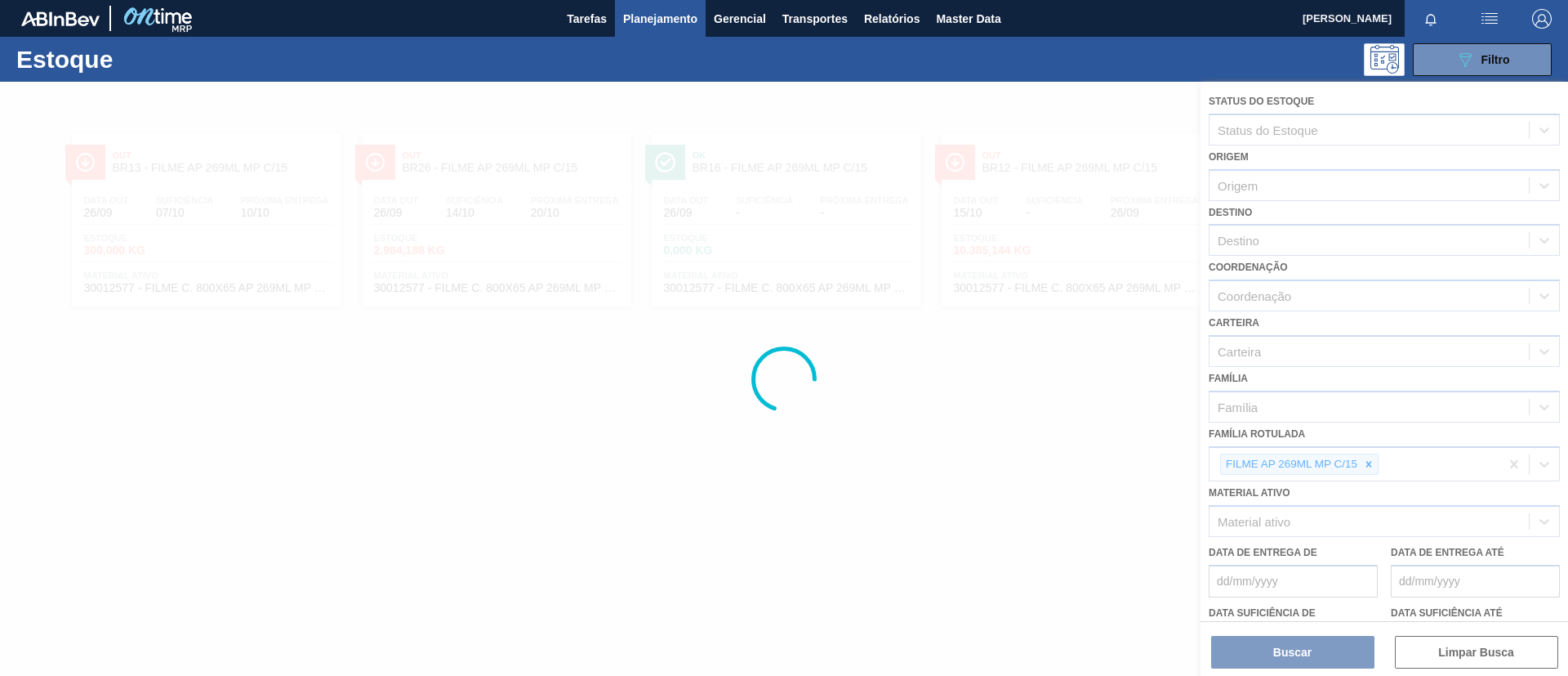
click at [1376, 473] on div at bounding box center [784, 378] width 1568 height 594
click at [1374, 471] on div at bounding box center [784, 378] width 1568 height 594
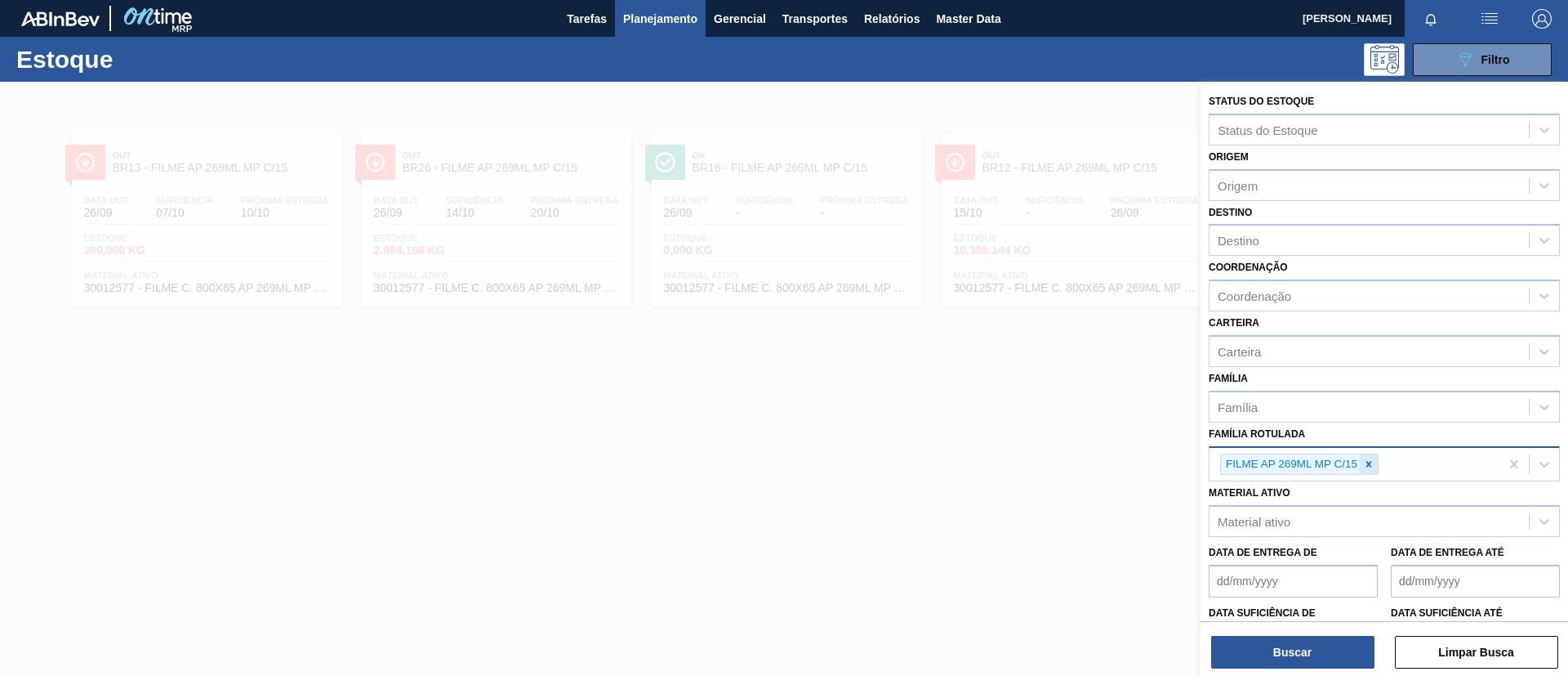
click at [1371, 465] on icon at bounding box center [1369, 463] width 6 height 6
click at [1371, 465] on div "Família Rotulada" at bounding box center [1369, 462] width 319 height 24
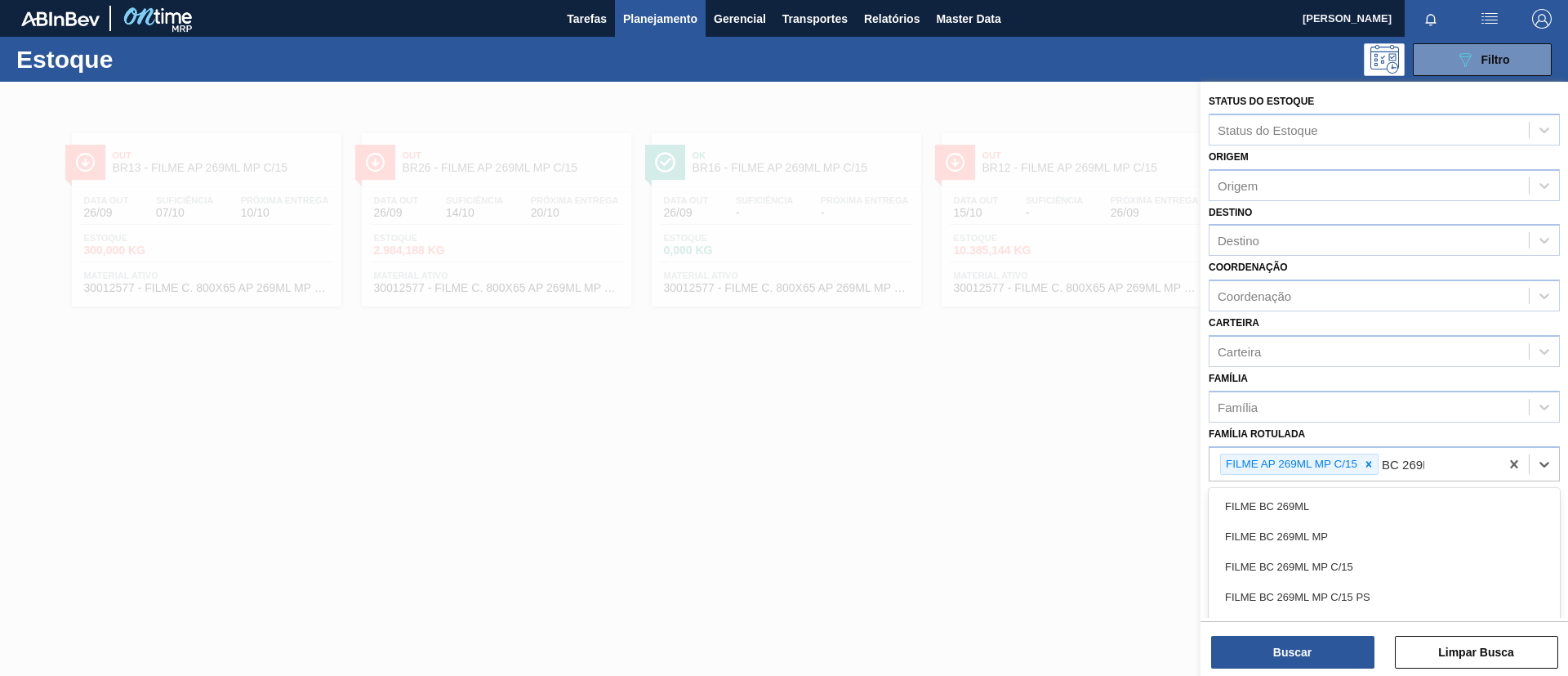
type Rotulada "BC 269ML"
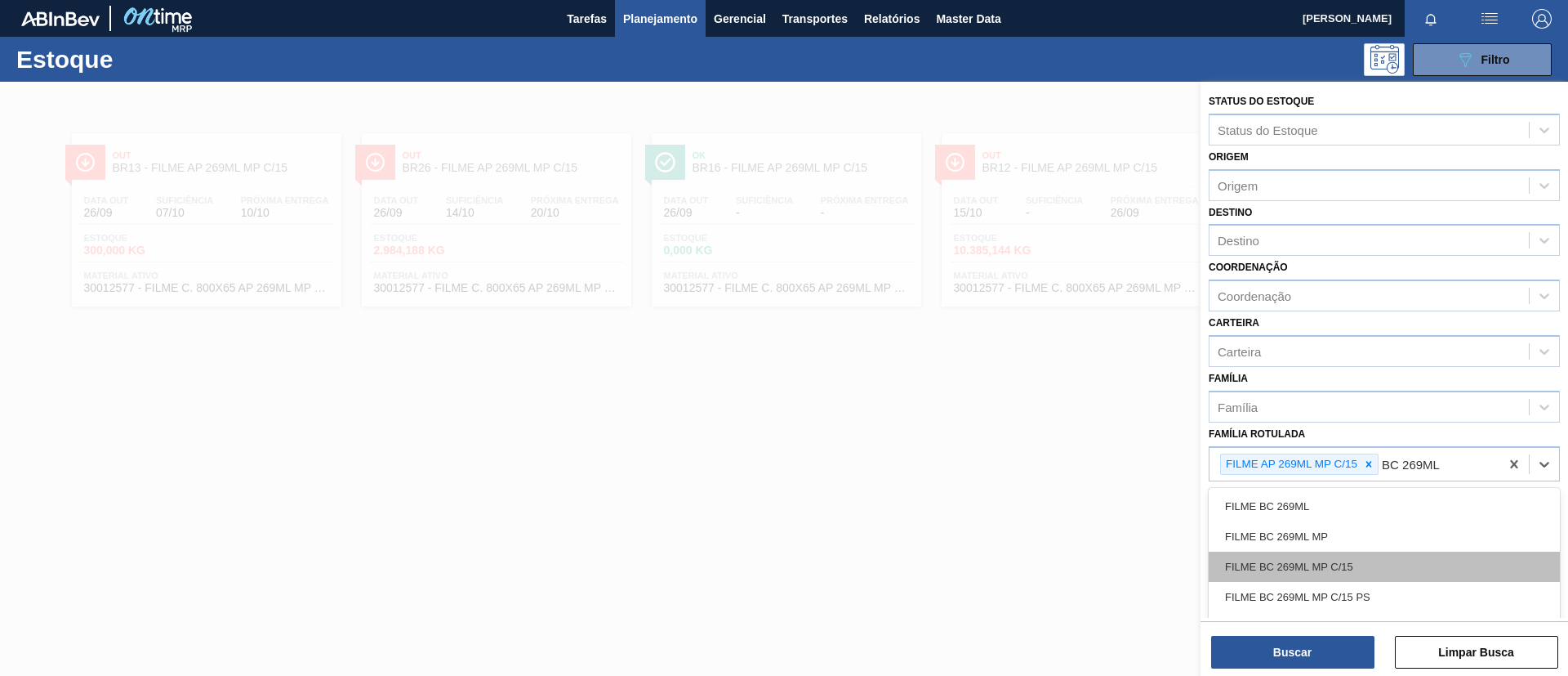
click at [1304, 562] on div "FILME BC 269ML MP C/15" at bounding box center [1384, 566] width 352 height 30
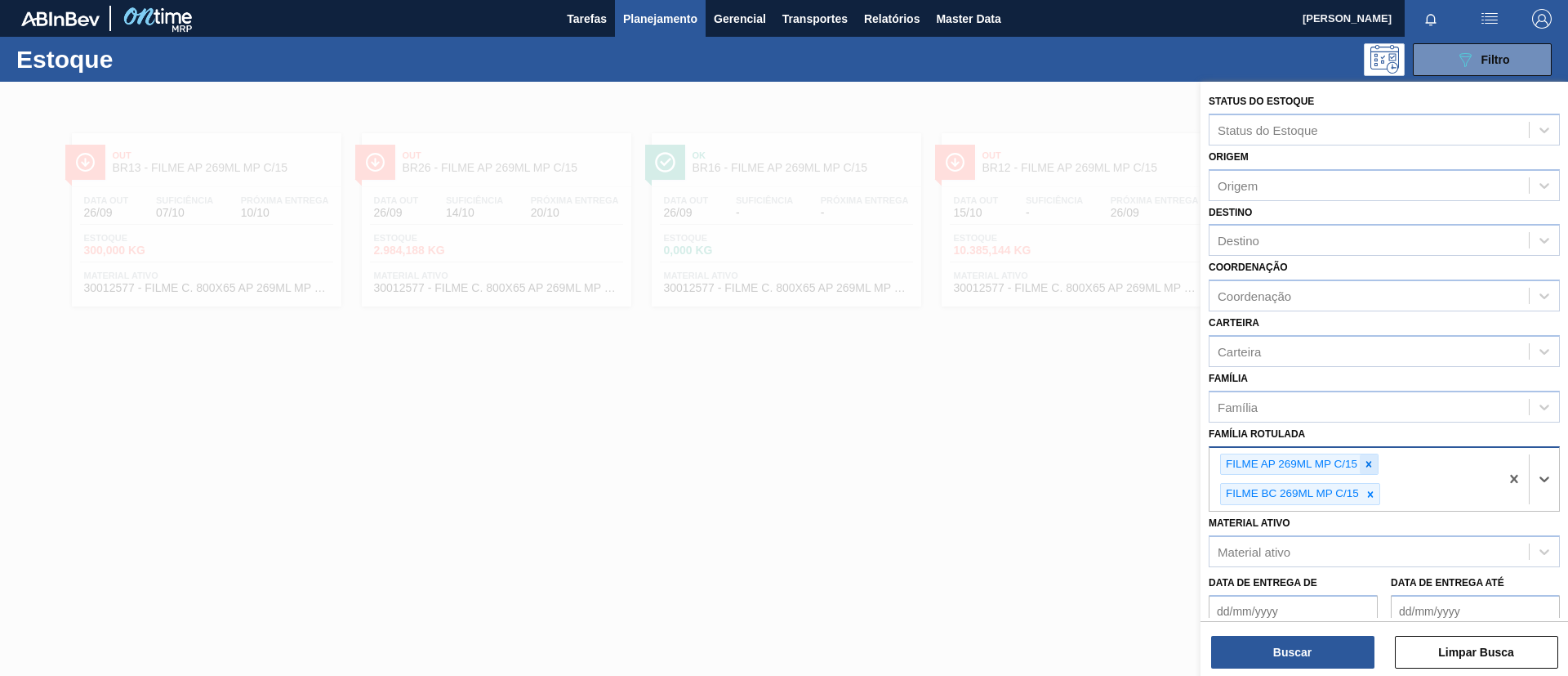
click at [1370, 468] on icon at bounding box center [1369, 464] width 11 height 11
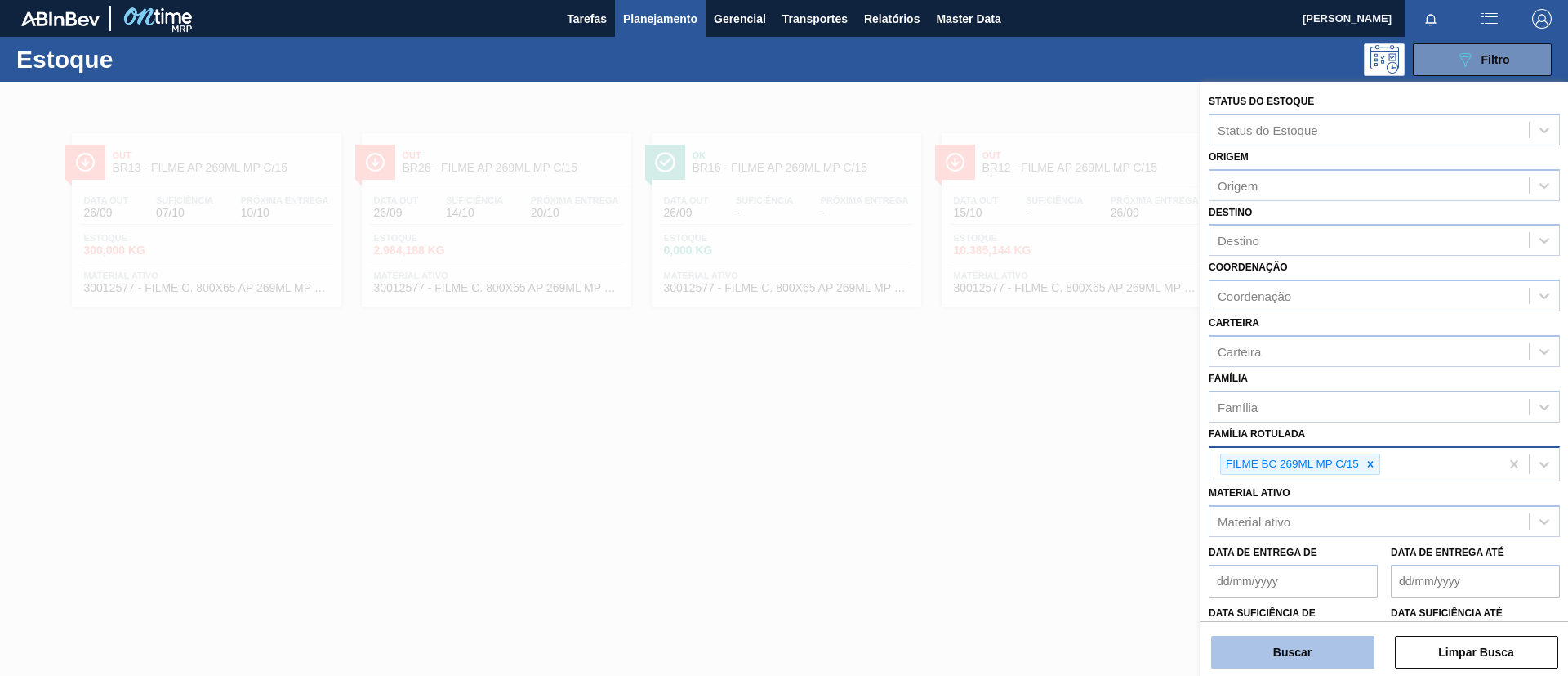
click at [1318, 649] on button "Buscar" at bounding box center [1293, 652] width 163 height 33
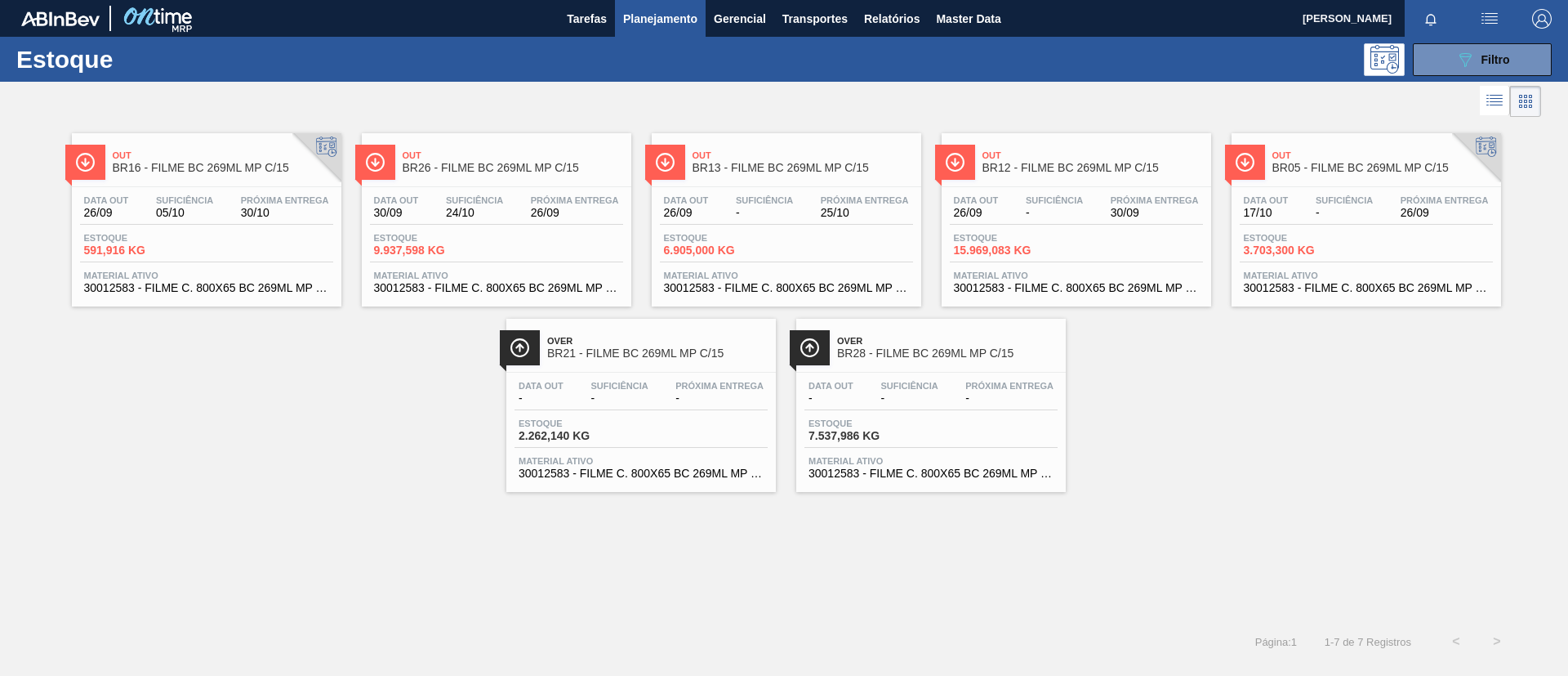
click at [229, 176] on div "Out BR16 - FILME BC 269ML MP C/15" at bounding box center [223, 162] width 221 height 37
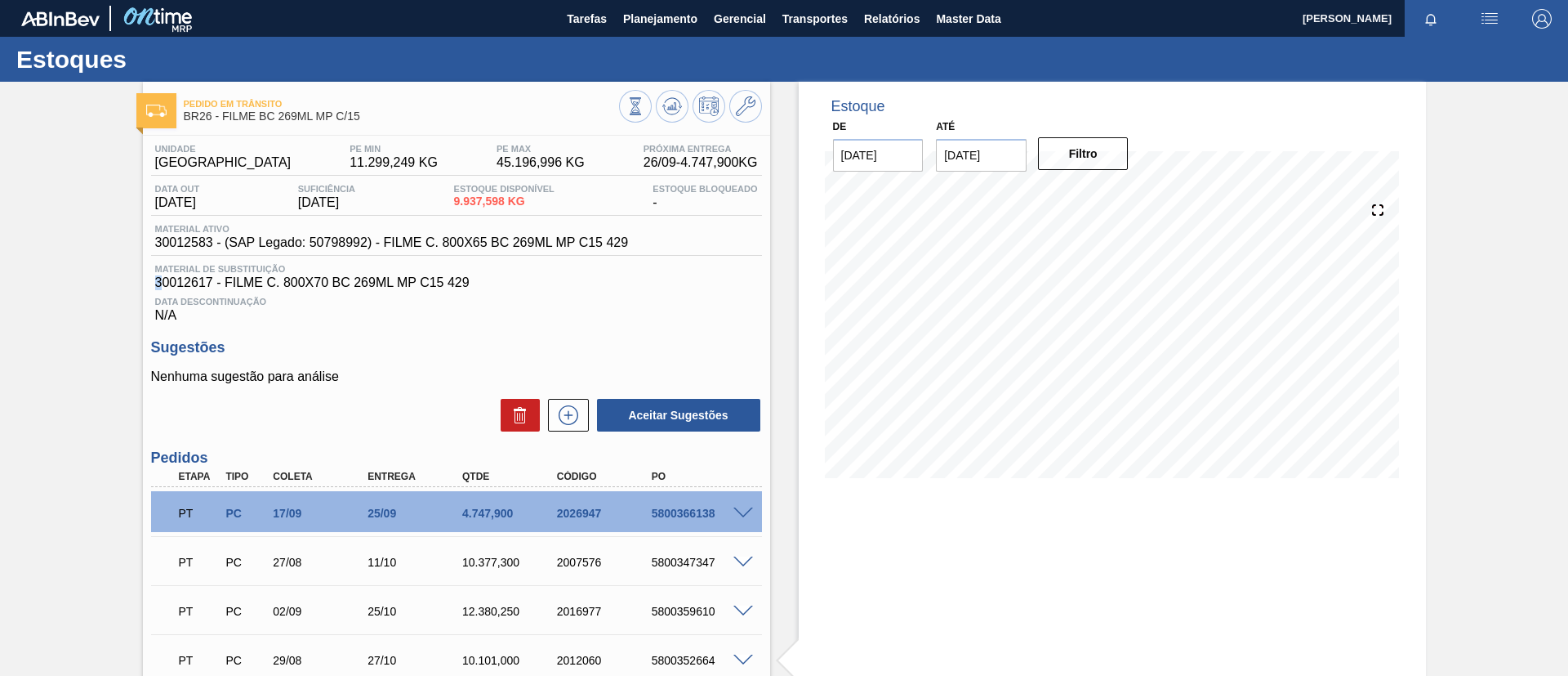
drag, startPoint x: 134, startPoint y: 287, endPoint x: 164, endPoint y: 288, distance: 30.0
click at [164, 288] on div "Pedido em Trânsito BR26 - FILME BC 269ML MP C/15 Unidade Uberlândia PE MIN 11.2…" at bounding box center [784, 498] width 1568 height 833
drag, startPoint x: 153, startPoint y: 244, endPoint x: 212, endPoint y: 244, distance: 59.0
click at [212, 244] on div "Material ativo 30012583 - (SAP Legado: 50798992) - FILME C. 800X65 BC 269ML MP …" at bounding box center [392, 237] width 482 height 27
copy span "30012583"
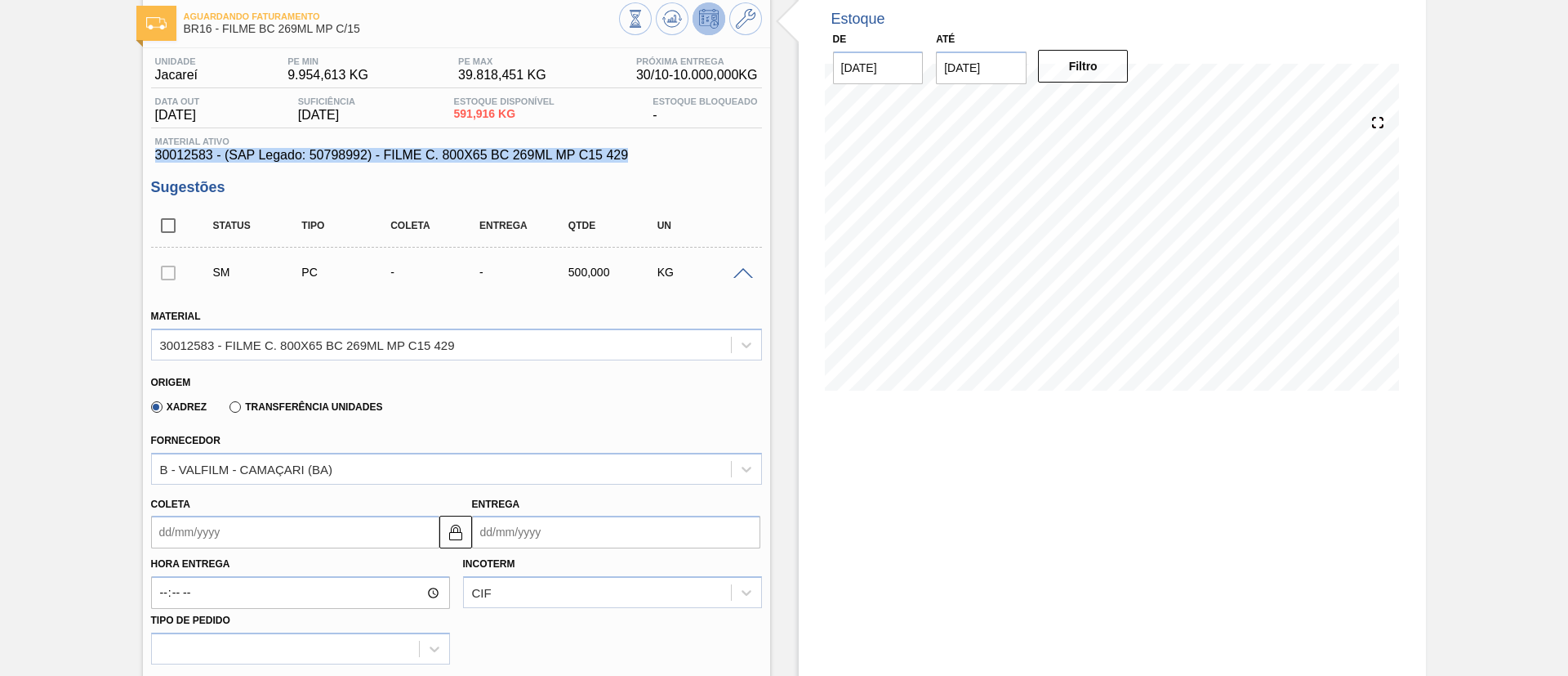
scroll to position [122, 0]
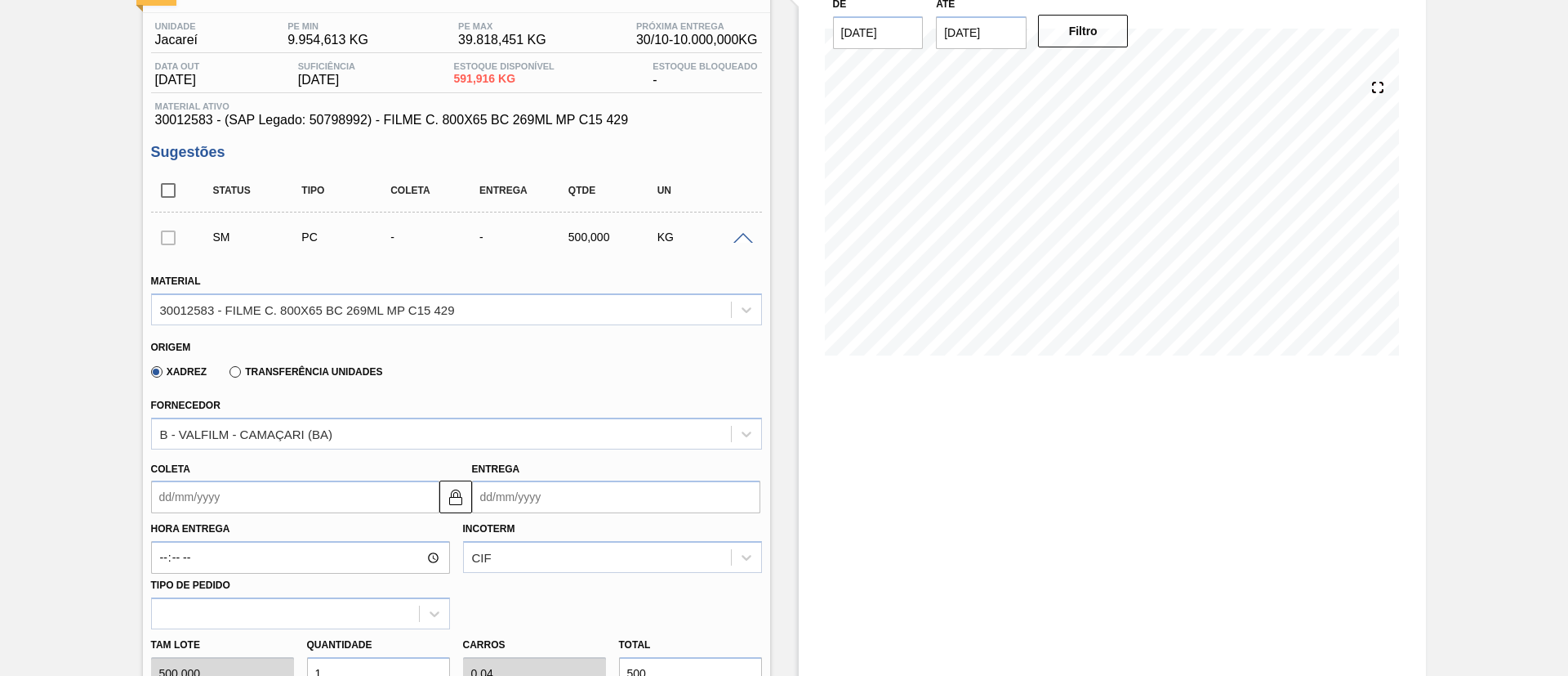
click at [302, 501] on input "Coleta" at bounding box center [295, 496] width 288 height 33
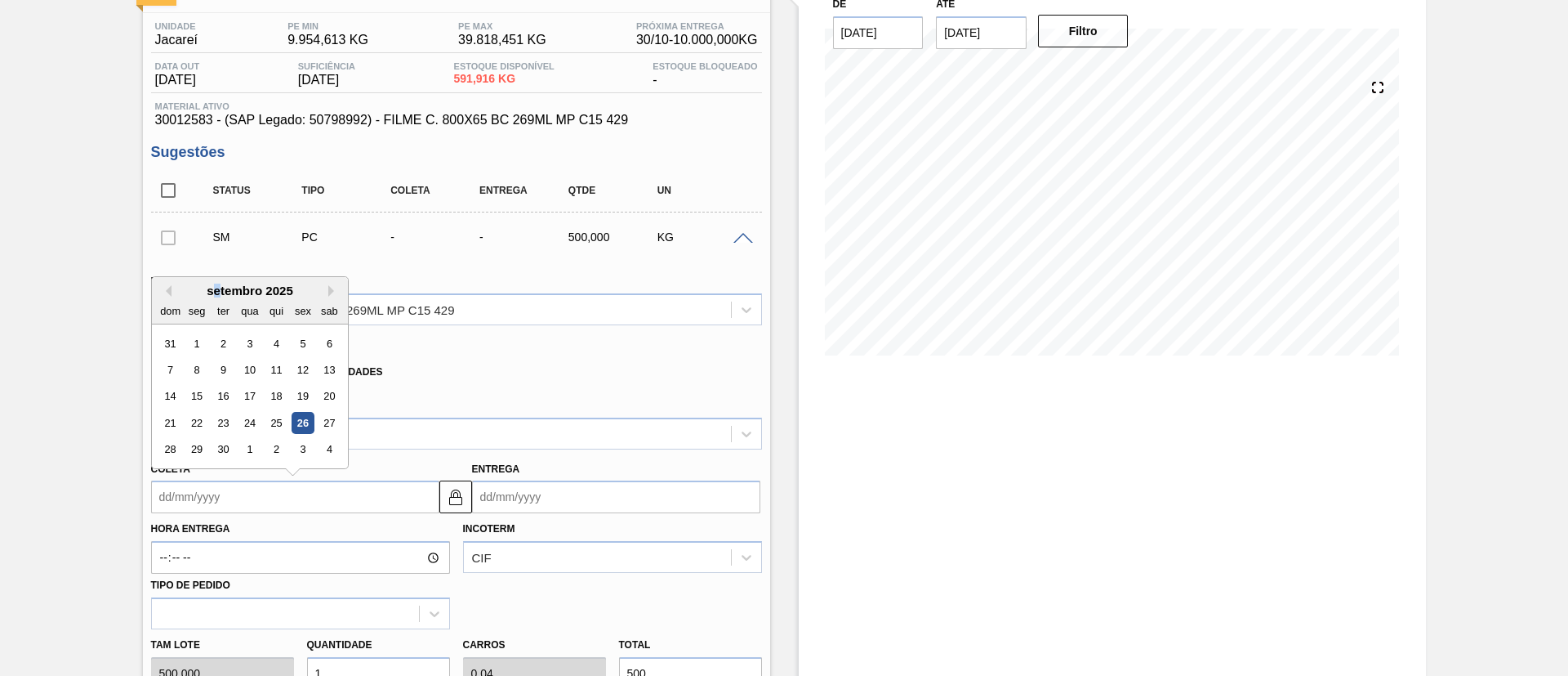
click at [217, 286] on div "setembro 2025" at bounding box center [250, 290] width 196 height 14
click at [330, 292] on button "Next Month" at bounding box center [334, 290] width 11 height 11
click at [192, 387] on div "13" at bounding box center [197, 397] width 22 height 22
type input "[DATE]"
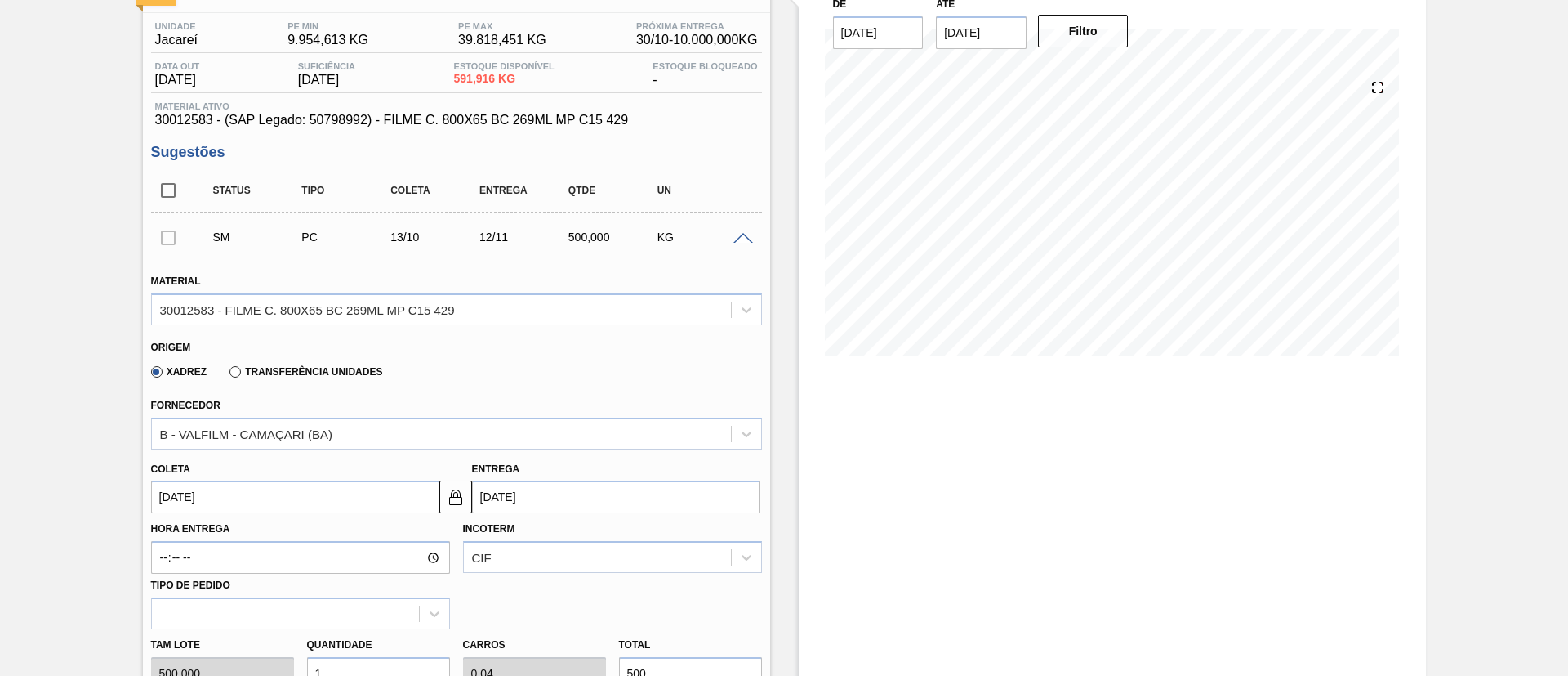
click at [256, 510] on input "[DATE]" at bounding box center [295, 496] width 288 height 33
click at [639, 396] on div "Fornecedor B - VALFILM - CAMAÇARI (BA)" at bounding box center [457, 421] width 611 height 56
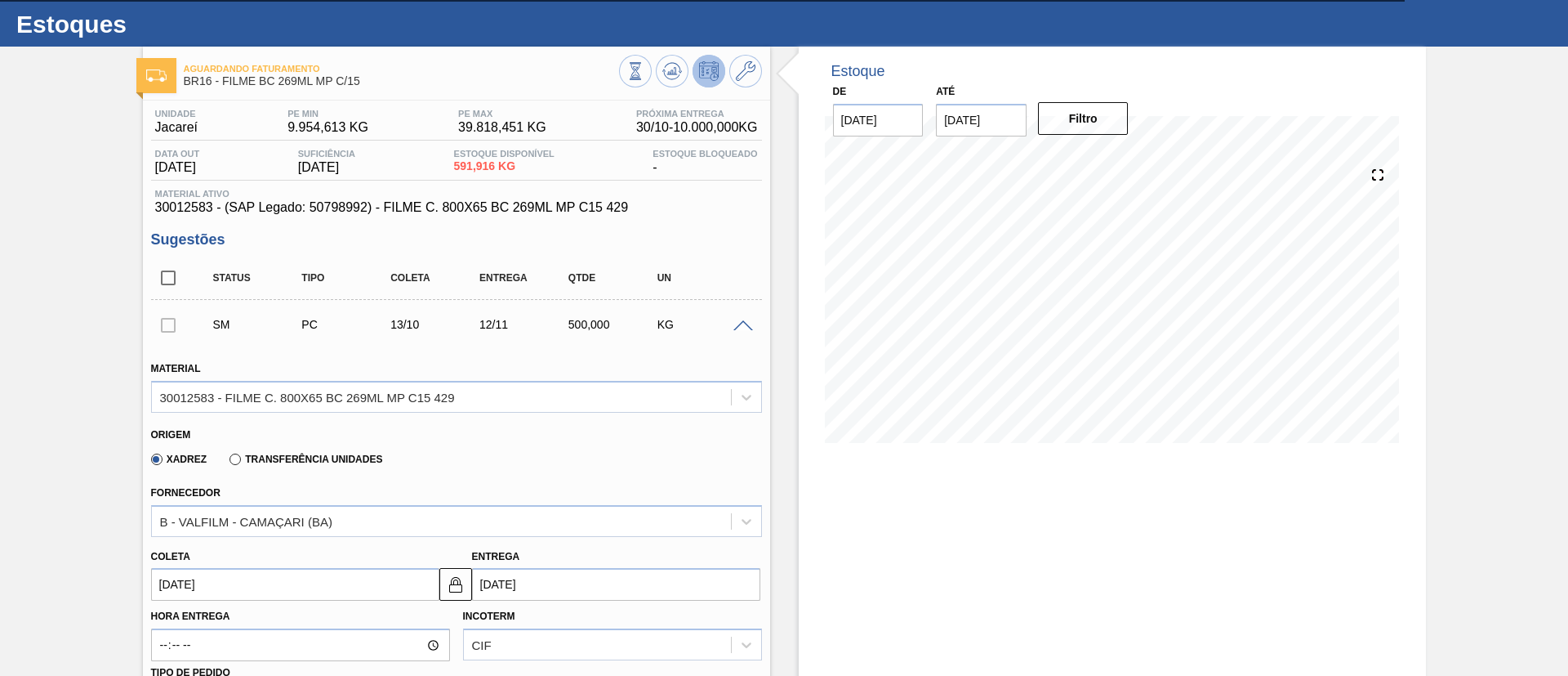
scroll to position [0, 0]
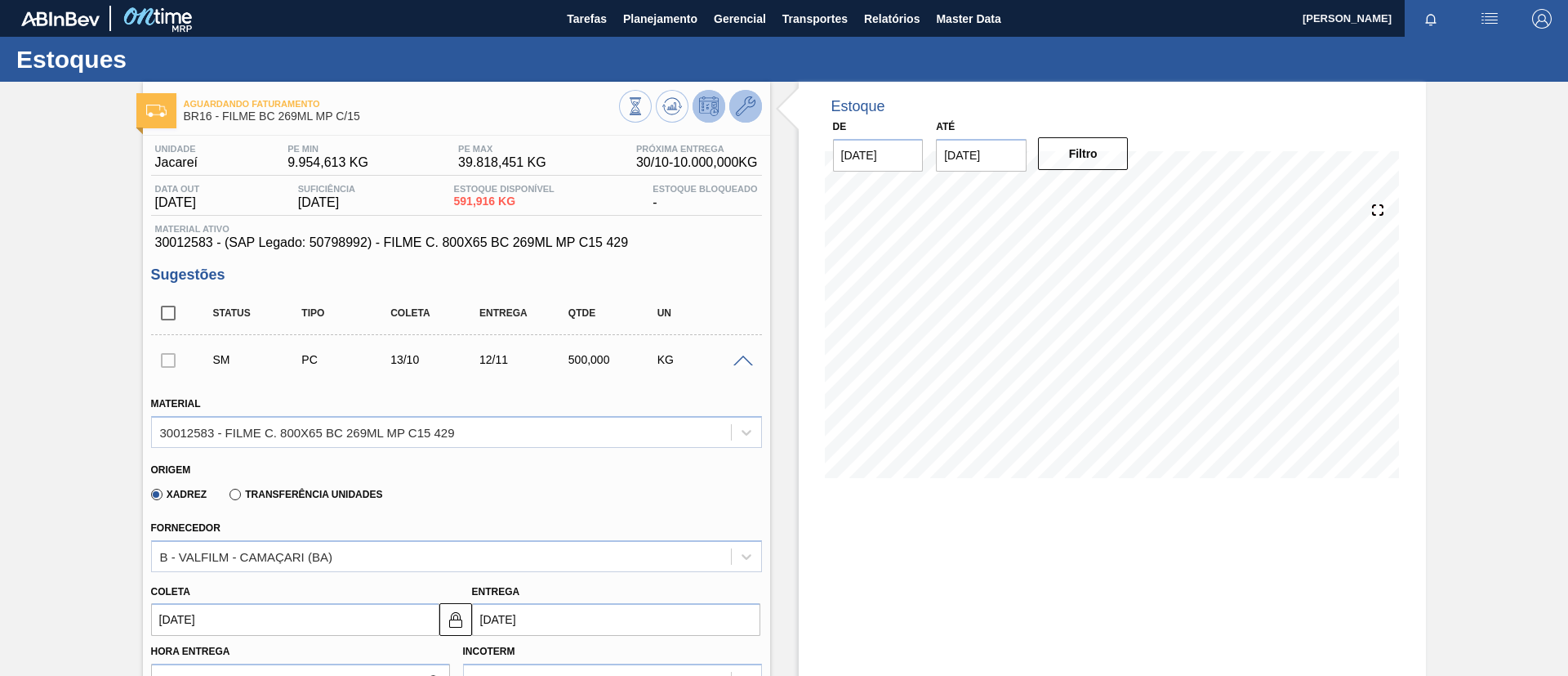
click at [750, 100] on icon at bounding box center [745, 106] width 20 height 20
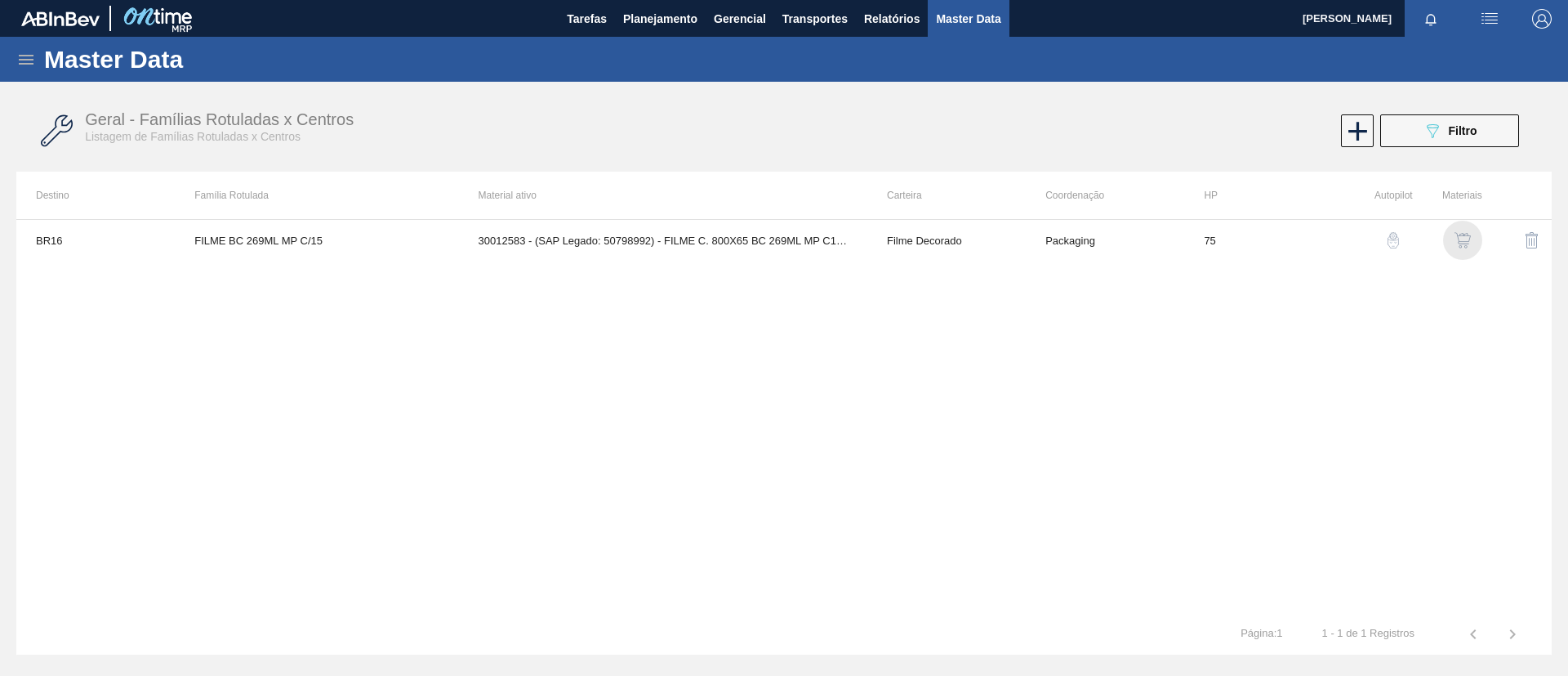
click at [1464, 236] on img "button" at bounding box center [1462, 240] width 16 height 16
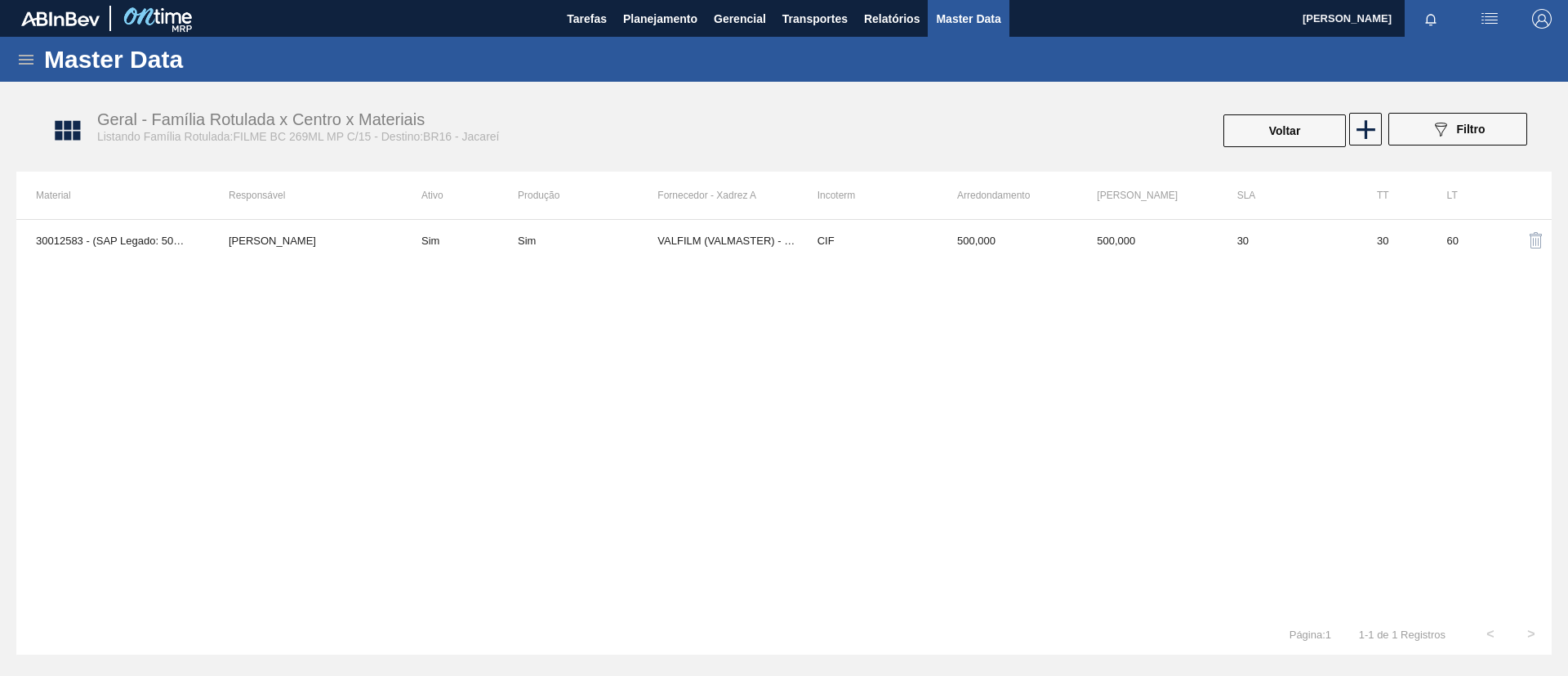
click at [768, 216] on th "Fornecedor - Xadrez A" at bounding box center [727, 195] width 139 height 47
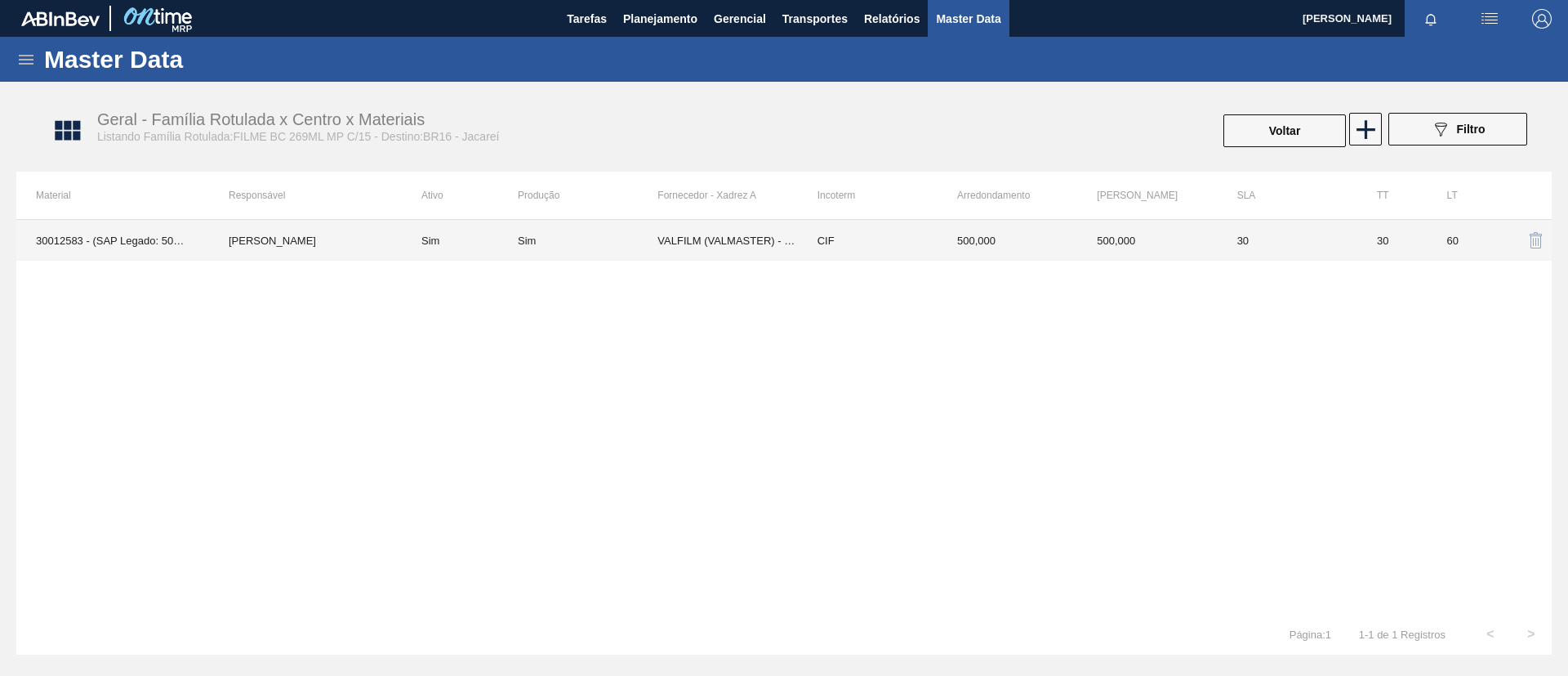
click at [780, 234] on td "VALFILM (VALMASTER) - MANAUS (AM)" at bounding box center [727, 240] width 139 height 41
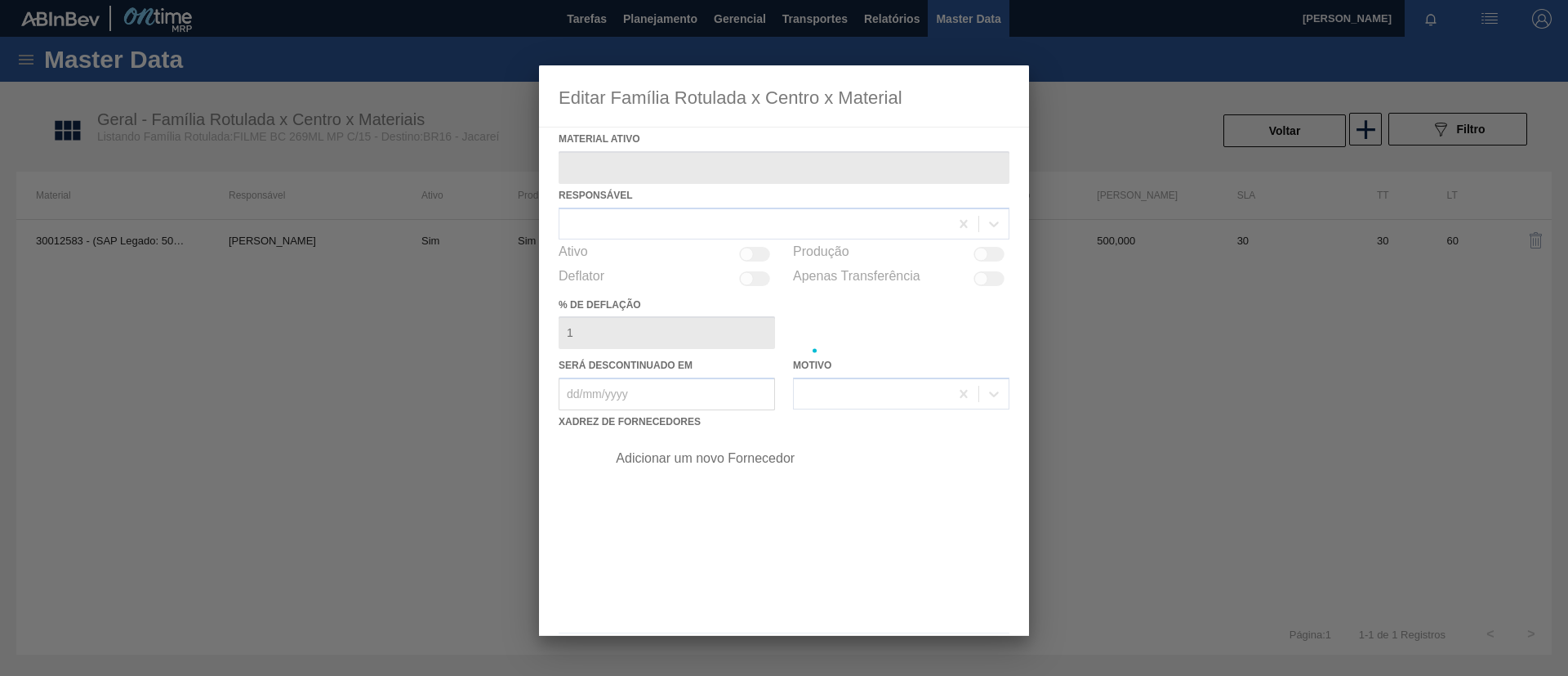
type ativo "30012583 - (SAP Legado: 50798992) - FILME C. 800X65 BC 269ML MP C15 429"
checkbox input "true"
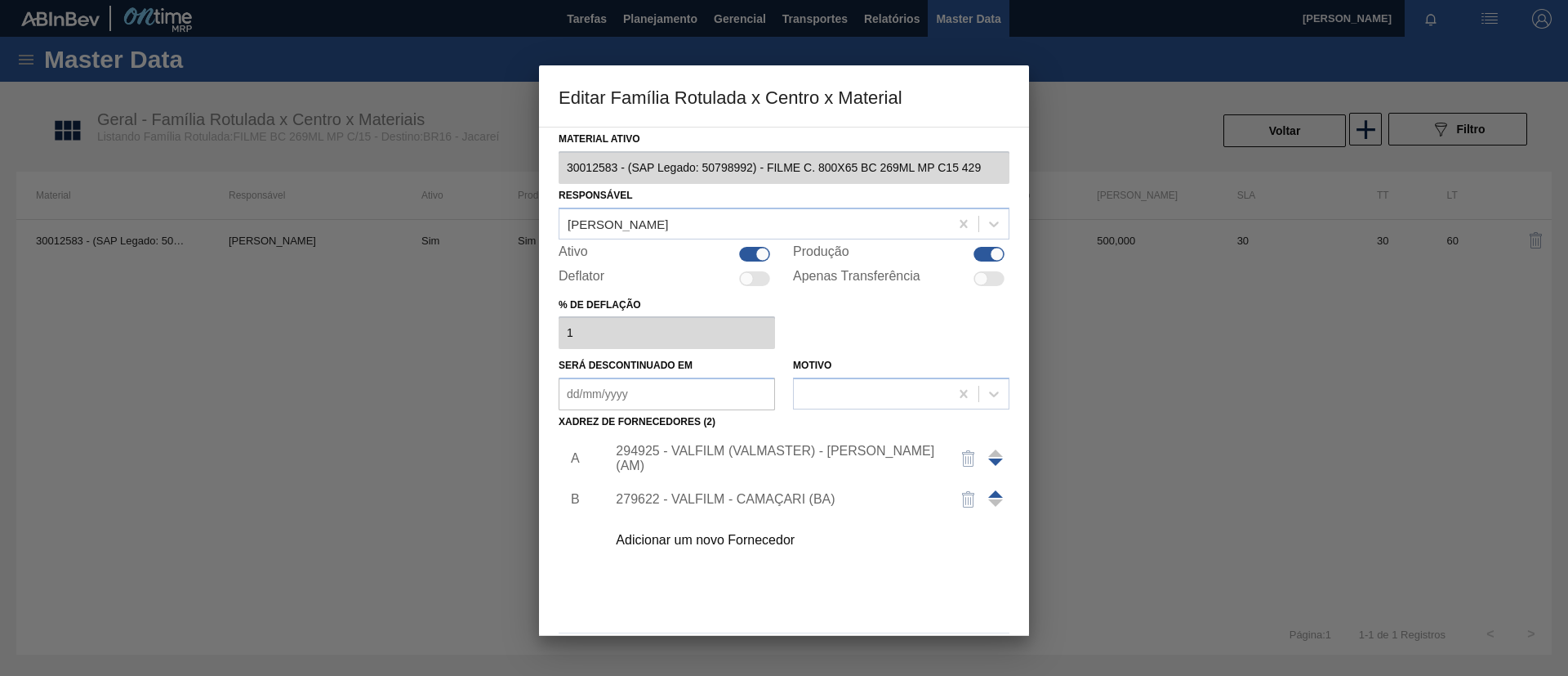
click at [735, 481] on div "279622 - VALFILM - CAMAÇARI (BA)" at bounding box center [803, 500] width 412 height 41
click at [749, 501] on div "279622 - VALFILM - CAMAÇARI (BA)" at bounding box center [776, 499] width 320 height 15
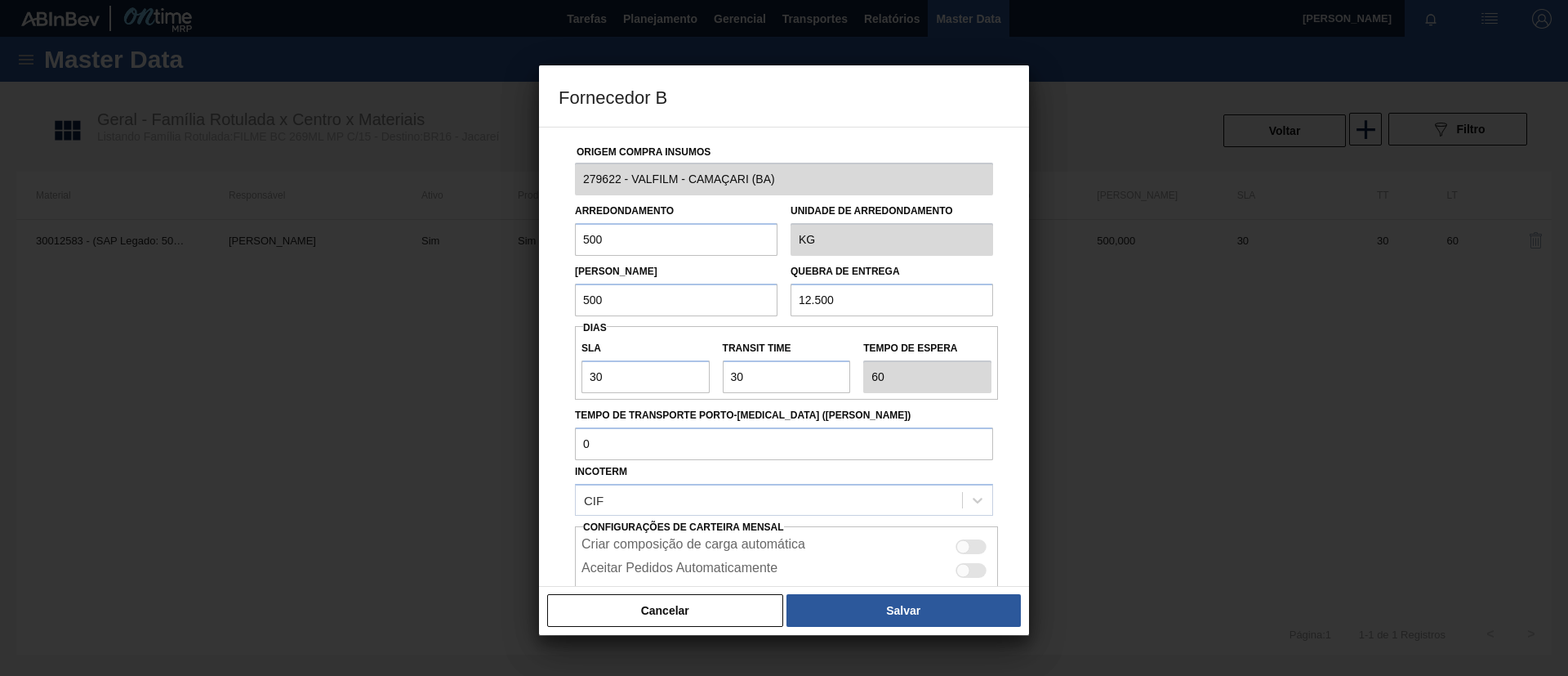
drag, startPoint x: 767, startPoint y: 394, endPoint x: 761, endPoint y: 383, distance: 12.5
click at [761, 383] on div "SLA 30 Transit Time Tempo de espera 60" at bounding box center [786, 363] width 423 height 74
drag, startPoint x: 759, startPoint y: 377, endPoint x: 721, endPoint y: 376, distance: 38.0
click at [723, 376] on input "Transit Time" at bounding box center [787, 377] width 128 height 33
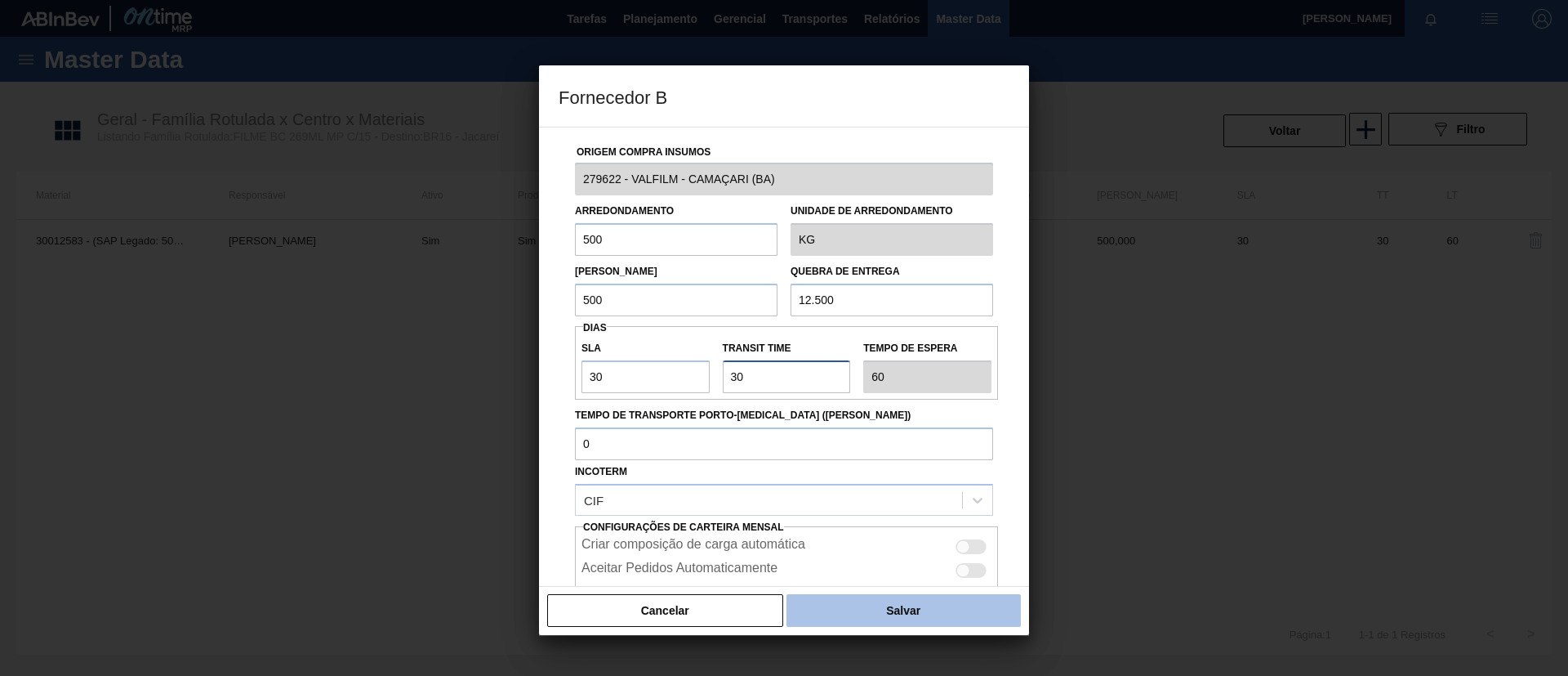
type input "6"
type input "36"
type input "6"
click at [850, 600] on button "Salvar" at bounding box center [903, 610] width 234 height 33
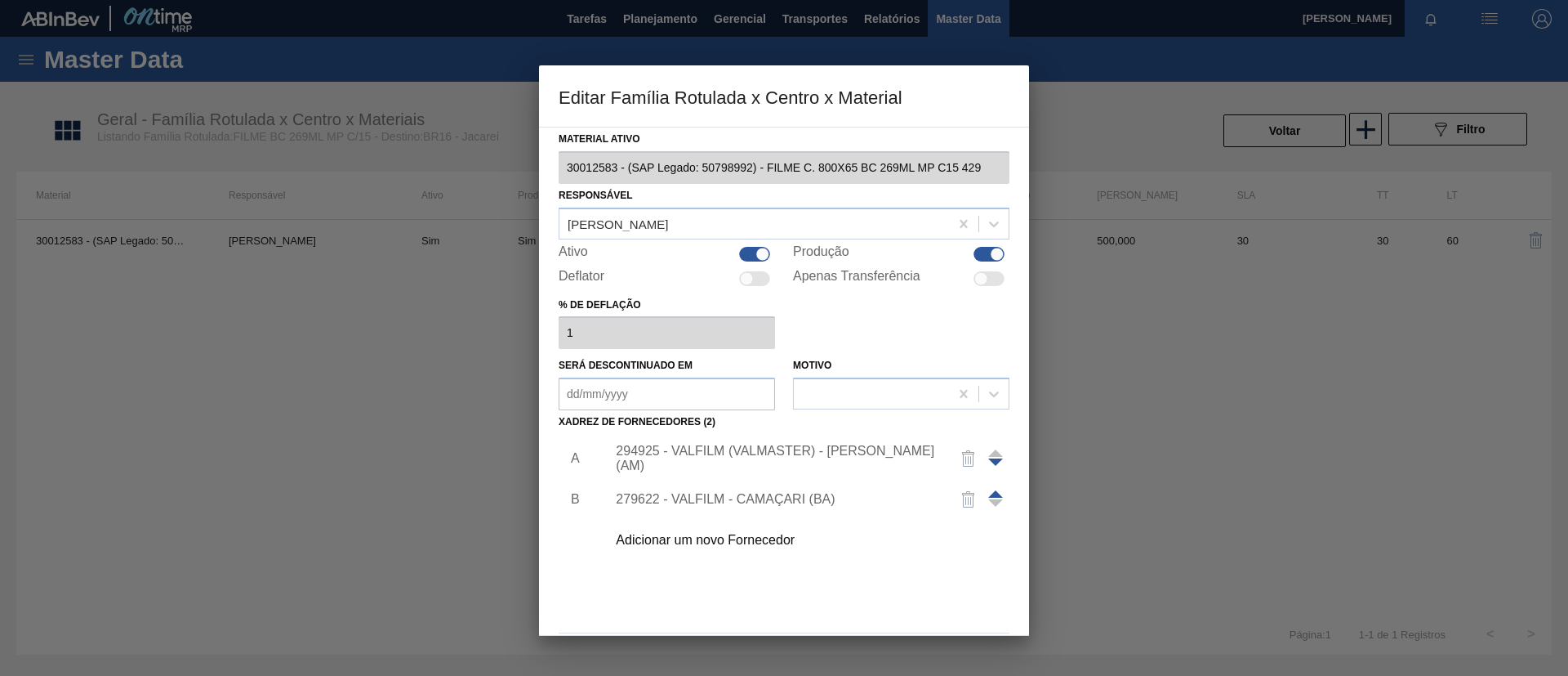
scroll to position [61, 0]
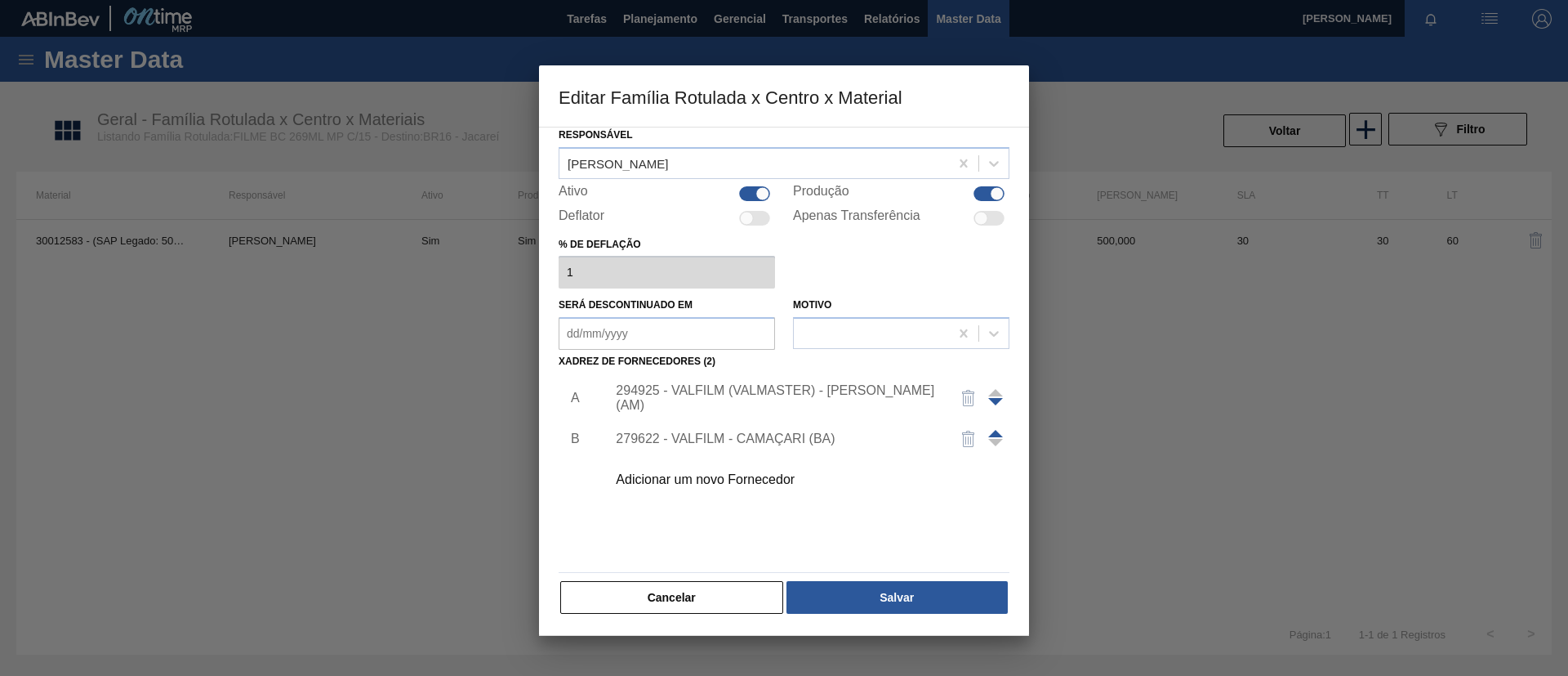
click at [884, 574] on div "Material ativo 30012583 - (SAP Legado: 50798992) - FILME C. 800X65 BC 269ML MP …" at bounding box center [784, 341] width 451 height 549
click at [896, 604] on button "Salvar" at bounding box center [896, 597] width 222 height 33
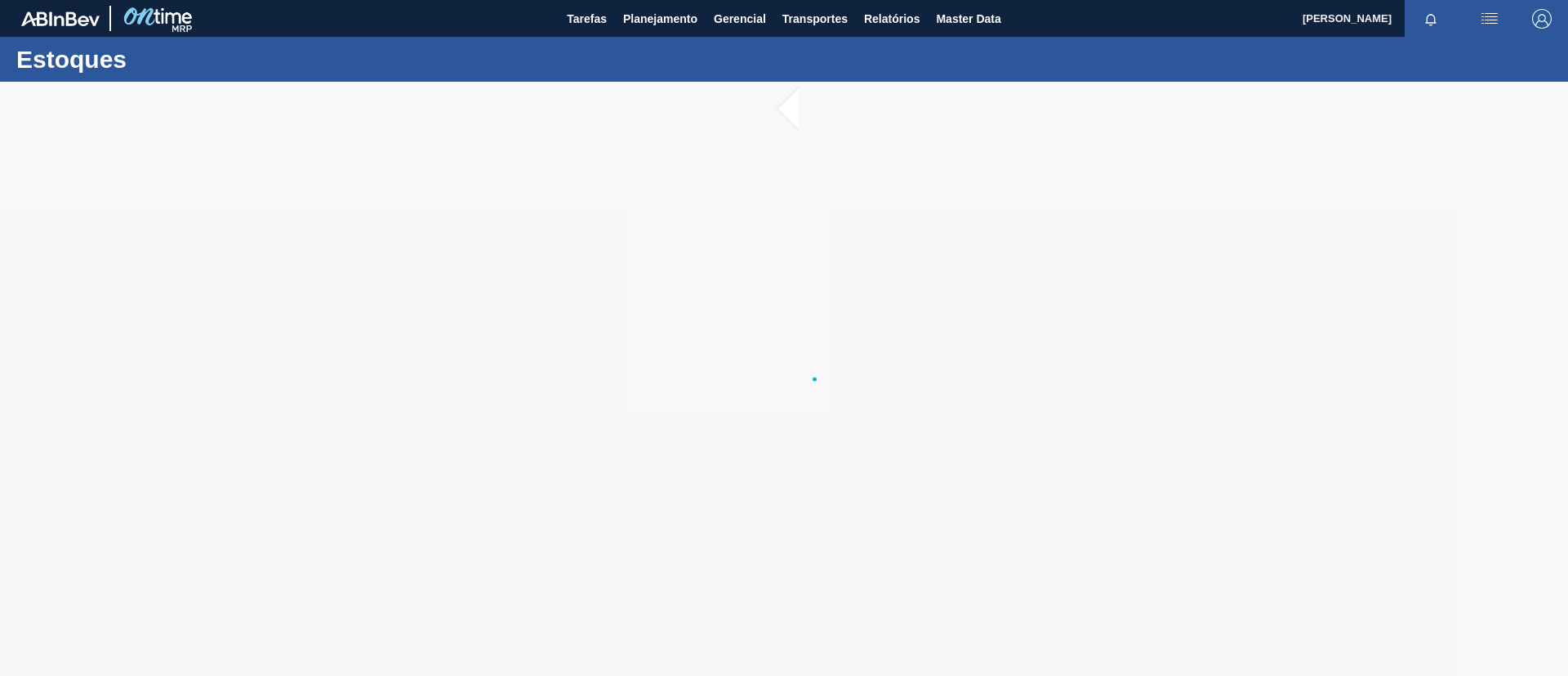
drag, startPoint x: 624, startPoint y: 73, endPoint x: 423, endPoint y: 119, distance: 206.2
click at [423, 120] on div at bounding box center [784, 378] width 1568 height 594
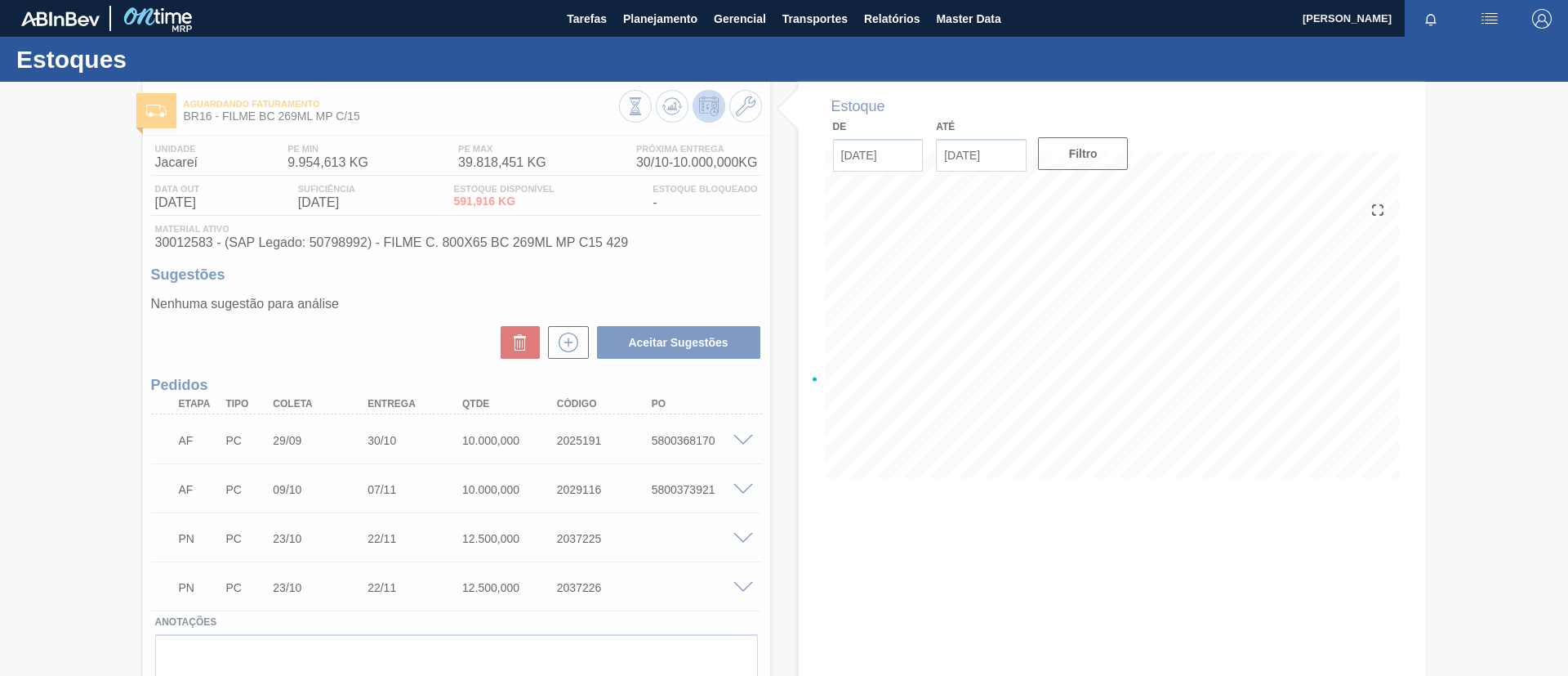
click at [571, 341] on div at bounding box center [784, 378] width 1568 height 594
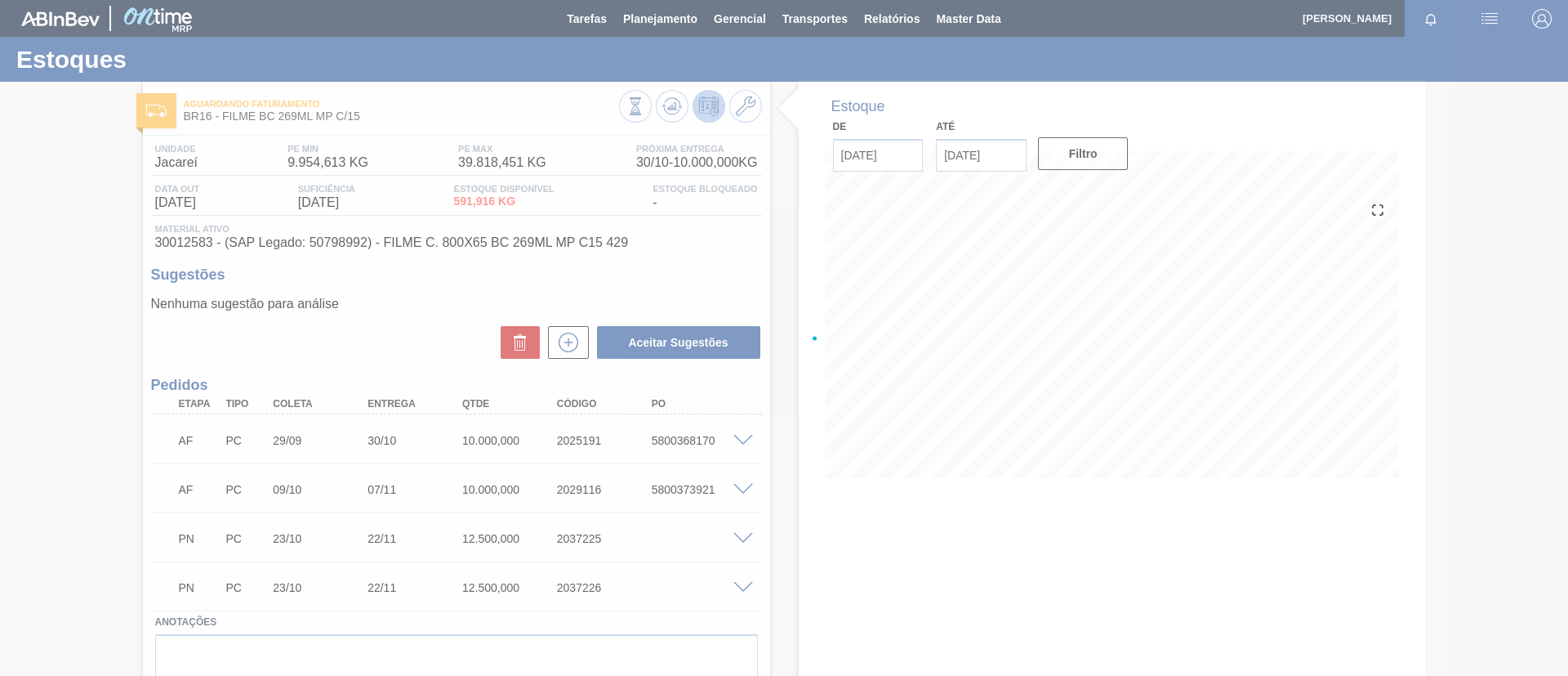
click at [573, 344] on div "Aguardando Faturamento BR16 - FILME BC 269ML MP C/15 Unidade Jacareí PE MIN 9.9…" at bounding box center [784, 412] width 1568 height 662
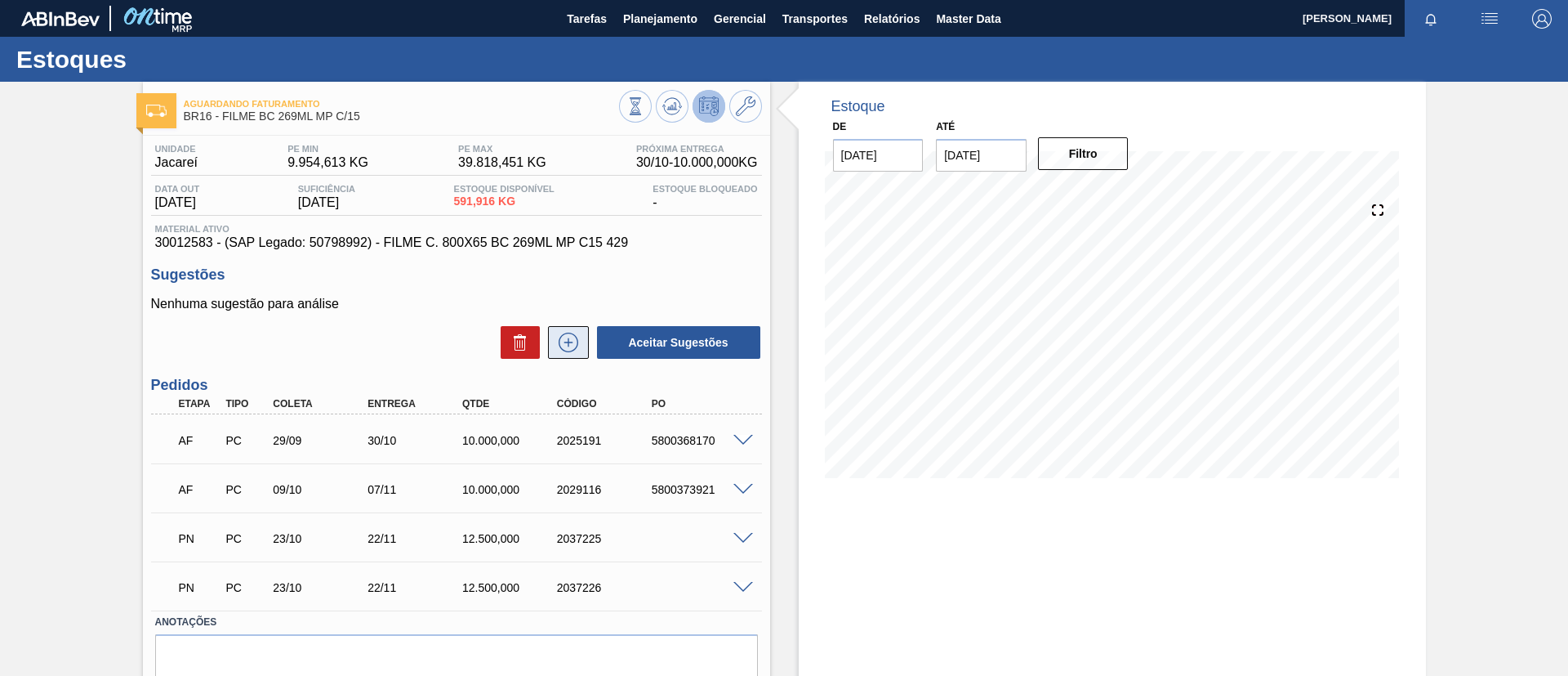
click at [563, 343] on icon at bounding box center [568, 342] width 27 height 20
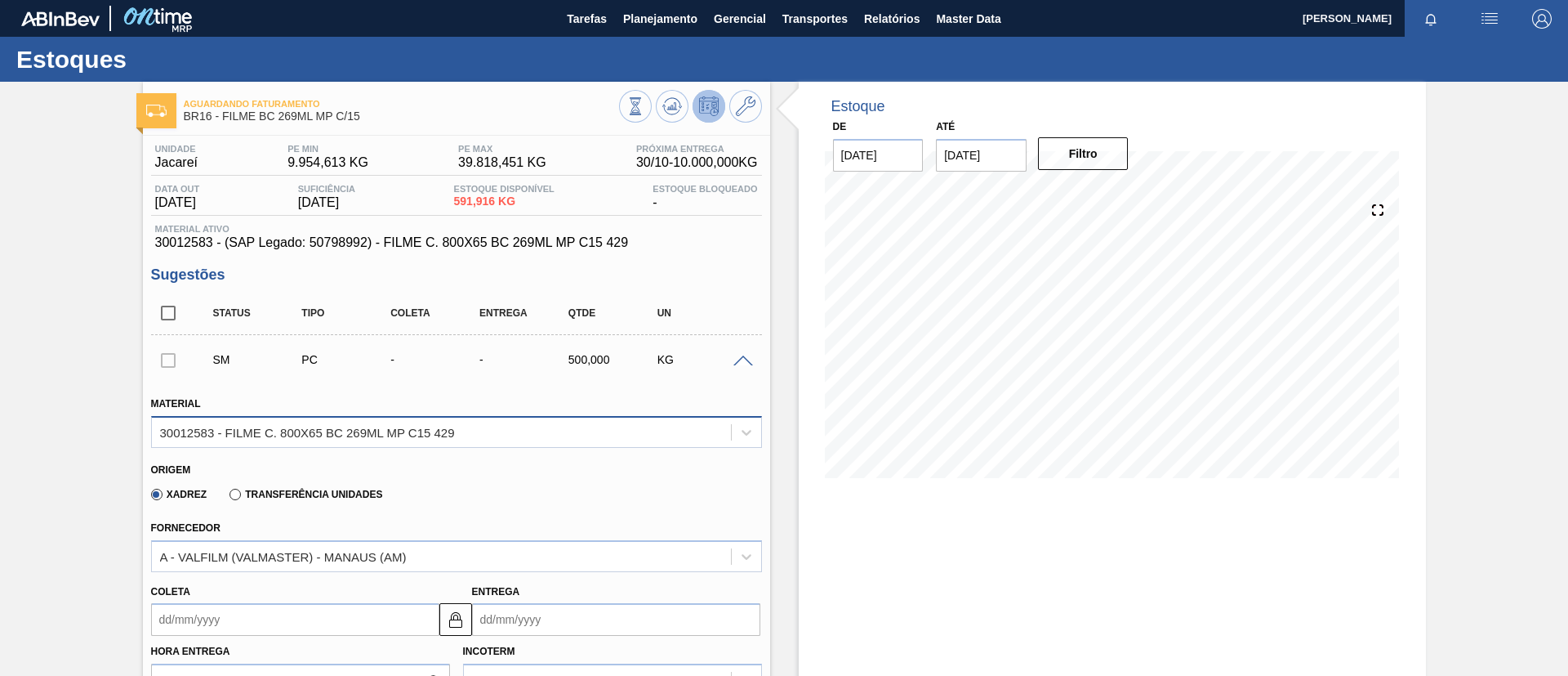
scroll to position [245, 0]
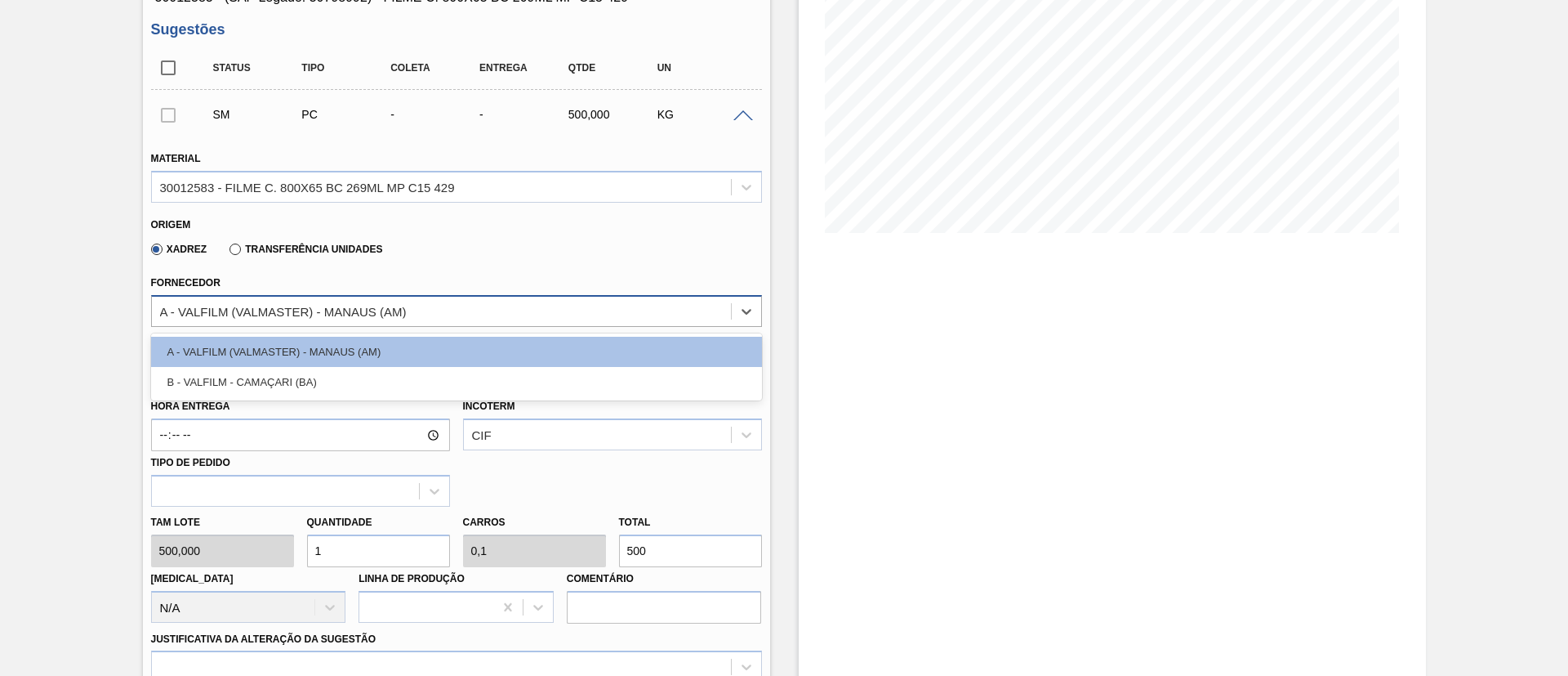
click at [346, 317] on div "A - VALFILM (VALMASTER) - MANAUS (AM)" at bounding box center [283, 311] width 246 height 14
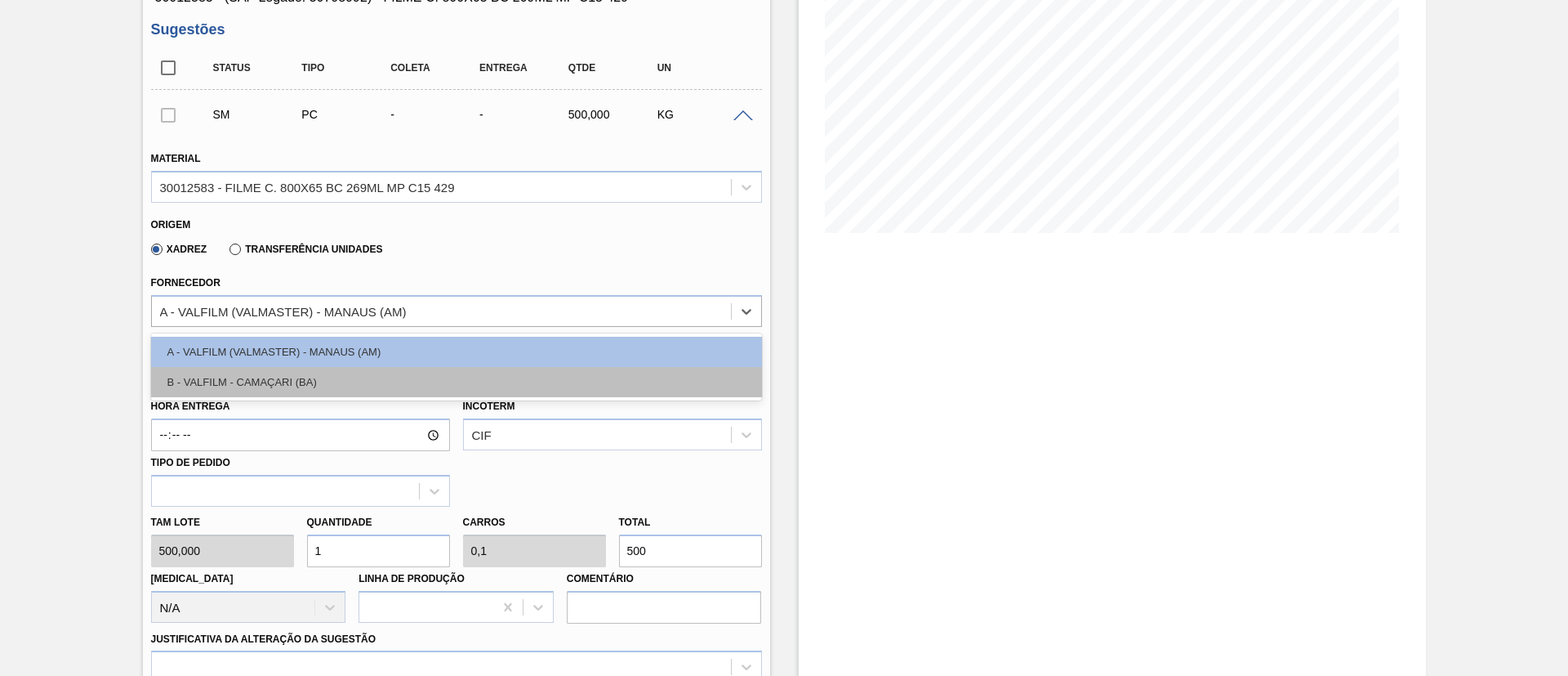
click at [322, 384] on div "B - VALFILM - CAMAÇARI (BA)" at bounding box center [457, 382] width 611 height 30
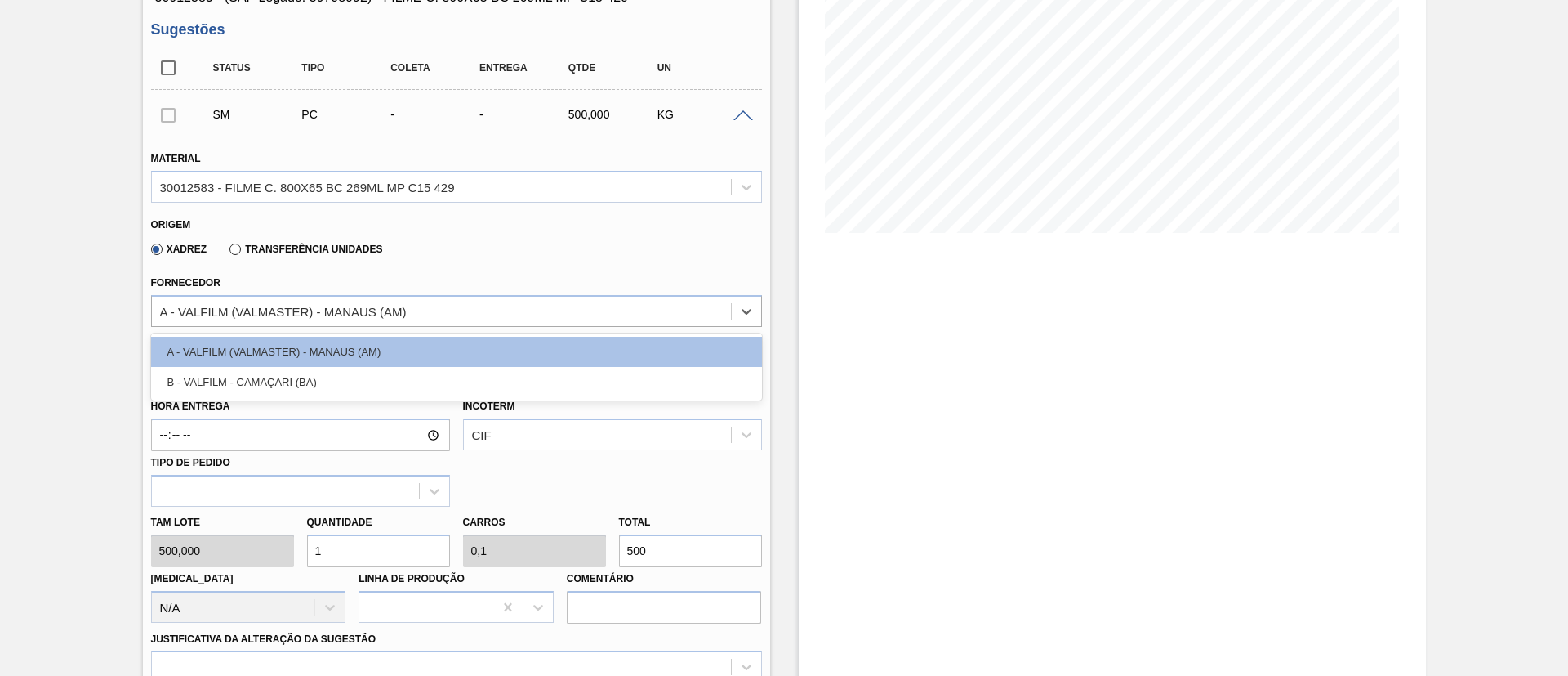
type input "0,04"
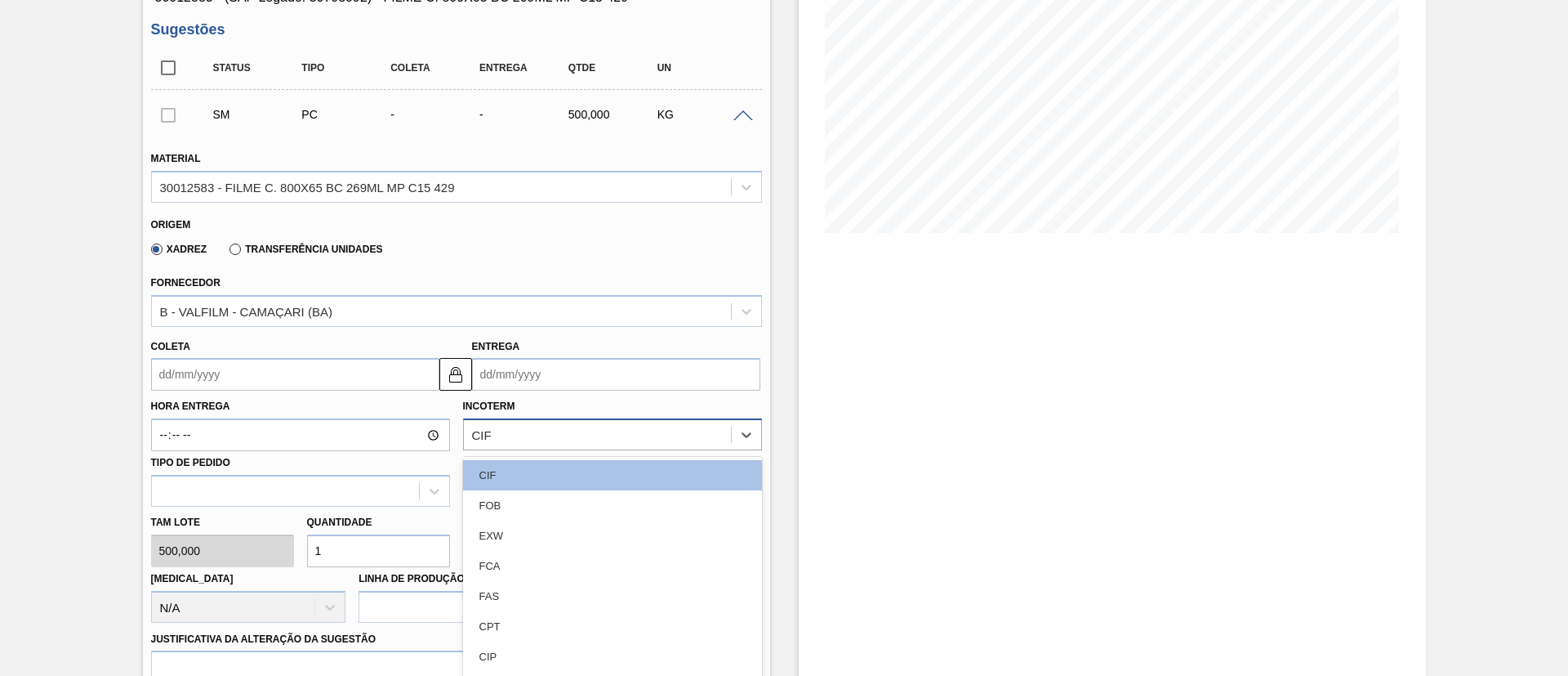
click at [509, 437] on div "option CIF focused, 1 of 11. 11 results available. Use Up and Down to choose op…" at bounding box center [612, 434] width 299 height 32
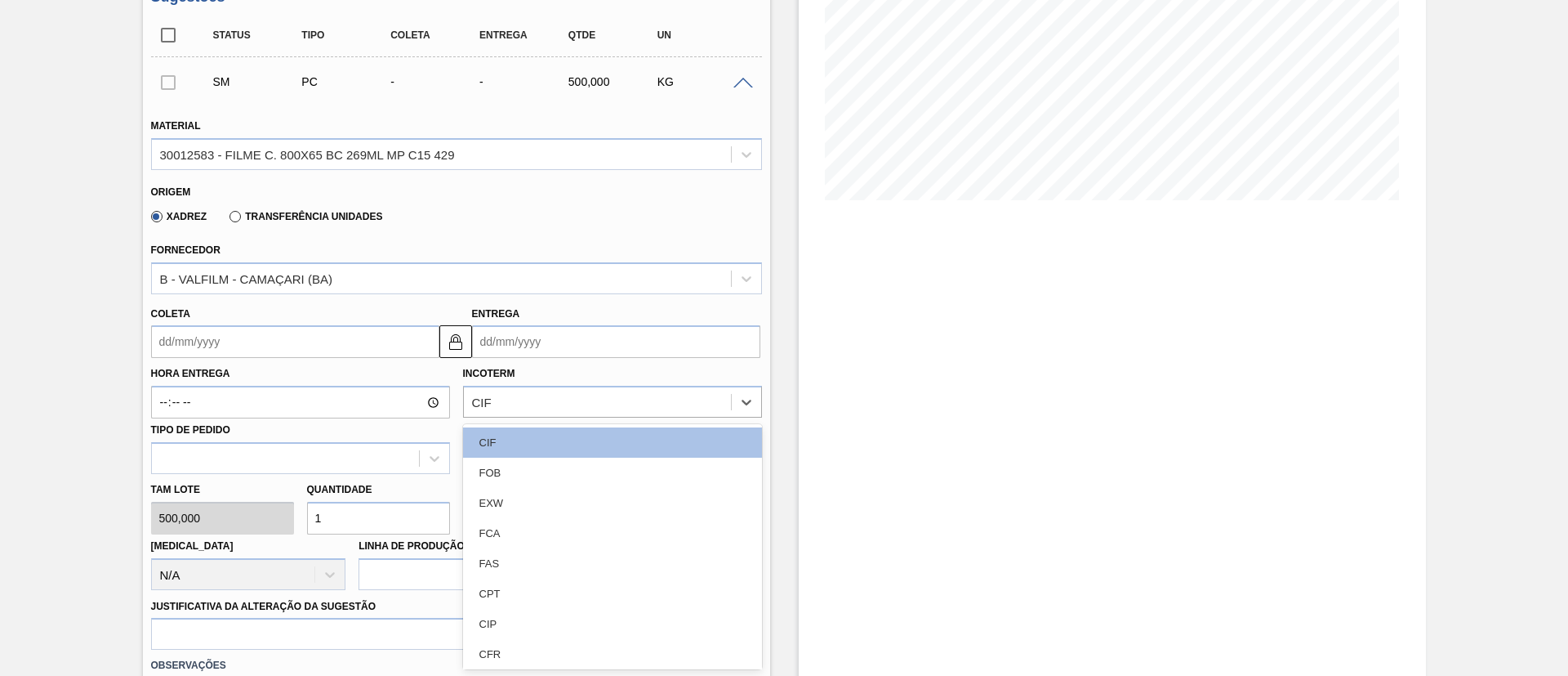
click at [322, 341] on input "Coleta" at bounding box center [295, 341] width 288 height 33
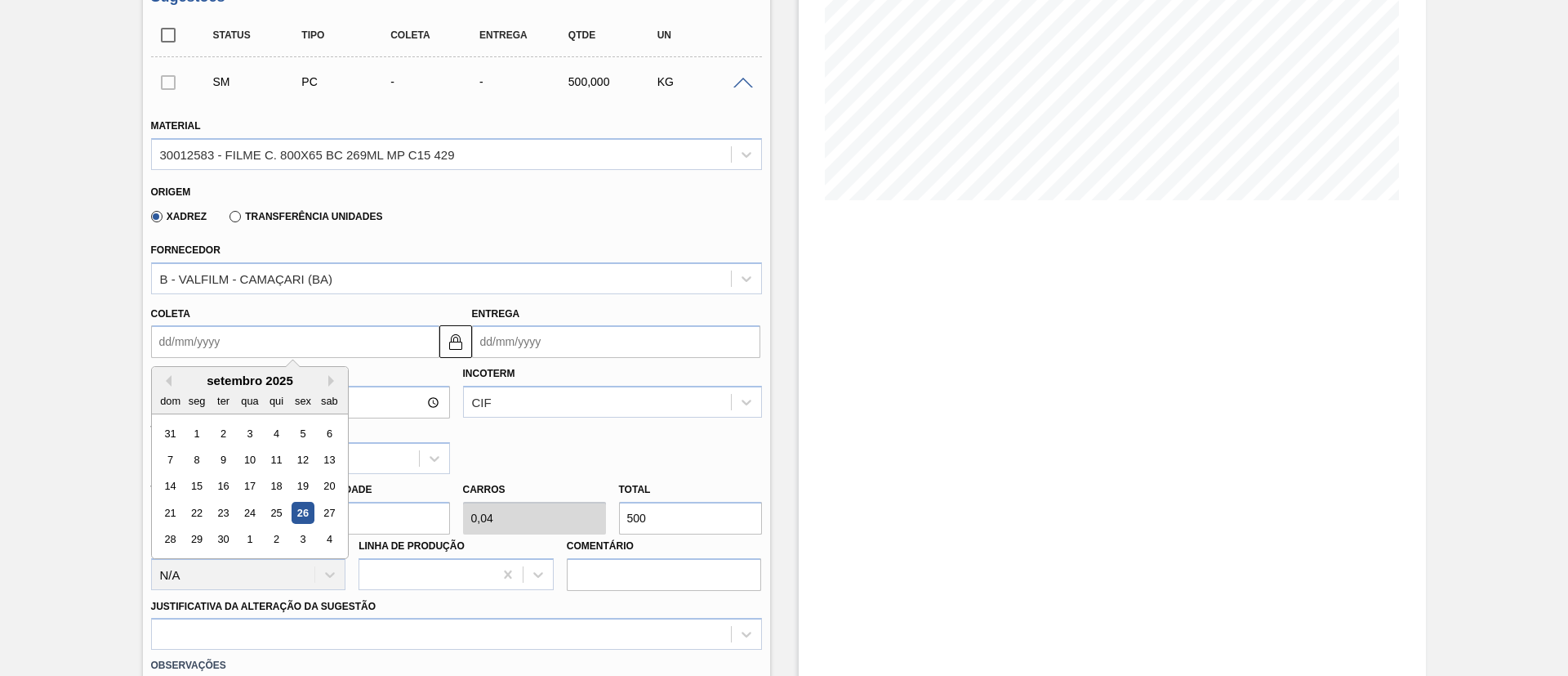
click at [239, 371] on div "setembro 2025 dom seg ter qua qui sex sab" at bounding box center [250, 390] width 196 height 47
click at [332, 375] on button "Next Month" at bounding box center [334, 380] width 11 height 11
click at [201, 480] on div "13" at bounding box center [197, 487] width 22 height 22
type input "[DATE]"
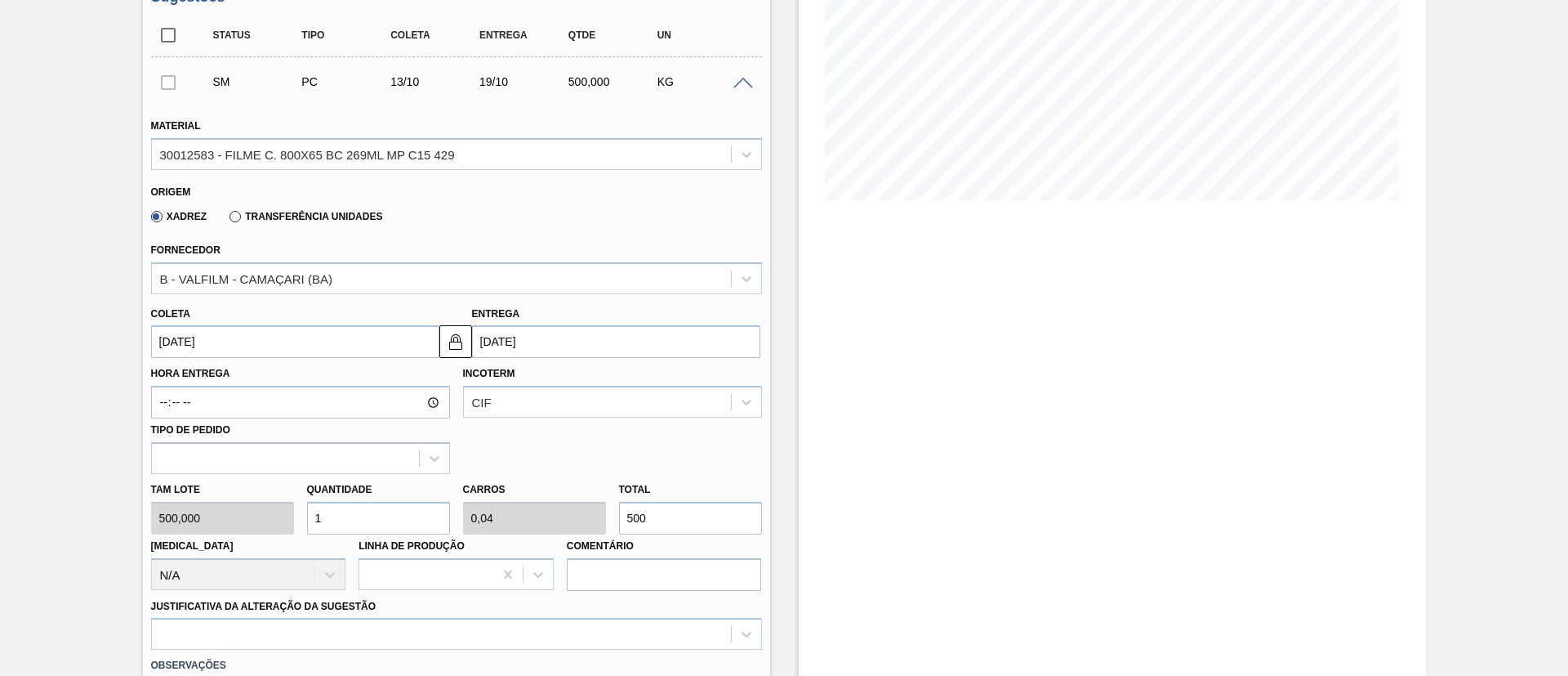
click at [281, 341] on input "[DATE]" at bounding box center [295, 341] width 288 height 33
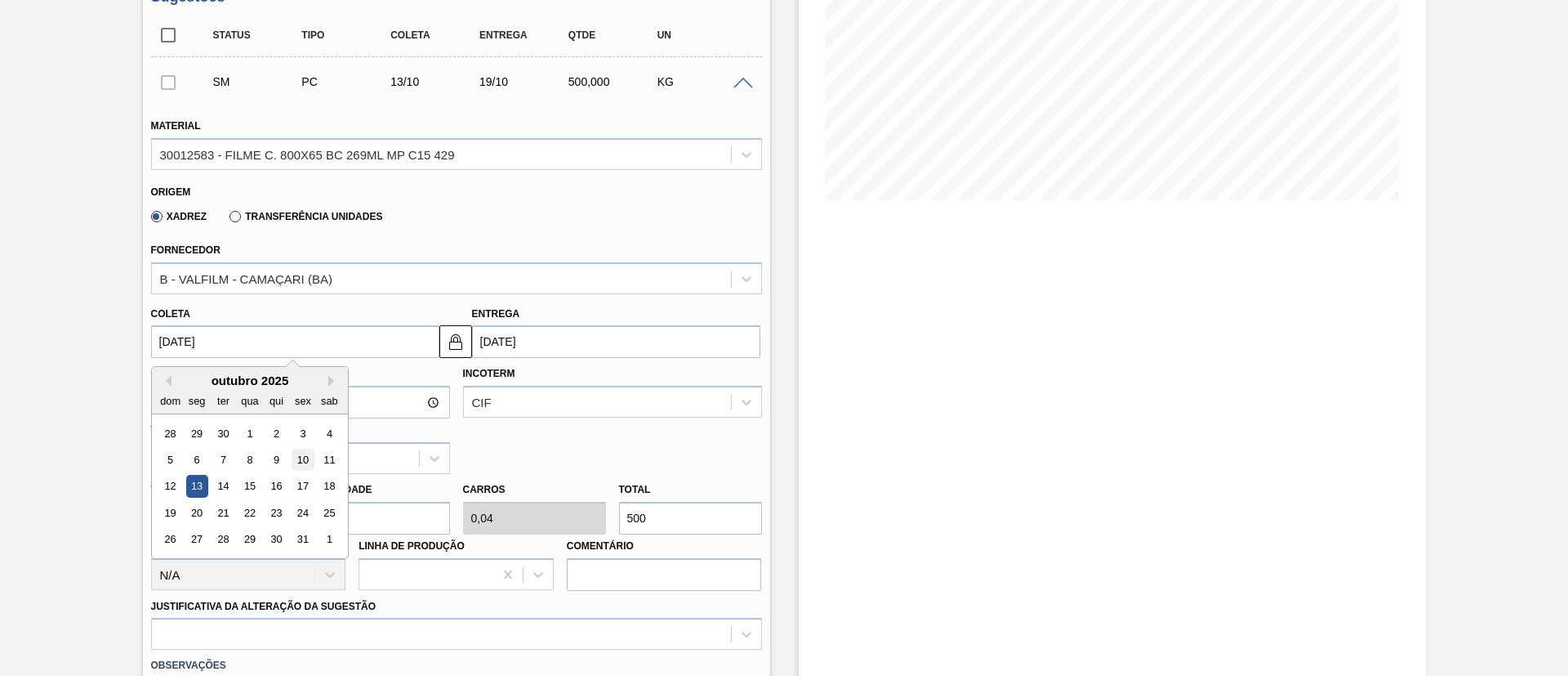
click at [313, 459] on div "10" at bounding box center [303, 460] width 22 height 22
type input "[DATE]"
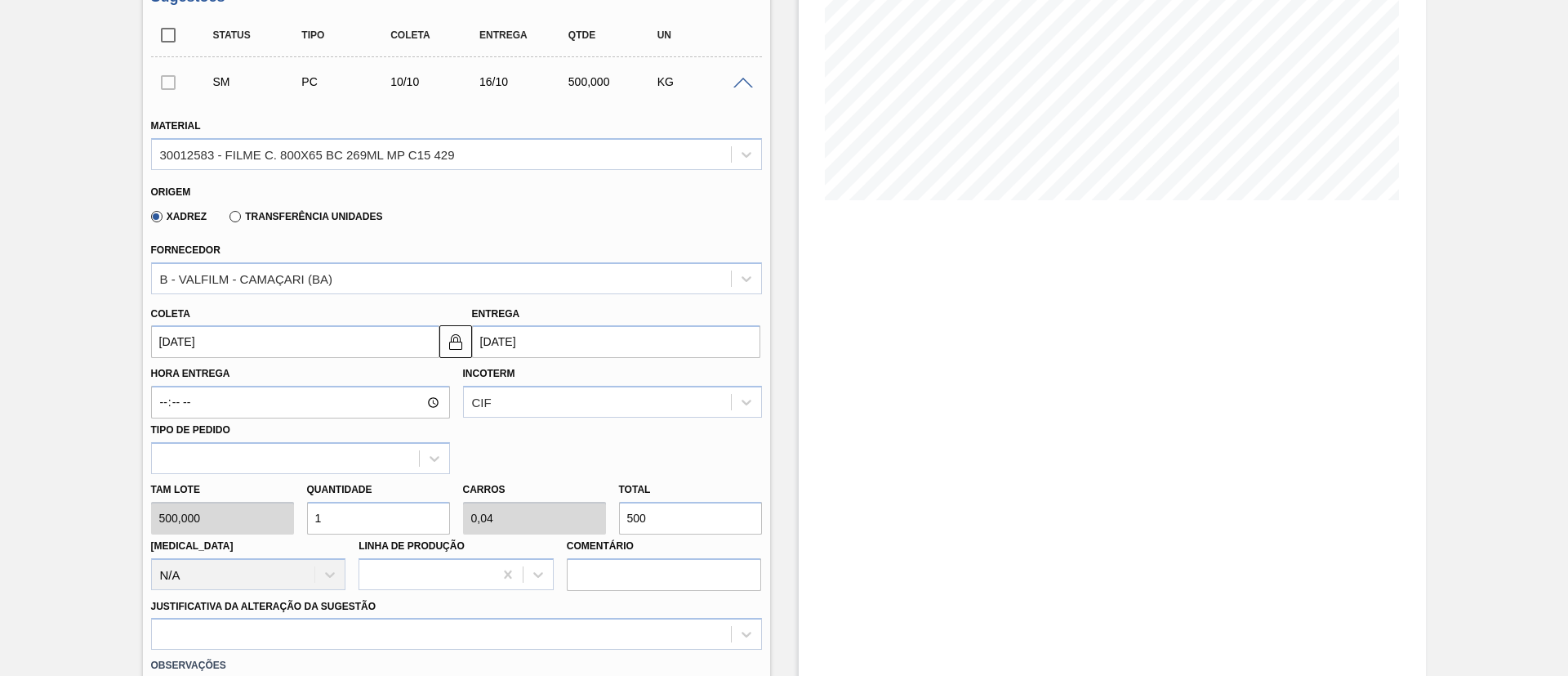
click at [562, 513] on div "[PERSON_NAME] 500,000 Quantidade 1 Carros 0,04 Total 500 [MEDICAL_DATA] N/A Lin…" at bounding box center [456, 532] width 624 height 117
type input "0,016"
type input "0,001"
type input "8"
type input "0,16"
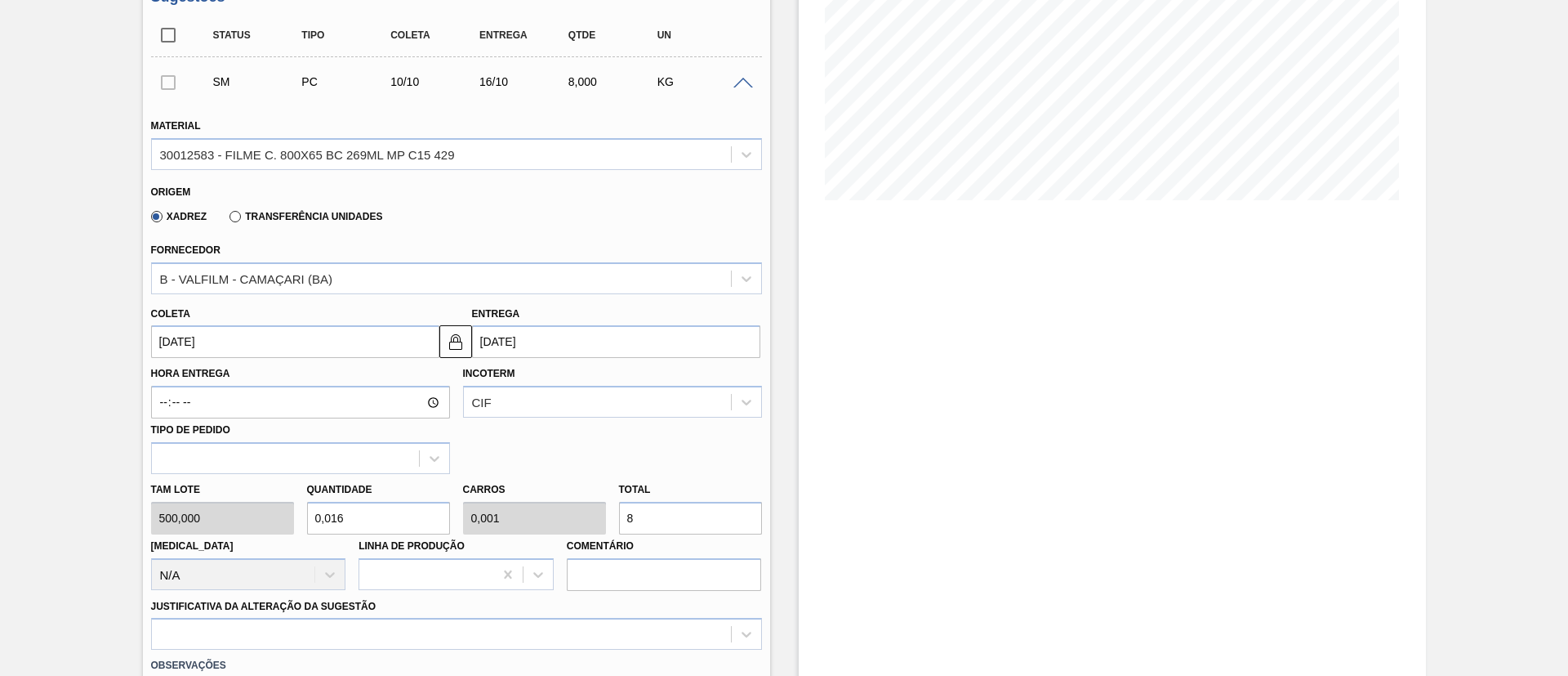
type input "0,006"
type input "80"
type input "1,6"
type input "0,064"
type input "800"
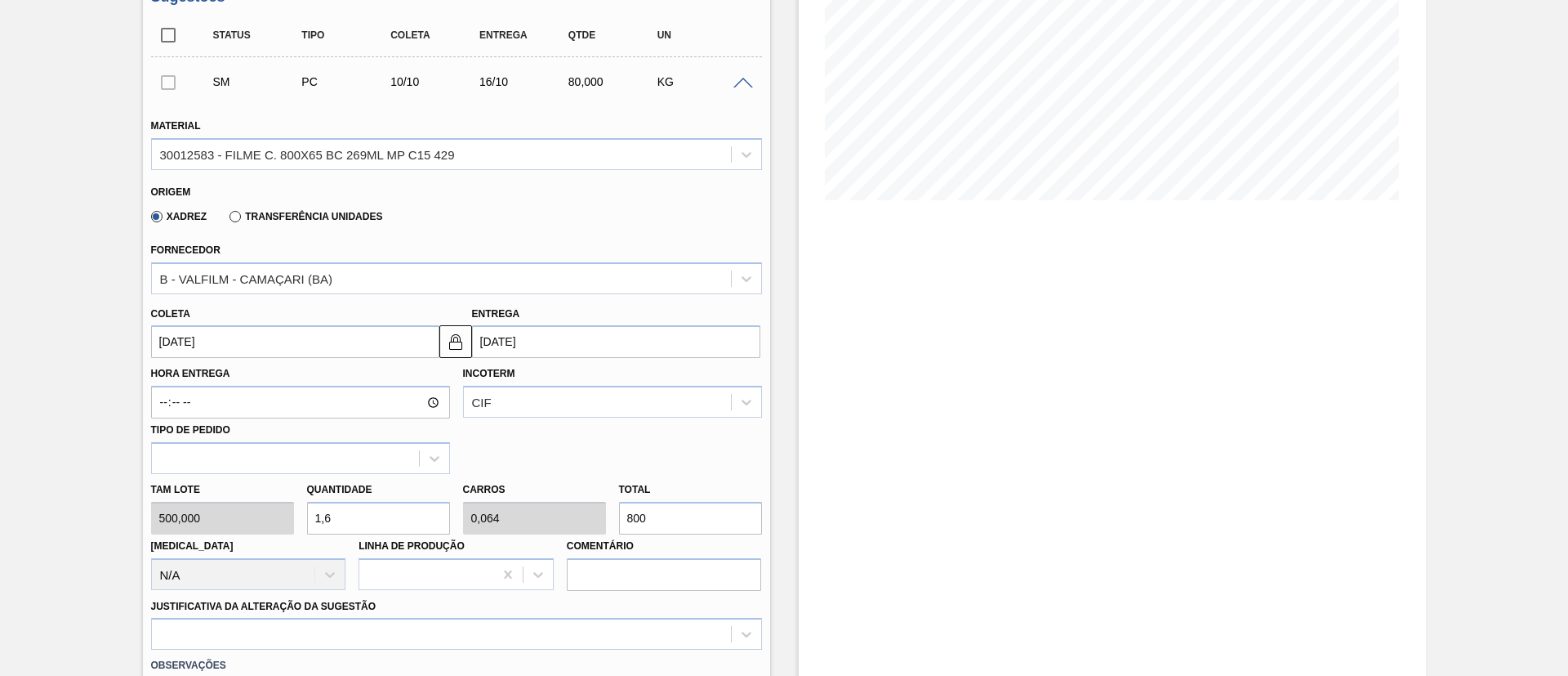
type input "16"
type input "0,64"
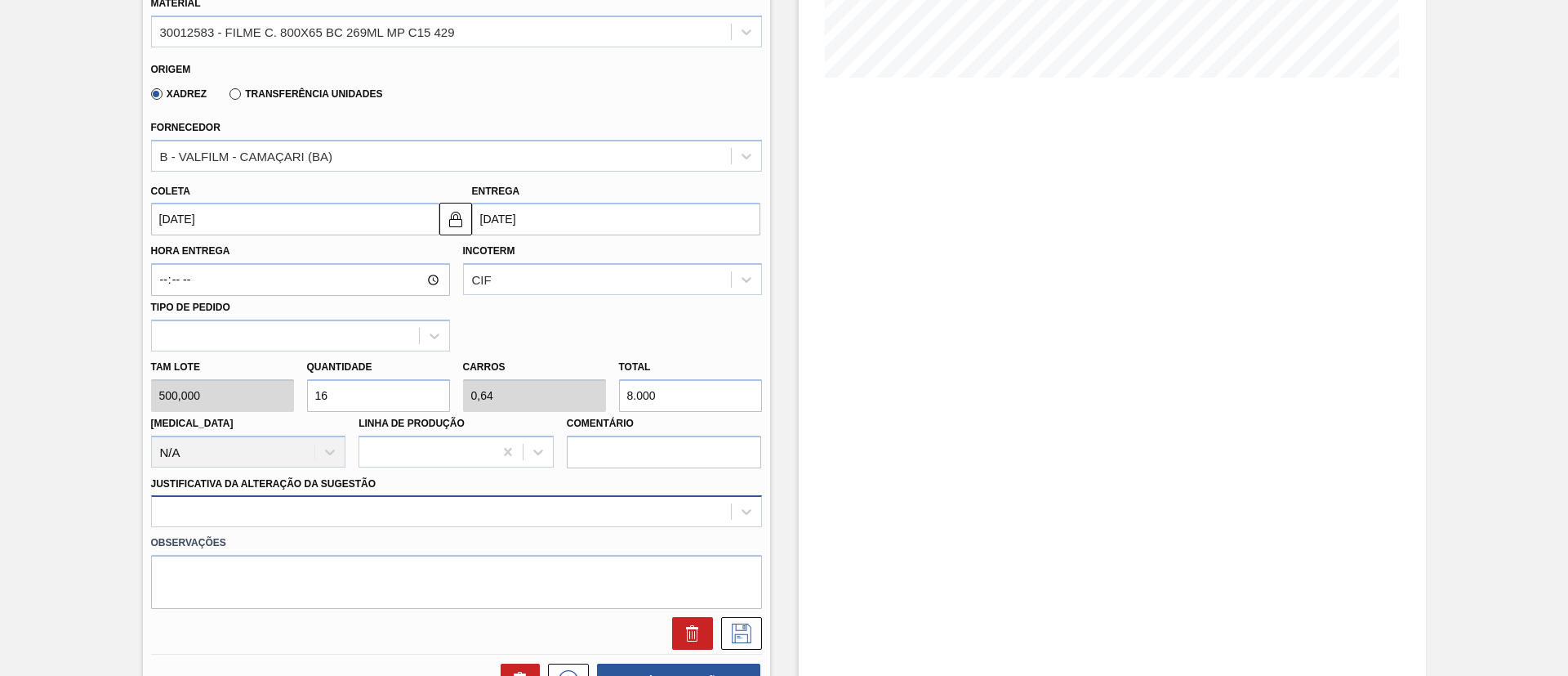
type input "8.000"
click at [274, 519] on div at bounding box center [457, 511] width 611 height 32
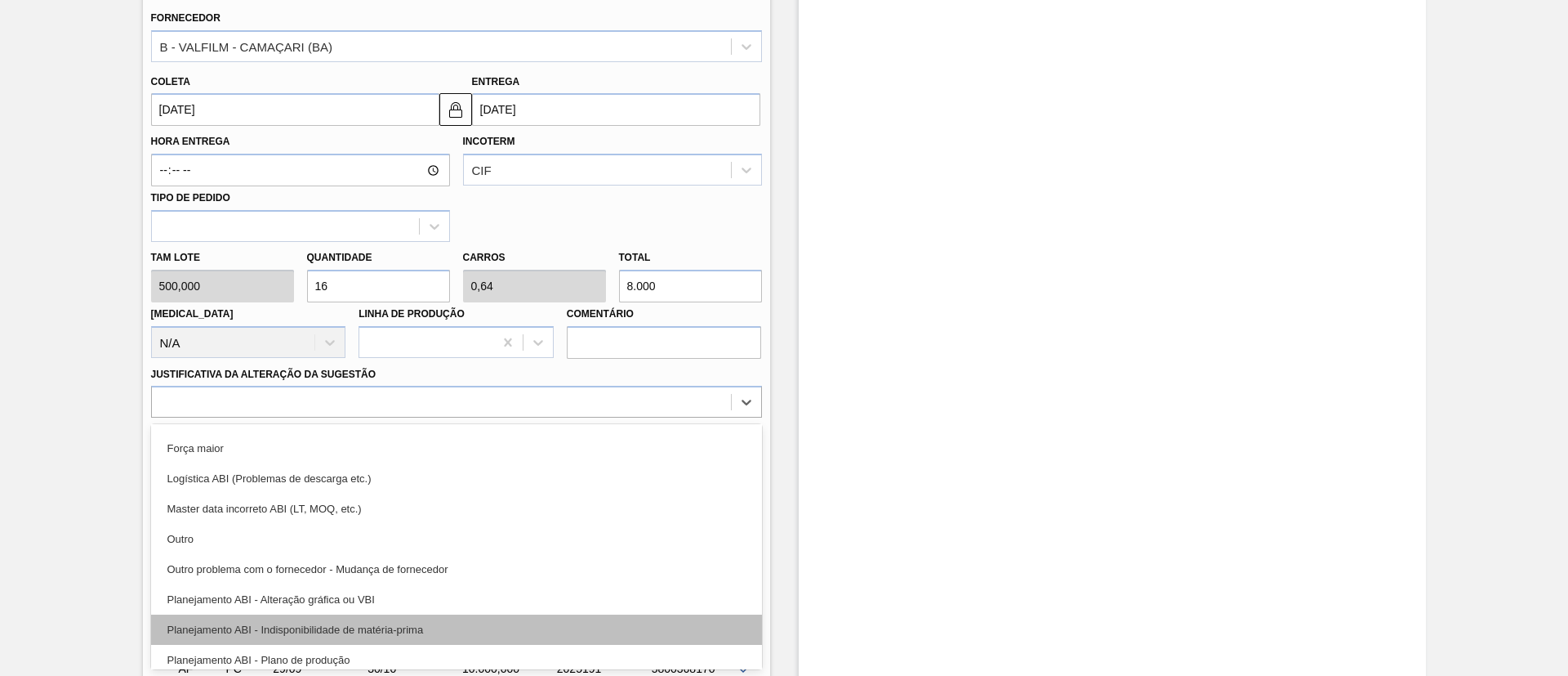
scroll to position [122, 0]
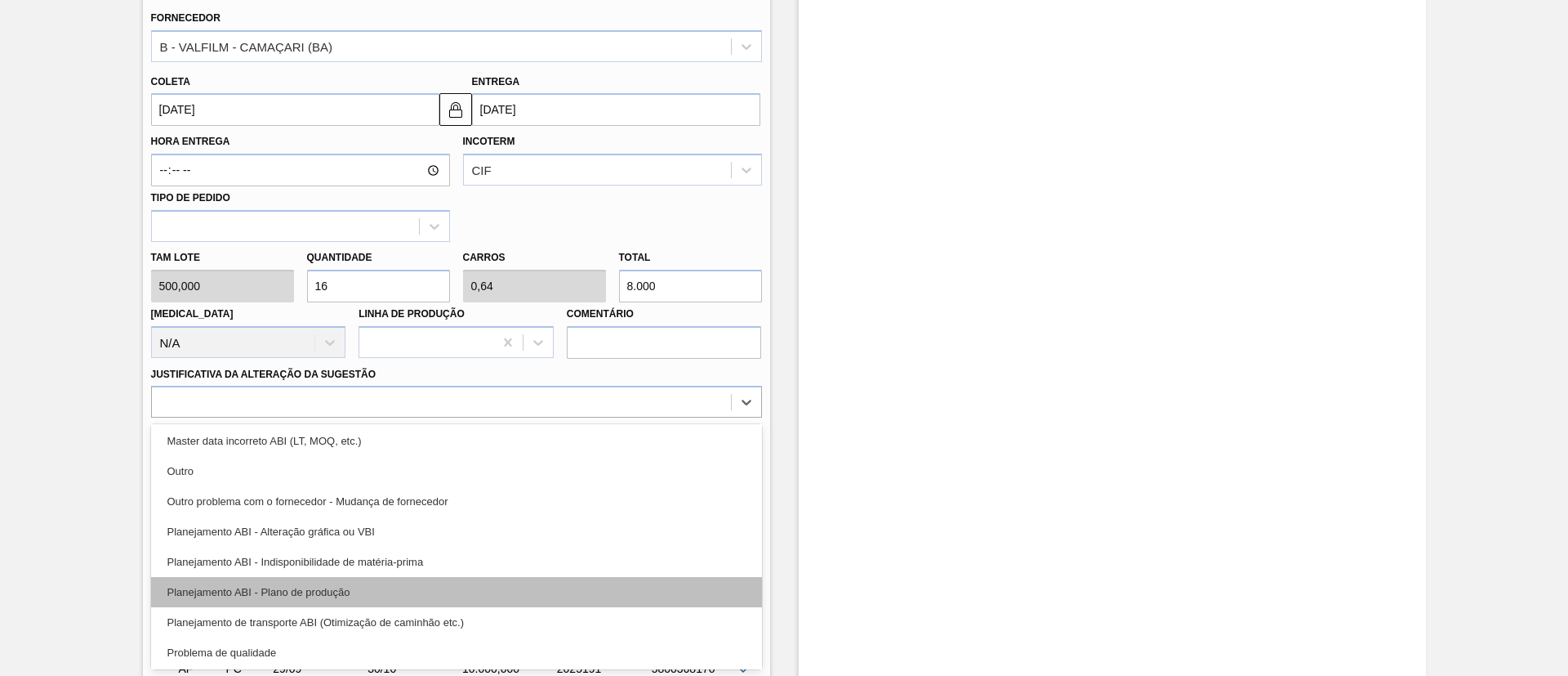
click at [353, 586] on div "Planejamento ABI - Plano de produção" at bounding box center [457, 591] width 611 height 30
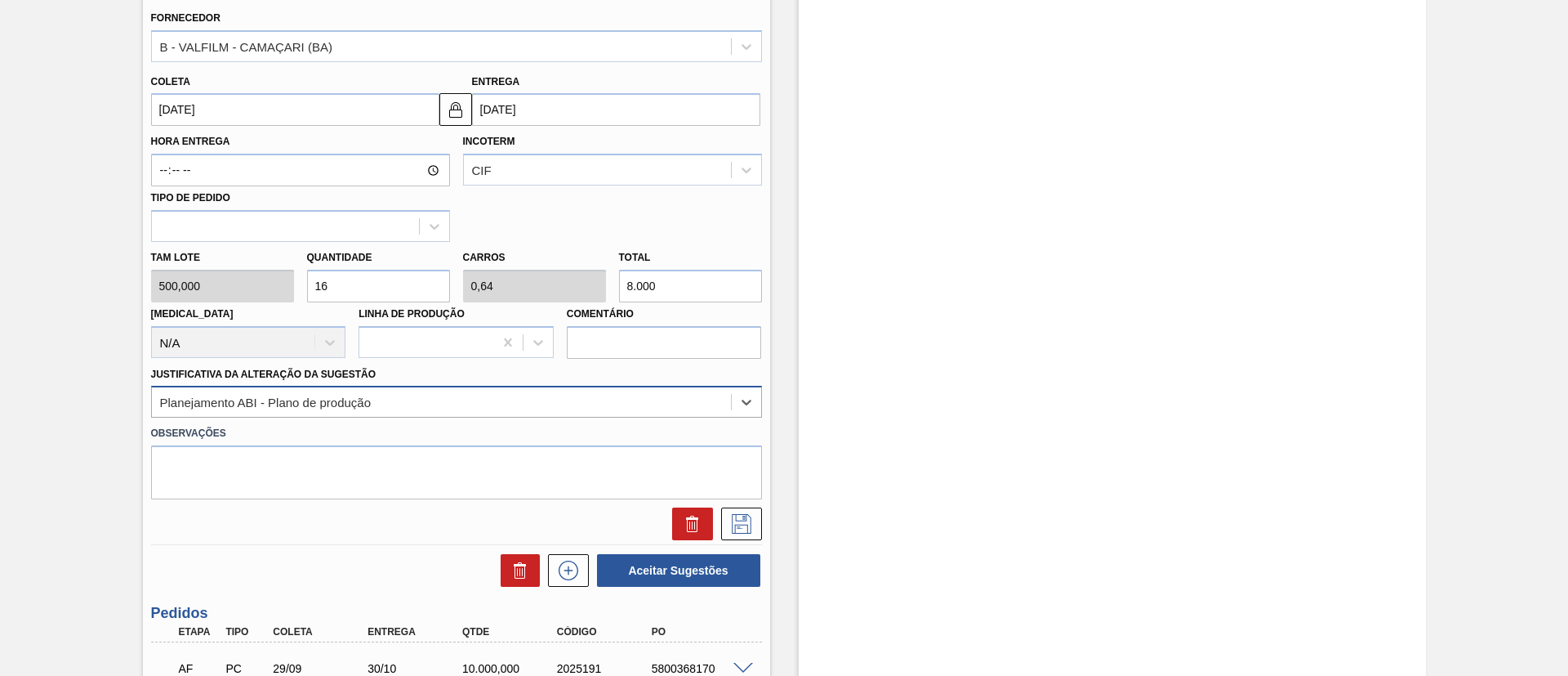
click at [370, 407] on div "Planejamento ABI - Plano de produção" at bounding box center [441, 402] width 579 height 24
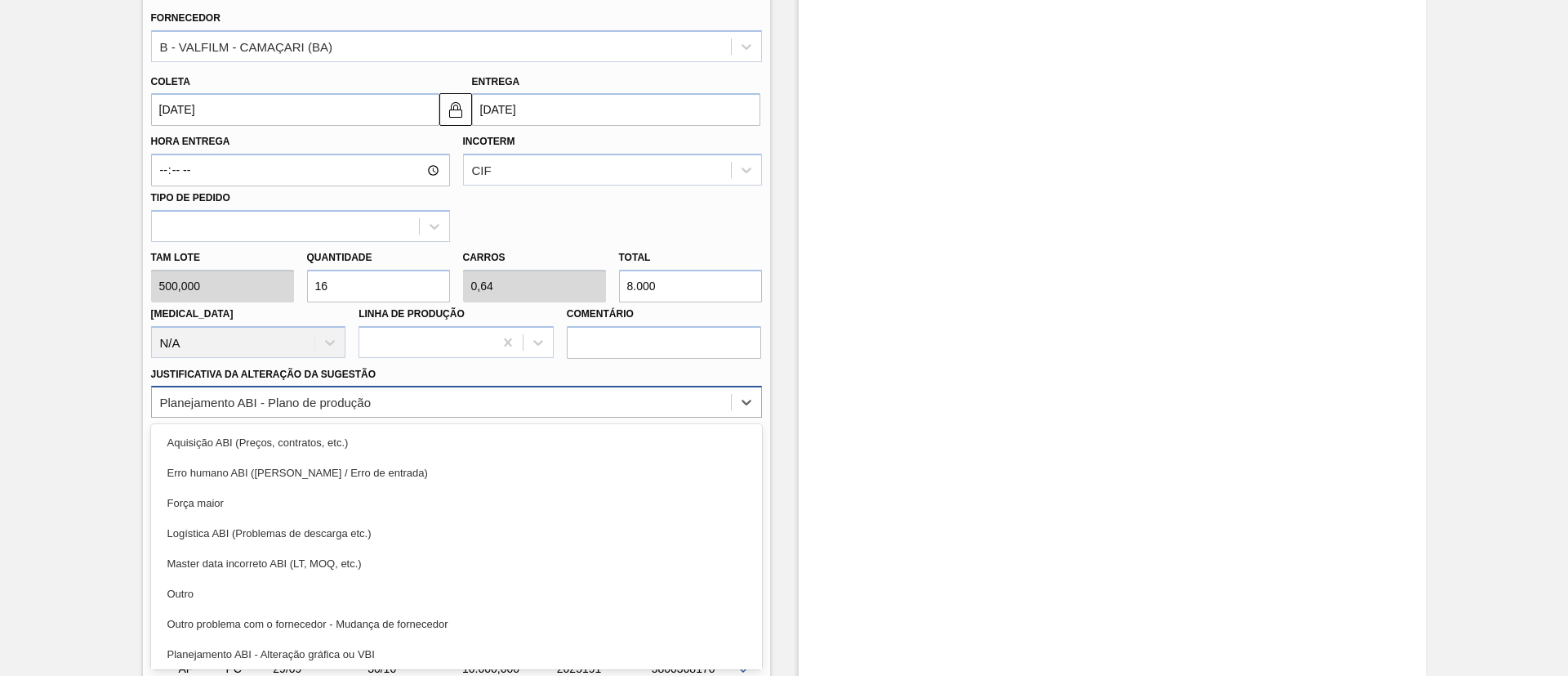
click at [400, 400] on div "Planejamento ABI - Plano de produção" at bounding box center [441, 402] width 579 height 24
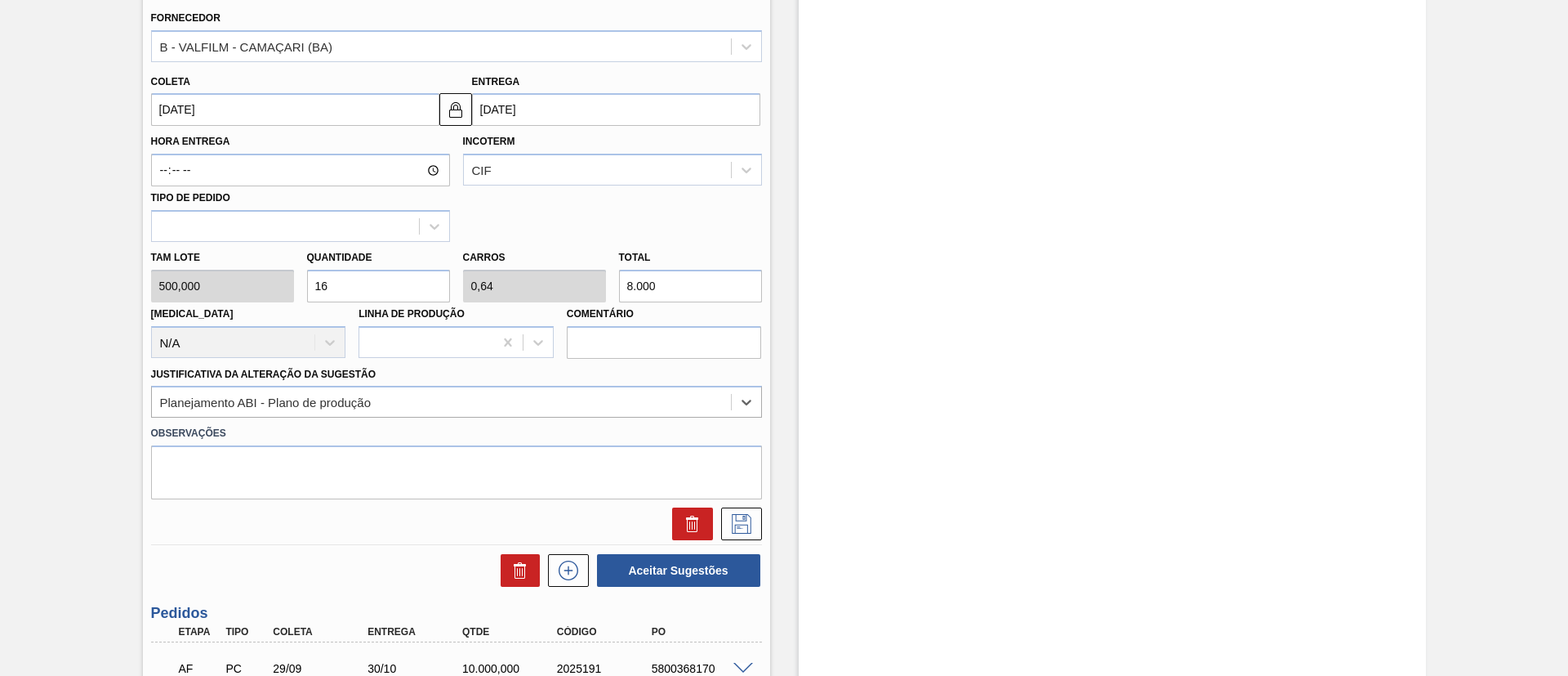
click at [570, 418] on div "Observações" at bounding box center [456, 458] width 624 height 81
click at [566, 407] on div "Planejamento ABI - Plano de produção" at bounding box center [441, 402] width 579 height 24
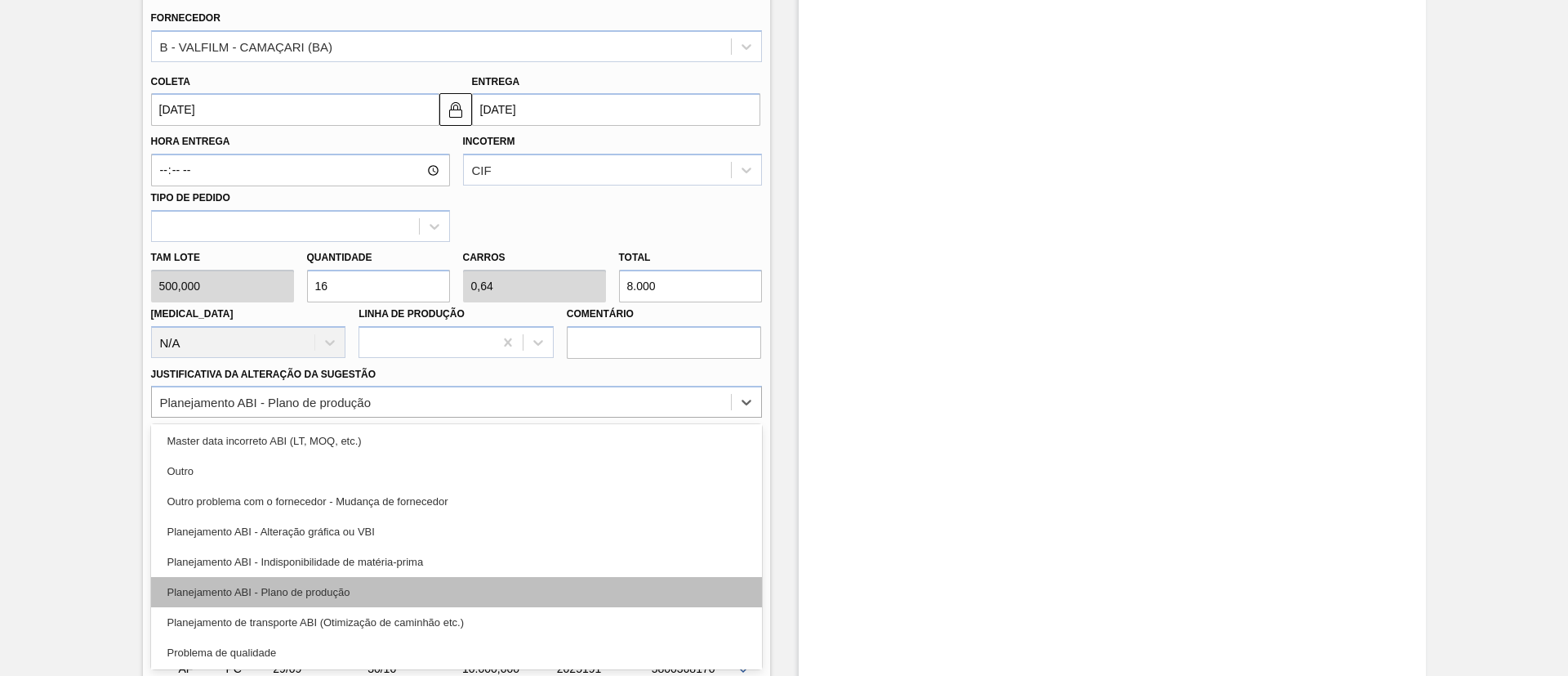
click at [394, 590] on div "Planejamento ABI - Plano de produção" at bounding box center [457, 591] width 611 height 30
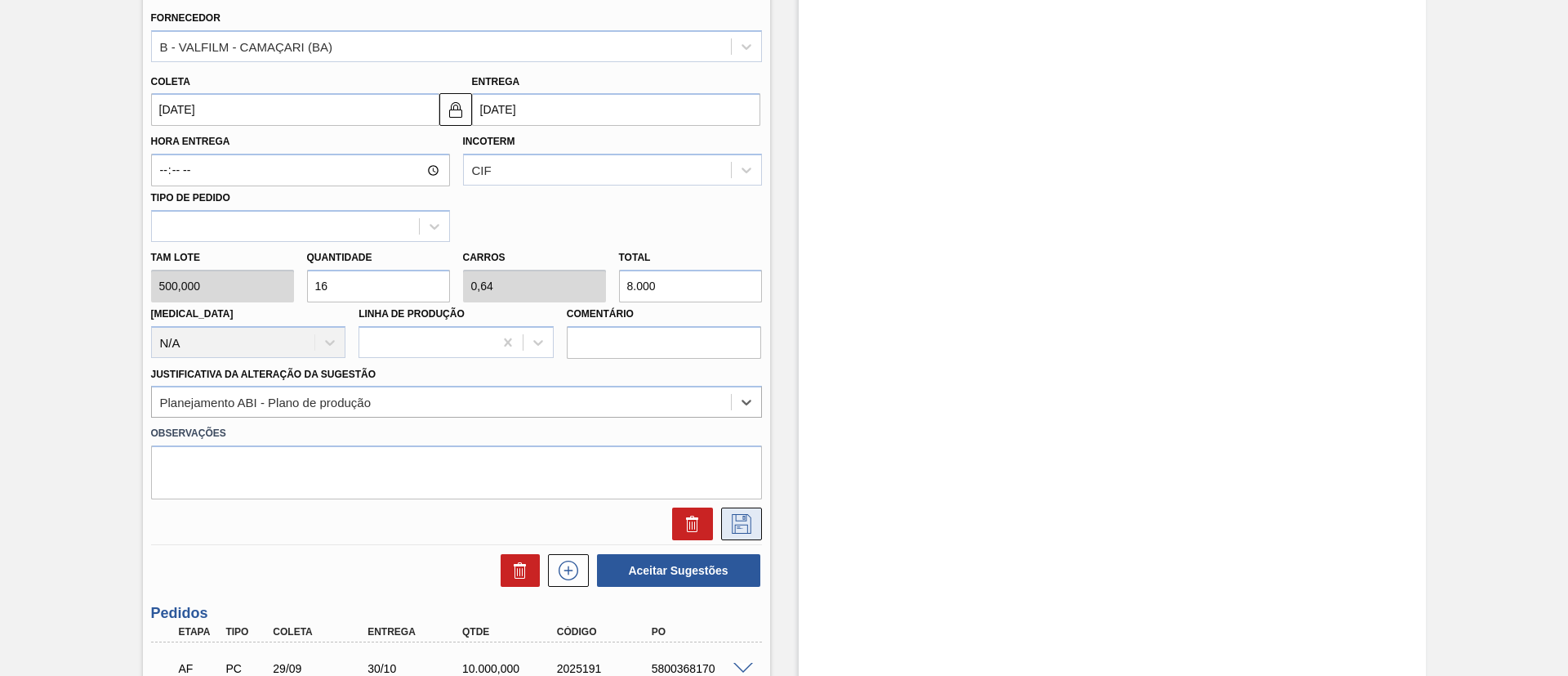
click at [729, 514] on icon at bounding box center [742, 524] width 27 height 20
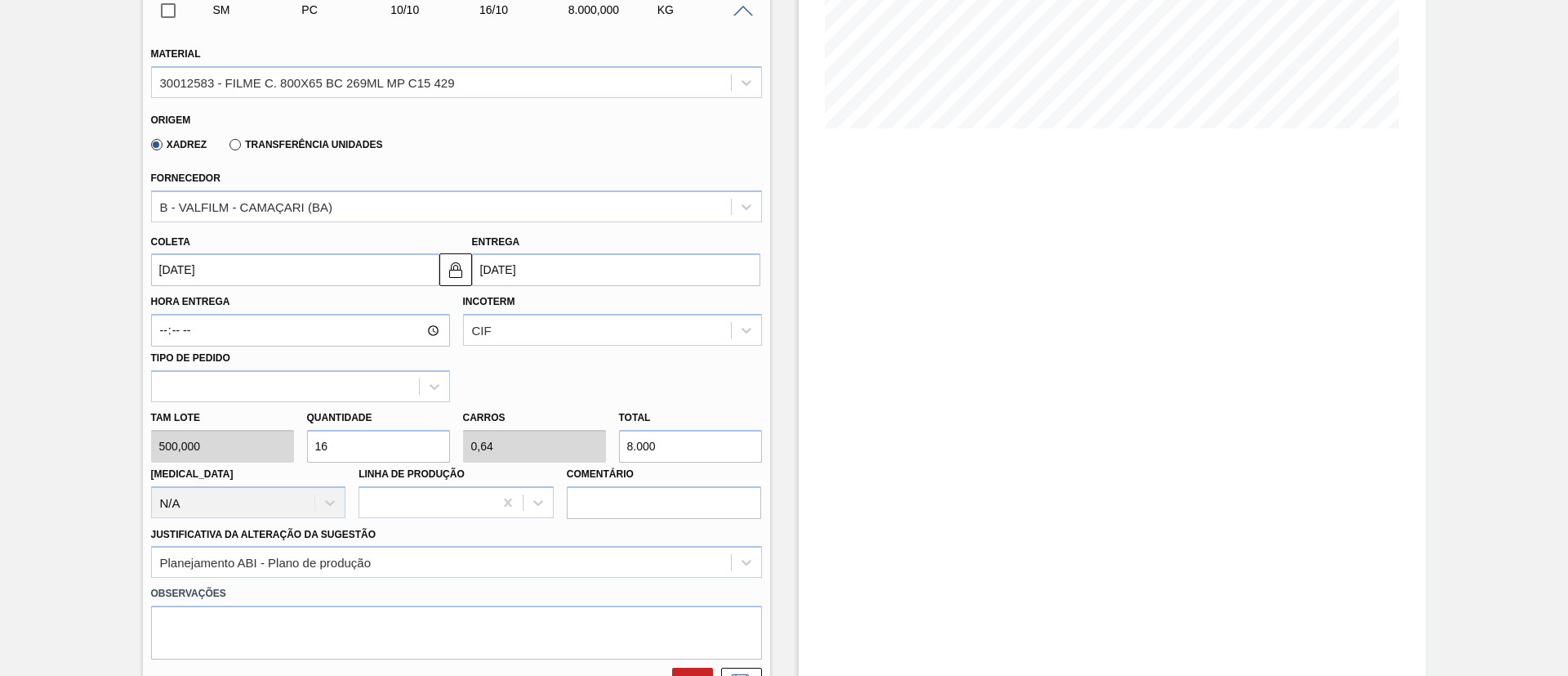
scroll to position [388, 0]
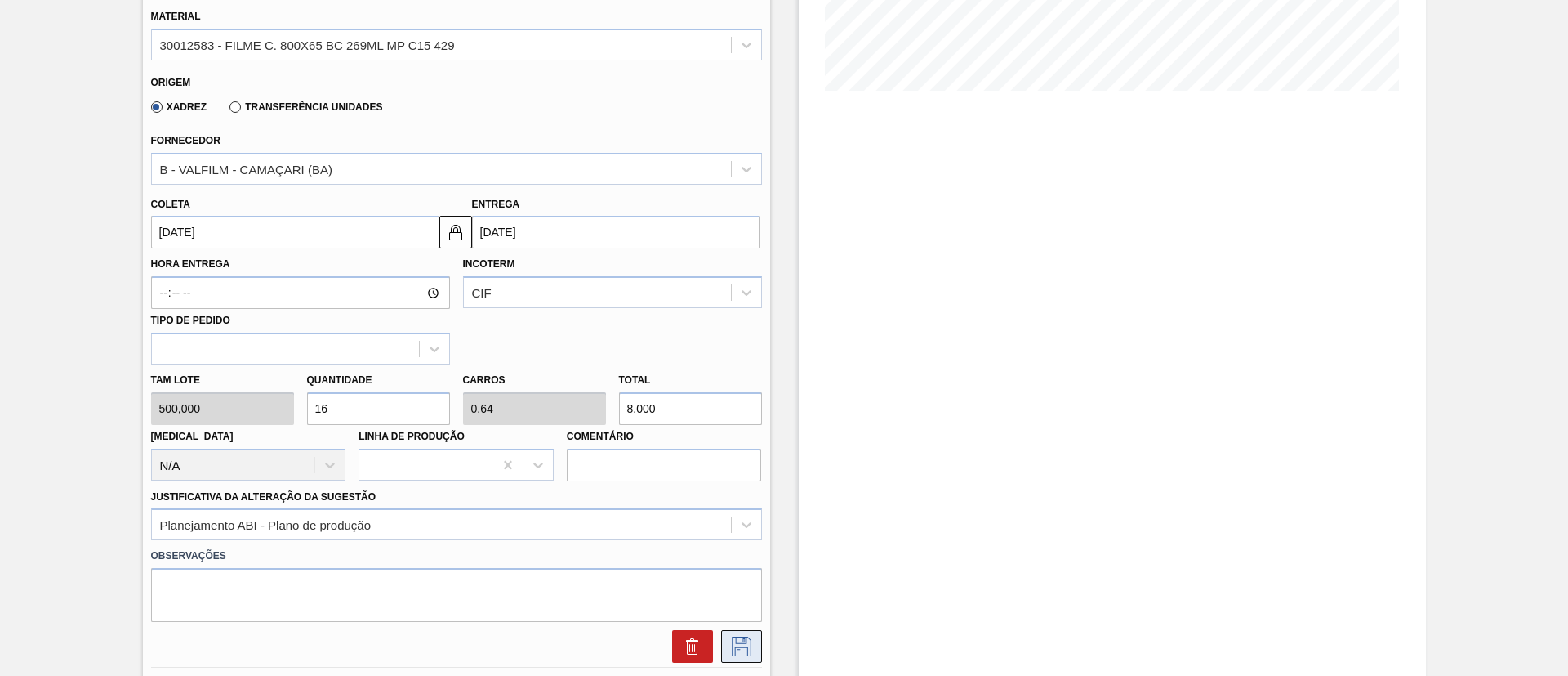
click at [731, 652] on icon at bounding box center [741, 646] width 20 height 20
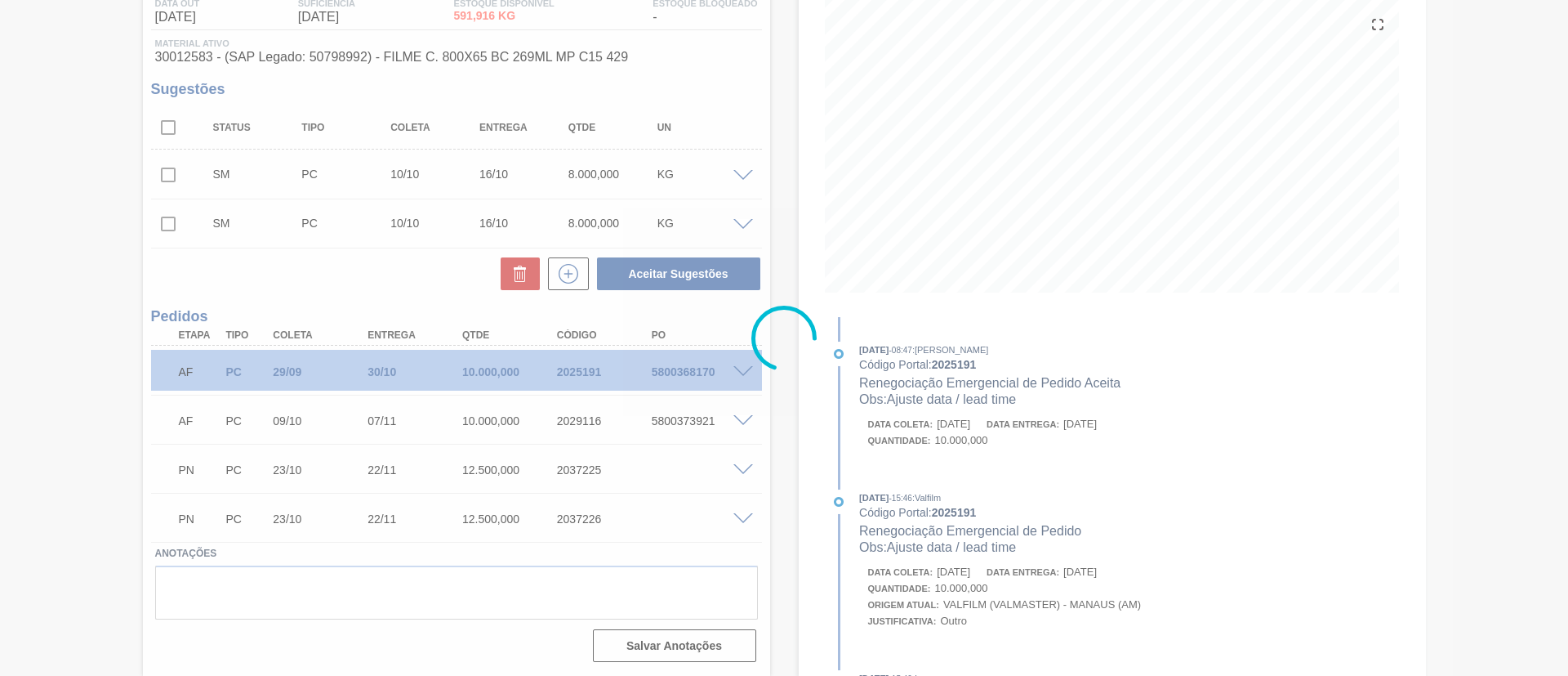
scroll to position [186, 0]
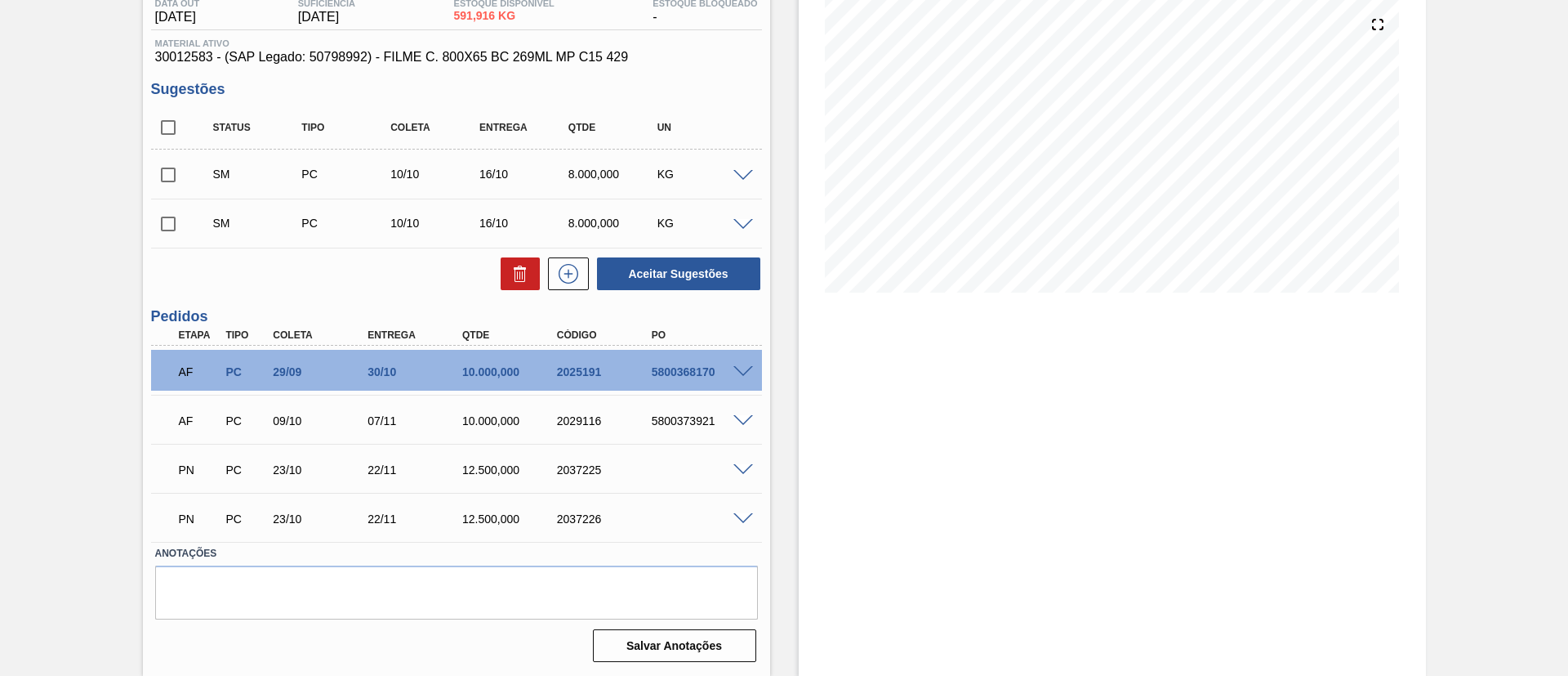
click at [176, 169] on input "checkbox" at bounding box center [169, 175] width 34 height 34
click at [705, 274] on button "Aceitar Sugestões" at bounding box center [678, 274] width 163 height 33
checkbox input "false"
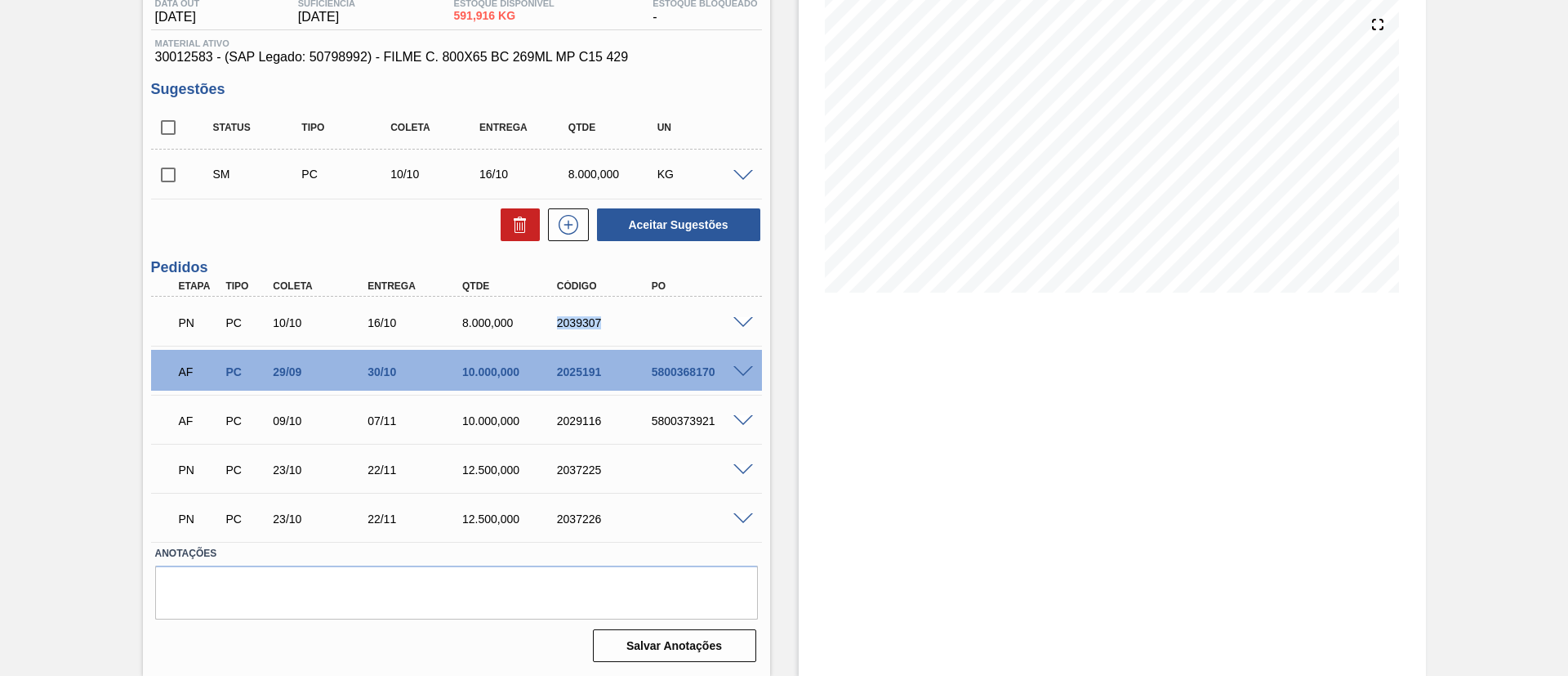
drag, startPoint x: 529, startPoint y: 314, endPoint x: 647, endPoint y: 327, distance: 118.7
click at [647, 327] on div "PN PC 10/10 16/10 8.000,000 2039307" at bounding box center [453, 321] width 568 height 33
copy div "2039307"
click at [737, 177] on span at bounding box center [743, 176] width 20 height 12
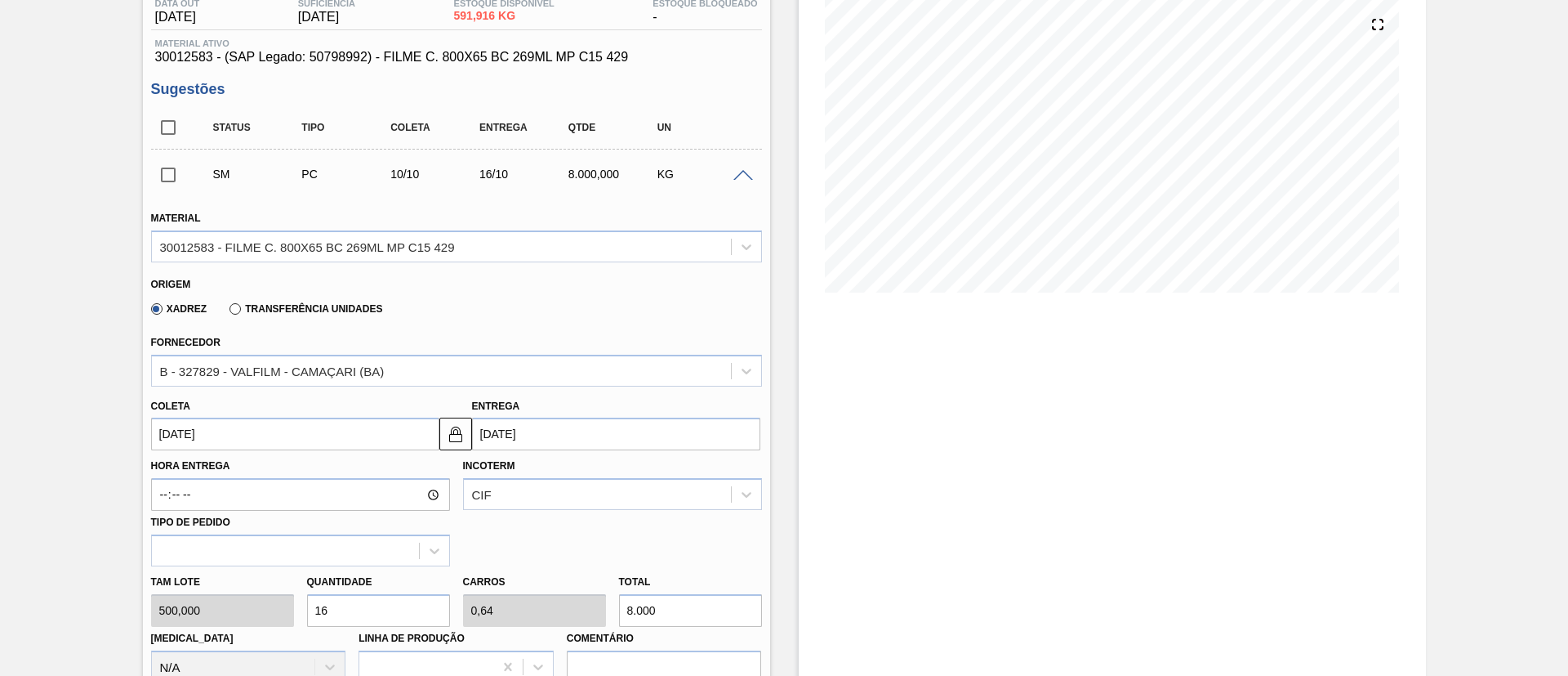
click at [352, 306] on label "Transferência Unidades" at bounding box center [305, 308] width 153 height 11
click at [227, 312] on input "Transferência Unidades" at bounding box center [227, 312] width 0 height 0
type input "[DATE]"
type input "1,6"
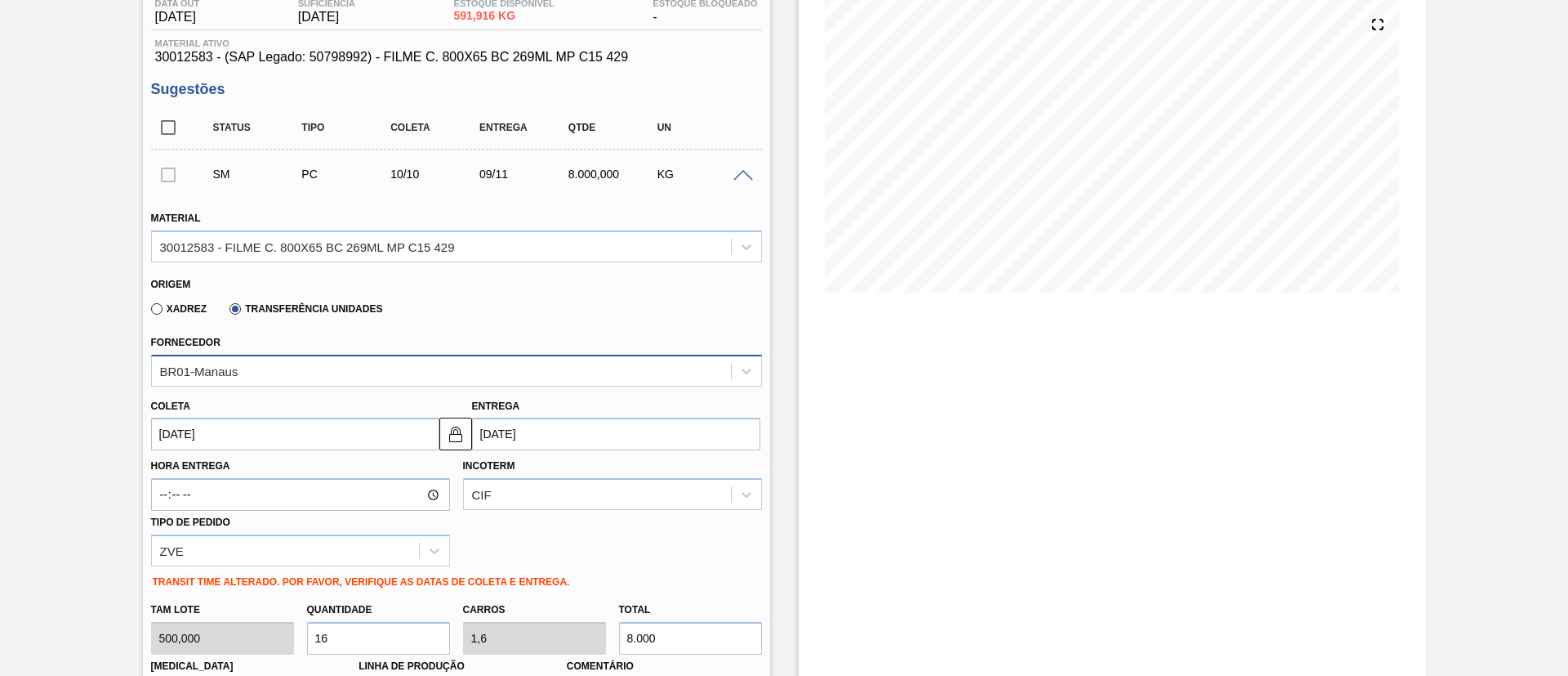
click at [345, 379] on div "BR01-Manaus" at bounding box center [441, 371] width 579 height 24
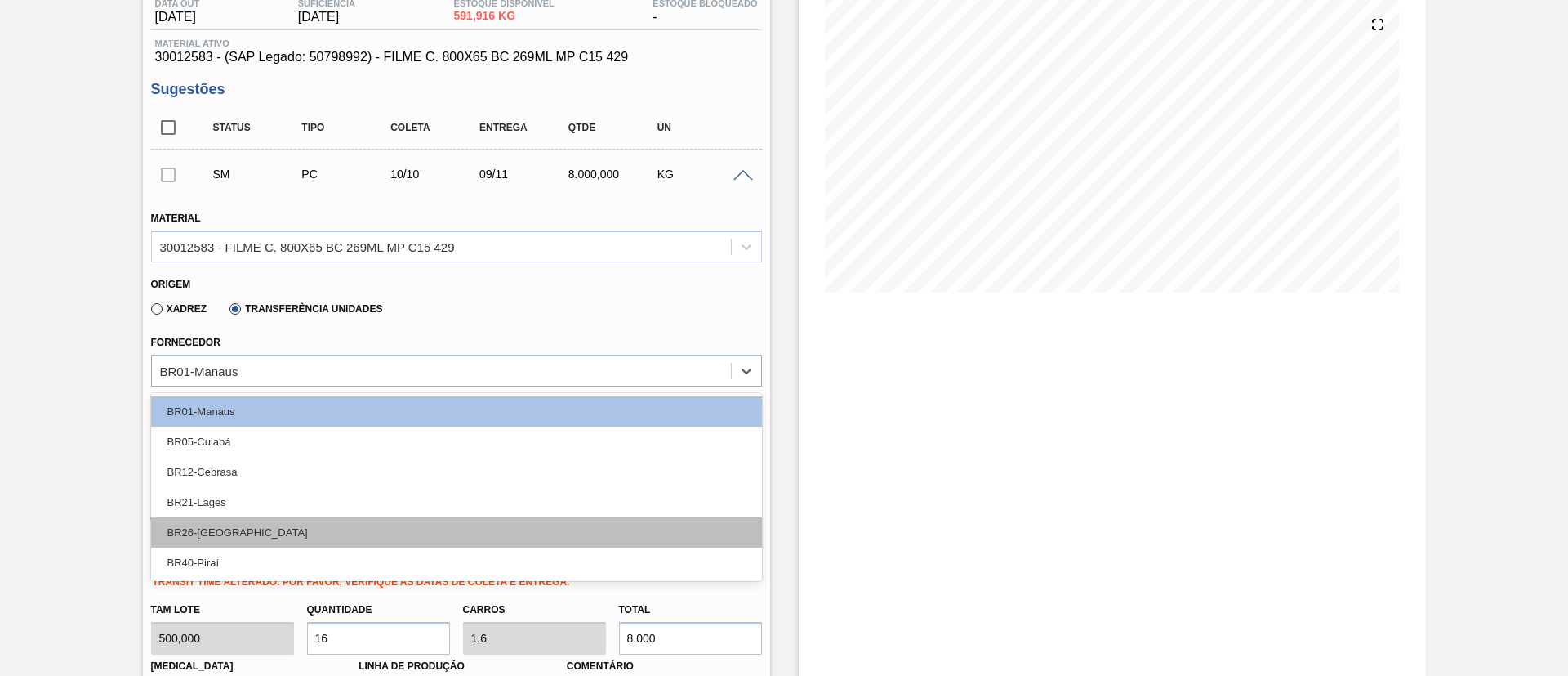
click at [318, 533] on div "BR26-[GEOGRAPHIC_DATA]" at bounding box center [457, 531] width 611 height 30
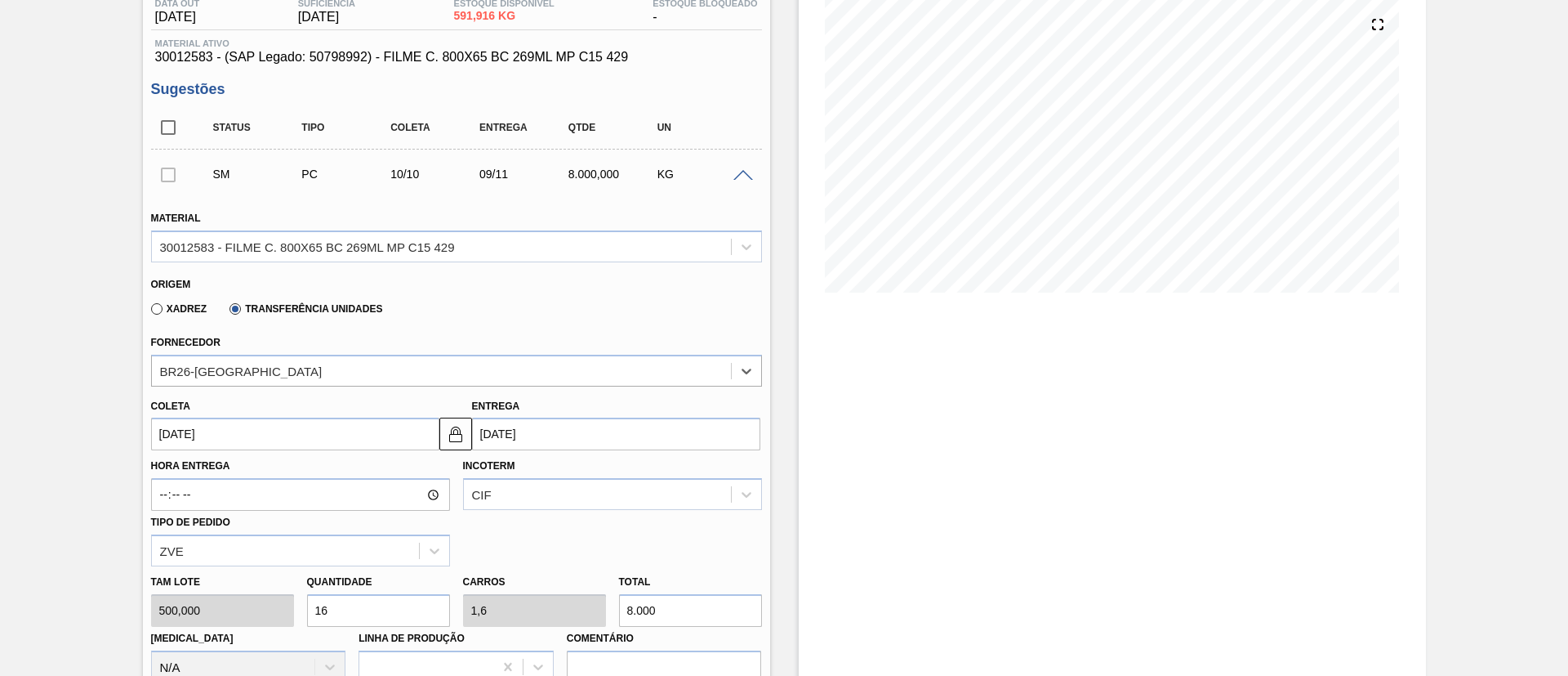
click at [296, 418] on input "[DATE]" at bounding box center [295, 434] width 288 height 33
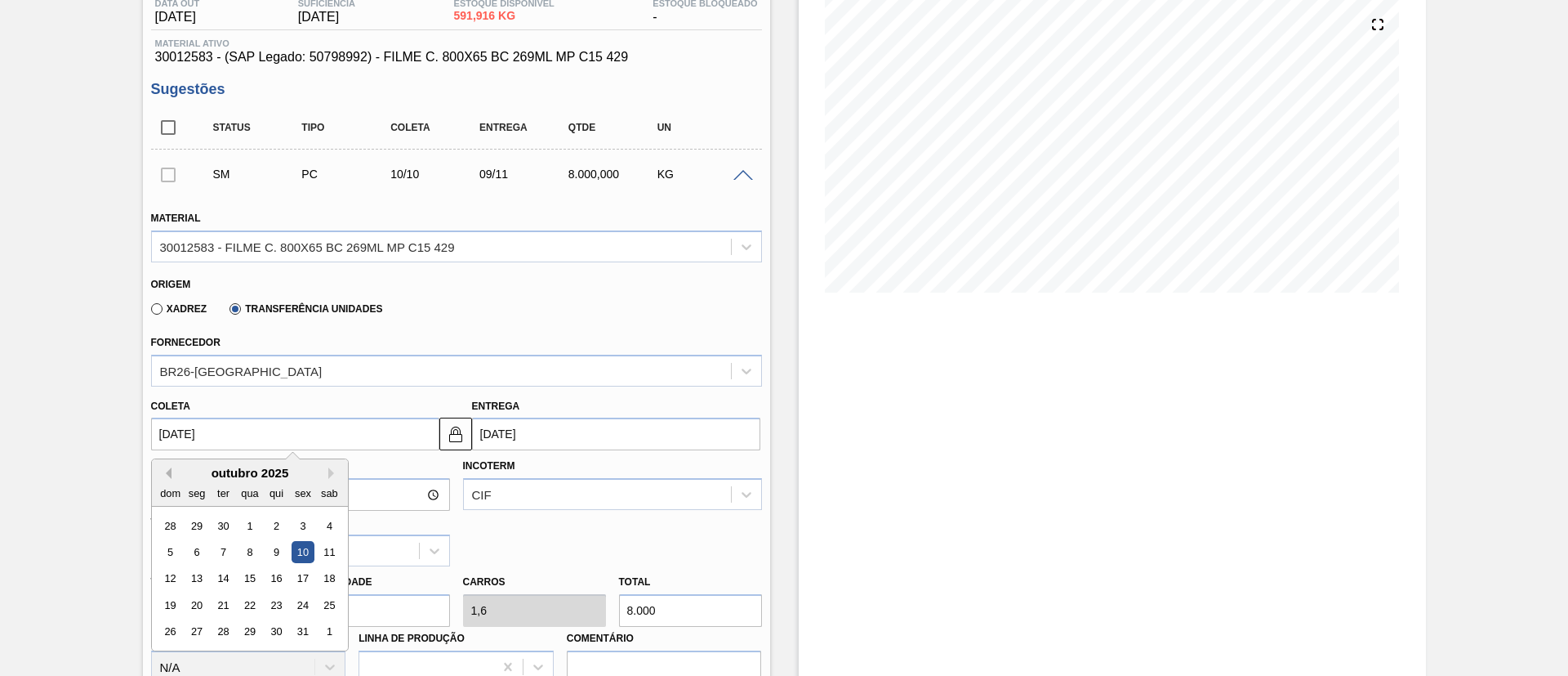
click at [162, 470] on button "Previous Month" at bounding box center [165, 472] width 11 height 11
click at [299, 605] on div "26" at bounding box center [303, 605] width 22 height 22
type input "[DATE]"
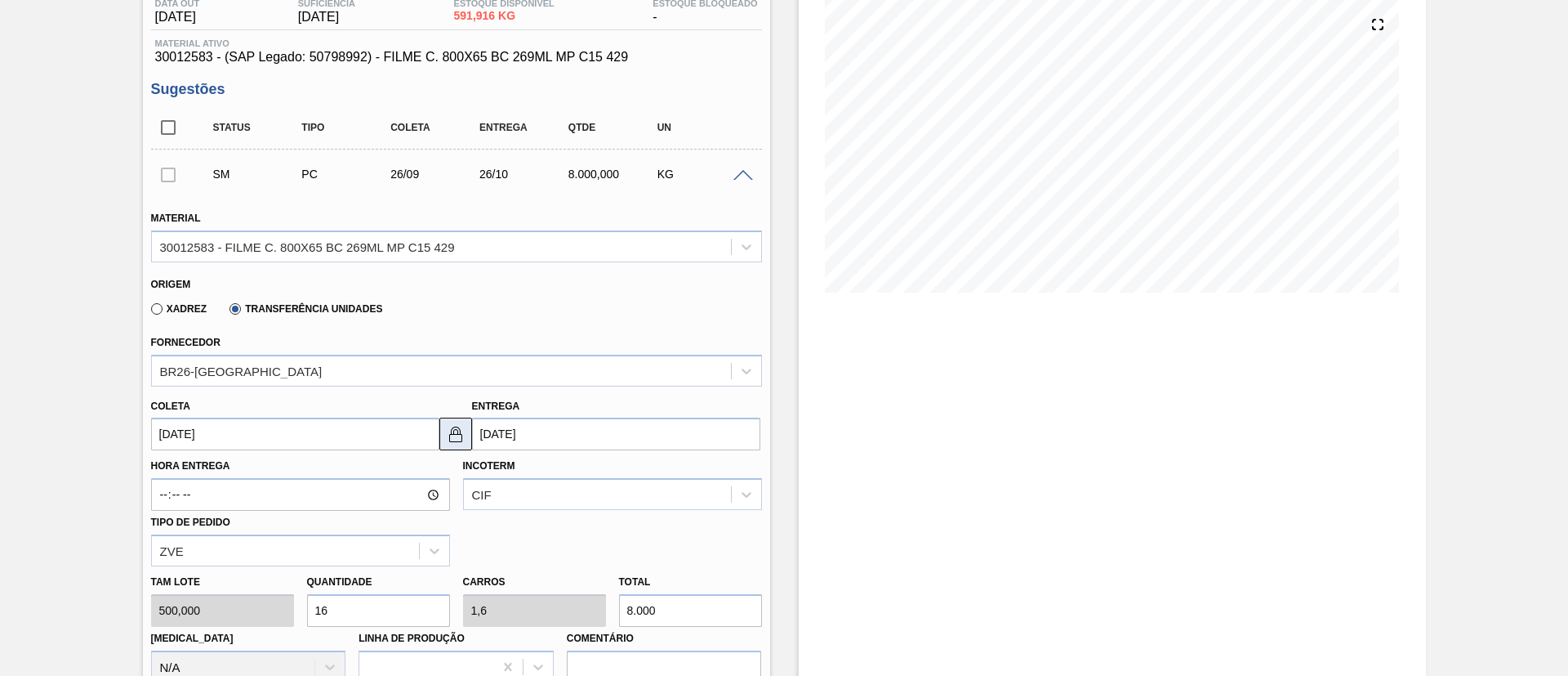
click at [440, 422] on button at bounding box center [456, 434] width 33 height 33
click at [495, 431] on input "[DATE]" at bounding box center [616, 434] width 288 height 33
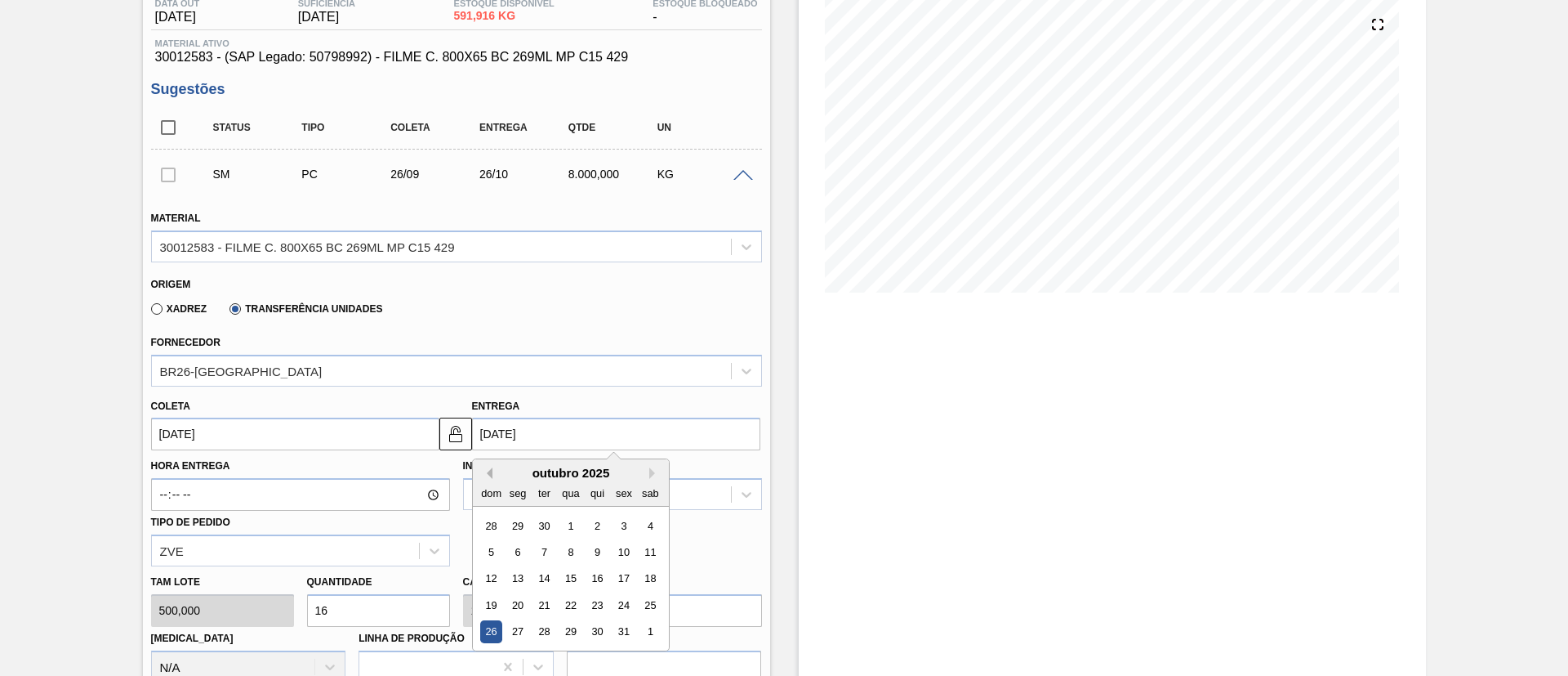
click at [491, 474] on button "Previous Month" at bounding box center [486, 472] width 11 height 11
click at [512, 632] on div "29" at bounding box center [518, 632] width 22 height 22
type input "[DATE]"
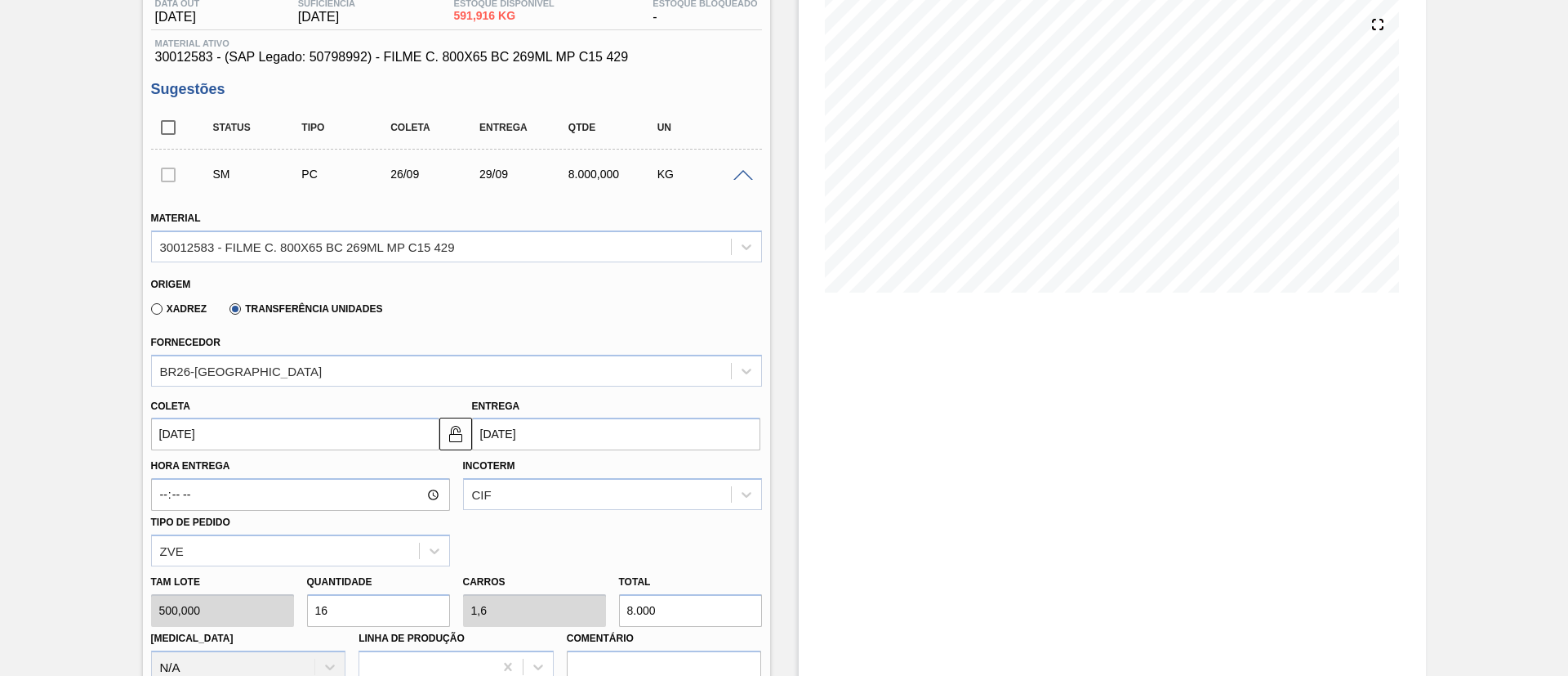
scroll to position [430, 0]
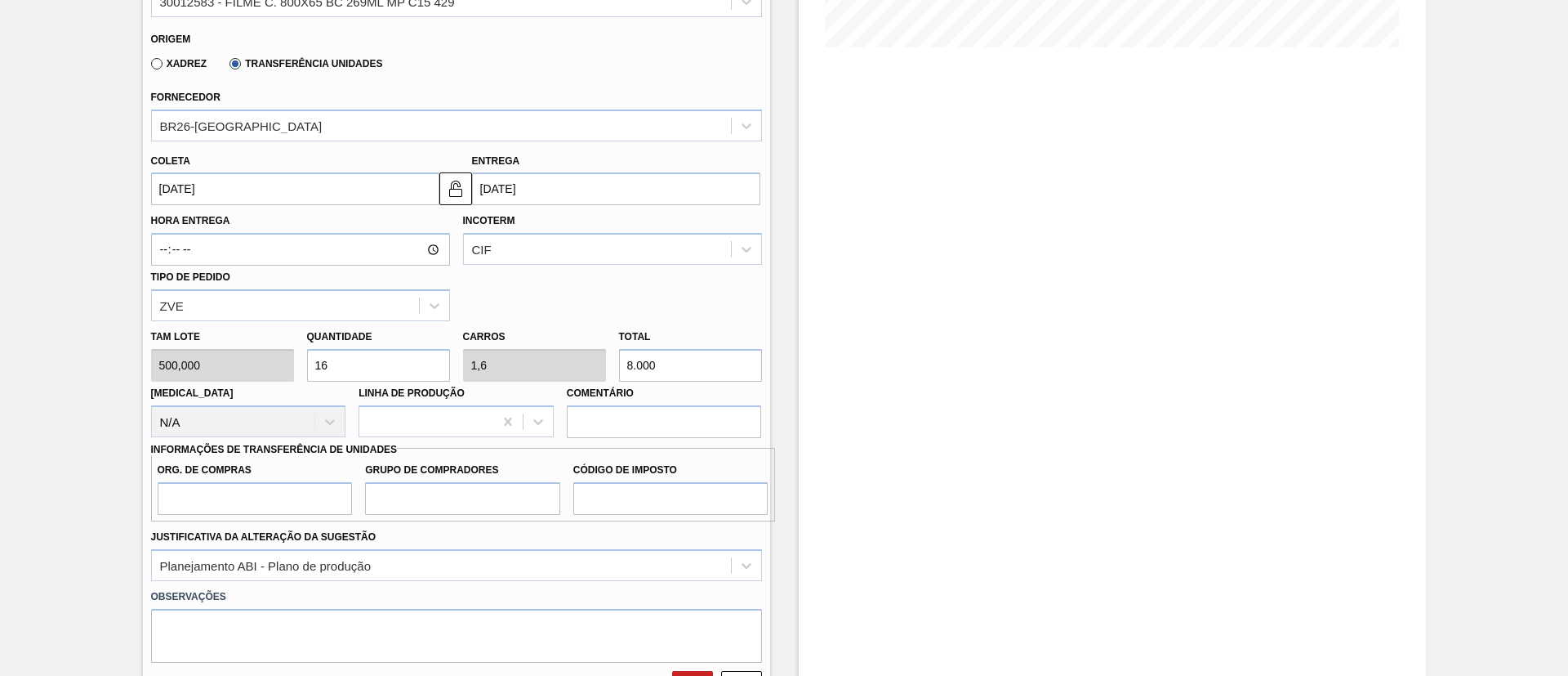
click at [555, 364] on div "[PERSON_NAME] 500,000 Quantidade 16 Carros 1,6 Total 8.000 [MEDICAL_DATA] N/A L…" at bounding box center [456, 379] width 624 height 117
type input "0,01"
type input "0,001"
type input "5"
type input "0,11"
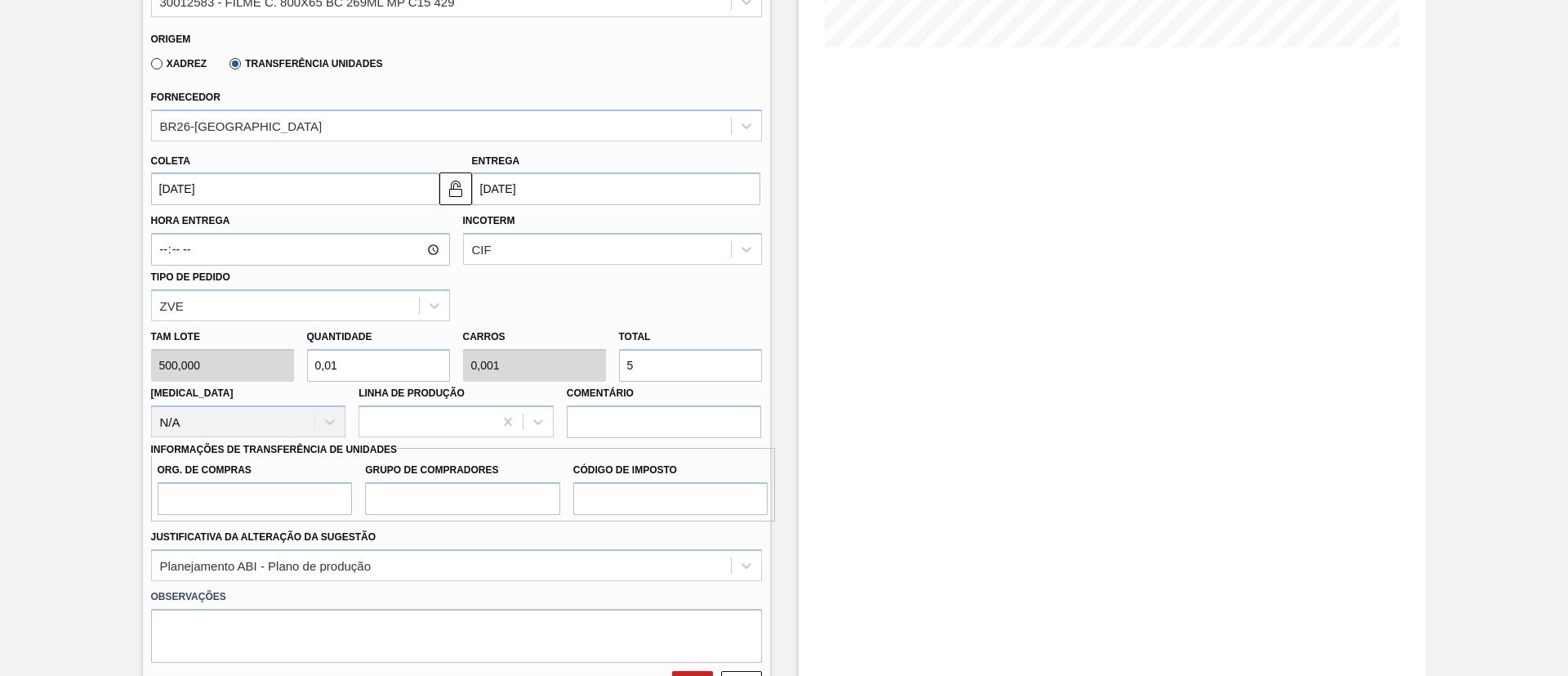
type input "0,011"
type input "55"
type input "1,1"
type input "0,11"
type input "550"
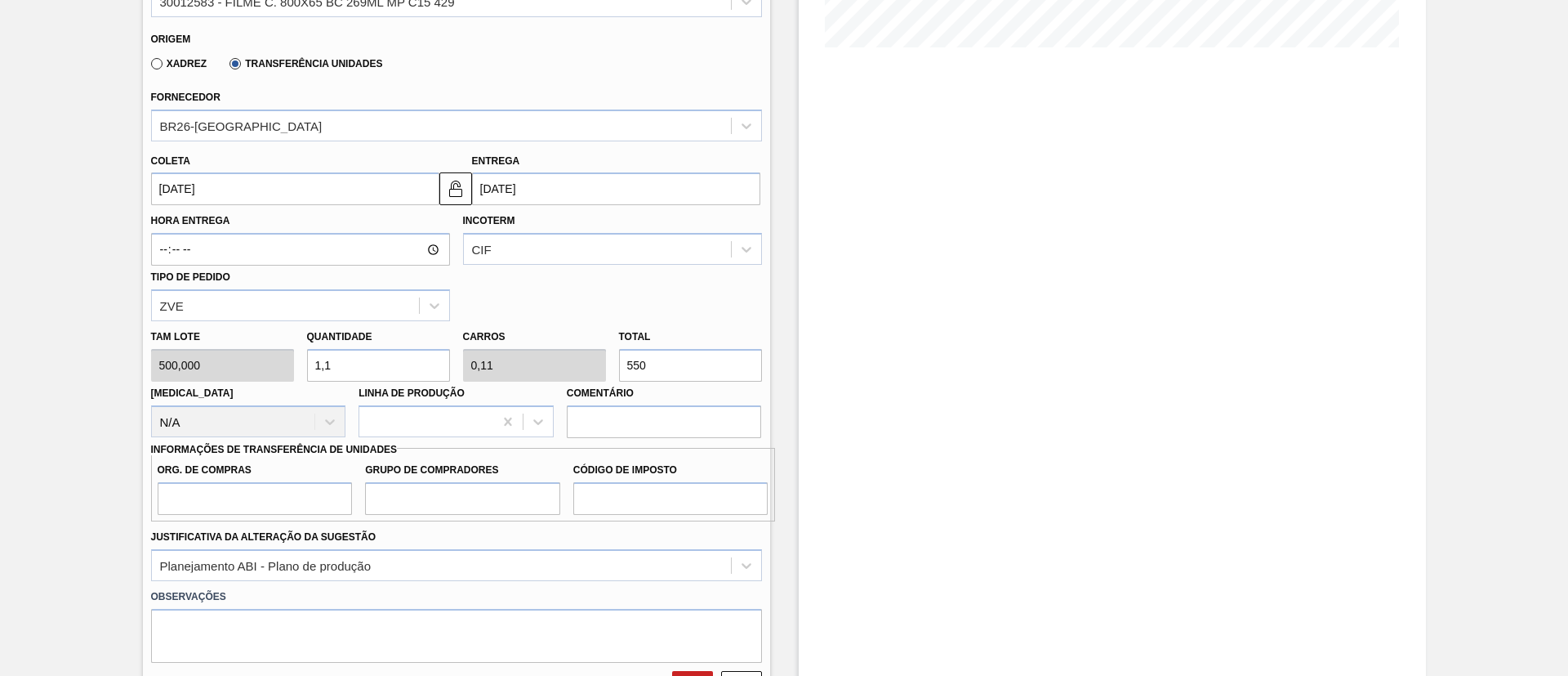
type input "11"
type input "1,1"
type input "5.500"
click at [290, 487] on input "Org. de Compras" at bounding box center [255, 498] width 195 height 33
type input "BR00"
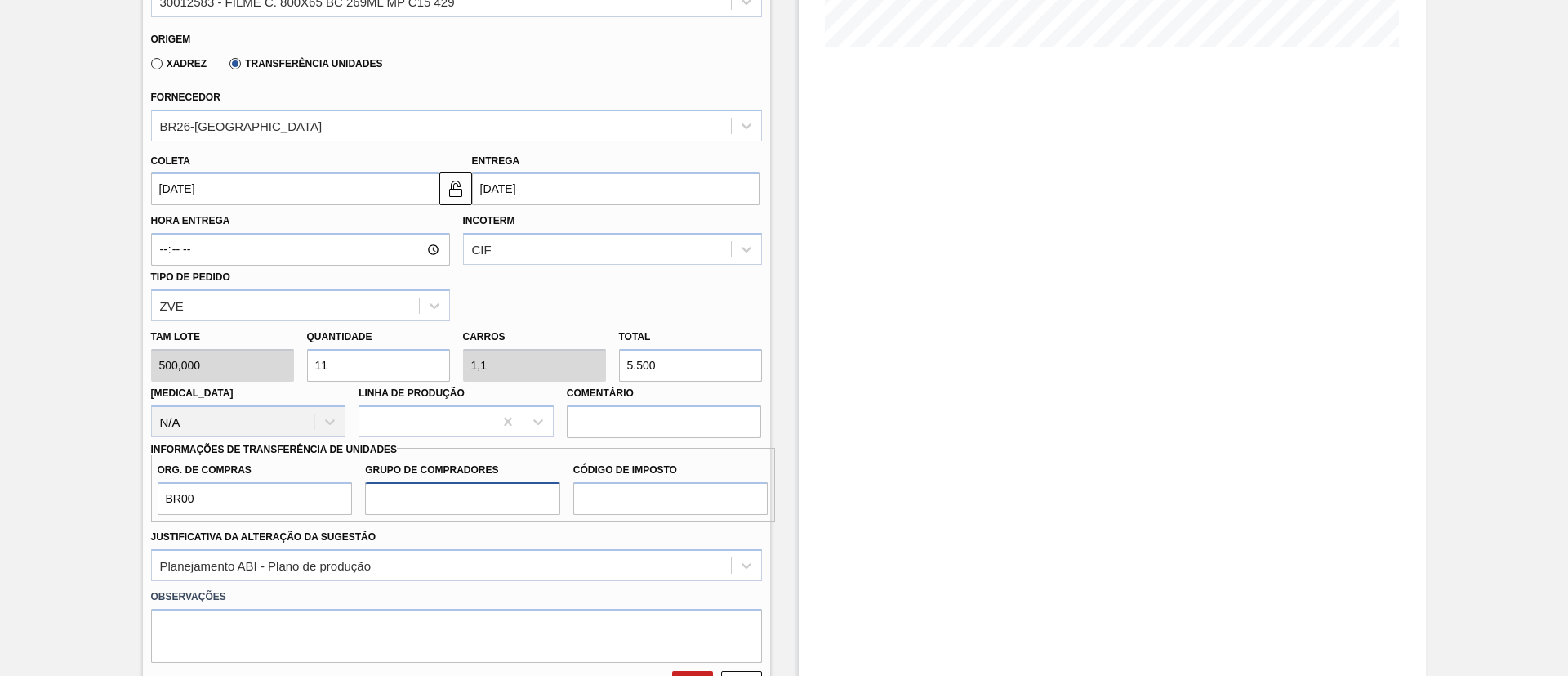
click at [499, 490] on input "Grupo de Compradores" at bounding box center [463, 498] width 195 height 33
type input "A01"
click at [661, 489] on input "Código de Imposto" at bounding box center [671, 498] width 195 height 33
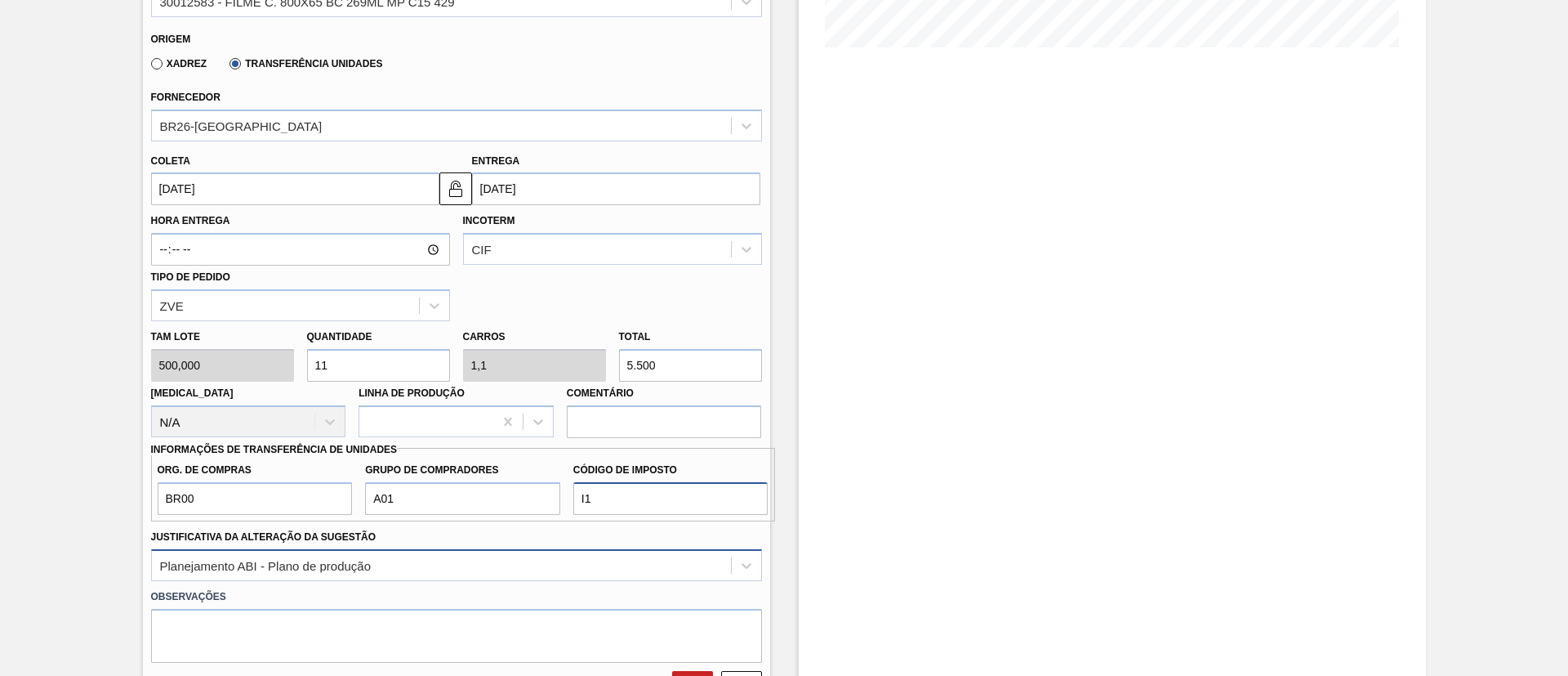
type input "I1"
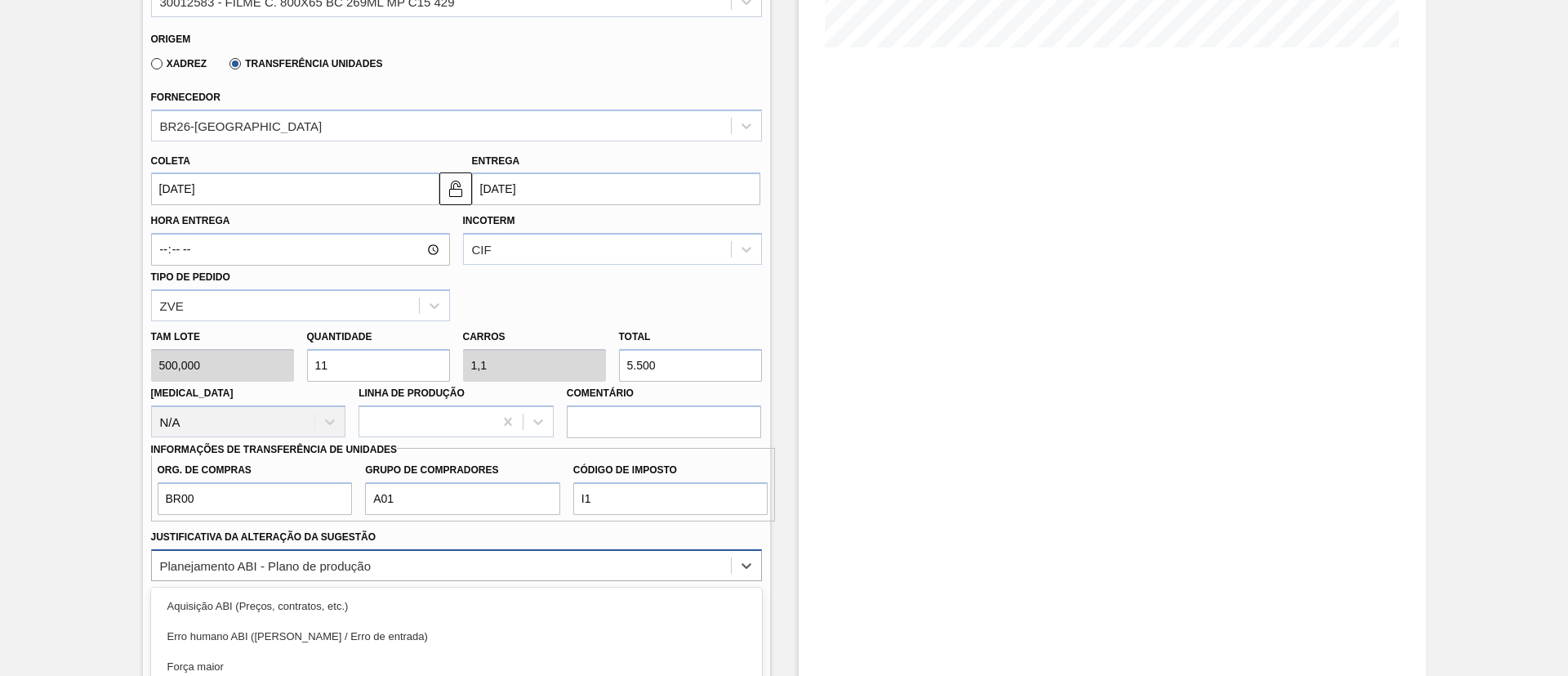
click at [427, 549] on div "option Master data incorreto ABI (LT, MOQ, etc.) focused, 5 of 18. 18 results a…" at bounding box center [457, 565] width 611 height 32
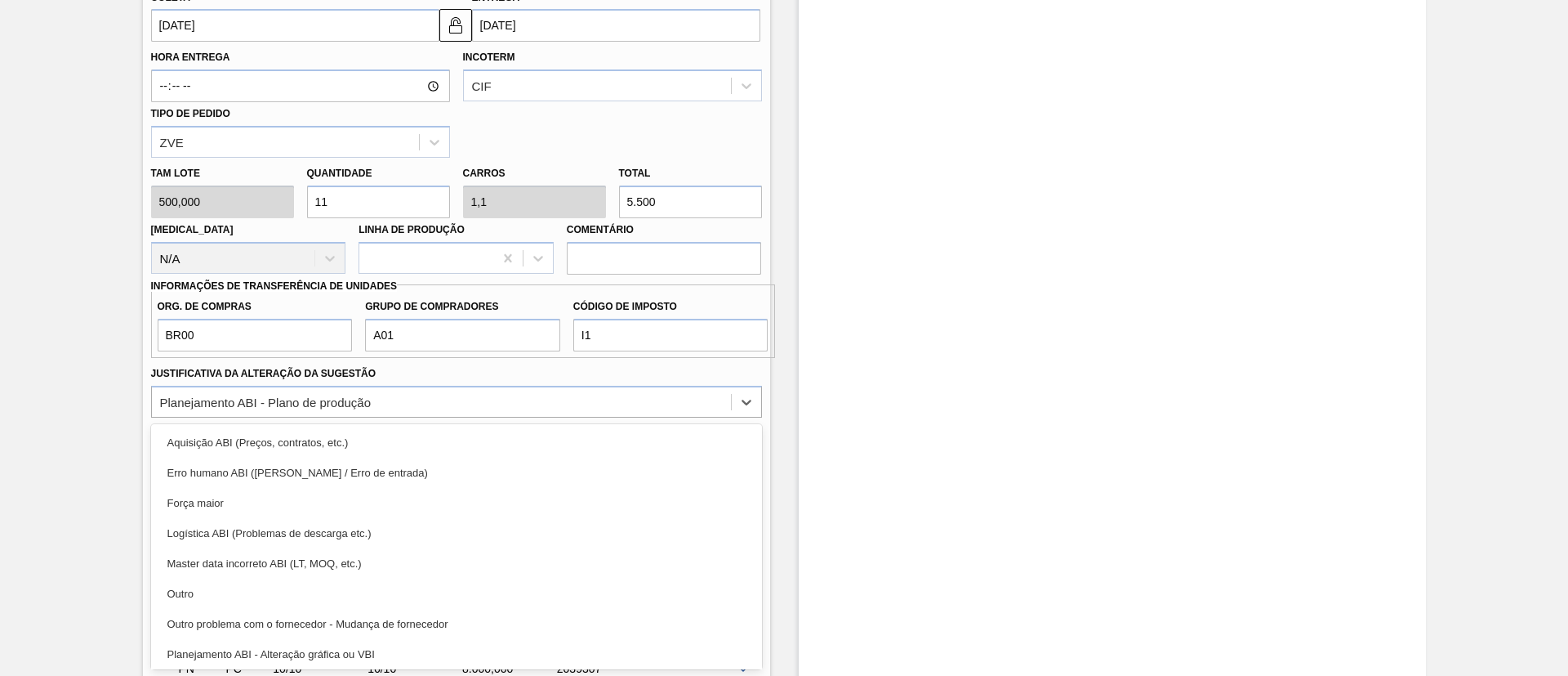
click at [0, 491] on div "Pedido em Negociação BR16 - FILME BC 269ML MP C/15 Unidade Jacareí PE MIN 9.954…" at bounding box center [784, 254] width 1568 height 1533
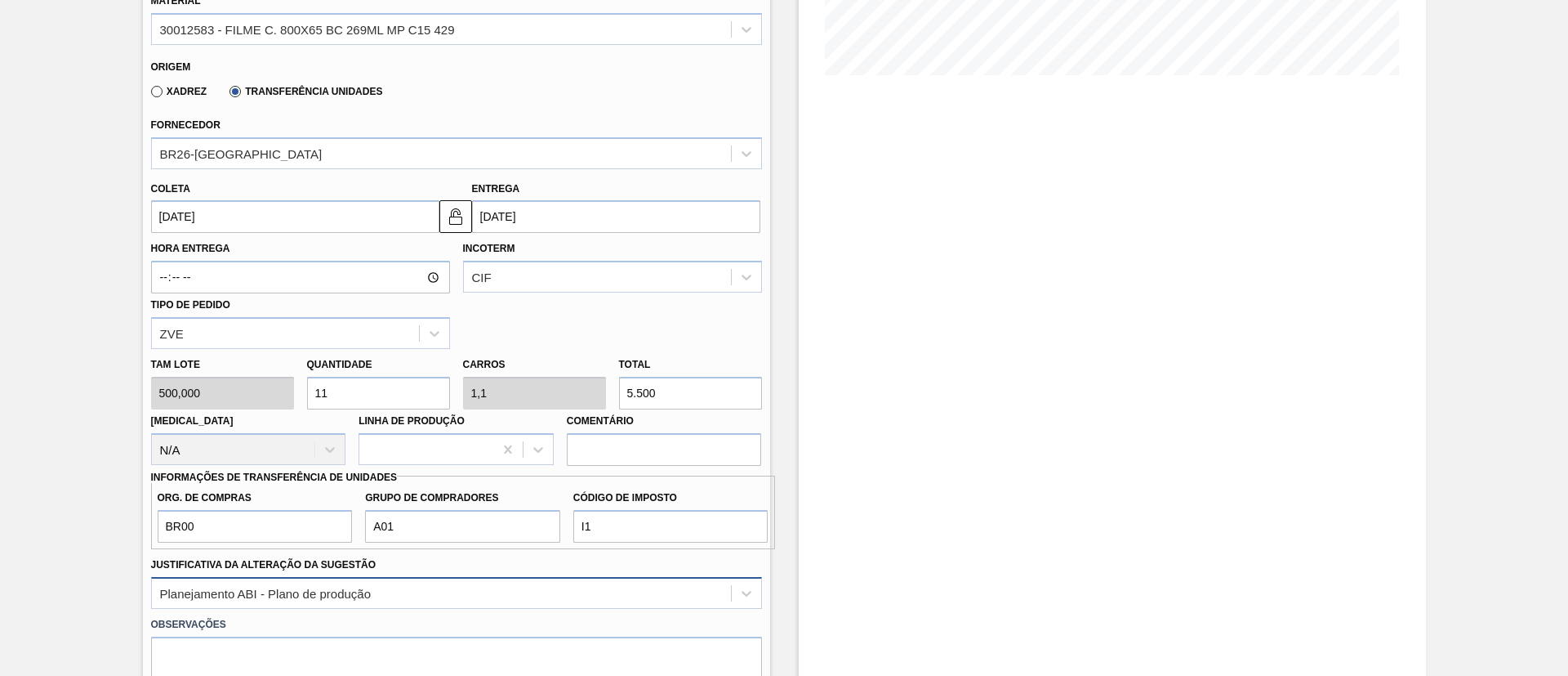
scroll to position [349, 0]
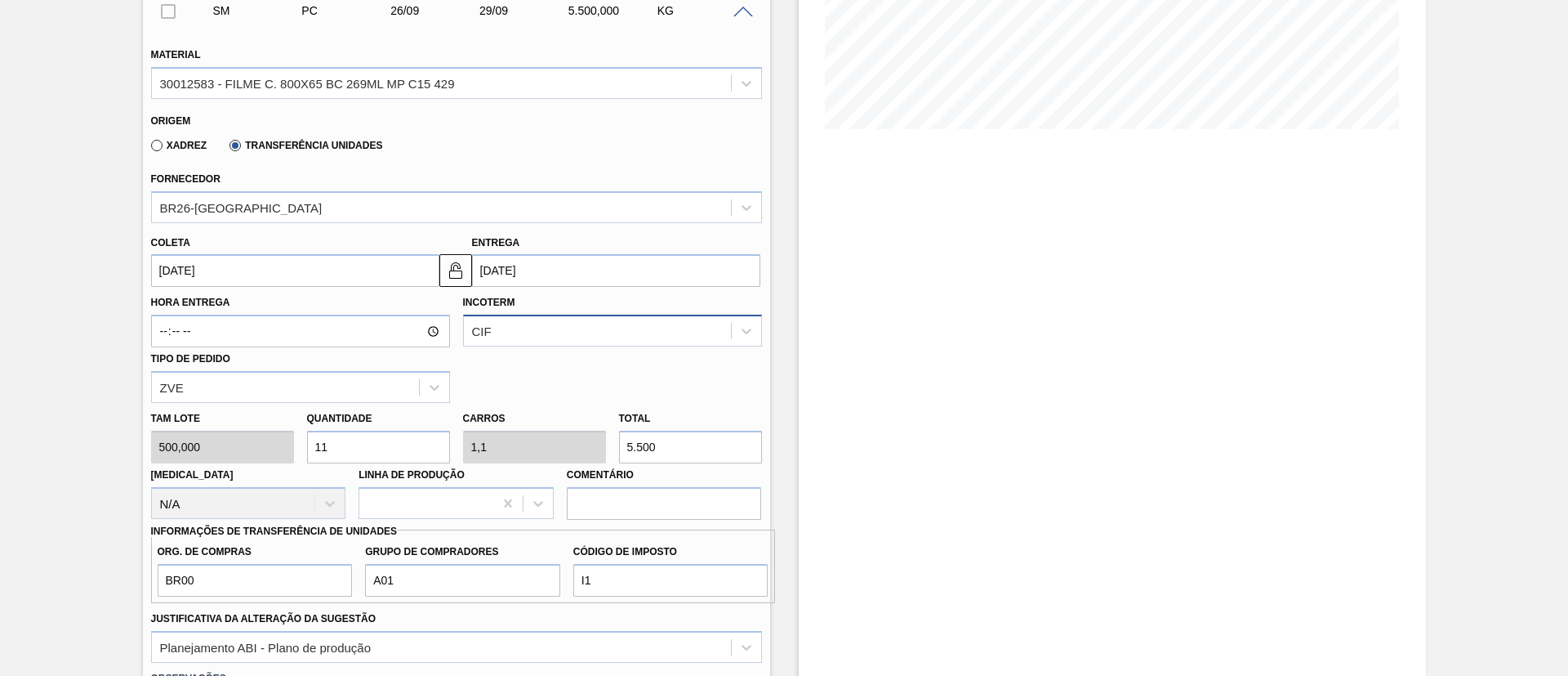
click at [578, 315] on div "CIF" at bounding box center [612, 330] width 299 height 32
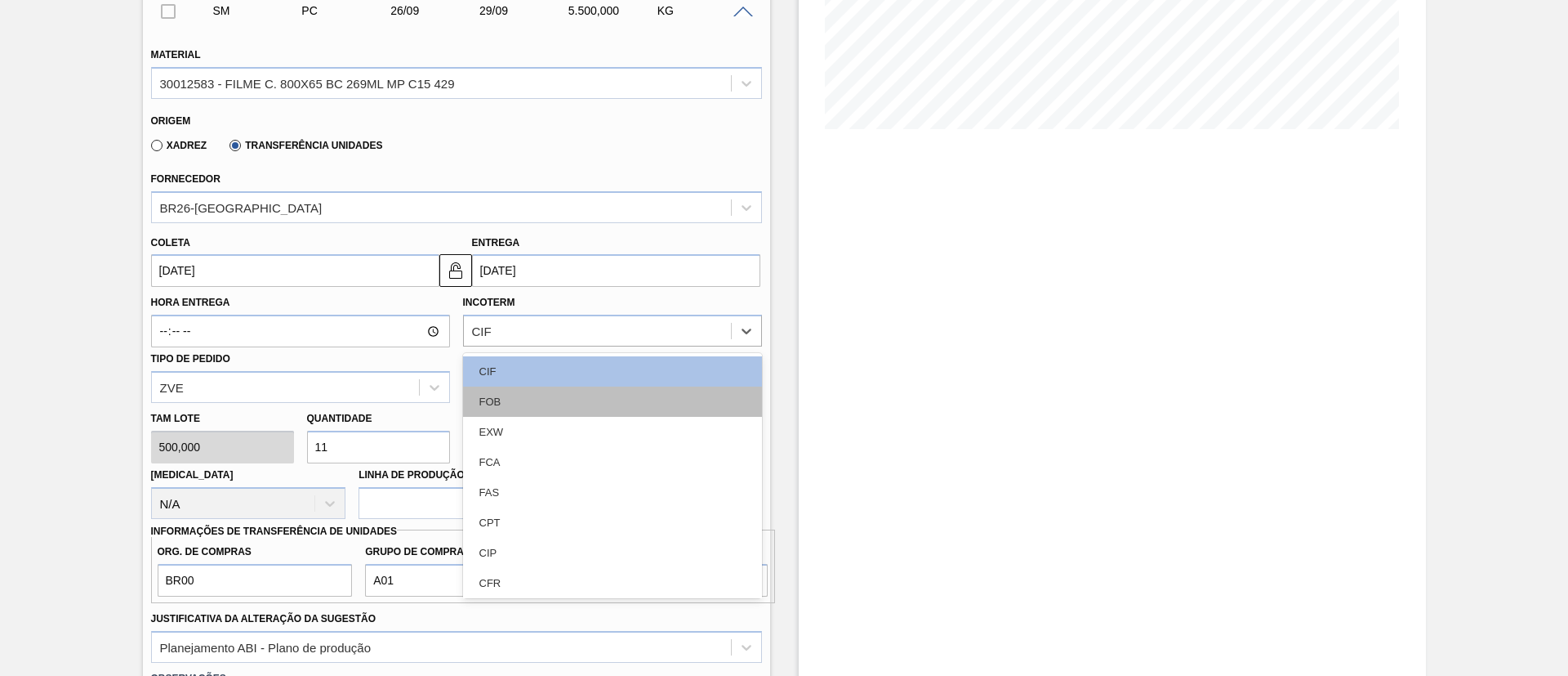
click at [564, 394] on div "FOB" at bounding box center [612, 401] width 299 height 30
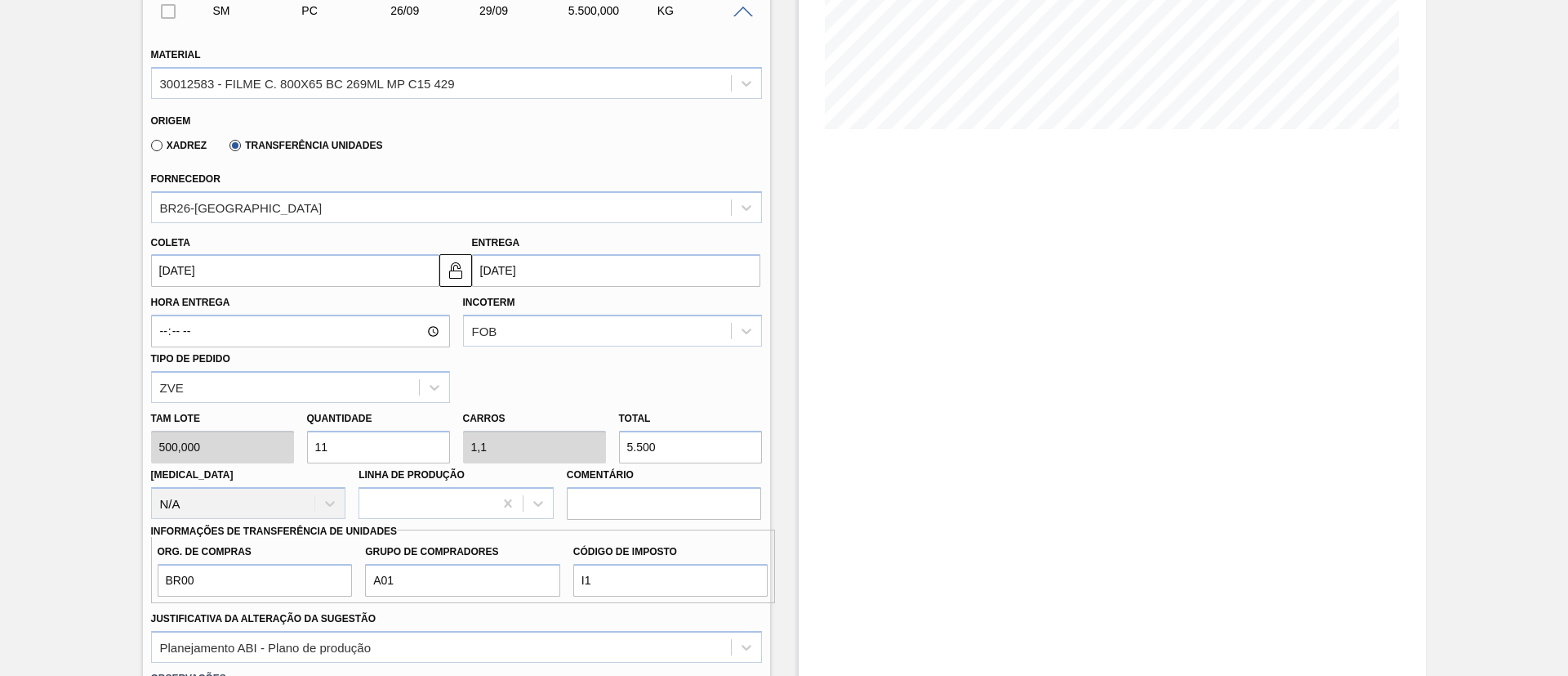
click at [611, 383] on div "Hora Entrega Incoterm FOB Tipo de pedido ZVE" at bounding box center [456, 345] width 624 height 116
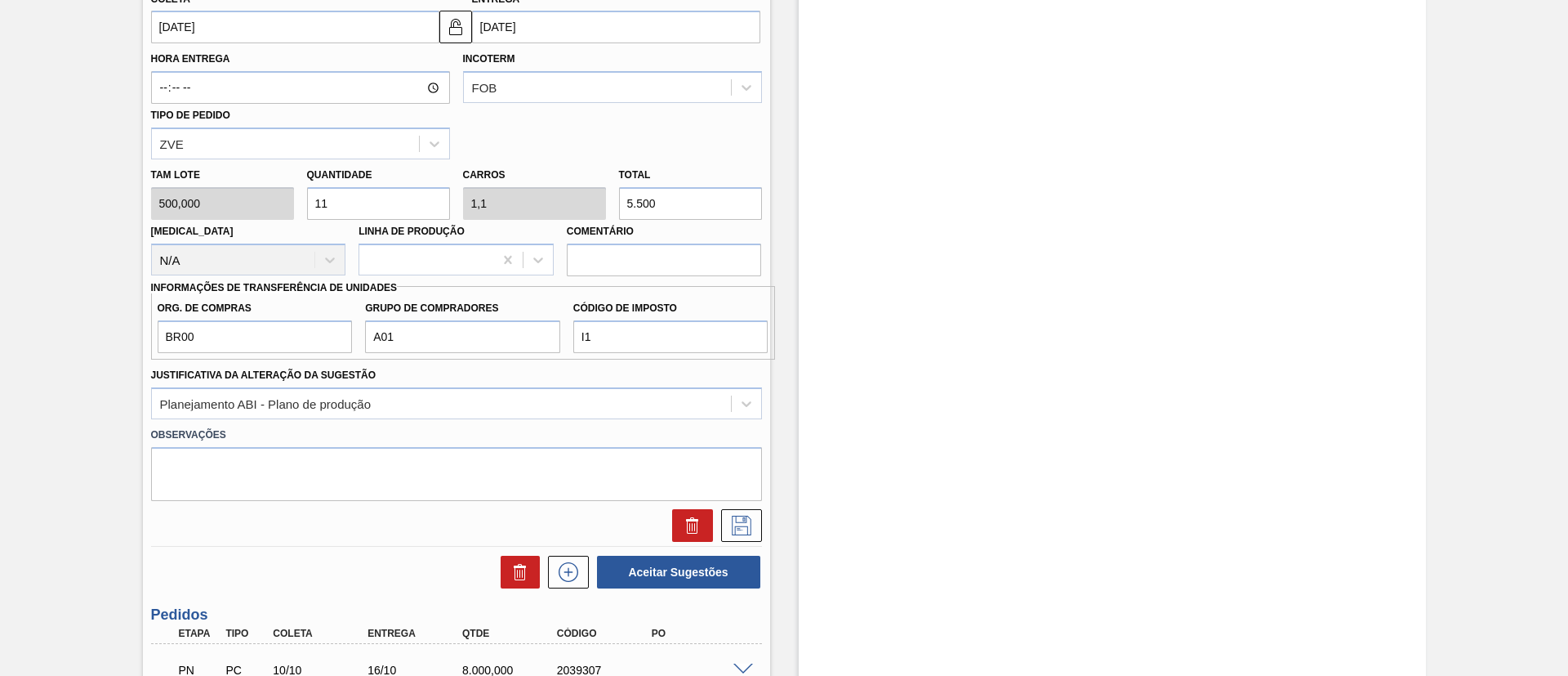
scroll to position [594, 0]
click at [738, 525] on icon at bounding box center [742, 524] width 27 height 20
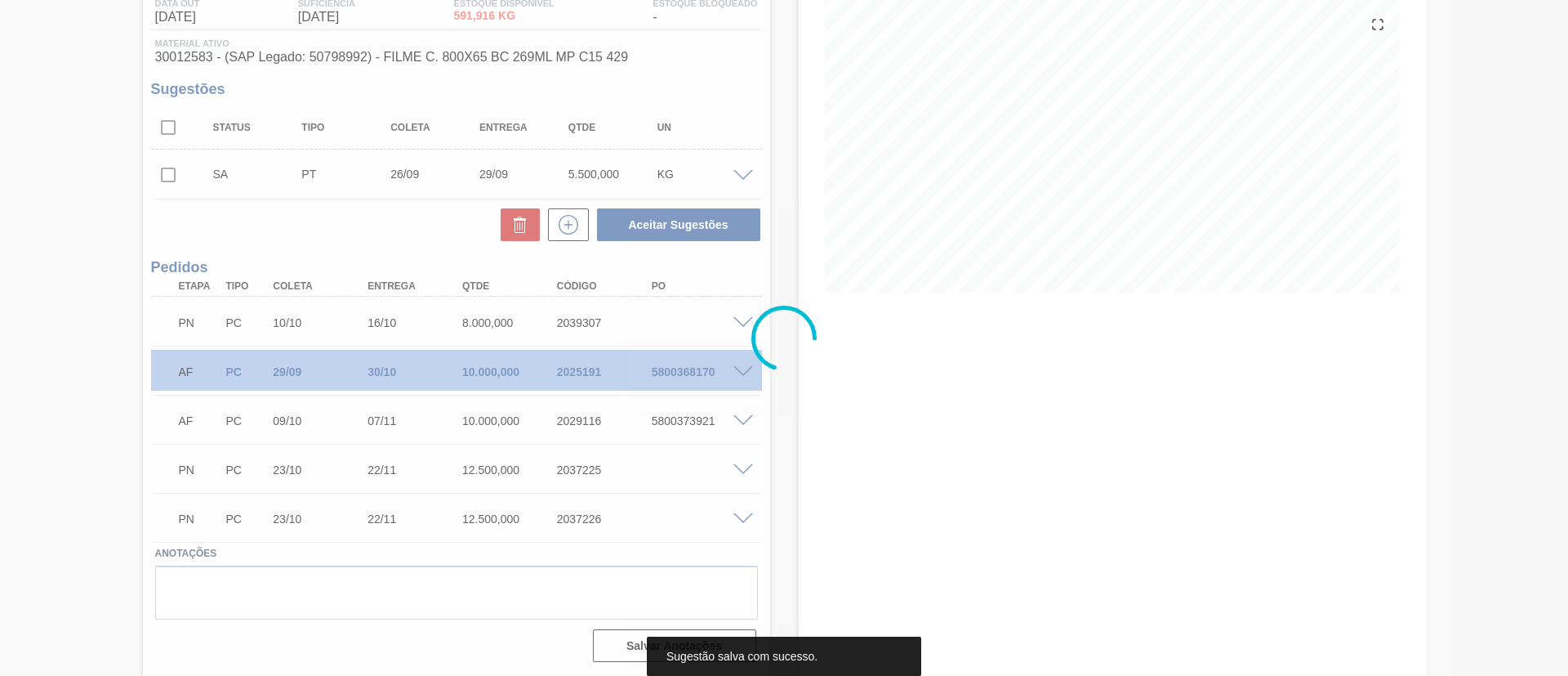
scroll to position [186, 0]
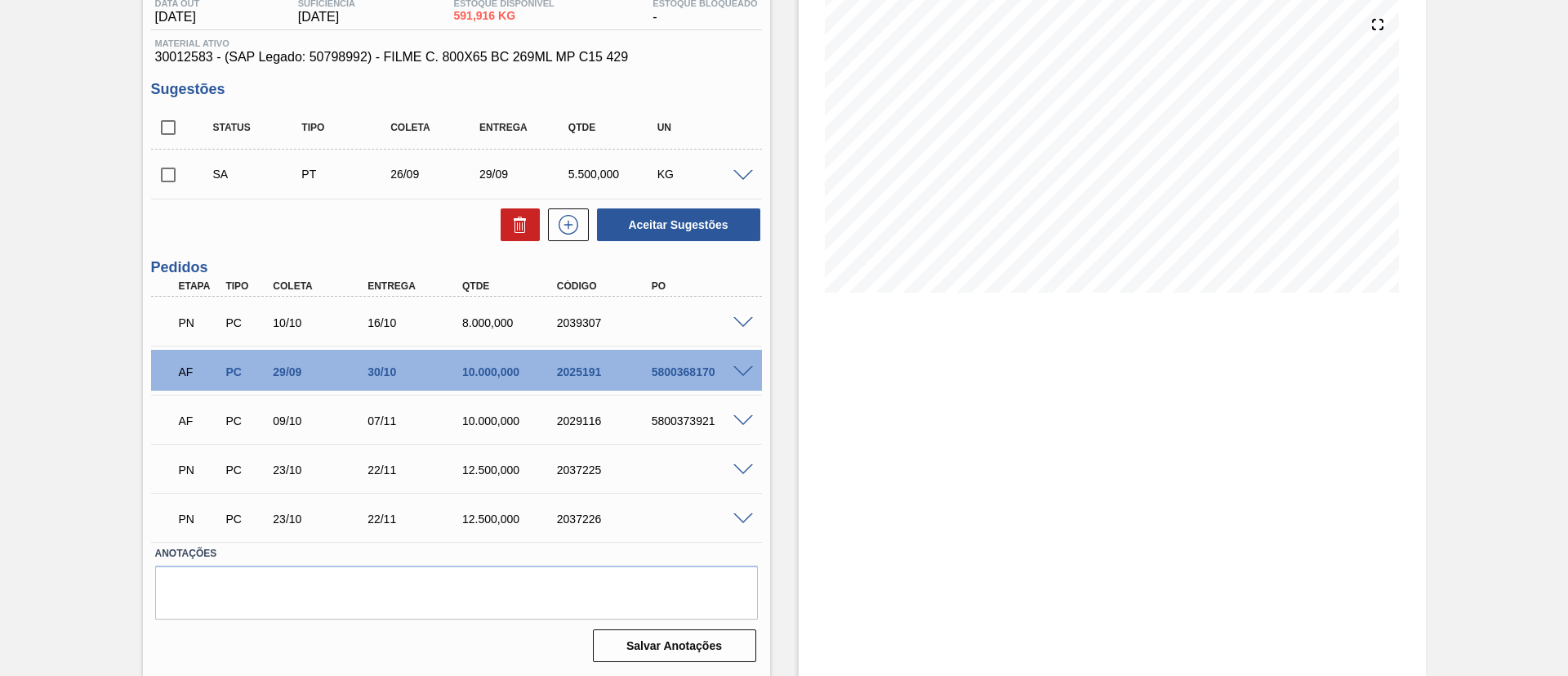
click at [171, 170] on input "checkbox" at bounding box center [169, 175] width 34 height 34
click at [677, 238] on button "Aceitar Sugestões" at bounding box center [678, 224] width 163 height 33
checkbox input "false"
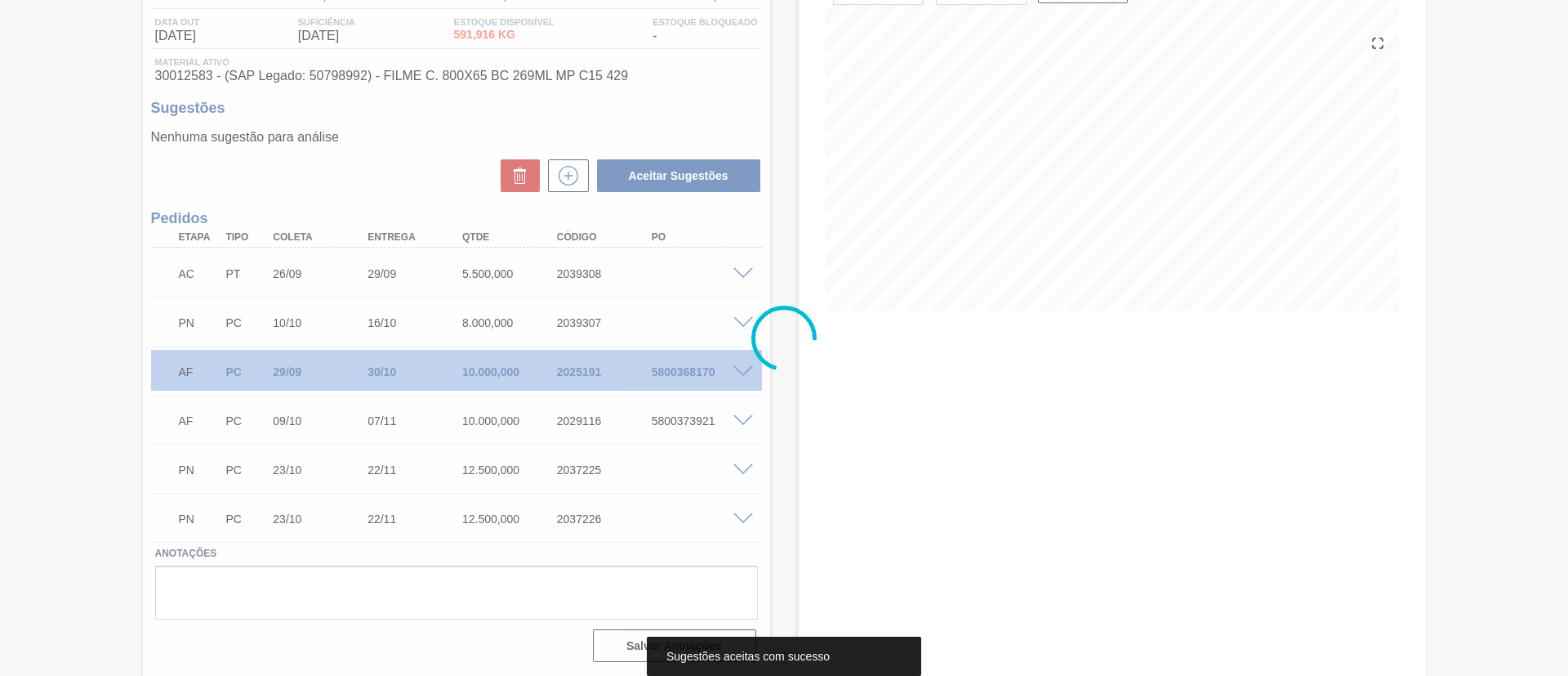
scroll to position [167, 0]
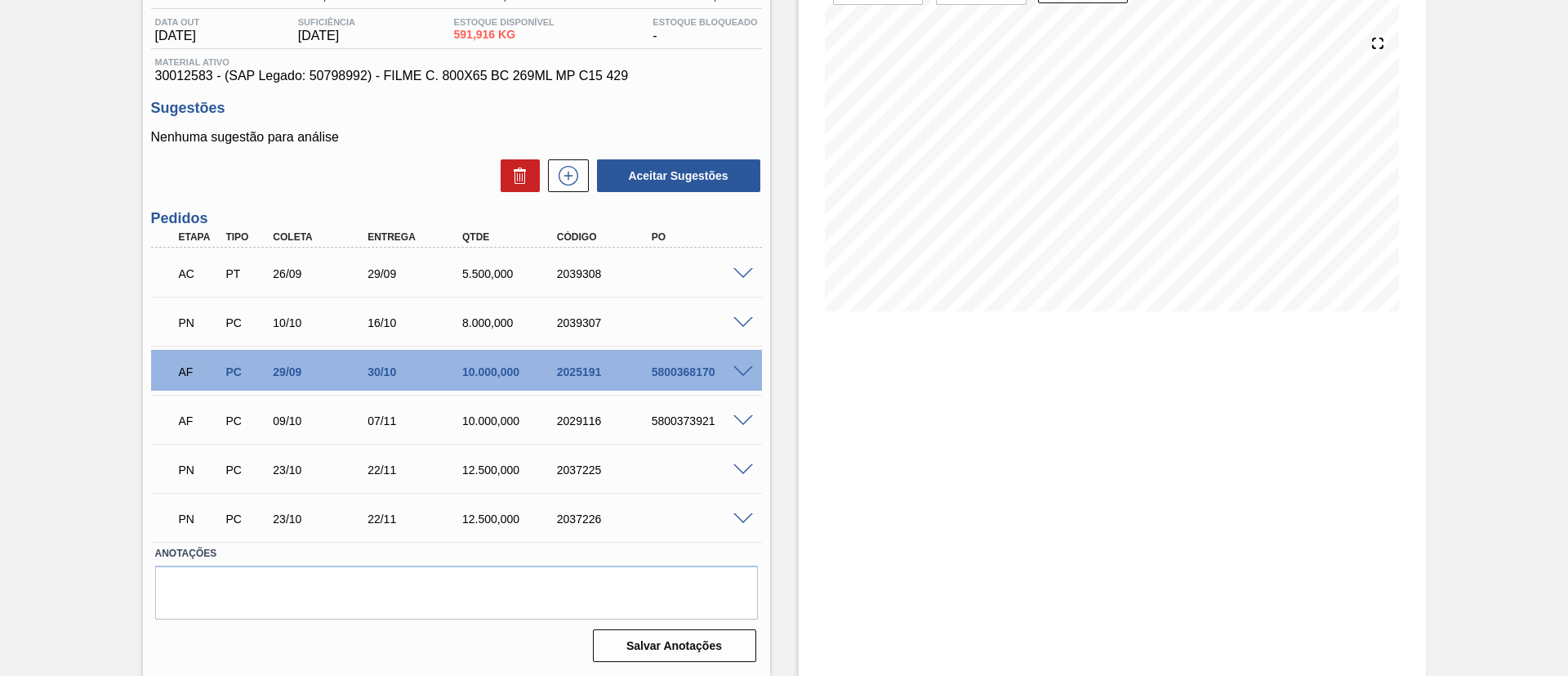
click at [743, 270] on div at bounding box center [746, 272] width 33 height 12
click at [746, 276] on span at bounding box center [743, 274] width 20 height 12
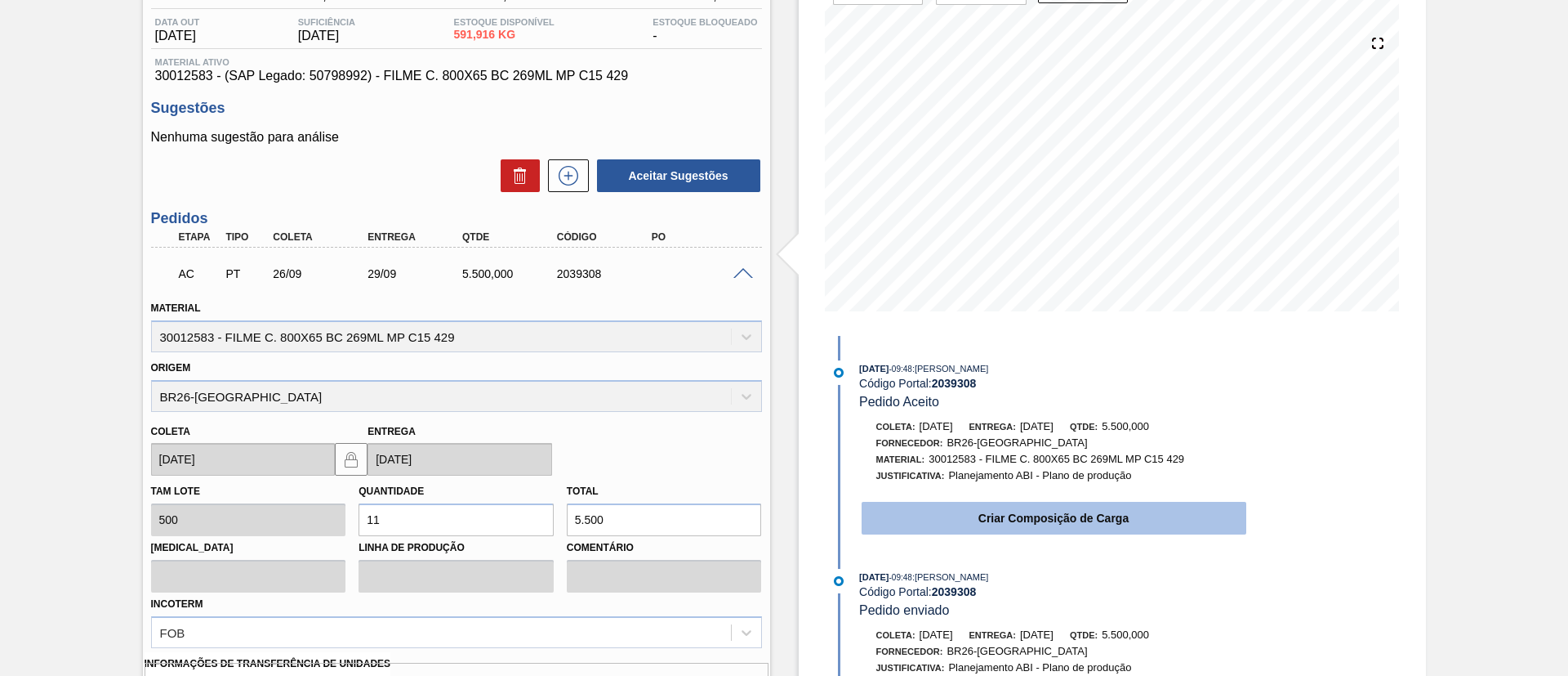
click at [1009, 532] on button "Criar Composição de Carga" at bounding box center [1054, 518] width 385 height 33
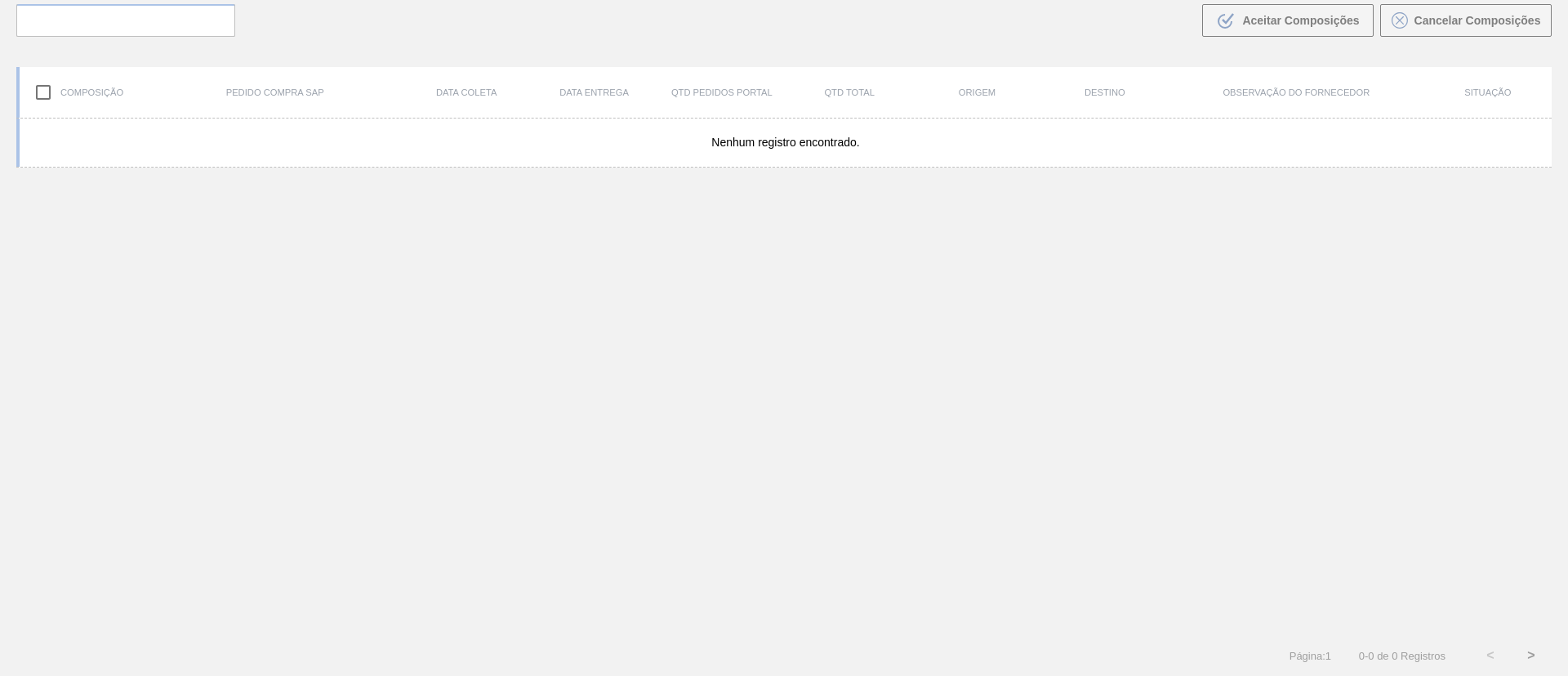
scroll to position [117, 0]
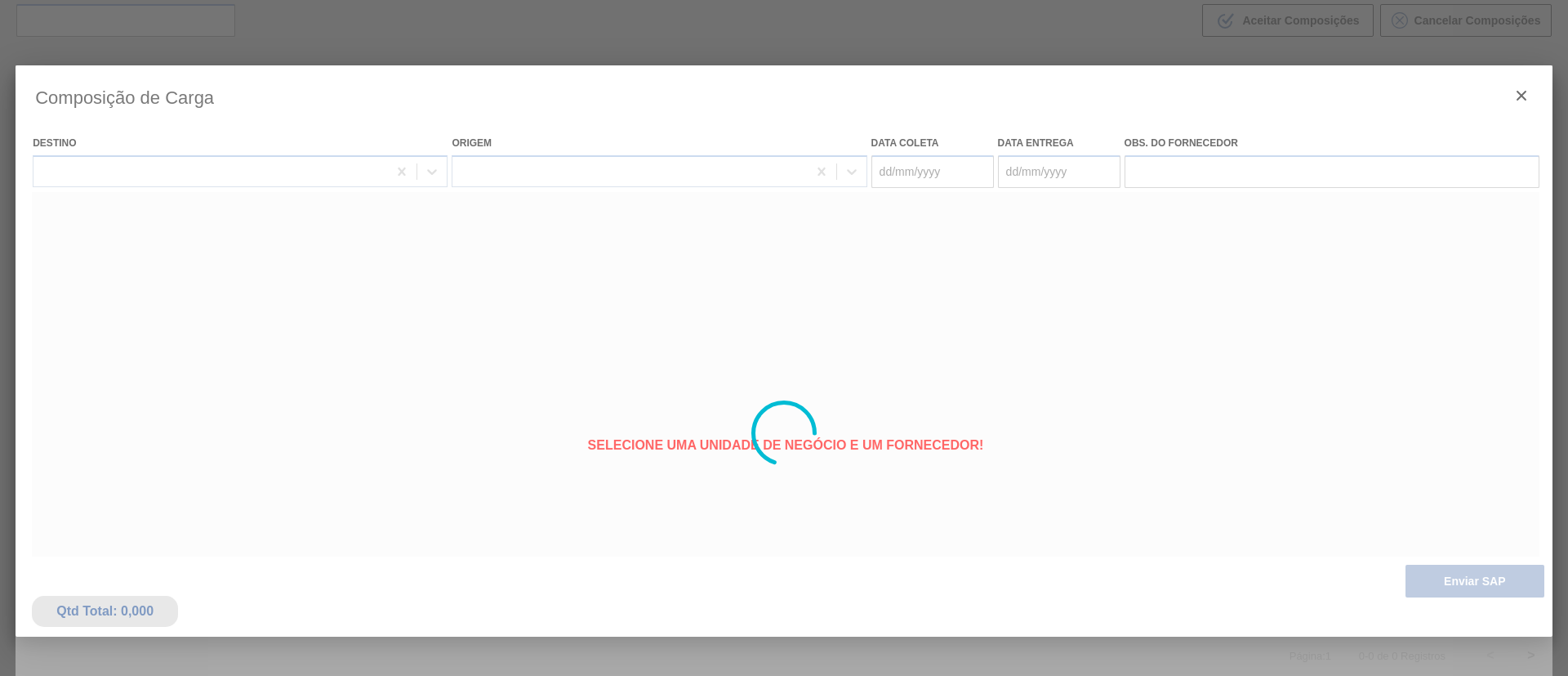
type coleta "[DATE]"
type entrega "[DATE]"
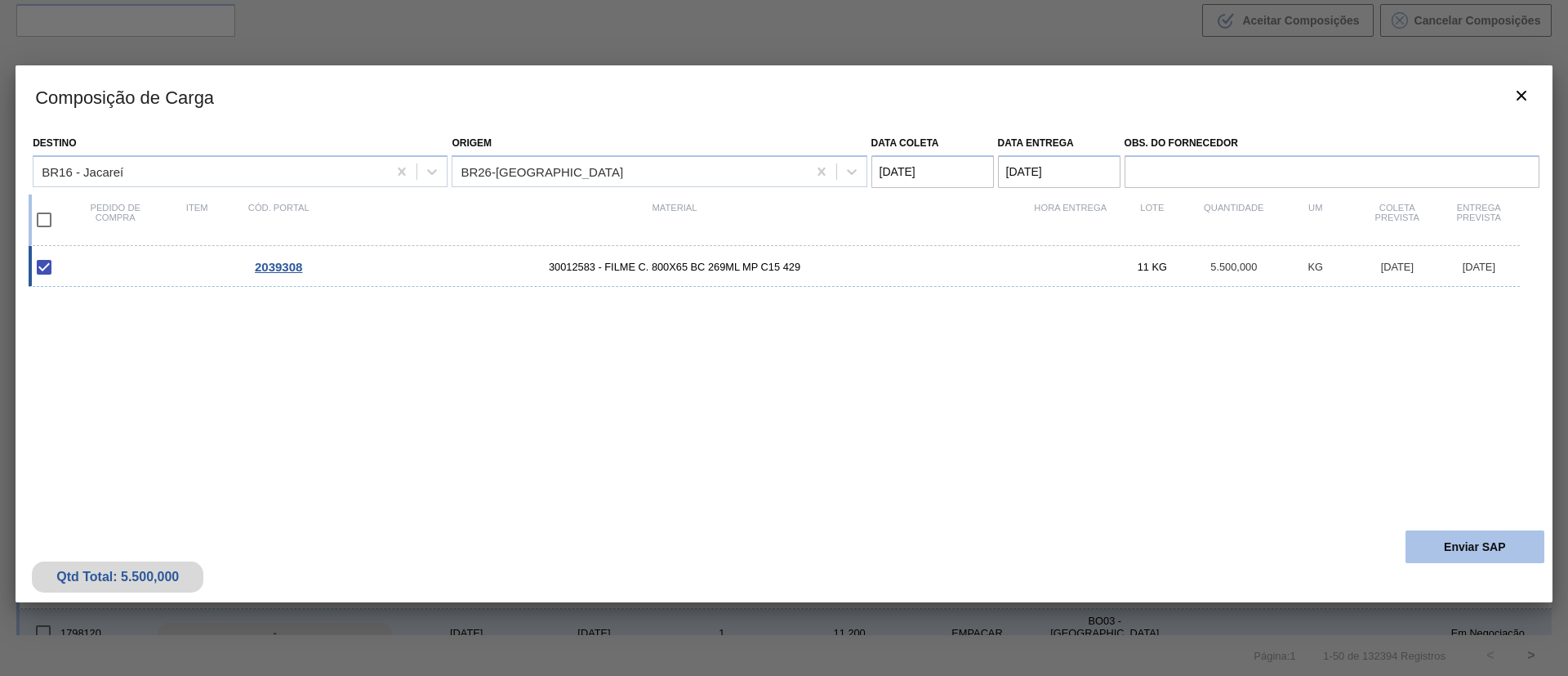
click at [1468, 537] on button "Enviar SAP" at bounding box center [1475, 547] width 139 height 33
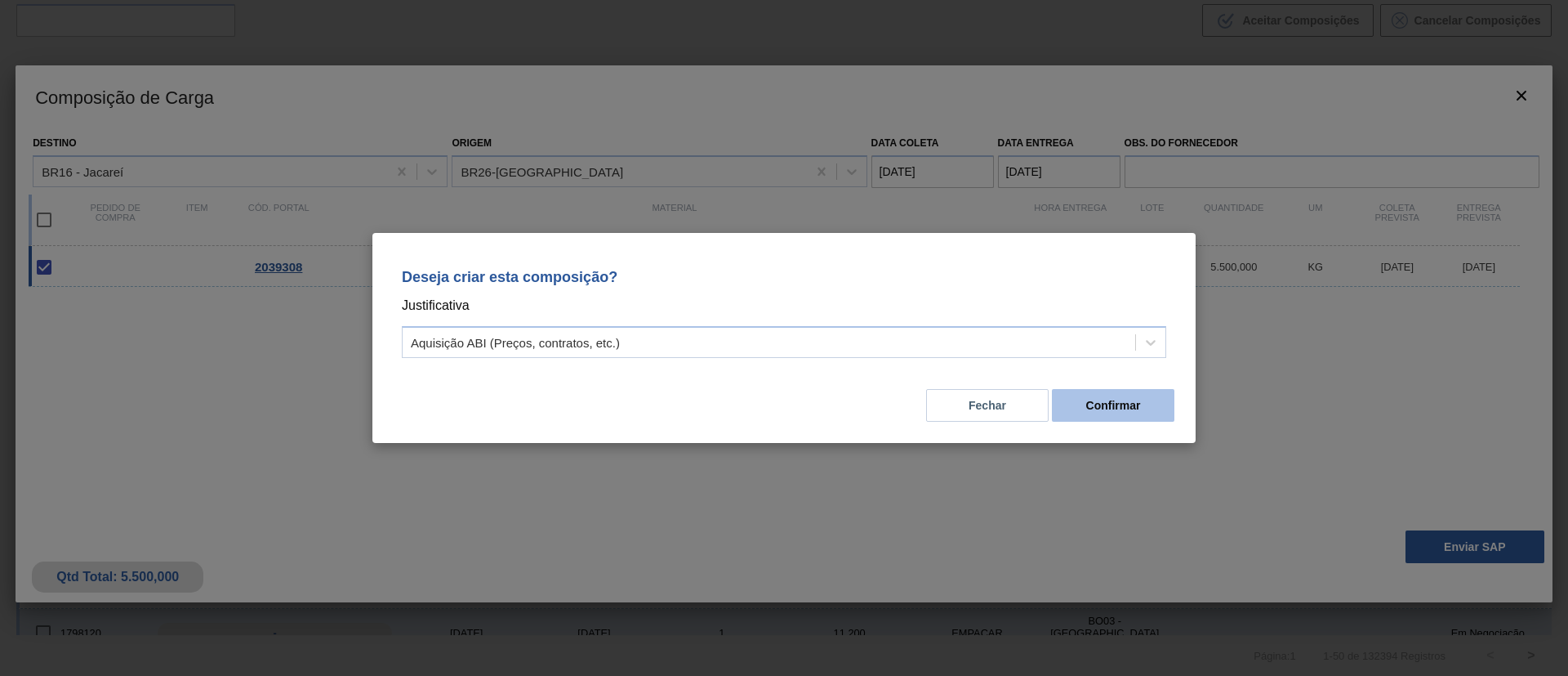
click at [1079, 413] on button "Confirmar" at bounding box center [1113, 405] width 122 height 33
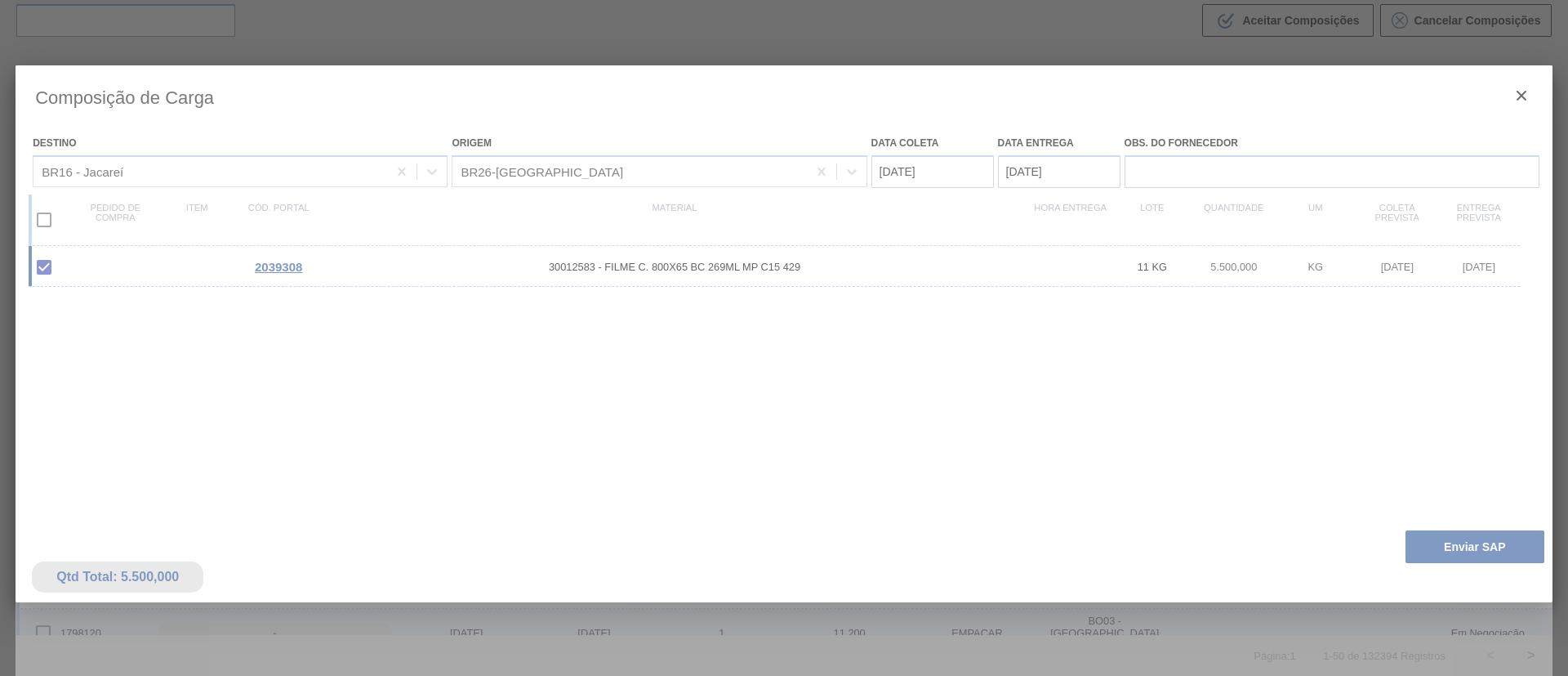
click at [917, 669] on div at bounding box center [784, 432] width 1537 height 735
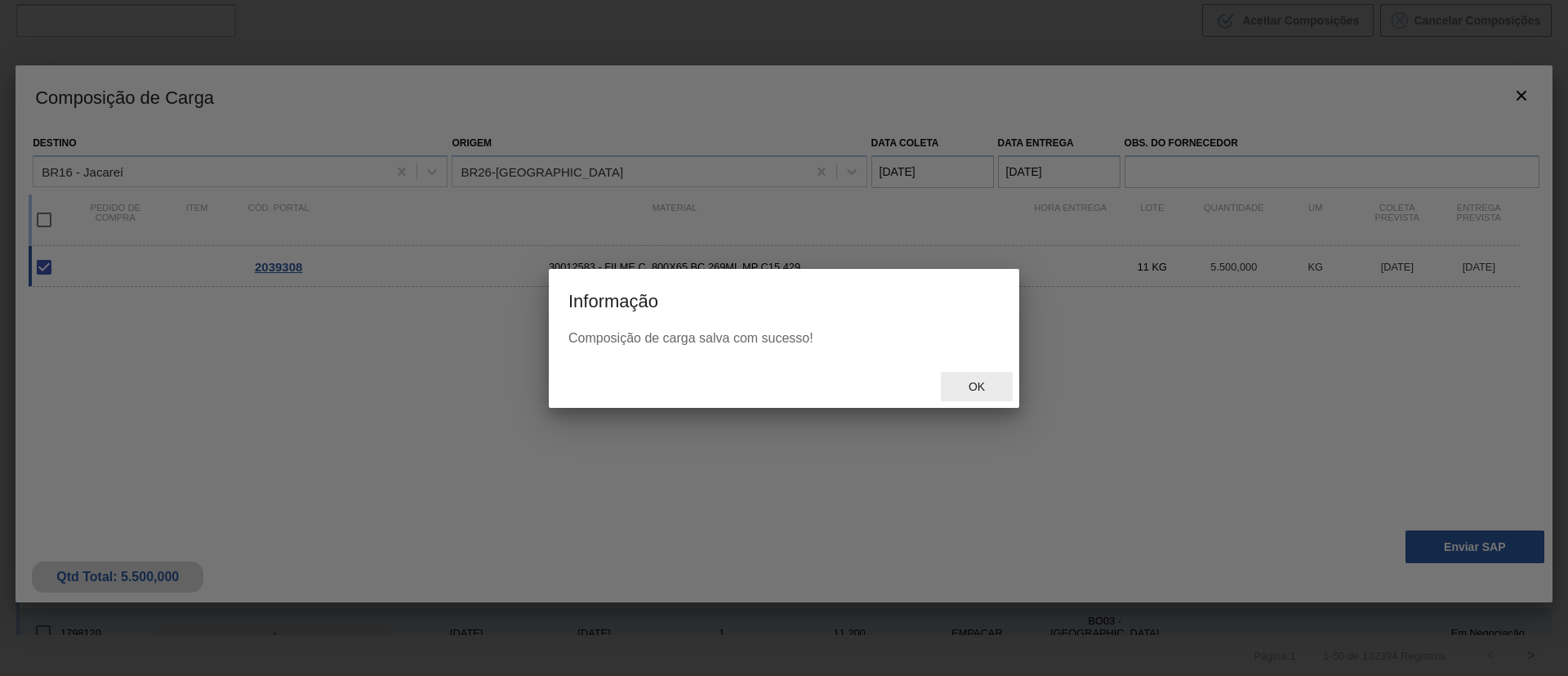
click at [991, 389] on span "Ok" at bounding box center [977, 386] width 43 height 13
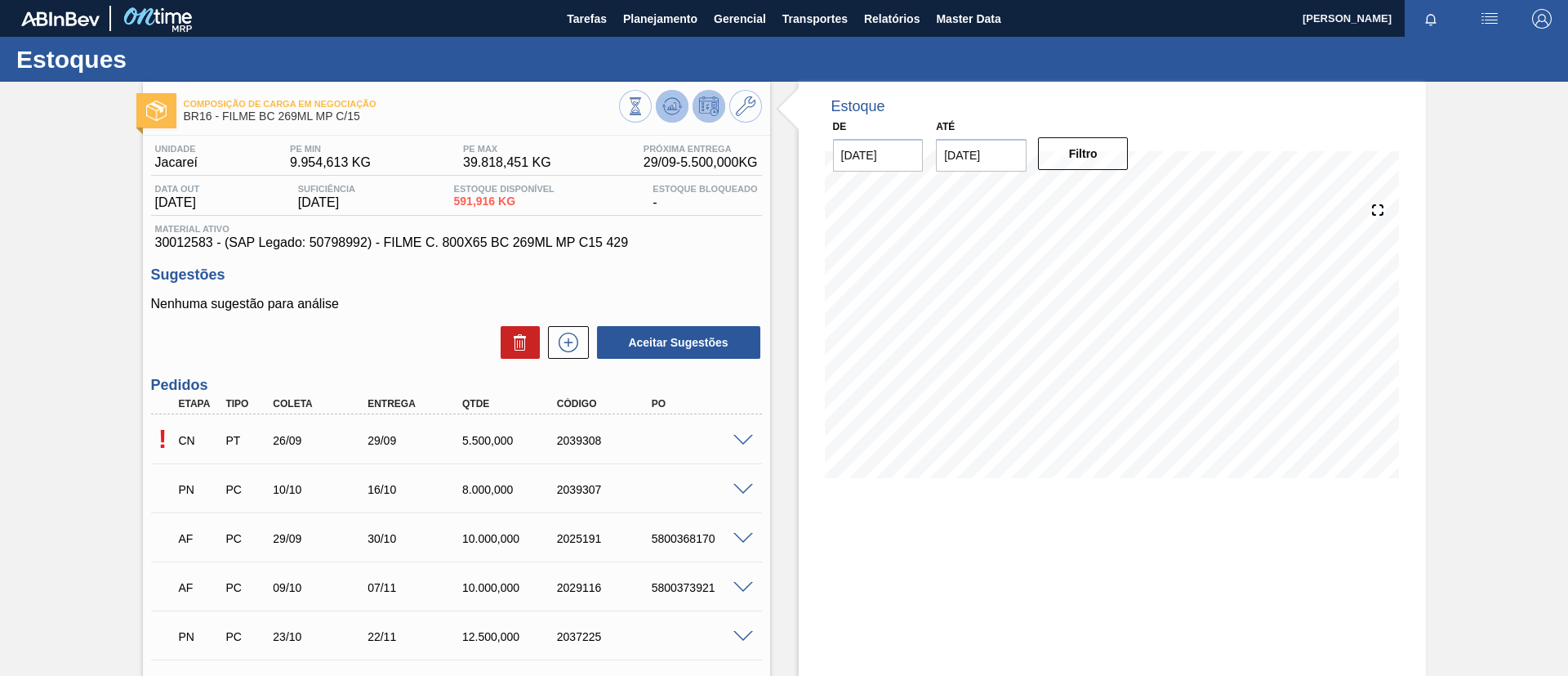
click at [674, 103] on icon at bounding box center [675, 106] width 2 height 7
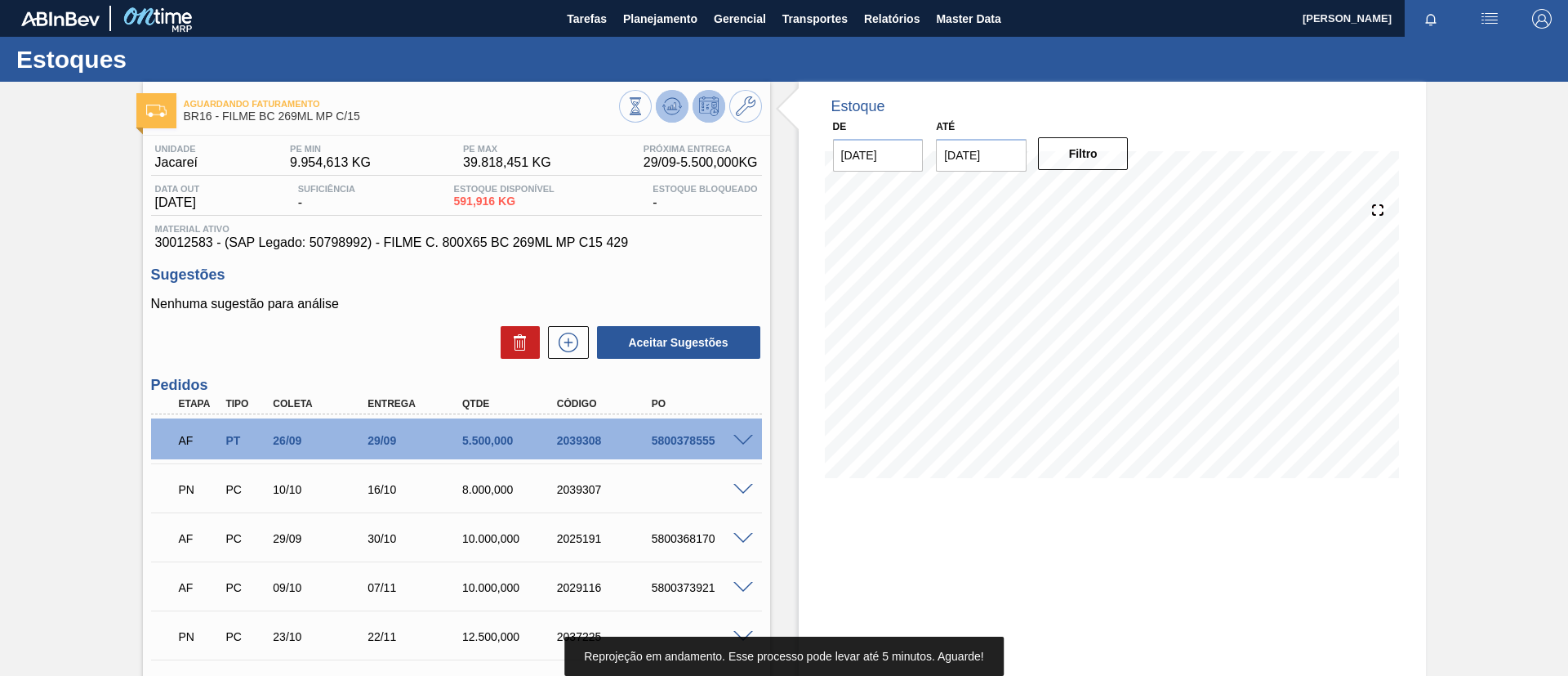
click at [680, 96] on button at bounding box center [672, 106] width 33 height 33
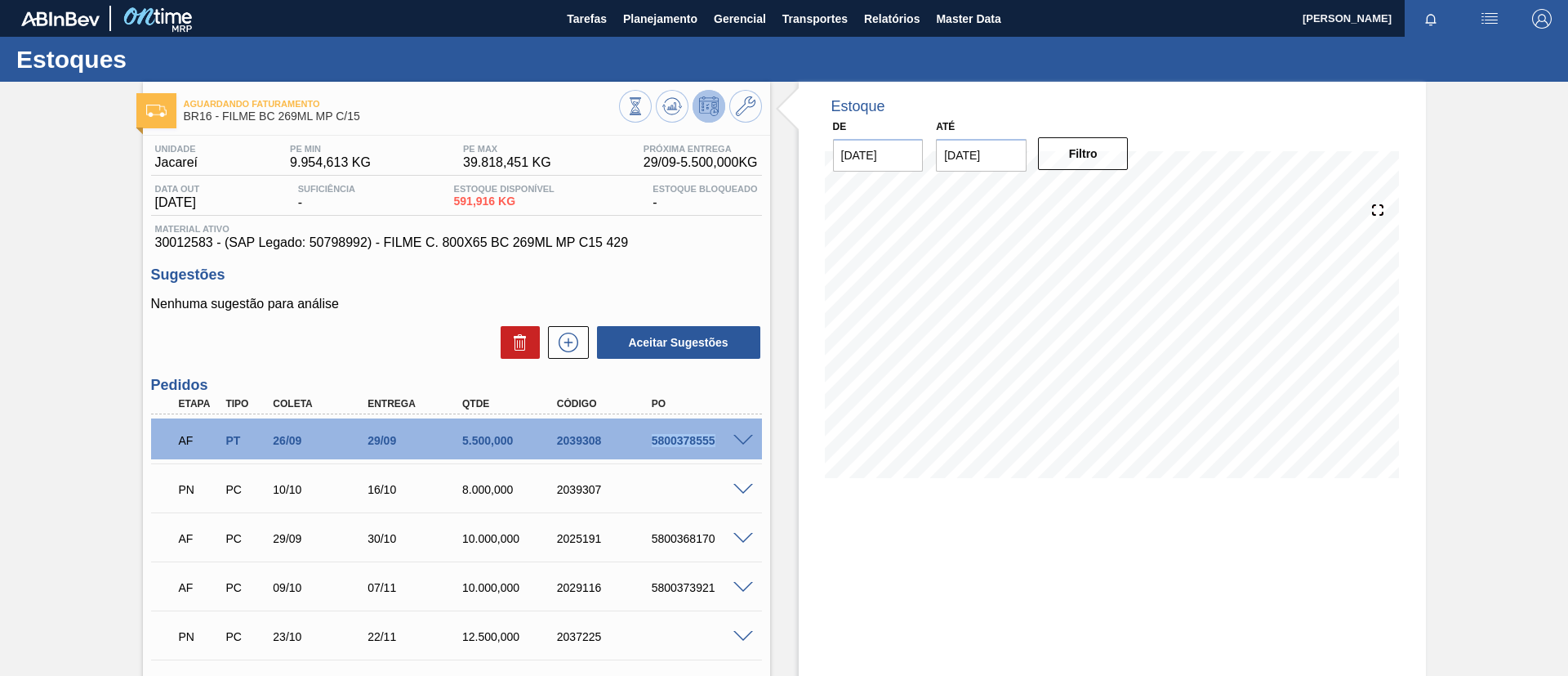
drag, startPoint x: 647, startPoint y: 440, endPoint x: 729, endPoint y: 457, distance: 83.7
click at [729, 457] on div "AF PT 26/09 29/09 5.500,000 2039308 5800378555" at bounding box center [457, 439] width 611 height 41
copy div "5800378555"
